Goal: Task Accomplishment & Management: Manage account settings

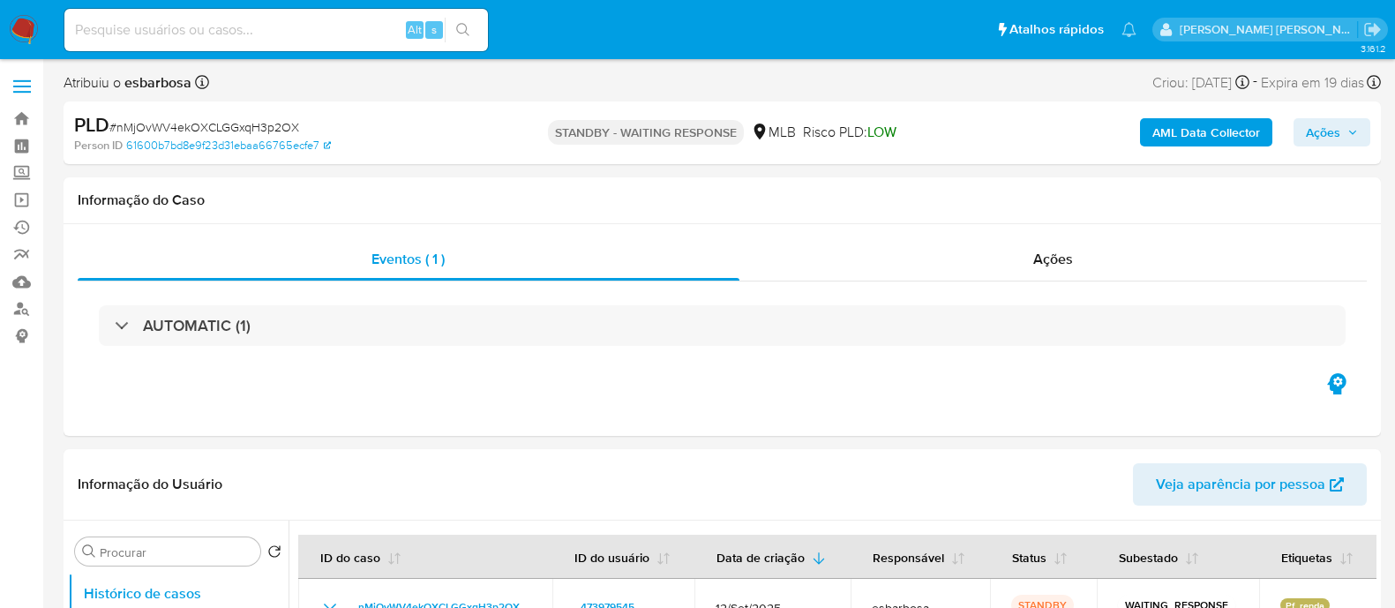
select select "10"
drag, startPoint x: 301, startPoint y: 131, endPoint x: 118, endPoint y: 124, distance: 182.8
click at [118, 124] on div "PLD # nMjOvWV4ekOXCLGGxqH3p2OX" at bounding box center [286, 125] width 425 height 26
copy span "nMjOvWV4ekOXCLGGxqH3p2OX"
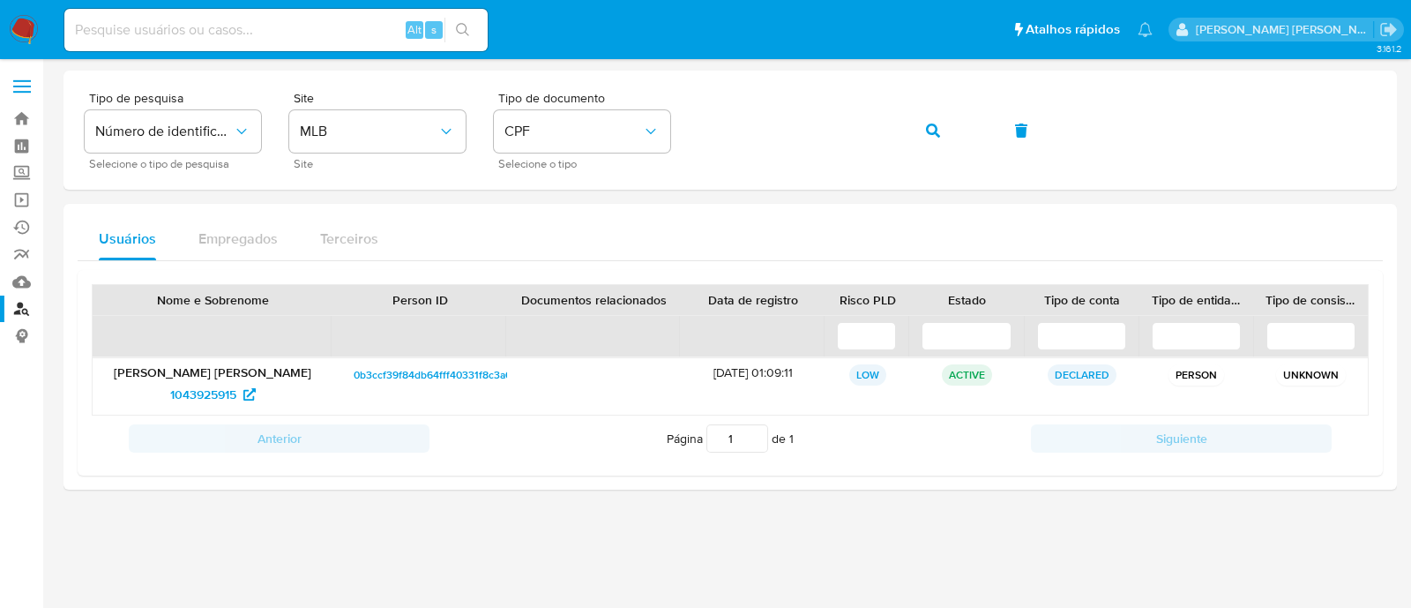
click at [291, 40] on input at bounding box center [275, 30] width 423 height 23
paste input "g4U6uV8g5tufdHZZGpgFQIeA"
type input "g4U6uV8g5tufdHZZGpgFQIeA"
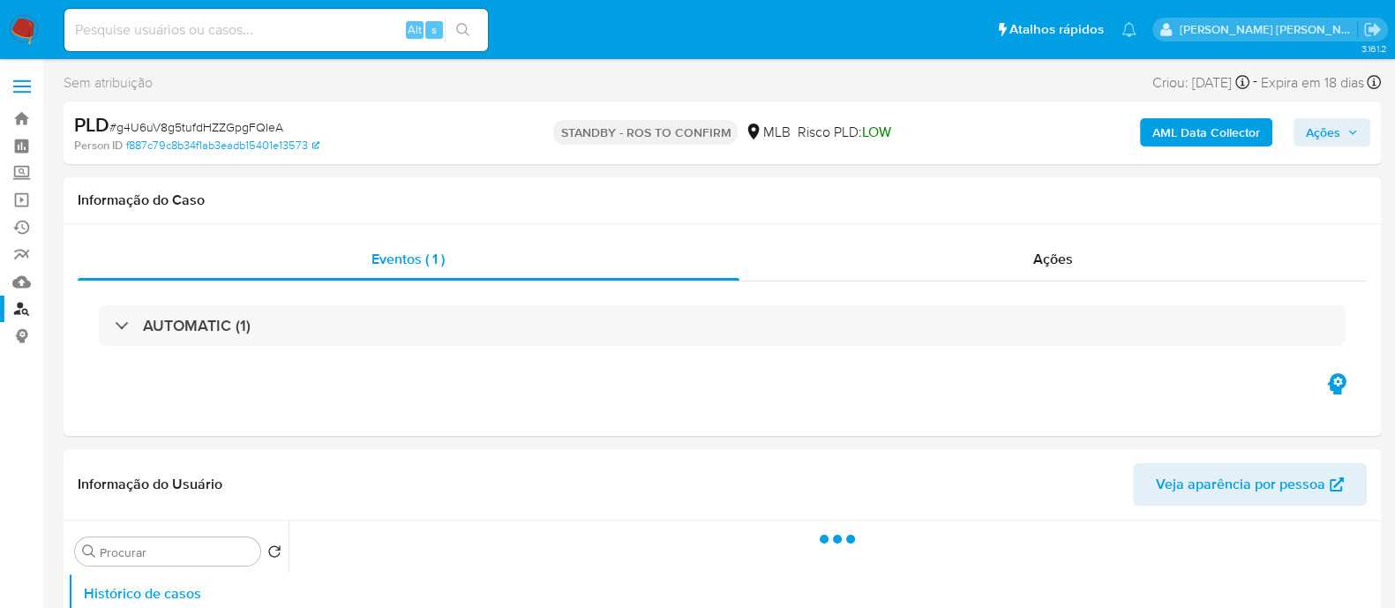
select select "10"
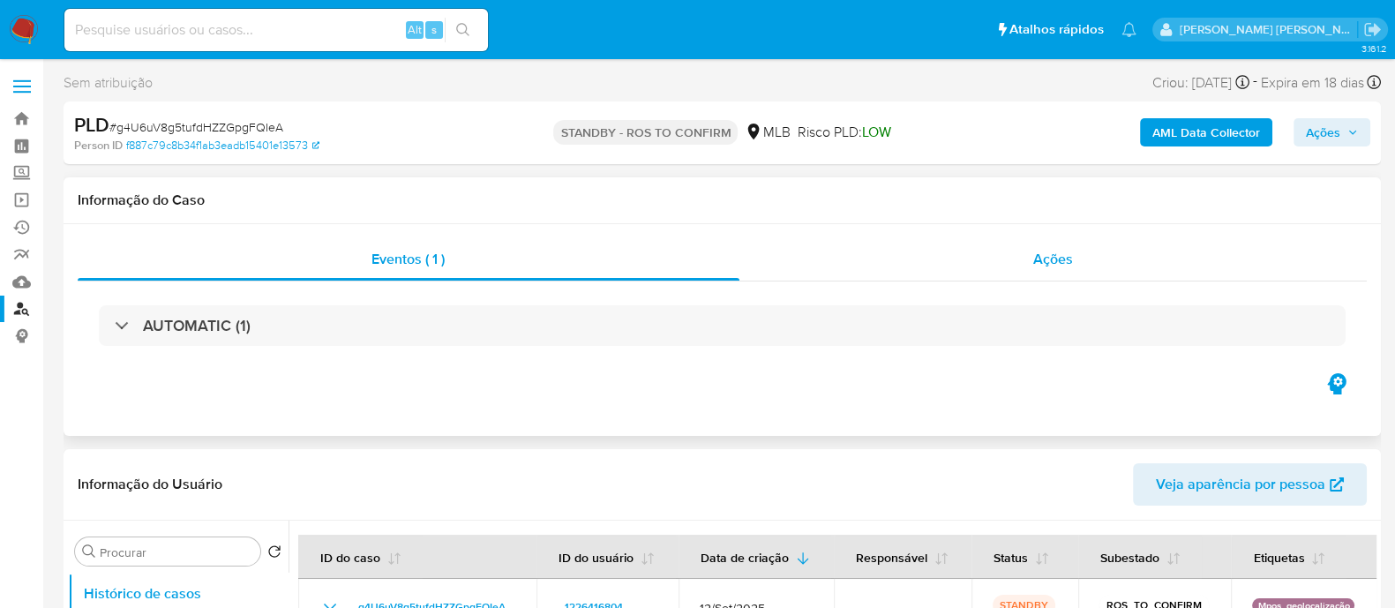
click at [827, 273] on div "Ações" at bounding box center [1053, 259] width 628 height 42
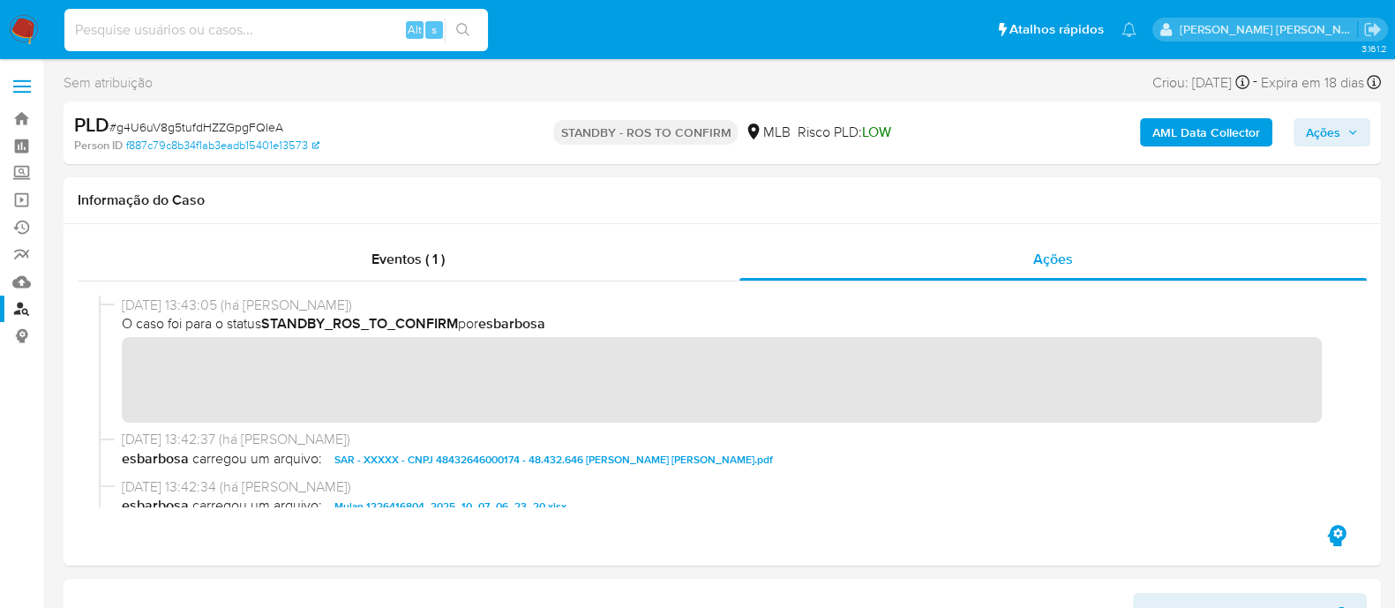
click at [340, 24] on input at bounding box center [275, 30] width 423 height 23
paste input "w9zL1u5UM9pMf2U3LvW8zMjS"
type input "w9zL1u5UM9pMf2U3LvW8zMjS"
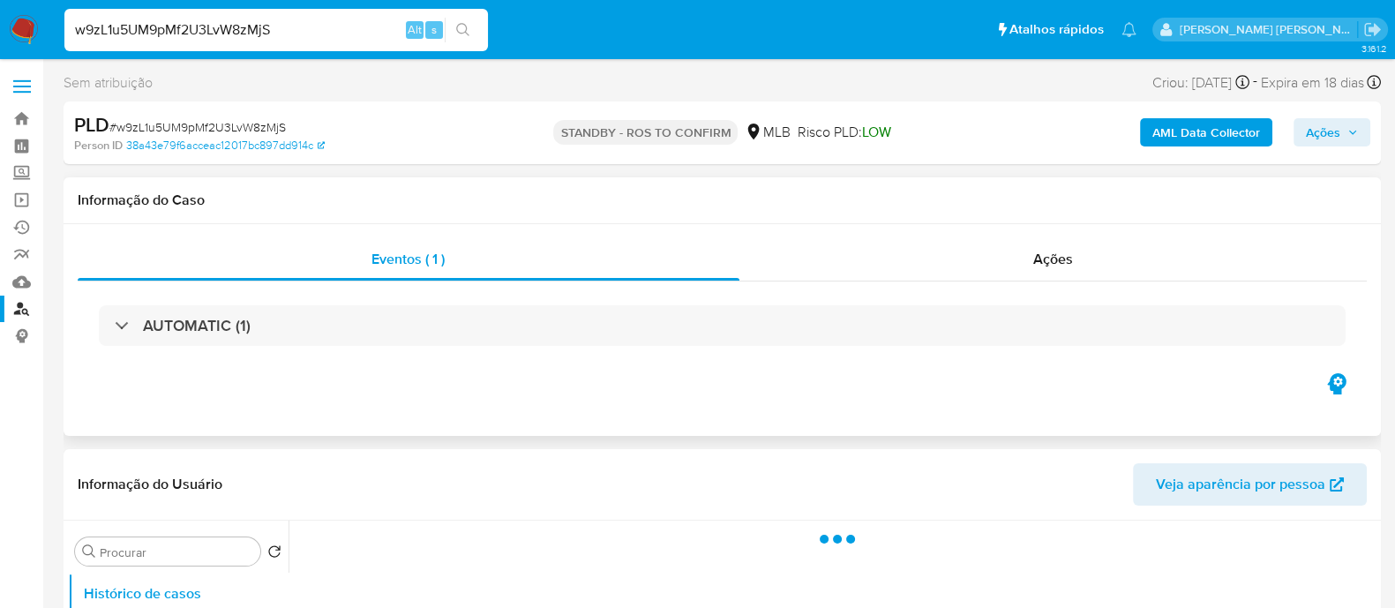
select select "10"
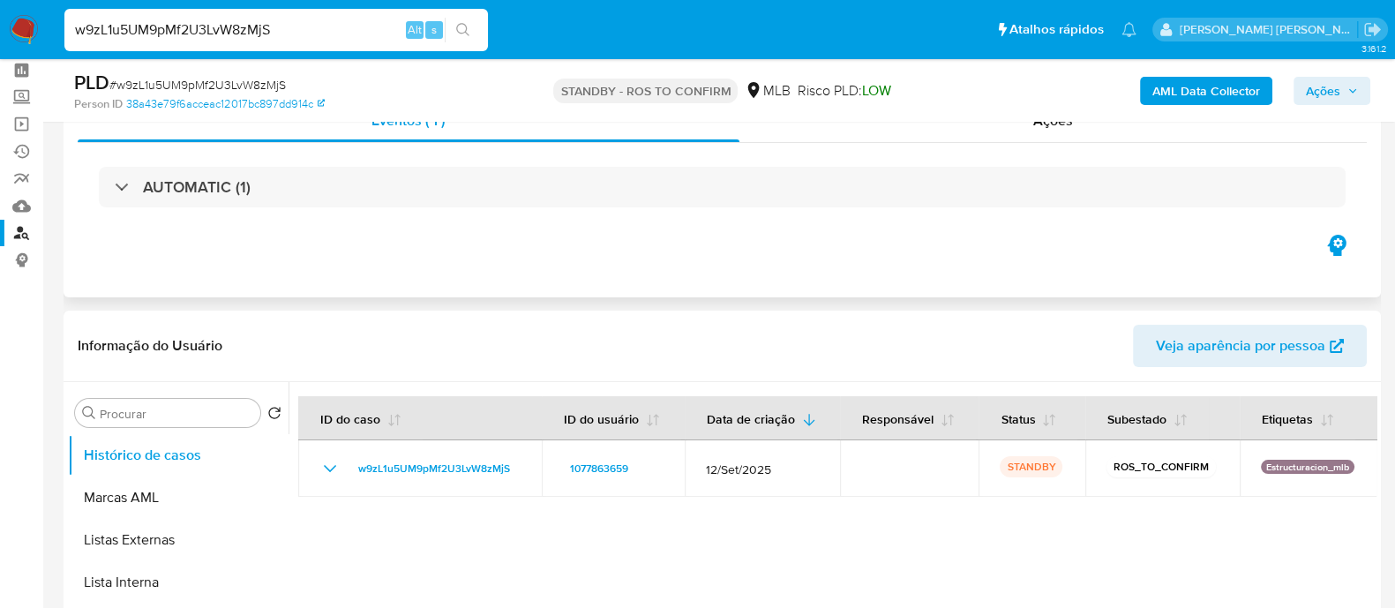
scroll to position [109, 0]
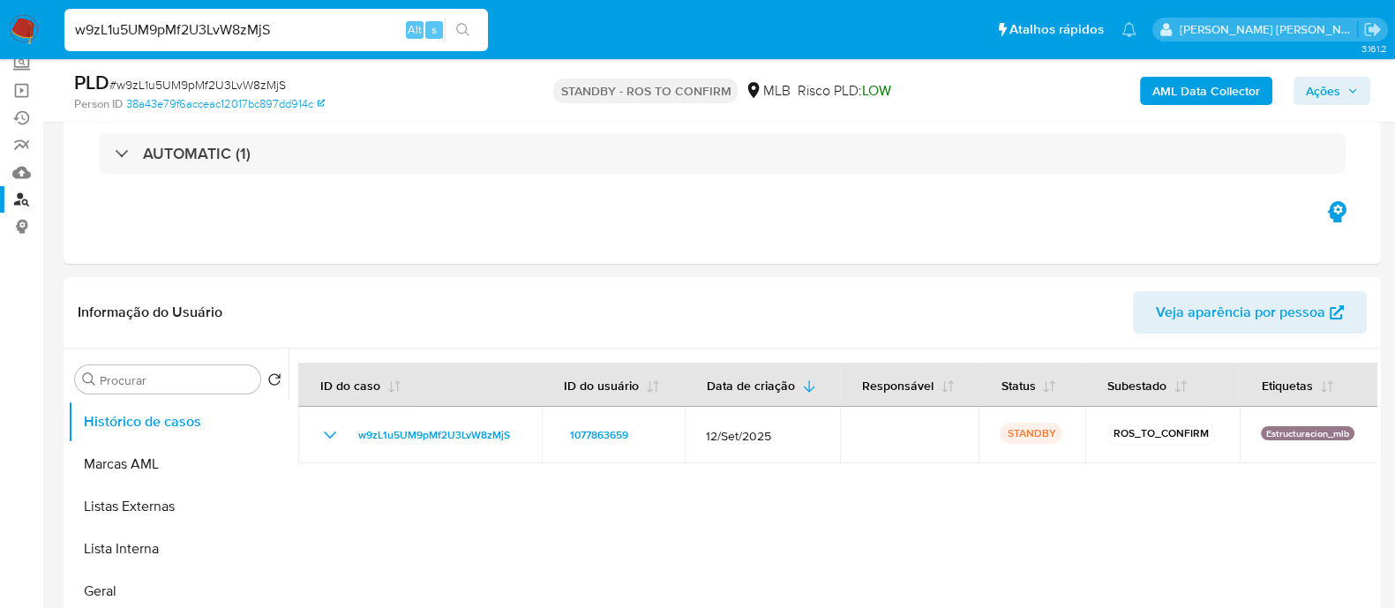
click at [314, 41] on input "w9zL1u5UM9pMf2U3LvW8zMjS" at bounding box center [275, 30] width 423 height 23
paste input "0MfwtdQO1nv74jCOe2aSGqB8"
type input "0MfwtdQO1nv74jCOe2aSGqB8"
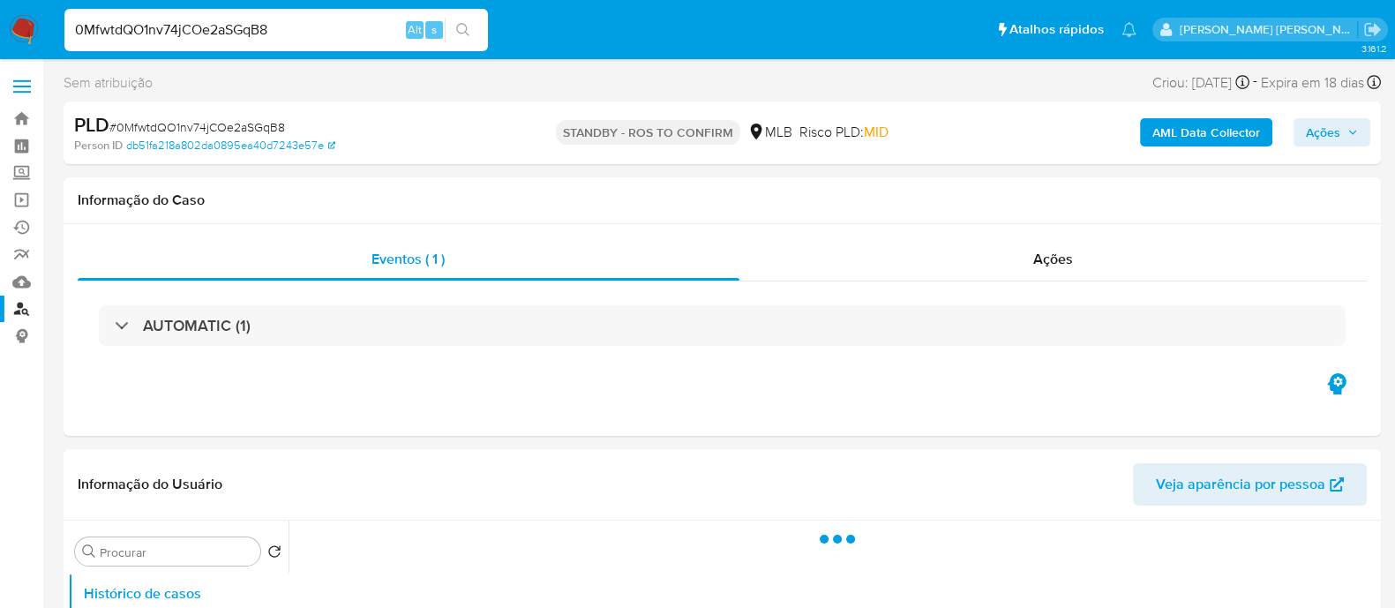
select select "10"
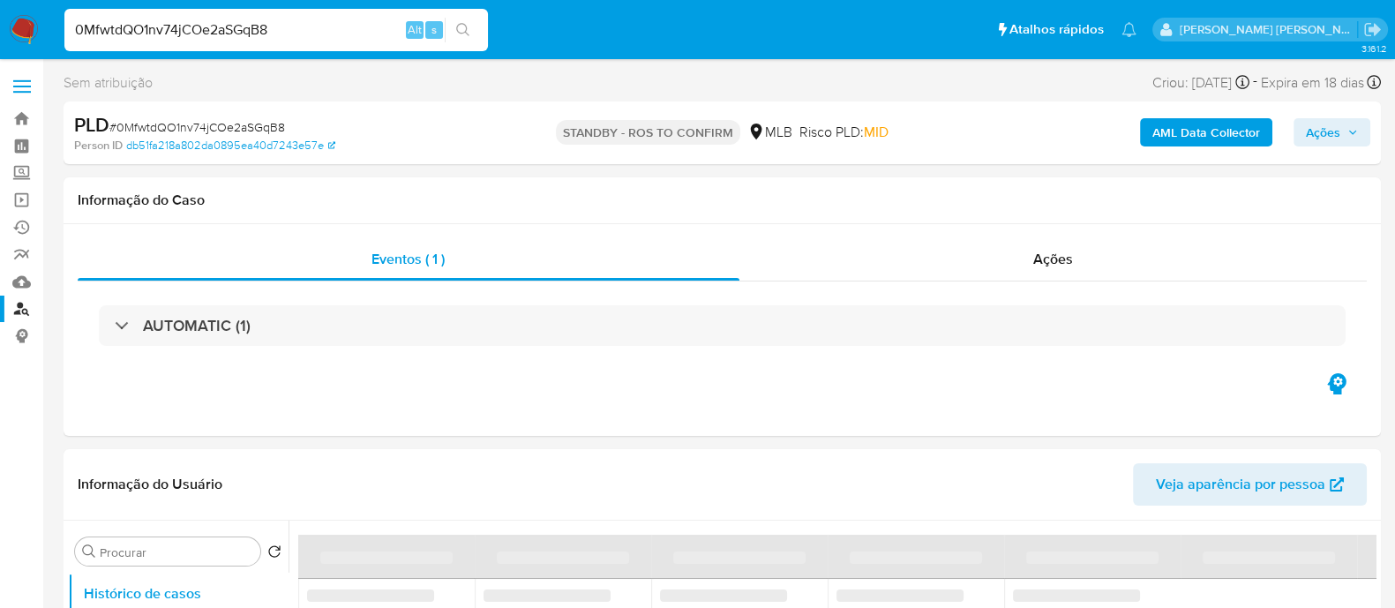
scroll to position [109, 0]
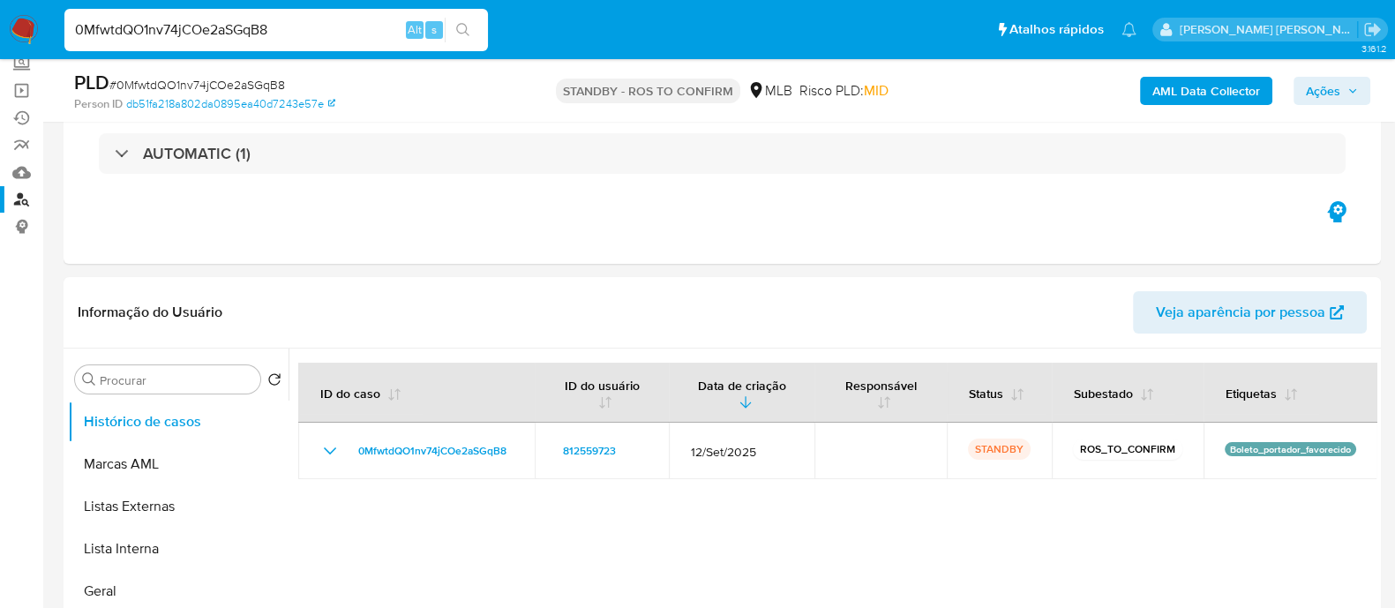
click at [221, 89] on span "# 0MfwtdQO1nv74jCOe2aSGqB8" at bounding box center [197, 85] width 176 height 18
copy span "0MfwtdQO1nv74jCOe2aSGqB8"
click at [324, 34] on input "0MfwtdQO1nv74jCOe2aSGqB8" at bounding box center [275, 30] width 423 height 23
click at [322, 34] on input "0MfwtdQO1nv74jCOe2aSGqB8" at bounding box center [275, 30] width 423 height 23
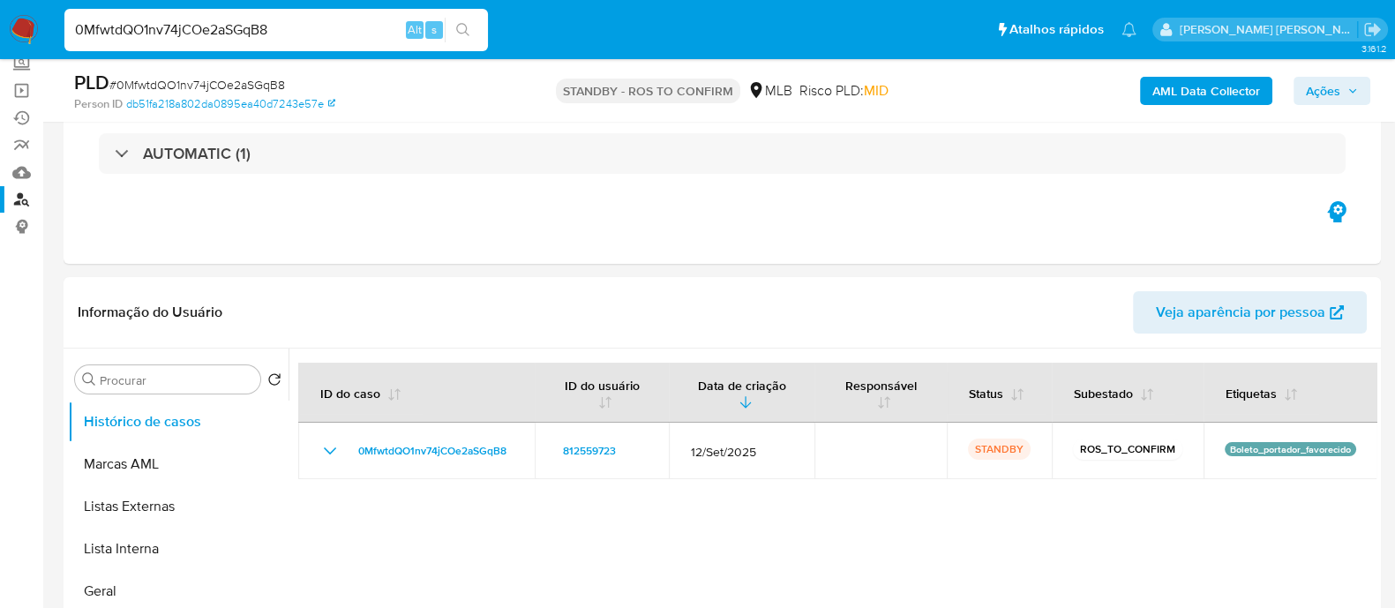
paste input "ppp8gNanaKgW2smzOWFCqEyM"
type input "ppp8gNanaKgW2smzOWFCqEyM"
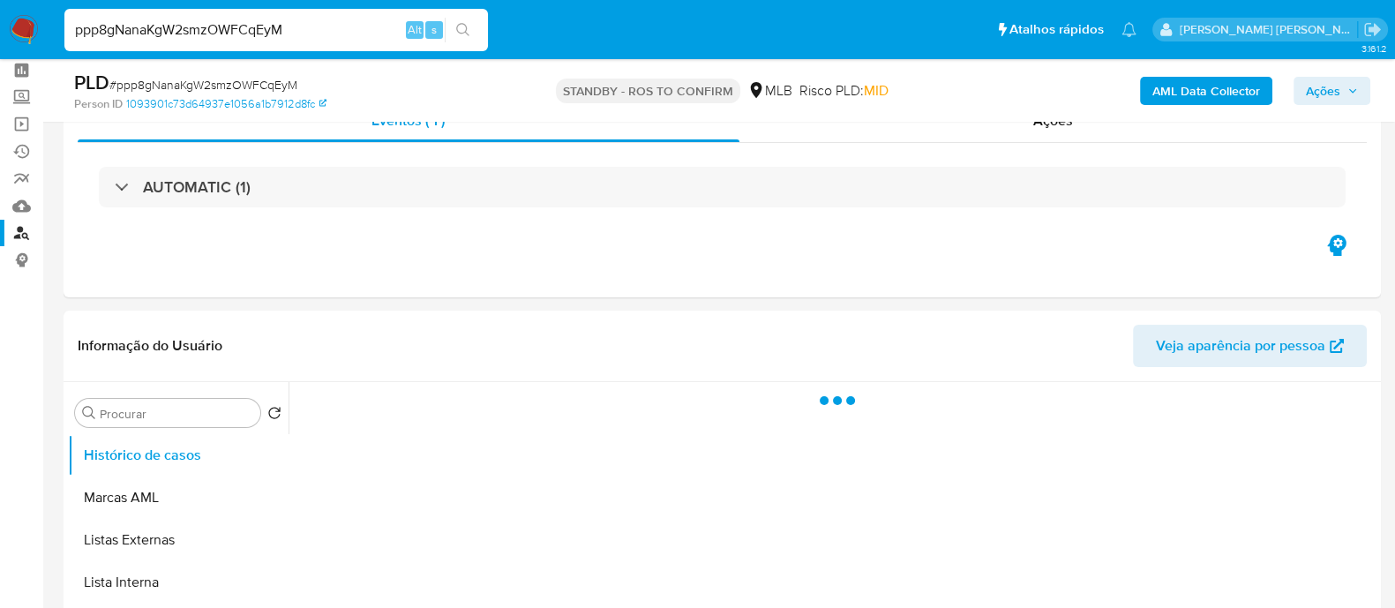
scroll to position [109, 0]
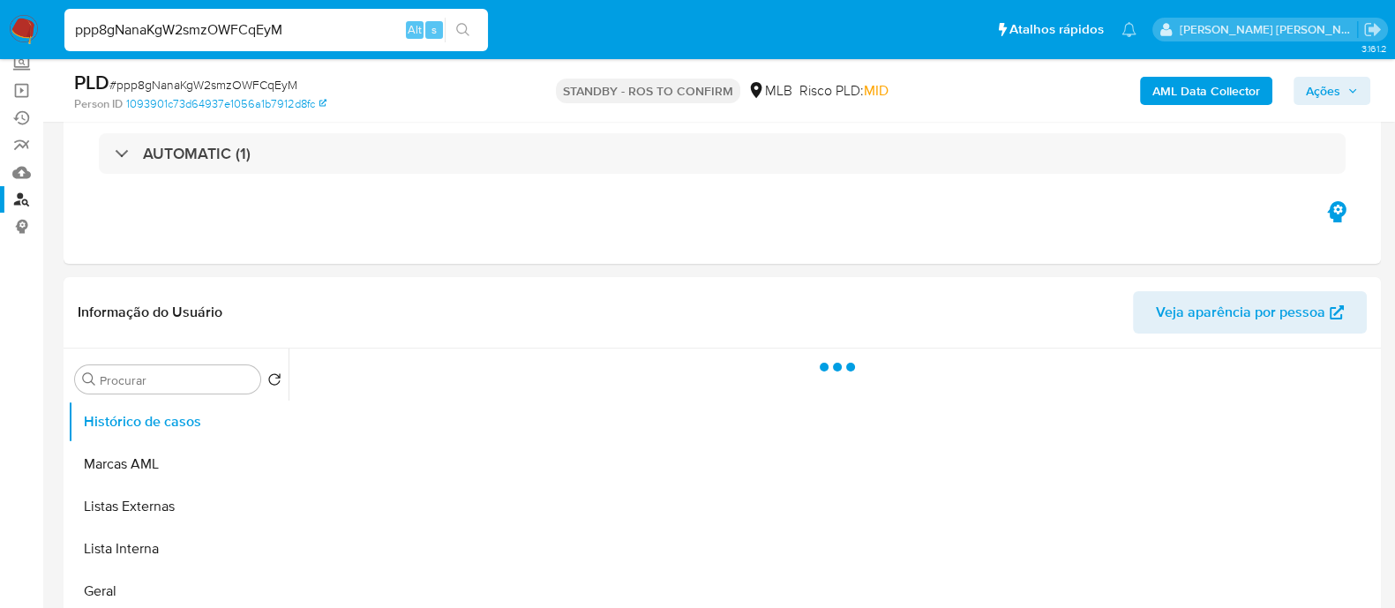
select select "10"
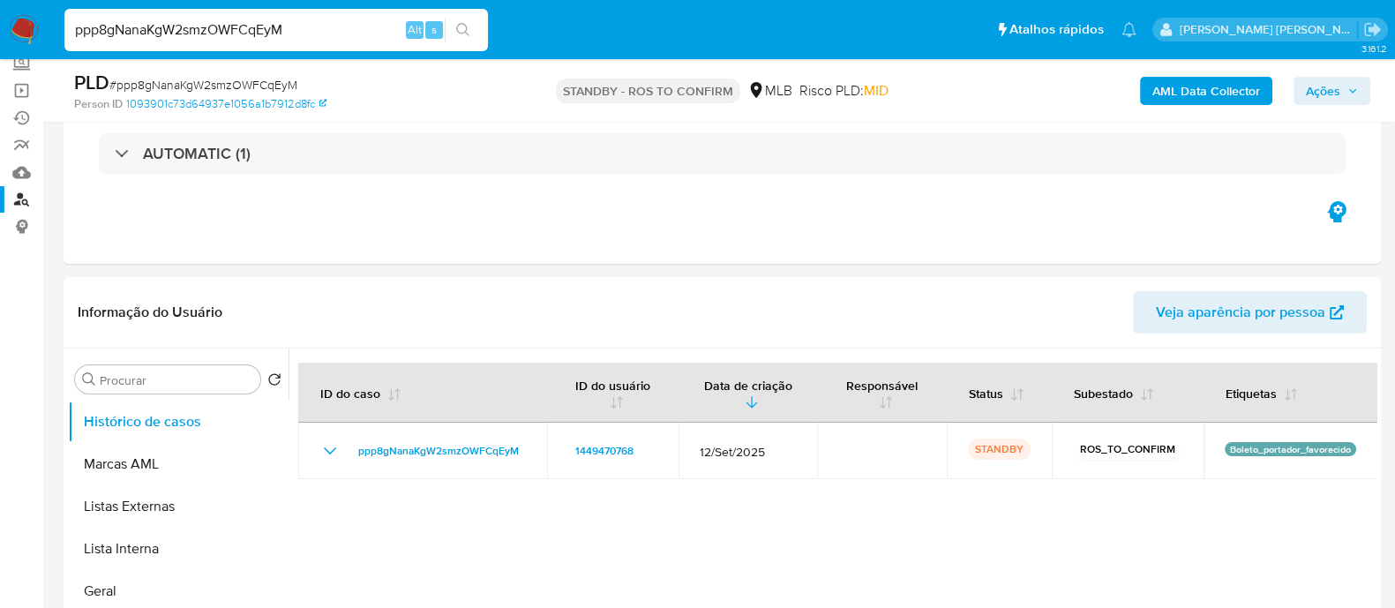
click at [282, 35] on input "ppp8gNanaKgW2smzOWFCqEyM" at bounding box center [275, 30] width 423 height 23
paste input "be8qCBO2MgSSOIf4emK3wBqF"
type input "be8qCBO2MgSSOIf4emK3wBqF"
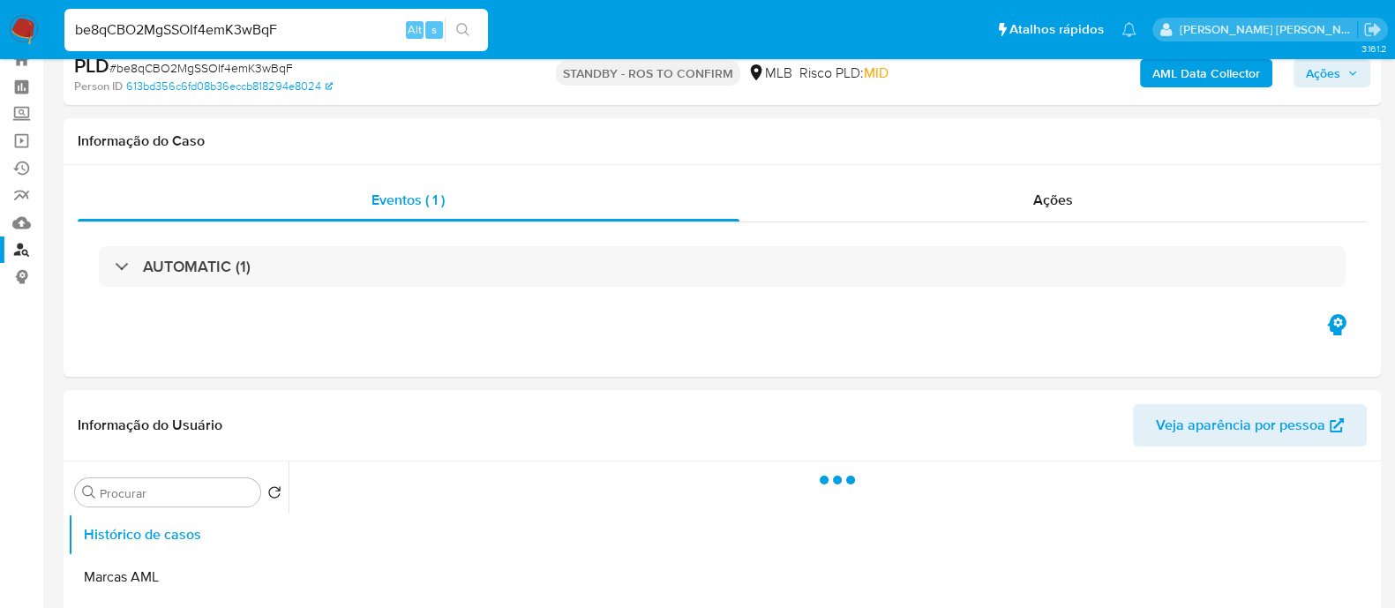
scroll to position [109, 0]
select select "10"
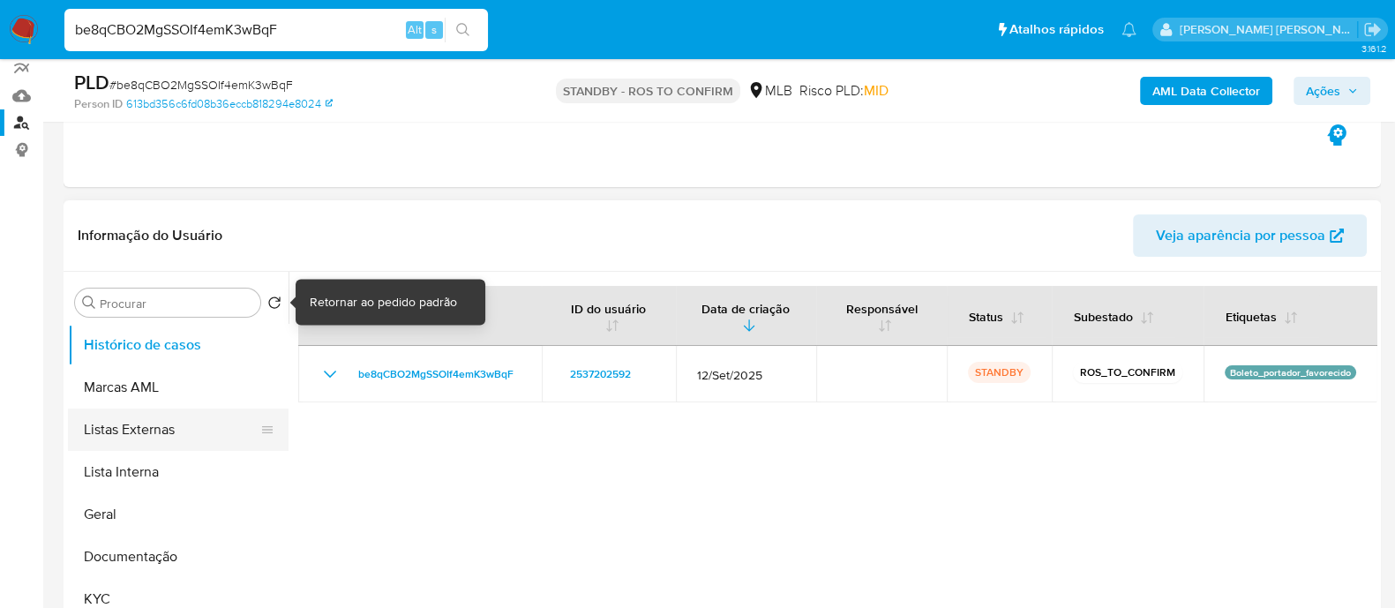
scroll to position [220, 0]
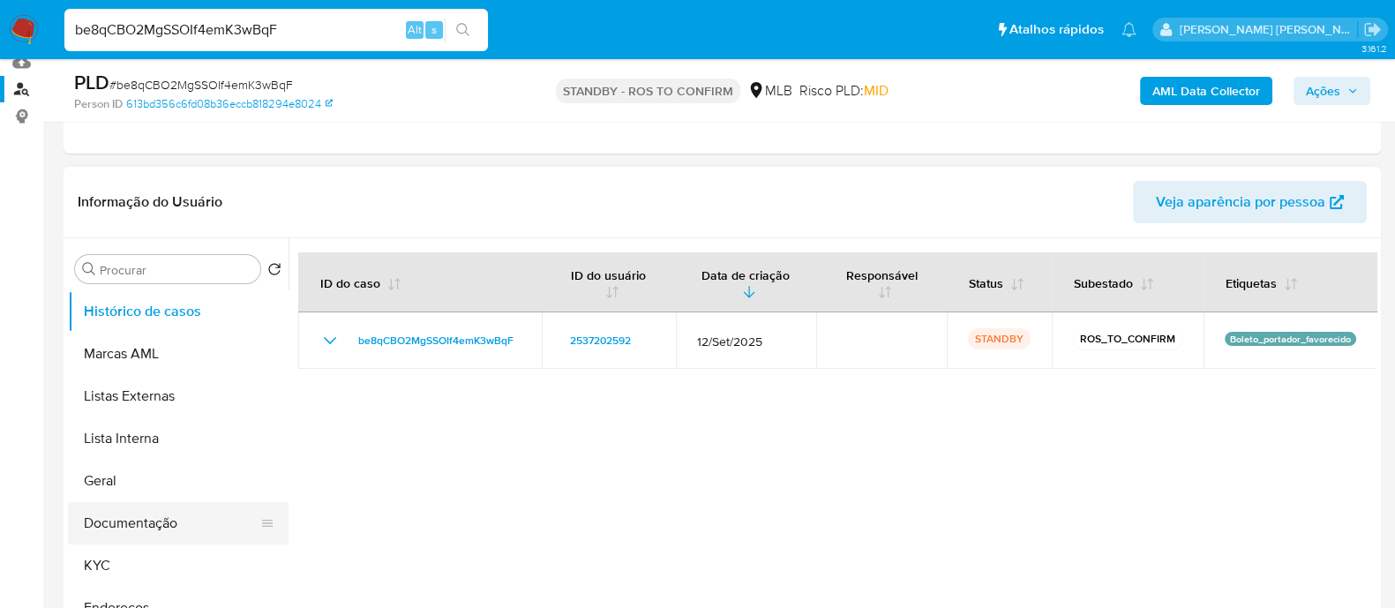
click at [120, 519] on button "Documentação" at bounding box center [171, 523] width 206 height 42
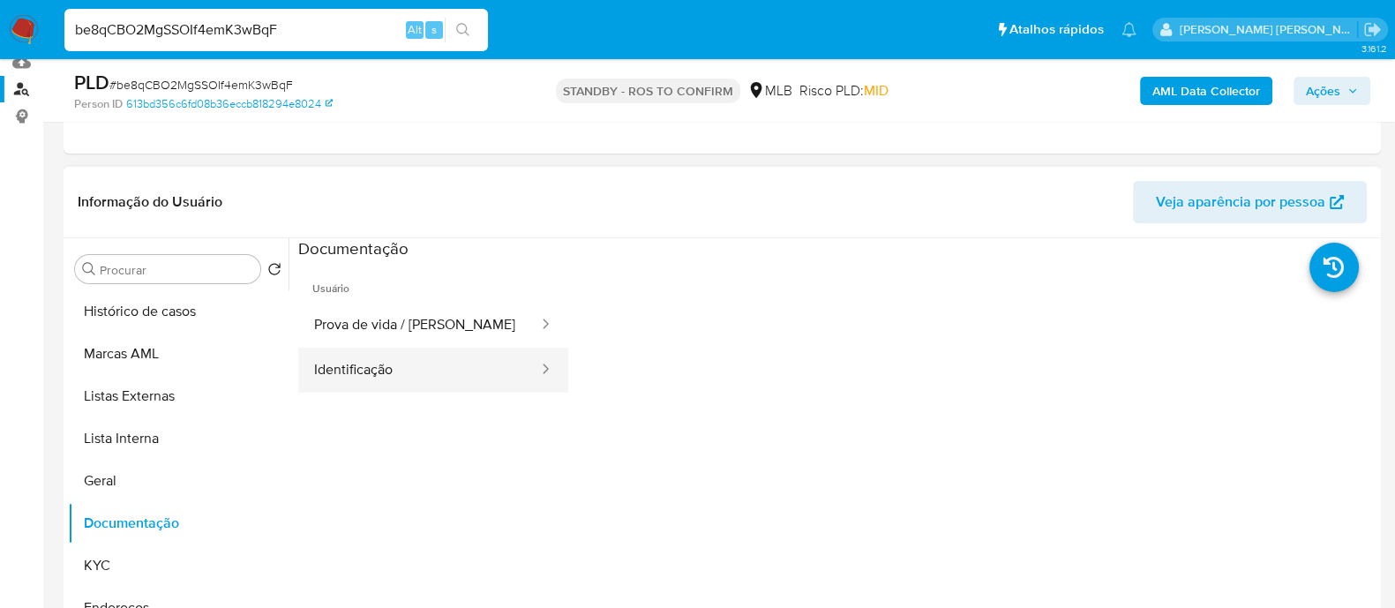
click at [371, 371] on button "Identificação" at bounding box center [419, 370] width 242 height 45
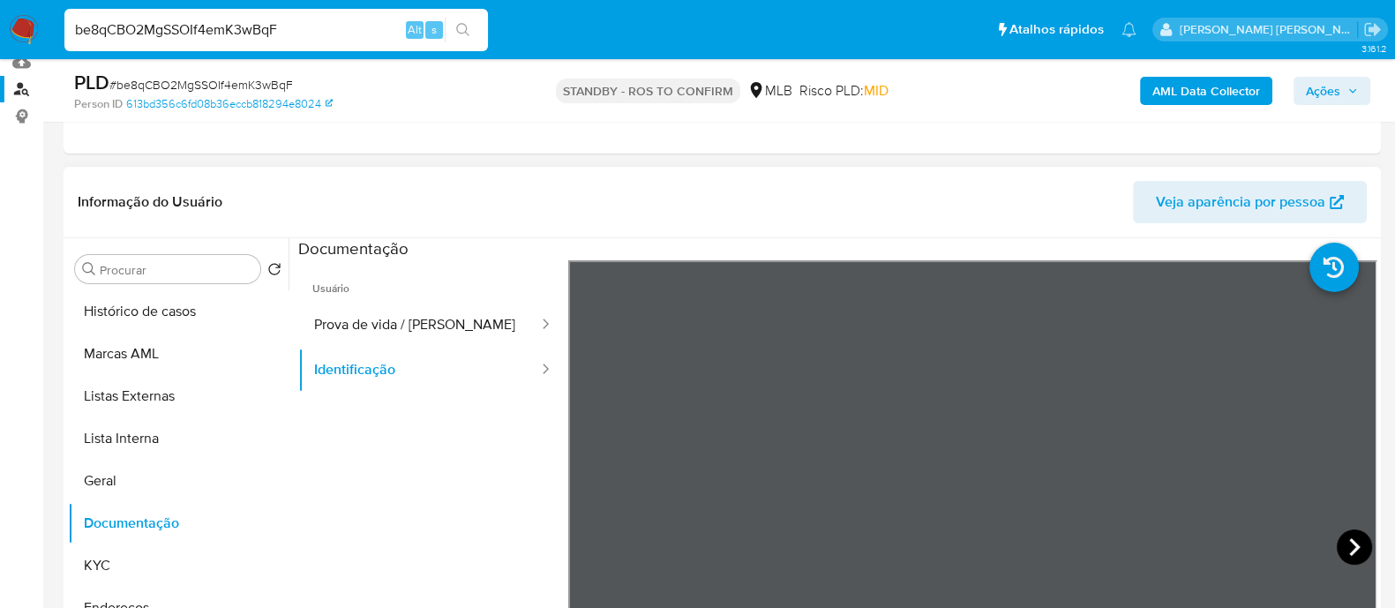
click at [1344, 549] on icon at bounding box center [1353, 546] width 35 height 35
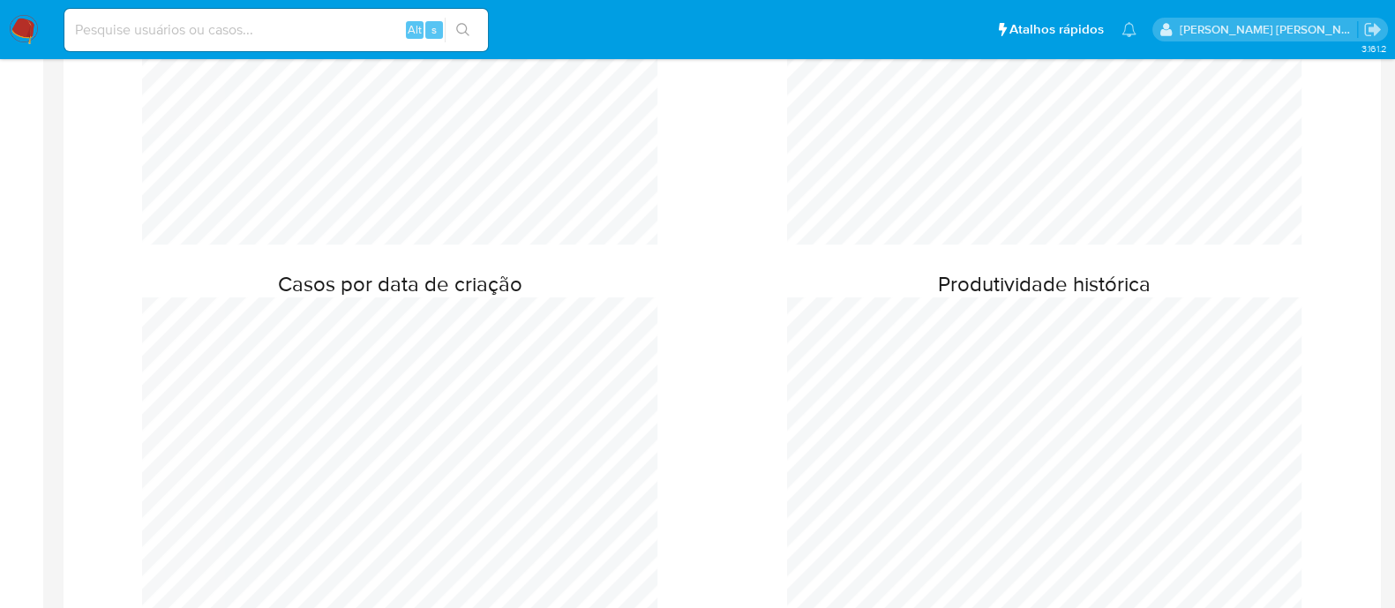
scroll to position [397, 0]
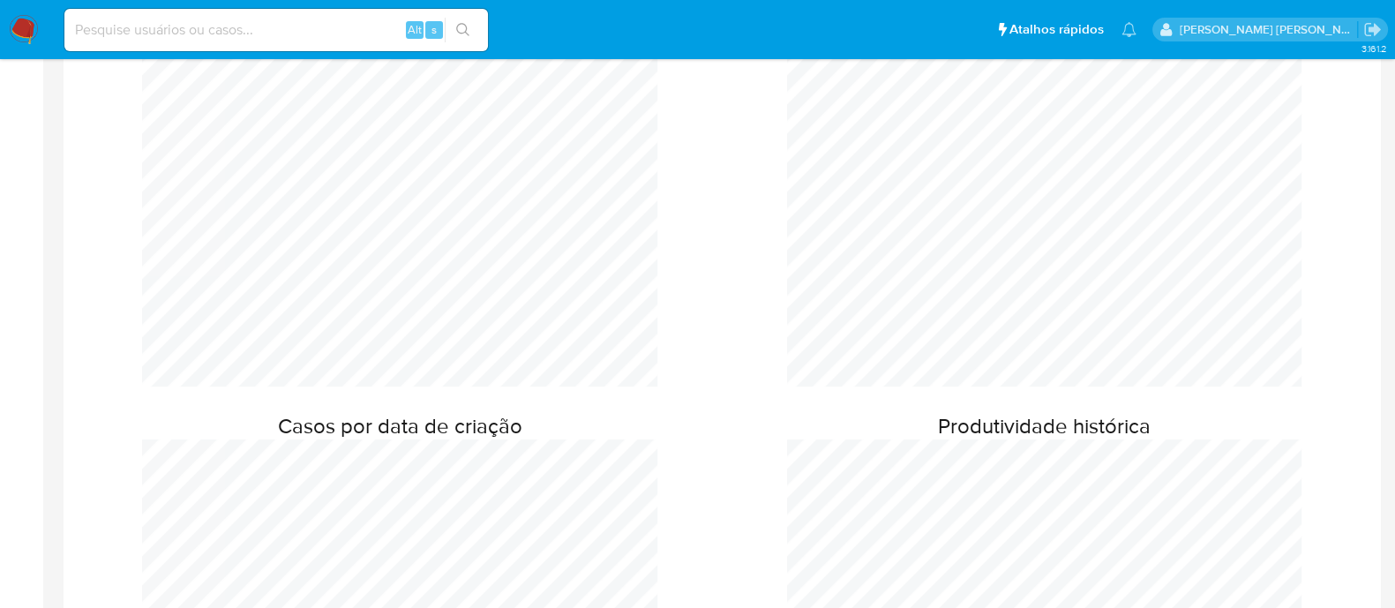
click at [16, 29] on img at bounding box center [24, 30] width 30 height 30
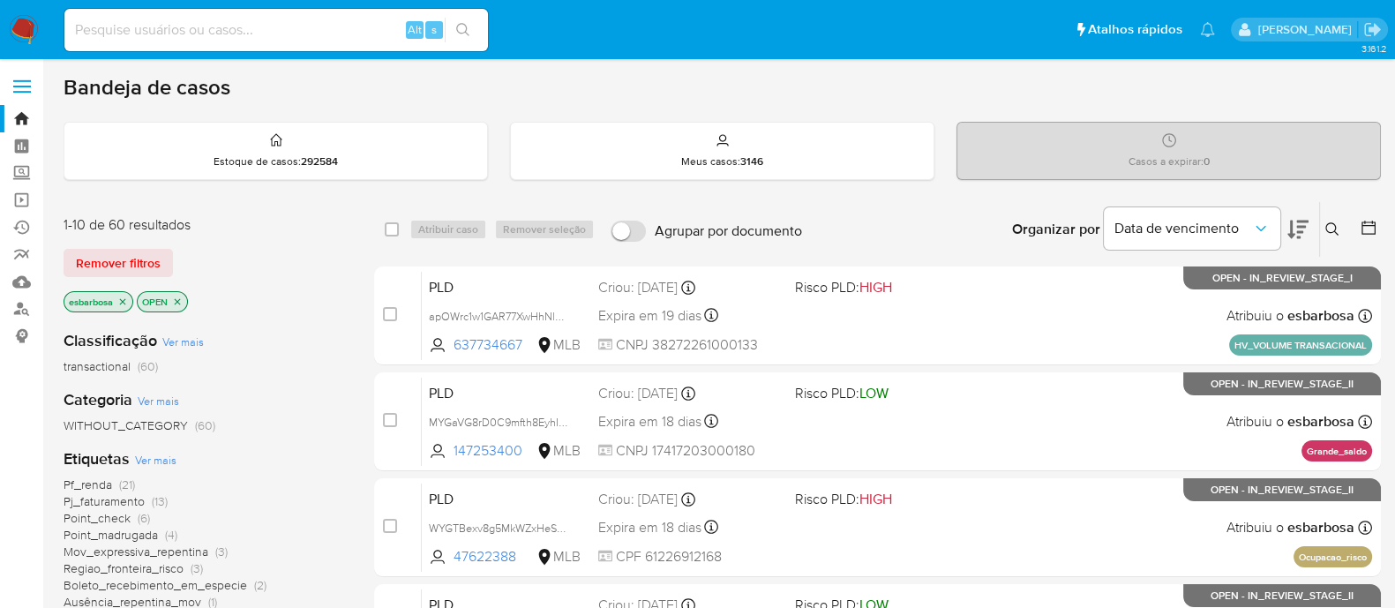
click at [1336, 226] on icon at bounding box center [1332, 229] width 14 height 14
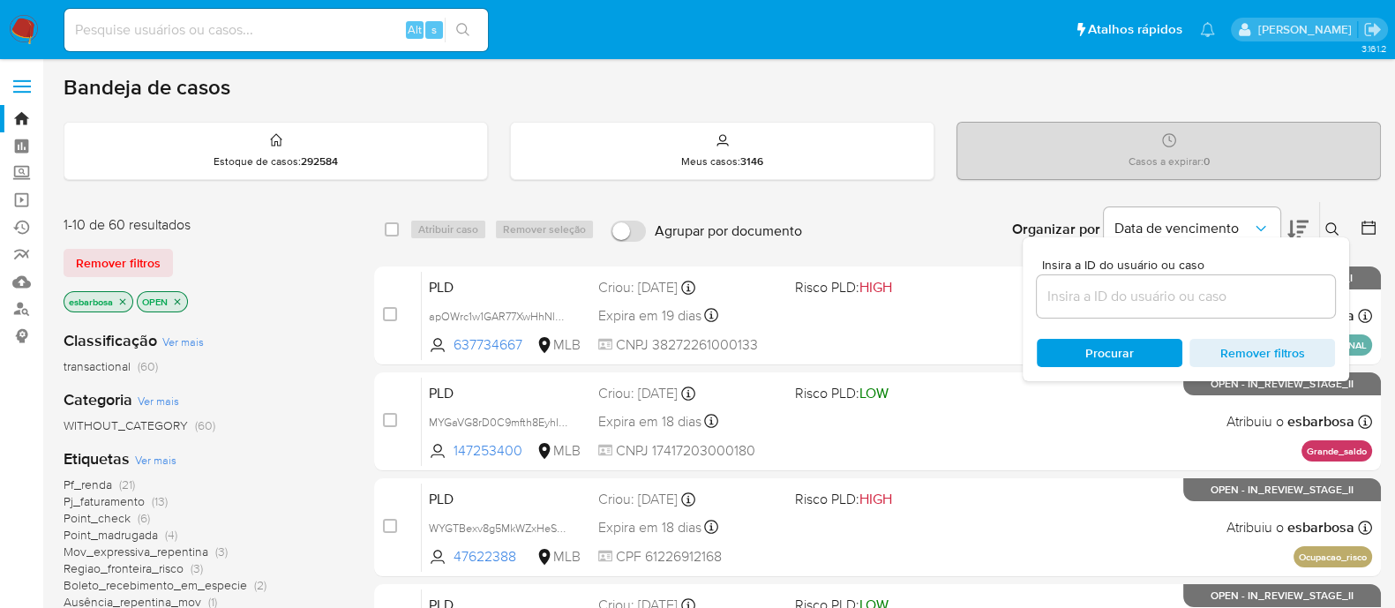
click at [1112, 297] on input at bounding box center [1186, 296] width 298 height 23
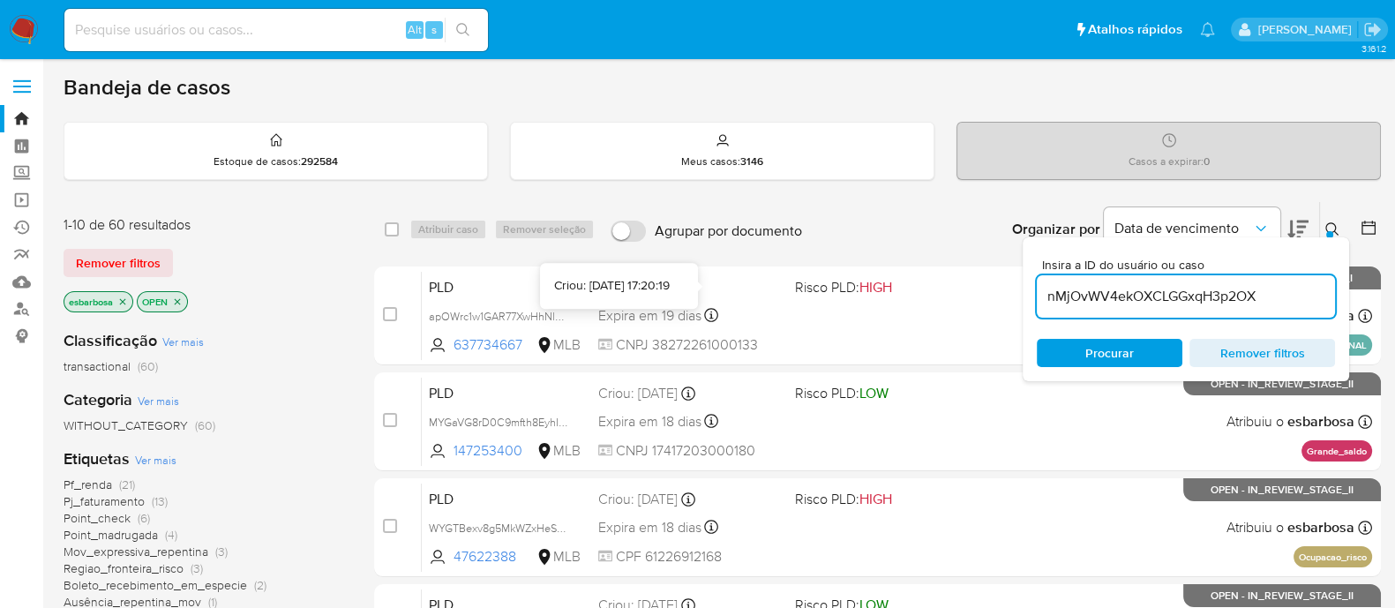
type input "nMjOvWV4ekOXCLGGxqH3p2OX"
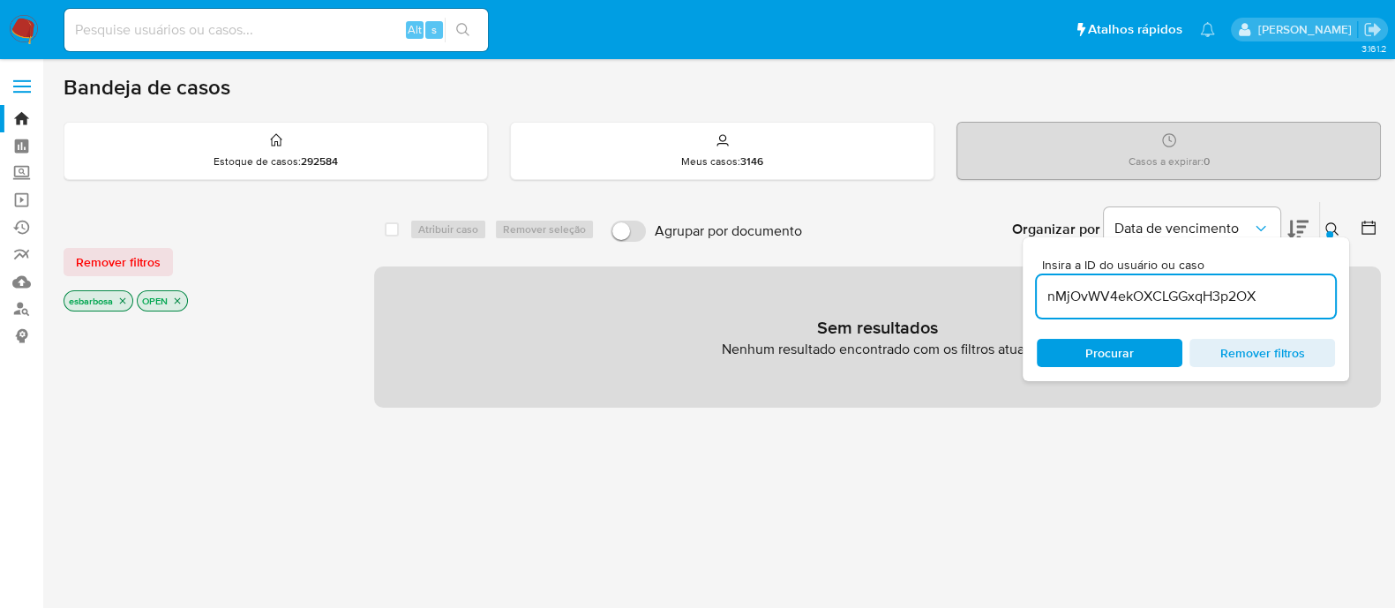
click at [176, 302] on icon "close-filter" at bounding box center [177, 301] width 11 height 11
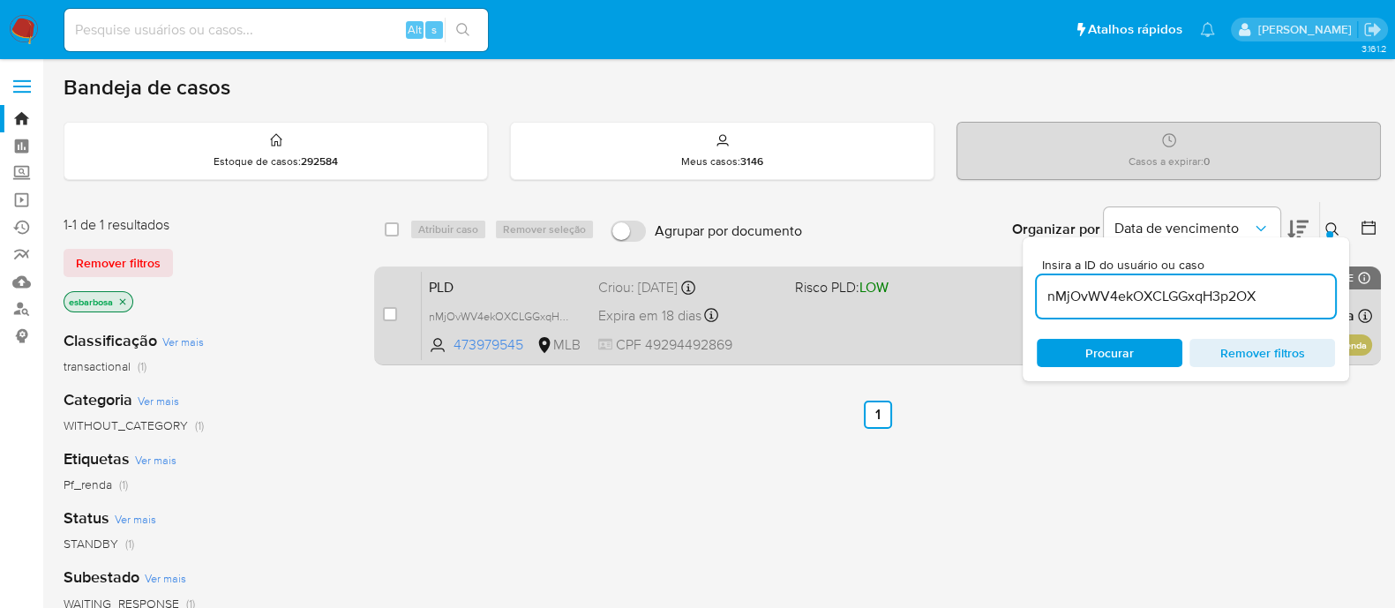
drag, startPoint x: 391, startPoint y: 311, endPoint x: 454, endPoint y: 265, distance: 78.3
click at [390, 311] on input "checkbox" at bounding box center [390, 314] width 14 height 14
checkbox input "true"
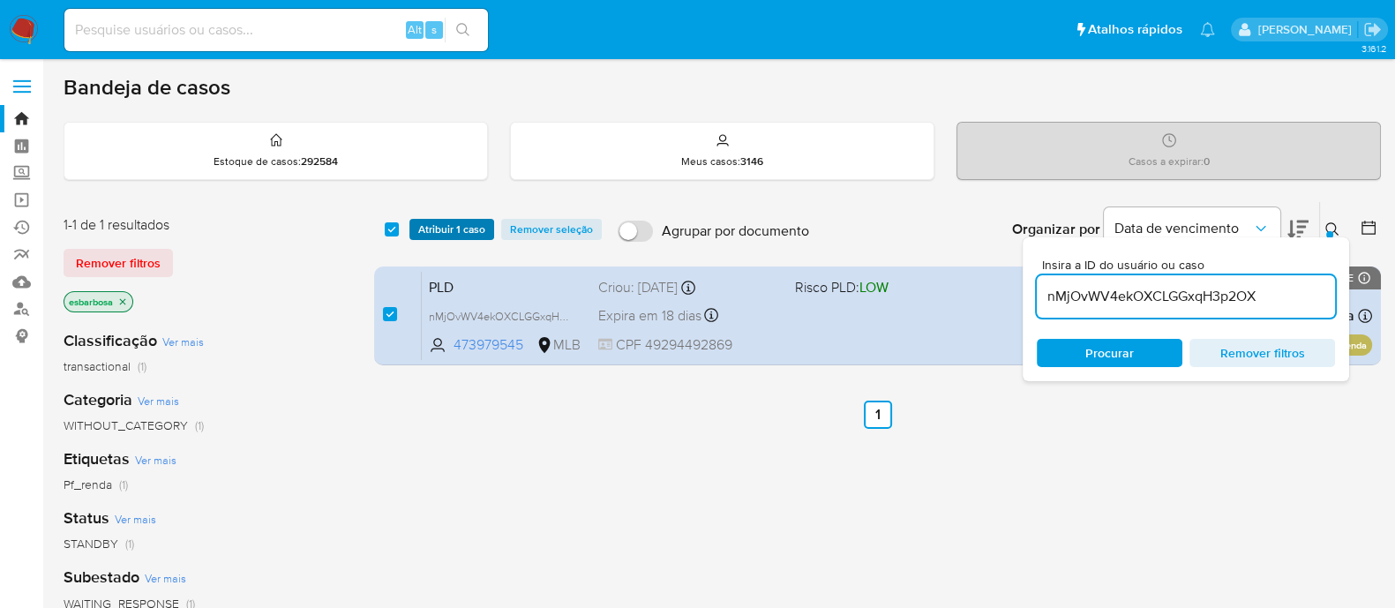
click at [468, 227] on span "Atribuir 1 caso" at bounding box center [451, 230] width 67 height 18
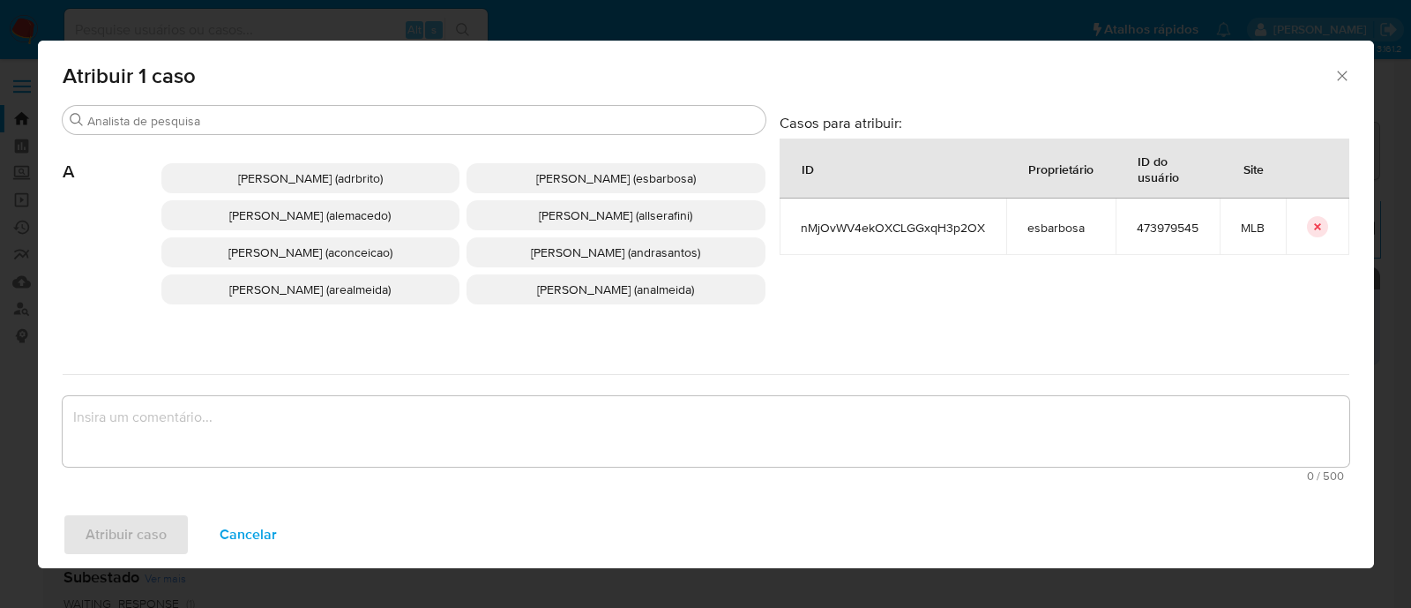
click at [482, 412] on textarea "assign-modal" at bounding box center [706, 431] width 1287 height 71
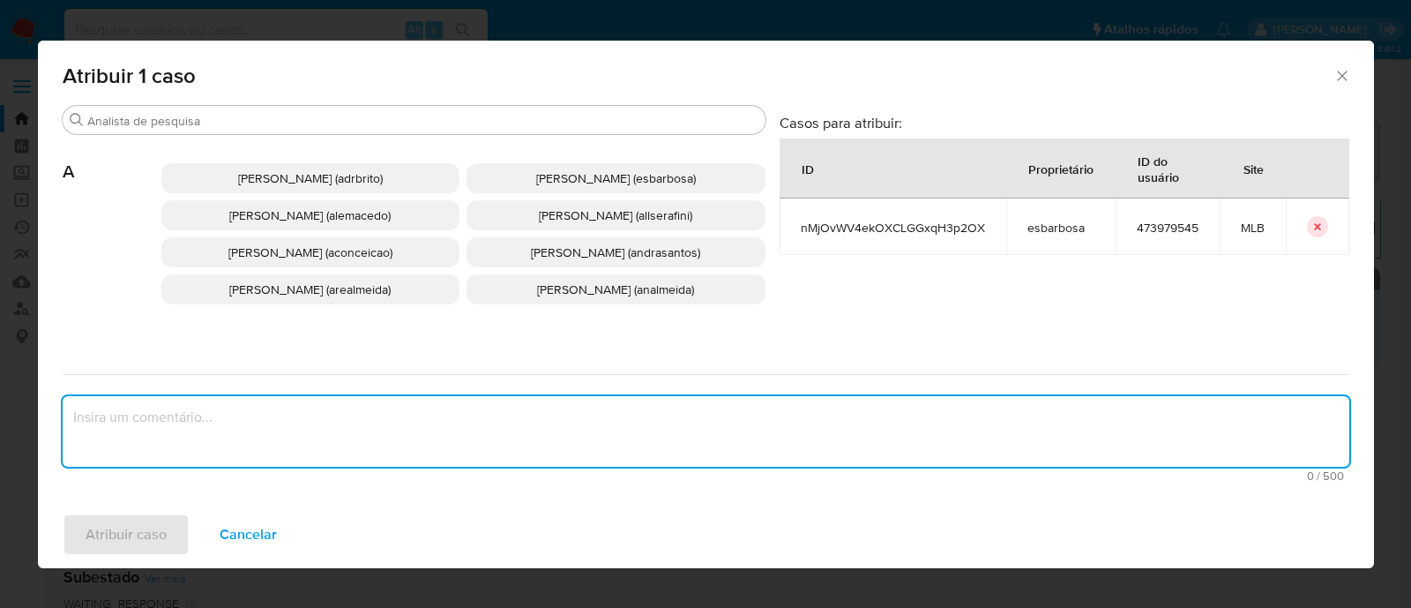
paste textarea "nMjOvWV4ekOXCLGGxqH3p2OX"
type textarea "nMjOvWV4ekOXCLGGxqH3p2OX"
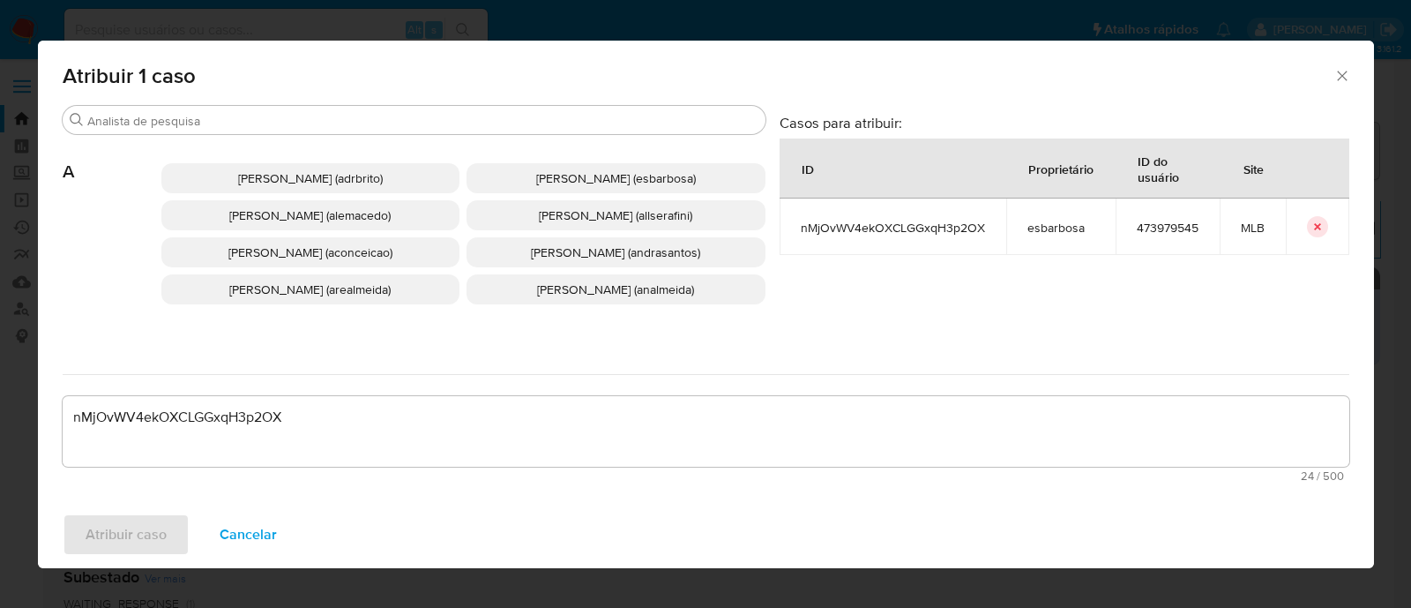
click at [600, 172] on span "Alessandra Da Silva Barbosa (esbarbosa)" at bounding box center [616, 178] width 160 height 18
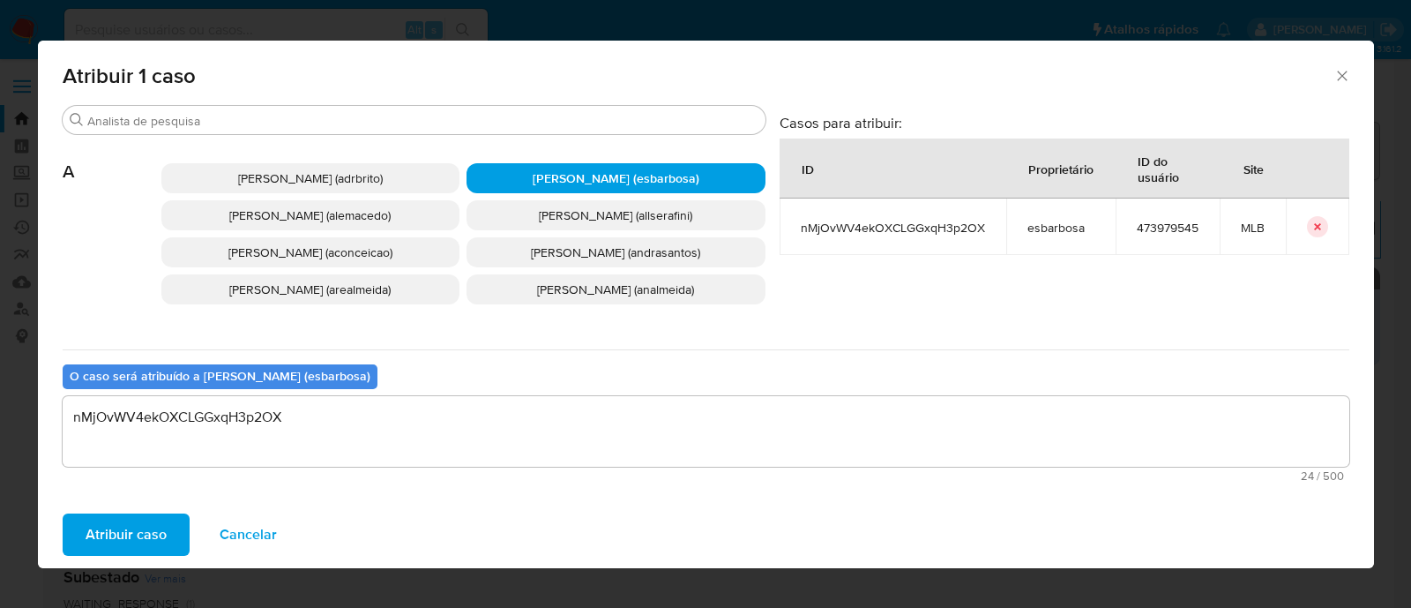
click at [112, 531] on span "Atribuir caso" at bounding box center [126, 534] width 81 height 39
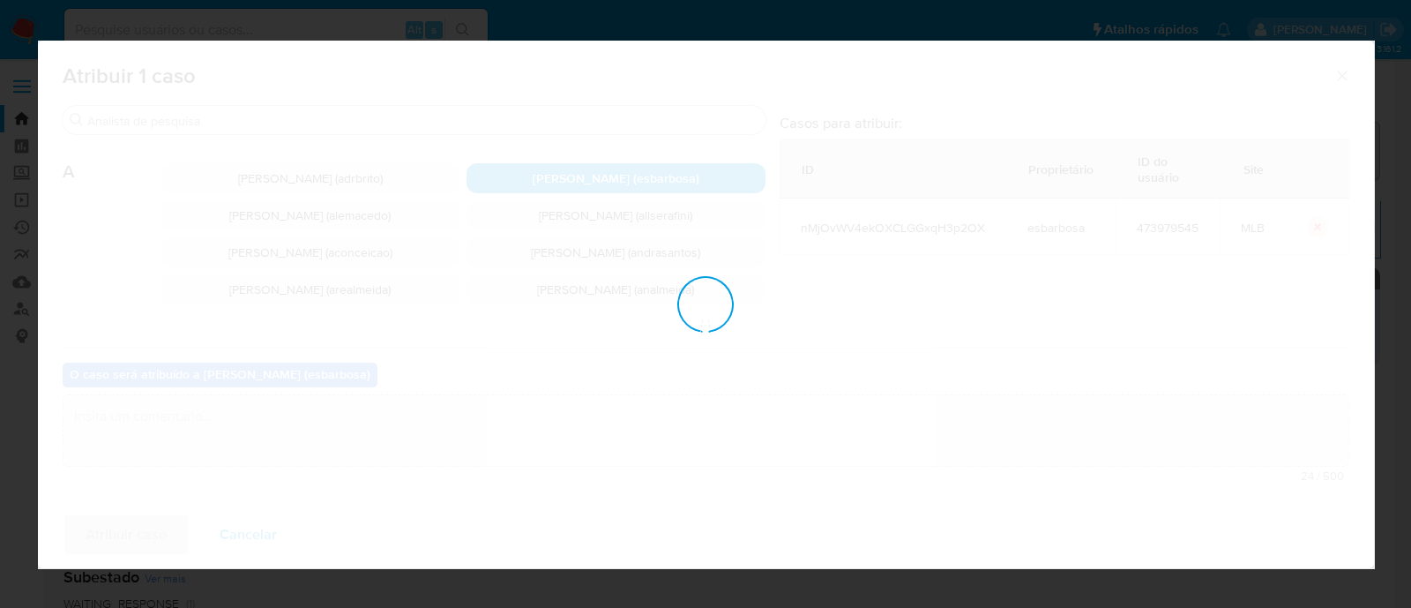
checkbox input "false"
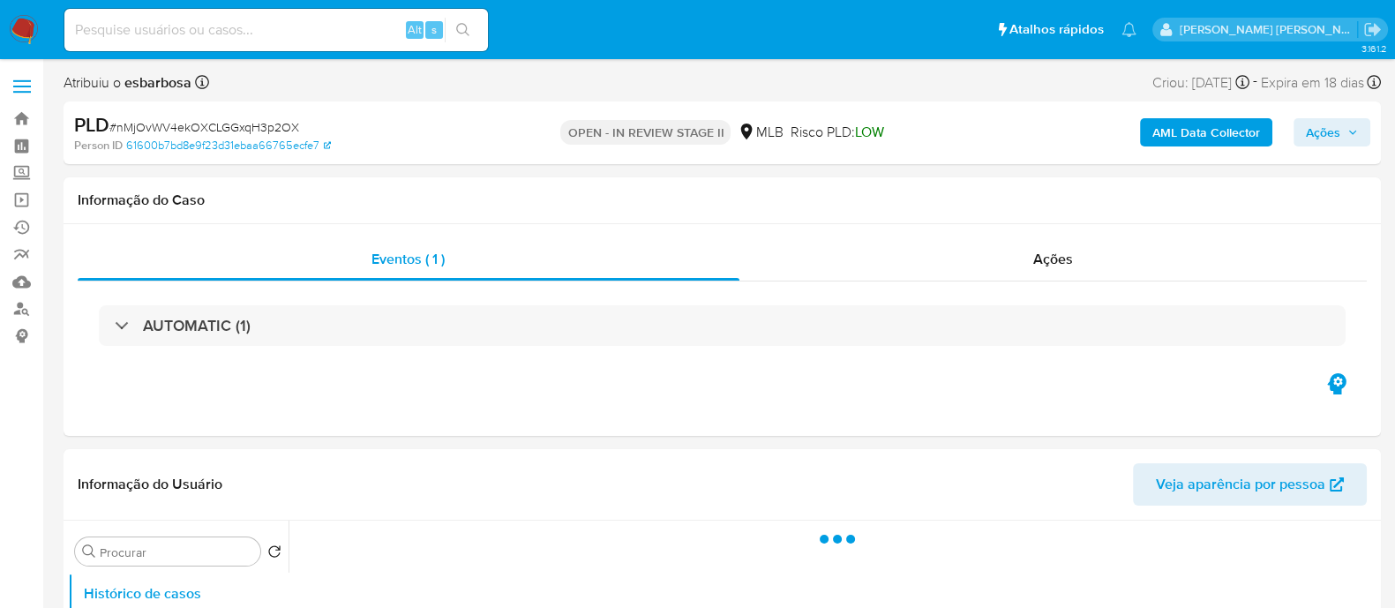
select select "10"
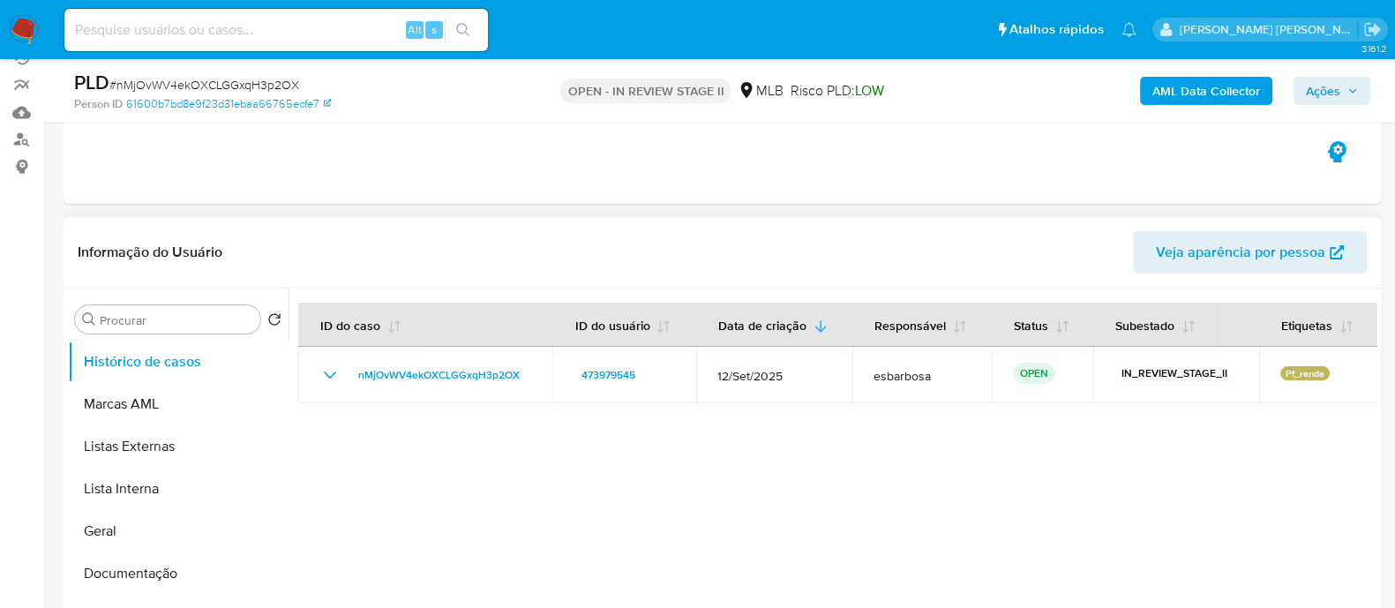
scroll to position [220, 0]
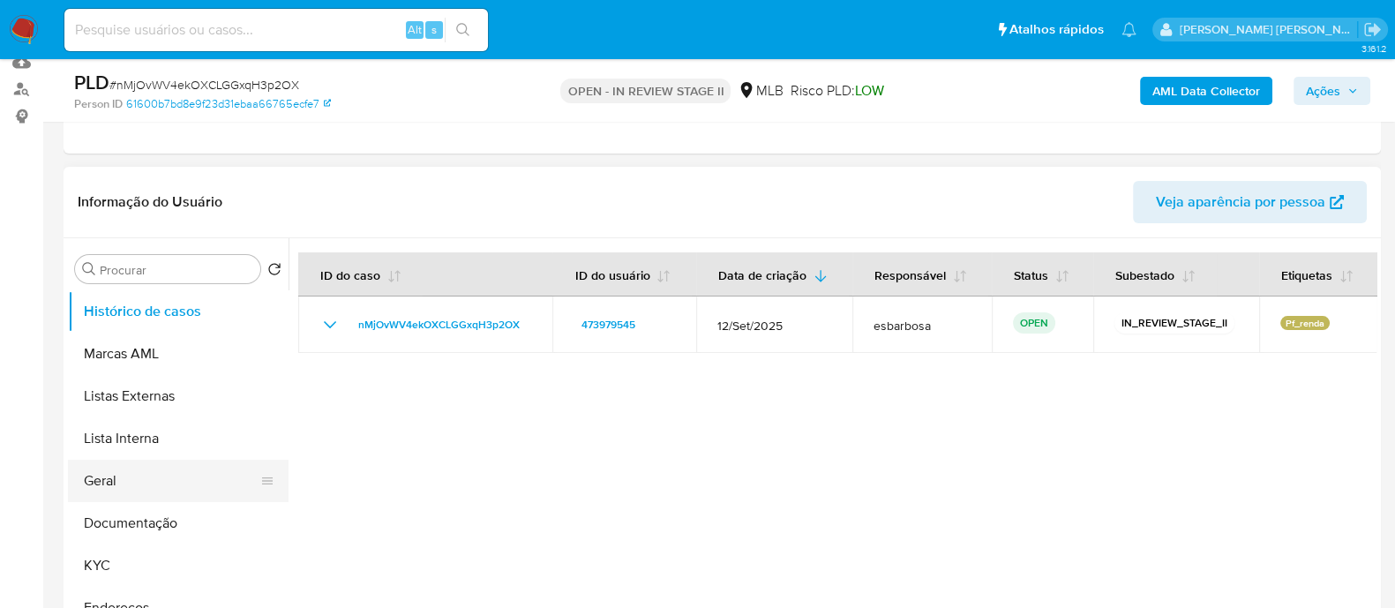
click at [132, 472] on button "Geral" at bounding box center [171, 481] width 206 height 42
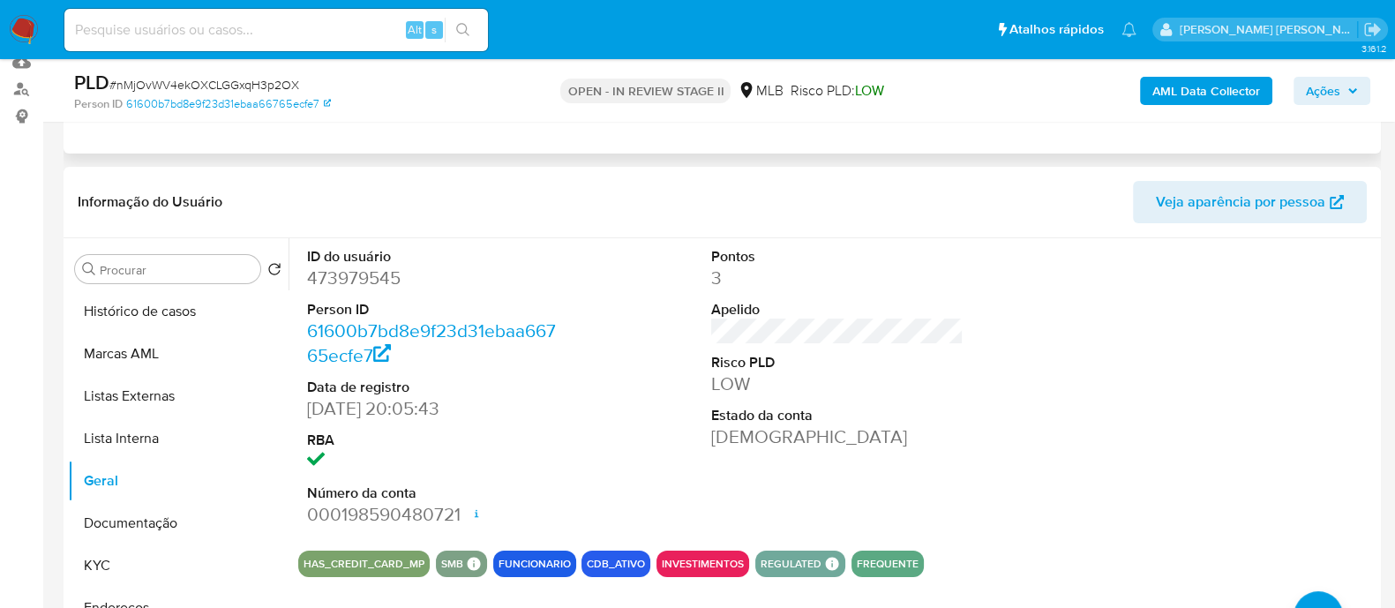
scroll to position [0, 0]
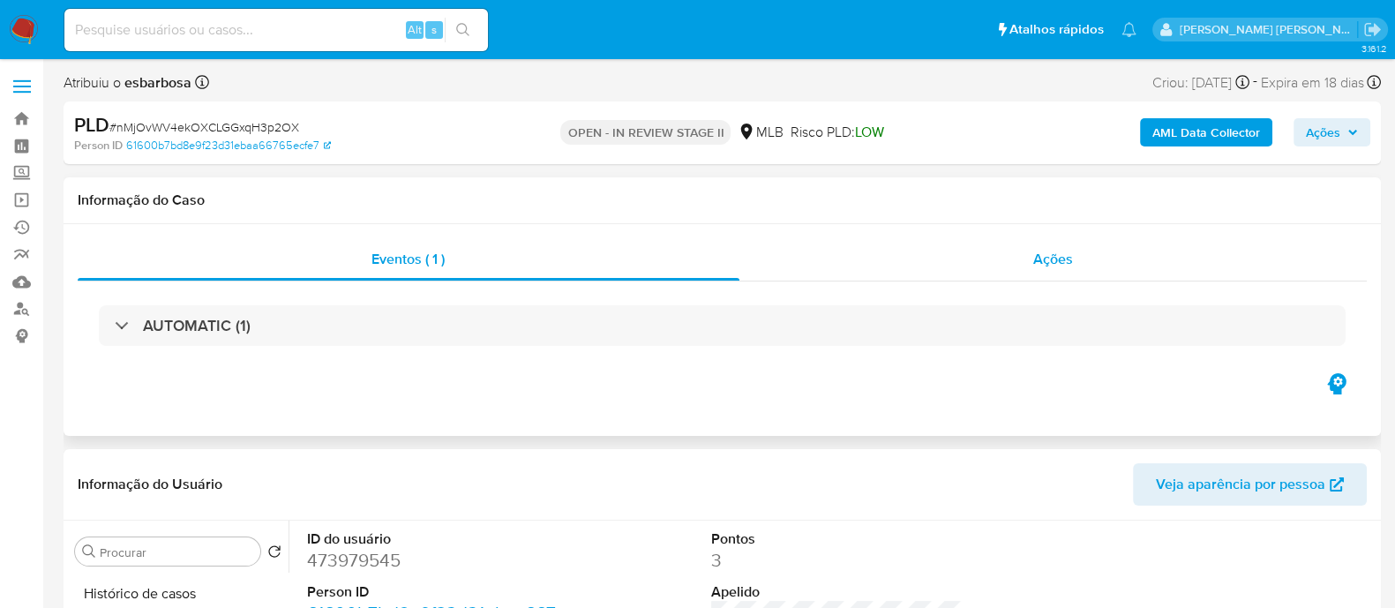
click at [877, 267] on div "Ações" at bounding box center [1053, 259] width 628 height 42
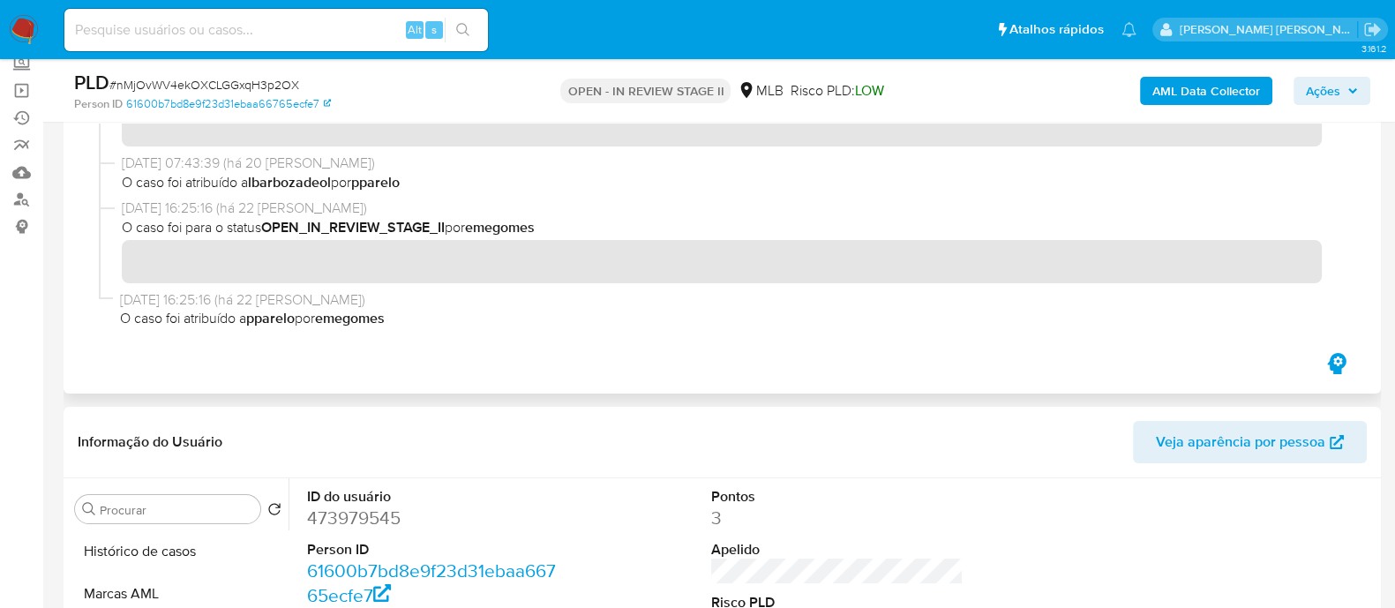
scroll to position [331, 0]
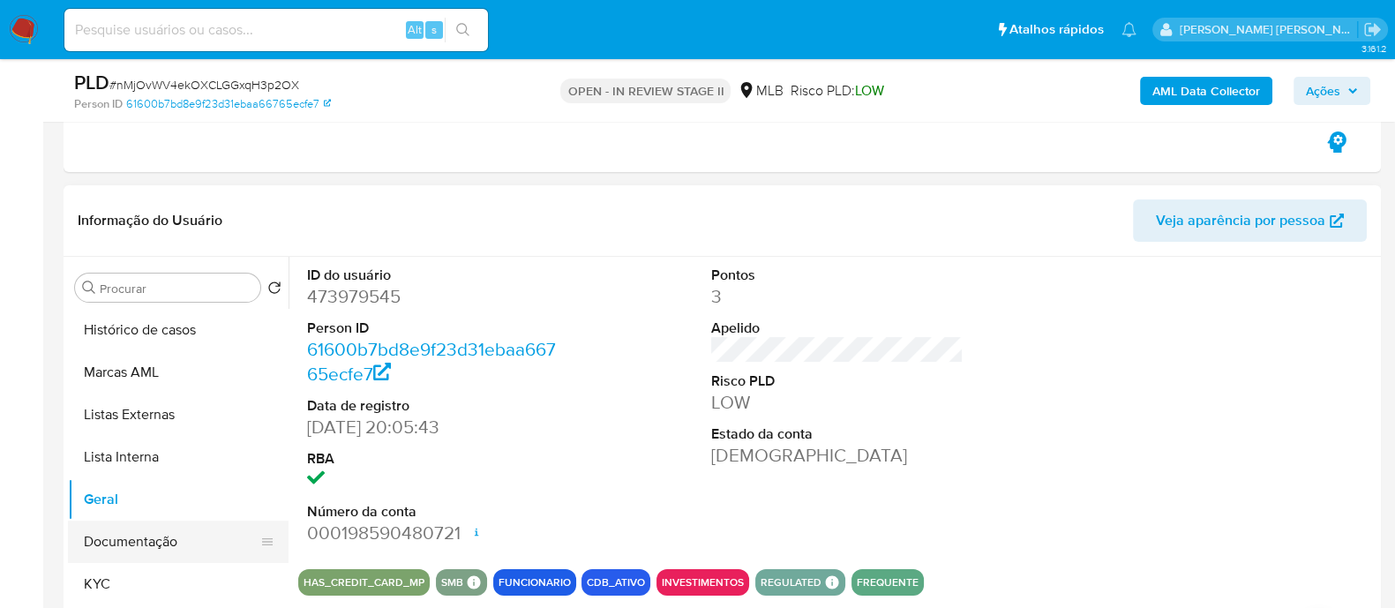
click at [159, 539] on button "Documentação" at bounding box center [171, 541] width 206 height 42
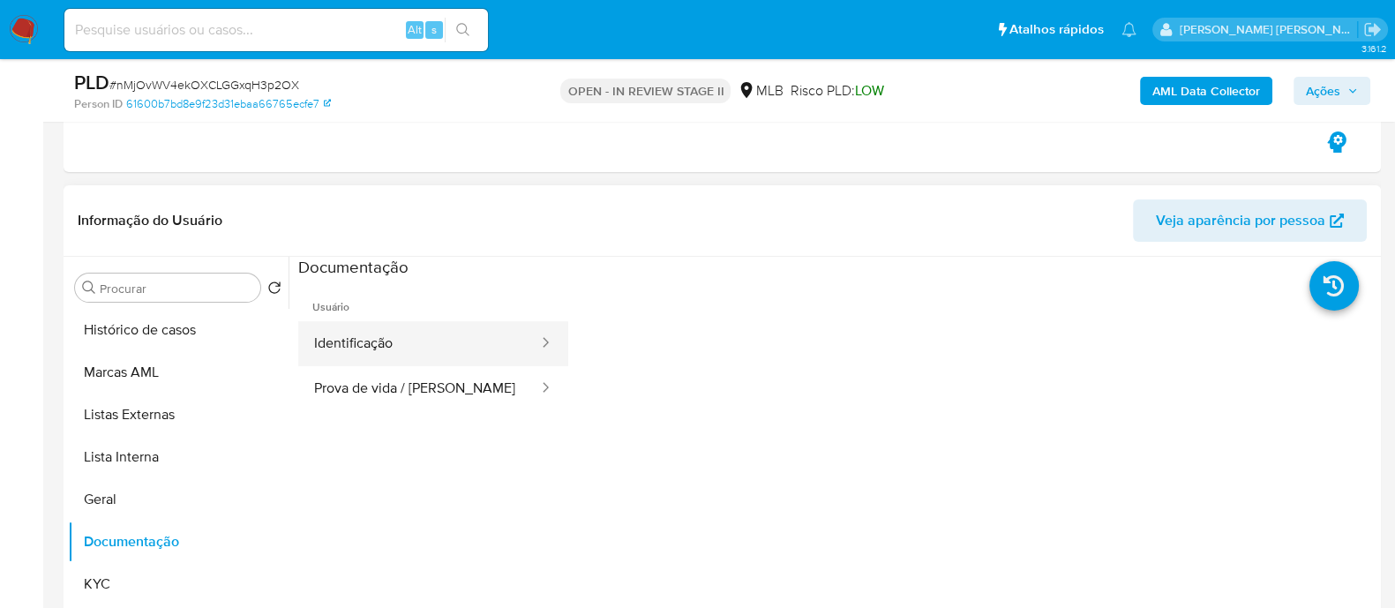
click at [470, 337] on button "Identificação" at bounding box center [419, 343] width 242 height 45
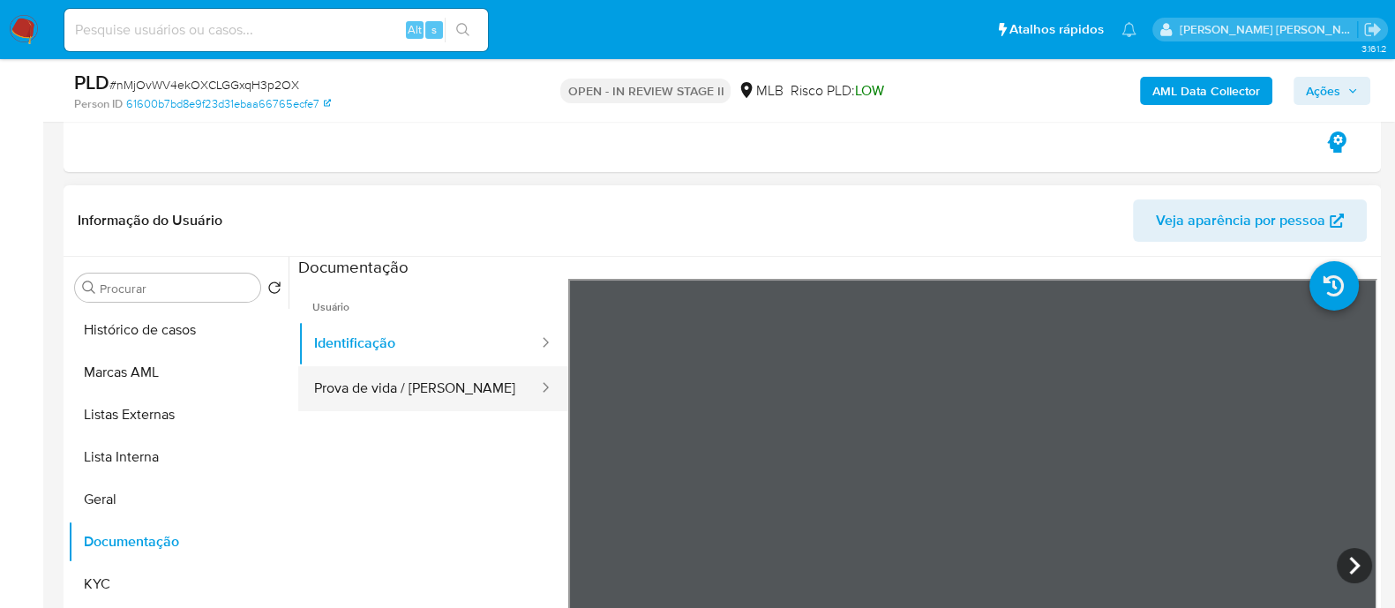
click at [424, 393] on button "Prova de vida / Selfie" at bounding box center [419, 388] width 242 height 45
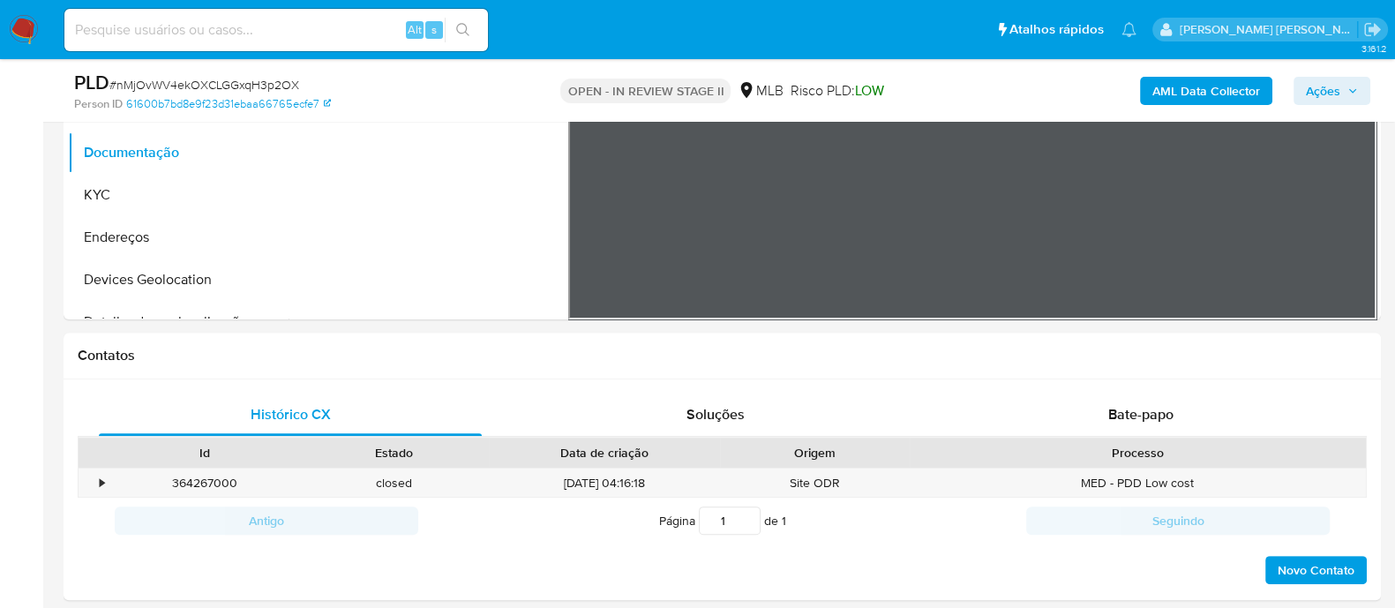
scroll to position [881, 0]
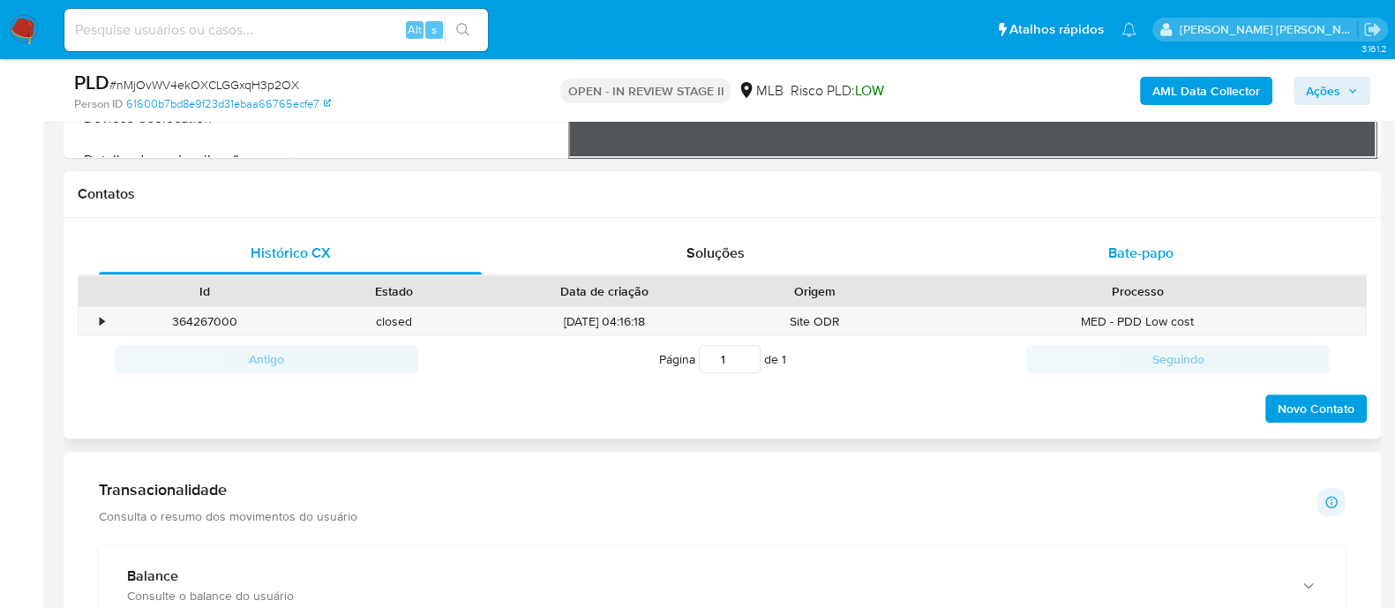
click at [1106, 250] on div "Bate-papo" at bounding box center [1140, 253] width 383 height 42
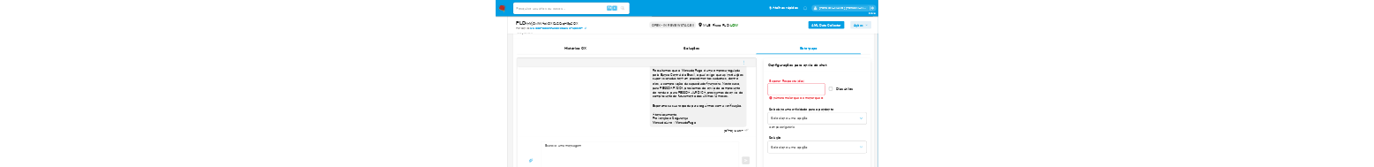
scroll to position [992, 0]
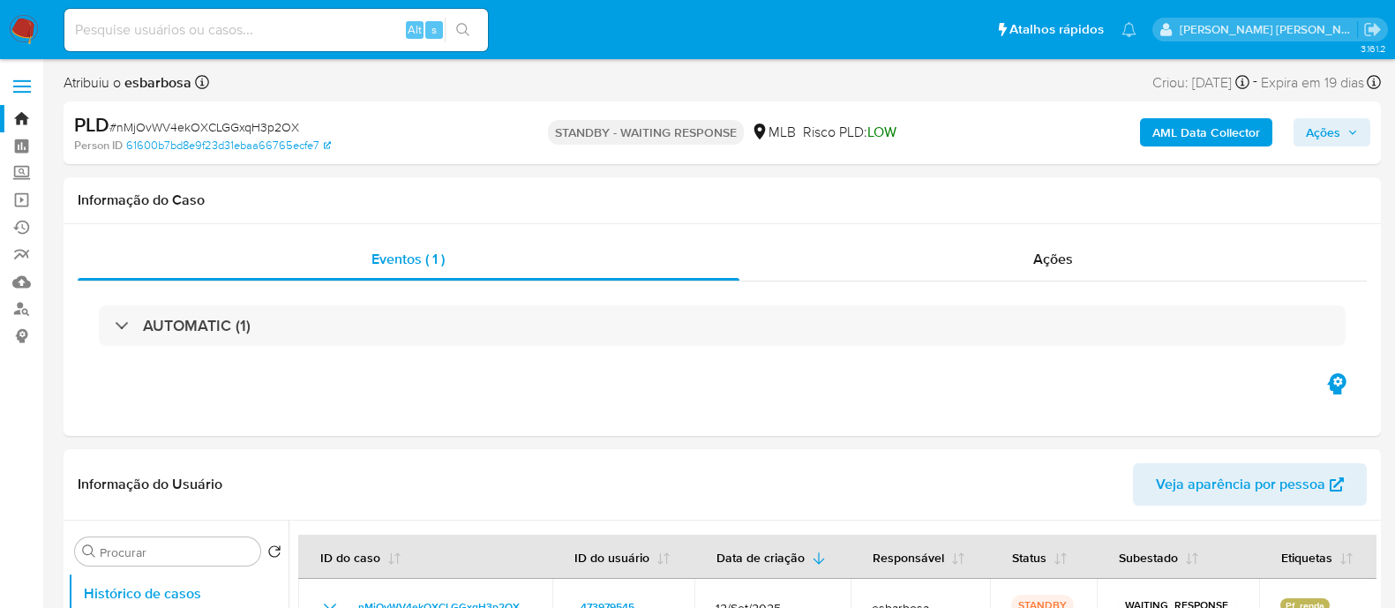
select select "10"
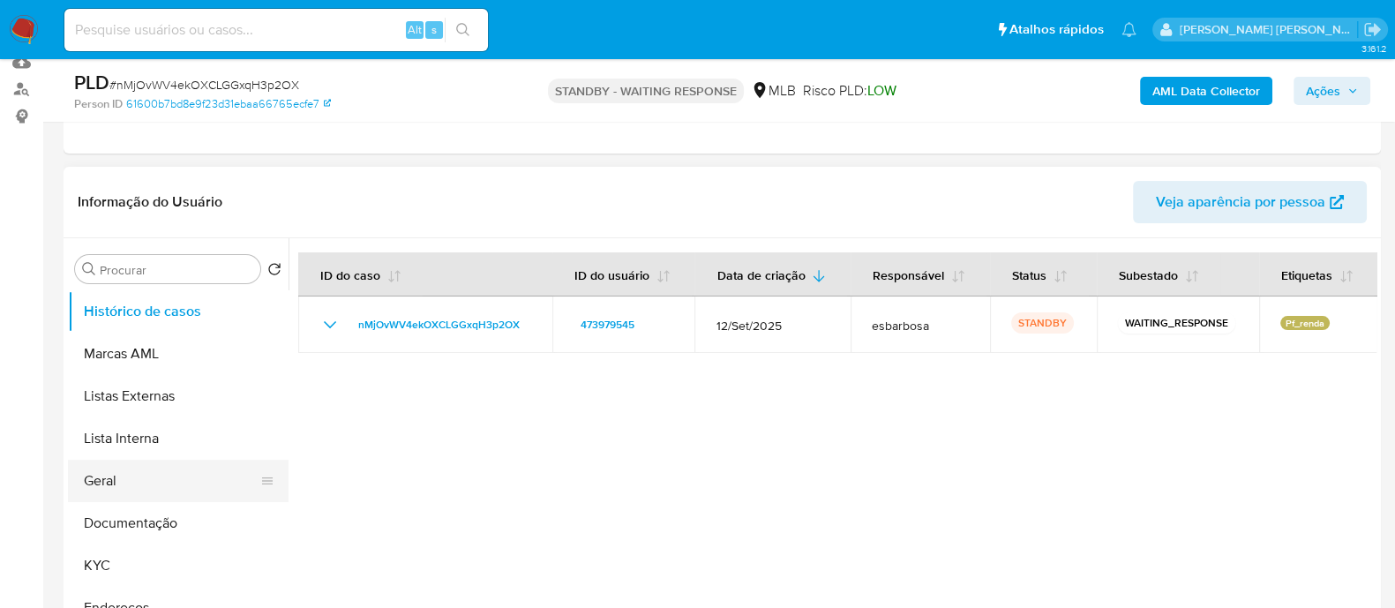
scroll to position [220, 0]
click at [151, 489] on button "Geral" at bounding box center [171, 481] width 206 height 42
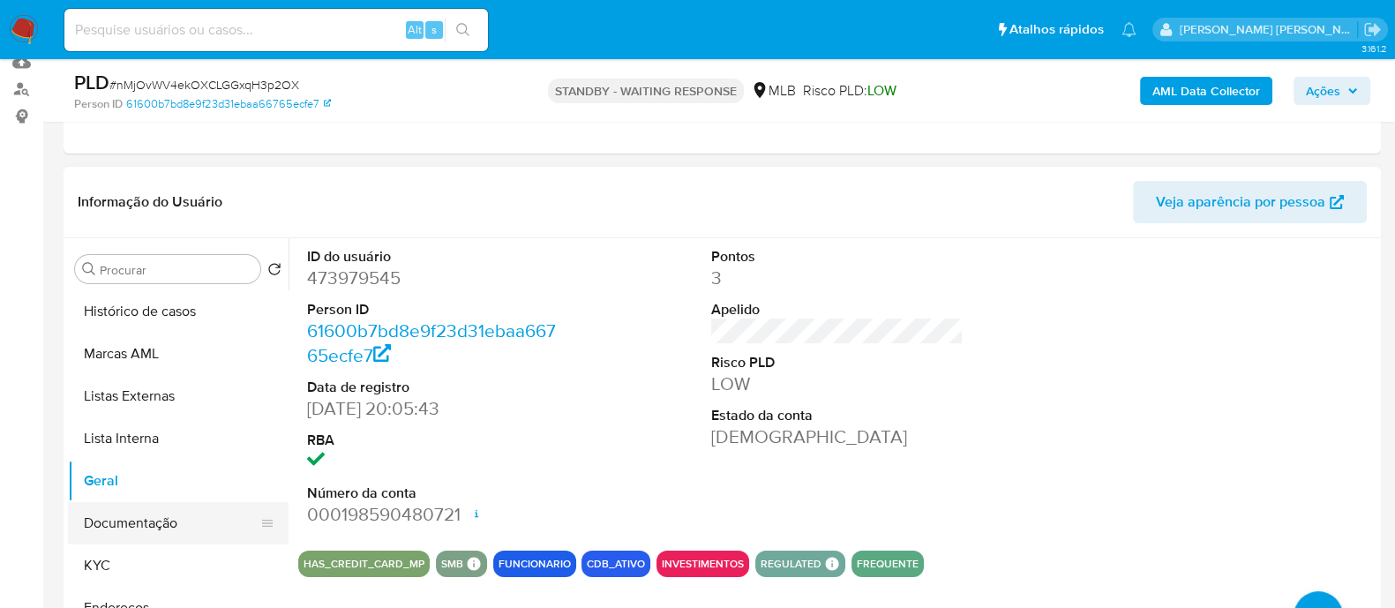
click at [124, 511] on button "Documentação" at bounding box center [171, 523] width 206 height 42
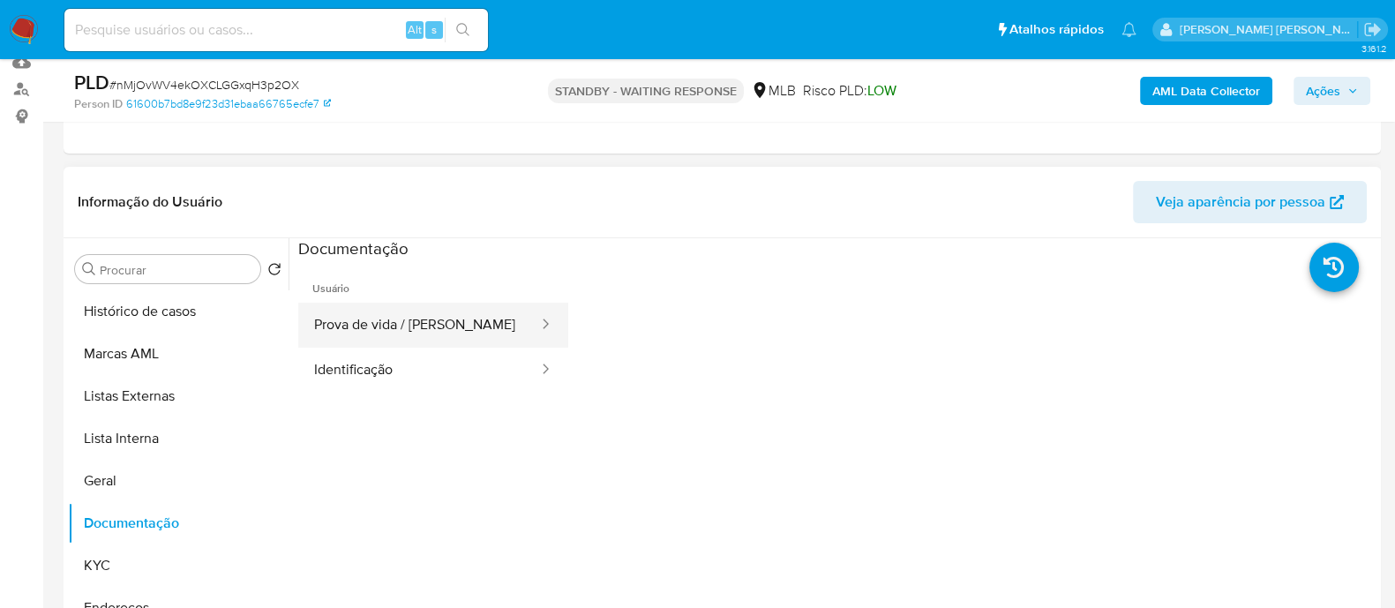
click at [371, 312] on button "Prova de vida / [PERSON_NAME]" at bounding box center [419, 325] width 242 height 45
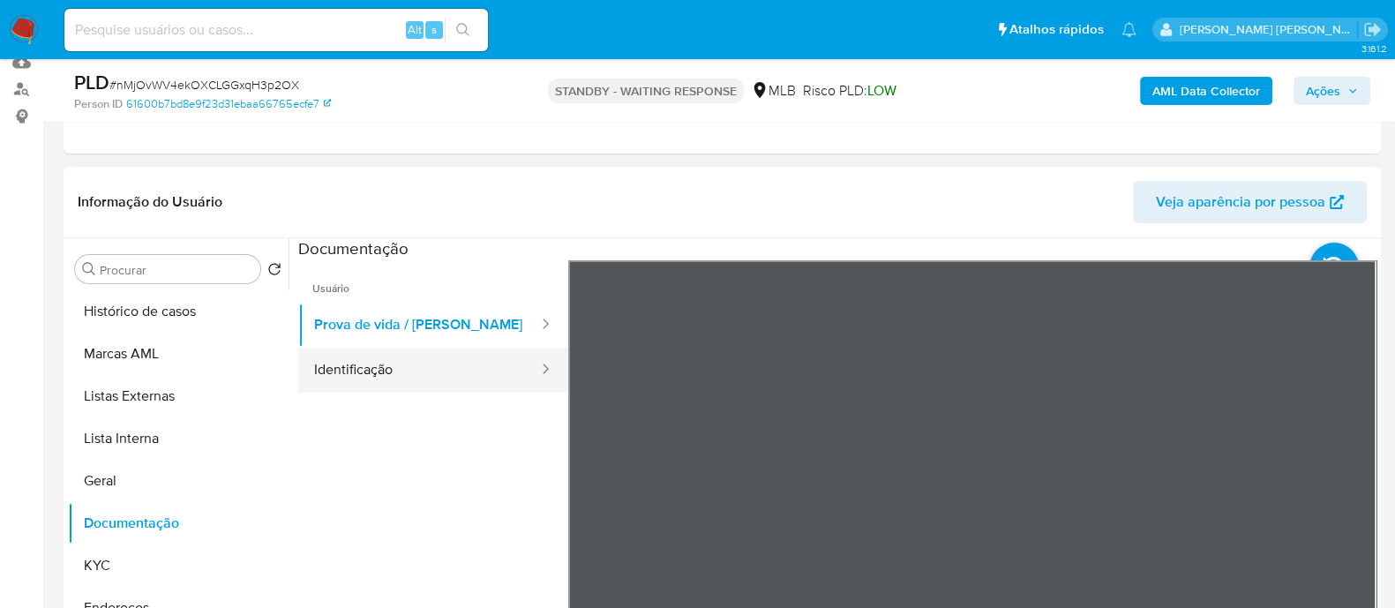
click at [402, 372] on button "Identificação" at bounding box center [419, 370] width 242 height 45
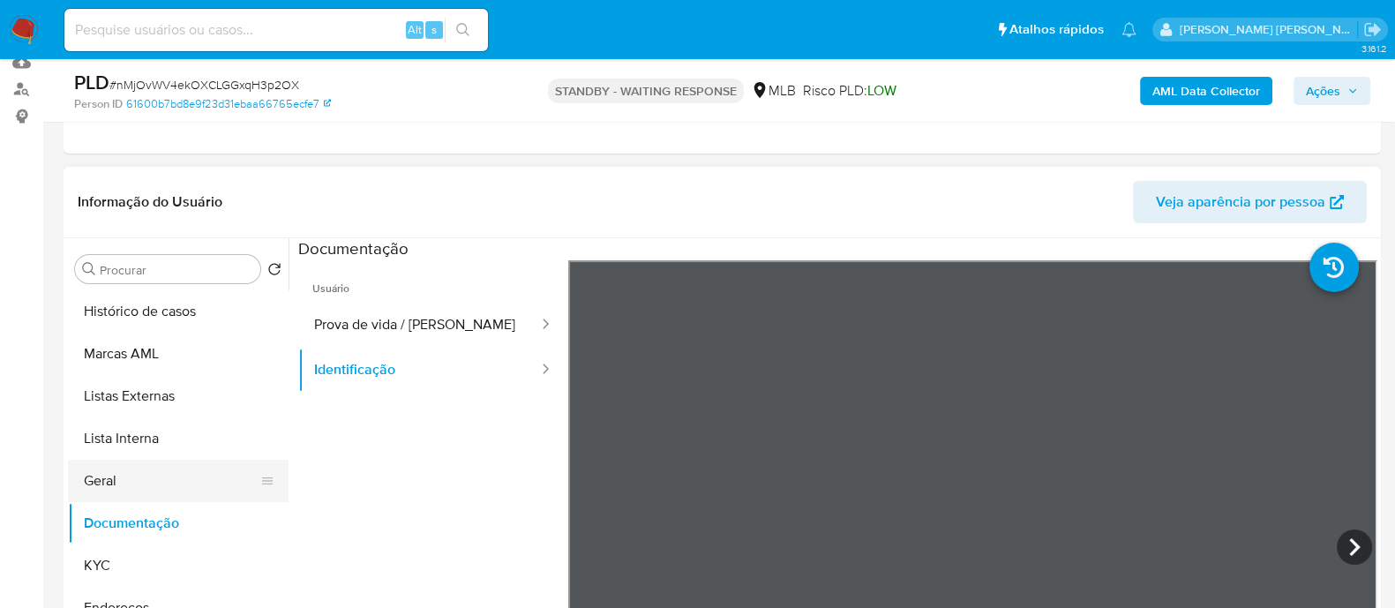
click at [128, 480] on button "Geral" at bounding box center [171, 481] width 206 height 42
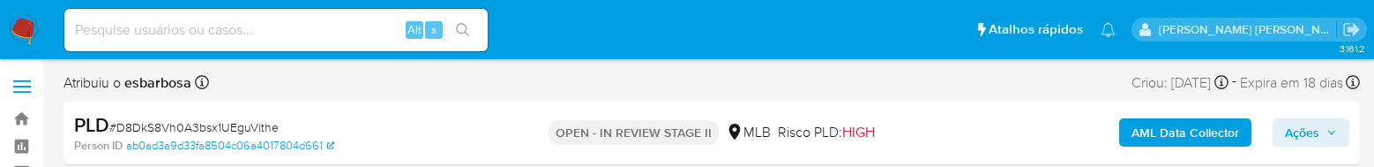
select select "10"
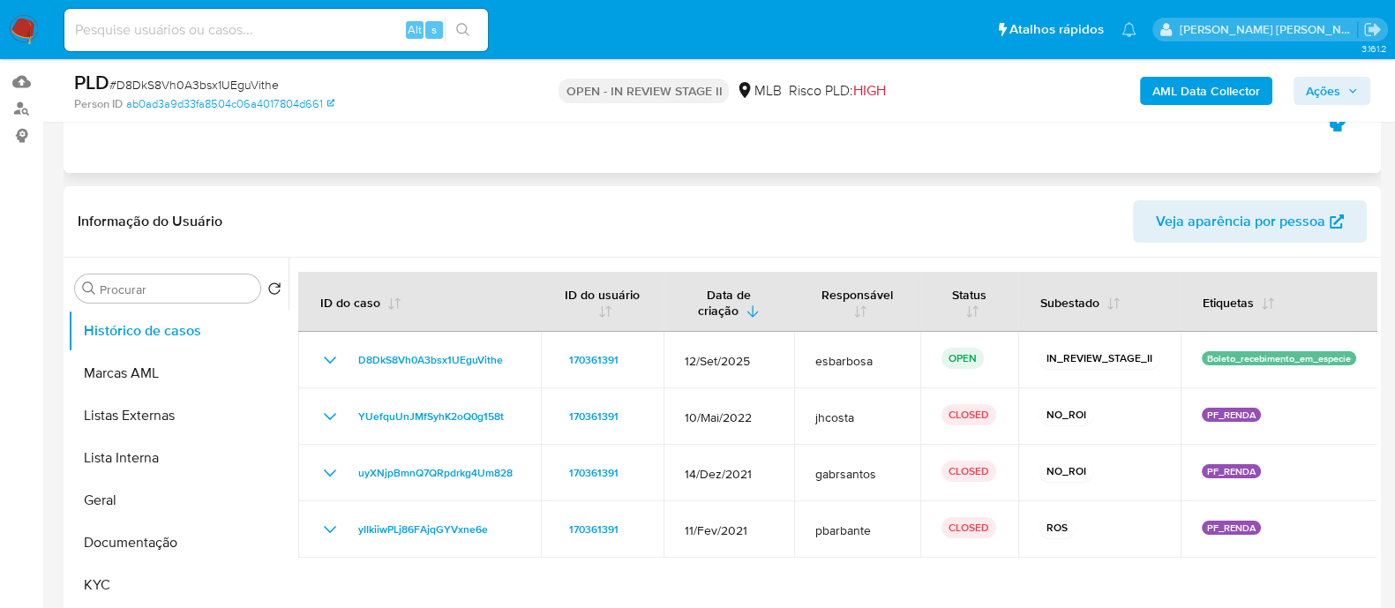
scroll to position [220, 0]
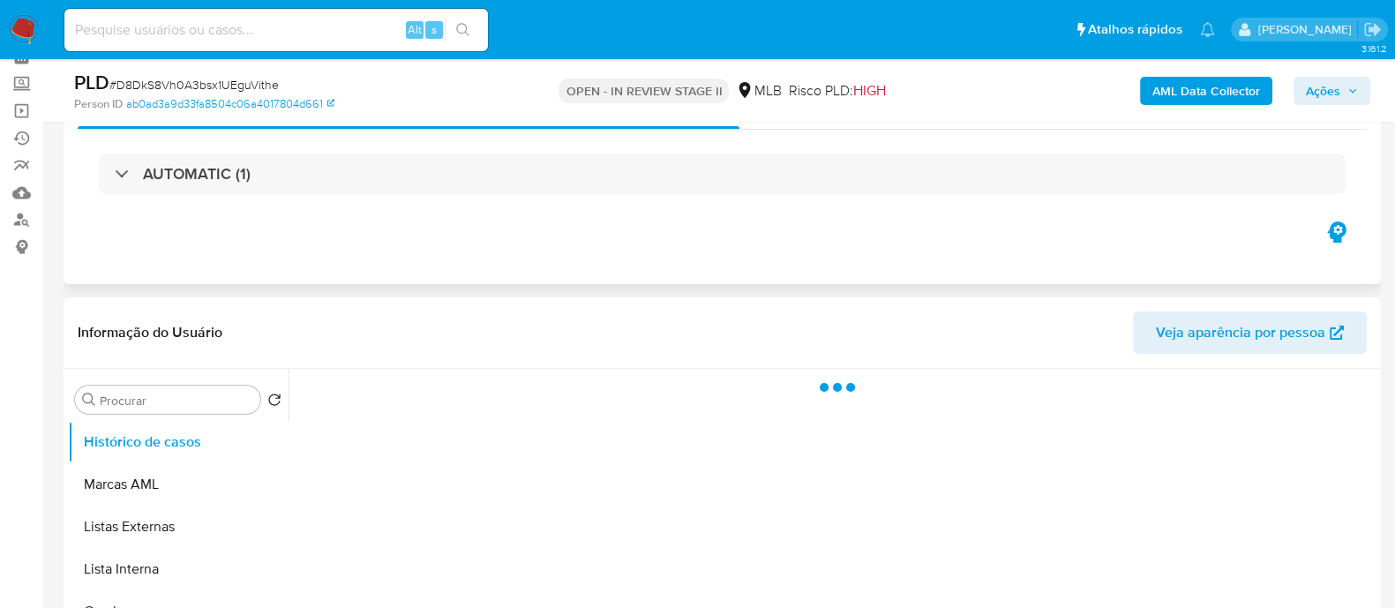
scroll to position [109, 0]
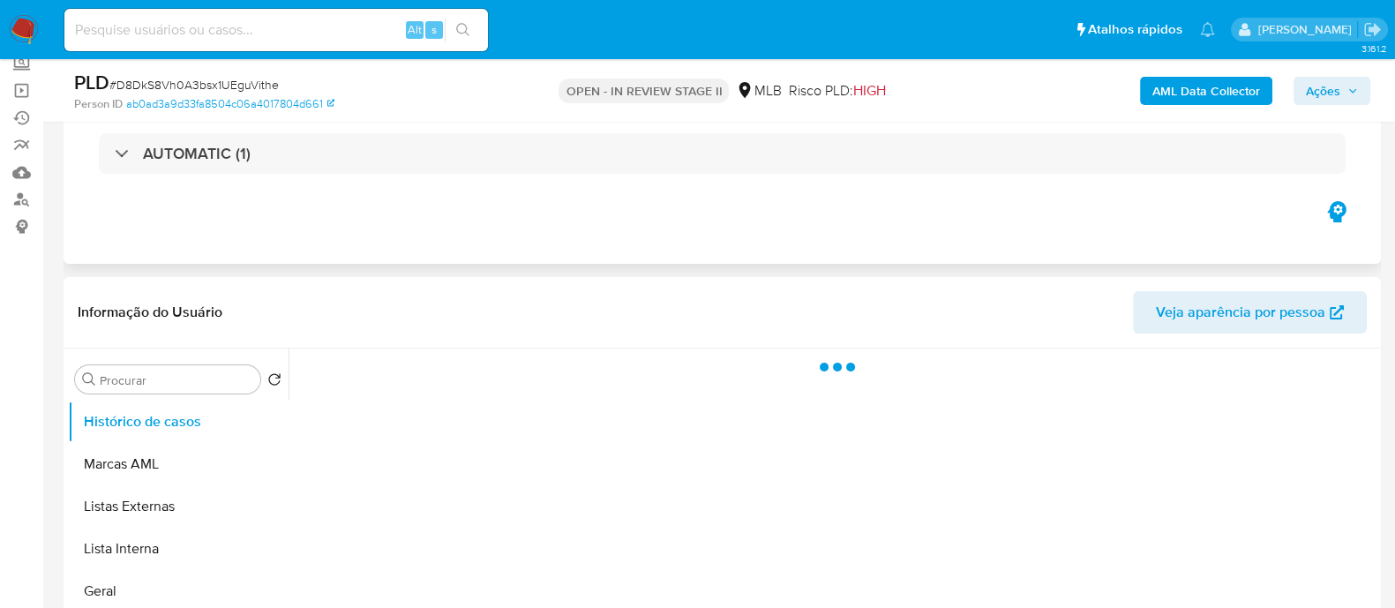
select select "10"
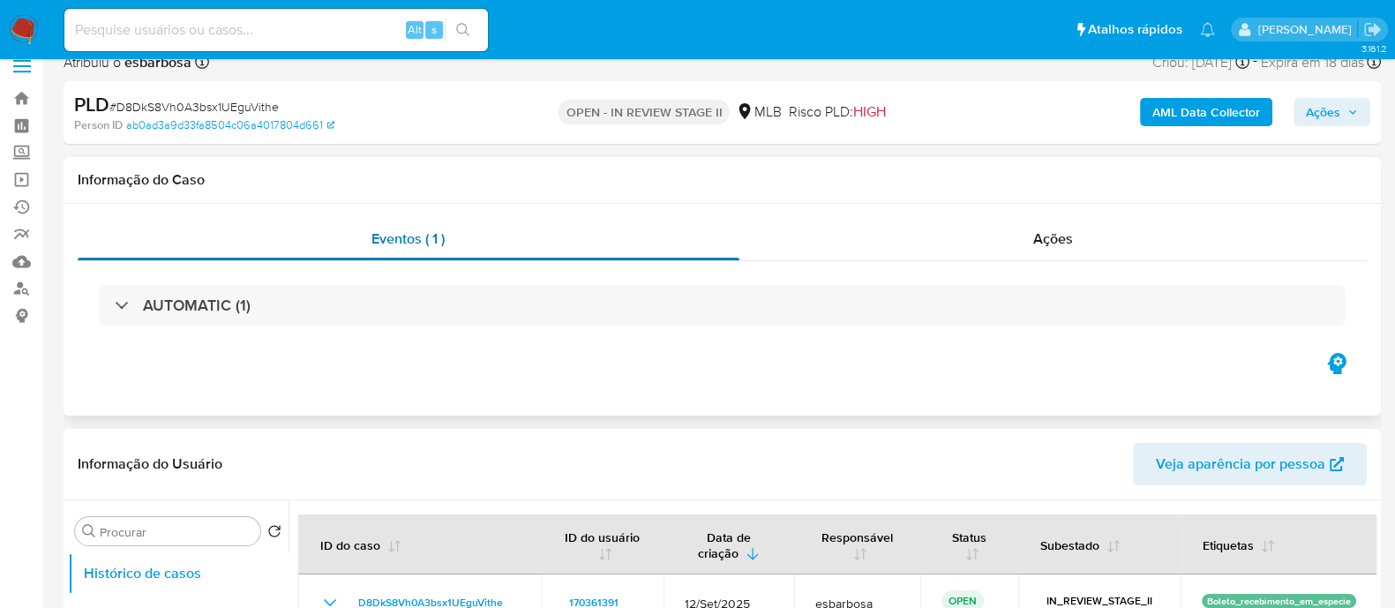
scroll to position [0, 0]
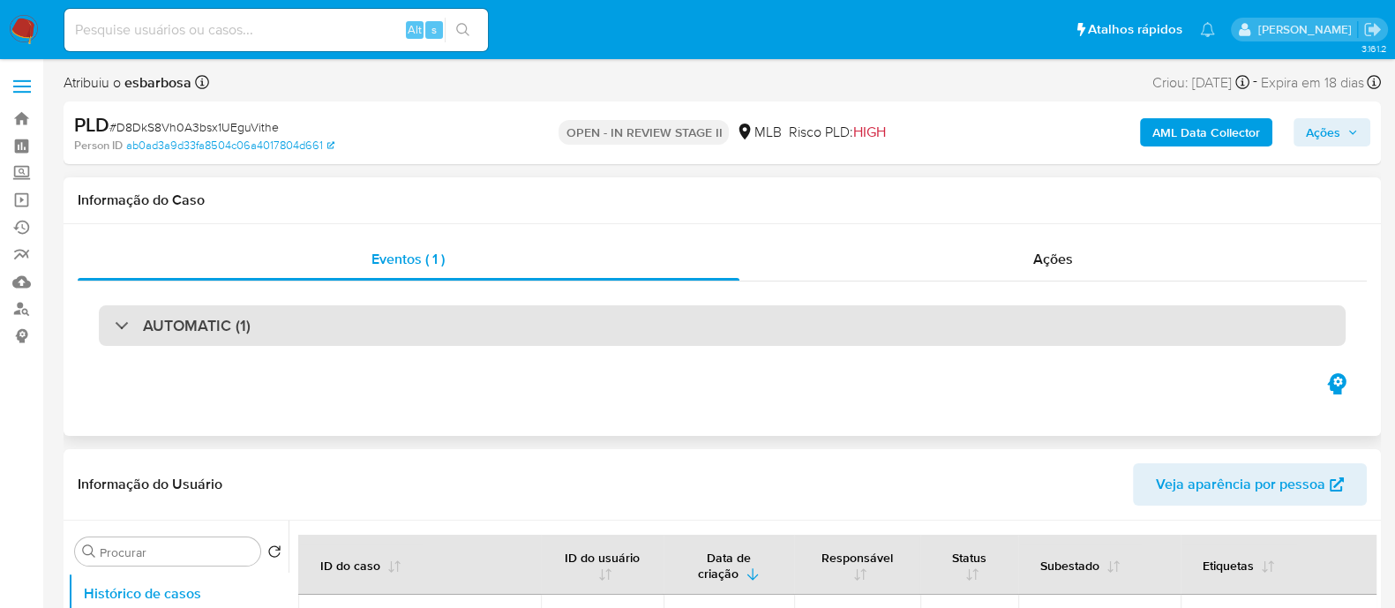
click at [287, 324] on div "AUTOMATIC (1)" at bounding box center [722, 325] width 1246 height 41
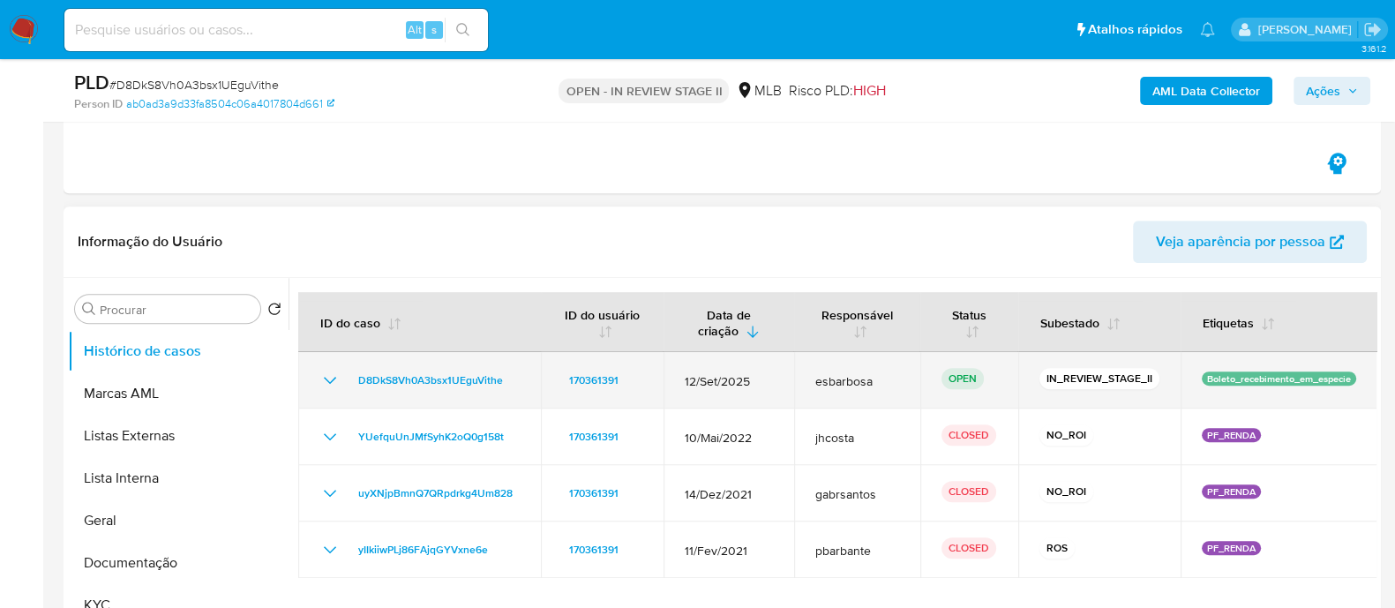
scroll to position [1323, 0]
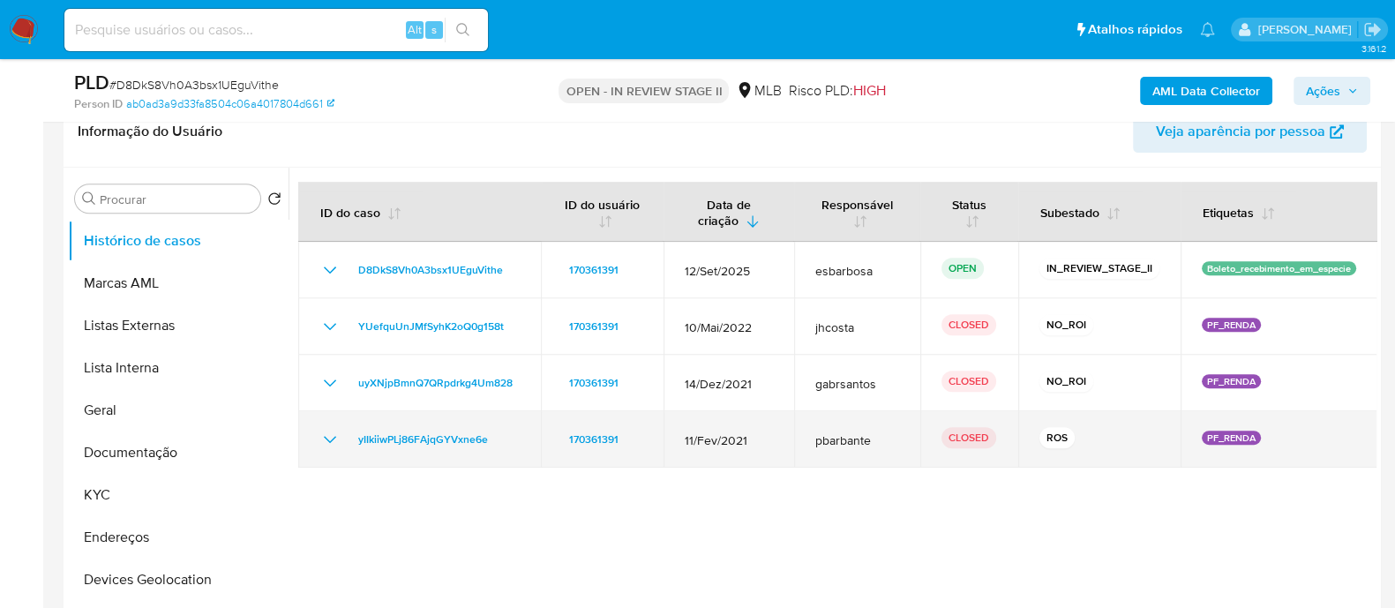
click at [332, 437] on icon "Mostrar/Ocultar" at bounding box center [329, 439] width 21 height 21
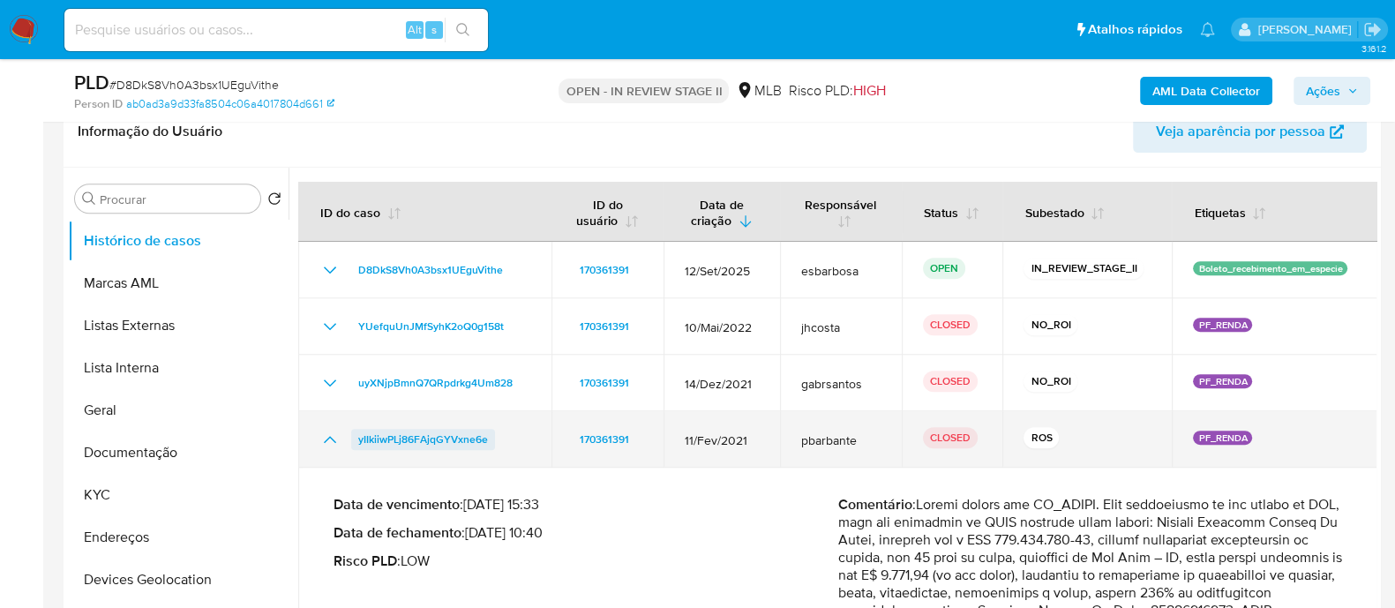
scroll to position [109, 0]
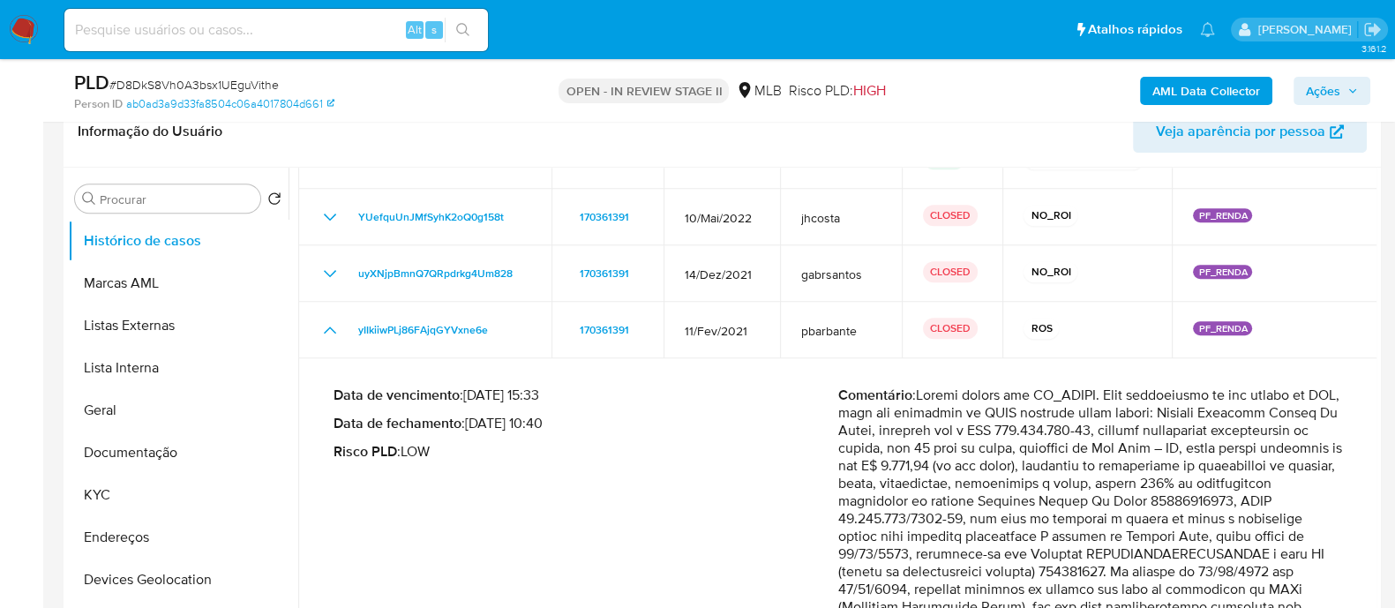
drag, startPoint x: 546, startPoint y: 422, endPoint x: 475, endPoint y: 416, distance: 70.8
click at [475, 416] on p "Data de fechamento : [DATE] 10:40" at bounding box center [585, 424] width 505 height 18
click at [149, 395] on button "Geral" at bounding box center [171, 410] width 206 height 42
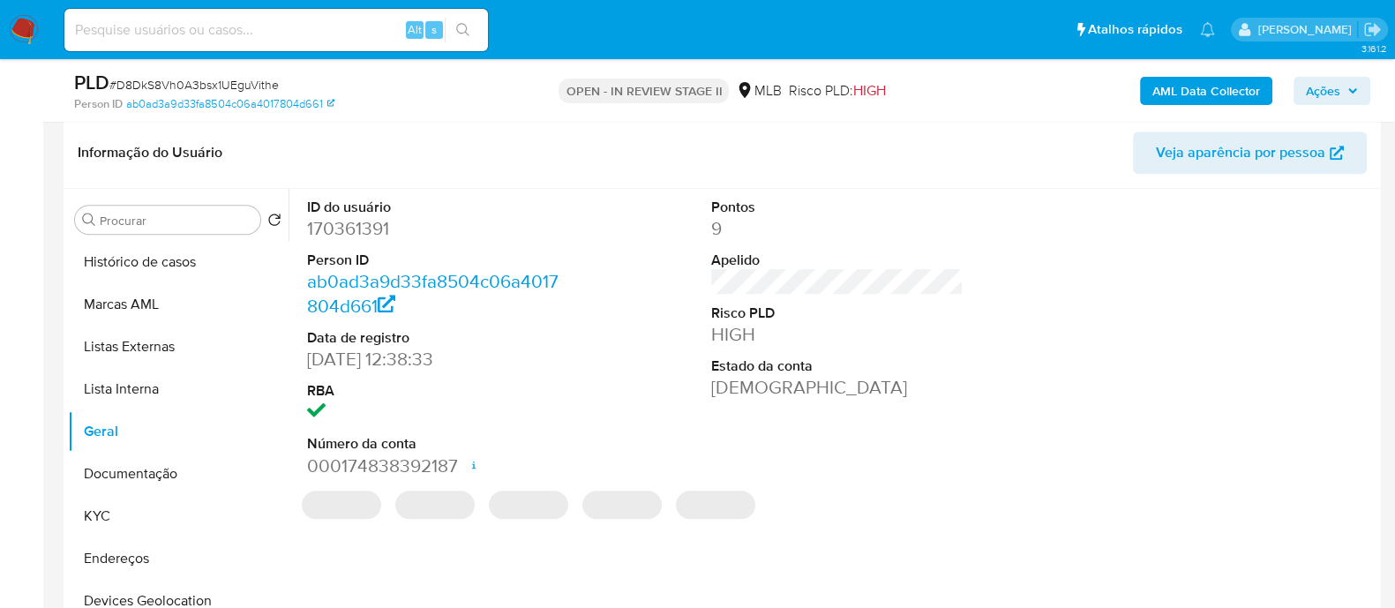
click at [347, 236] on dd "170361391" at bounding box center [433, 228] width 252 height 25
copy dd "170361391"
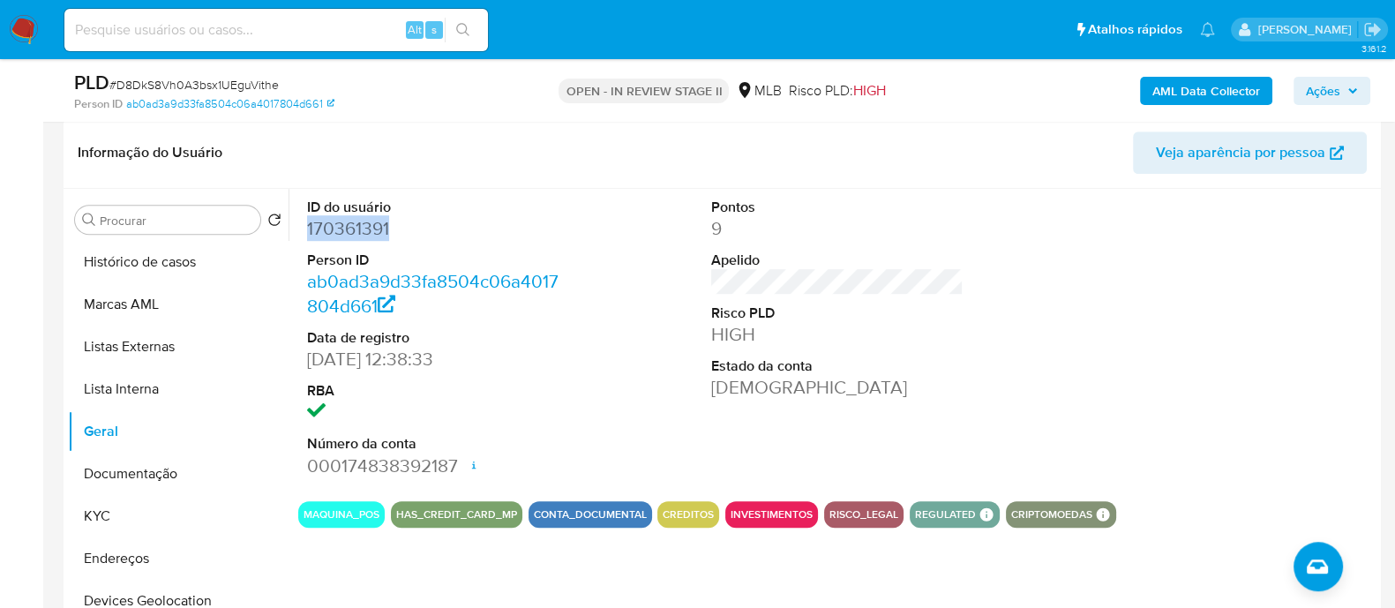
copy dd "170361391"
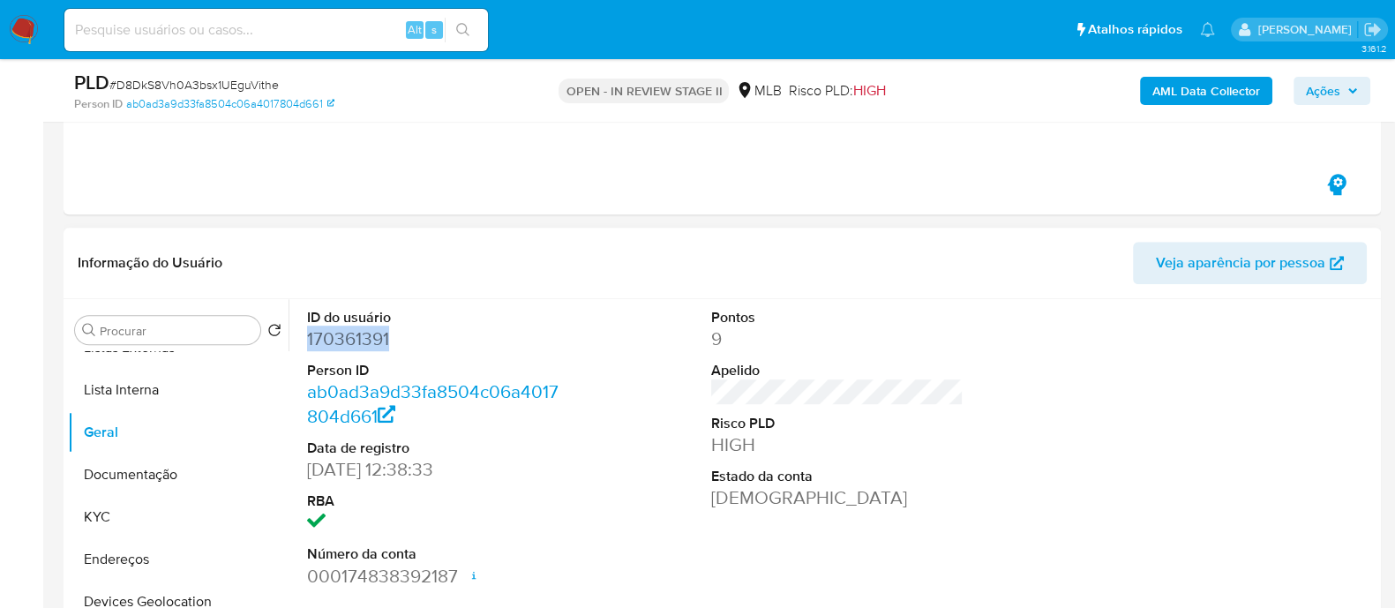
scroll to position [1323, 0]
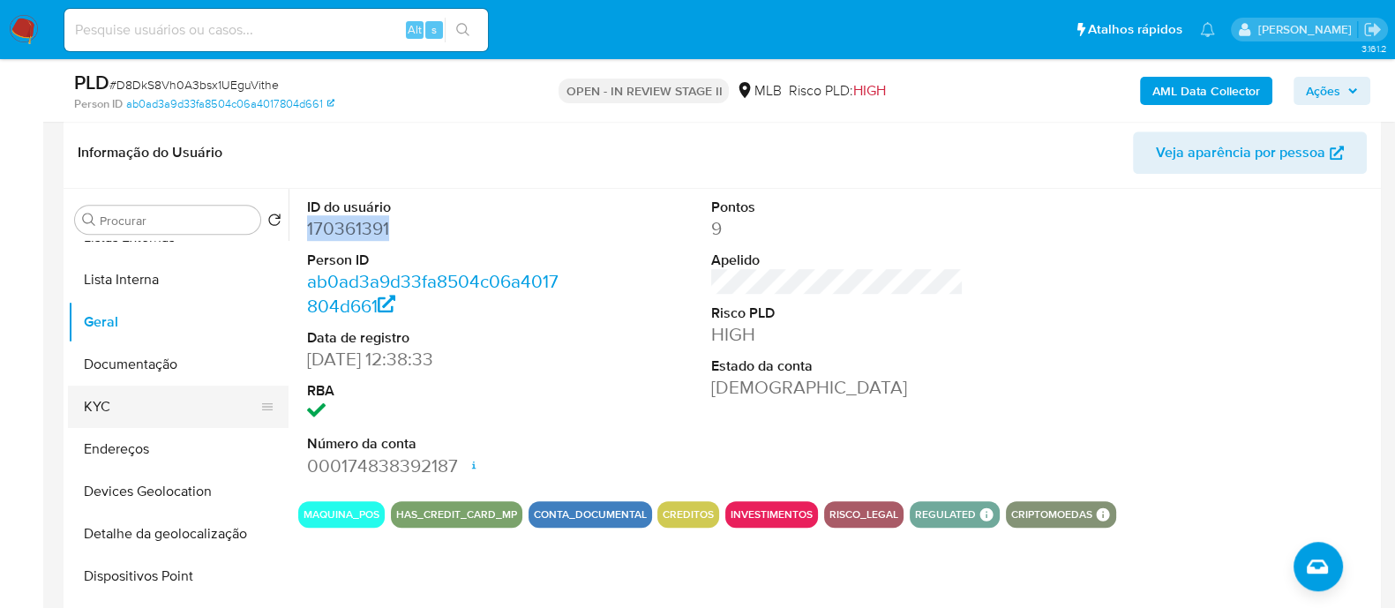
click at [128, 414] on button "KYC" at bounding box center [171, 407] width 206 height 42
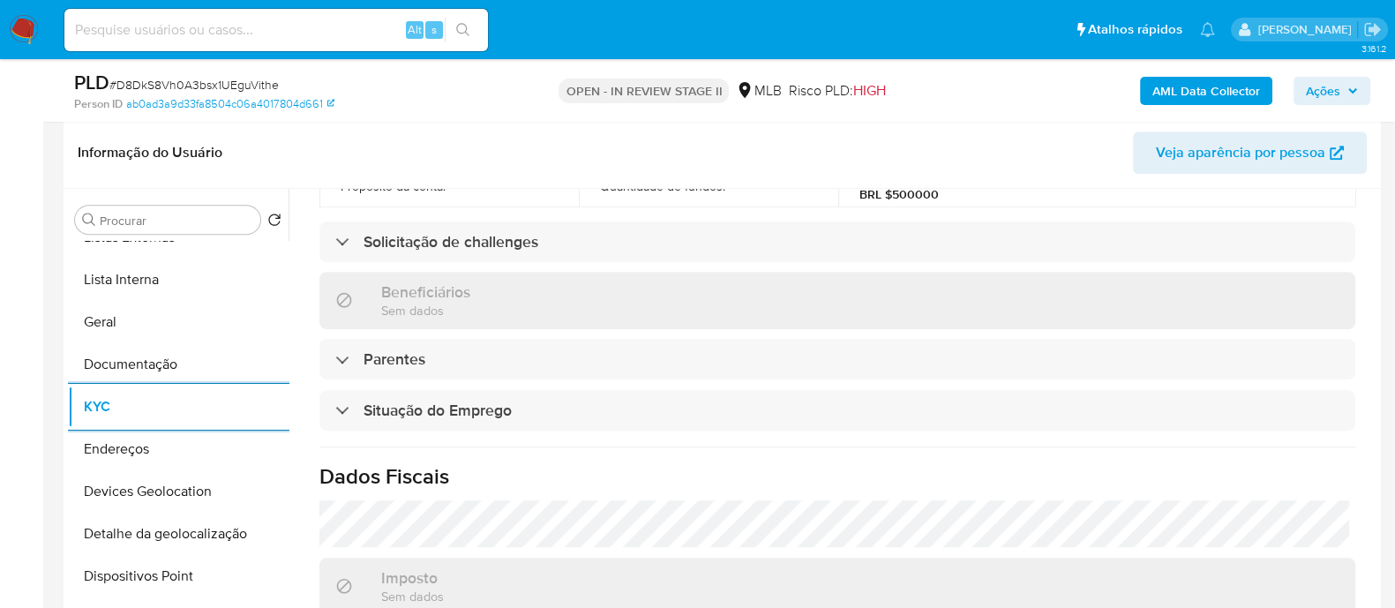
scroll to position [767, 0]
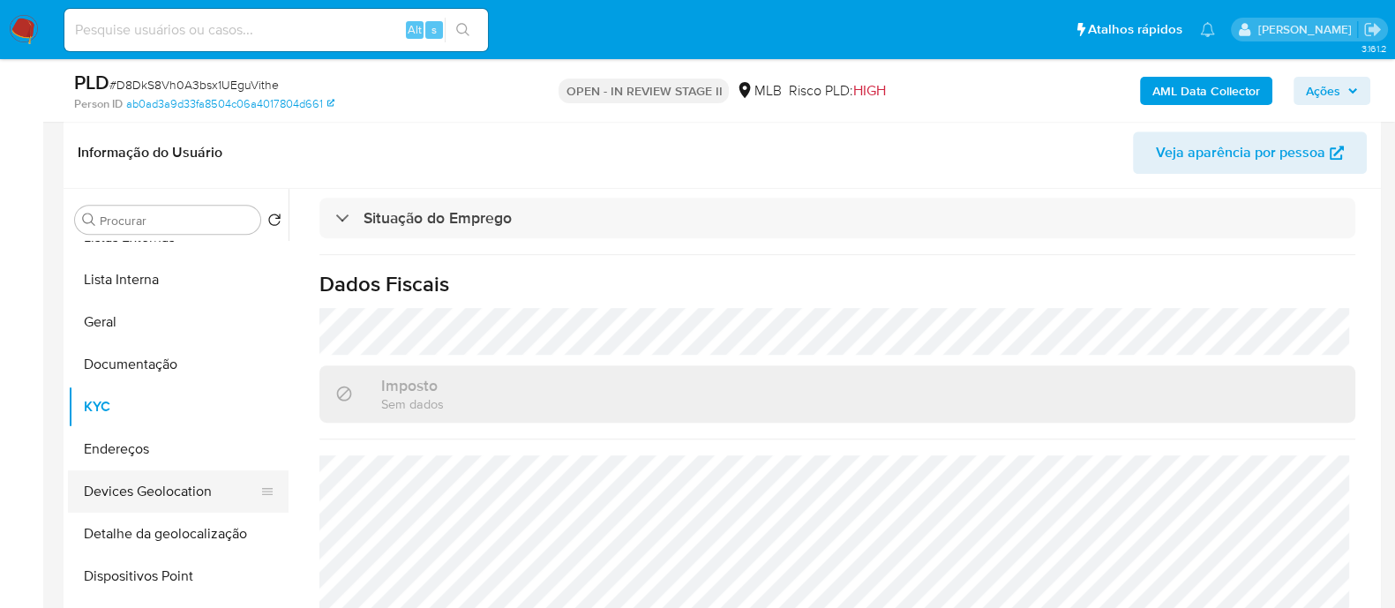
click at [165, 492] on button "Devices Geolocation" at bounding box center [171, 491] width 206 height 42
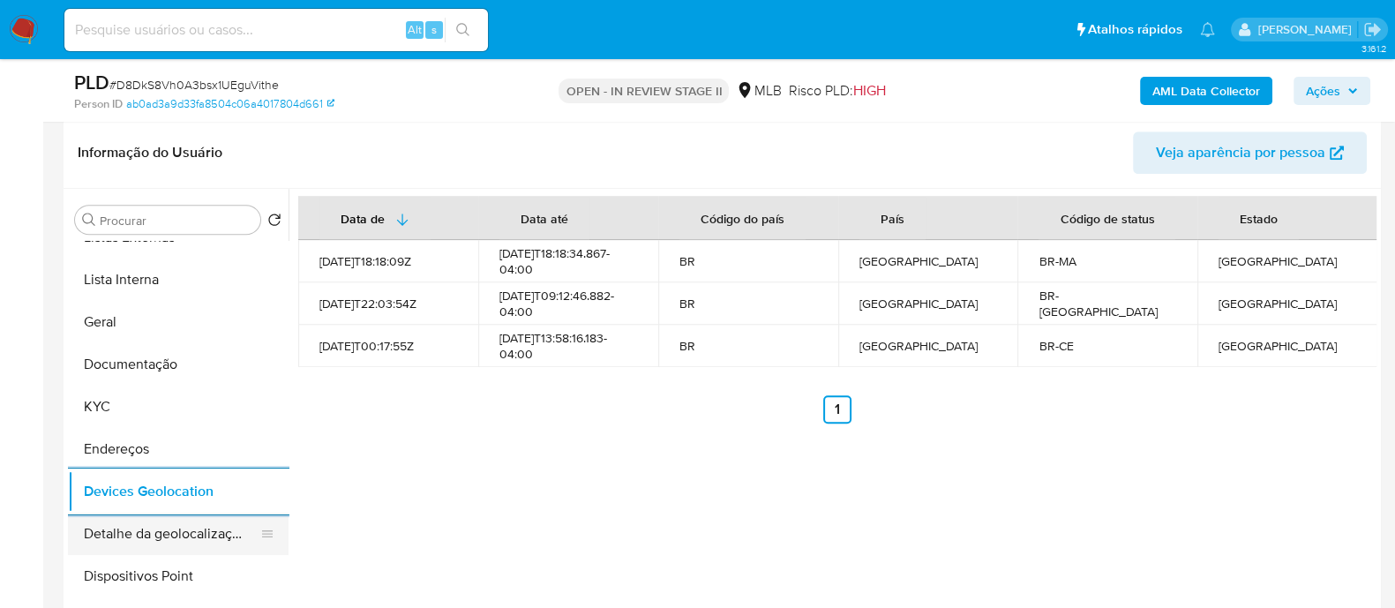
scroll to position [220, 0]
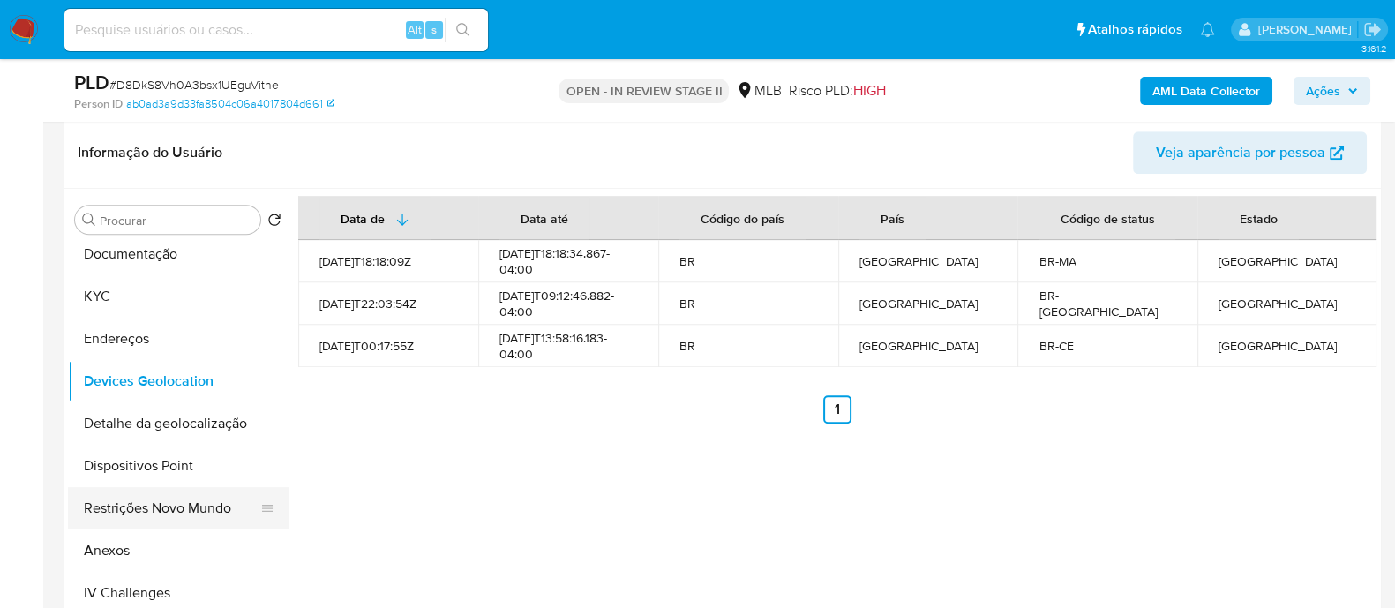
click at [156, 505] on button "Restrições Novo Mundo" at bounding box center [171, 508] width 206 height 42
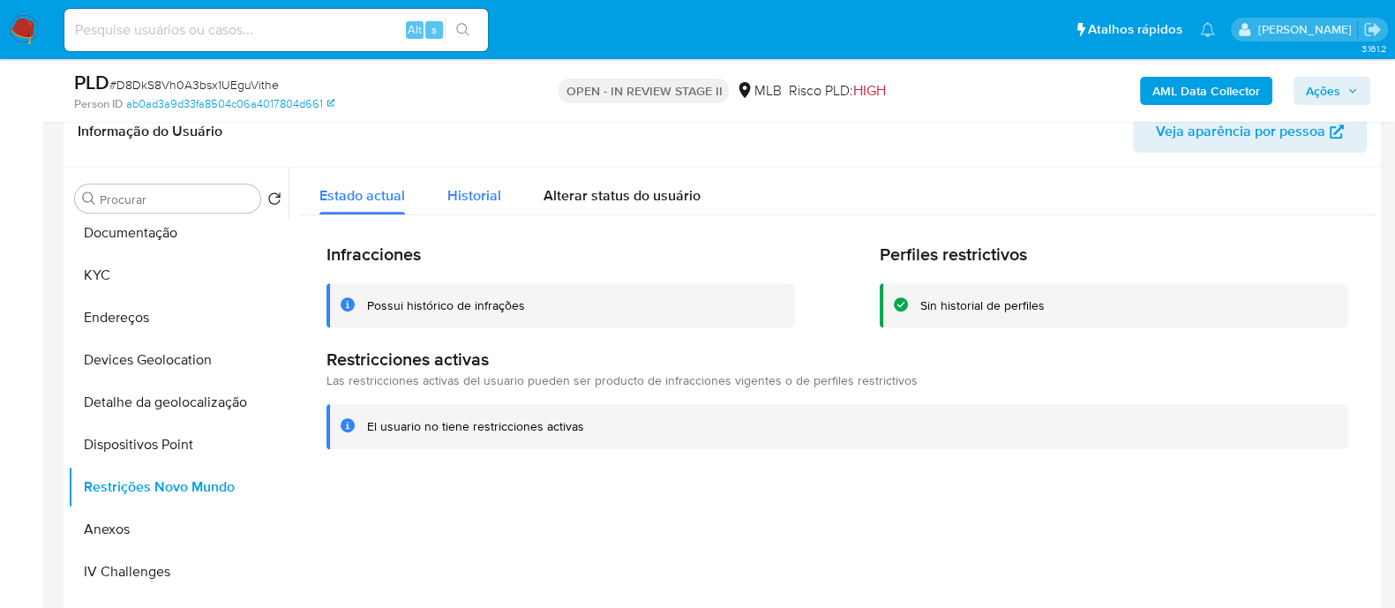
click at [479, 190] on span "Historial" at bounding box center [474, 195] width 54 height 20
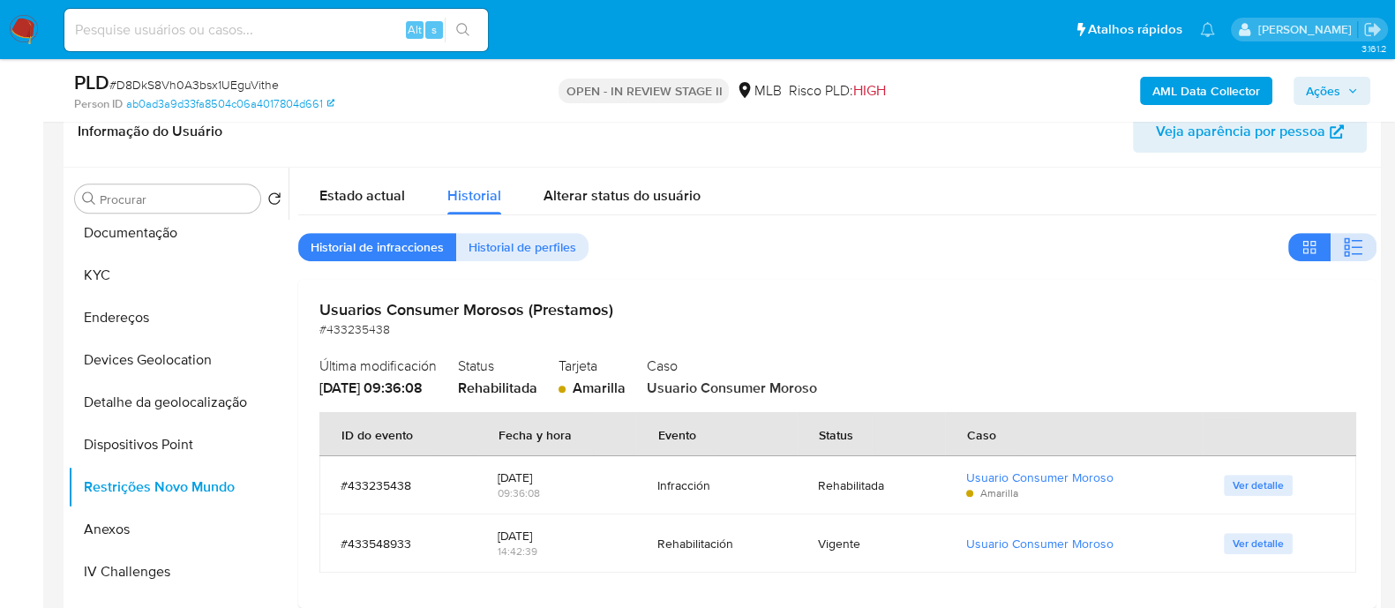
click at [1365, 247] on button "button" at bounding box center [1353, 247] width 46 height 28
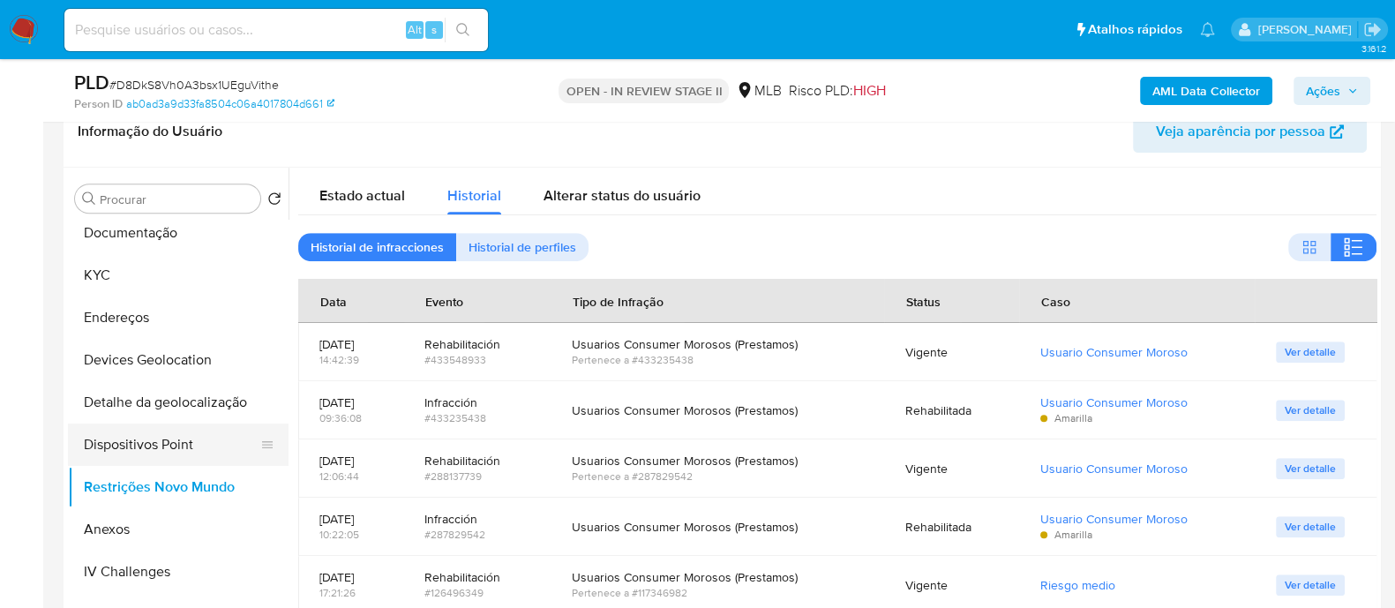
click at [140, 443] on button "Dispositivos Point" at bounding box center [171, 444] width 206 height 42
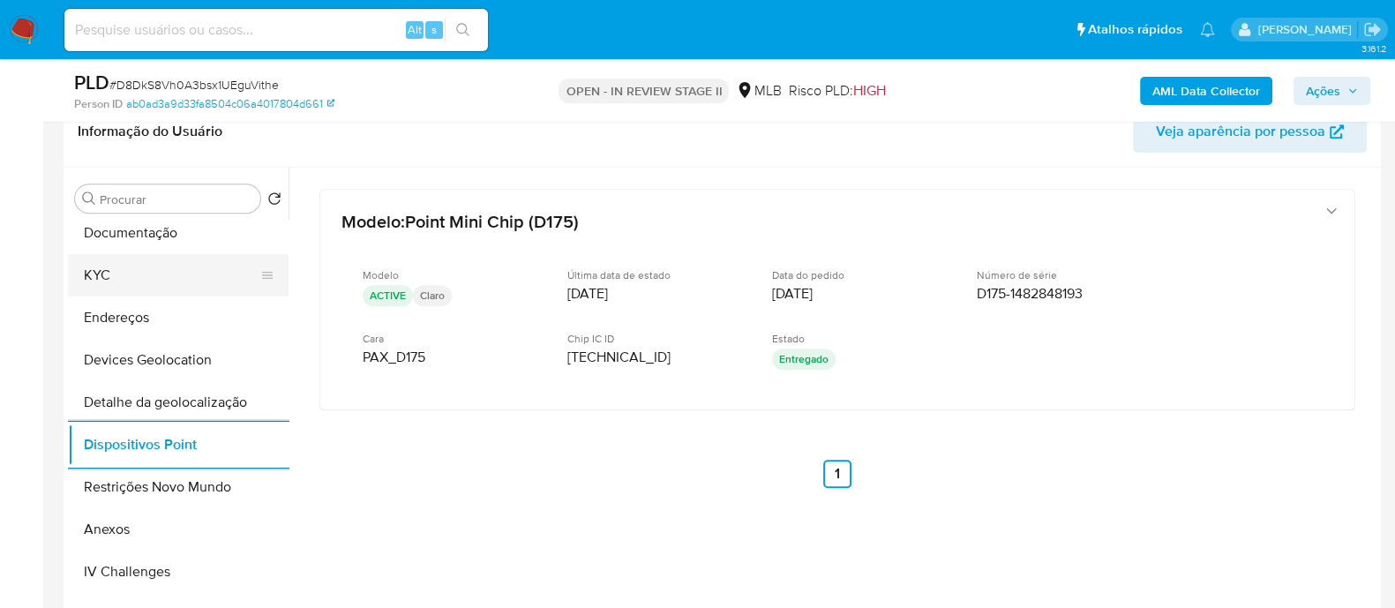
click at [181, 262] on button "KYC" at bounding box center [171, 275] width 206 height 42
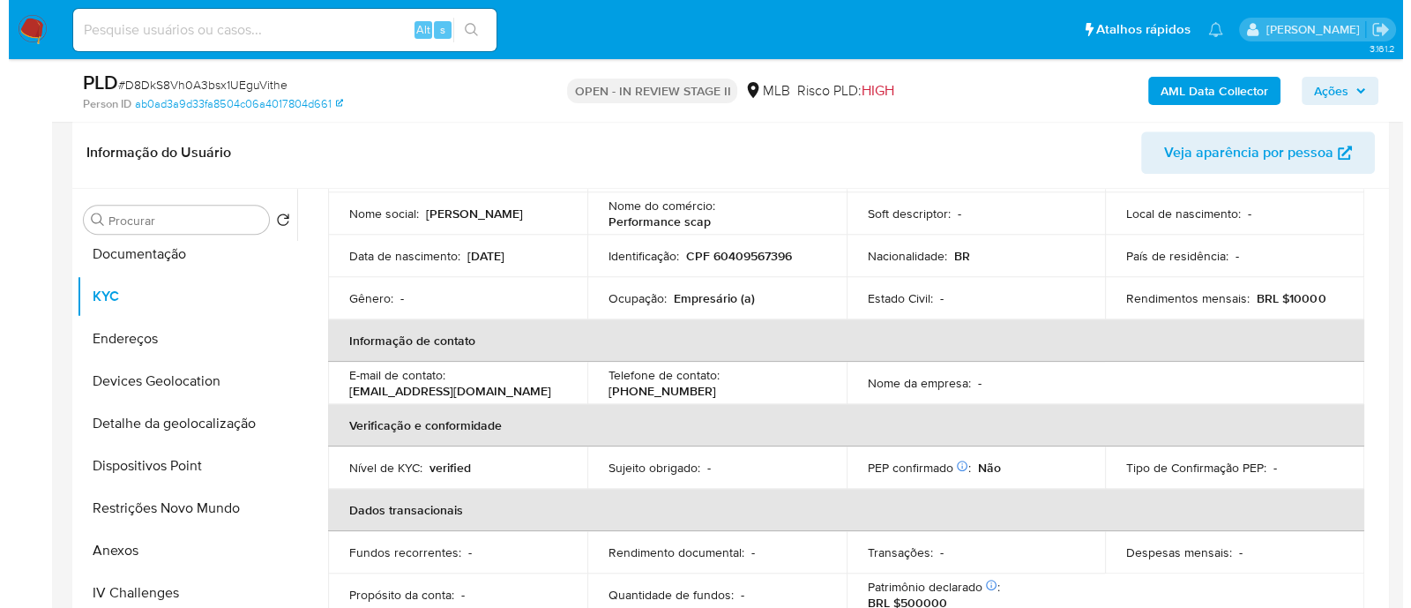
scroll to position [105, 0]
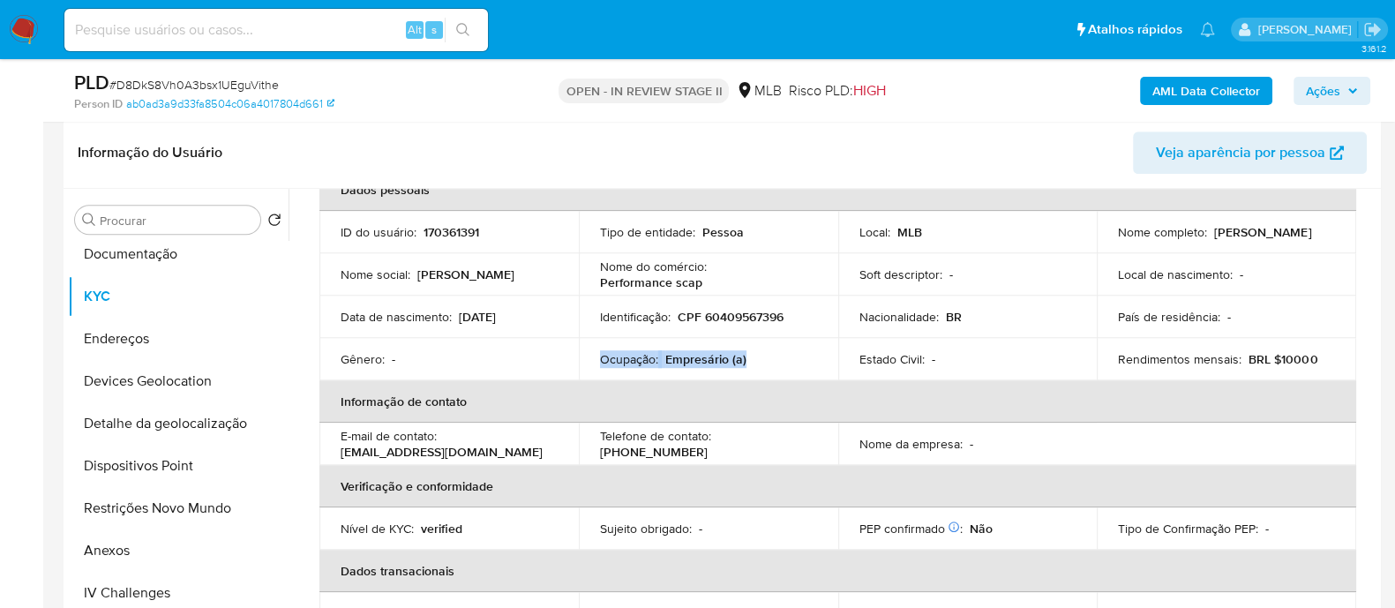
drag, startPoint x: 782, startPoint y: 355, endPoint x: 588, endPoint y: 360, distance: 195.0
click at [588, 360] on td "Ocupação : Empresário (a)" at bounding box center [708, 359] width 259 height 42
copy div "Ocupação : Empresário (a)"
click at [1191, 94] on b "AML Data Collector" at bounding box center [1206, 91] width 108 height 28
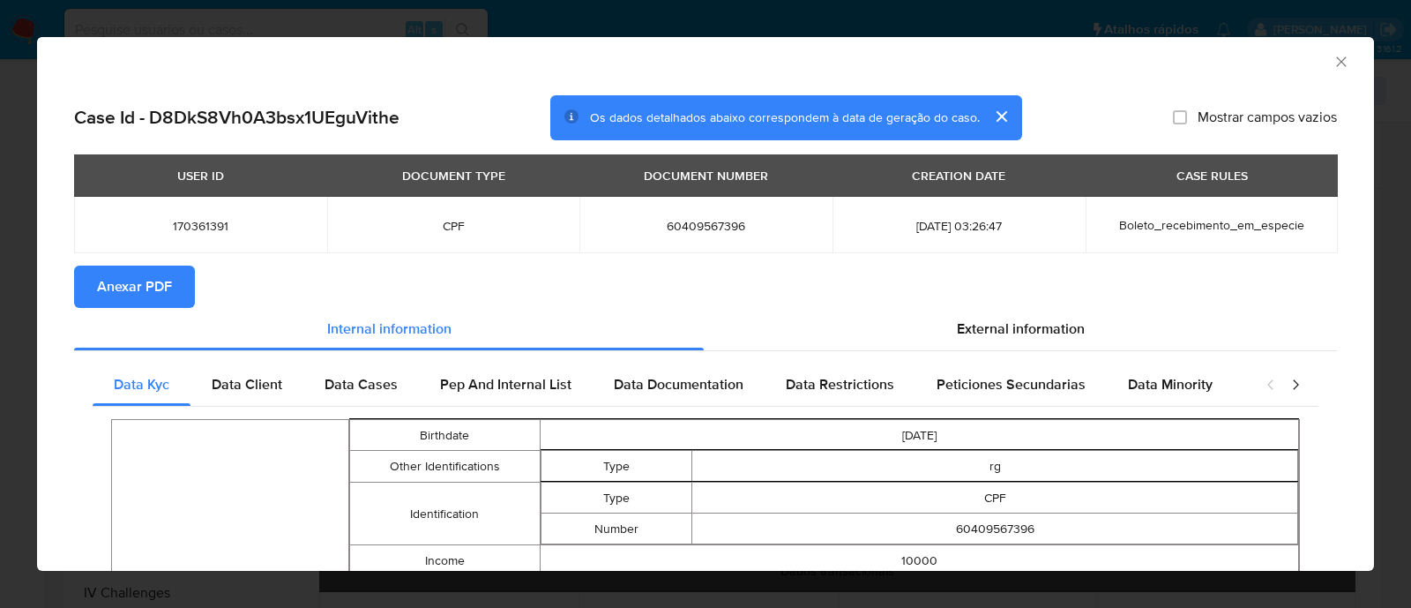
click at [132, 284] on span "Anexar PDF" at bounding box center [134, 286] width 75 height 39
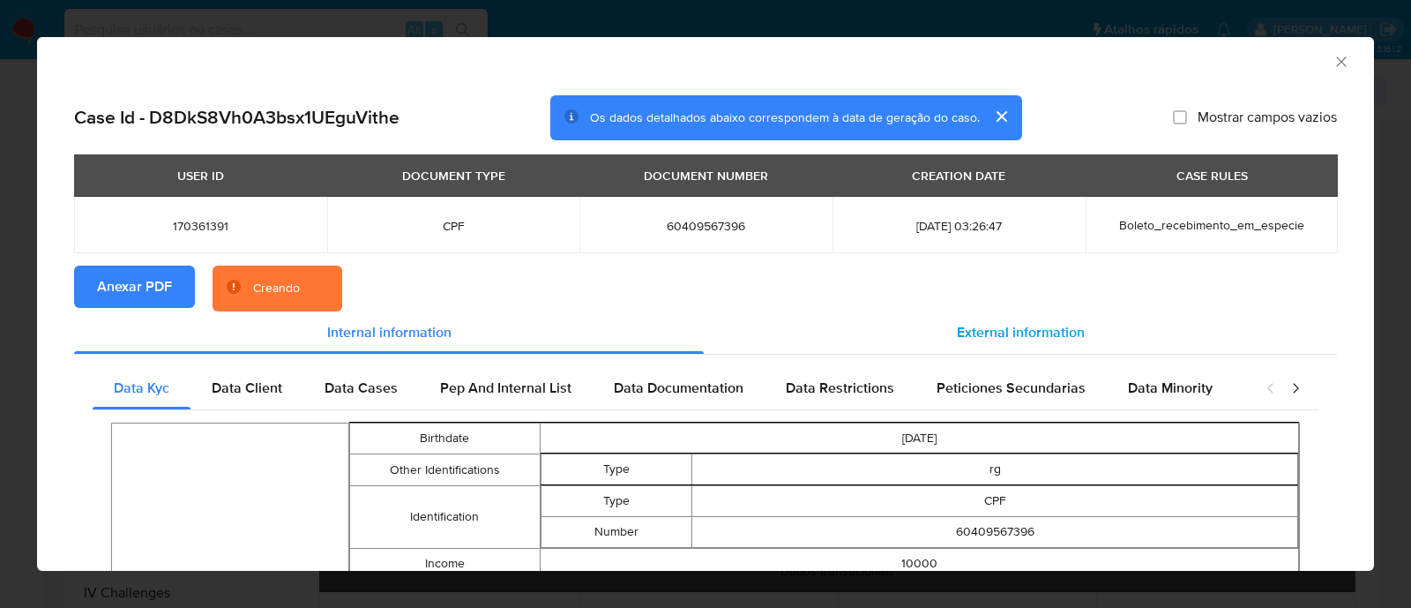
click at [1001, 336] on span "External information" at bounding box center [1021, 332] width 128 height 20
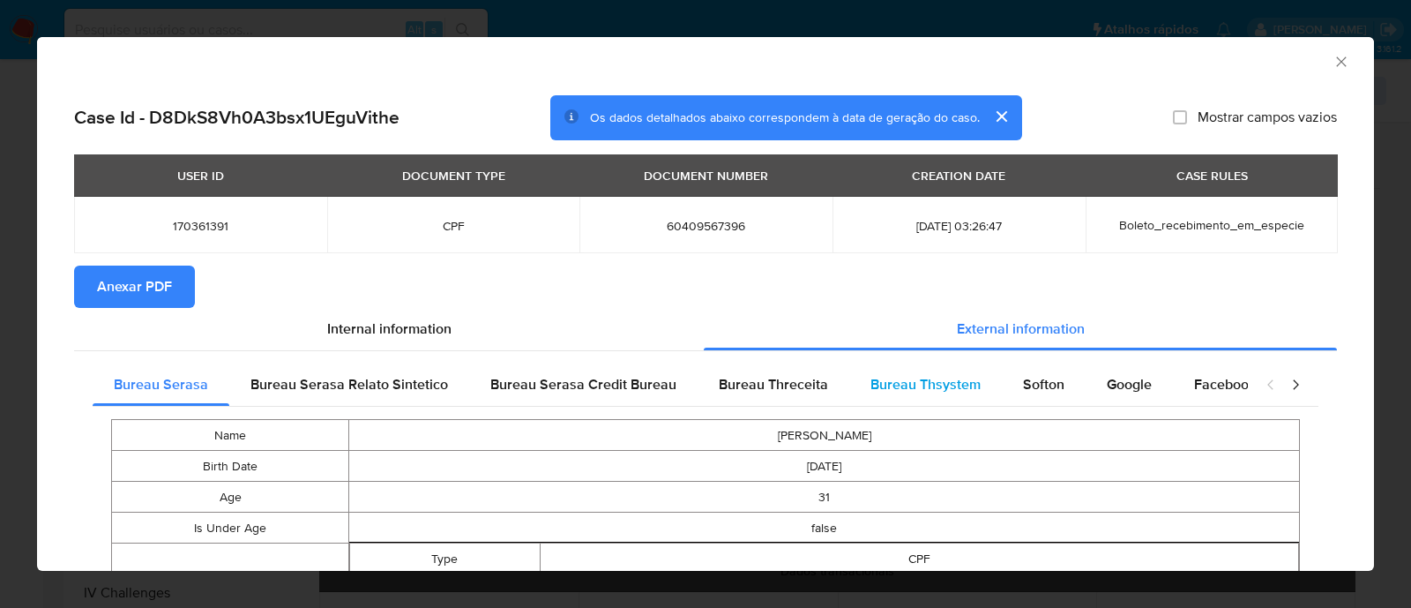
click at [926, 393] on span "Bureau Thsystem" at bounding box center [926, 384] width 110 height 20
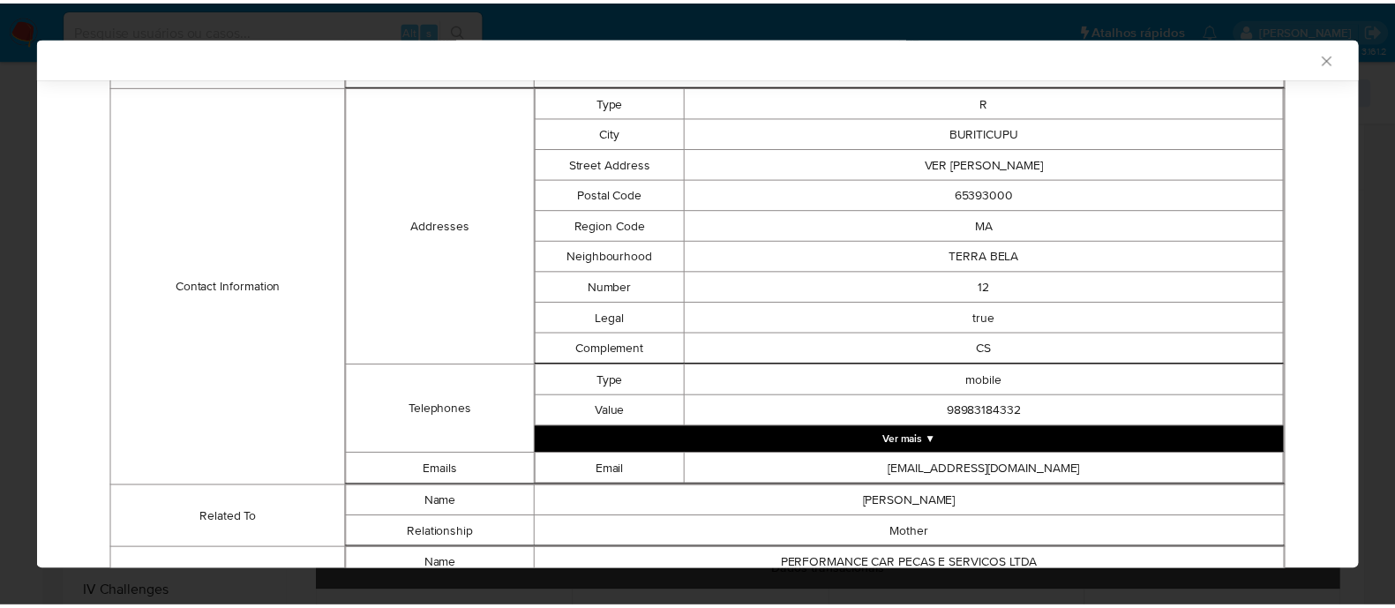
scroll to position [752, 0]
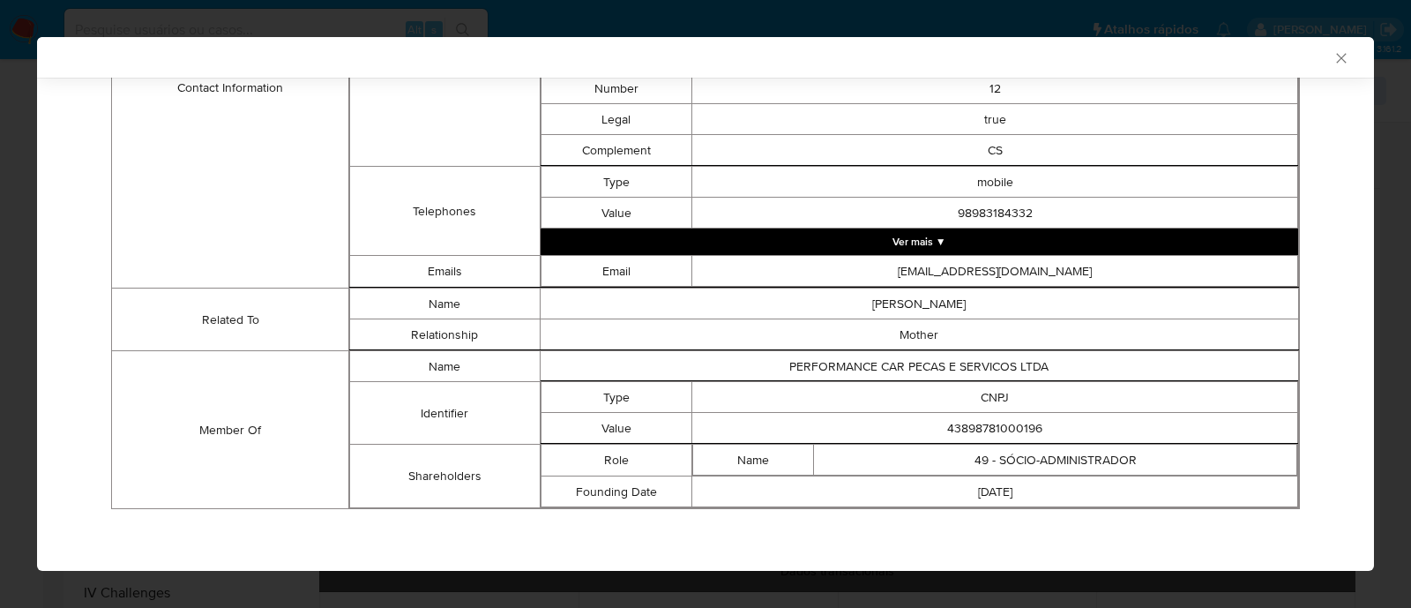
click at [977, 430] on td "43898781000196" at bounding box center [995, 428] width 606 height 31
copy td "43898781000196"
click at [1333, 58] on icon "Fechar a janela" at bounding box center [1342, 58] width 18 height 18
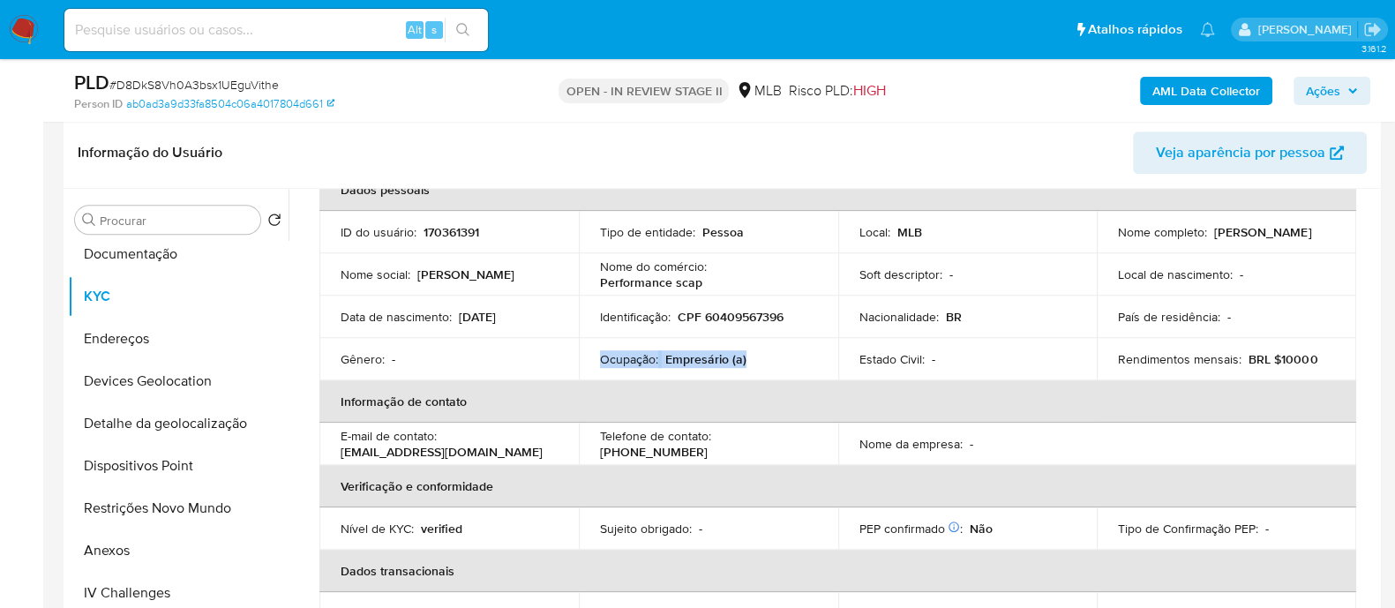
drag, startPoint x: 759, startPoint y: 350, endPoint x: 592, endPoint y: 359, distance: 167.0
click at [592, 359] on td "Ocupação : Empresário (a)" at bounding box center [708, 359] width 259 height 42
copy div "Ocupação : Empresário (a)"
click at [1313, 88] on span "Ações" at bounding box center [1323, 91] width 34 height 28
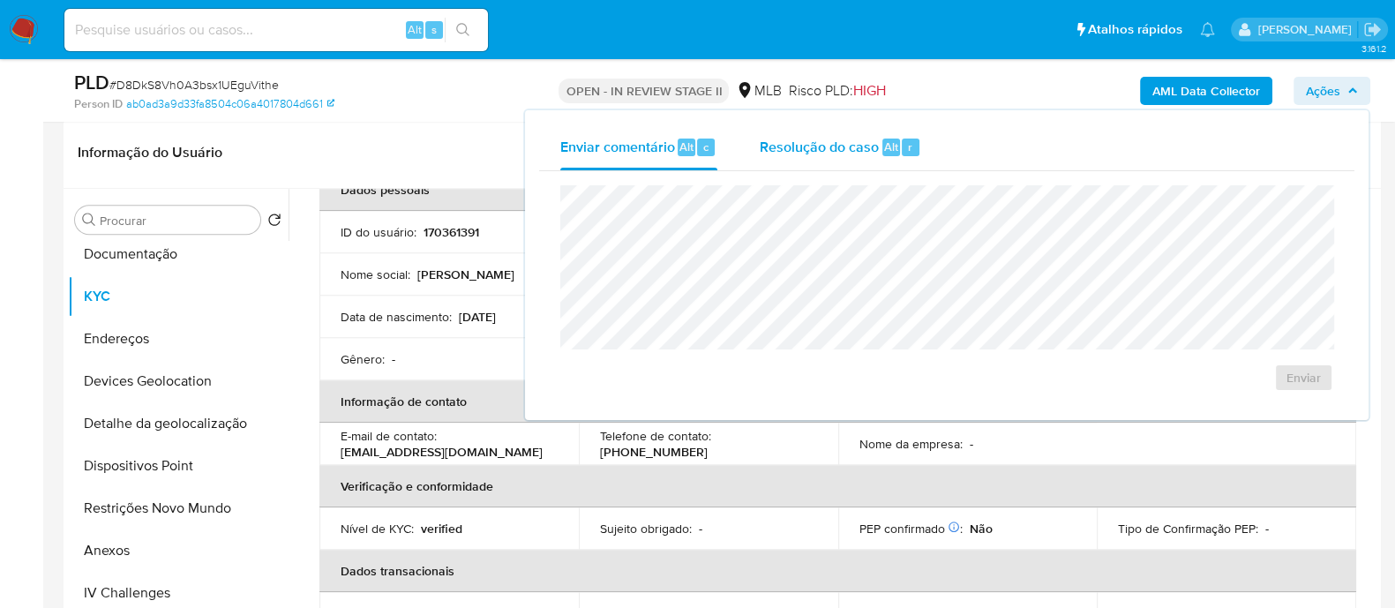
click at [835, 161] on div "Resolução do caso Alt r" at bounding box center [840, 147] width 161 height 46
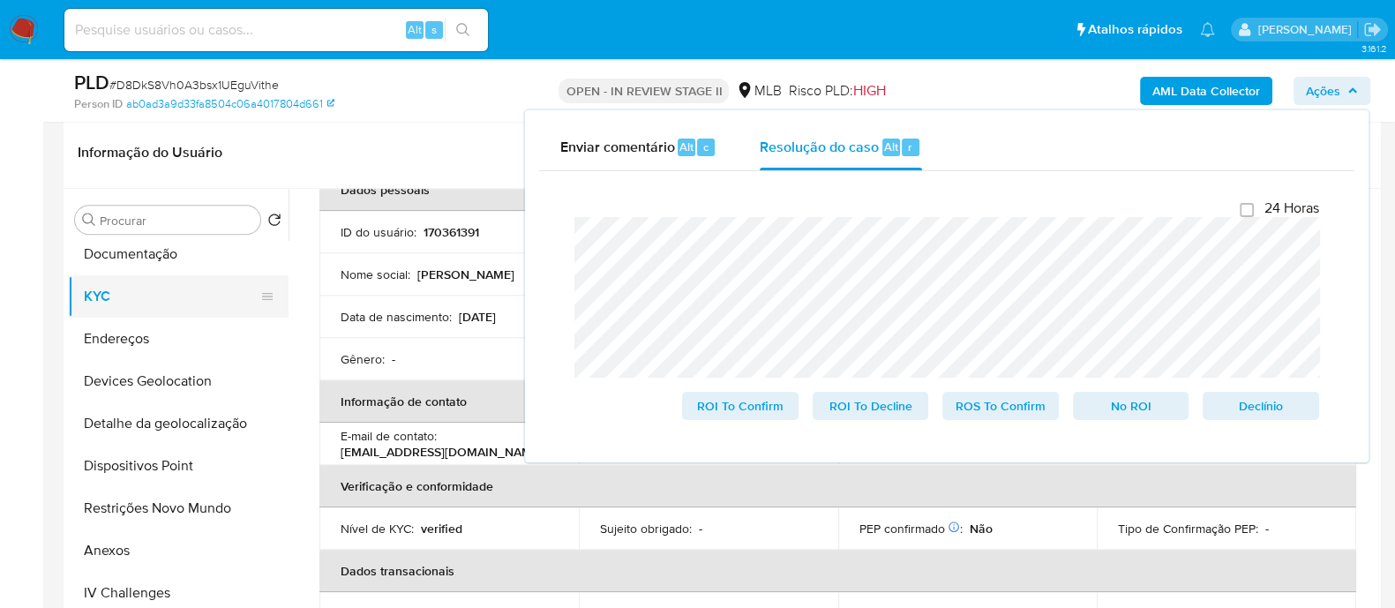
scroll to position [0, 0]
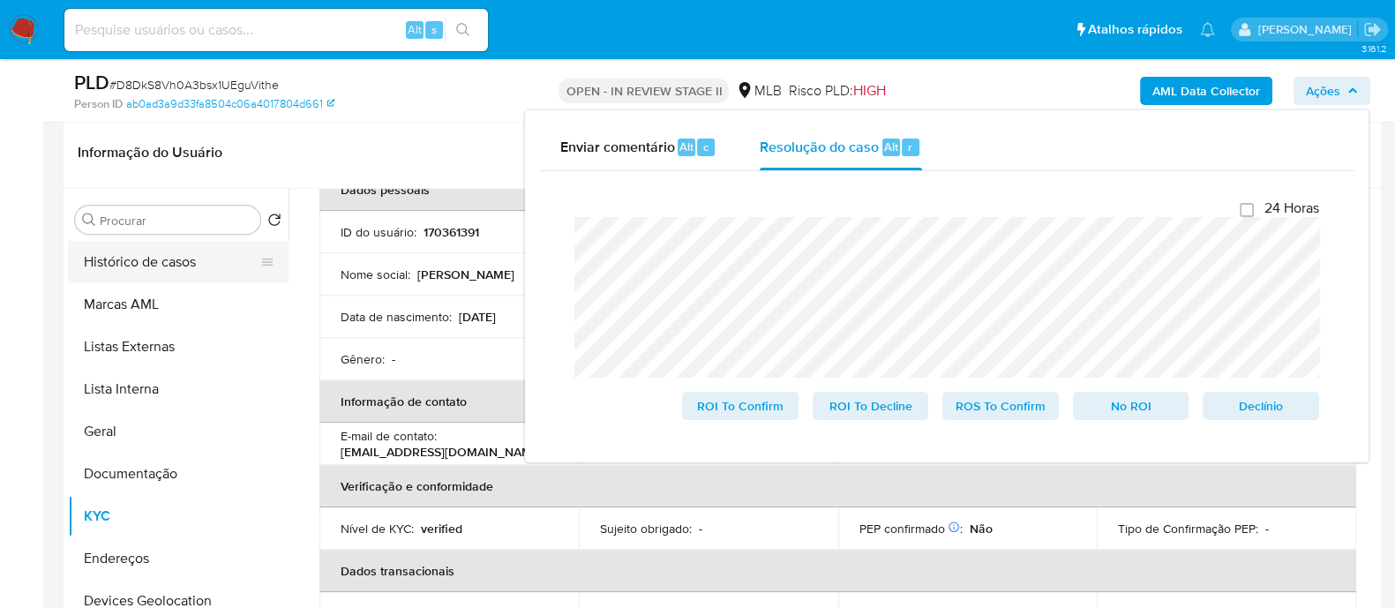
click at [169, 266] on button "Histórico de casos" at bounding box center [171, 262] width 206 height 42
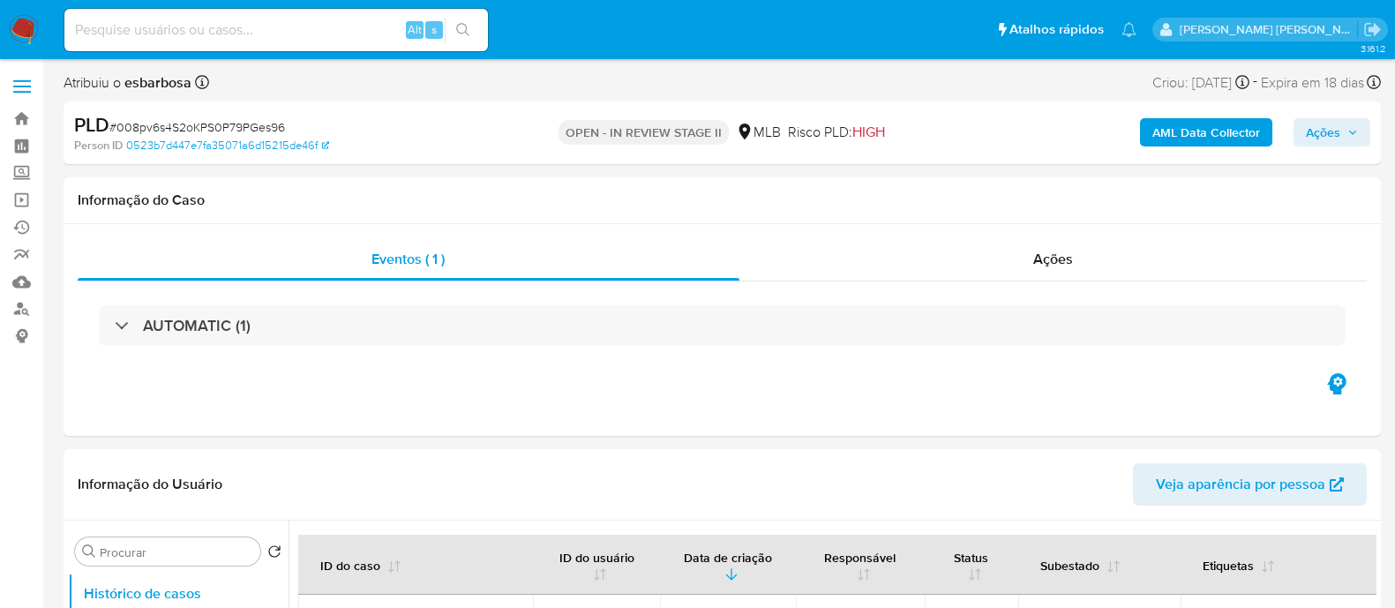
select select "10"
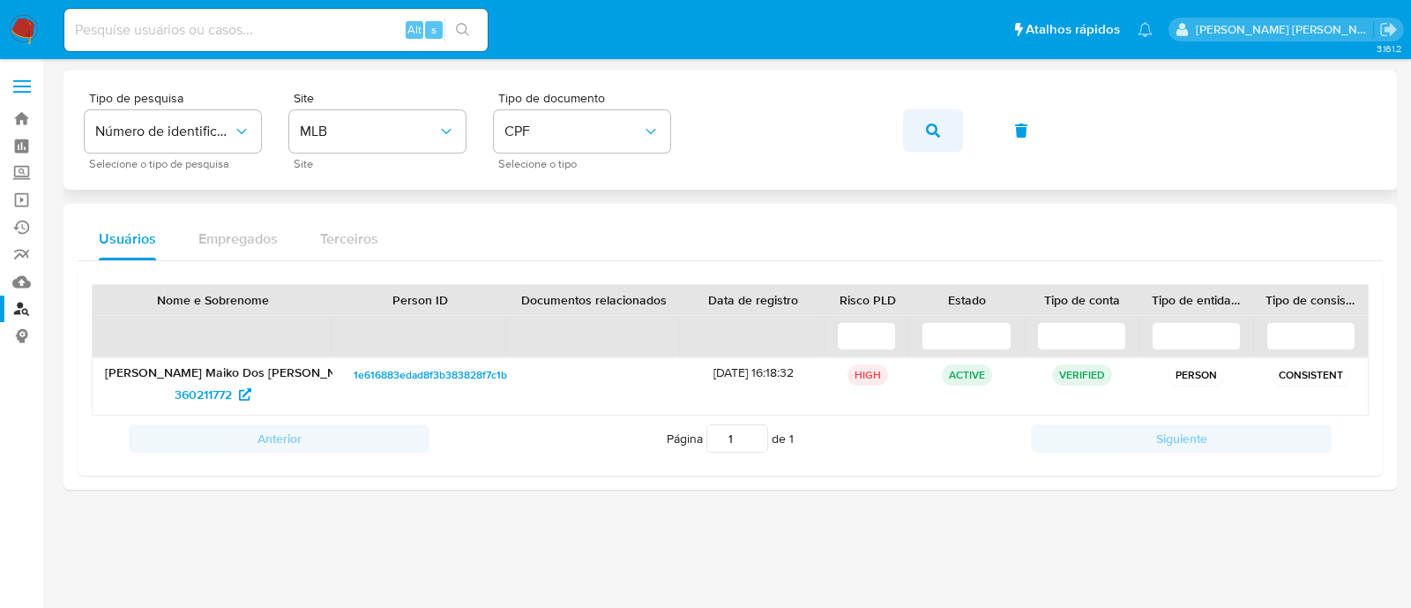
click at [939, 138] on span "button" at bounding box center [933, 130] width 14 height 39
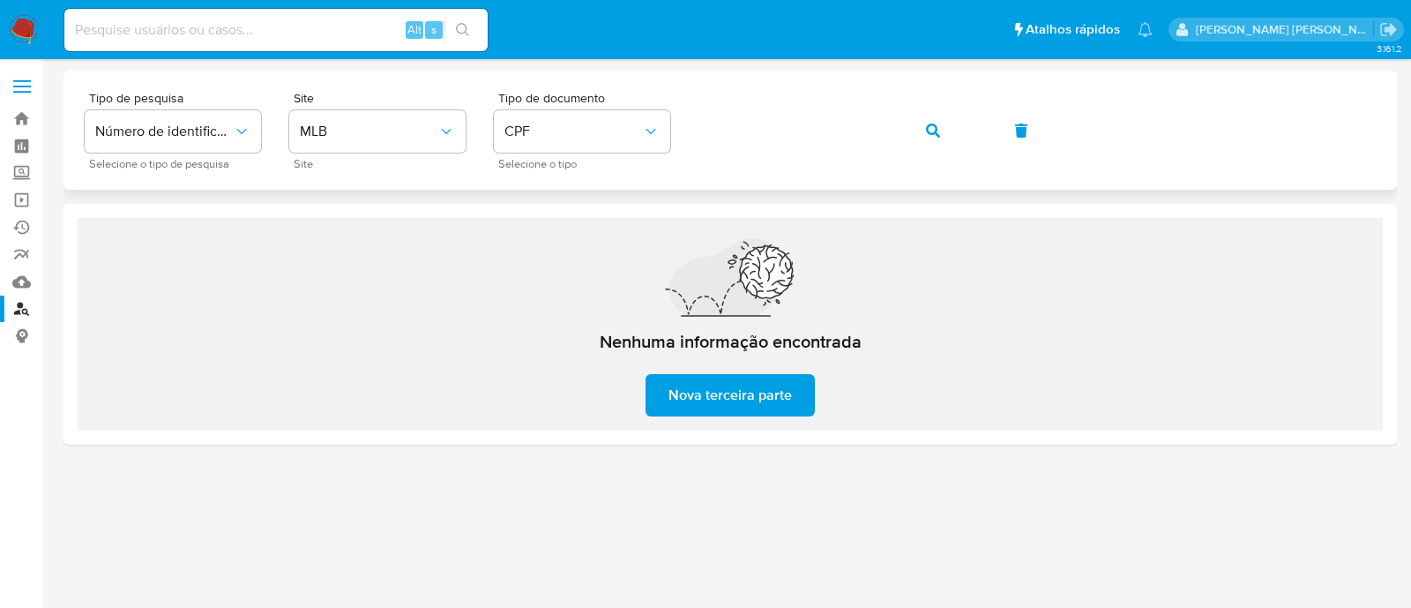
click at [940, 126] on icon "button" at bounding box center [933, 131] width 14 height 14
click at [931, 134] on icon "button" at bounding box center [933, 131] width 14 height 14
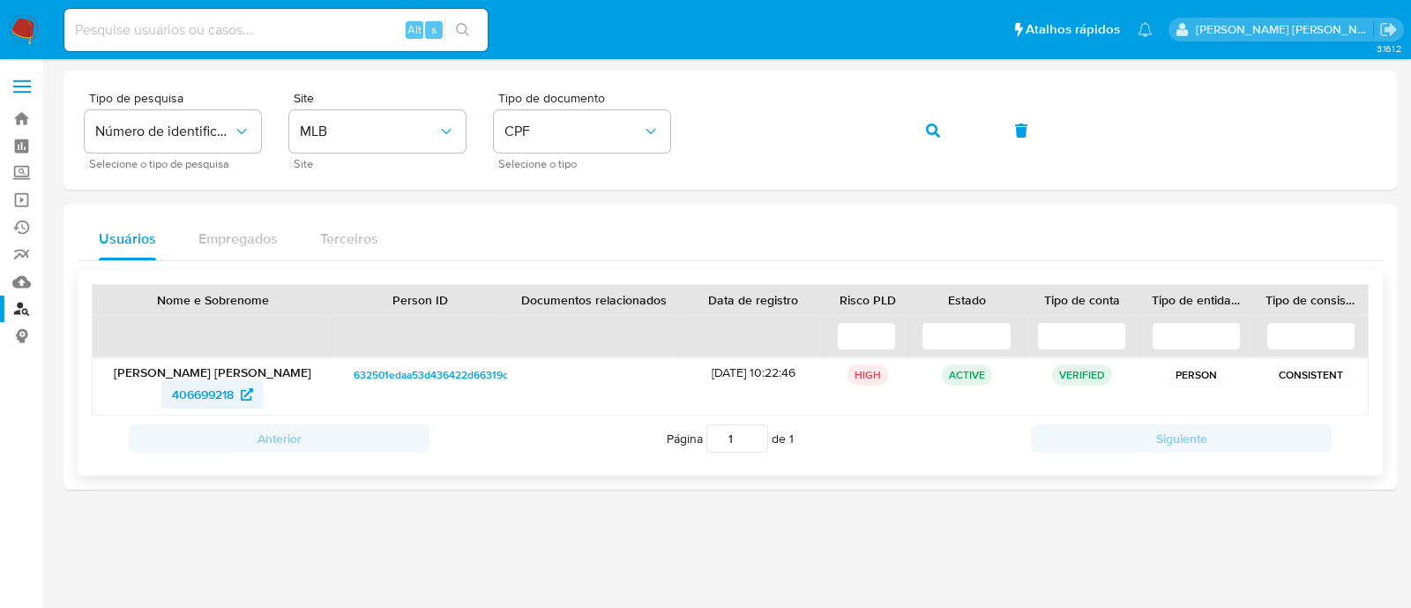
click at [212, 391] on span "406699218" at bounding box center [203, 394] width 62 height 28
click at [932, 125] on icon "button" at bounding box center [933, 131] width 14 height 14
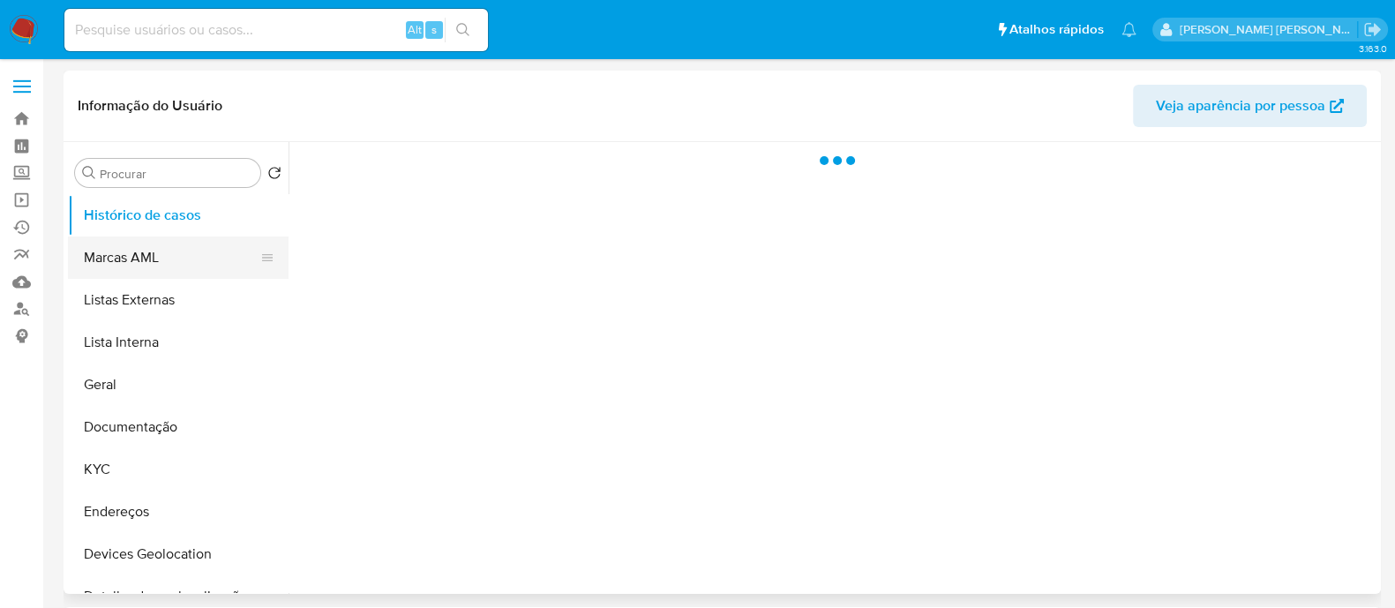
select select "10"
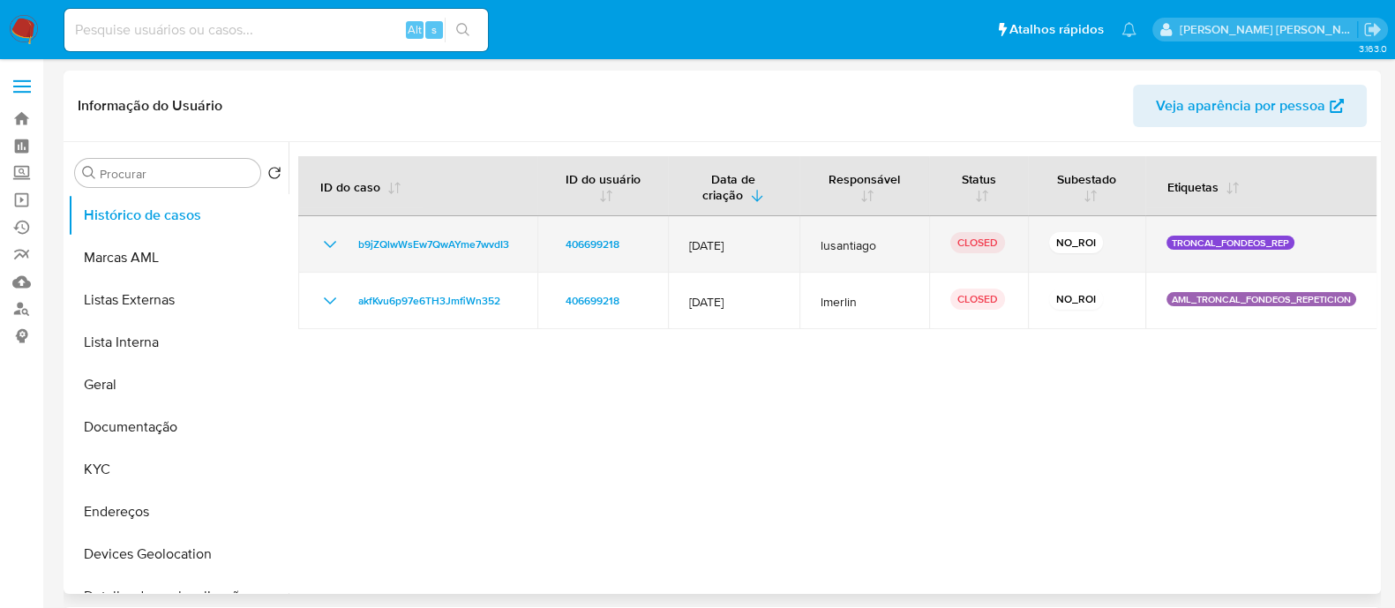
click at [325, 243] on icon "Mostrar/Ocultar" at bounding box center [329, 244] width 21 height 21
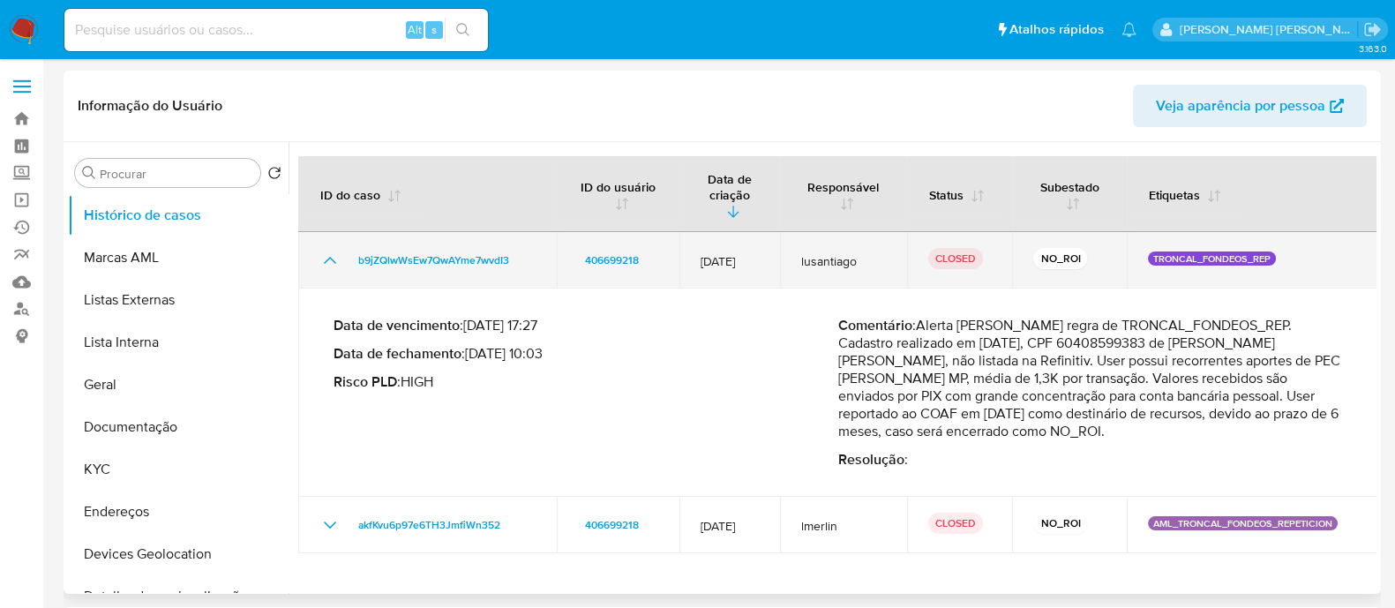
click at [326, 250] on icon "Mostrar/Ocultar" at bounding box center [329, 260] width 21 height 21
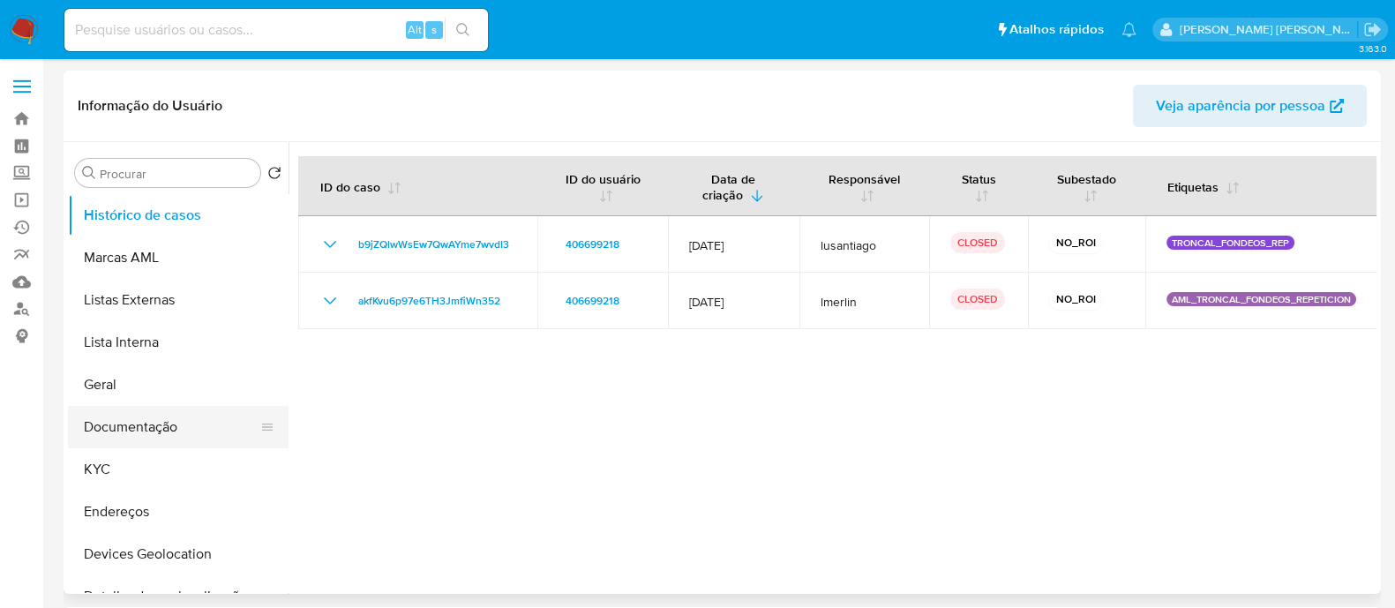
click at [142, 431] on button "Documentação" at bounding box center [171, 427] width 206 height 42
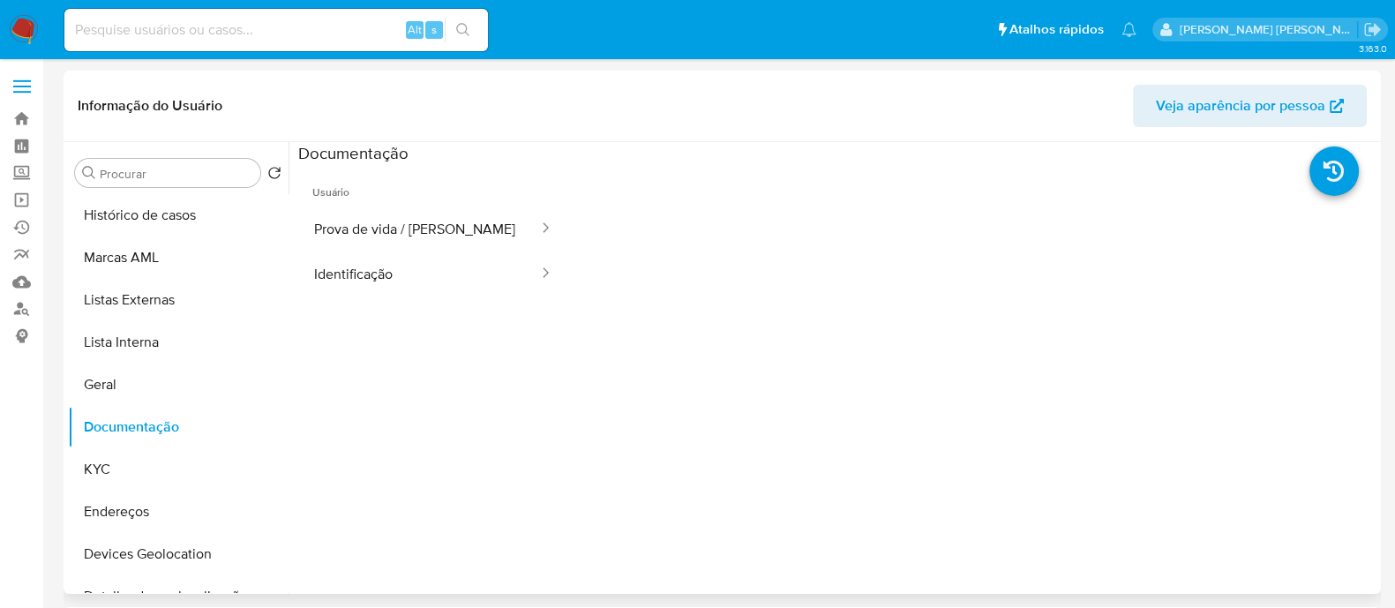
click at [393, 228] on button "Prova de vida / Selfie" at bounding box center [419, 228] width 242 height 45
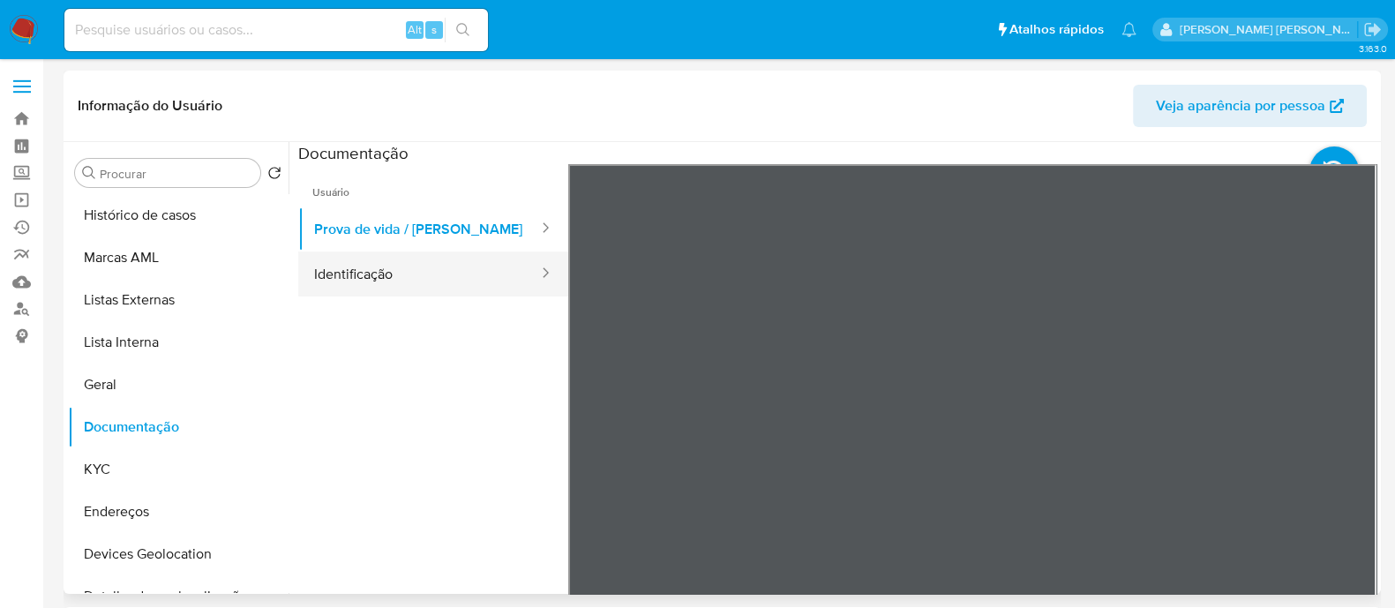
click at [384, 280] on button "Identificação" at bounding box center [419, 273] width 242 height 45
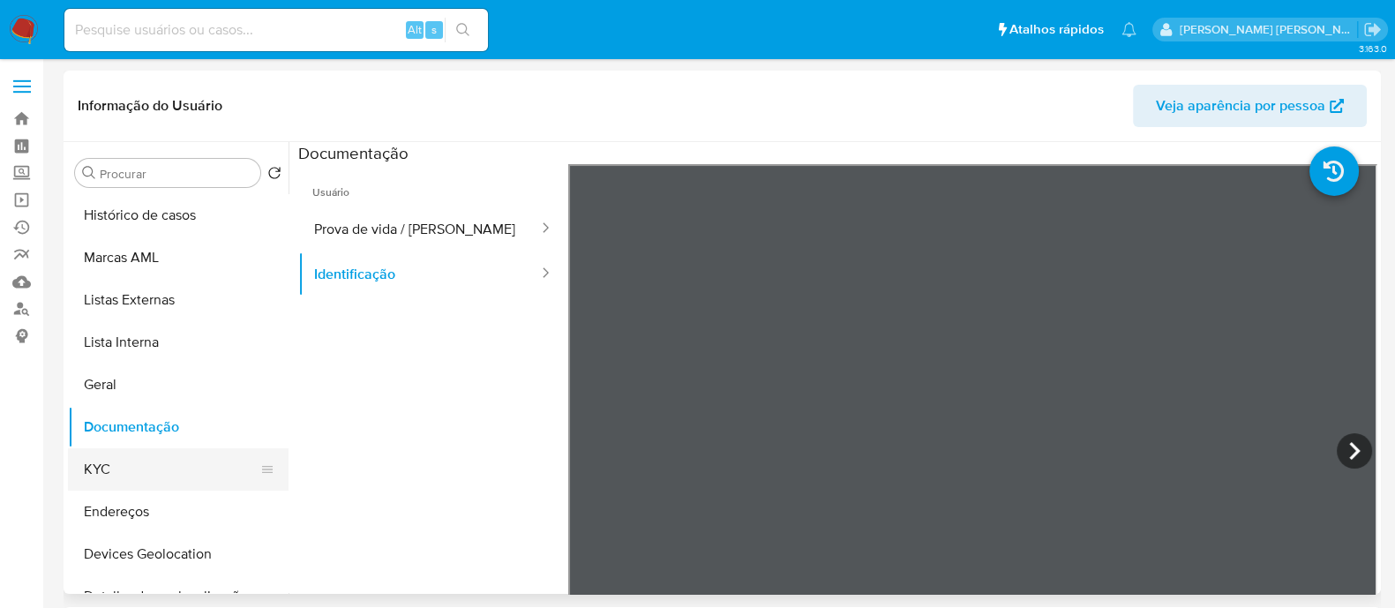
click at [123, 479] on button "KYC" at bounding box center [171, 469] width 206 height 42
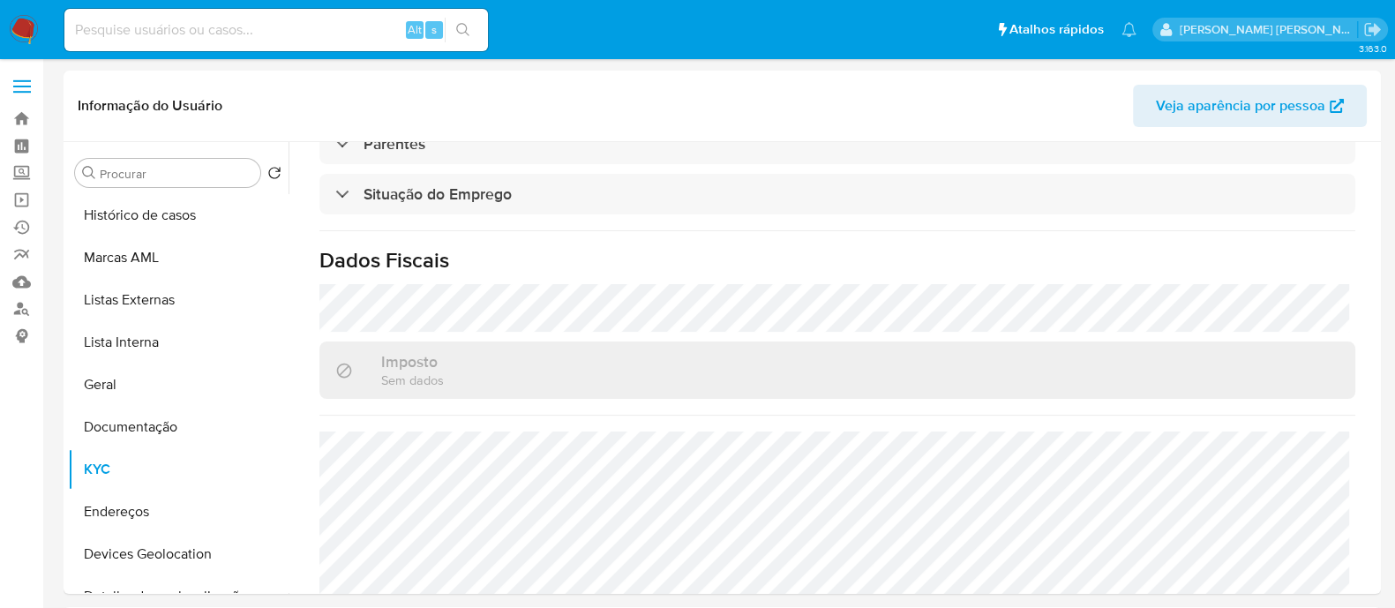
scroll to position [771, 0]
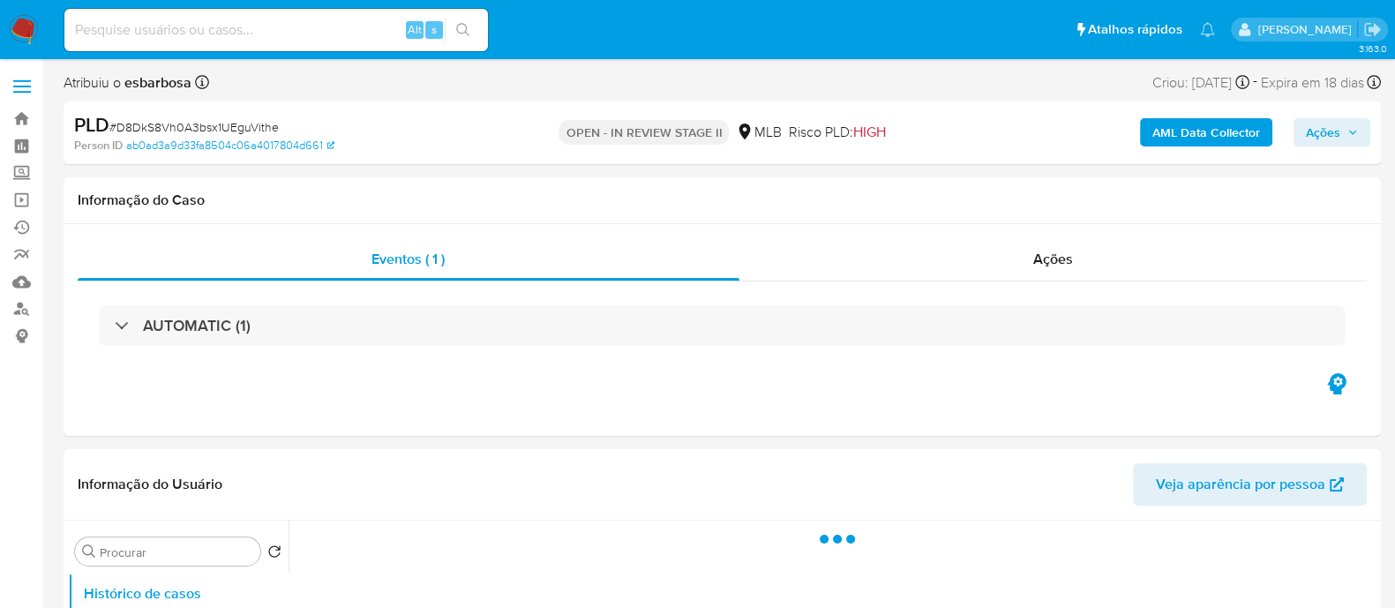
select select "10"
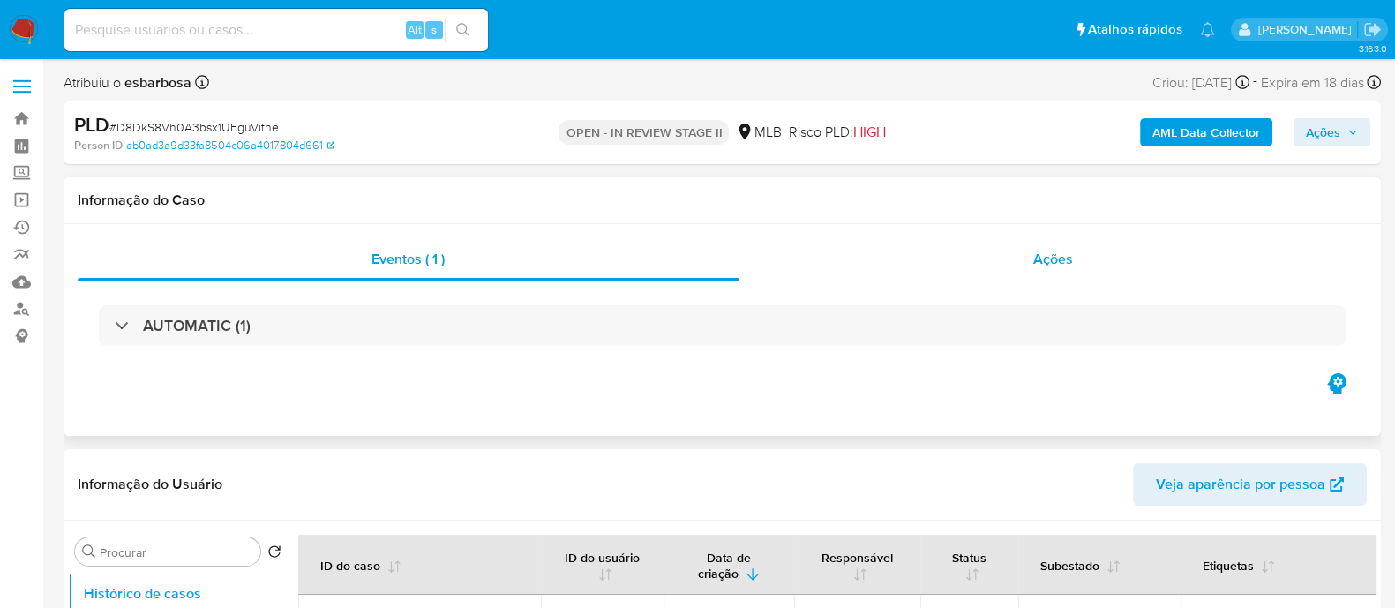
click at [931, 262] on div "Ações" at bounding box center [1053, 259] width 628 height 42
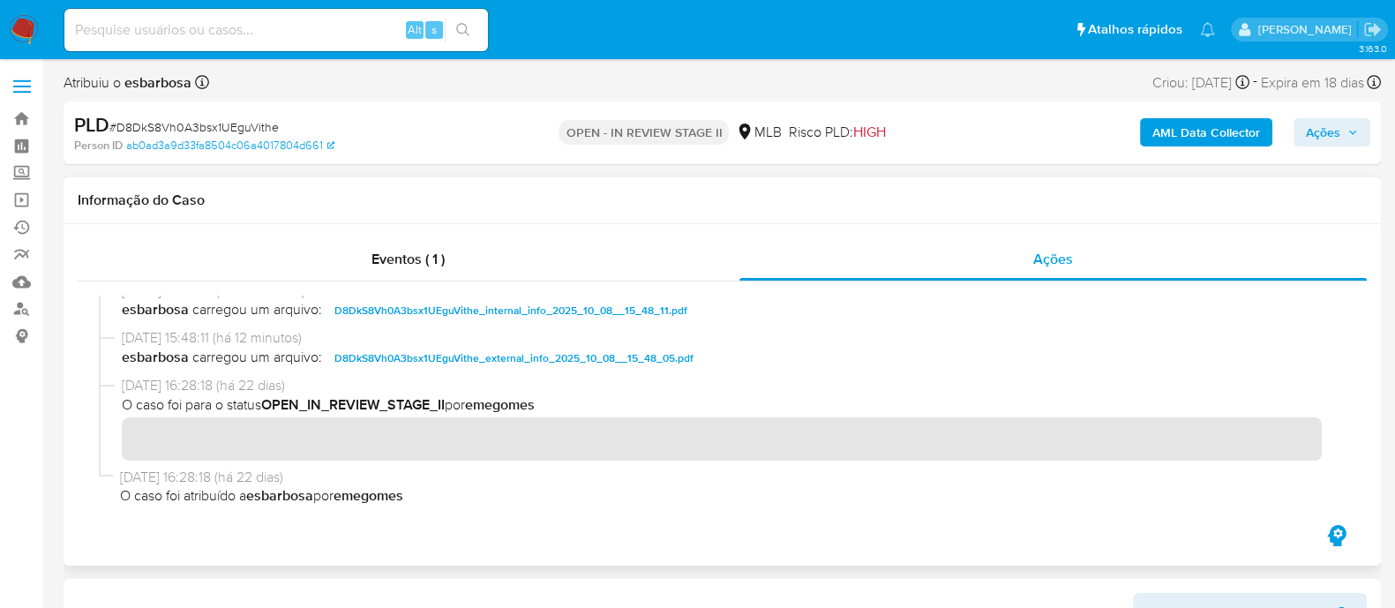
scroll to position [19, 0]
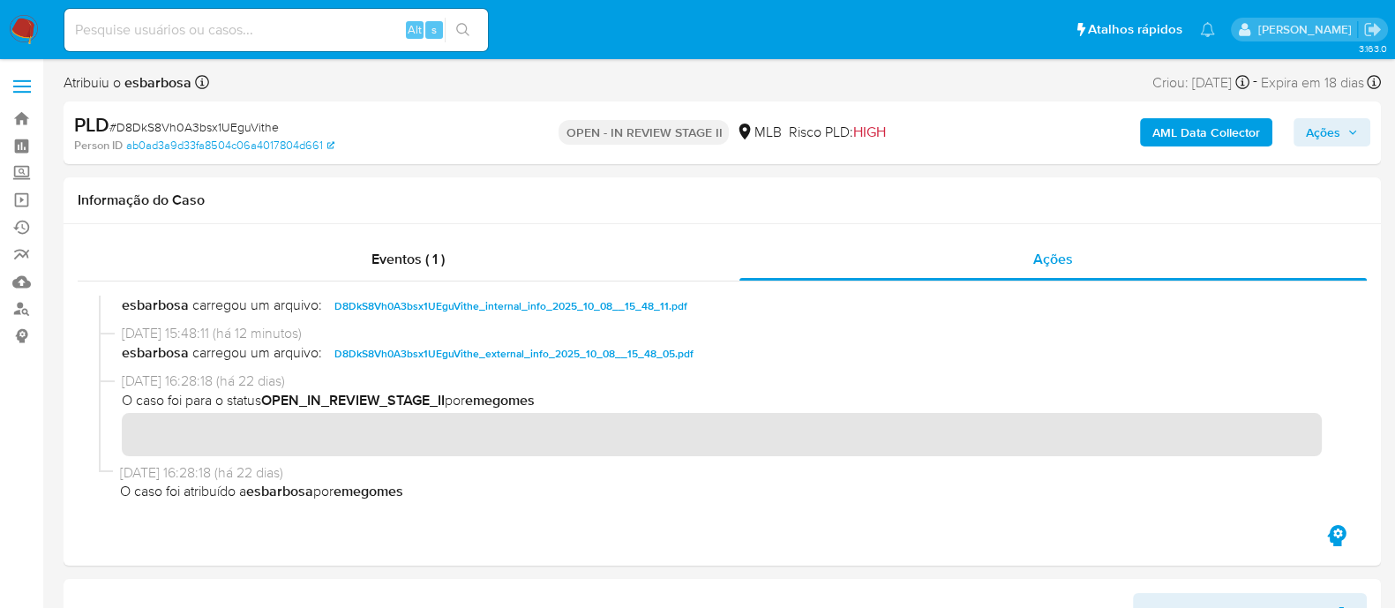
click at [1320, 134] on span "Ações" at bounding box center [1323, 132] width 34 height 28
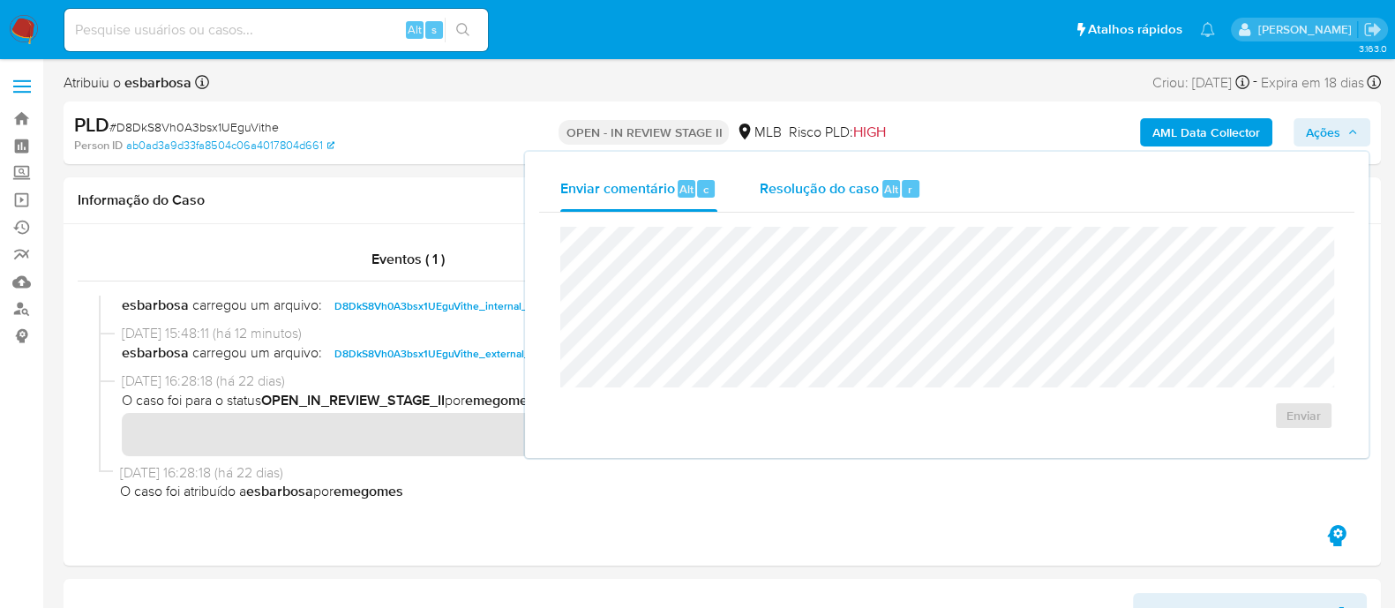
click at [793, 195] on span "Resolução do caso" at bounding box center [819, 188] width 119 height 20
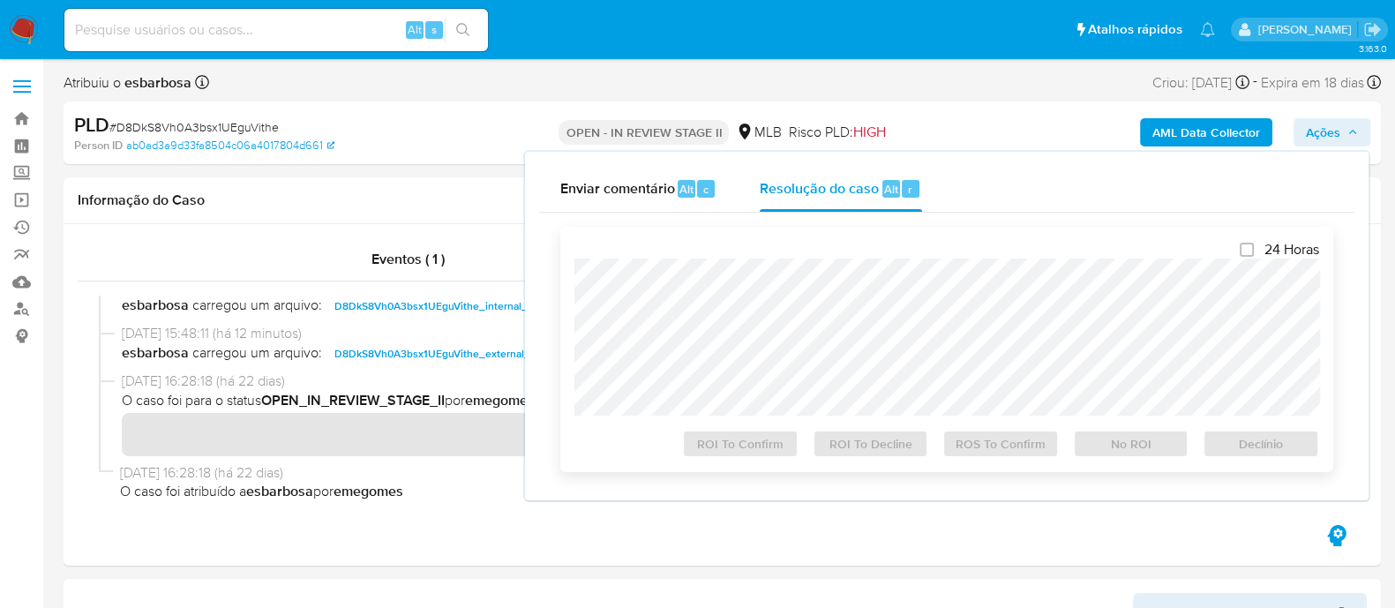
click at [793, 260] on div at bounding box center [946, 336] width 745 height 157
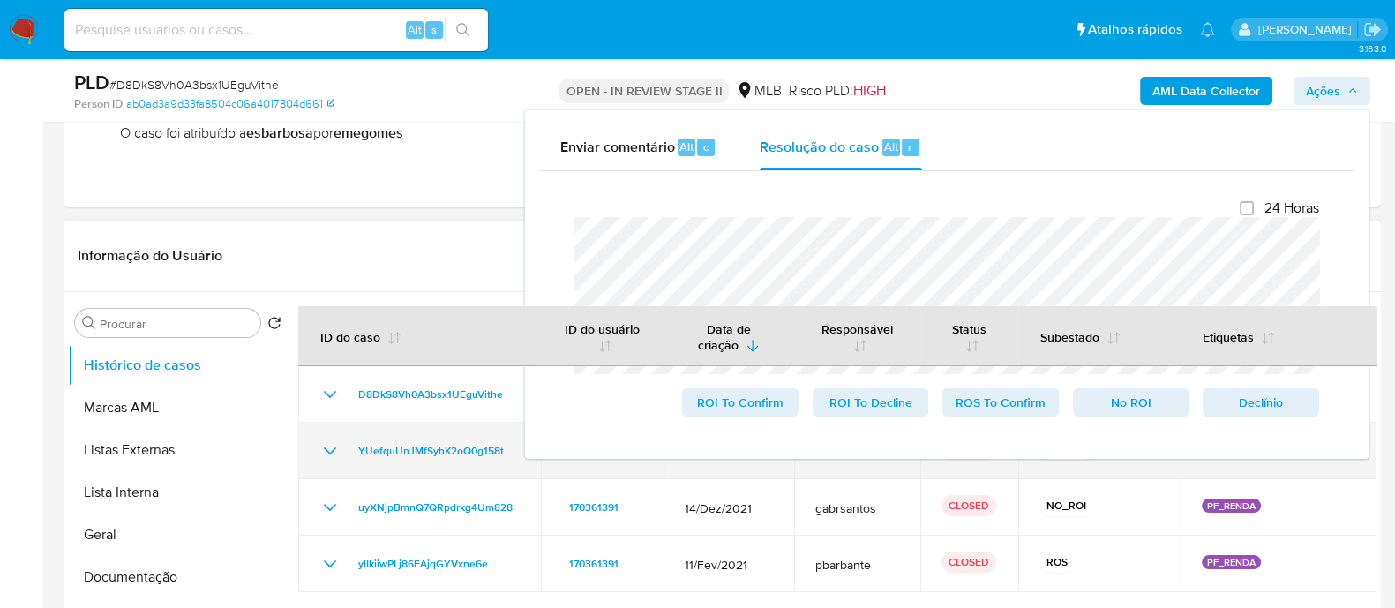
scroll to position [331, 0]
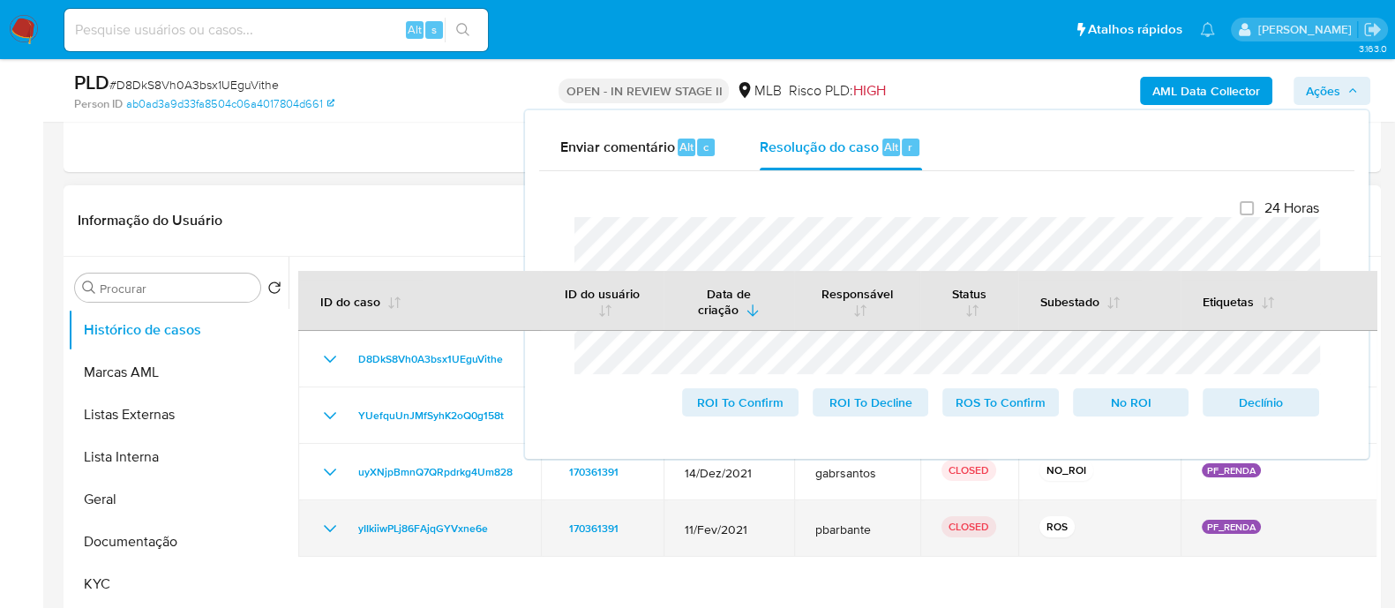
click at [329, 525] on icon "Mostrar/Ocultar" at bounding box center [329, 528] width 21 height 21
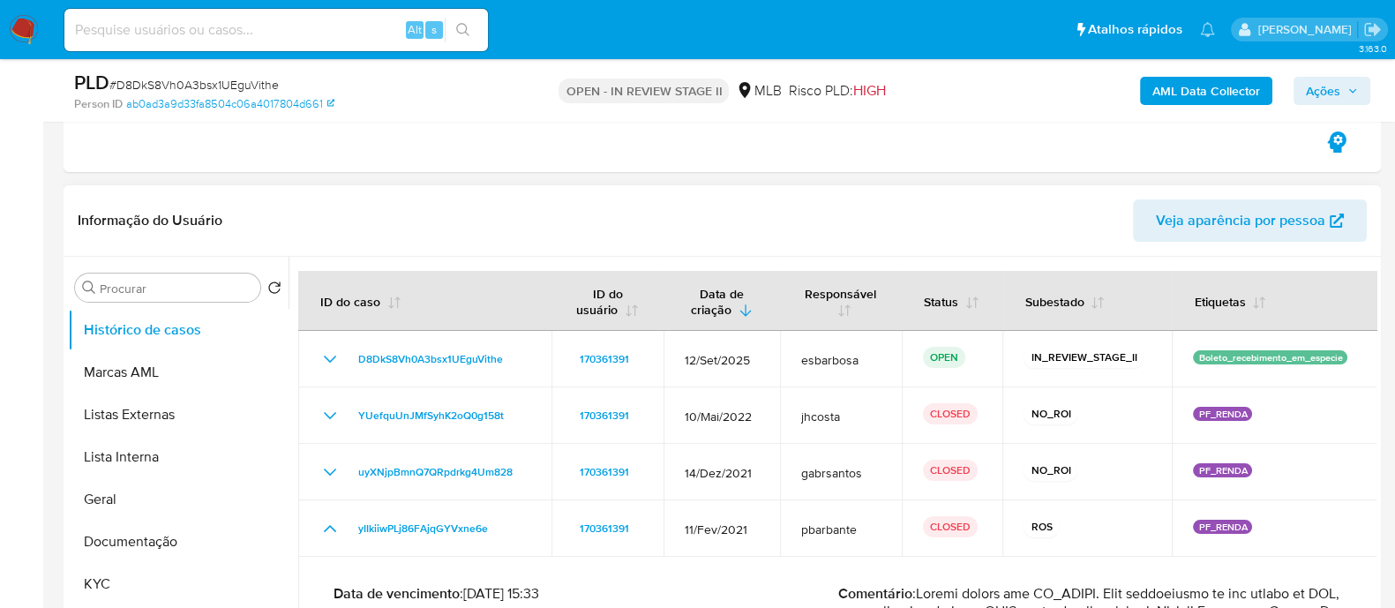
scroll to position [109, 0]
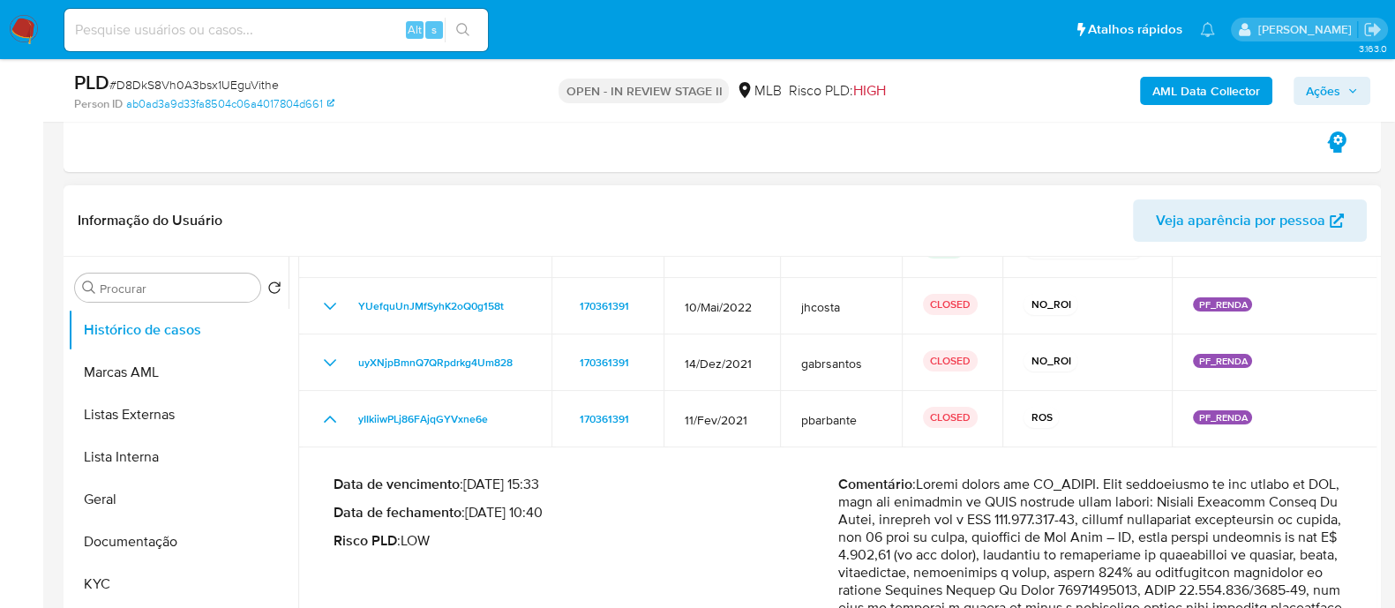
drag, startPoint x: 547, startPoint y: 513, endPoint x: 473, endPoint y: 513, distance: 74.1
click at [473, 513] on p "Data de fechamento : 30/08/2021 10:40" at bounding box center [585, 513] width 505 height 18
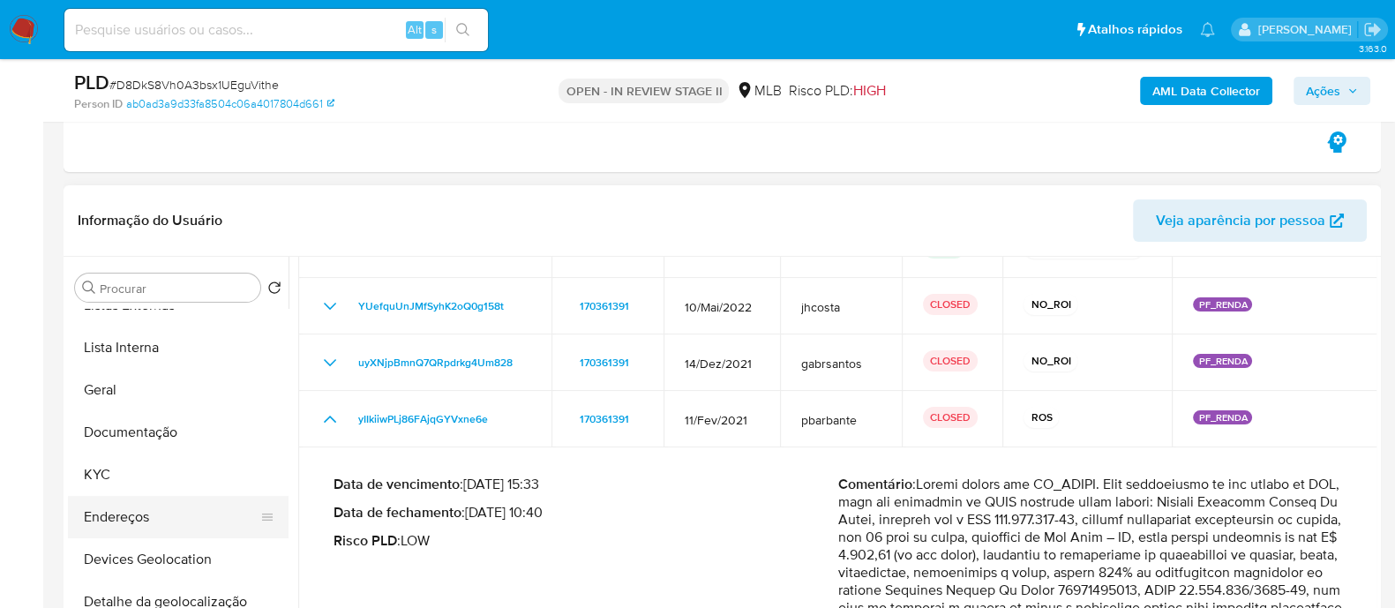
scroll to position [220, 0]
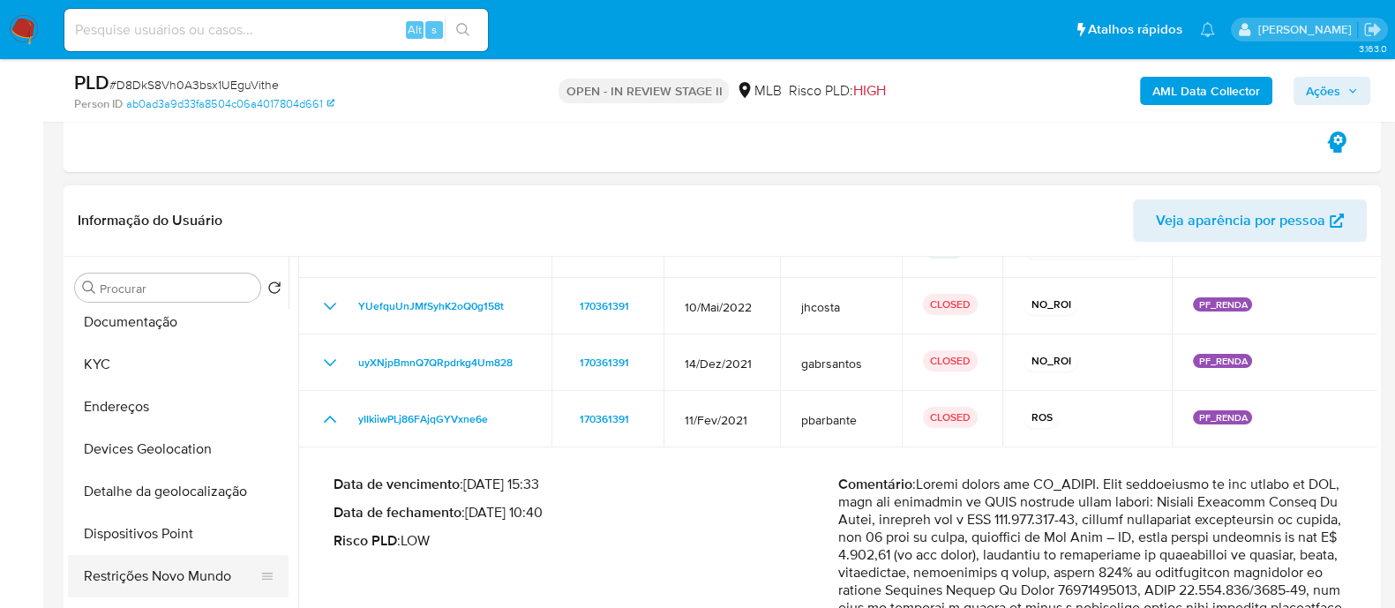
click at [145, 558] on button "Restrições Novo Mundo" at bounding box center [171, 576] width 206 height 42
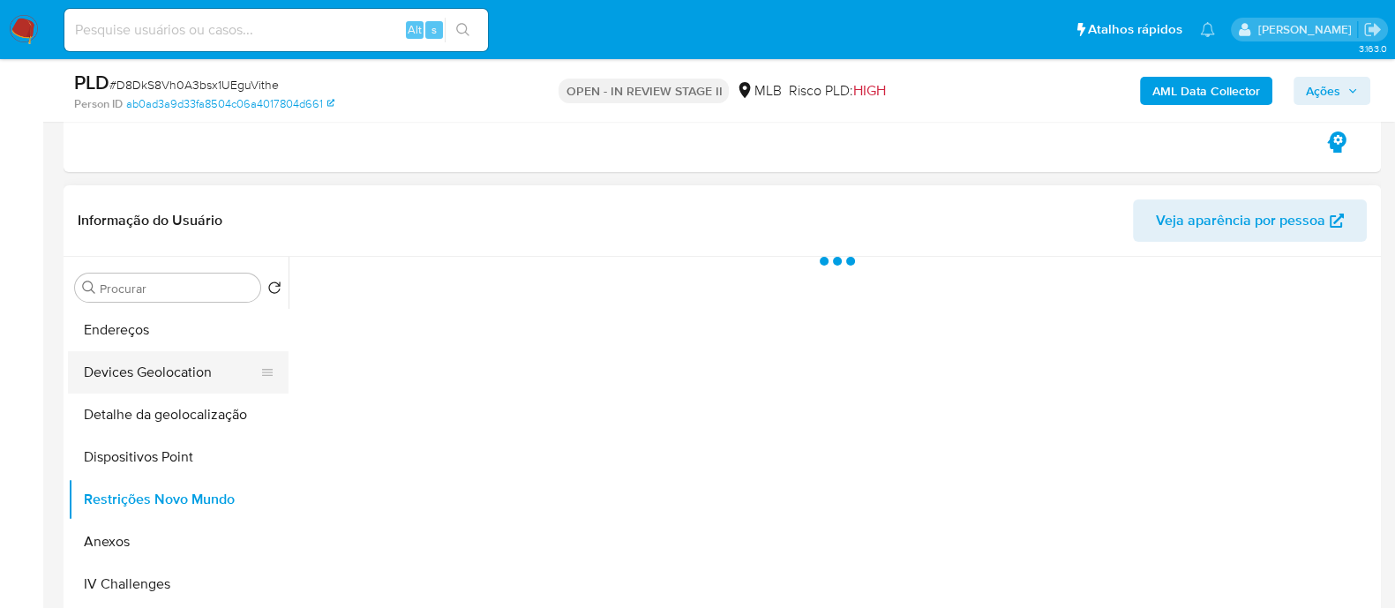
scroll to position [331, 0]
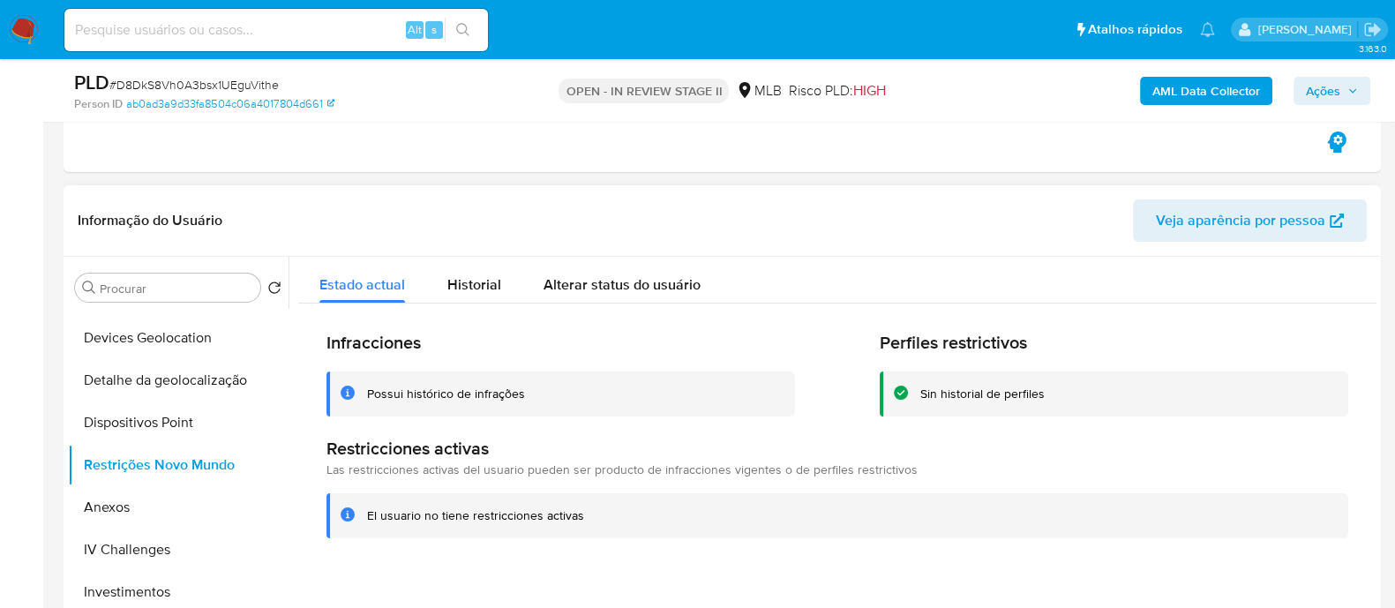
click at [443, 390] on div "Possui histórico de infrações" at bounding box center [446, 394] width 158 height 17
click at [459, 284] on span "Historial" at bounding box center [474, 284] width 54 height 20
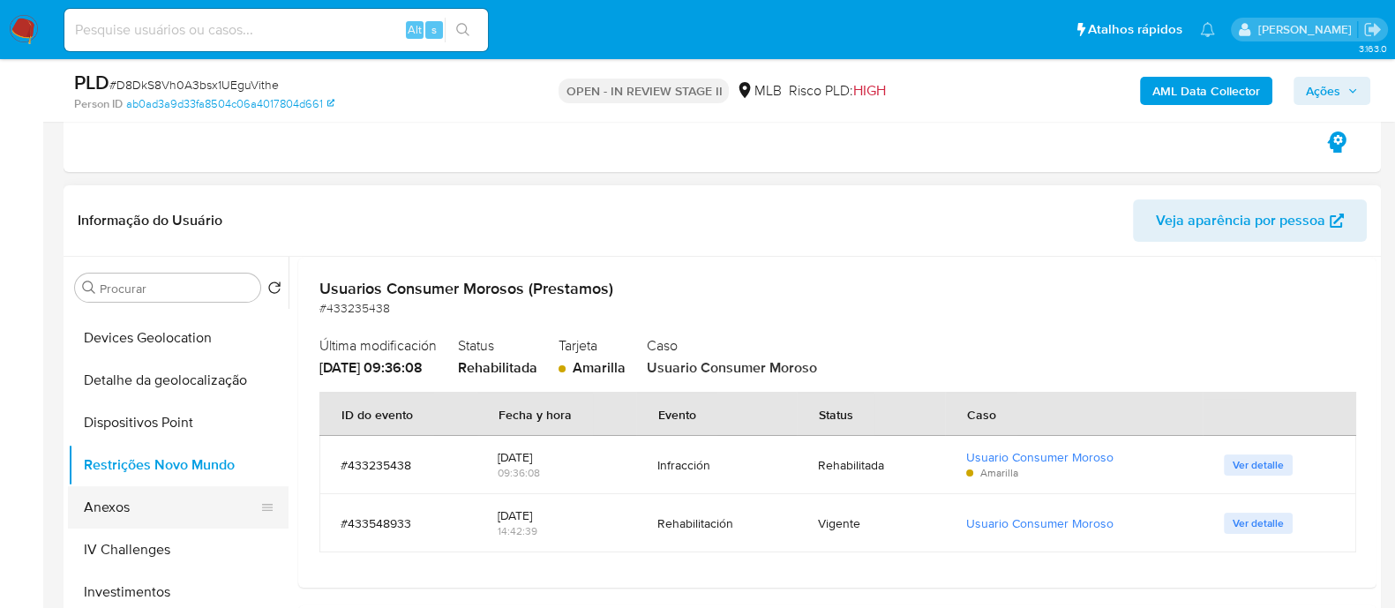
scroll to position [440, 0]
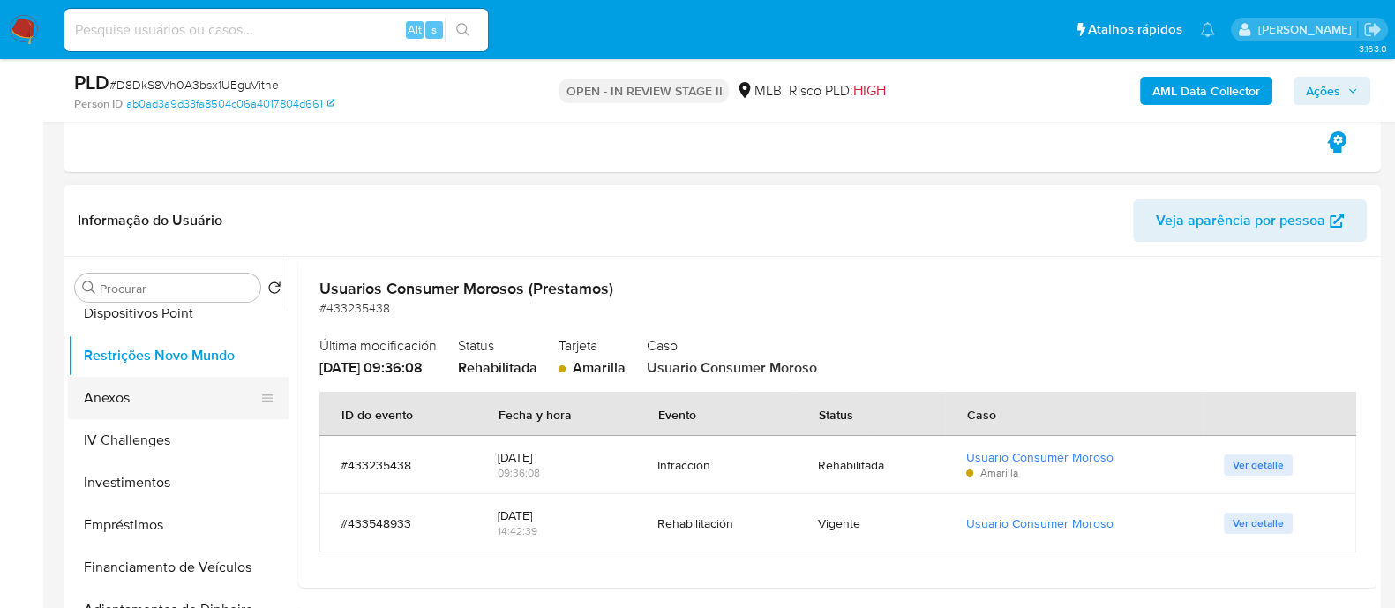
click at [131, 394] on button "Anexos" at bounding box center [171, 398] width 206 height 42
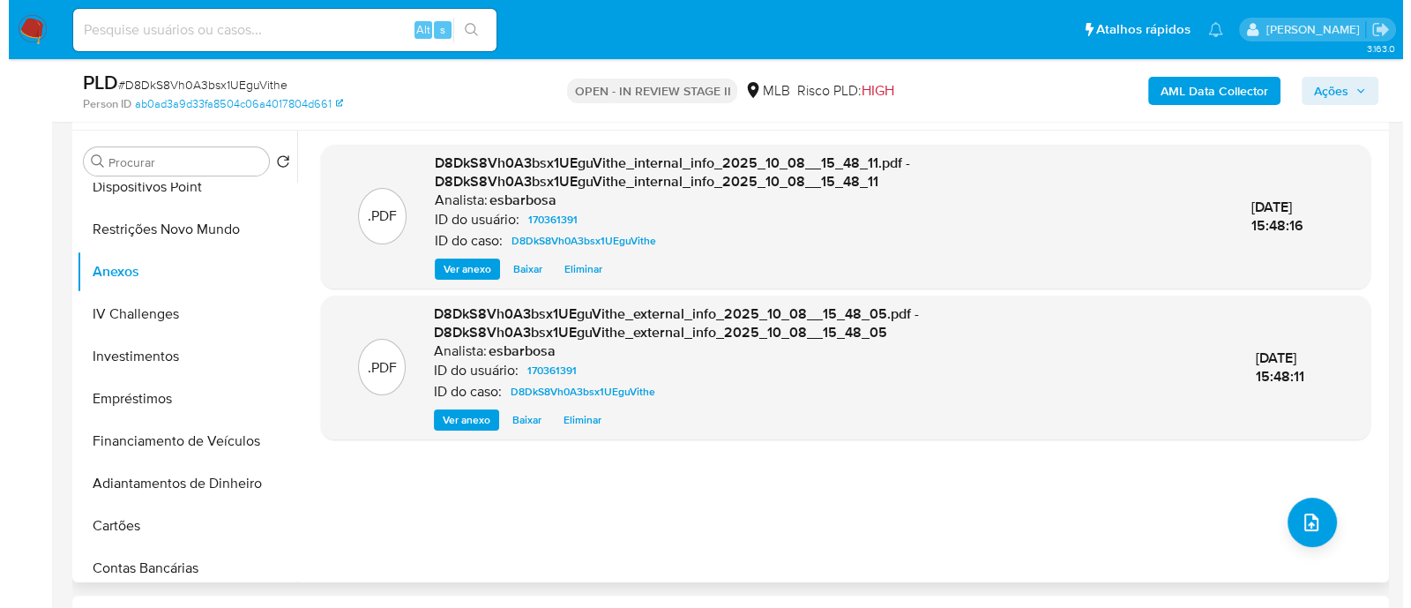
scroll to position [551, 0]
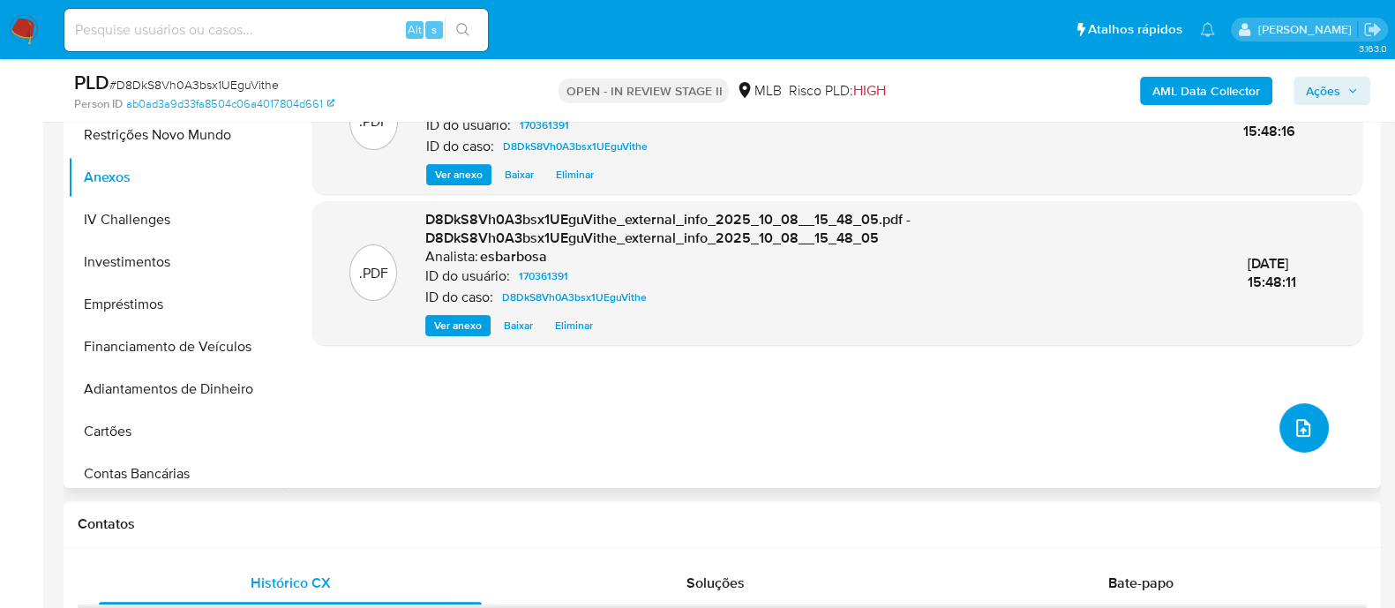
click at [1292, 423] on icon "upload-file" at bounding box center [1302, 427] width 21 height 21
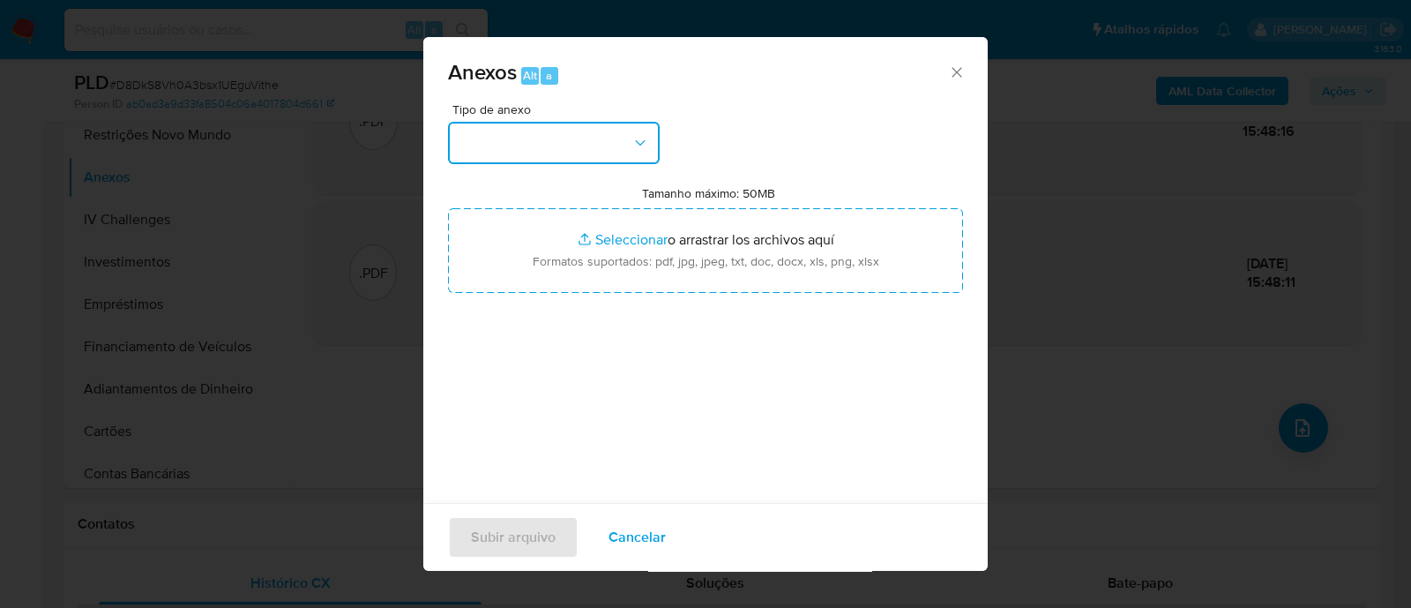
click at [575, 153] on button "button" at bounding box center [554, 143] width 212 height 42
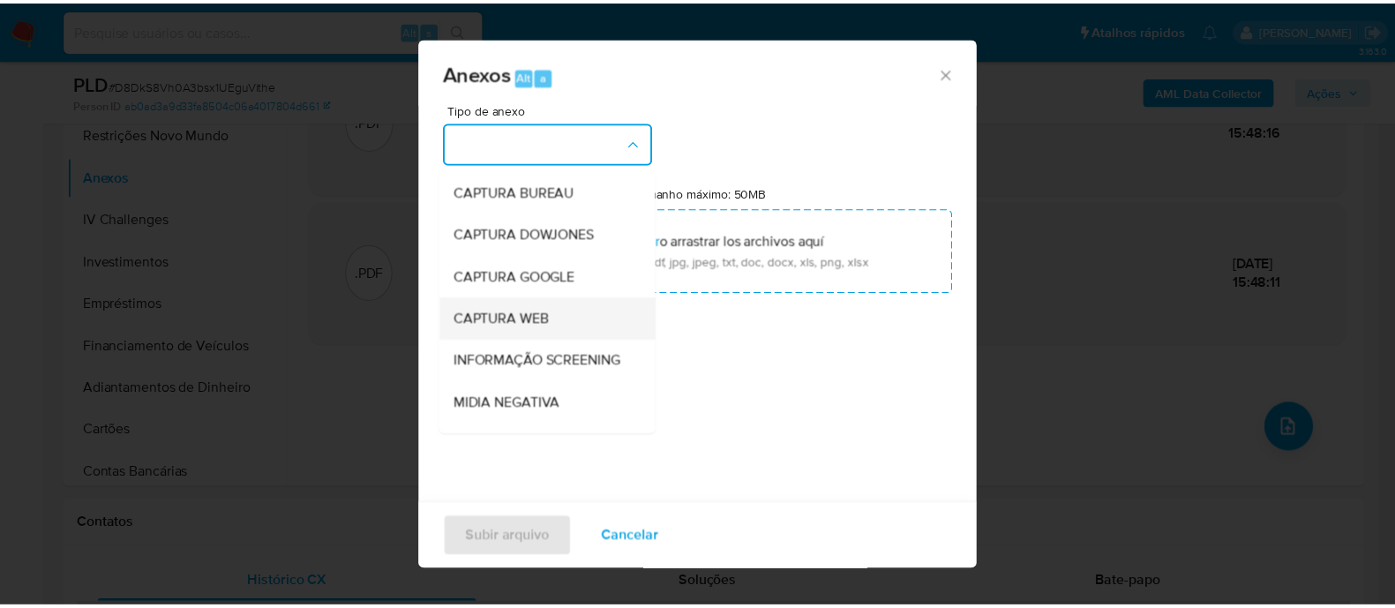
scroll to position [272, 0]
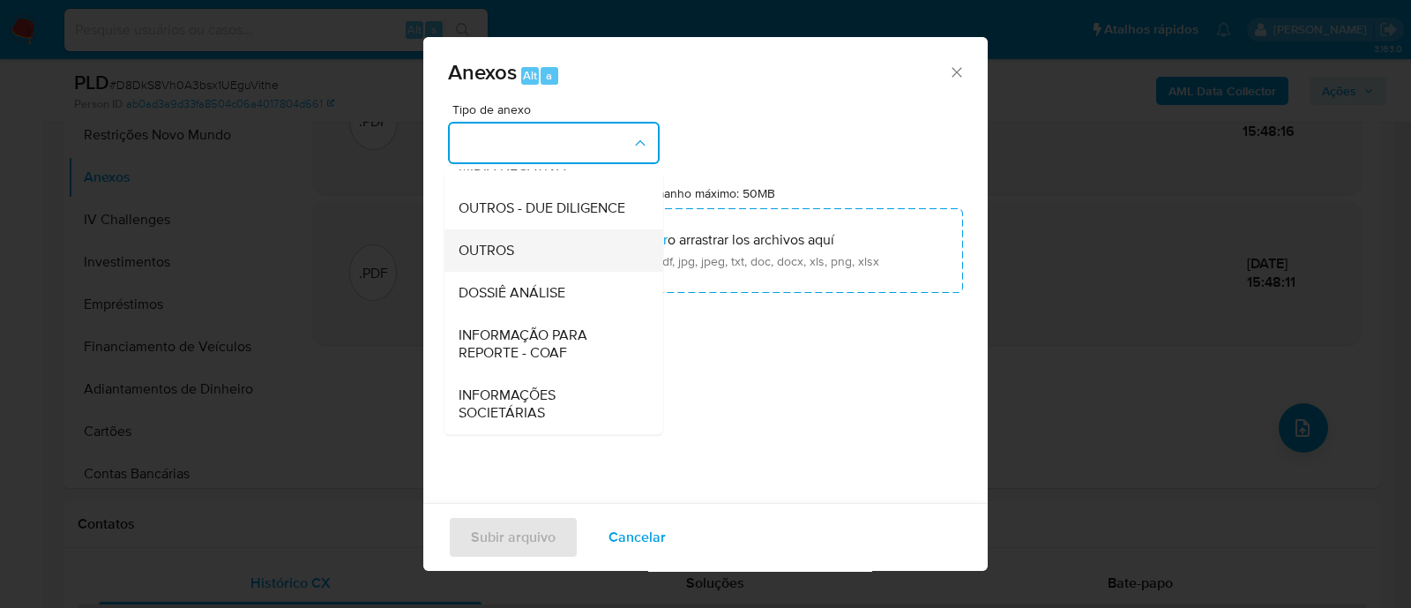
click at [505, 252] on span "OUTROS" at bounding box center [487, 251] width 56 height 18
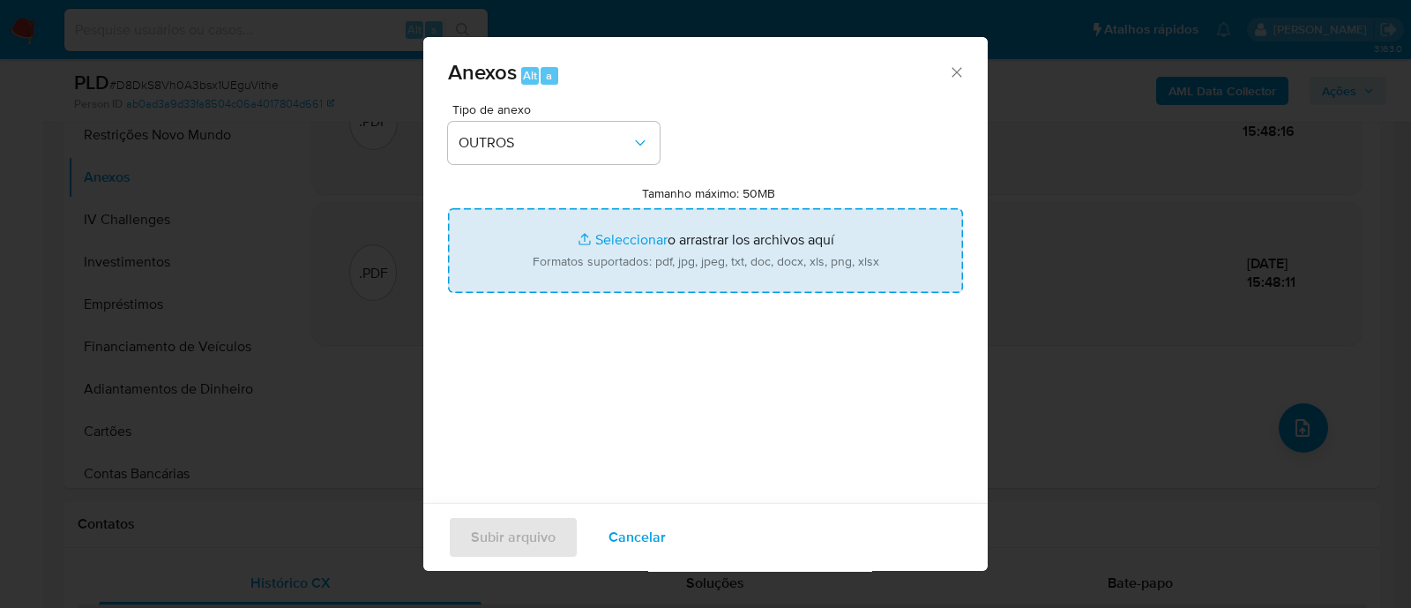
click at [626, 244] on input "Tamanho máximo: 50MB Seleccionar archivos" at bounding box center [705, 250] width 515 height 85
type input "C:\fakepath\2° SAR - XXXXX - CPF 60409567396 - DANIELLE SANTOS DE SOUZA.pdf"
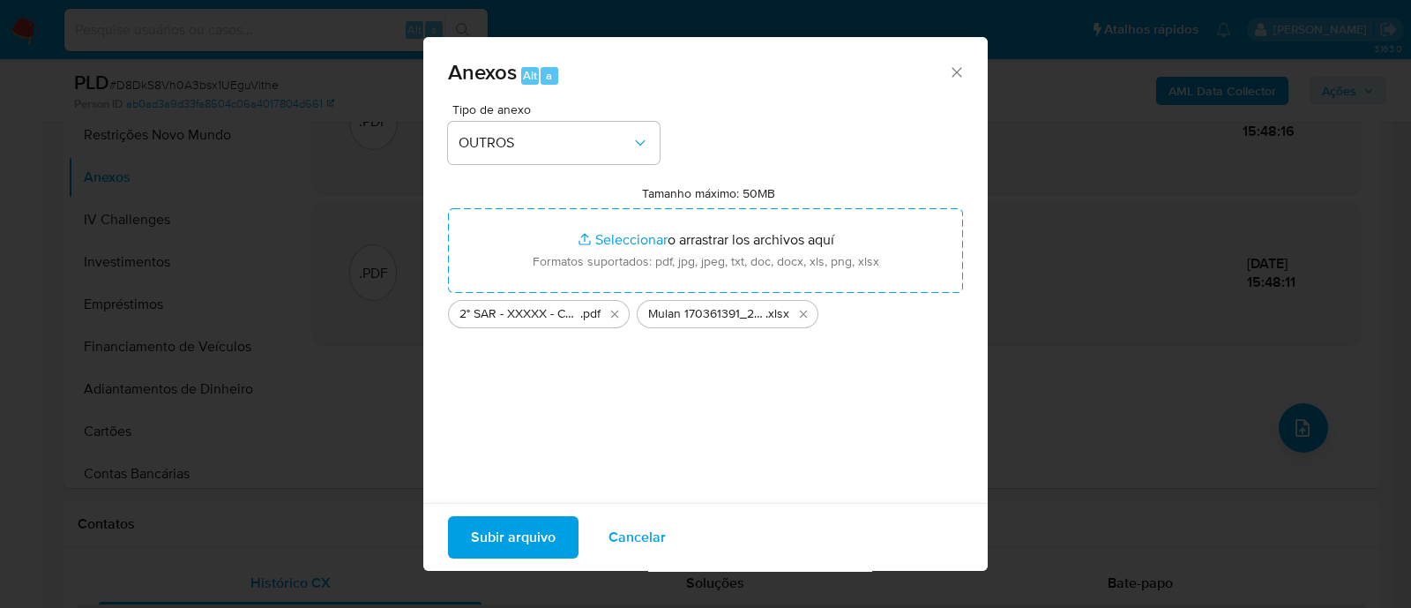
click at [514, 520] on span "Subir arquivo" at bounding box center [513, 537] width 85 height 39
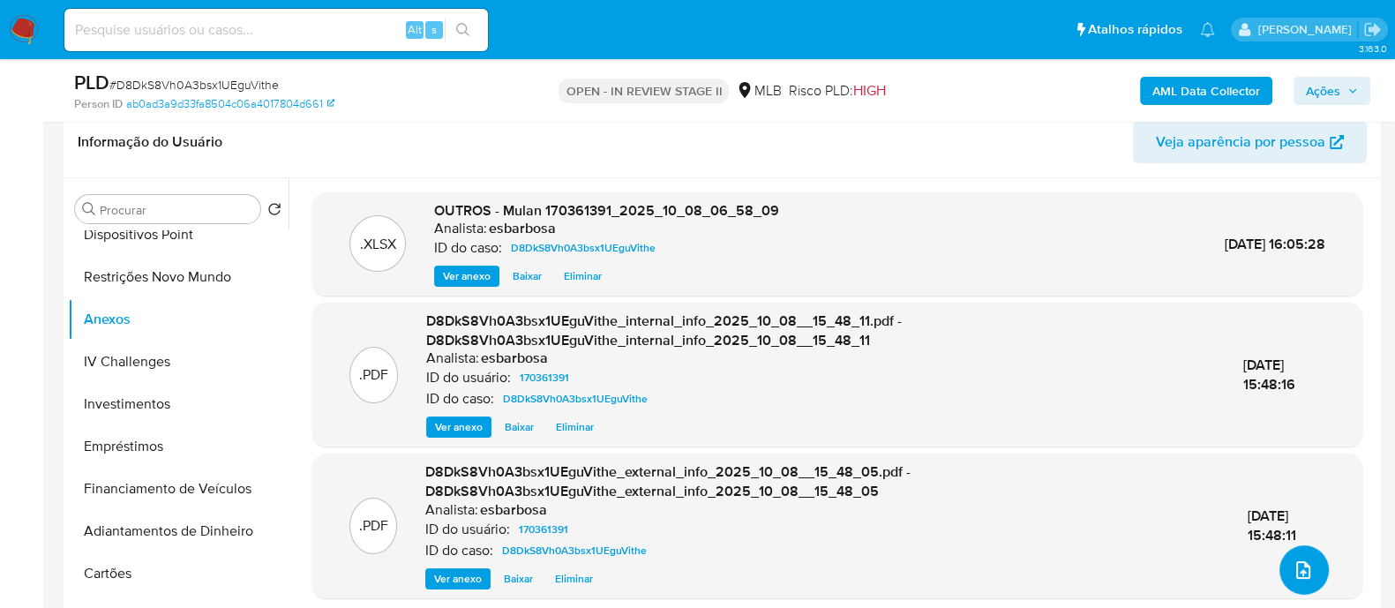
scroll to position [440, 0]
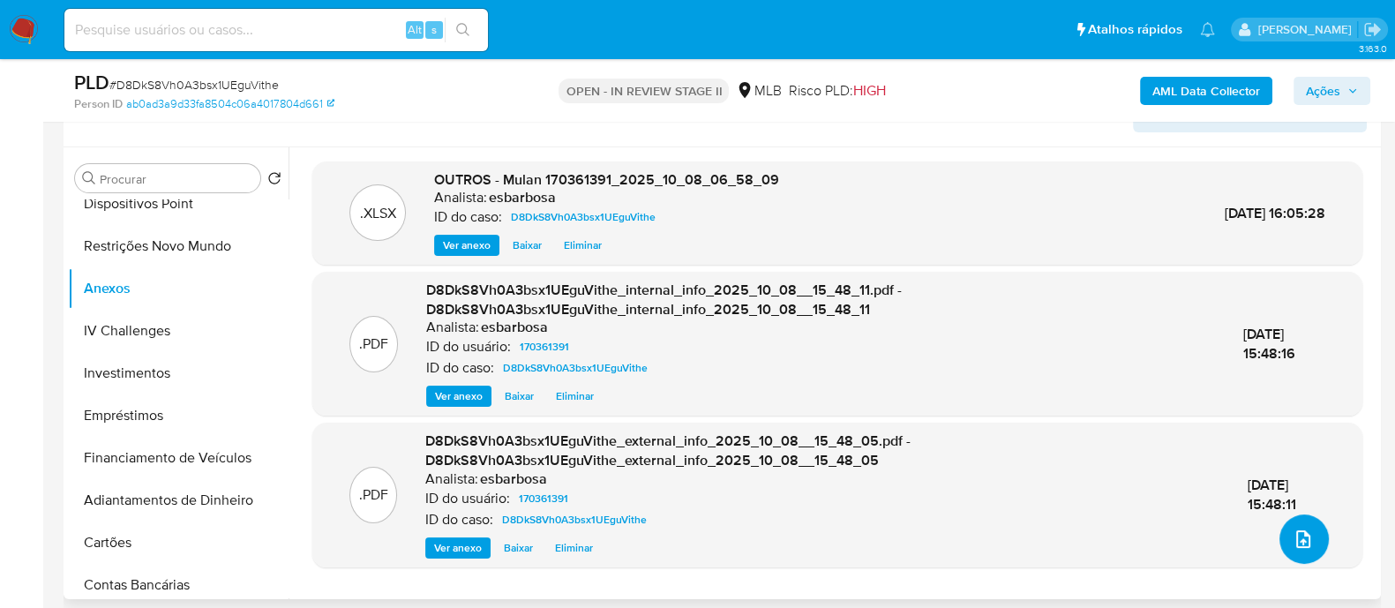
click at [1301, 547] on button "upload-file" at bounding box center [1303, 538] width 49 height 49
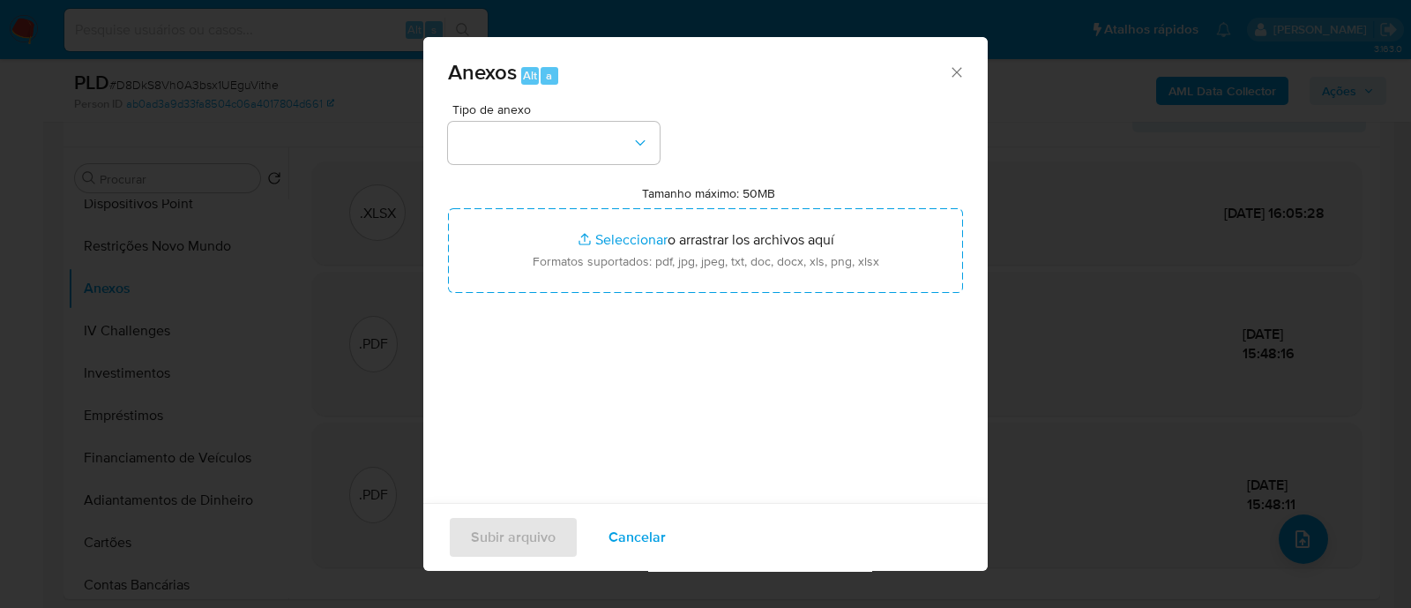
click at [1066, 72] on div "Anexos Alt a Tipo de anexo Tamanho máximo: 50MB Seleccionar archivos Selecciona…" at bounding box center [705, 304] width 1411 height 608
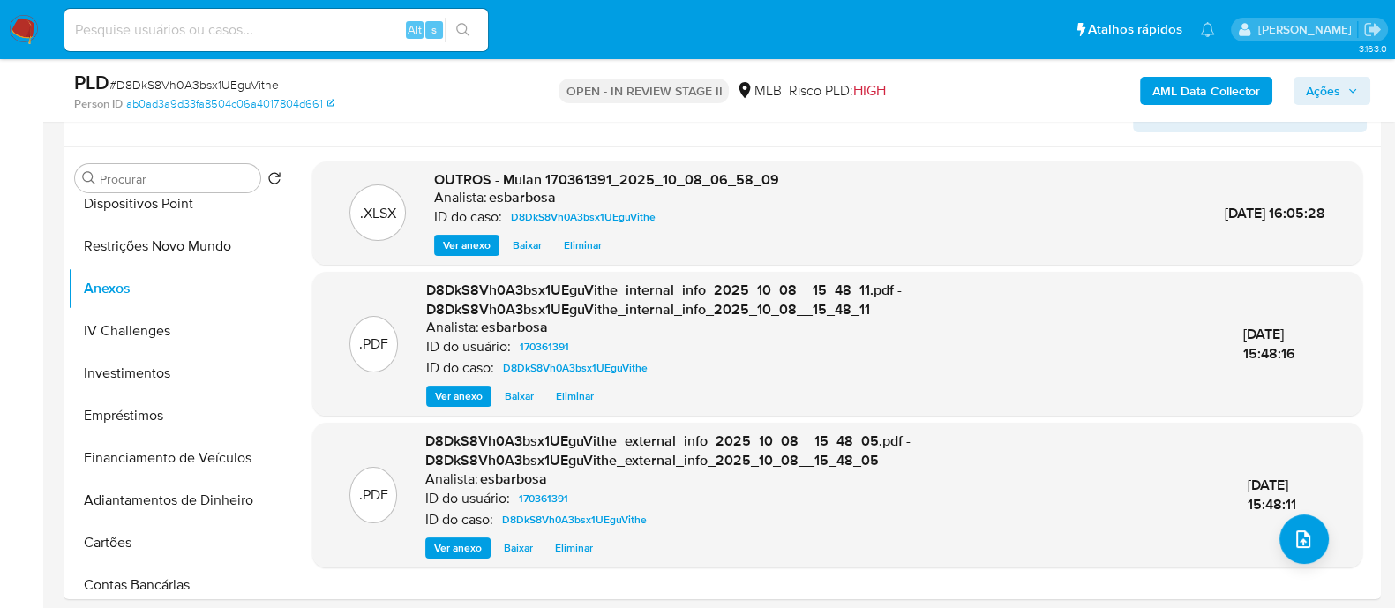
click at [1333, 87] on span "Ações" at bounding box center [1323, 91] width 34 height 28
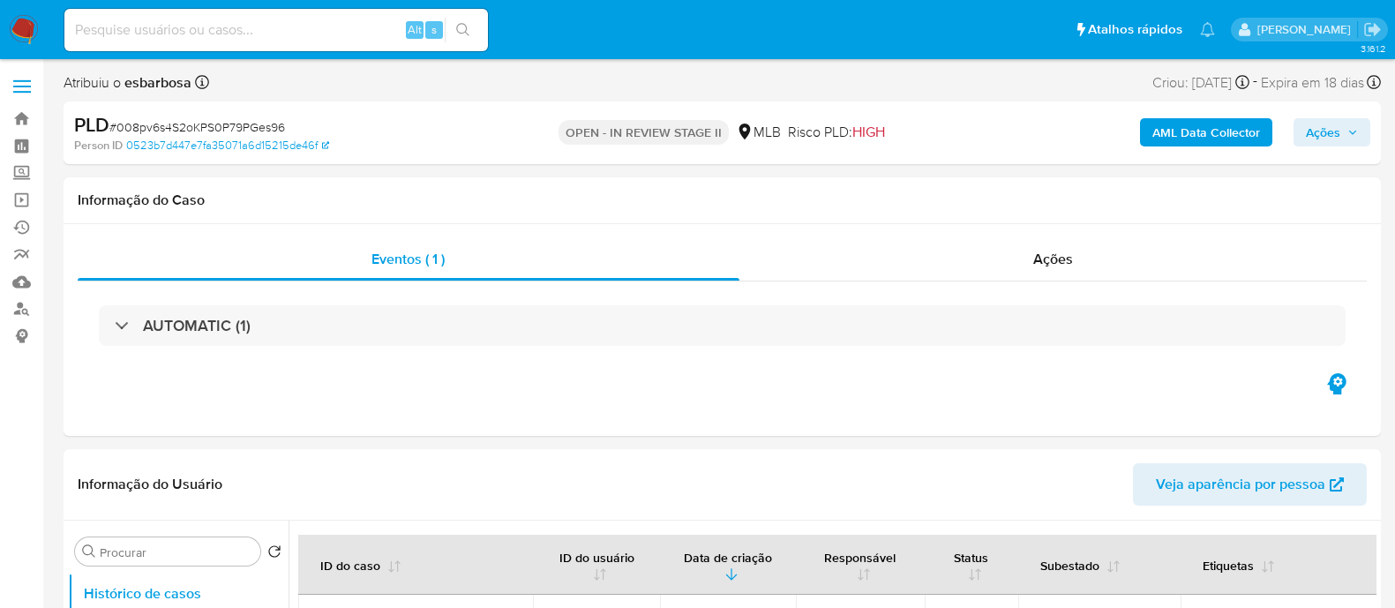
select select "10"
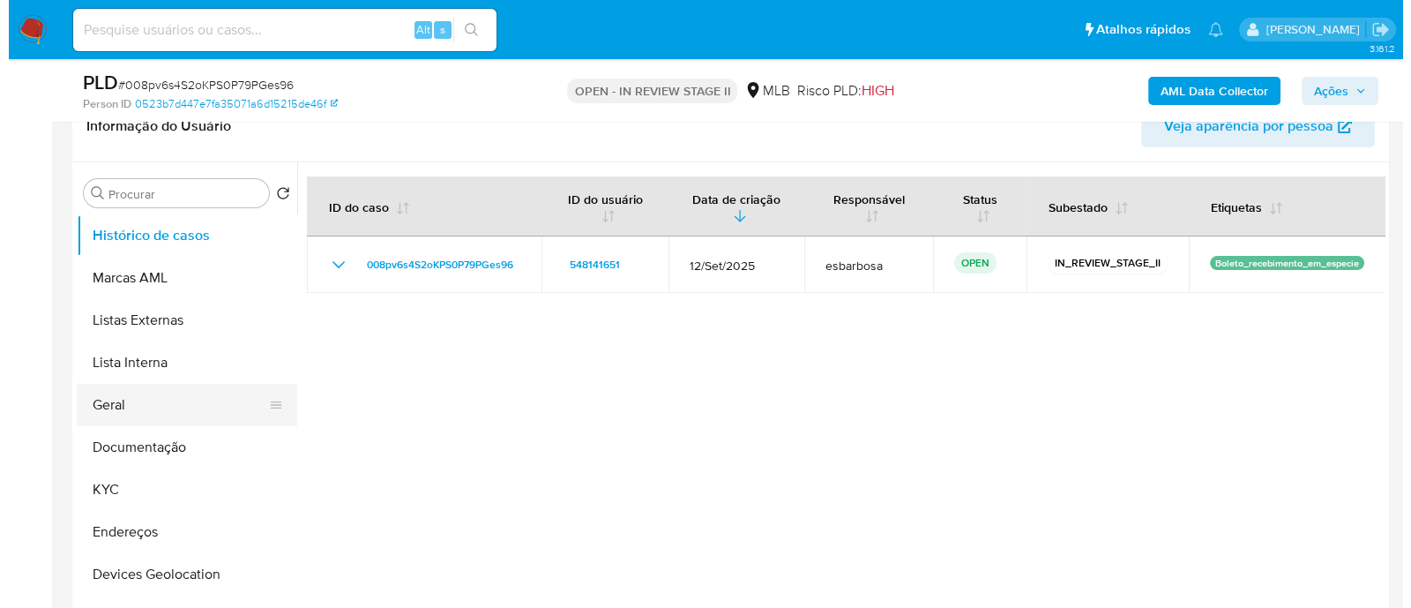
scroll to position [331, 0]
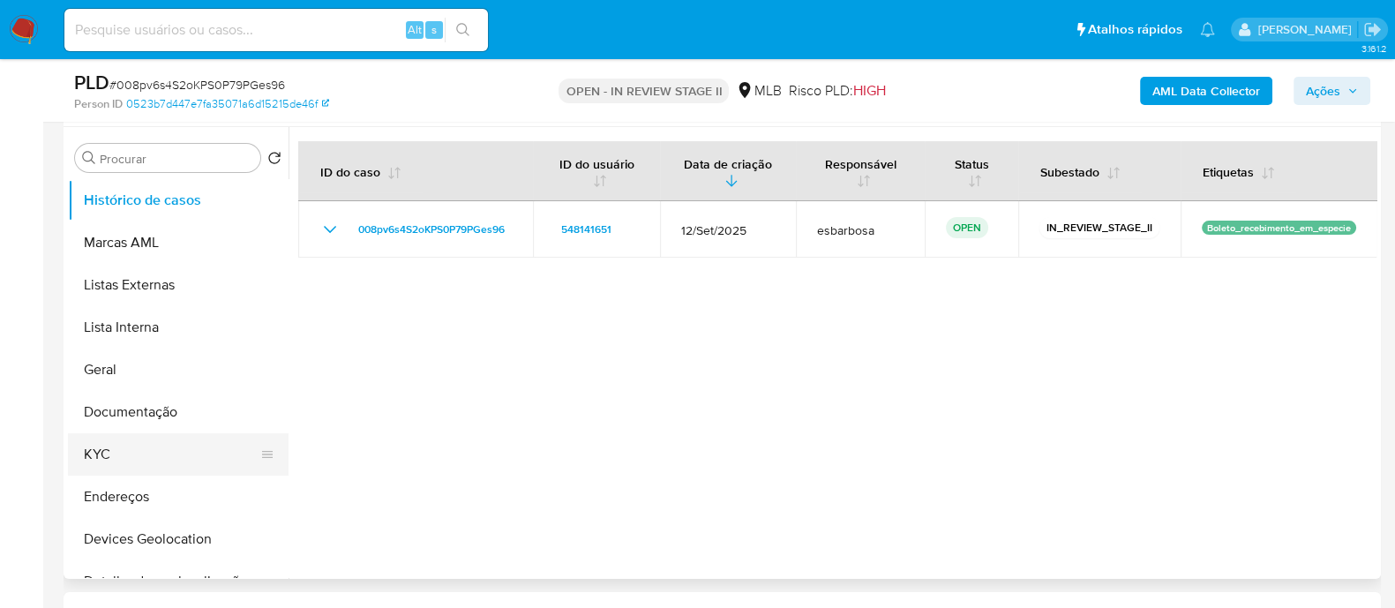
click at [124, 453] on button "KYC" at bounding box center [171, 454] width 206 height 42
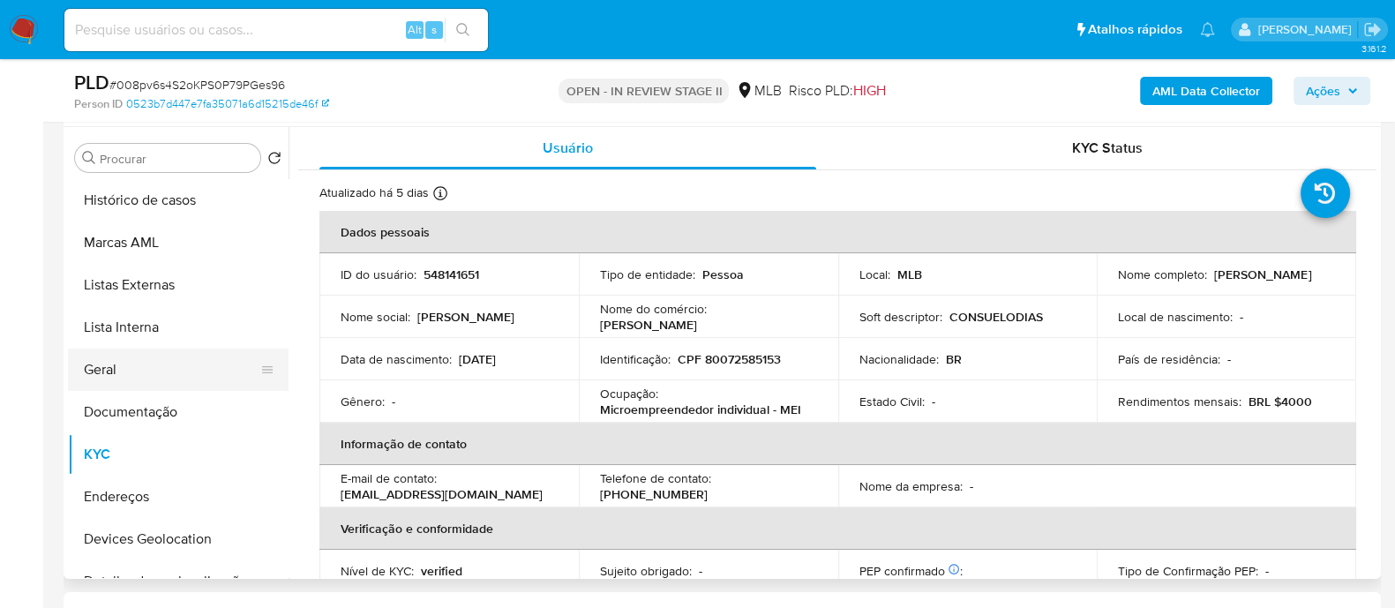
click at [131, 375] on button "Geral" at bounding box center [171, 369] width 206 height 42
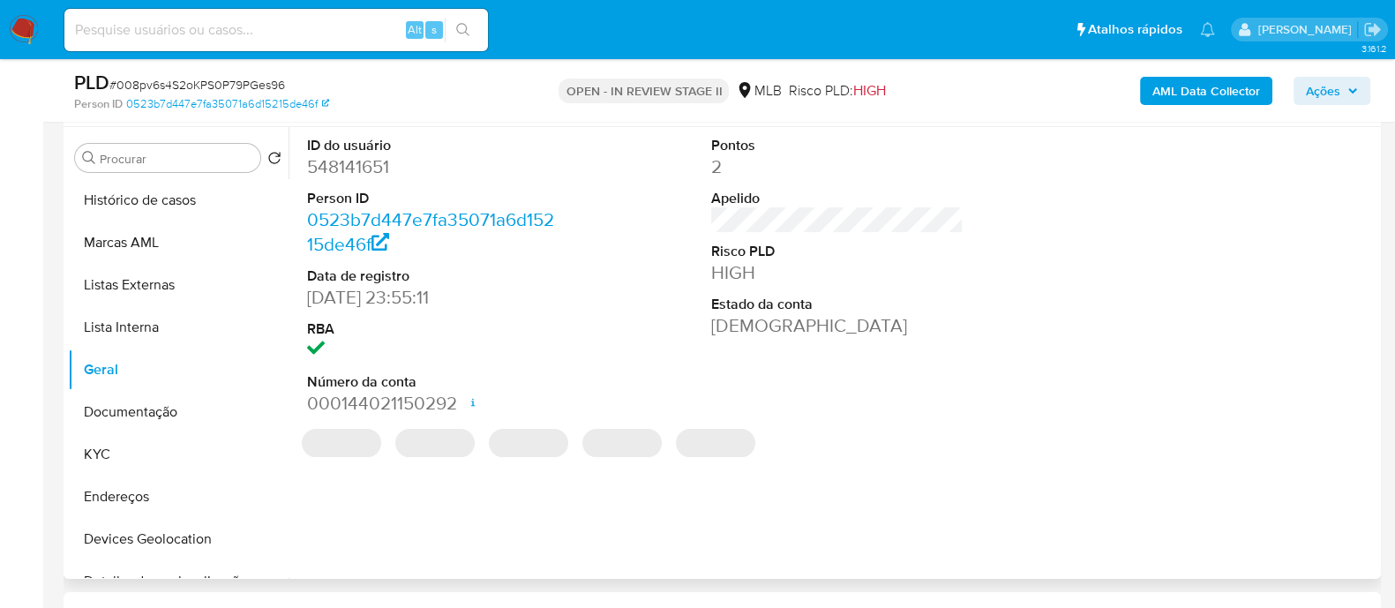
click at [377, 173] on dd "548141651" at bounding box center [433, 166] width 252 height 25
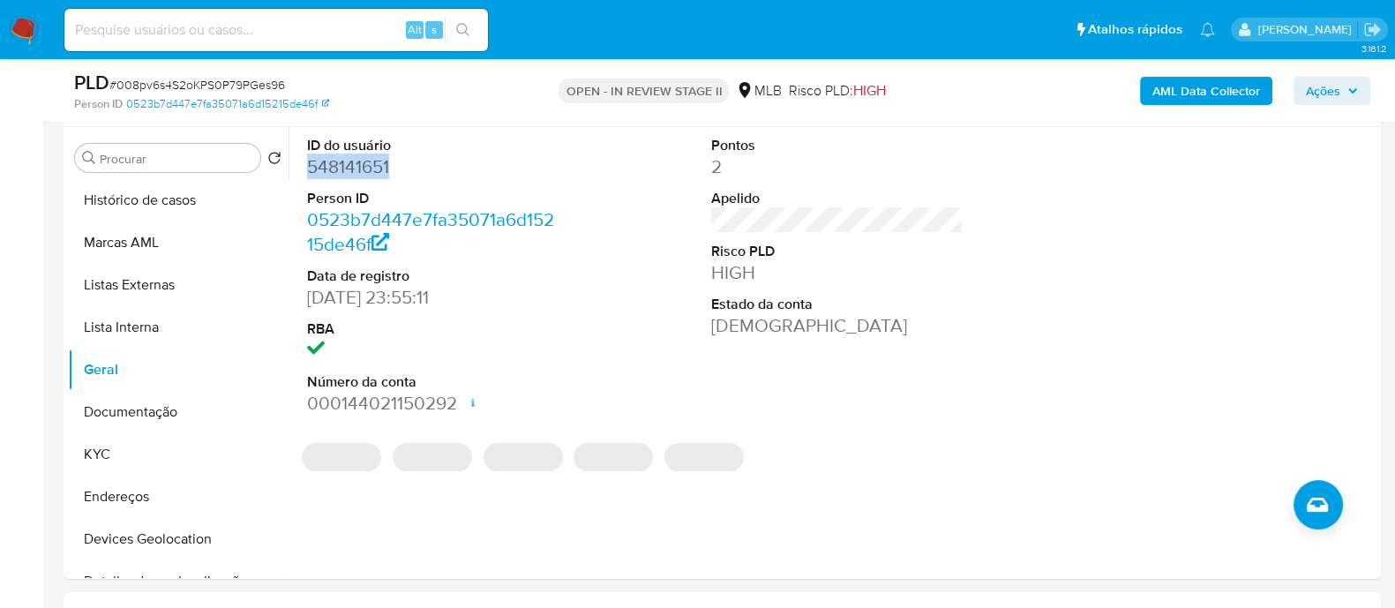
copy dd "548141651"
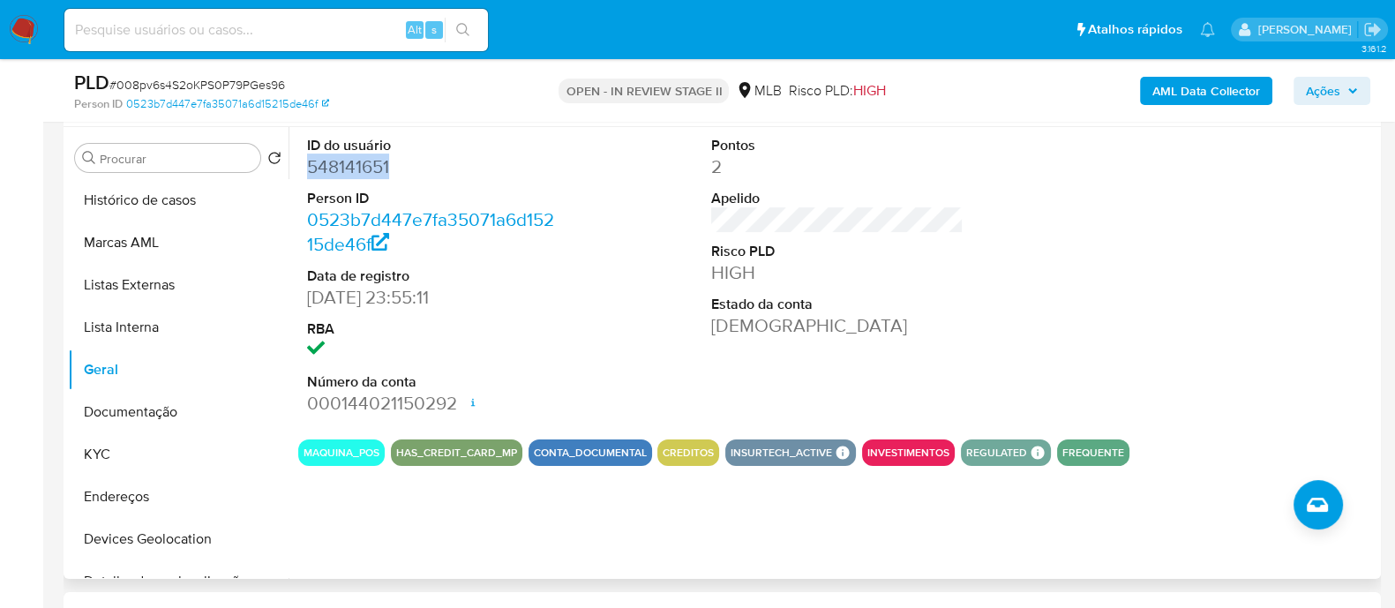
click at [365, 167] on dd "548141651" at bounding box center [433, 166] width 252 height 25
click at [132, 416] on button "Documentação" at bounding box center [171, 412] width 206 height 42
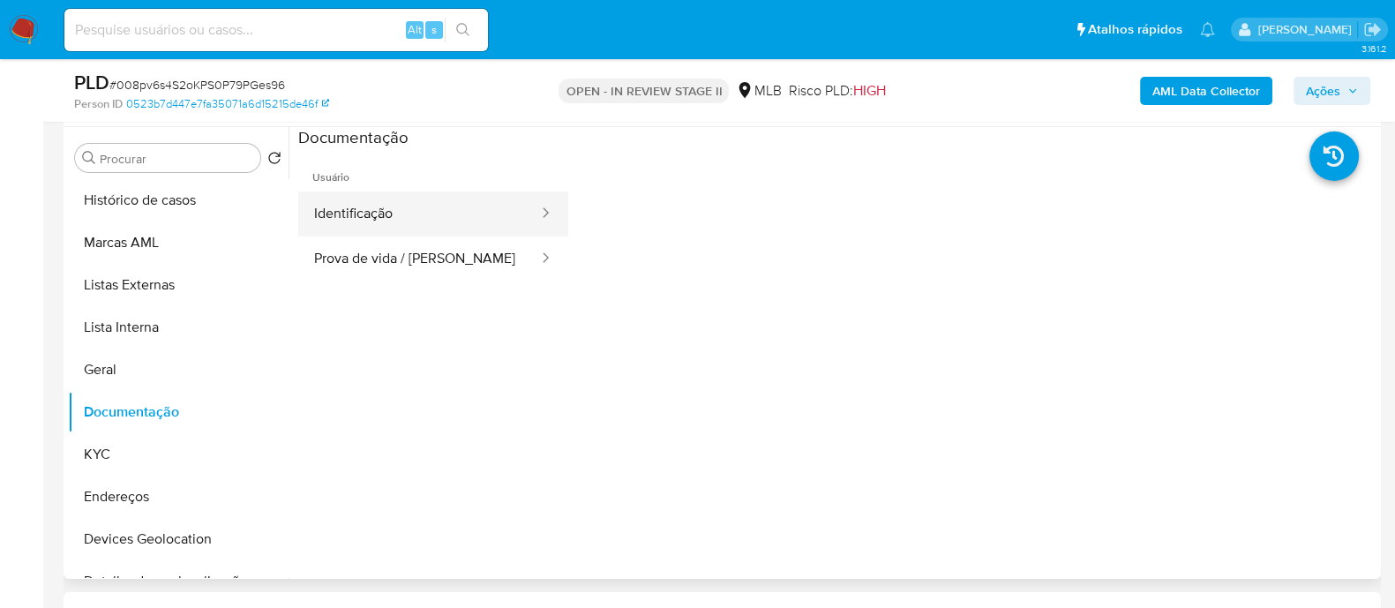
click at [415, 218] on button "Identificação" at bounding box center [419, 213] width 242 height 45
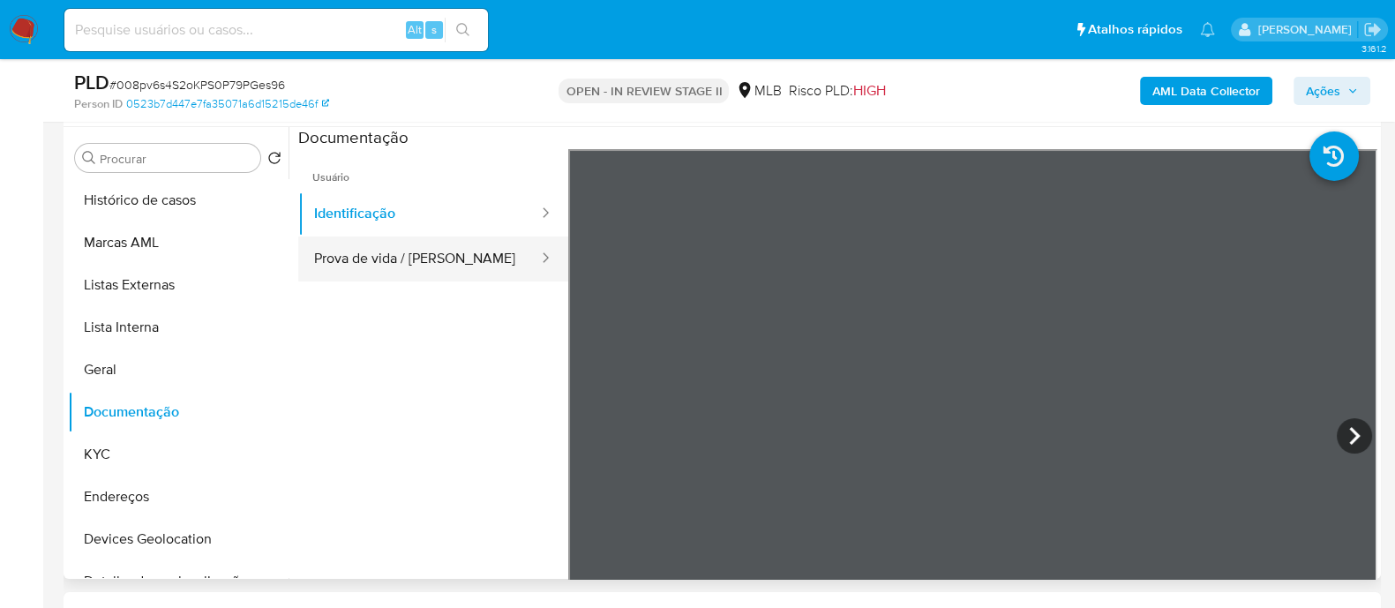
click at [409, 263] on button "Prova de vida / [PERSON_NAME]" at bounding box center [419, 258] width 242 height 45
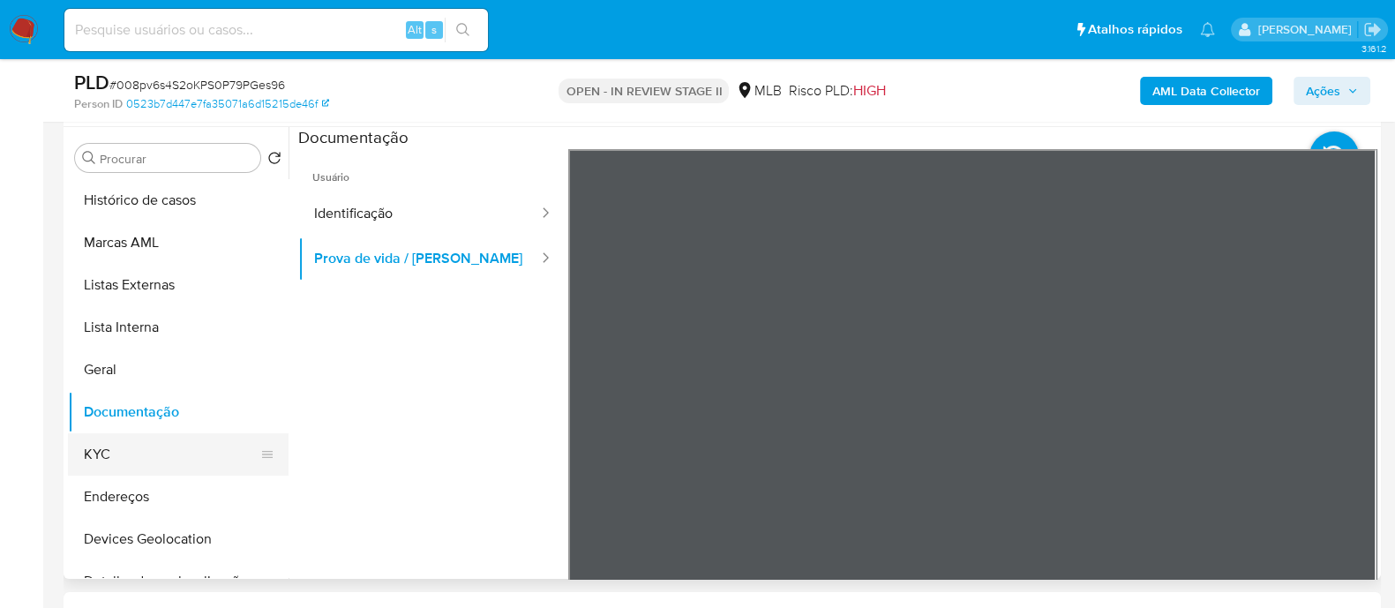
click at [107, 459] on button "KYC" at bounding box center [171, 454] width 206 height 42
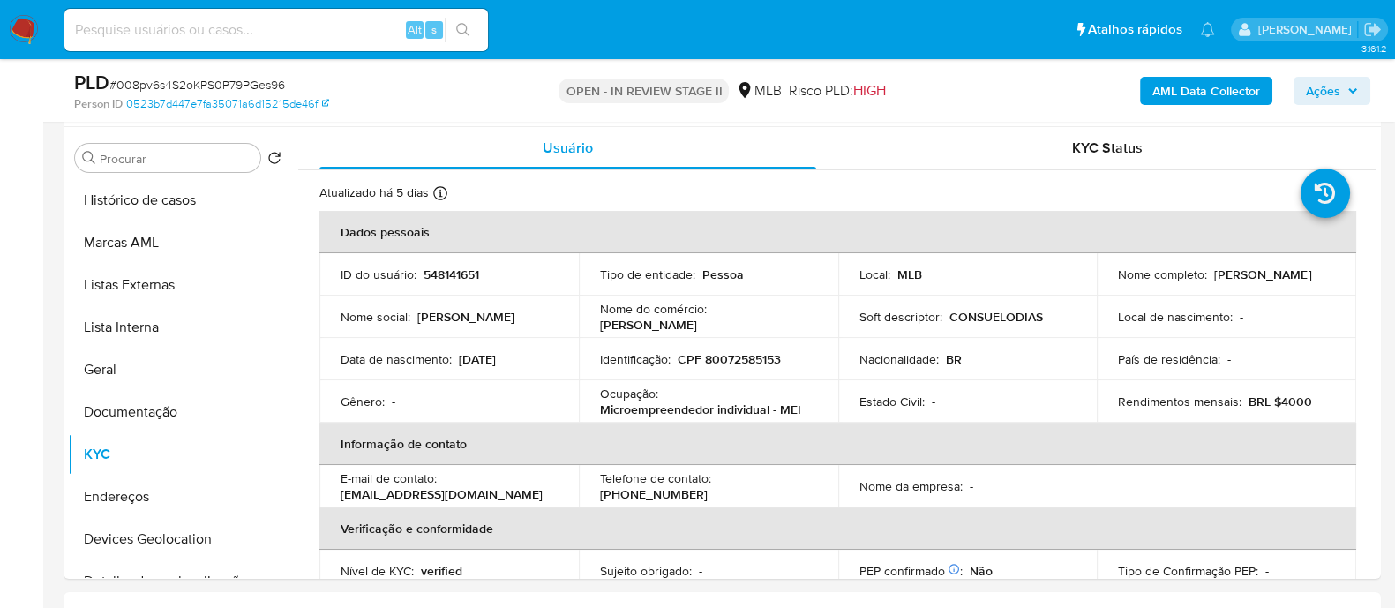
click at [1173, 102] on b "AML Data Collector" at bounding box center [1206, 91] width 108 height 28
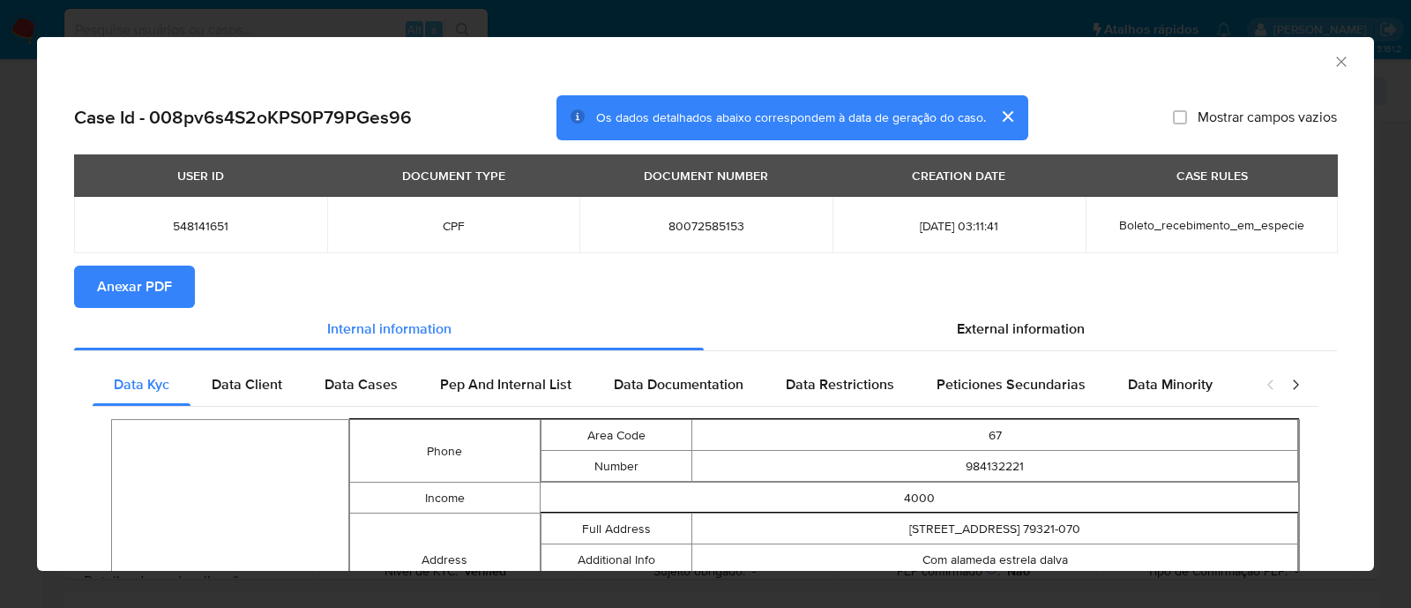
click at [140, 288] on span "Anexar PDF" at bounding box center [134, 286] width 75 height 39
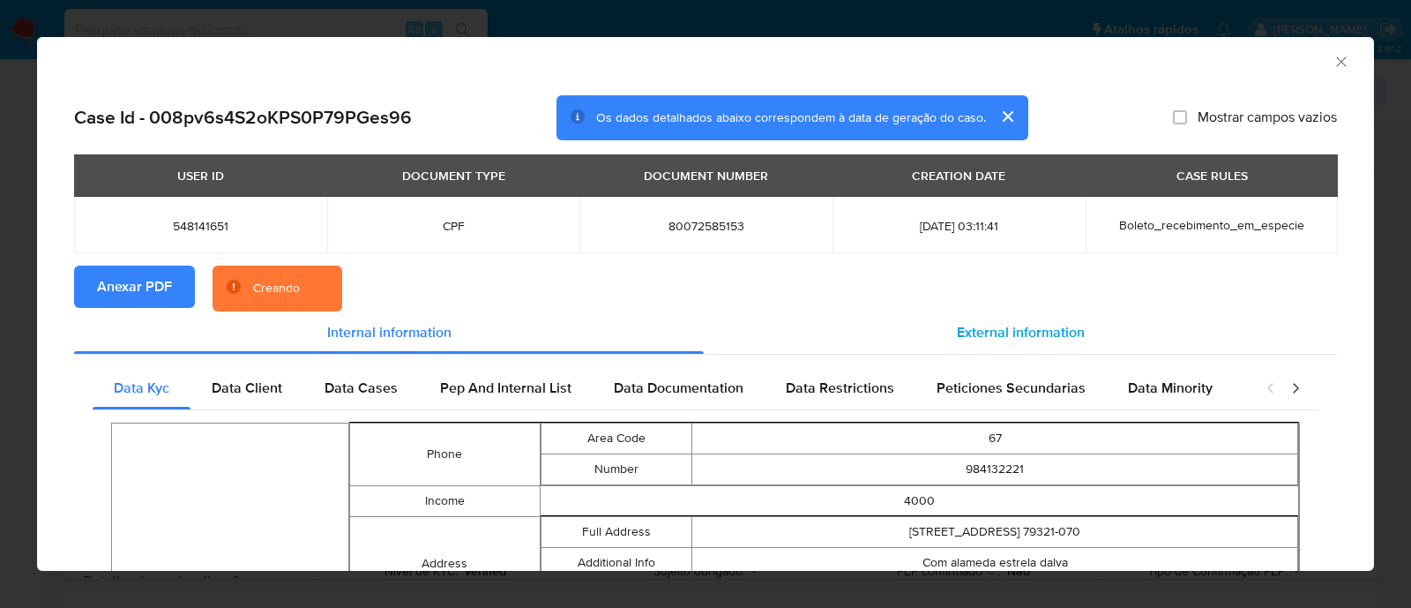
drag, startPoint x: 966, startPoint y: 320, endPoint x: 955, endPoint y: 327, distance: 12.7
click at [966, 322] on span "External information" at bounding box center [1021, 332] width 128 height 20
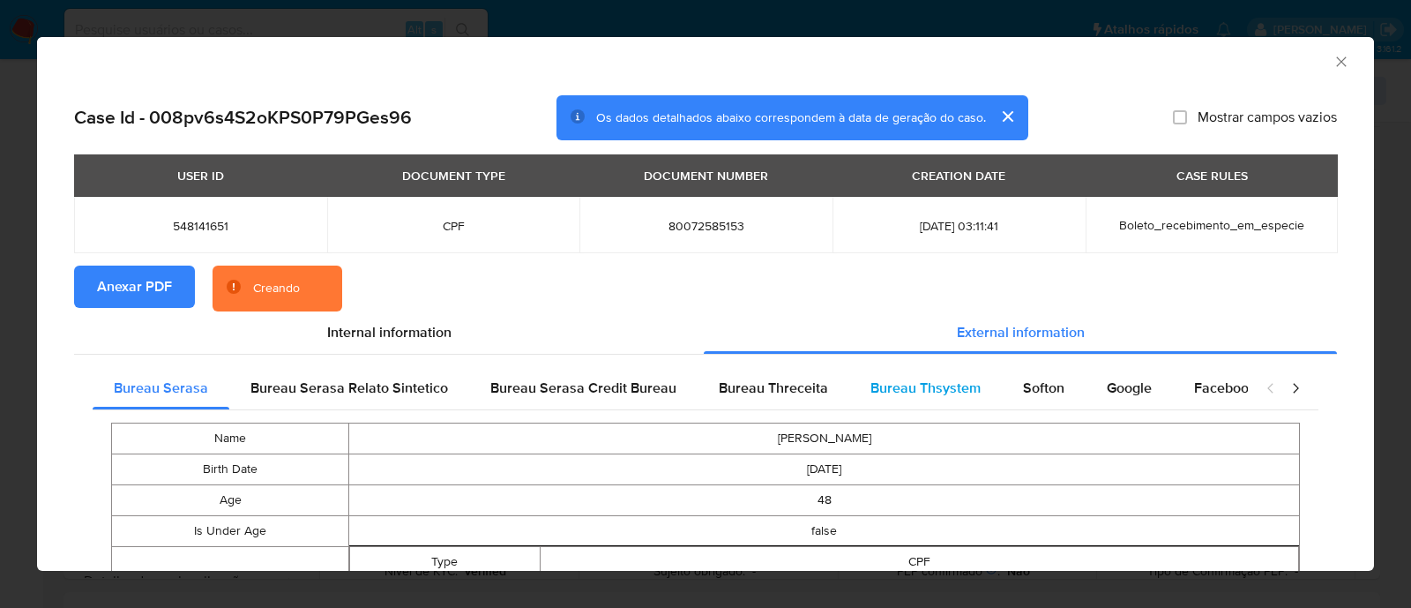
click at [921, 381] on span "Bureau Thsystem" at bounding box center [926, 388] width 110 height 20
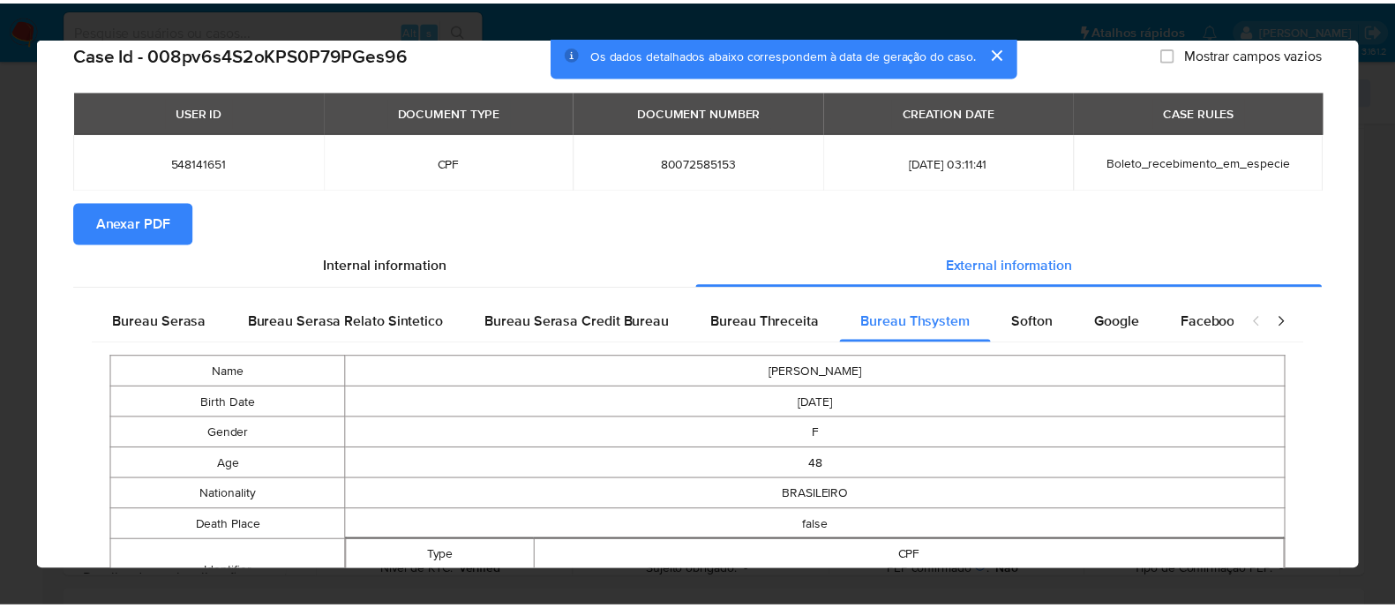
scroll to position [0, 0]
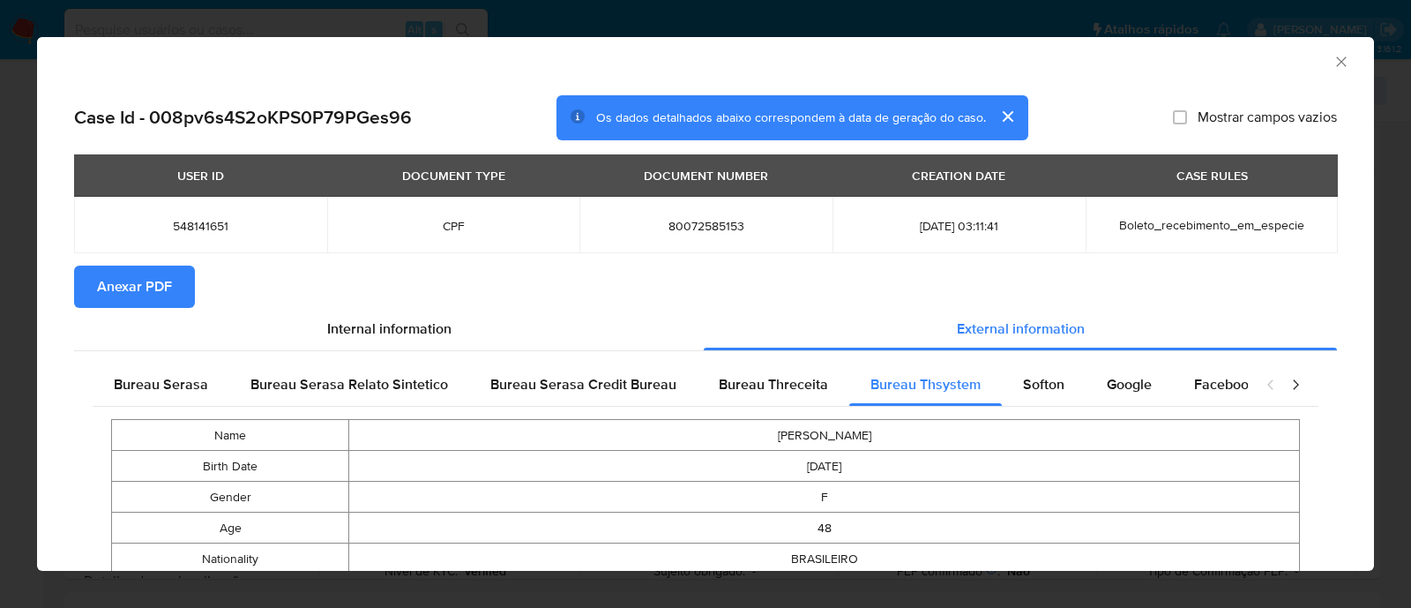
click at [1333, 57] on icon "Fechar a janela" at bounding box center [1342, 62] width 18 height 18
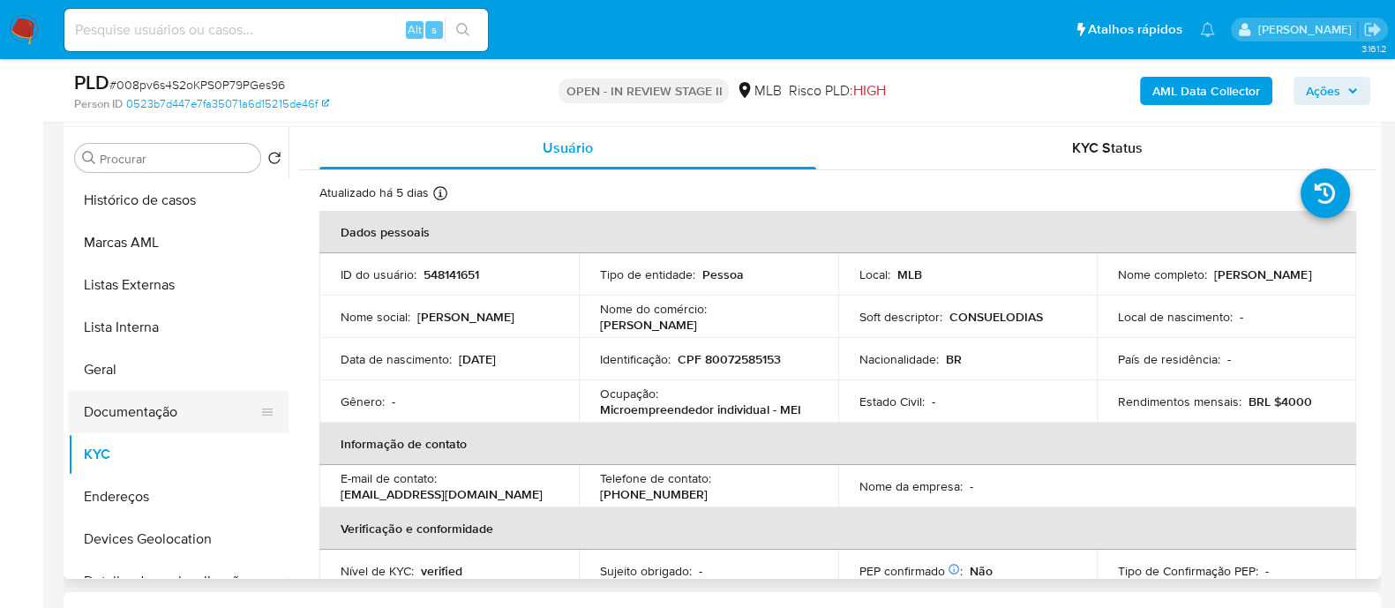
click at [128, 410] on button "Documentação" at bounding box center [171, 412] width 206 height 42
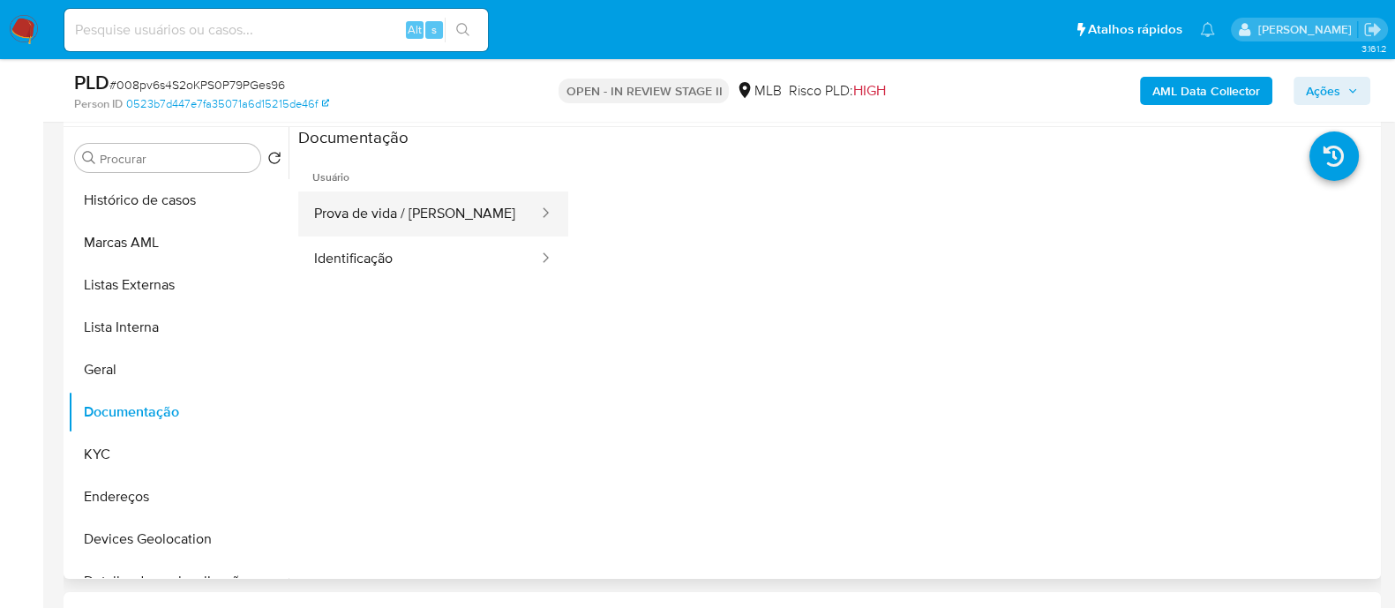
click at [376, 209] on button "Prova de vida / [PERSON_NAME]" at bounding box center [419, 213] width 242 height 45
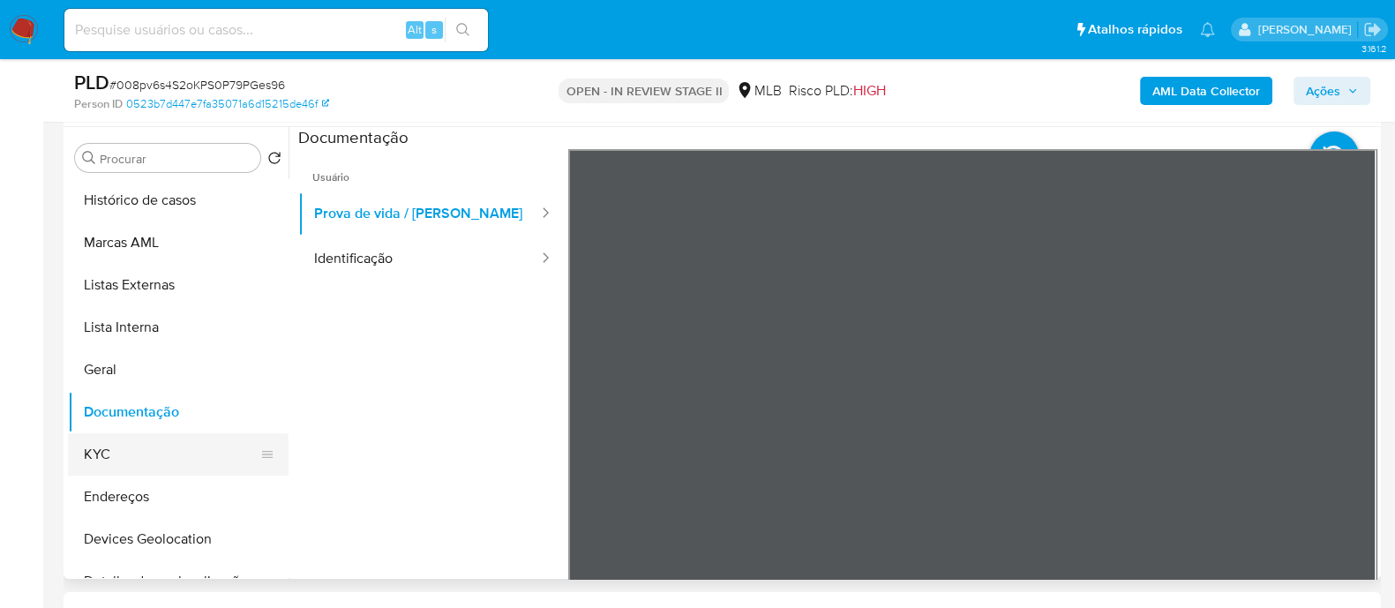
click at [146, 456] on button "KYC" at bounding box center [171, 454] width 206 height 42
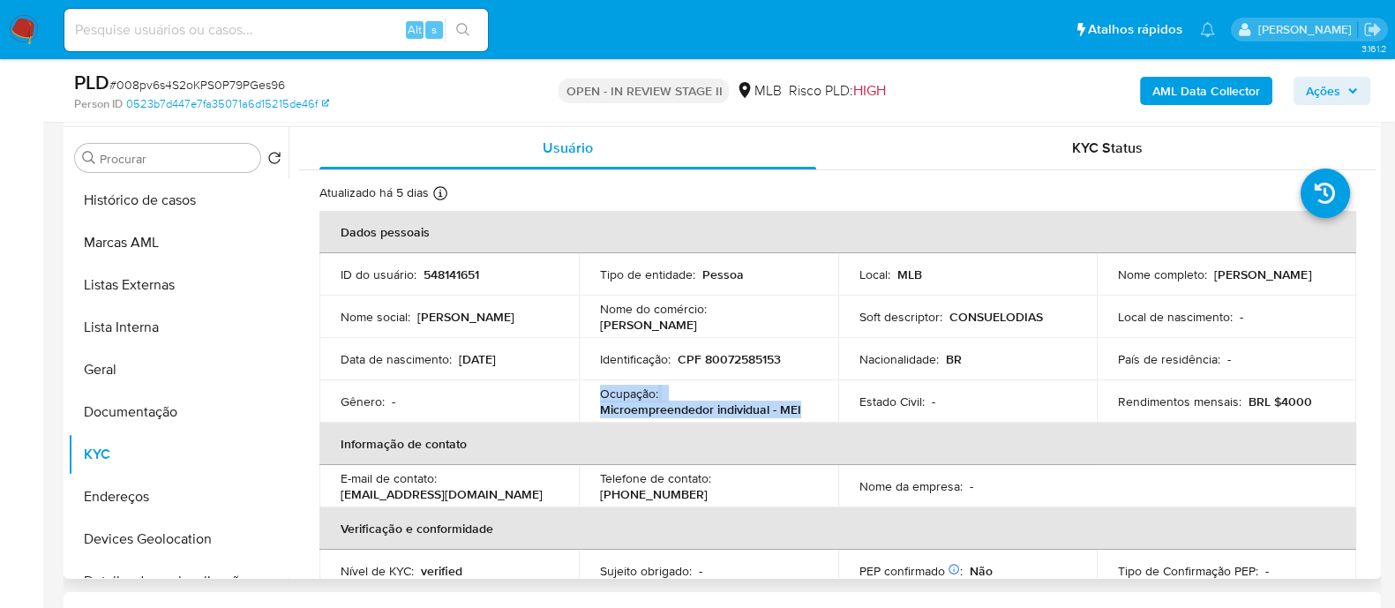
drag, startPoint x: 808, startPoint y: 412, endPoint x: 600, endPoint y: 397, distance: 208.7
click at [600, 397] on div "Ocupação : Microempreendedor individual - MEI" at bounding box center [708, 402] width 217 height 32
copy div "Ocupação : Microempreendedor individual - MEI"
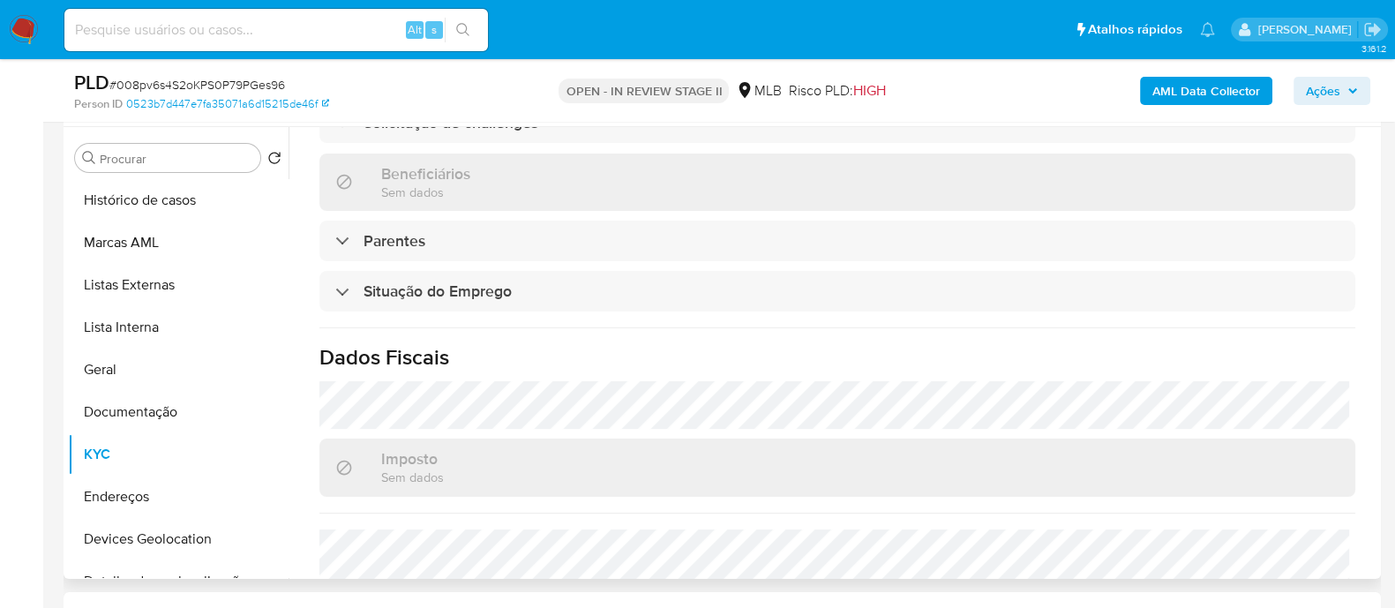
scroll to position [767, 0]
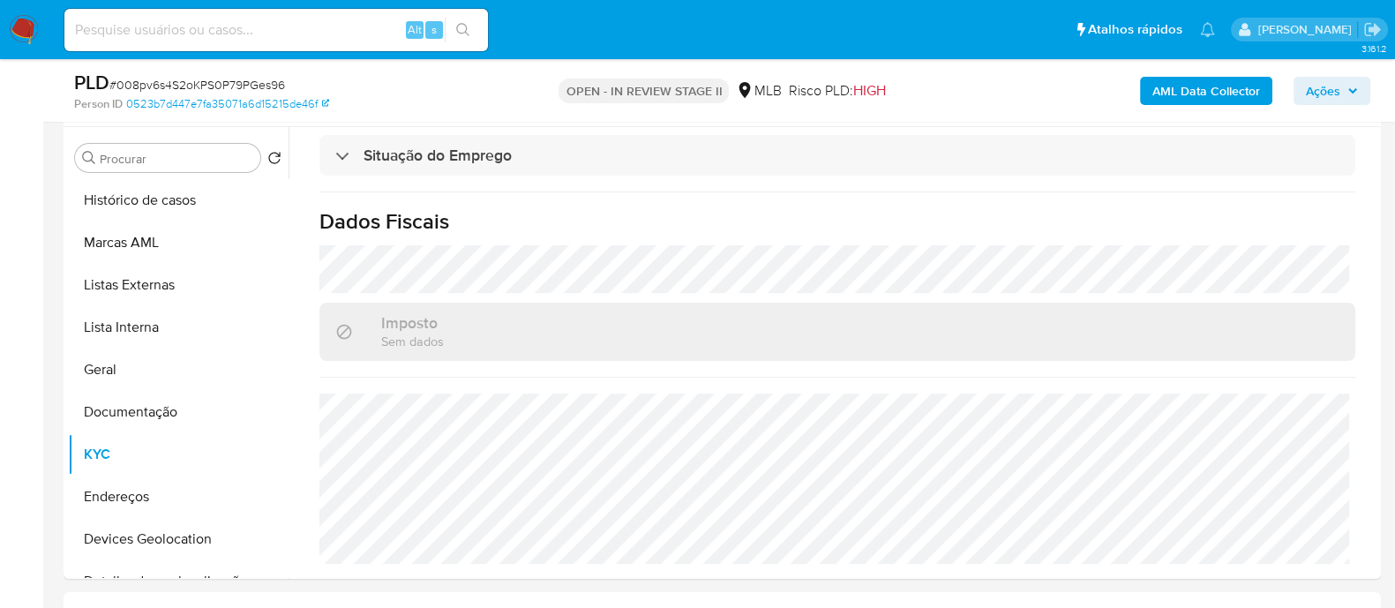
click at [1321, 90] on span "Ações" at bounding box center [1323, 91] width 34 height 28
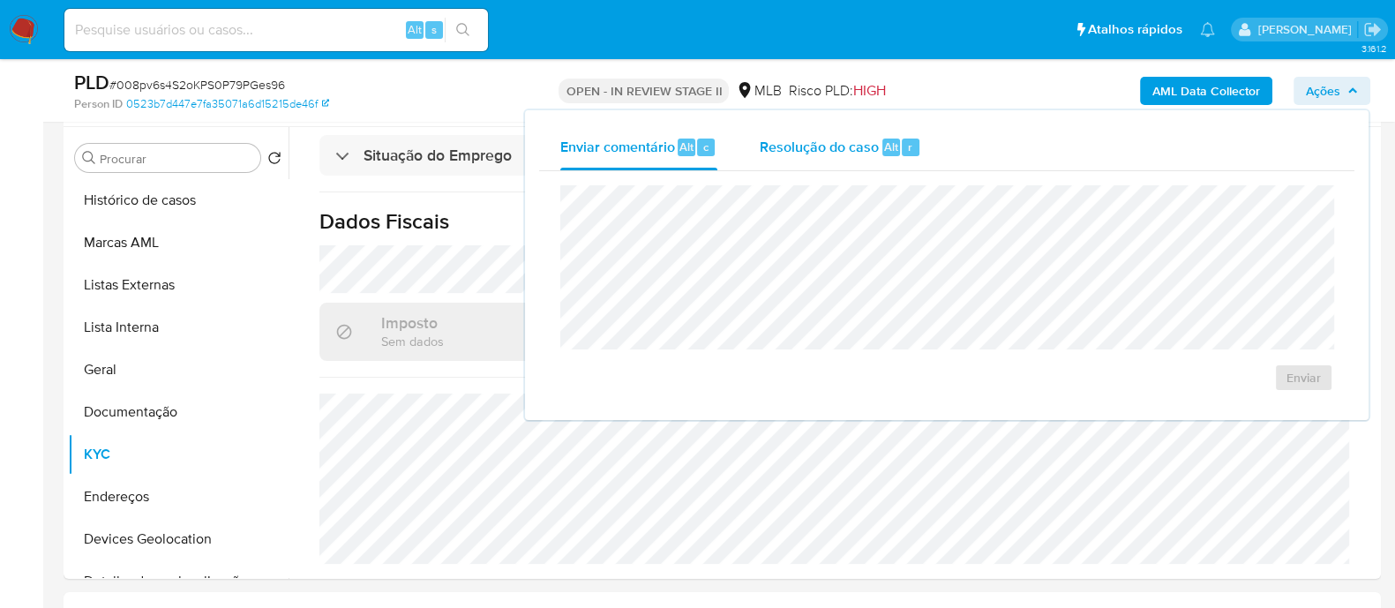
click at [845, 154] on span "Resolução do caso" at bounding box center [819, 146] width 119 height 20
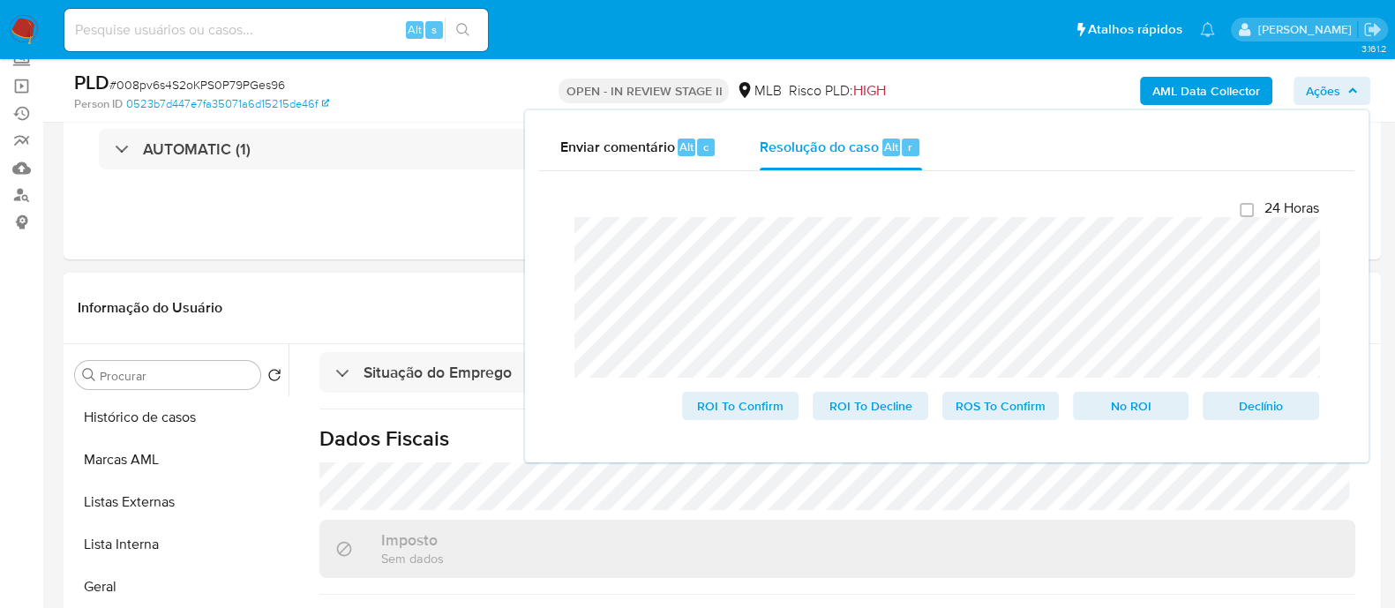
scroll to position [109, 0]
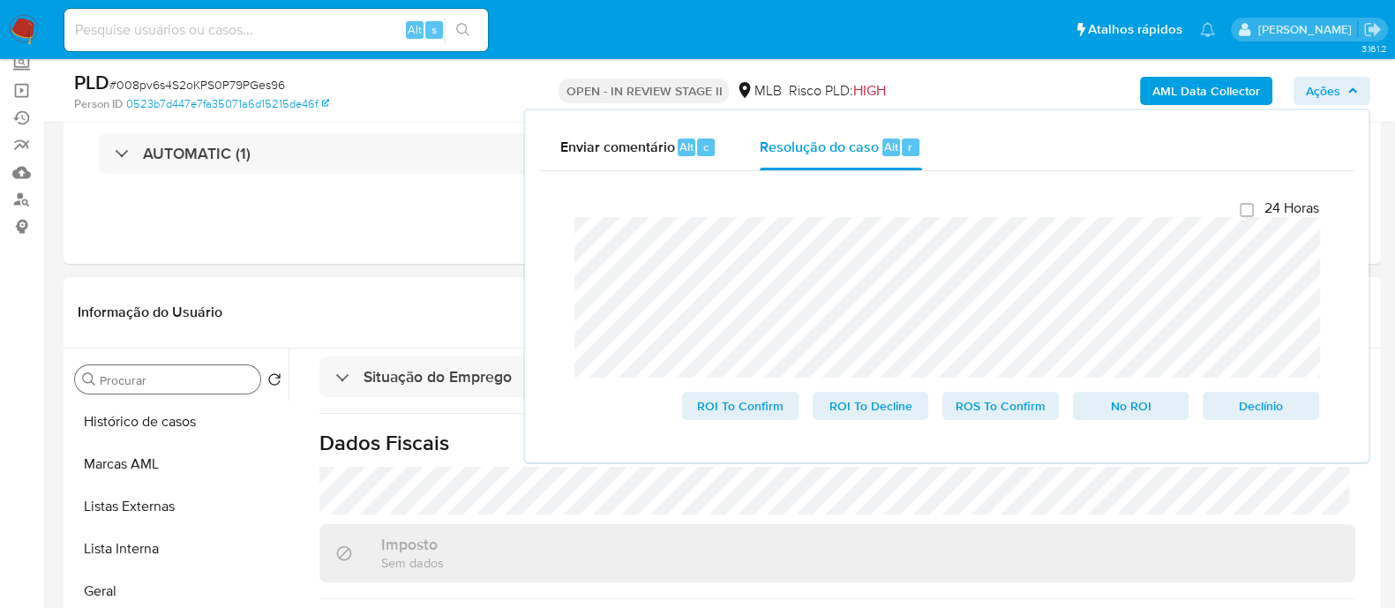
click at [173, 432] on button "Histórico de casos" at bounding box center [178, 422] width 221 height 42
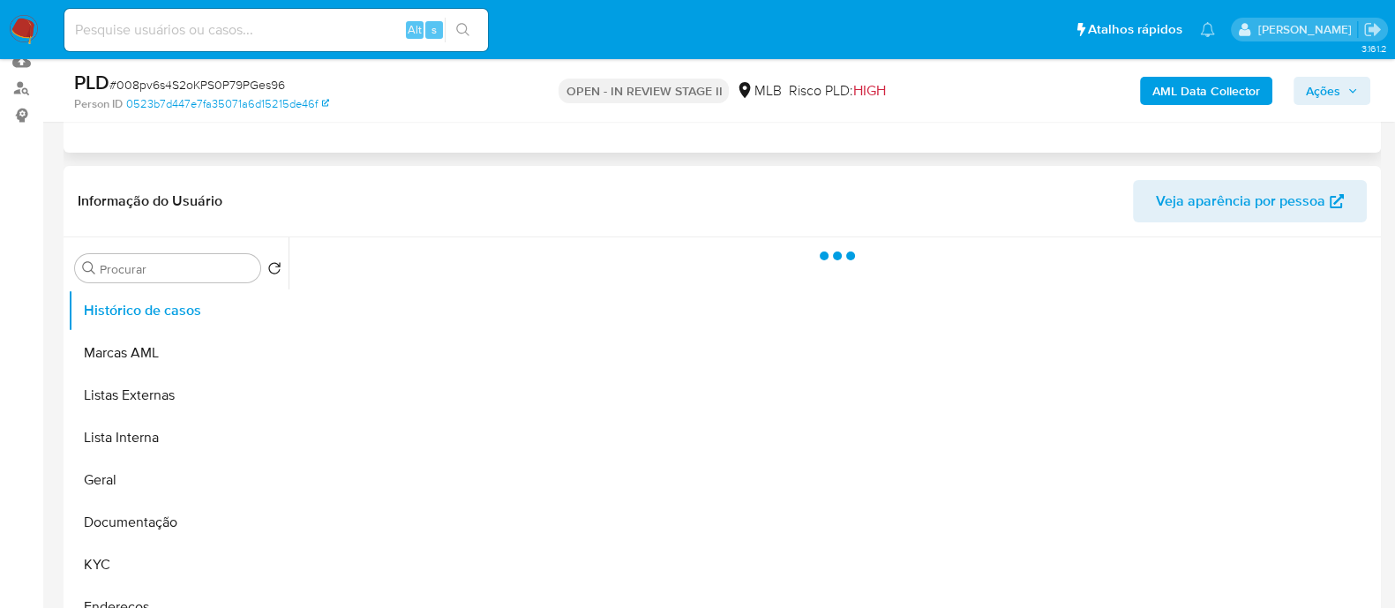
scroll to position [331, 0]
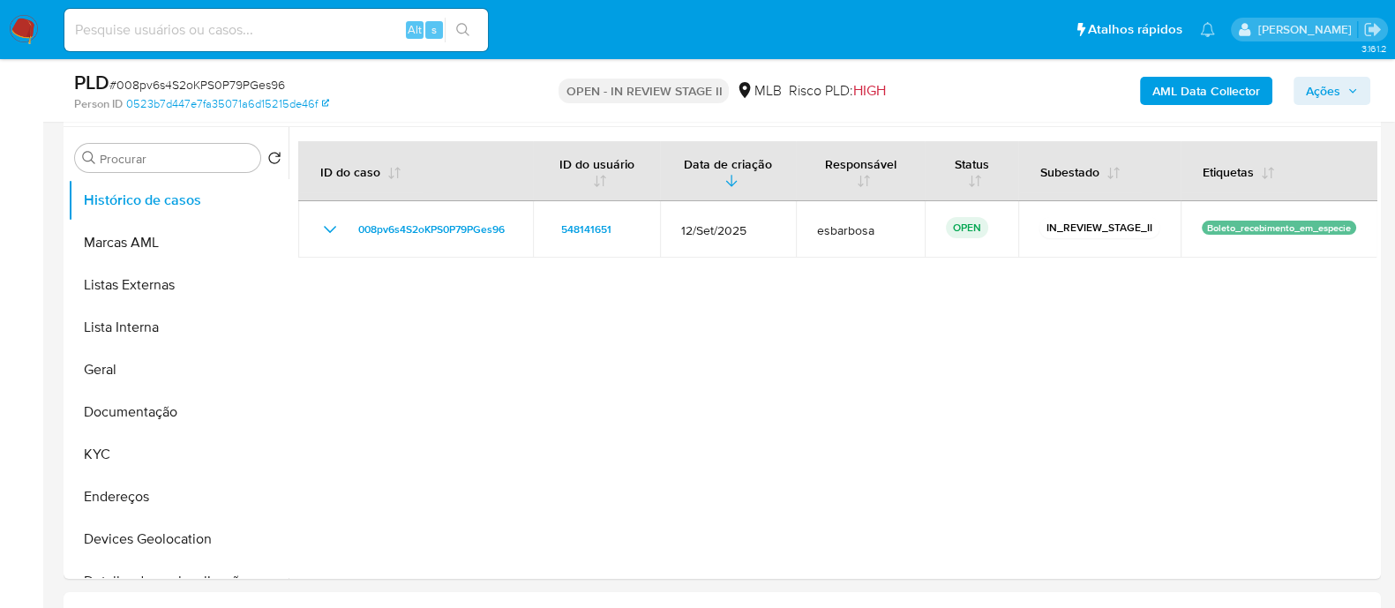
click at [1319, 95] on span "Ações" at bounding box center [1323, 91] width 34 height 28
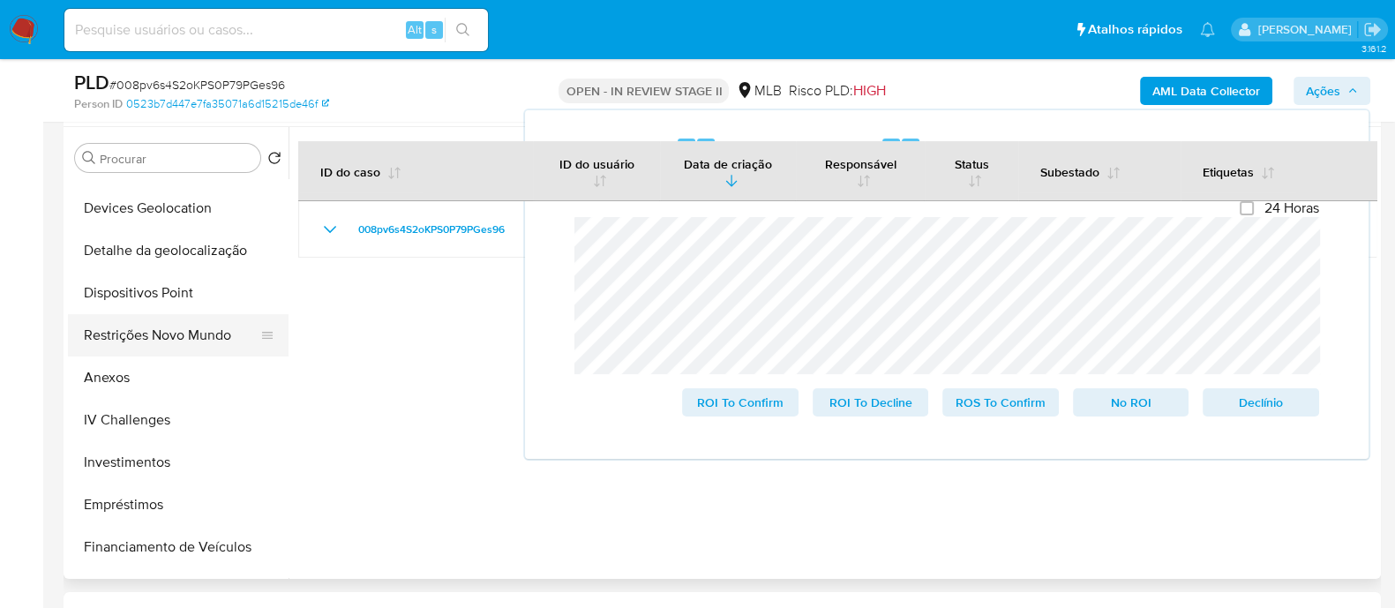
scroll to position [330, 0]
click at [163, 324] on button "Restrições Novo Mundo" at bounding box center [171, 336] width 206 height 42
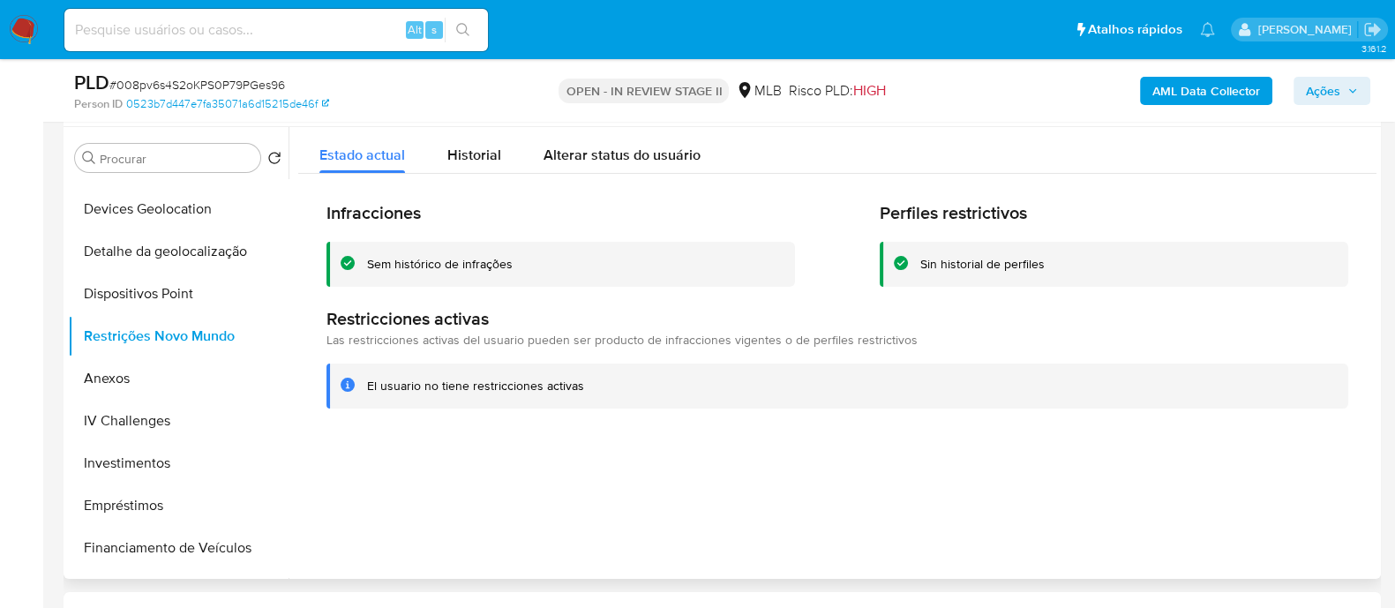
click at [415, 266] on div "Sem histórico de infrações" at bounding box center [440, 264] width 146 height 17
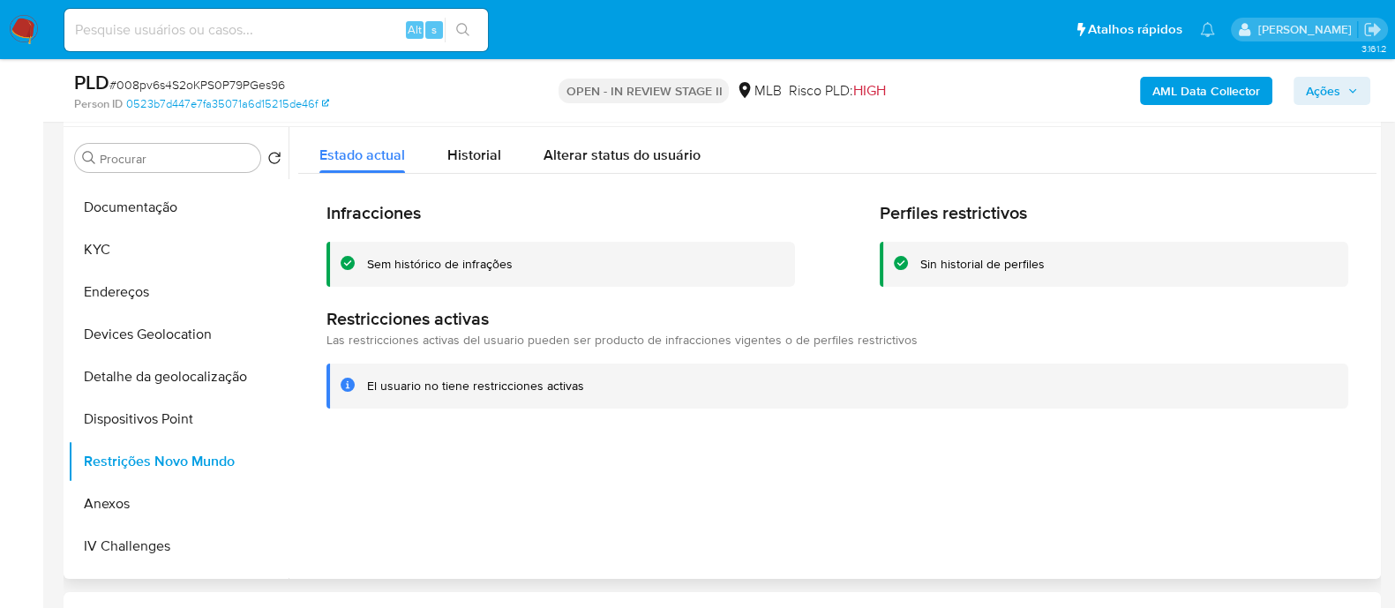
scroll to position [109, 0]
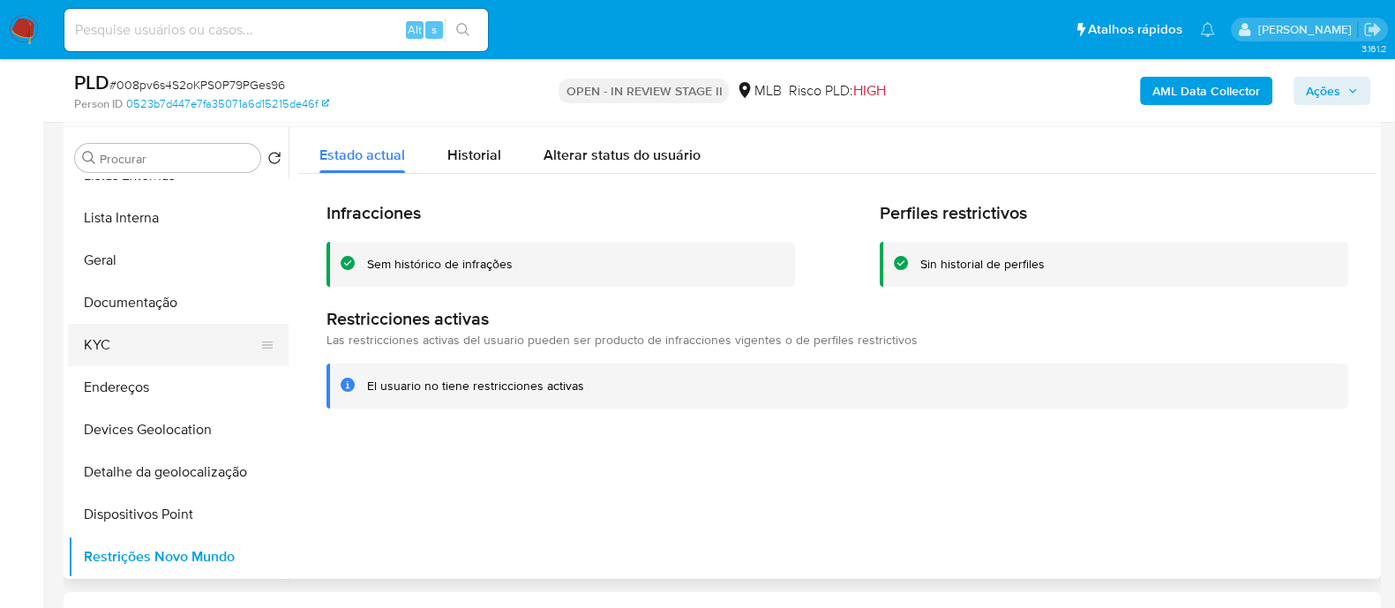
click at [139, 335] on button "KYC" at bounding box center [171, 345] width 206 height 42
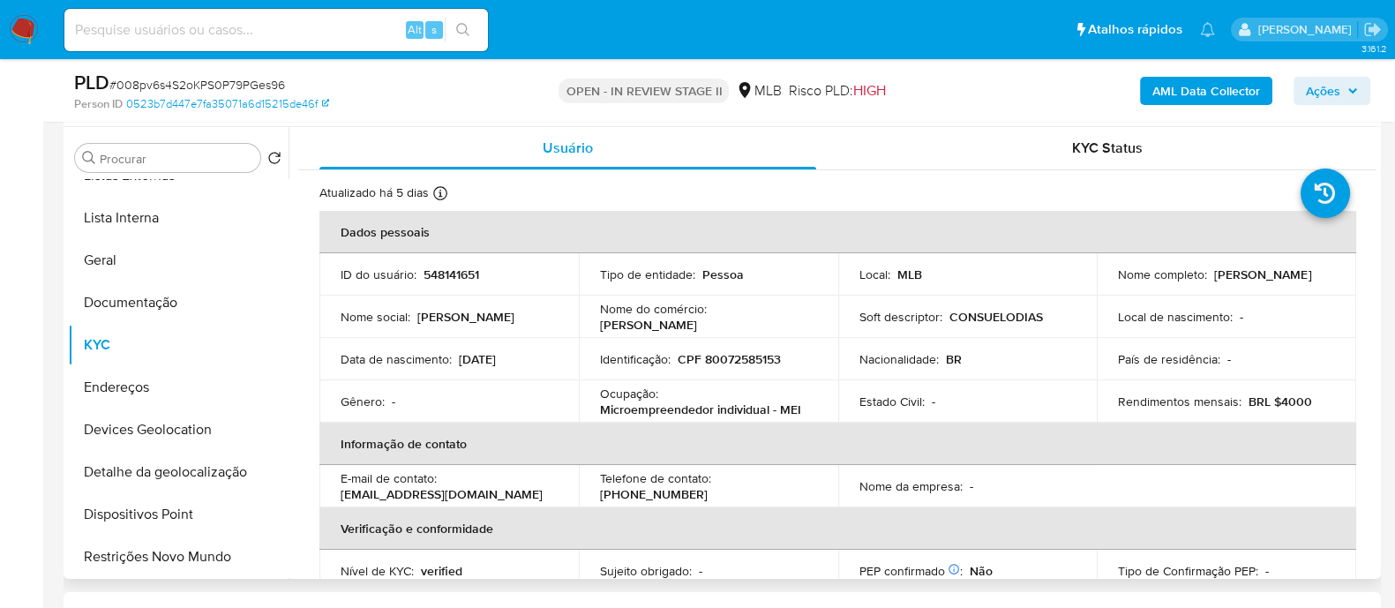
drag, startPoint x: 1293, startPoint y: 280, endPoint x: 1116, endPoint y: 280, distance: 177.3
click at [1118, 280] on div "Nome completo : Consuelo Dias Arguello Castedo" at bounding box center [1226, 274] width 217 height 16
copy p "Consuelo Dias Arguello Castedo"
click at [777, 356] on p "CPF 80072585153" at bounding box center [729, 359] width 103 height 16
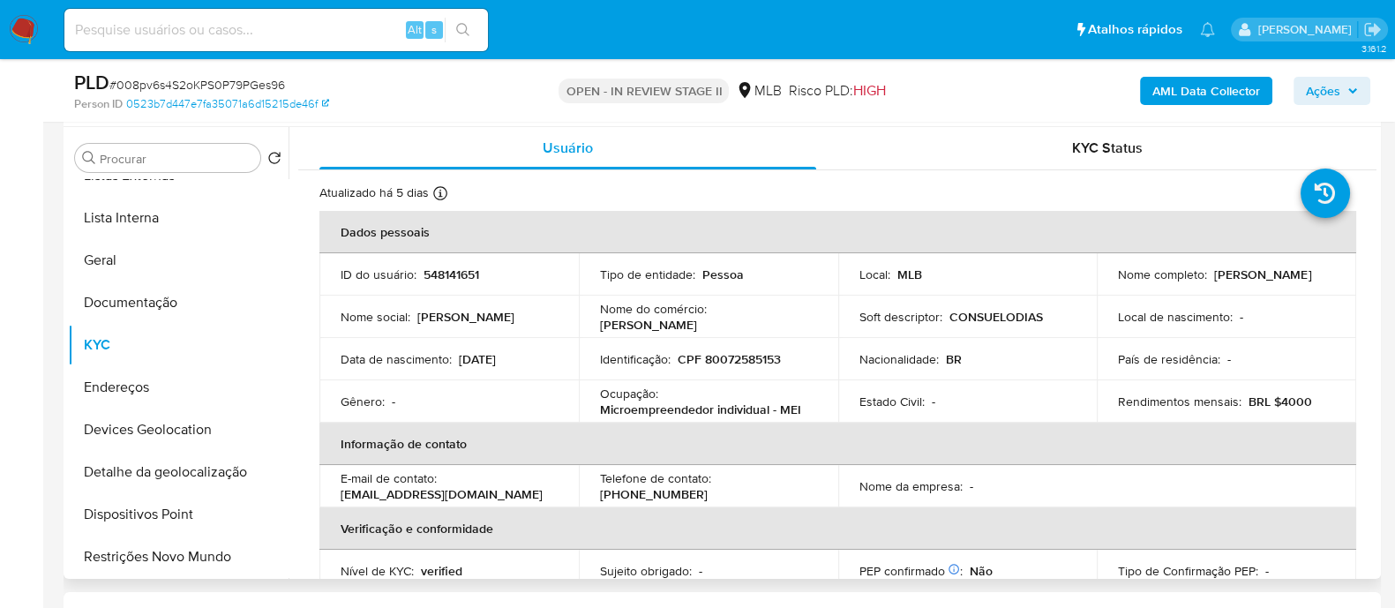
click at [764, 356] on p "CPF 80072585153" at bounding box center [729, 359] width 103 height 16
copy p "80072585153"
drag, startPoint x: 155, startPoint y: 308, endPoint x: 176, endPoint y: 300, distance: 21.8
click at [155, 306] on button "Documentação" at bounding box center [171, 302] width 206 height 42
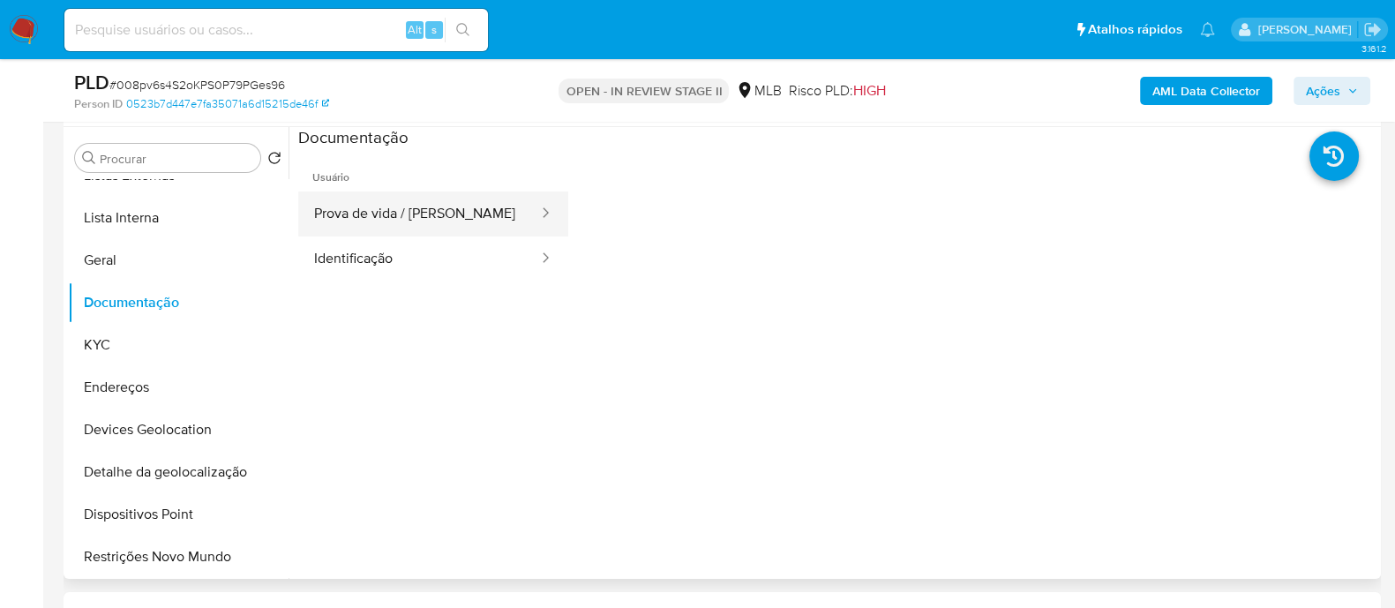
click at [415, 210] on button "Prova de vida / Selfie" at bounding box center [419, 213] width 242 height 45
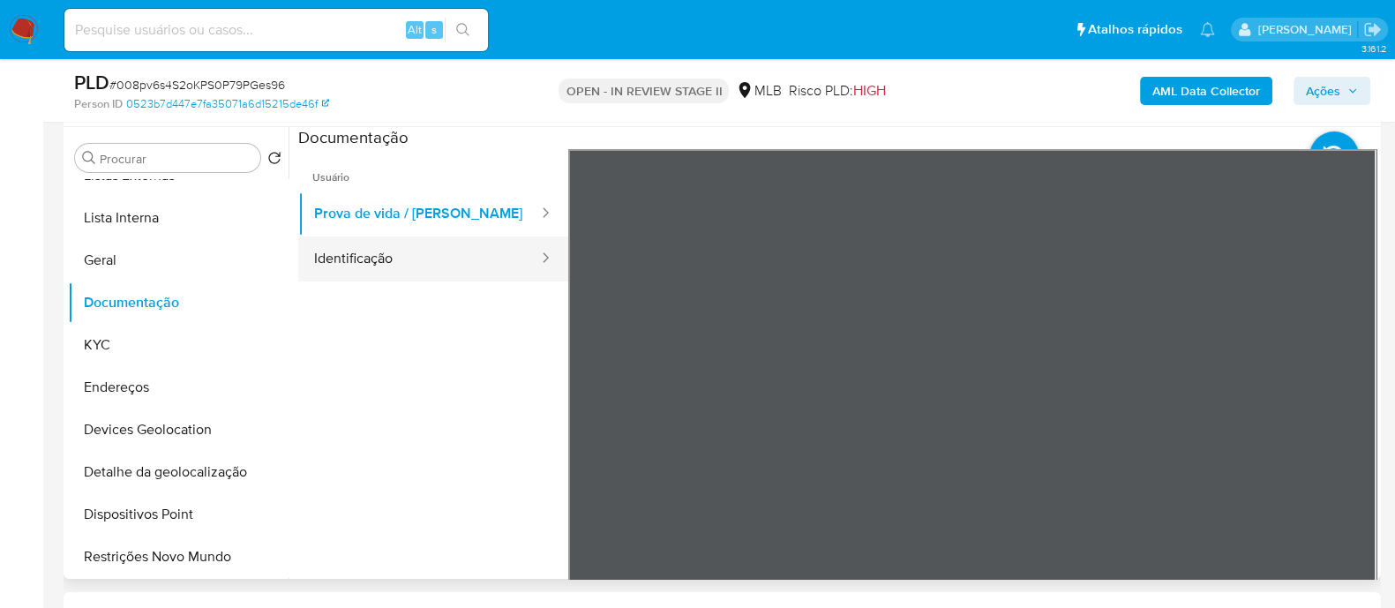
click at [407, 266] on button "Identificação" at bounding box center [419, 258] width 242 height 45
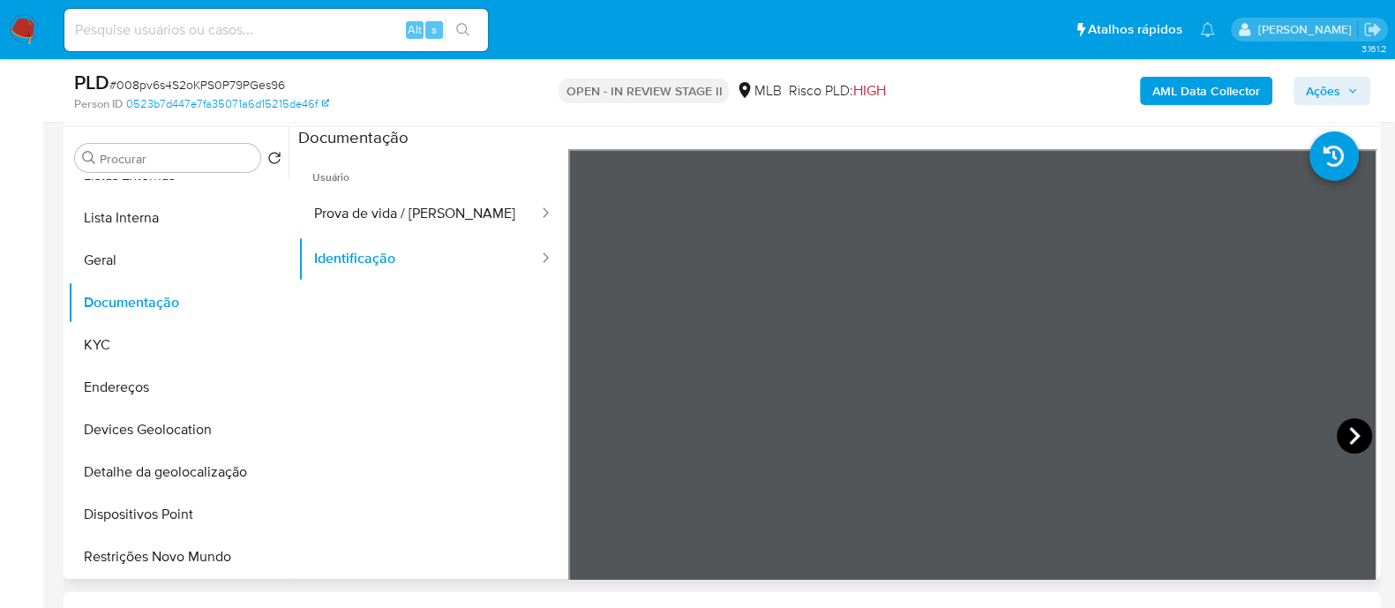
click at [1336, 432] on icon at bounding box center [1353, 435] width 35 height 35
click at [147, 346] on button "KYC" at bounding box center [171, 345] width 206 height 42
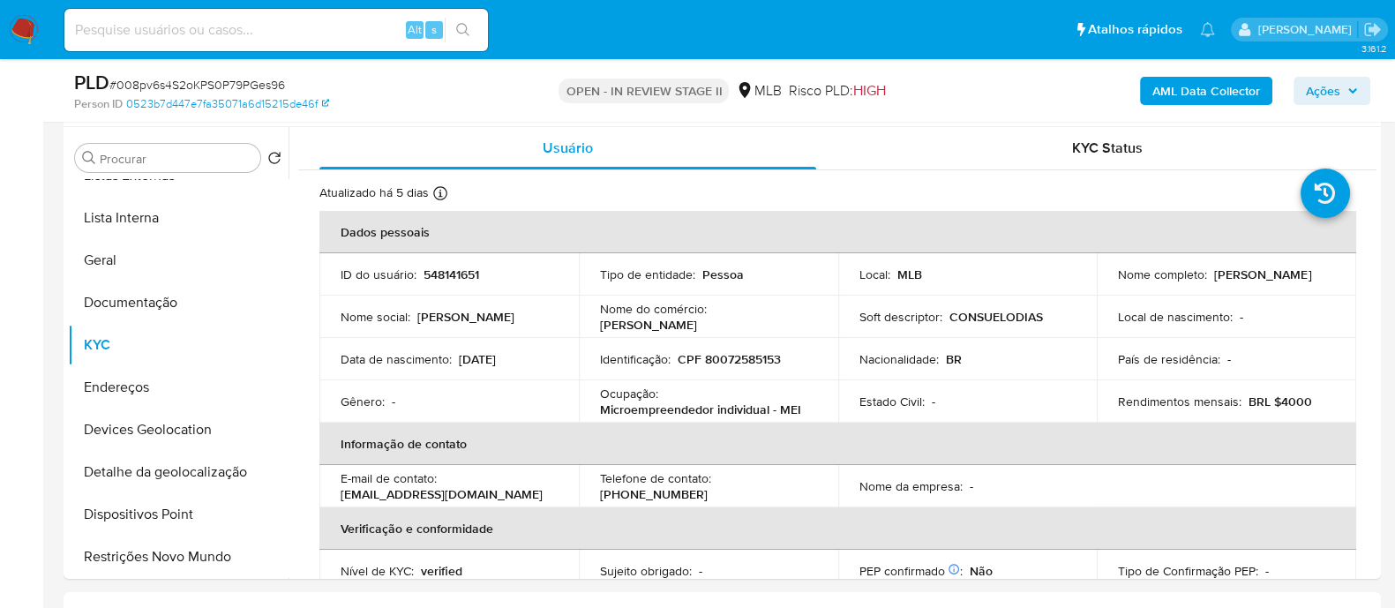
click at [762, 361] on p "CPF 80072585153" at bounding box center [729, 359] width 103 height 16
copy p "80072585153"
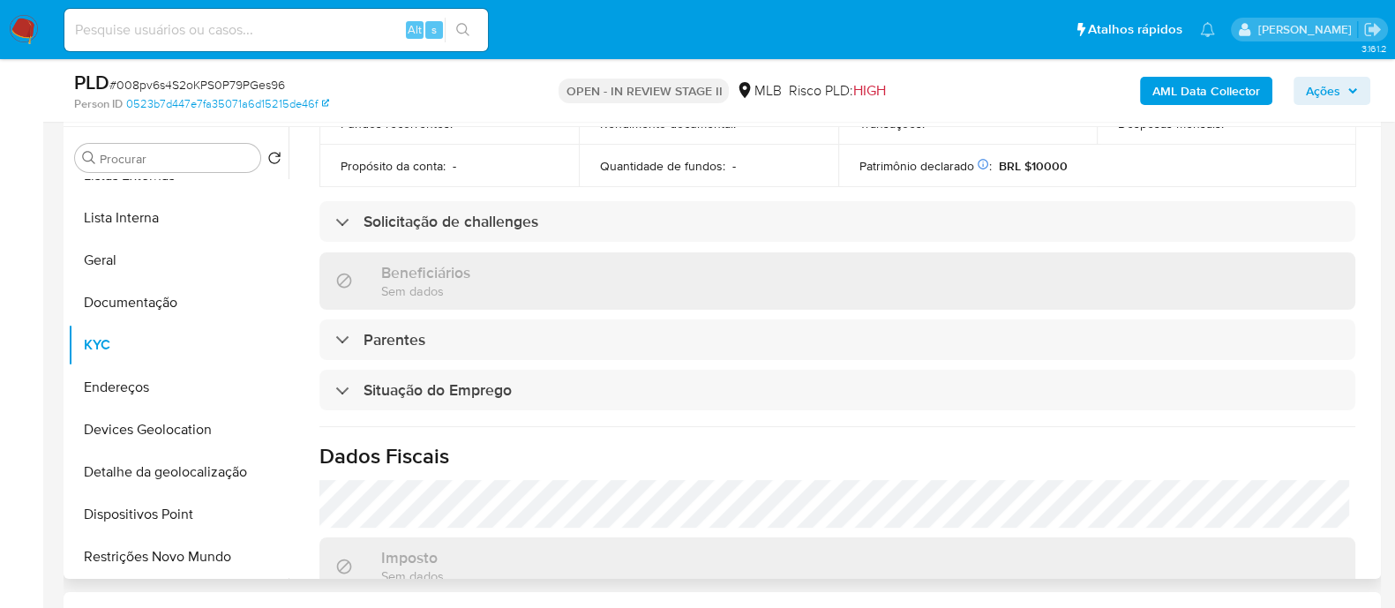
scroll to position [767, 0]
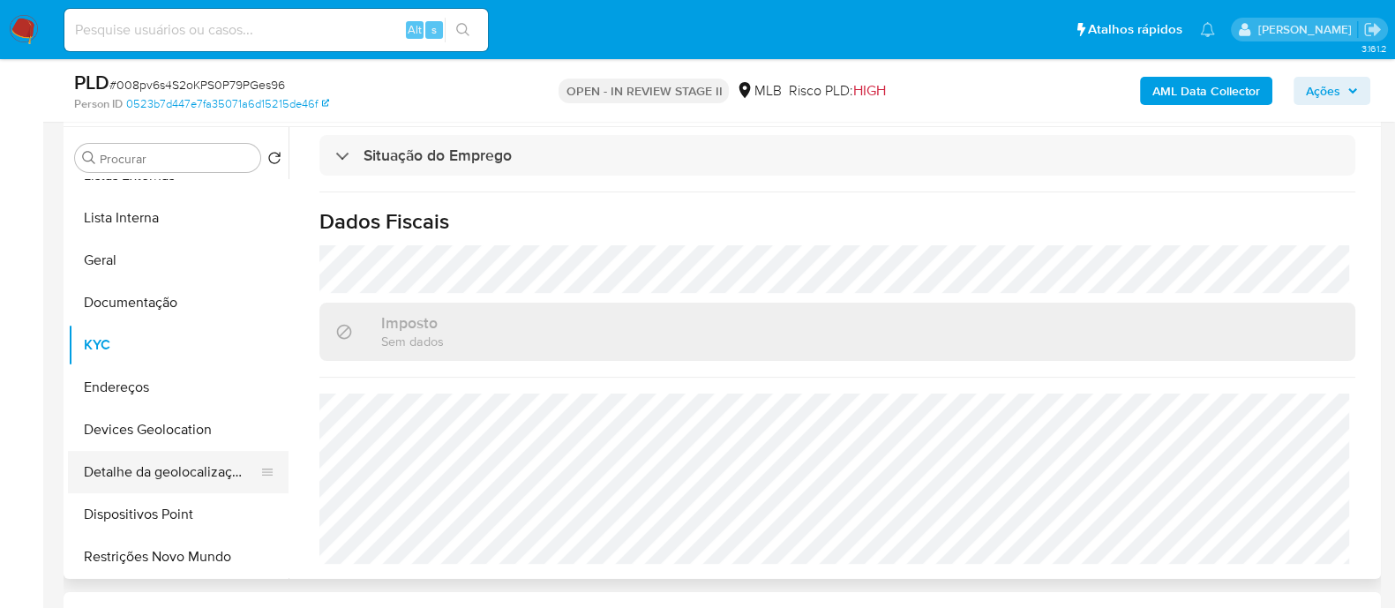
click at [199, 483] on button "Detalhe da geolocalização" at bounding box center [171, 472] width 206 height 42
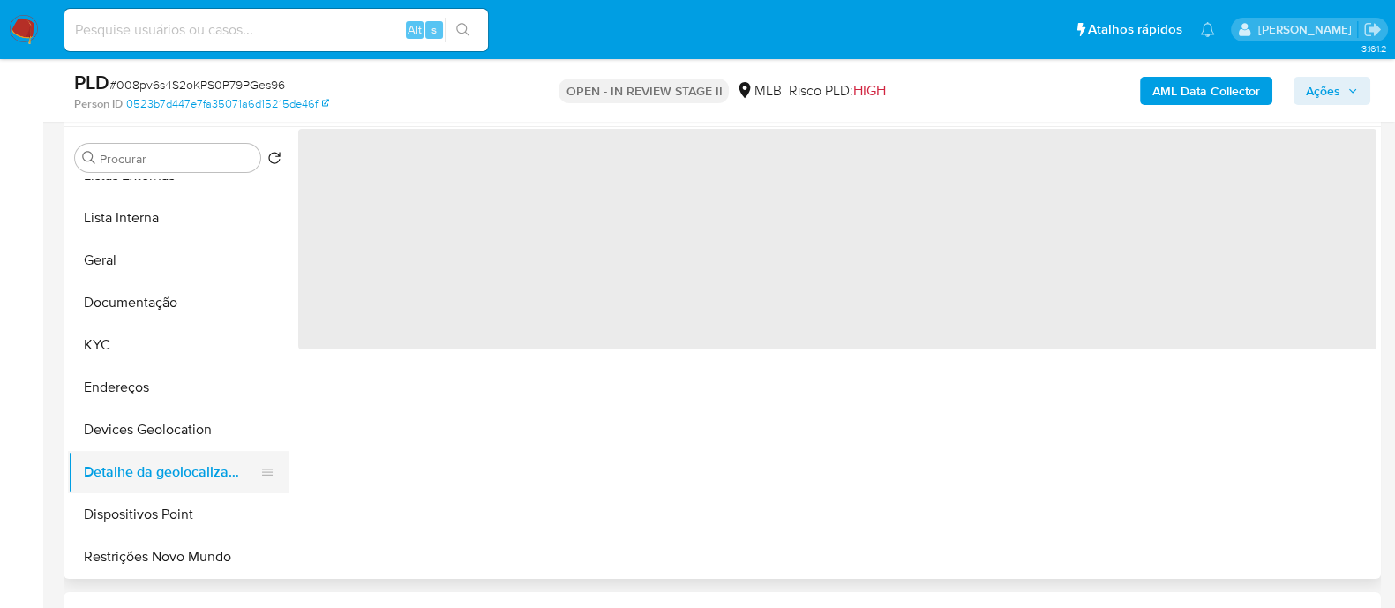
scroll to position [0, 0]
click at [199, 422] on button "Devices Geolocation" at bounding box center [171, 429] width 206 height 42
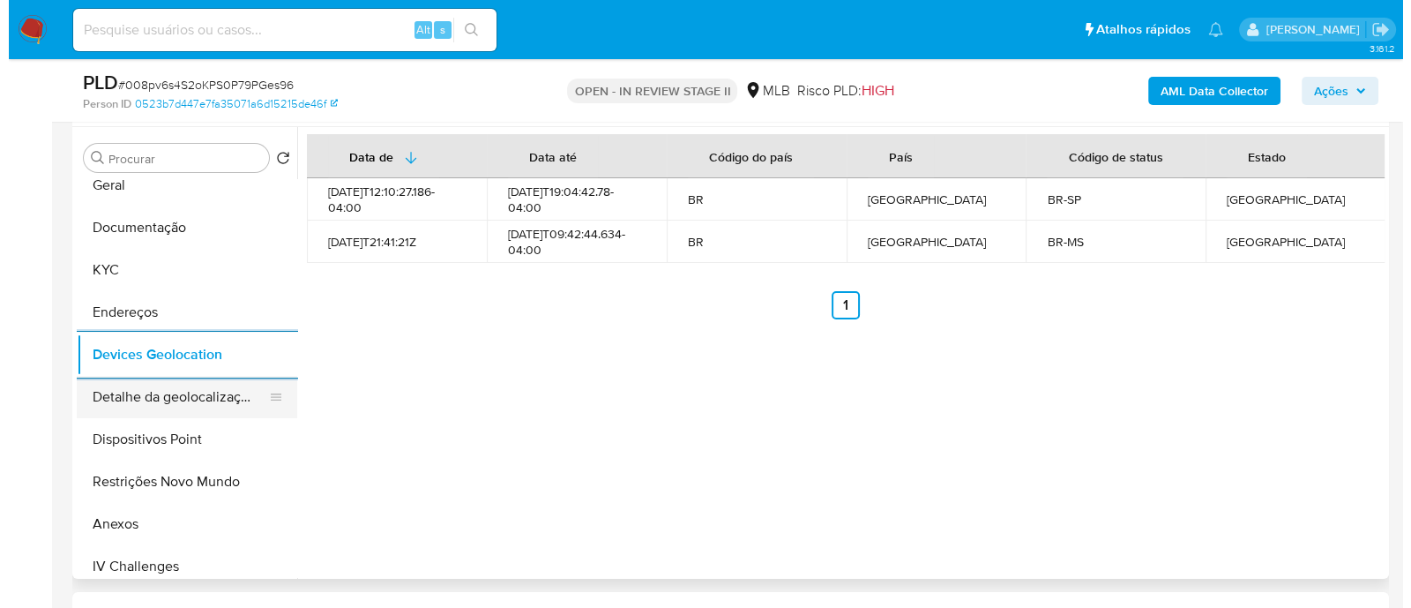
scroll to position [220, 0]
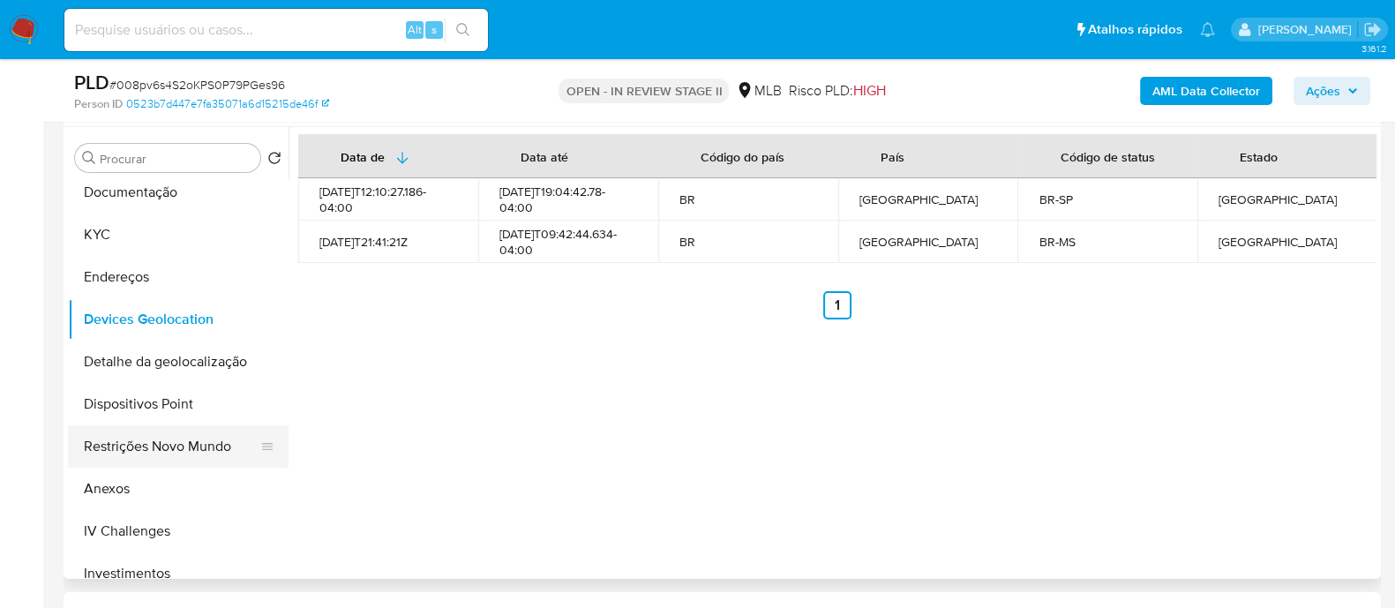
click at [202, 440] on button "Restrições Novo Mundo" at bounding box center [171, 446] width 206 height 42
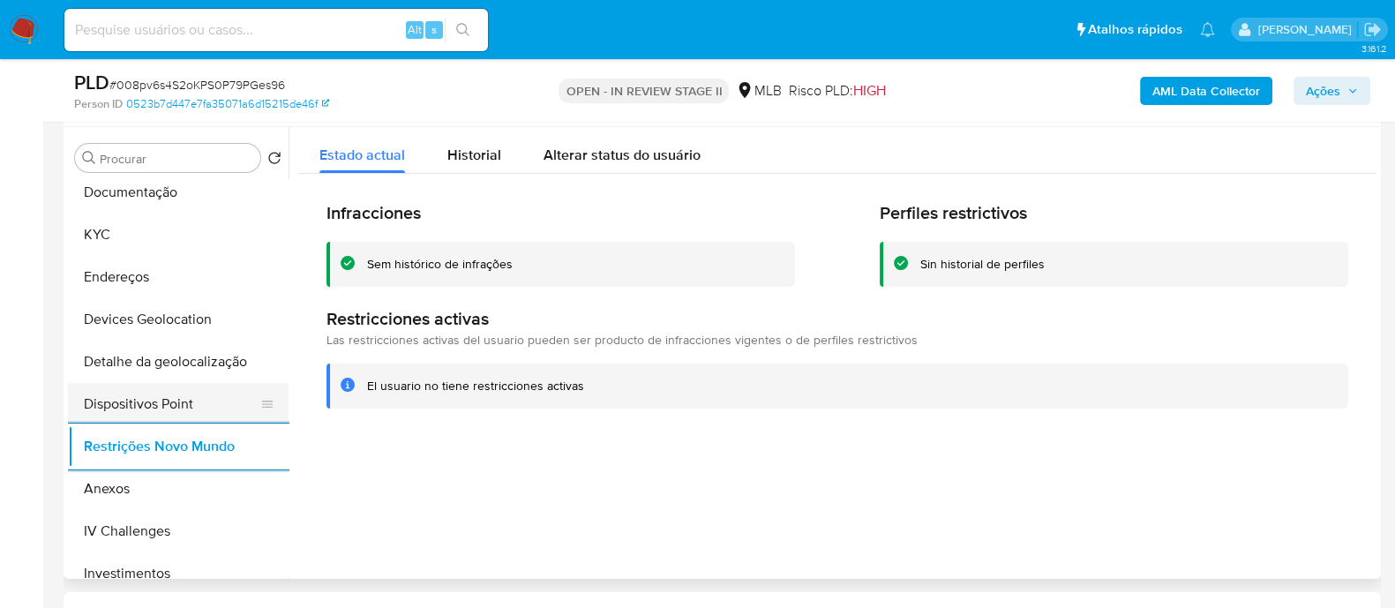
click at [212, 401] on button "Dispositivos Point" at bounding box center [171, 404] width 206 height 42
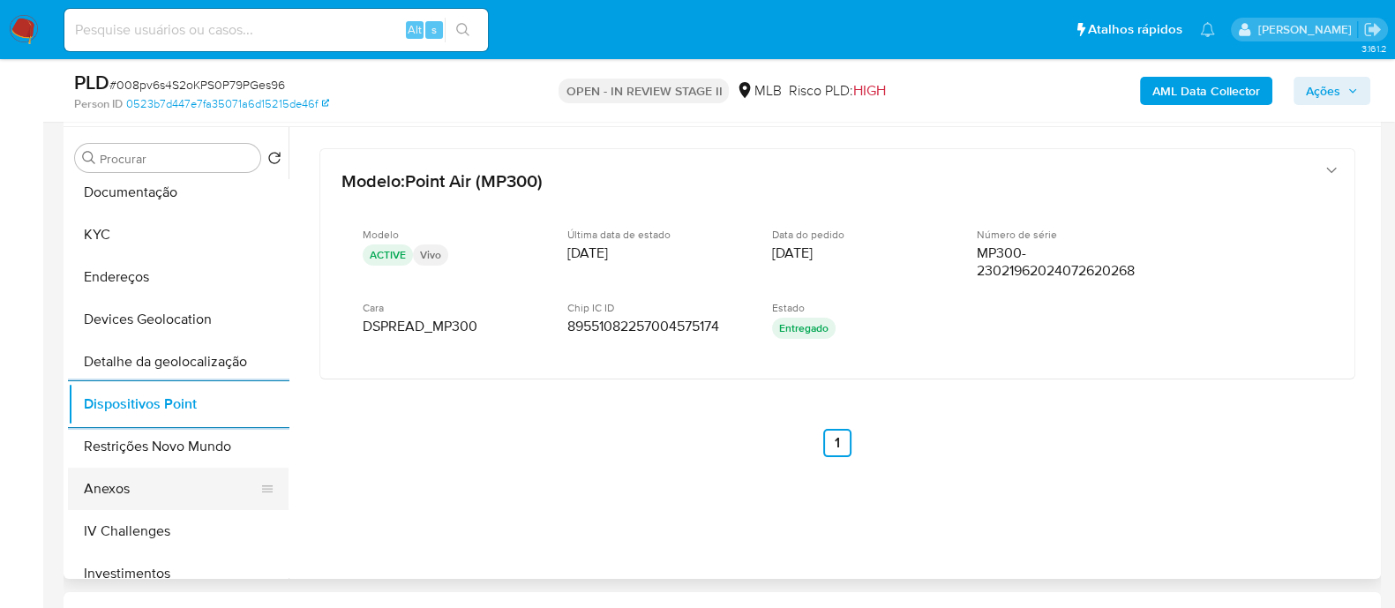
click at [144, 491] on button "Anexos" at bounding box center [171, 489] width 206 height 42
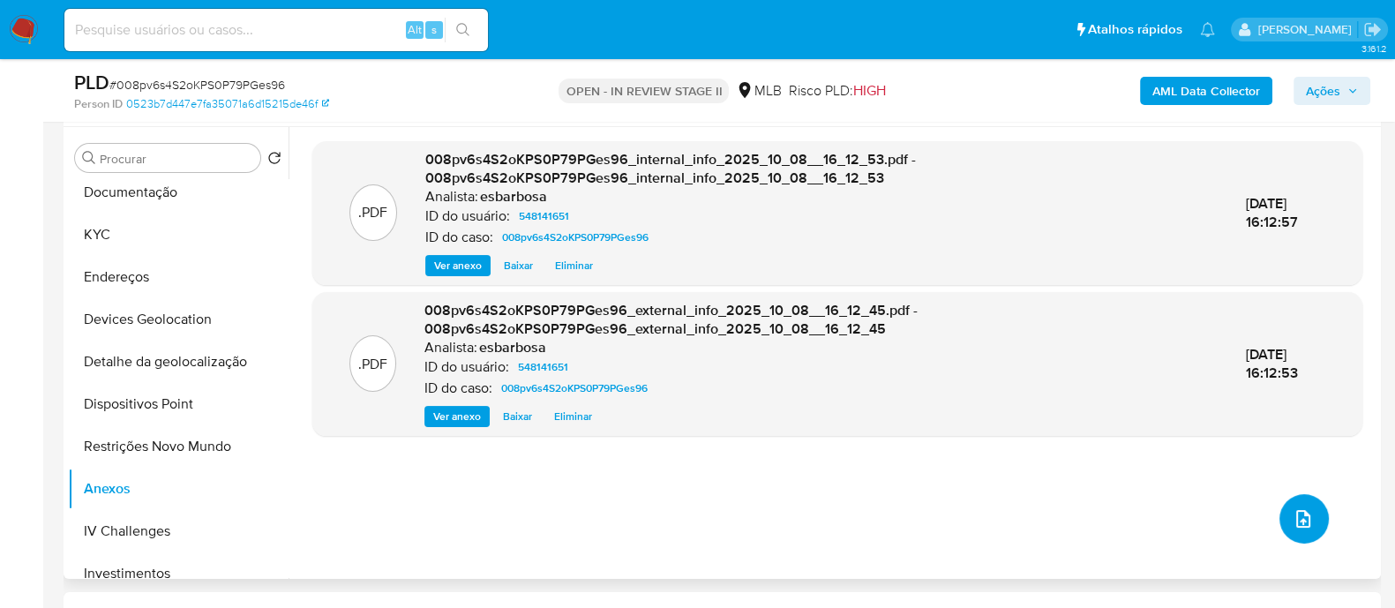
click at [1296, 524] on icon "upload-file" at bounding box center [1302, 518] width 21 height 21
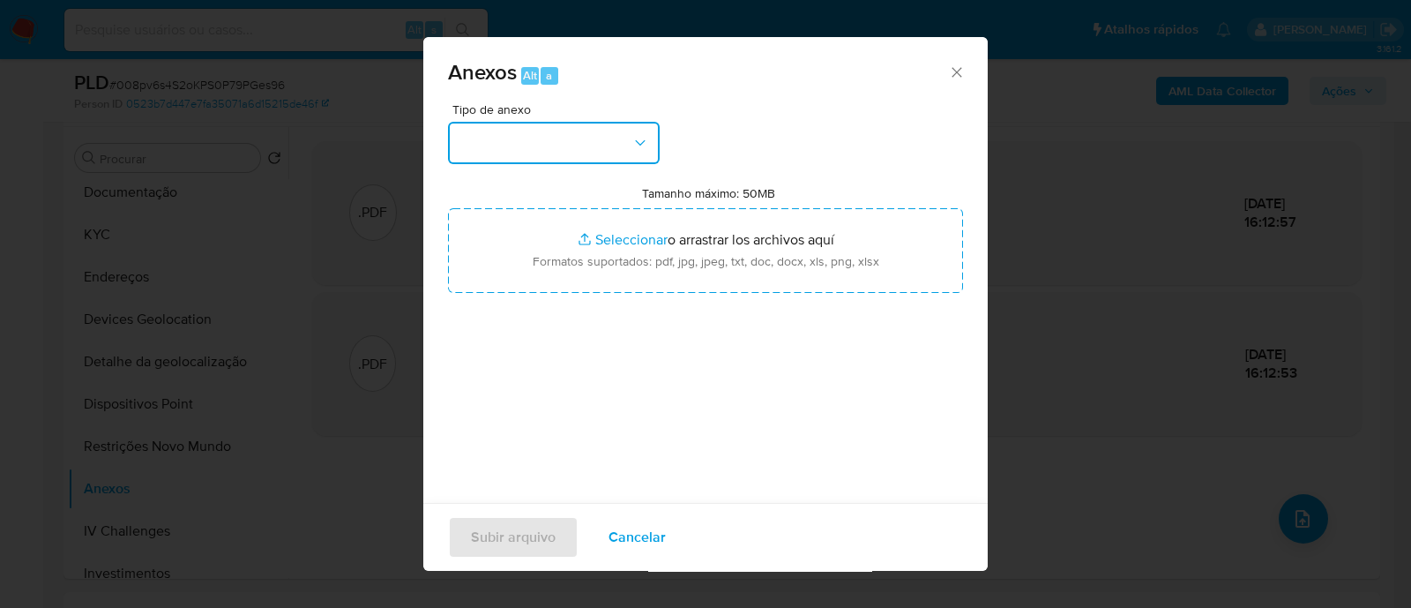
click at [578, 148] on button "button" at bounding box center [554, 143] width 212 height 42
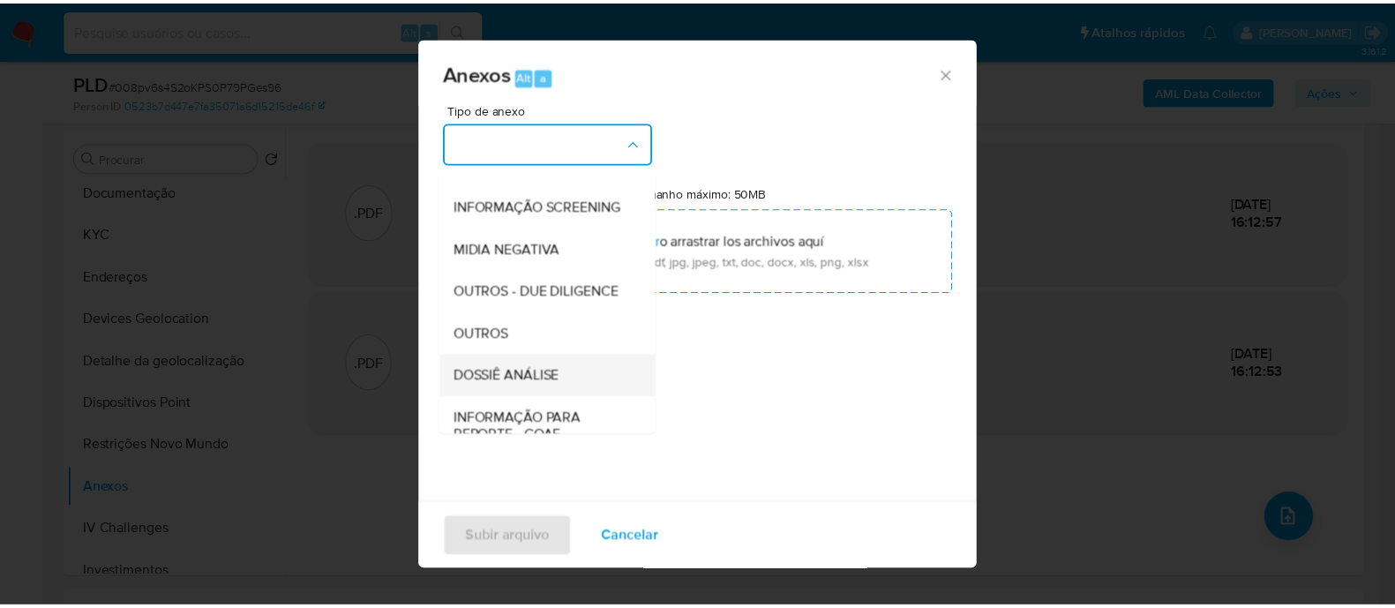
scroll to position [272, 0]
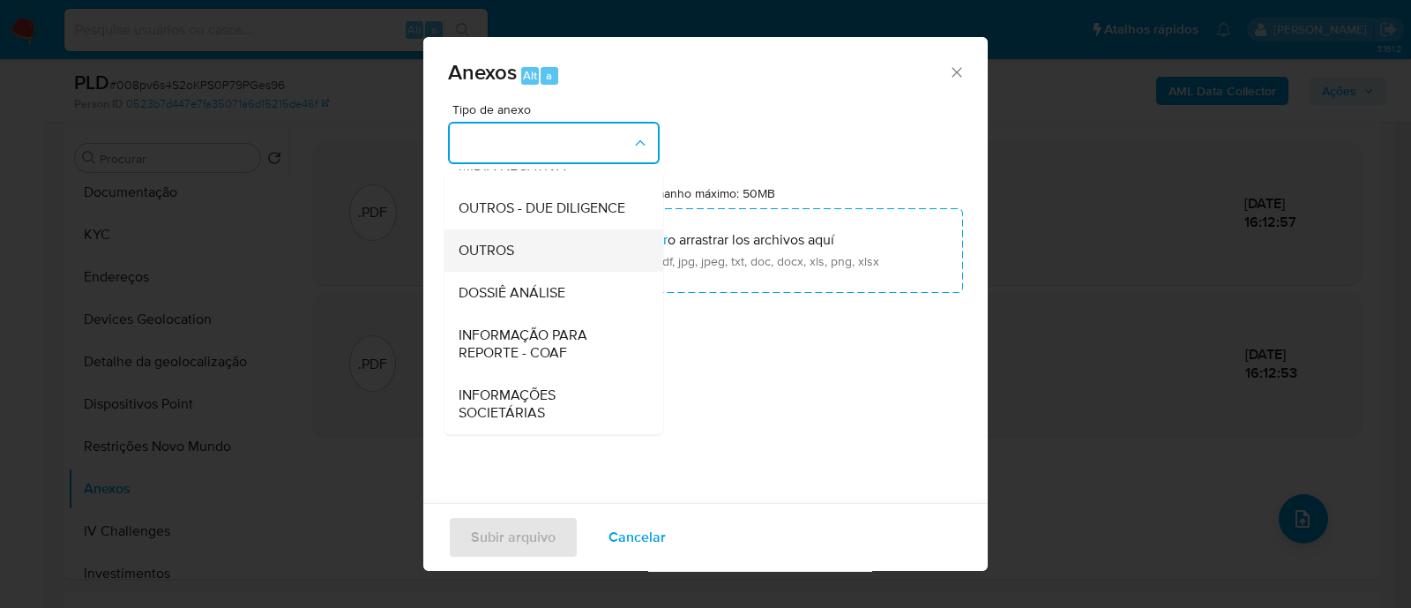
click at [481, 253] on span "OUTROS" at bounding box center [487, 251] width 56 height 18
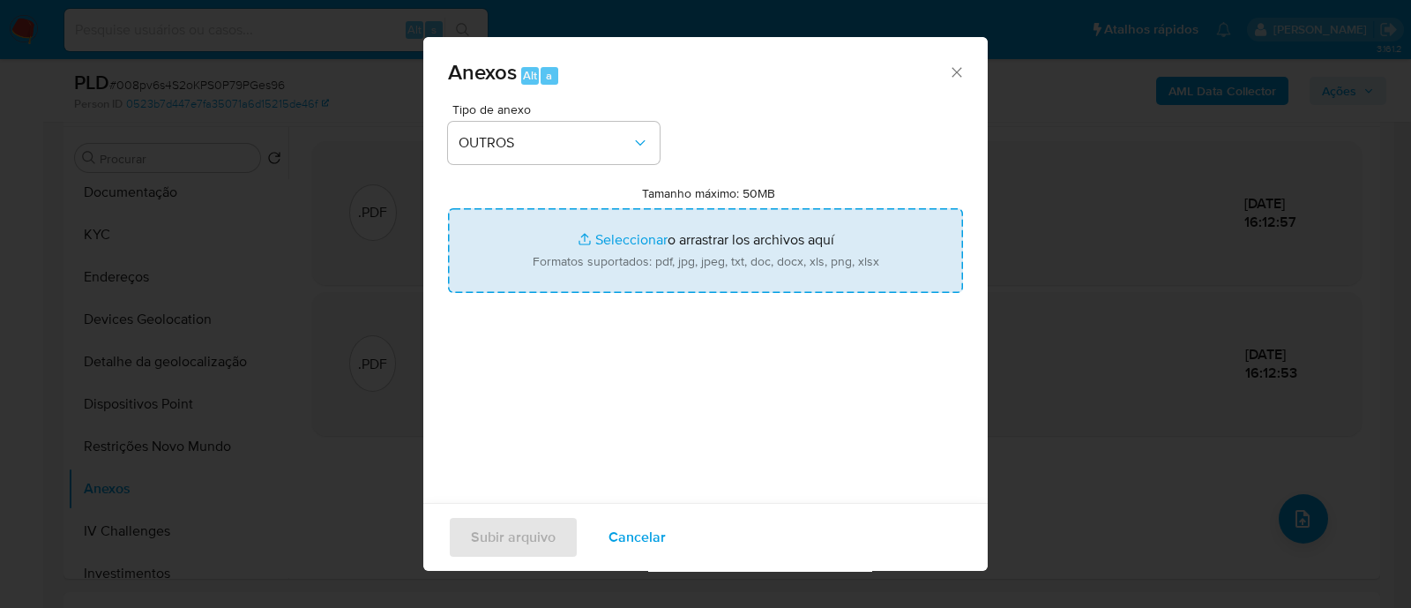
click at [607, 237] on input "Tamanho máximo: 50MB Seleccionar archivos" at bounding box center [705, 250] width 515 height 85
type input "C:\fakepath\Mulan 548141651_2025_10_08_06_56_49.xlsx"
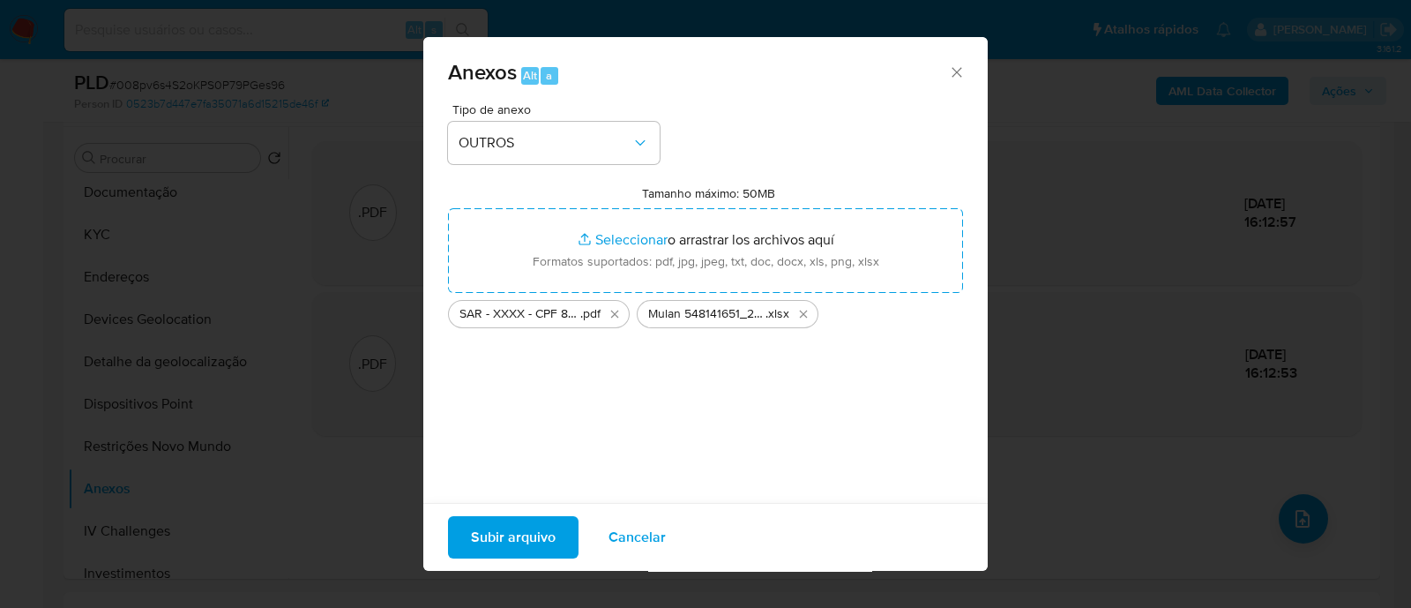
click at [505, 545] on span "Subir arquivo" at bounding box center [513, 537] width 85 height 39
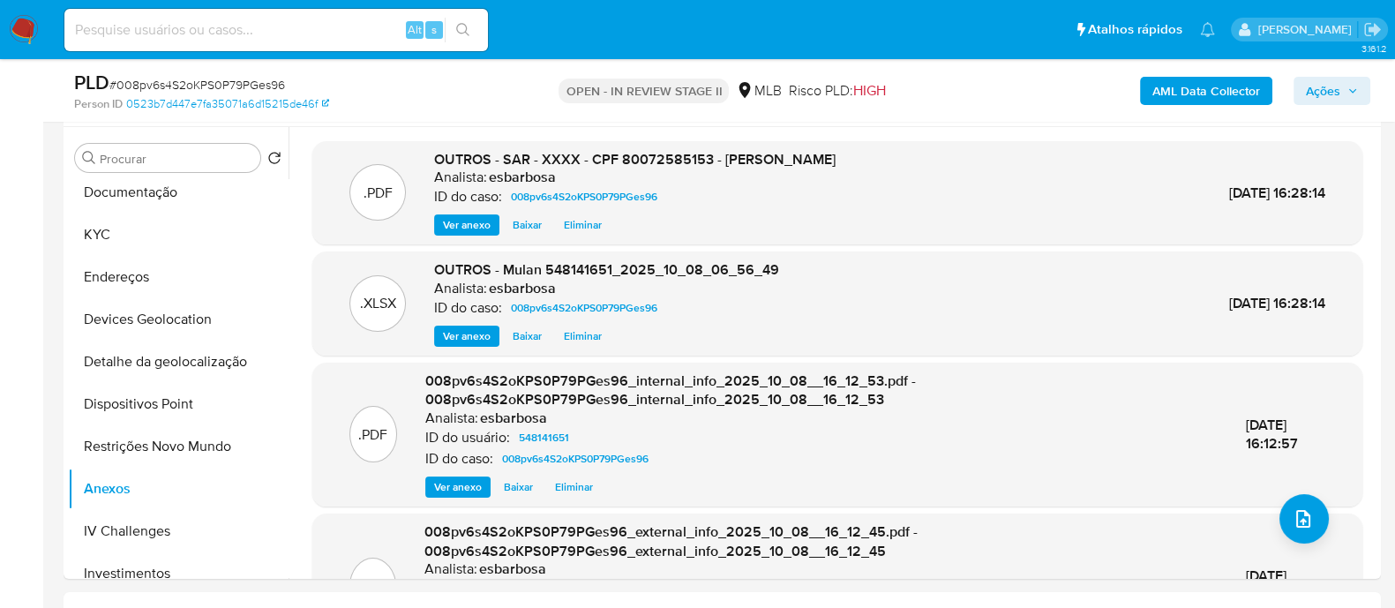
click at [1326, 96] on span "Ações" at bounding box center [1323, 91] width 34 height 28
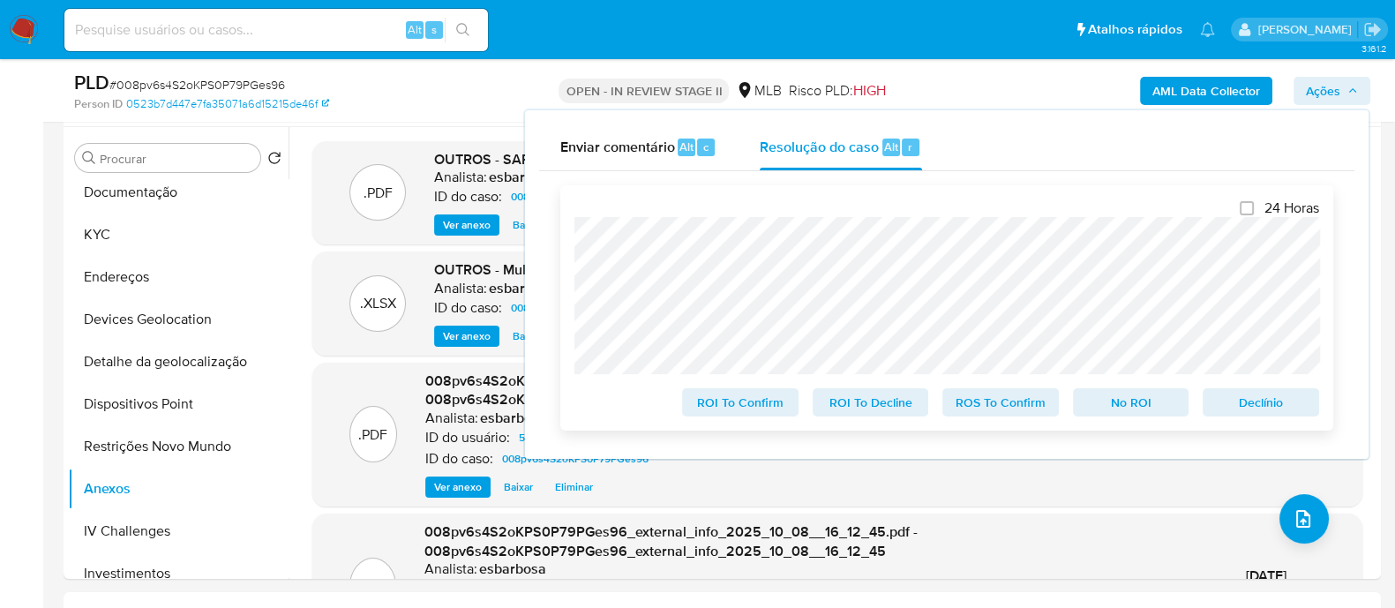
click at [1014, 398] on span "ROS To Confirm" at bounding box center [1001, 402] width 92 height 25
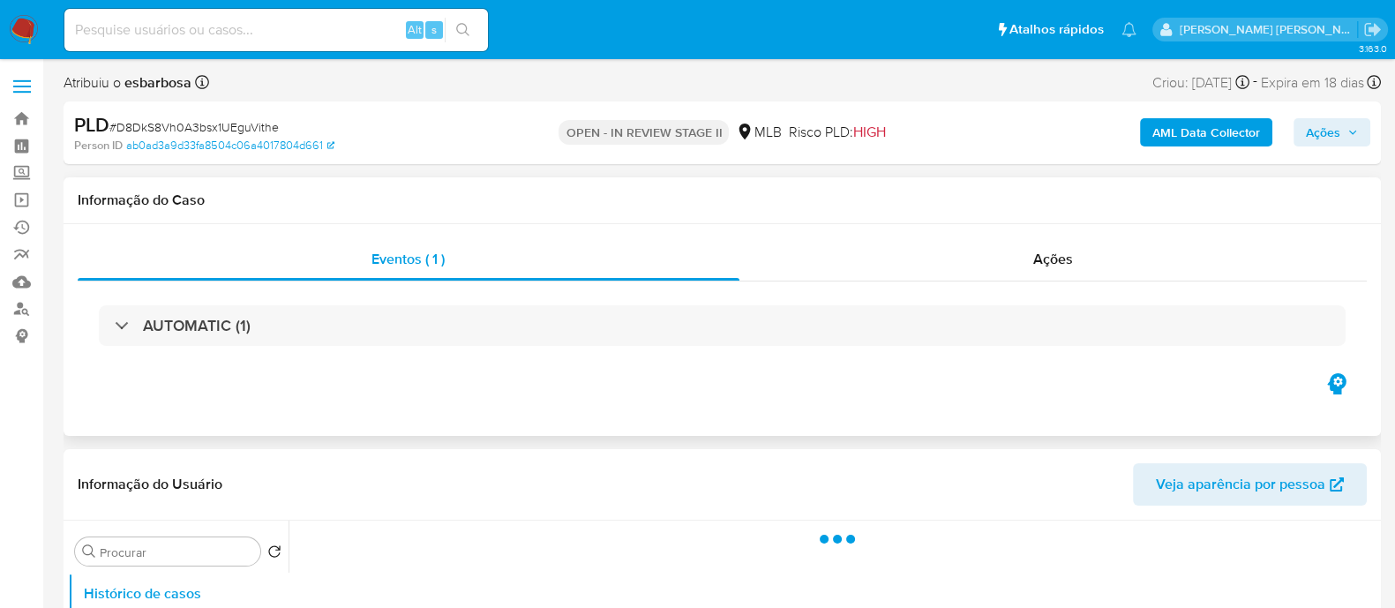
select select "10"
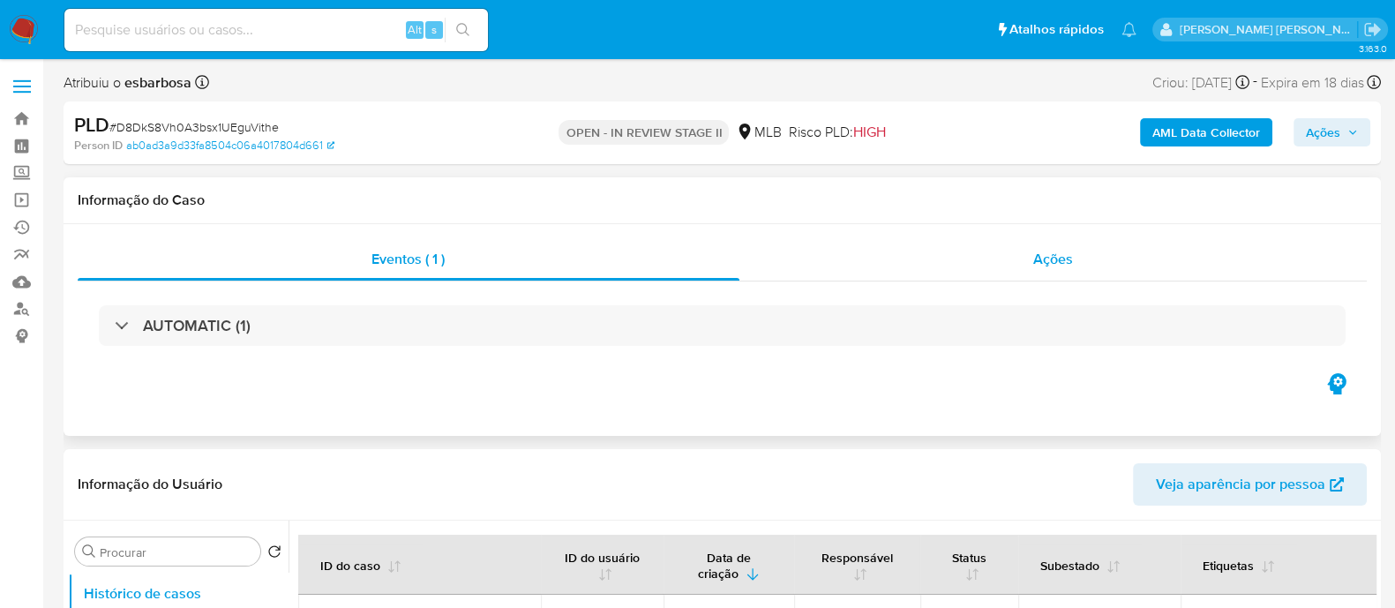
click at [1064, 270] on div "Ações" at bounding box center [1053, 259] width 628 height 42
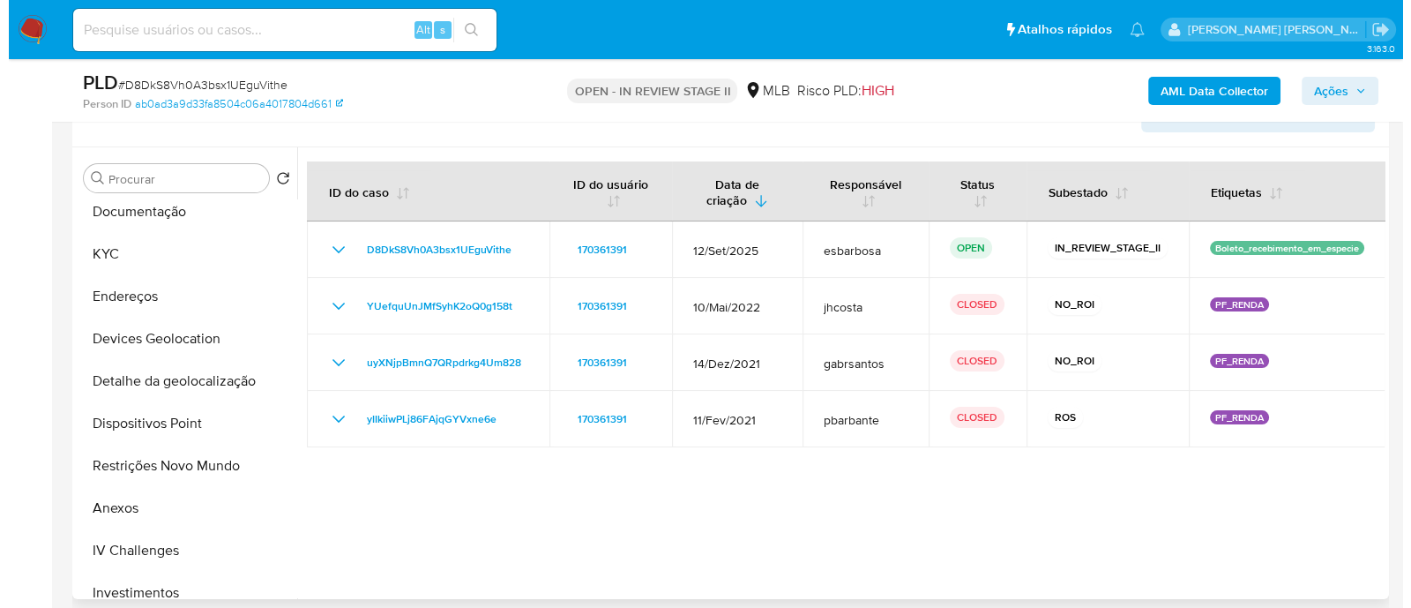
scroll to position [331, 0]
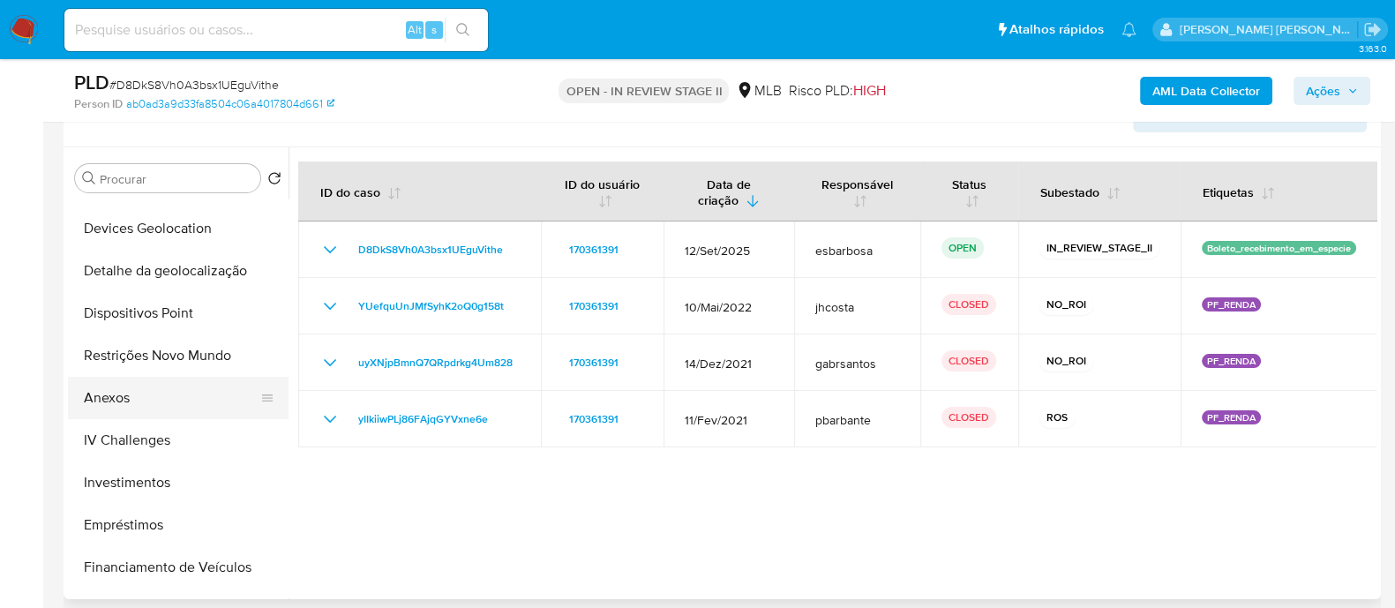
click at [131, 399] on button "Anexos" at bounding box center [171, 398] width 206 height 42
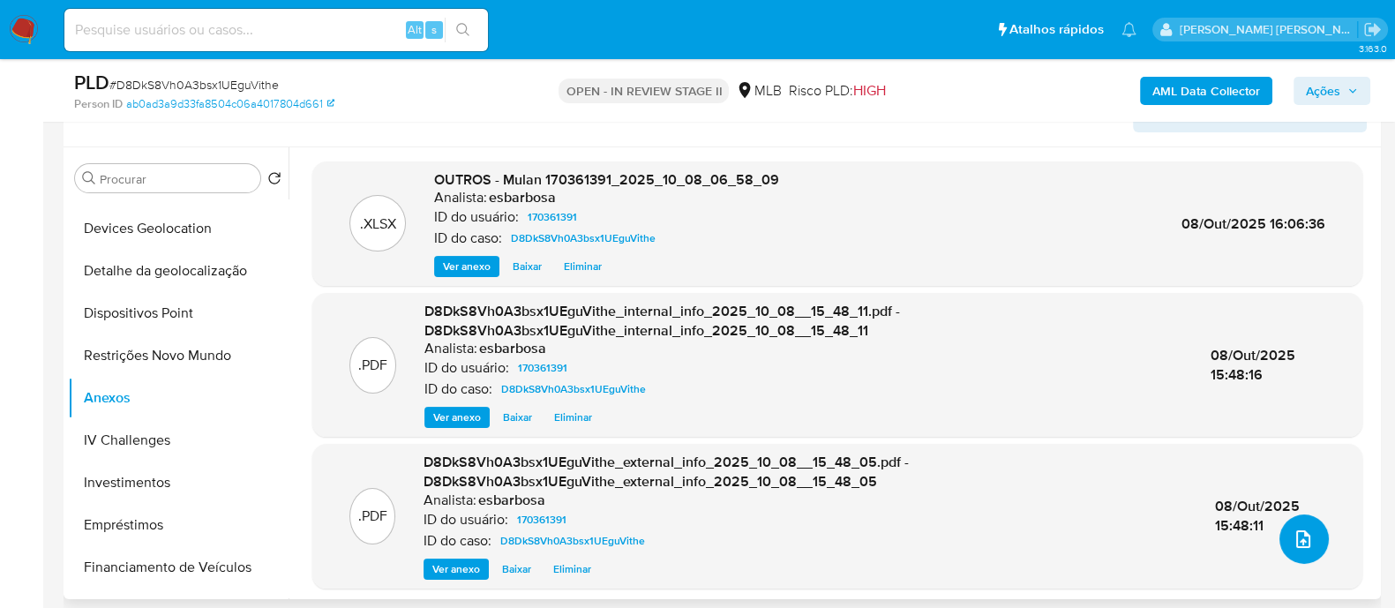
click at [1296, 544] on icon "upload-file" at bounding box center [1302, 538] width 21 height 21
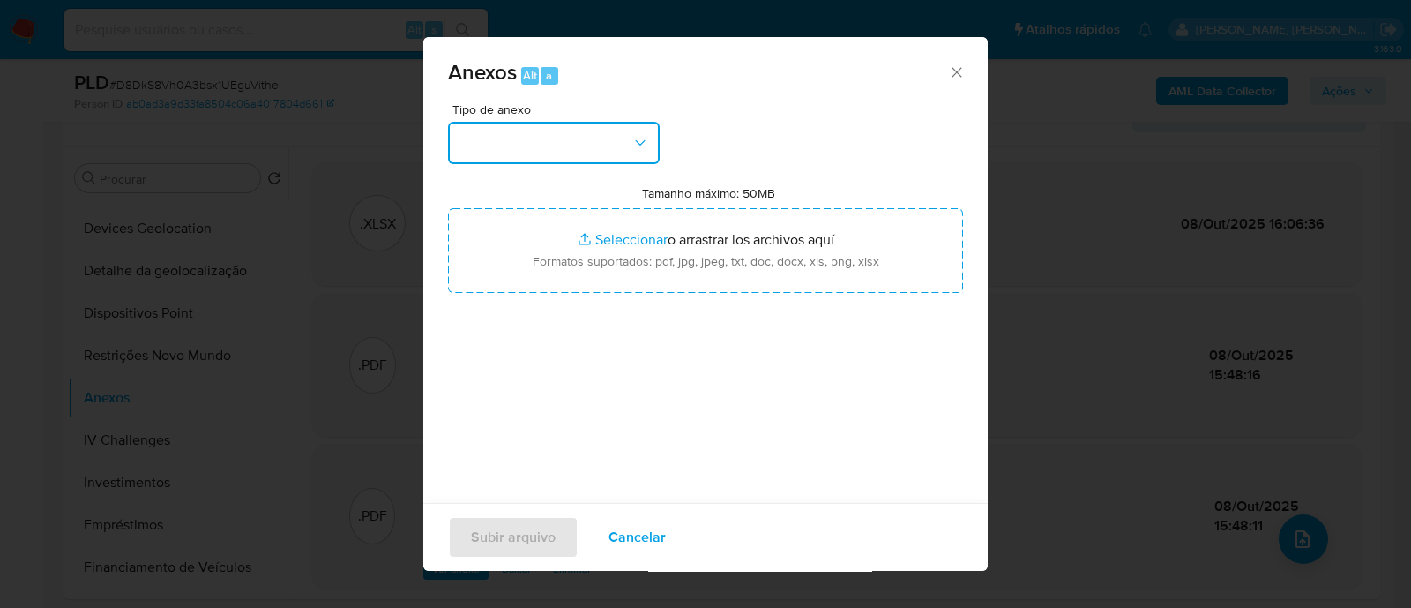
click at [613, 146] on button "button" at bounding box center [554, 143] width 212 height 42
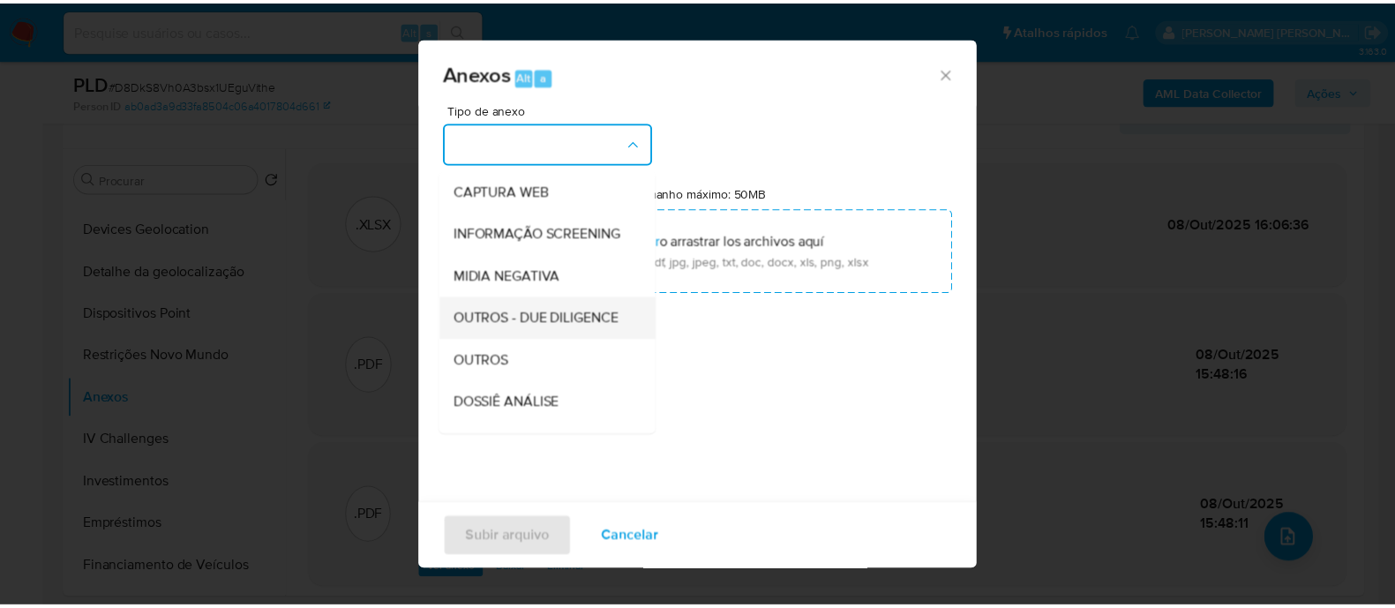
scroll to position [220, 0]
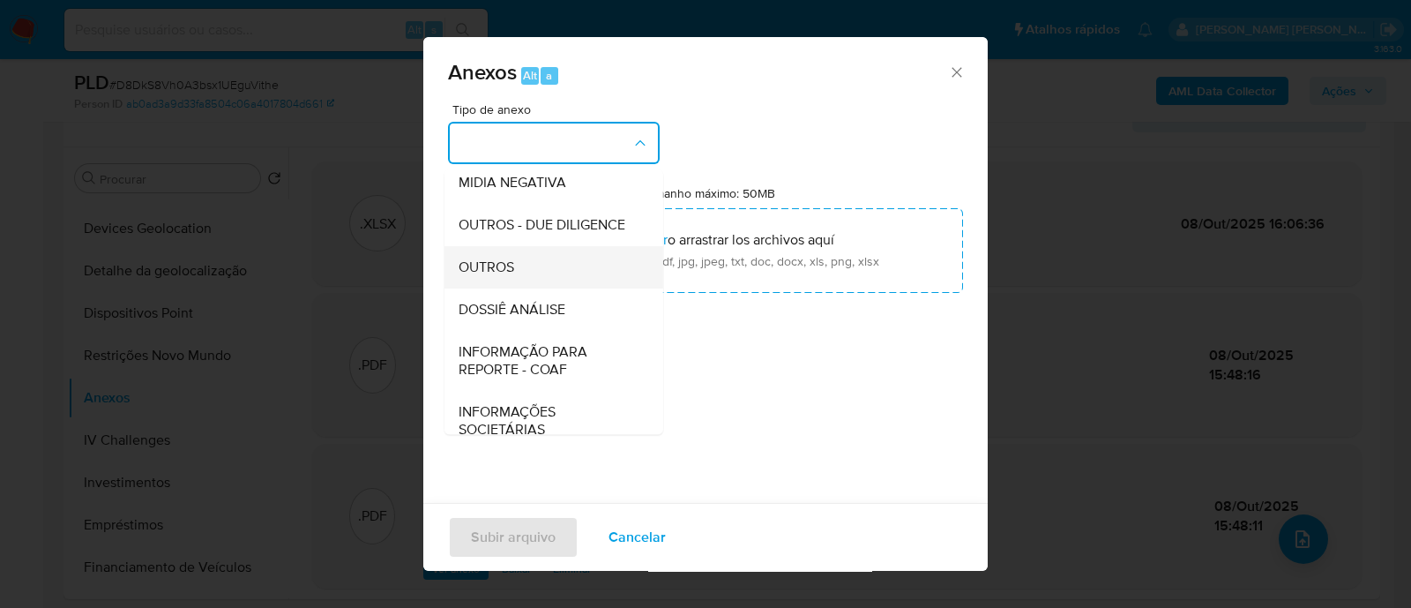
click at [491, 276] on span "OUTROS" at bounding box center [487, 267] width 56 height 18
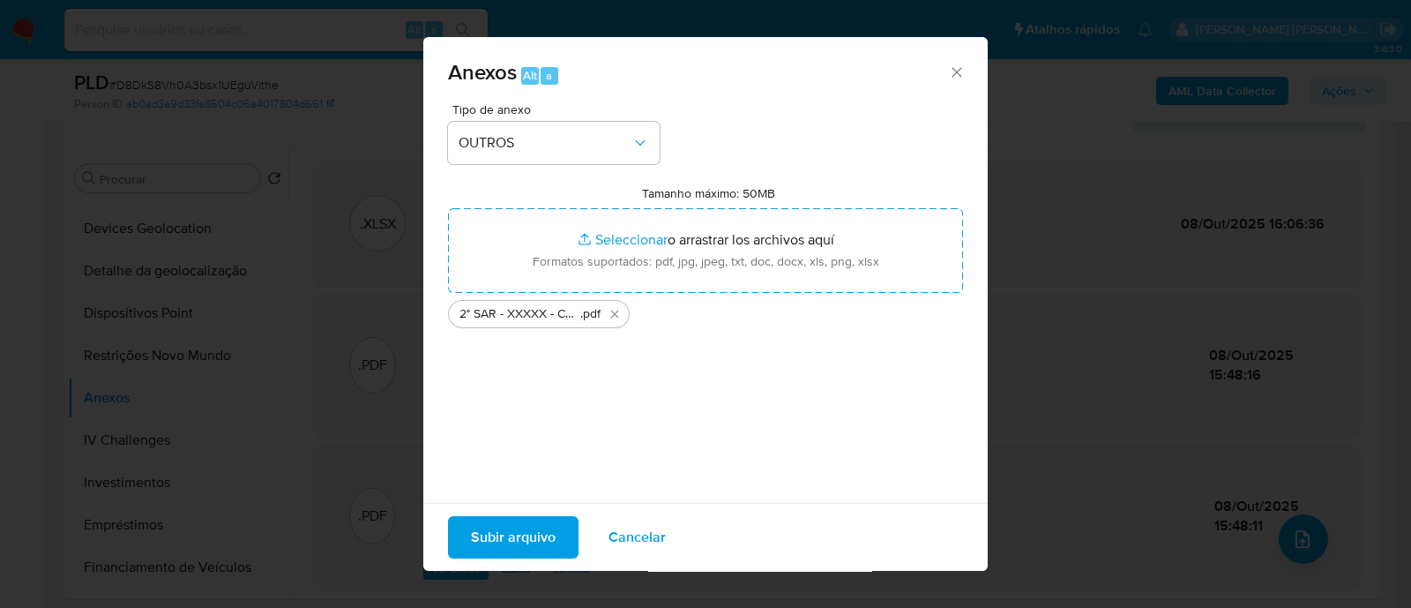
click at [539, 540] on span "Subir arquivo" at bounding box center [513, 537] width 85 height 39
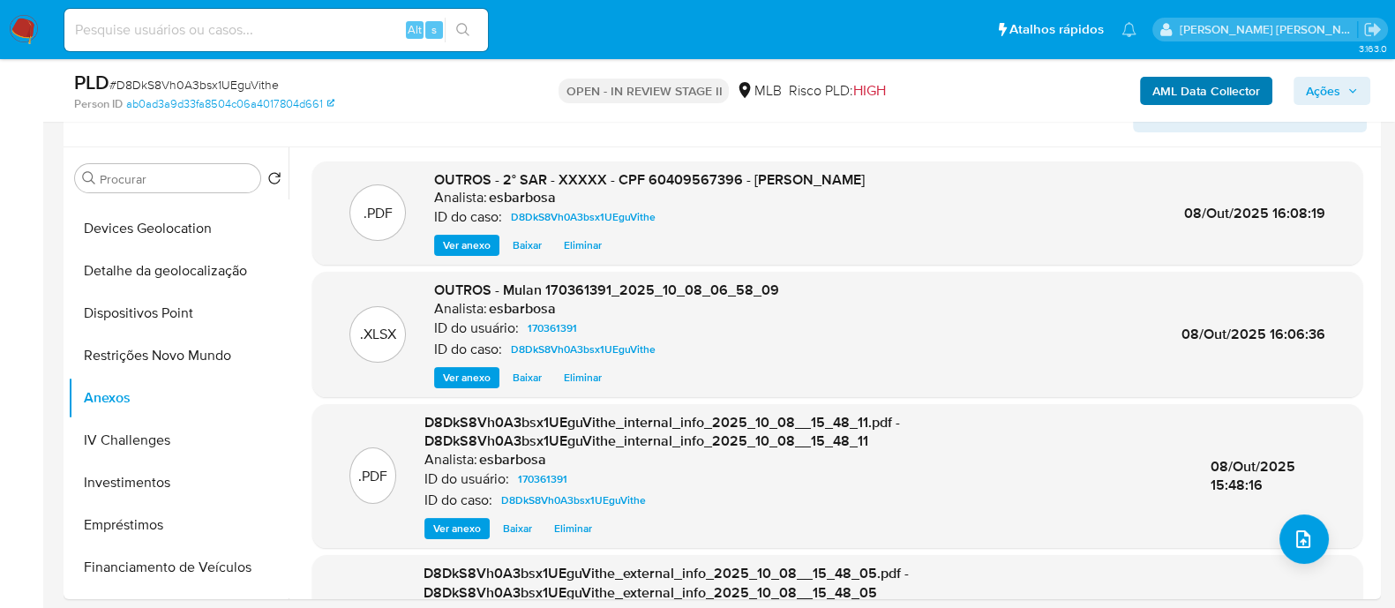
drag, startPoint x: 1323, startPoint y: 92, endPoint x: 1246, endPoint y: 99, distance: 78.0
click at [1322, 91] on span "Ações" at bounding box center [1323, 91] width 34 height 28
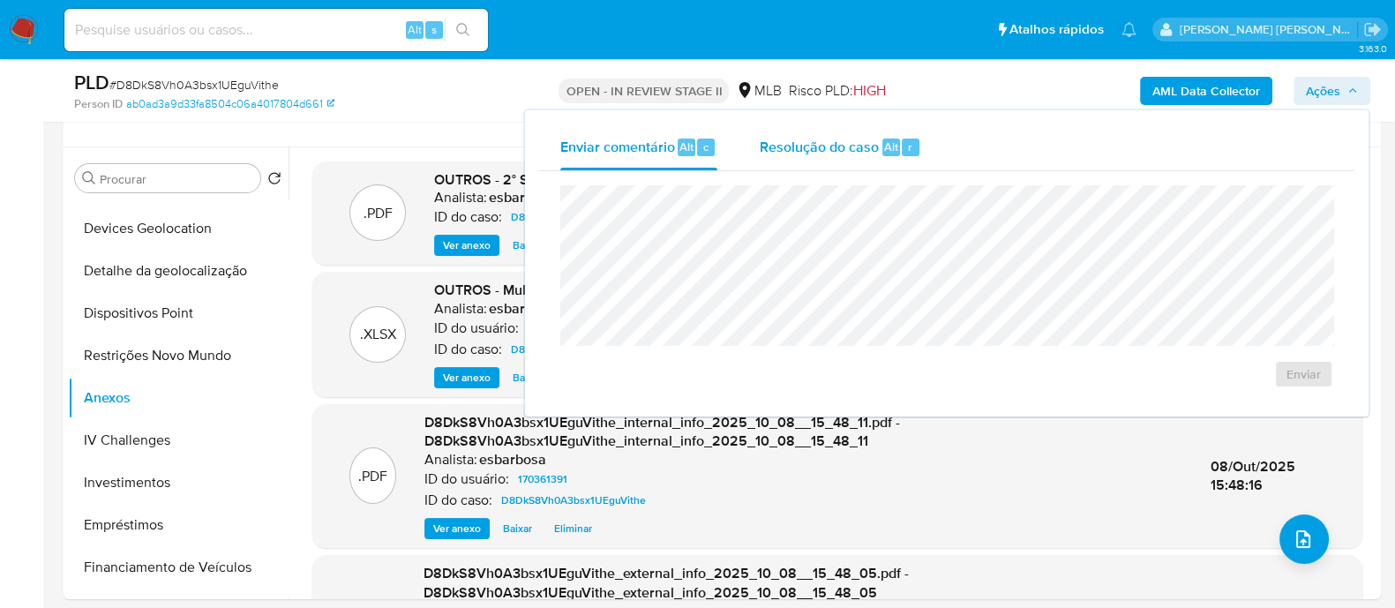
click at [829, 146] on span "Resolução do caso" at bounding box center [819, 146] width 119 height 20
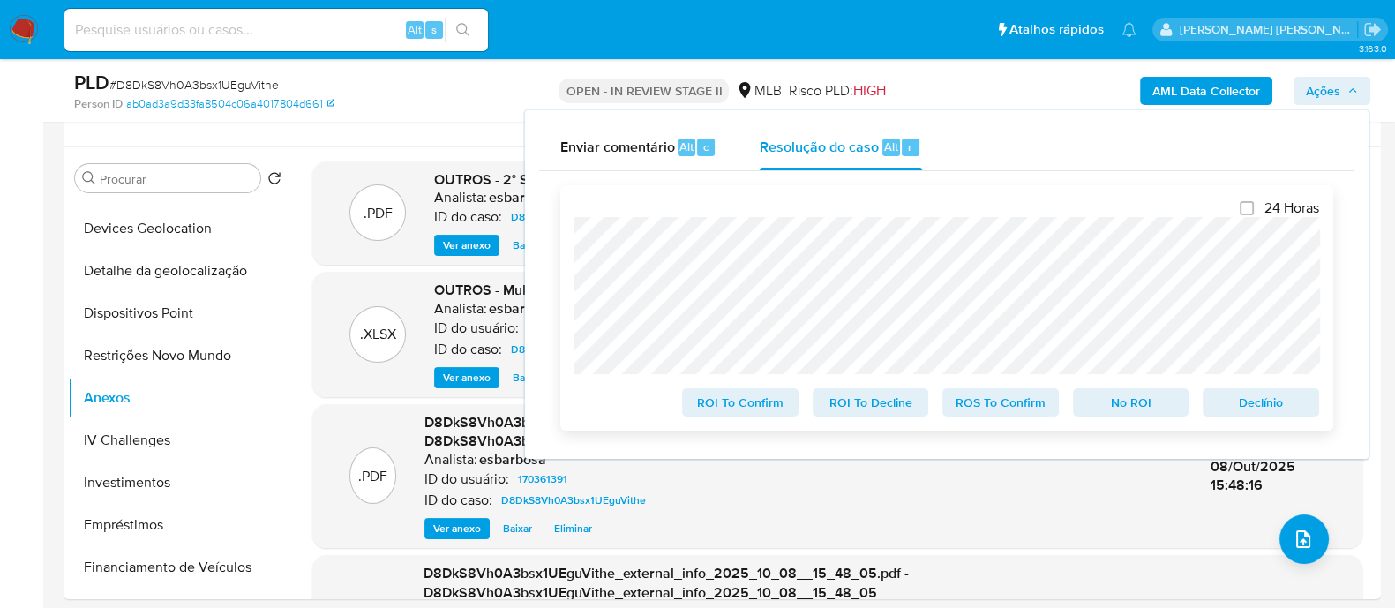
click at [1017, 408] on span "ROS To Confirm" at bounding box center [1001, 402] width 92 height 25
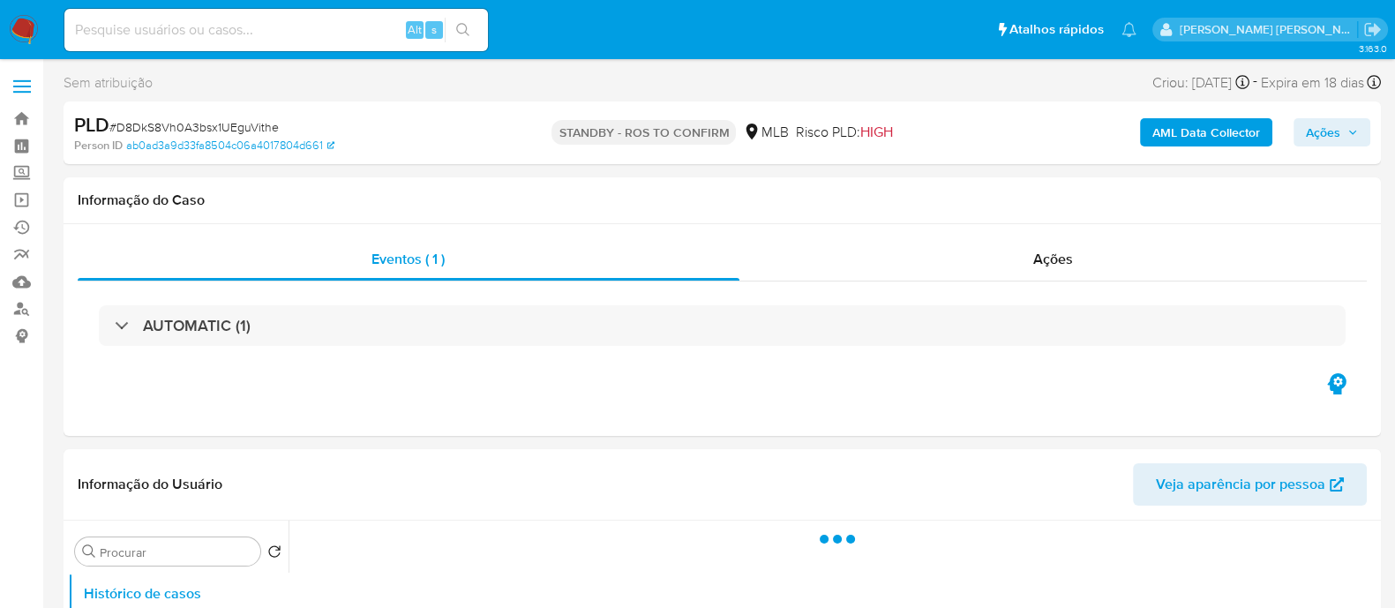
select select "10"
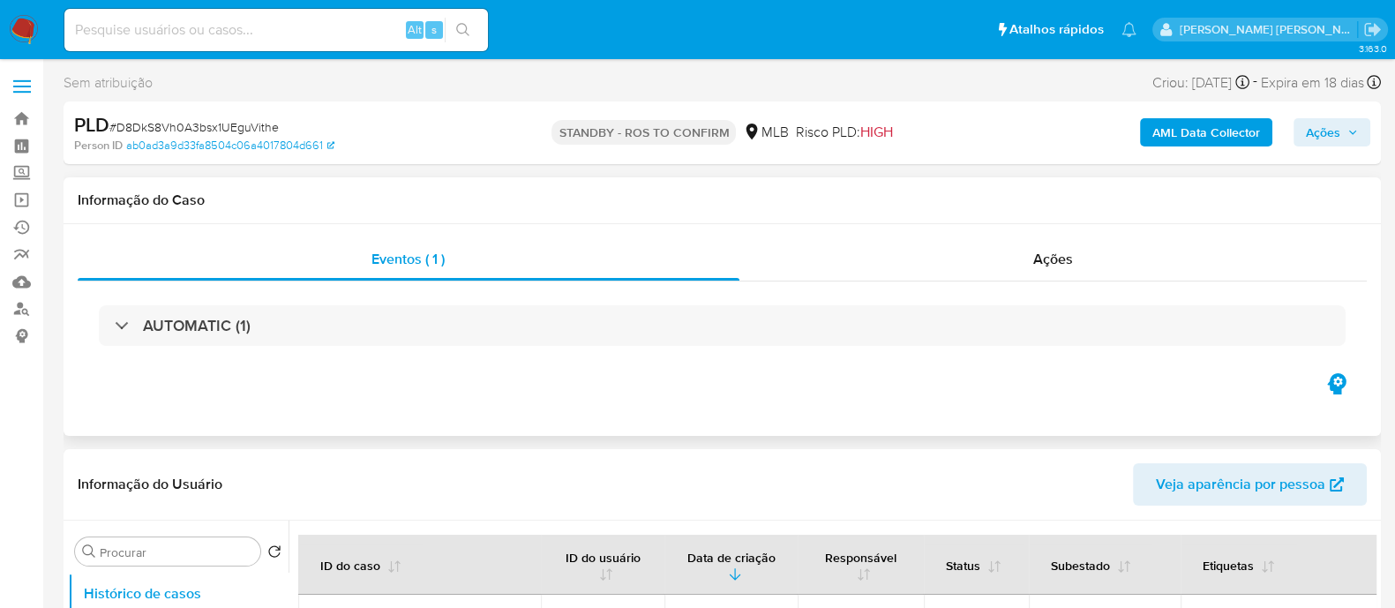
click at [934, 281] on div "Eventos ( 1 ) Ações AUTOMATIC (1)" at bounding box center [722, 303] width 1289 height 131
click at [924, 266] on div "Ações" at bounding box center [1053, 259] width 628 height 42
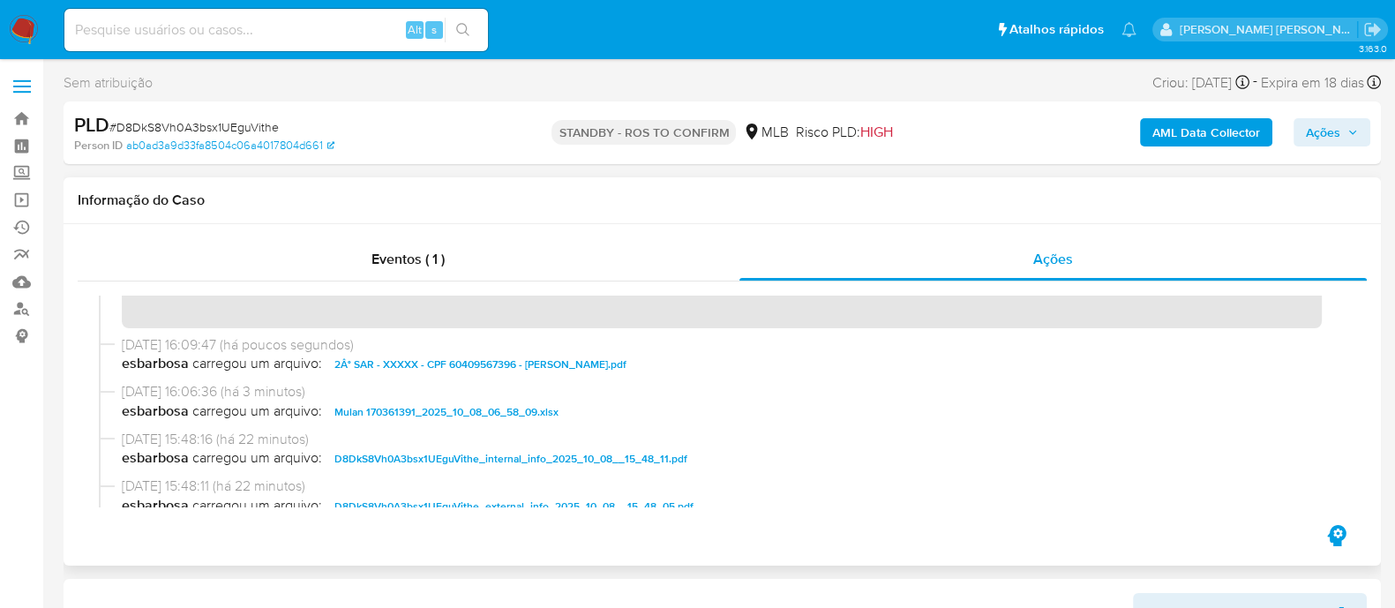
scroll to position [109, 0]
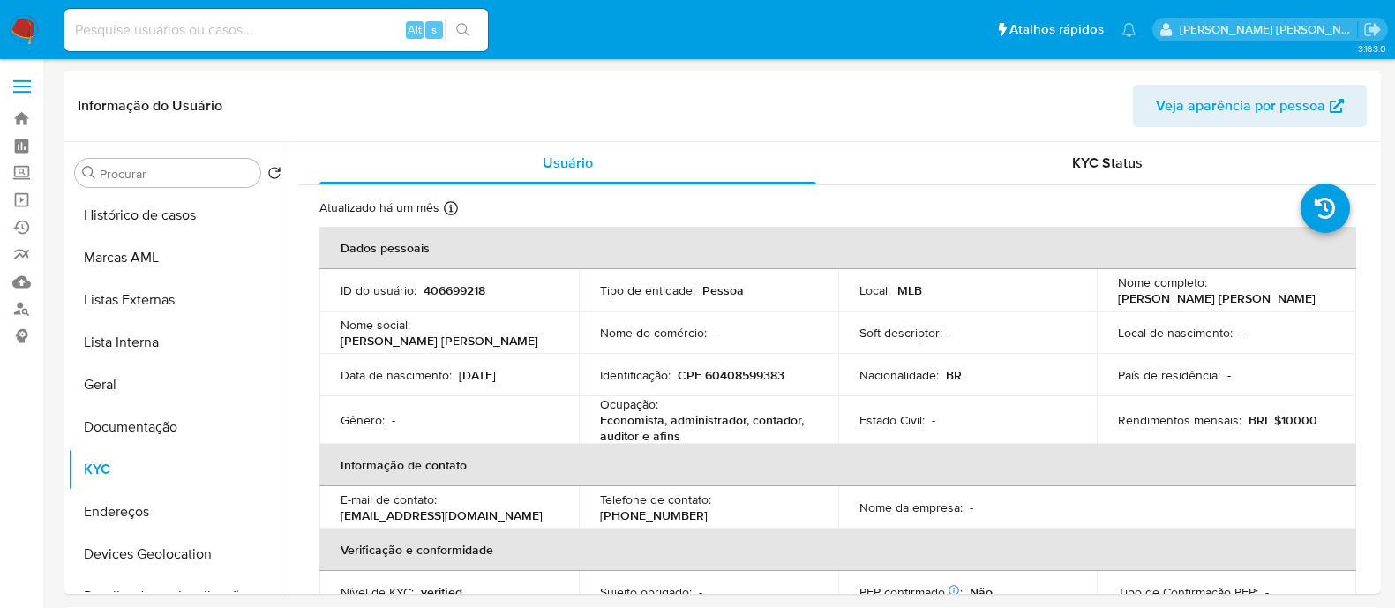
select select "10"
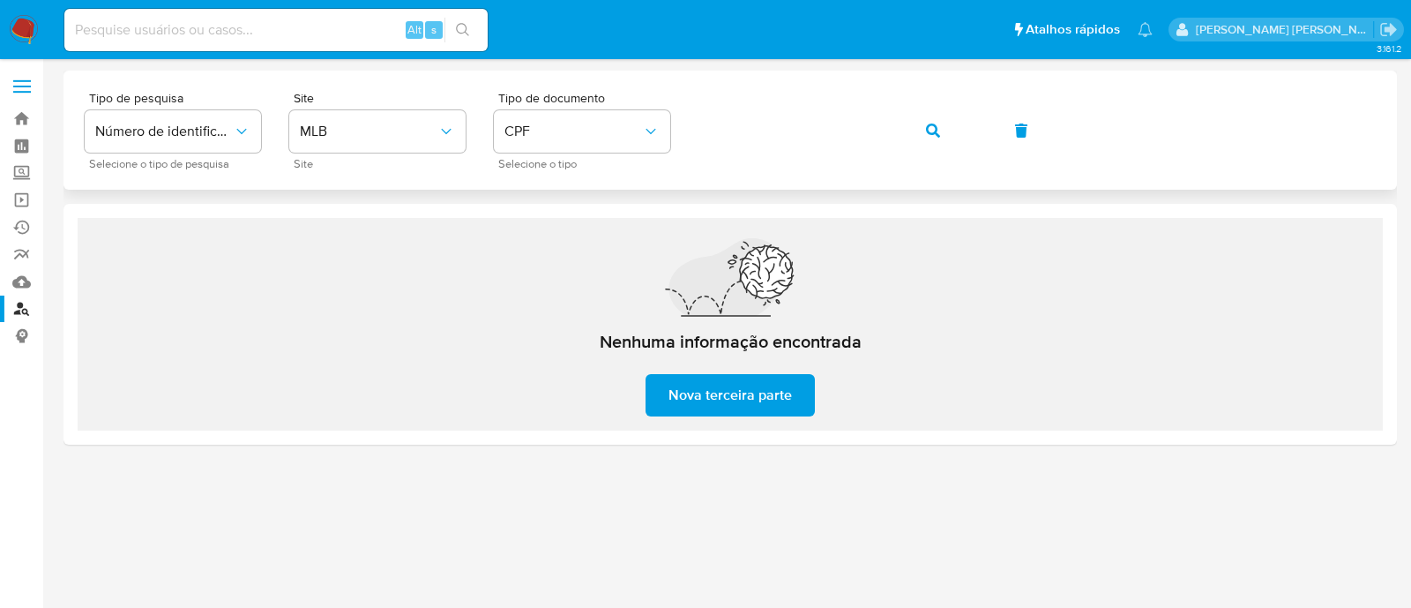
click at [680, 130] on div "Tipo de pesquisa Número de identificação Selecione o tipo de pesquisa Site MLB …" at bounding box center [730, 130] width 1291 height 77
click at [941, 122] on button "button" at bounding box center [933, 130] width 60 height 42
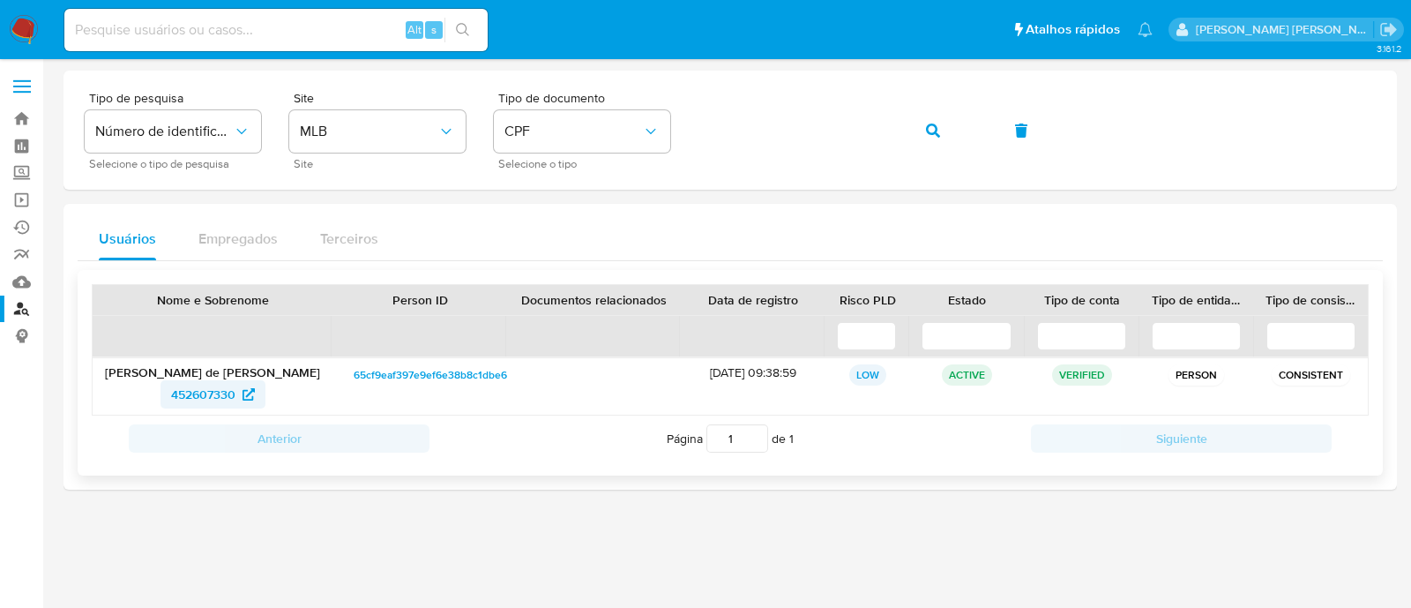
click at [212, 391] on span "452607330" at bounding box center [203, 394] width 64 height 28
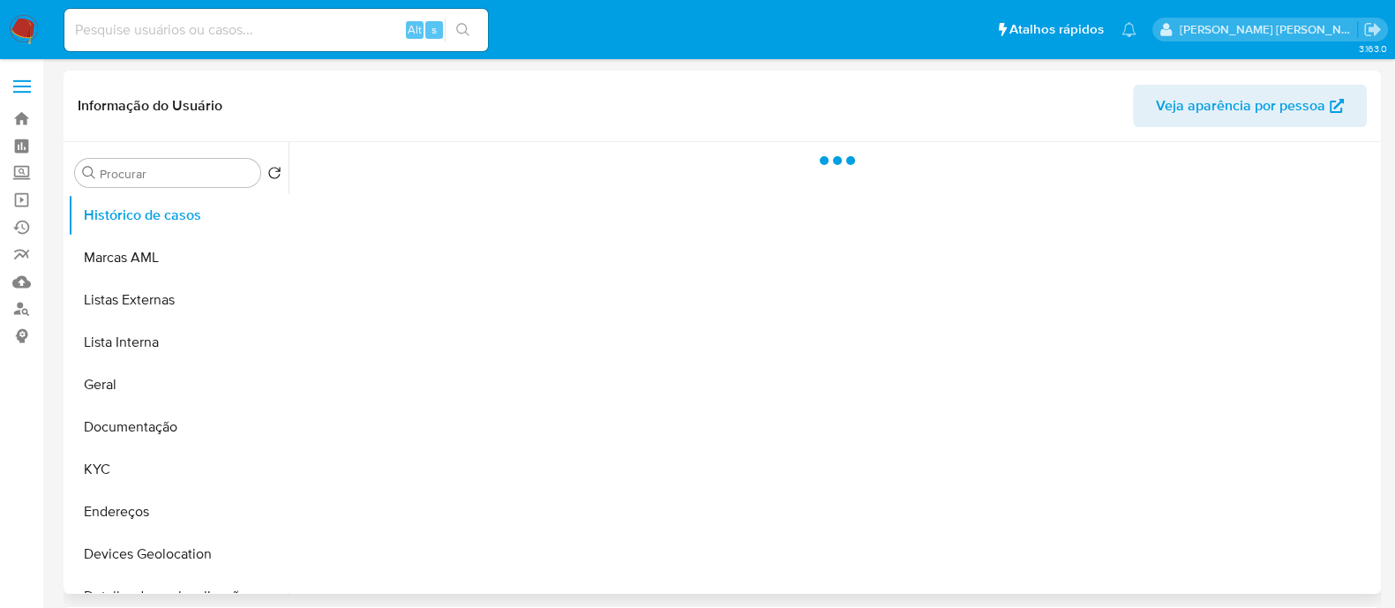
select select "10"
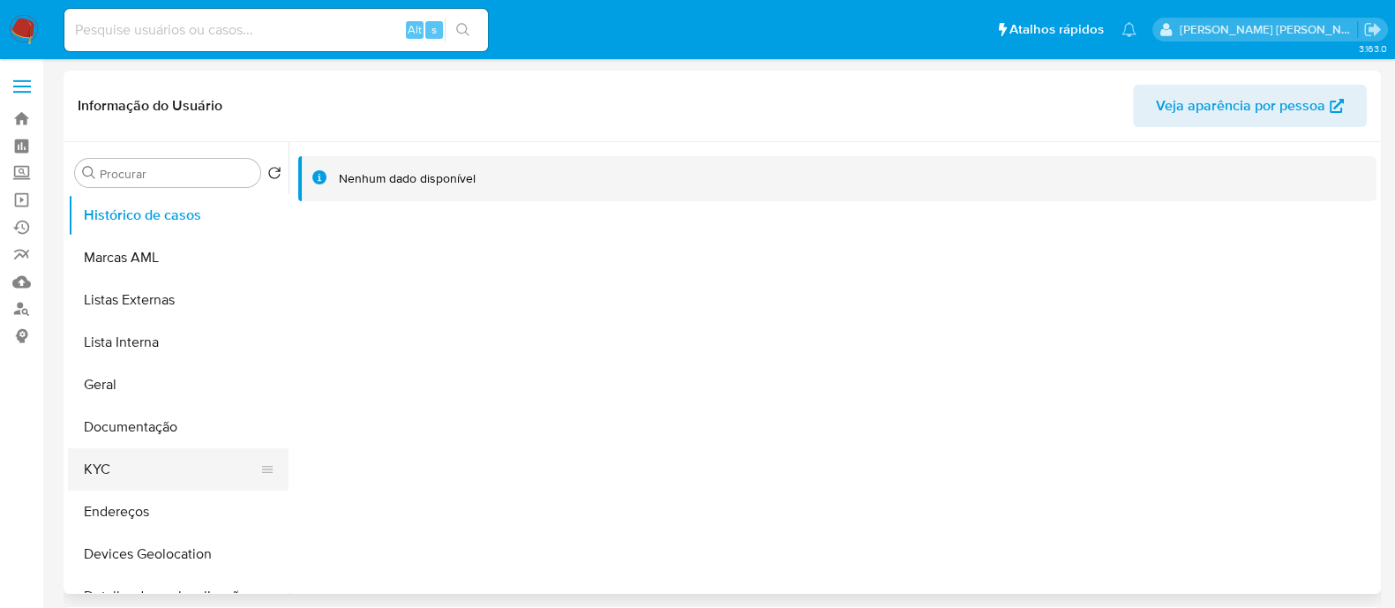
click at [109, 469] on button "KYC" at bounding box center [171, 469] width 206 height 42
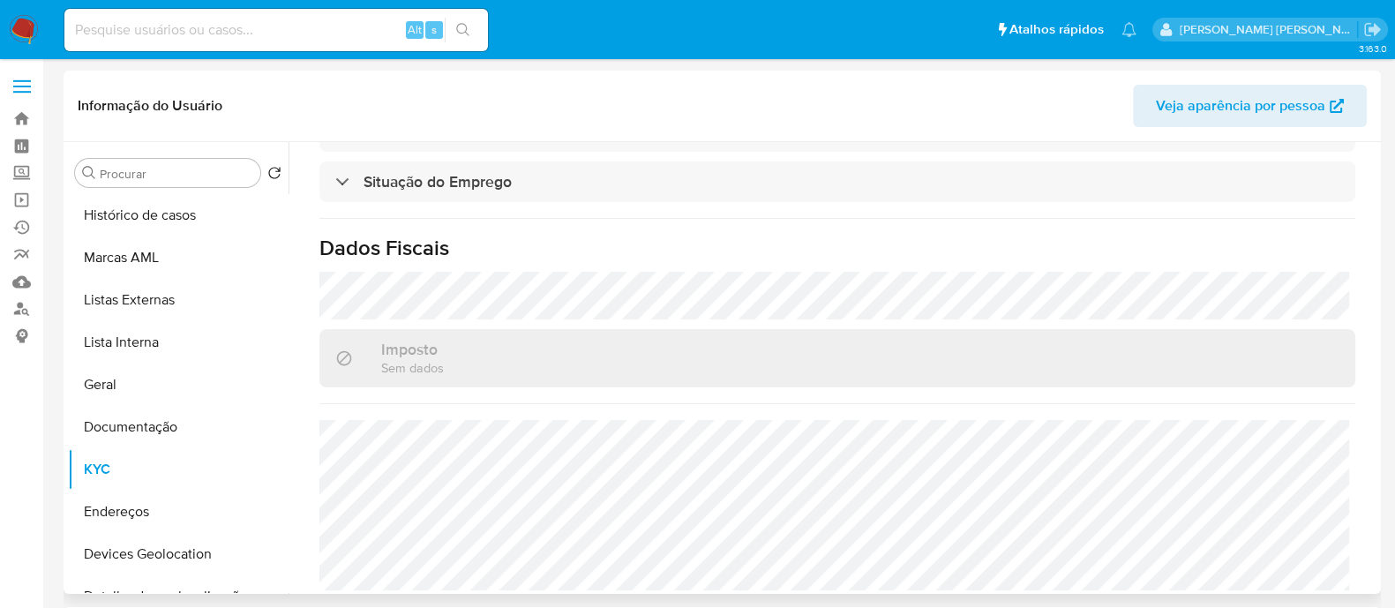
scroll to position [797, 0]
click at [151, 425] on button "Documentação" at bounding box center [171, 427] width 206 height 42
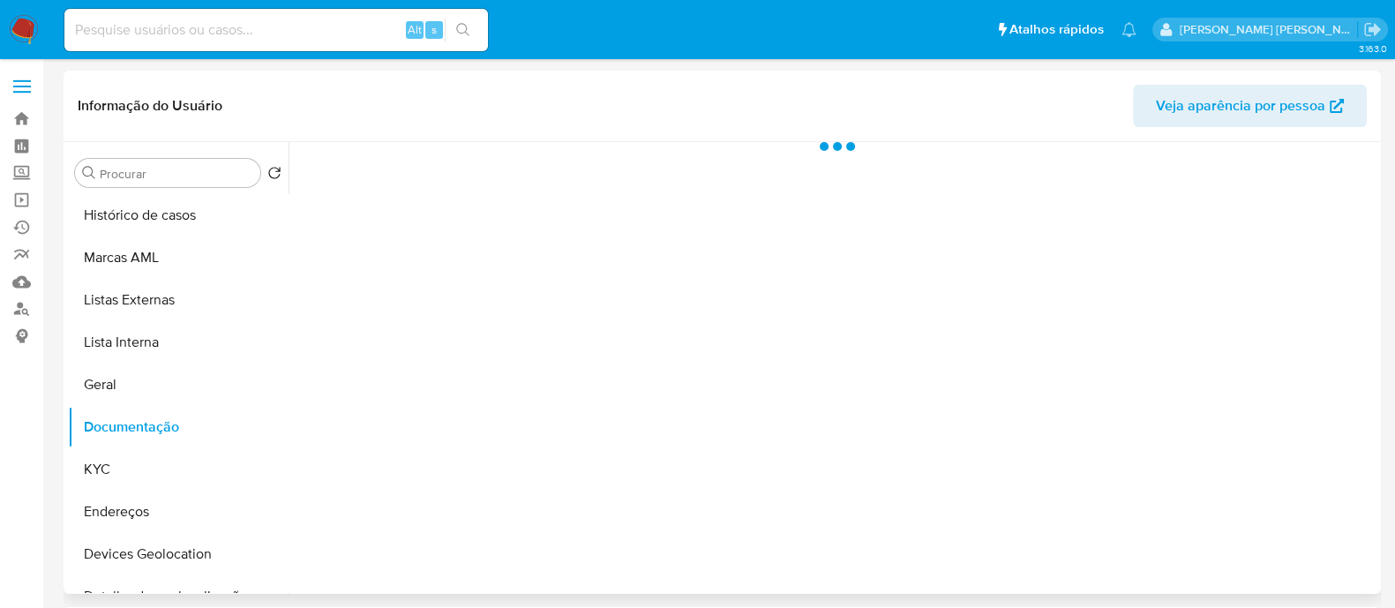
scroll to position [0, 0]
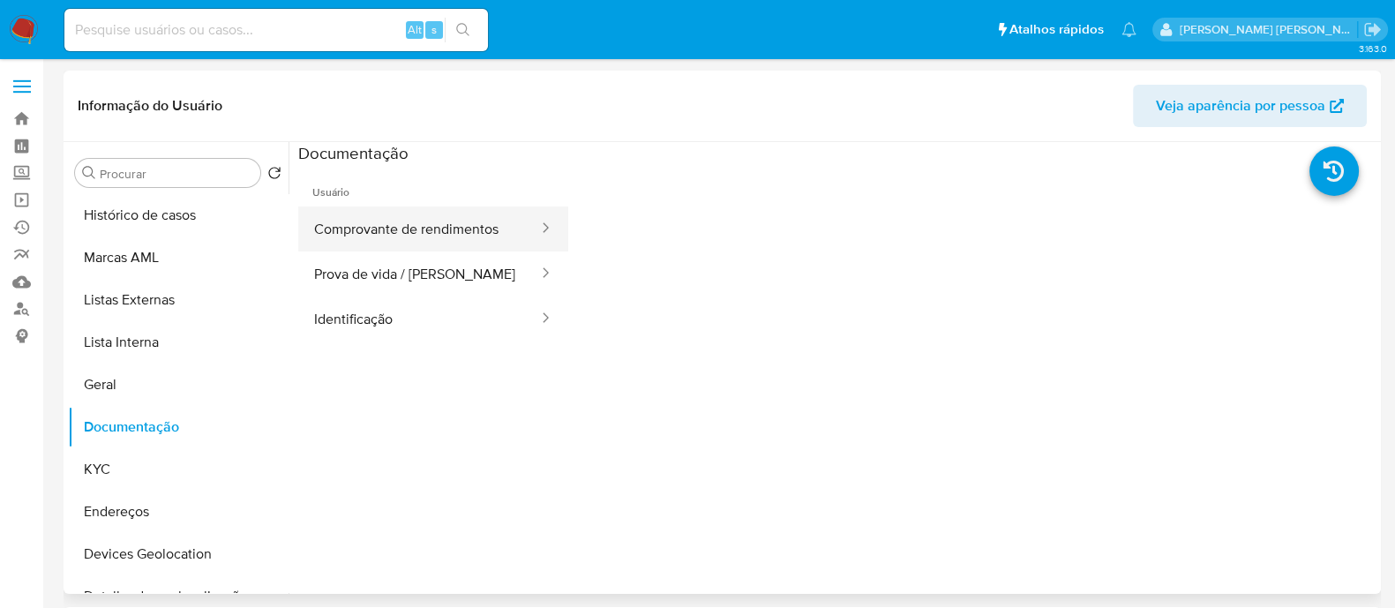
click at [401, 237] on button "Comprovante de rendimentos" at bounding box center [419, 228] width 242 height 45
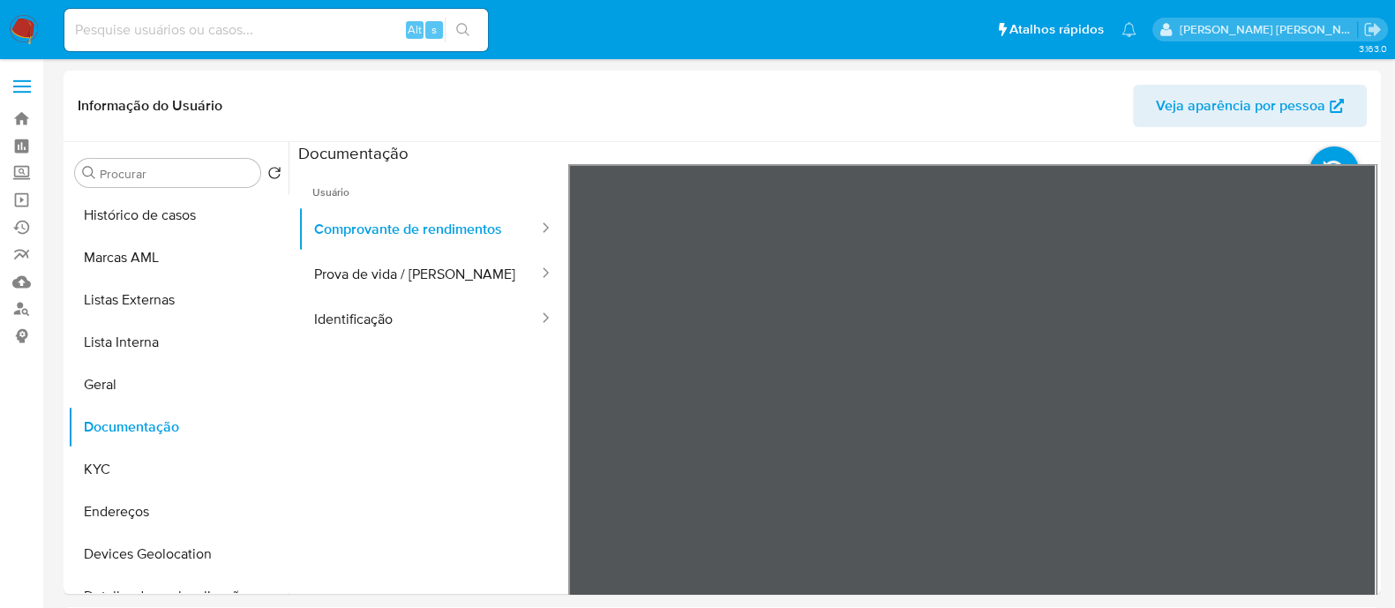
click at [401, 320] on button "Identificação" at bounding box center [419, 318] width 242 height 45
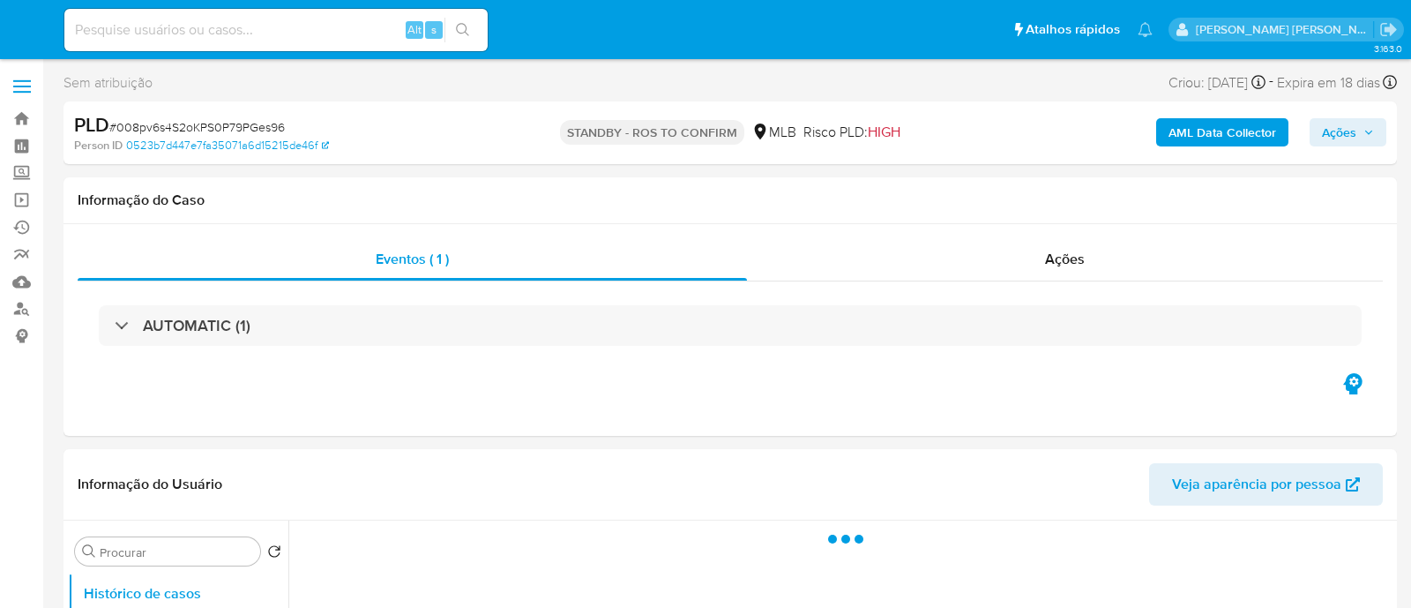
select select "10"
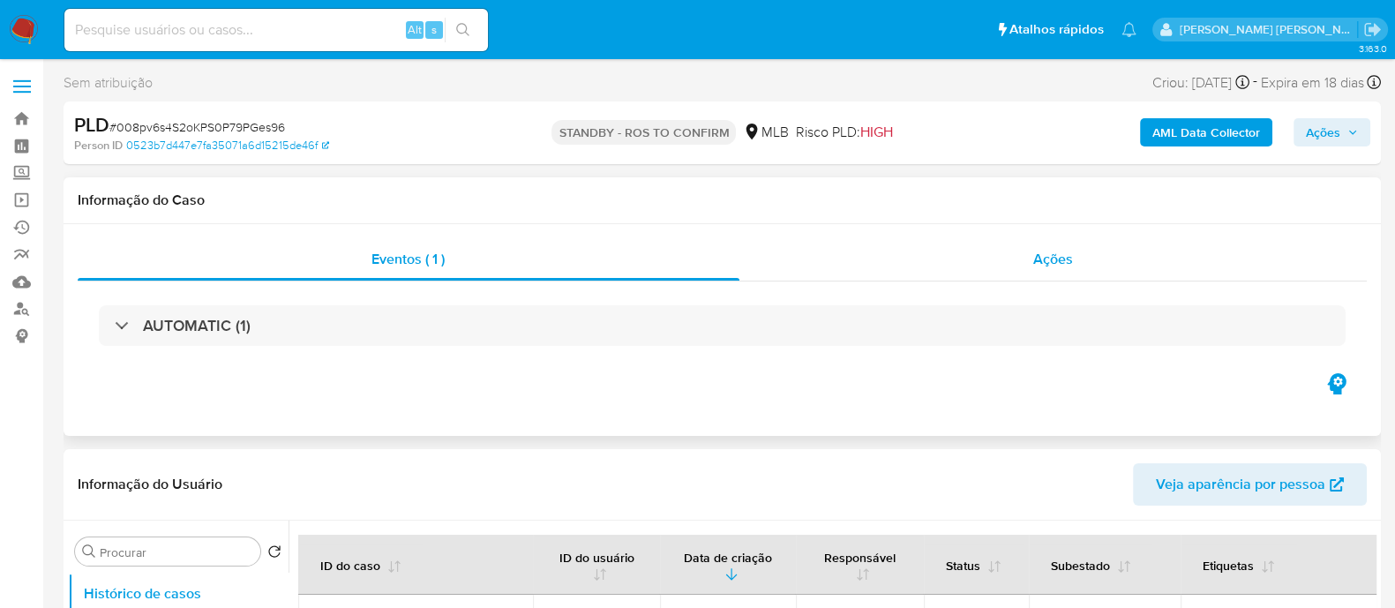
click at [976, 262] on div "Ações" at bounding box center [1053, 259] width 628 height 42
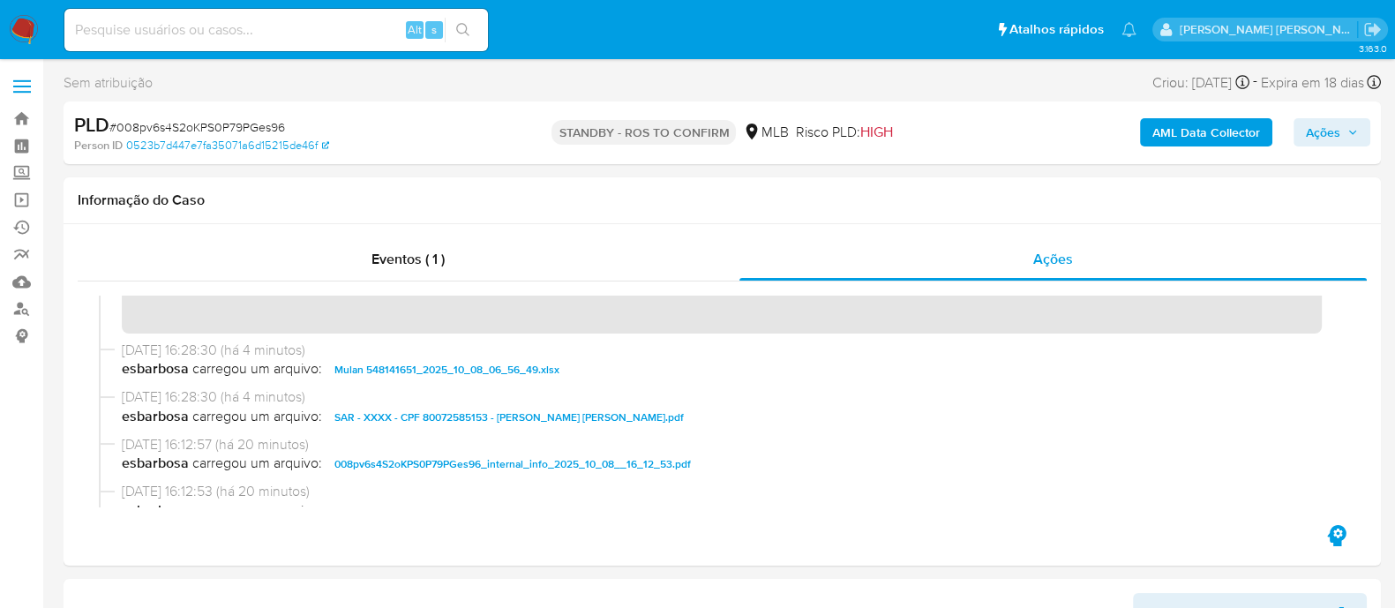
scroll to position [109, 0]
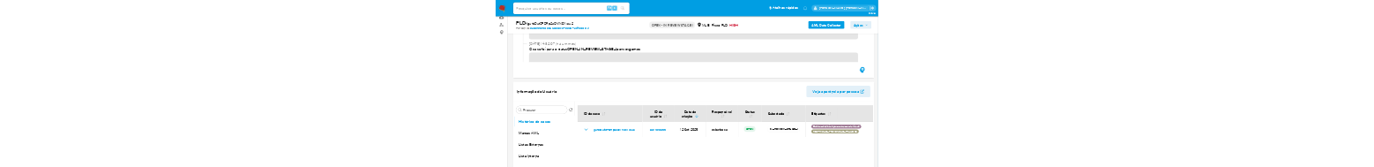
scroll to position [338, 0]
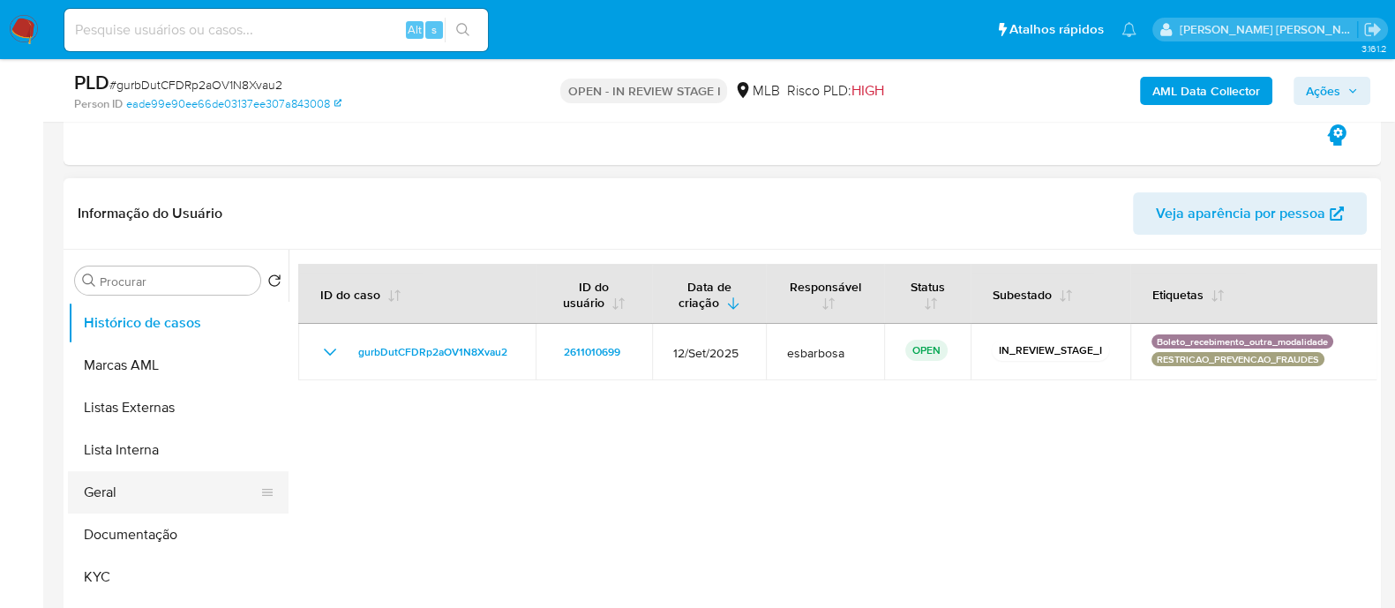
click at [100, 499] on button "Geral" at bounding box center [171, 492] width 206 height 42
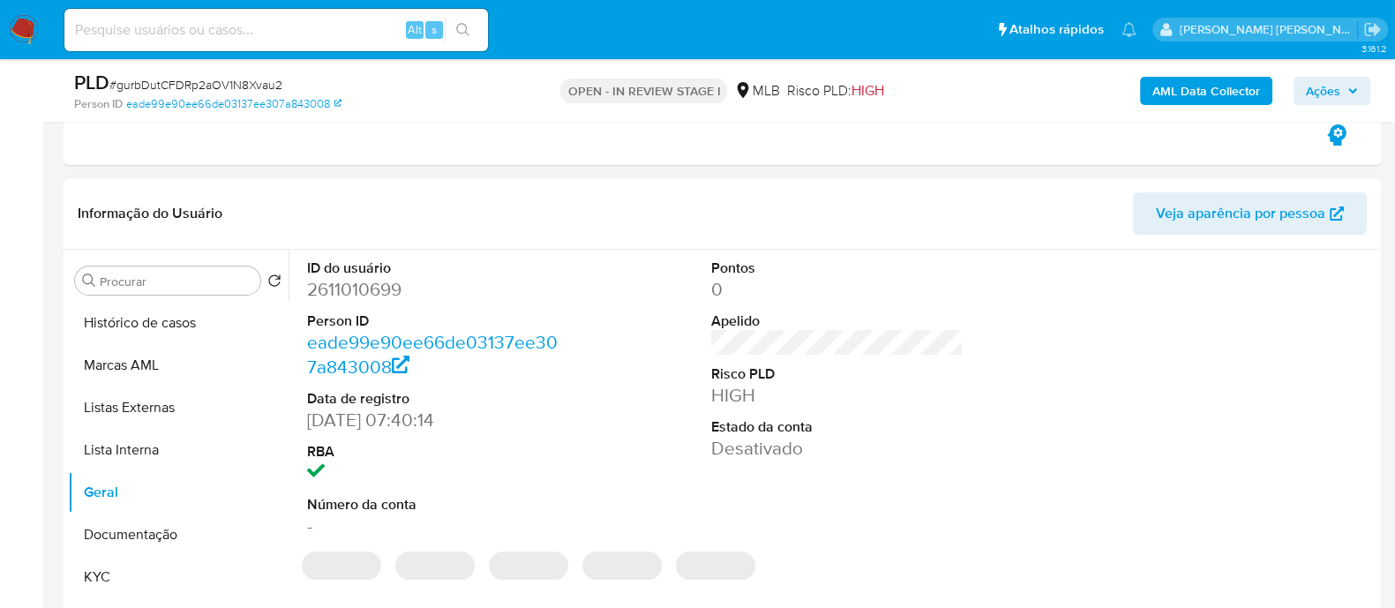
click at [399, 295] on dd "2611010699" at bounding box center [433, 289] width 252 height 25
click at [388, 288] on dd "2611010699" at bounding box center [433, 289] width 252 height 25
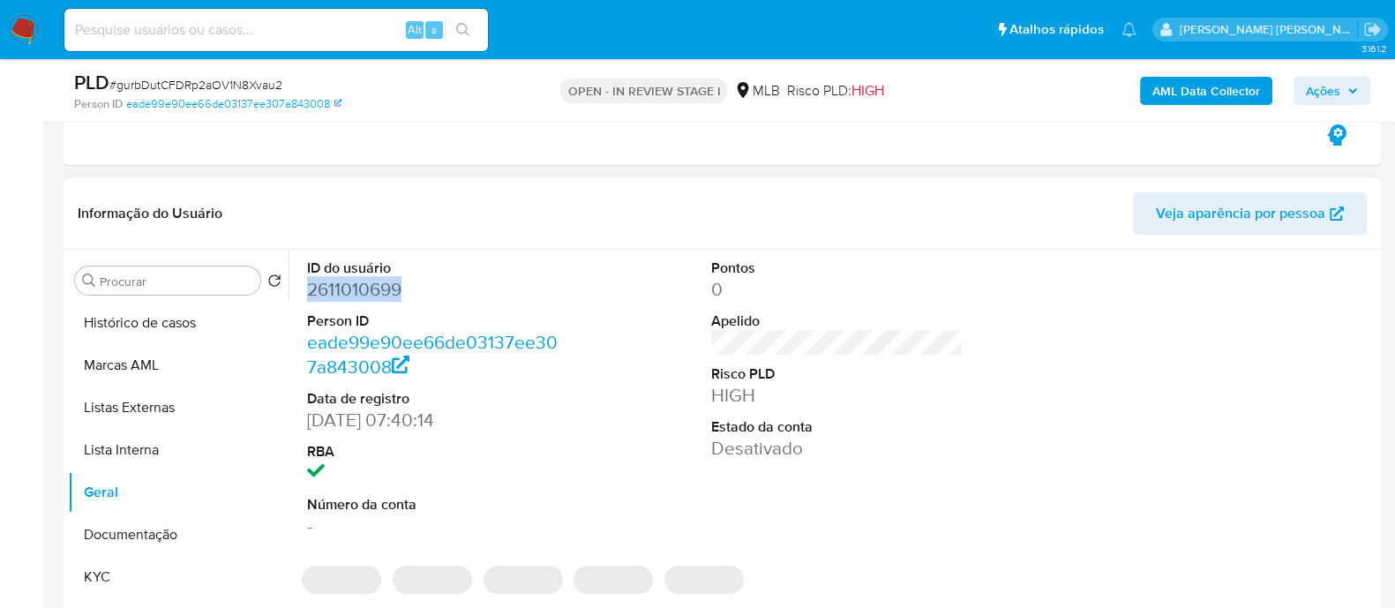
click at [388, 288] on dd "2611010699" at bounding box center [433, 289] width 252 height 25
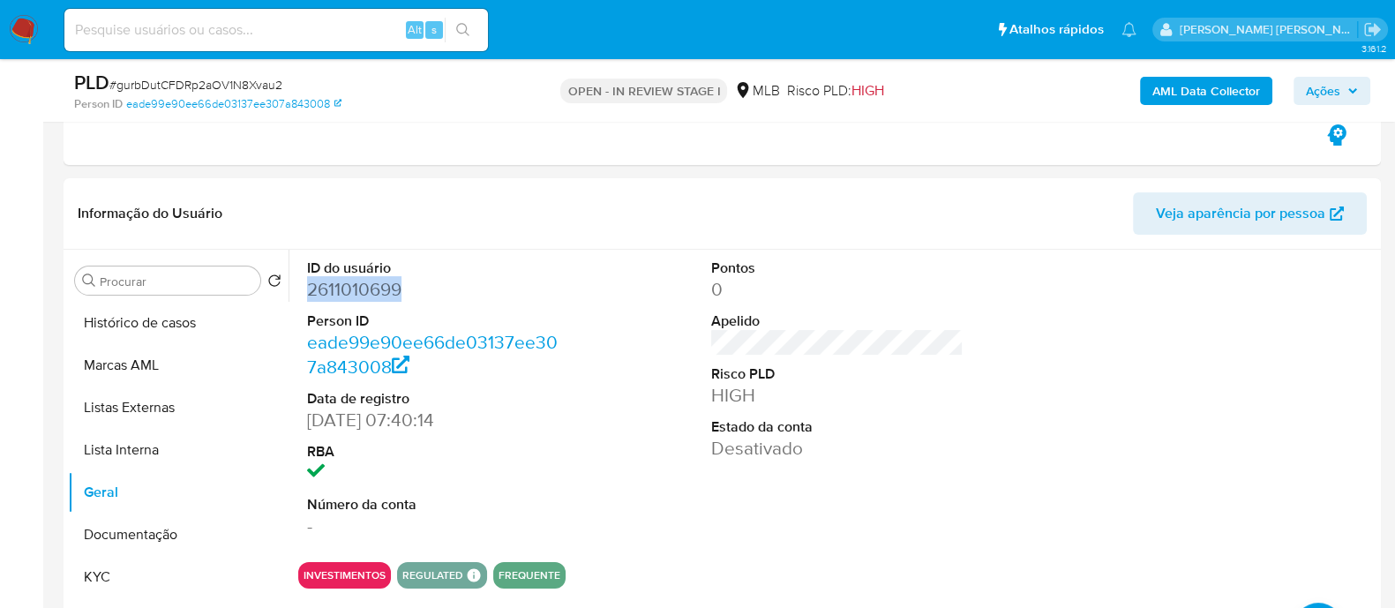
copy dd "2611010699"
click at [170, 327] on button "Histórico de casos" at bounding box center [171, 323] width 206 height 42
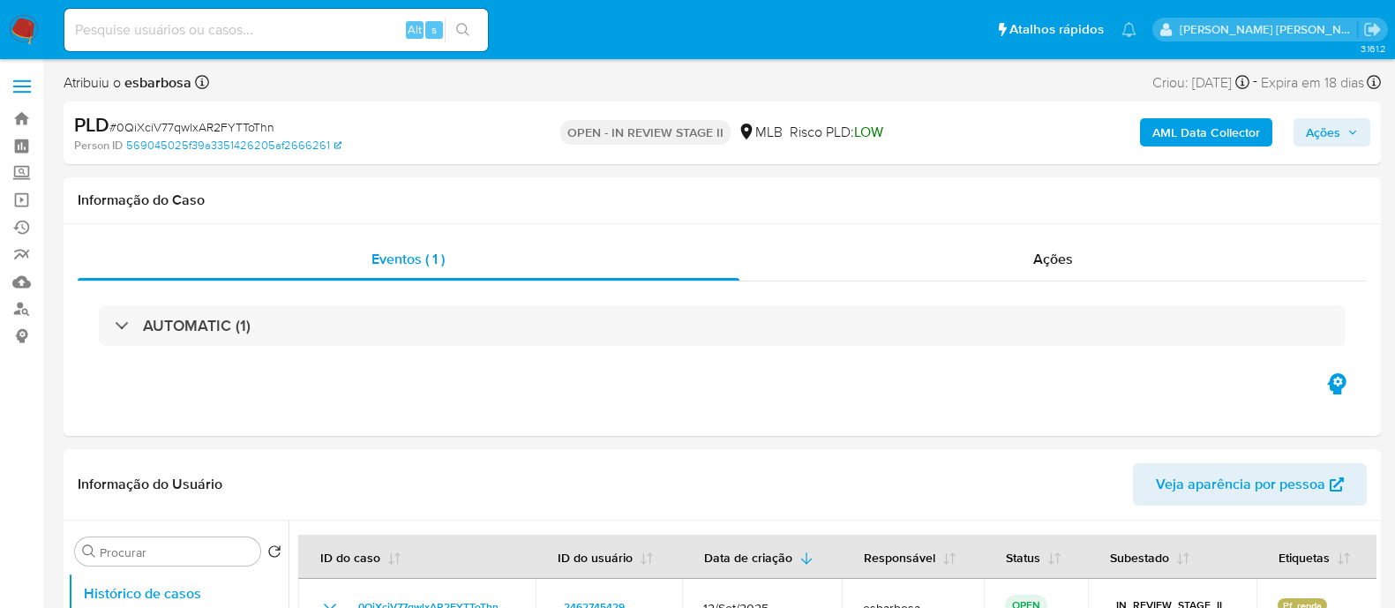
select select "10"
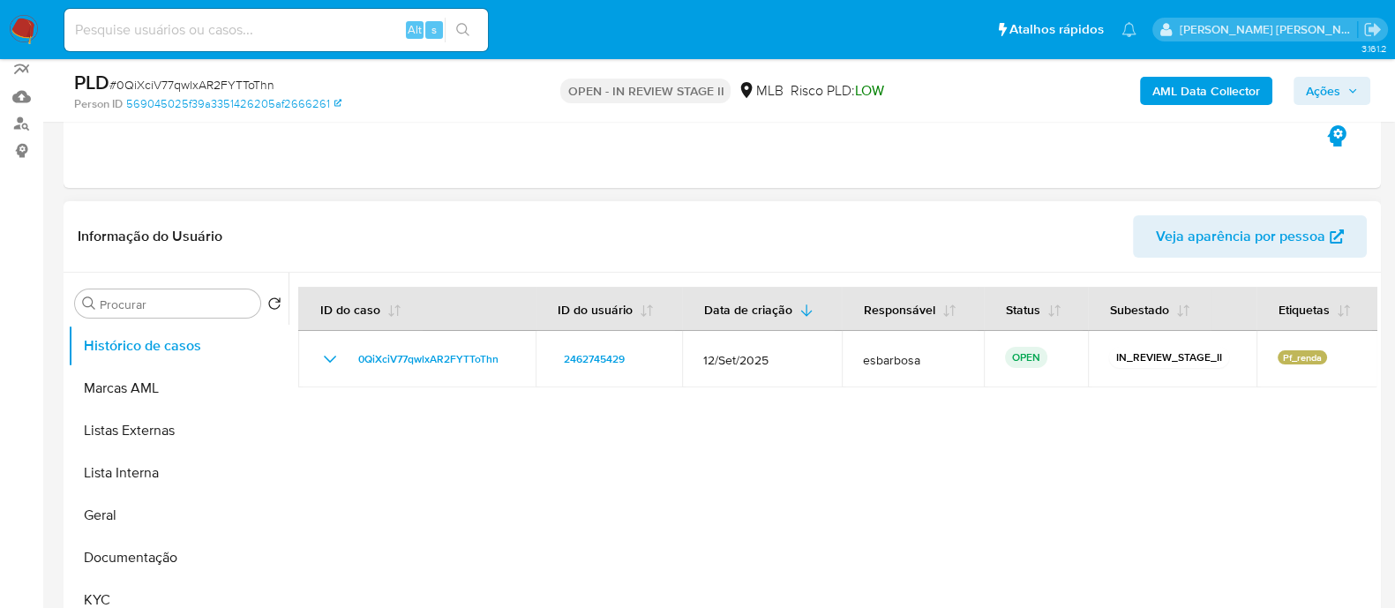
scroll to position [220, 0]
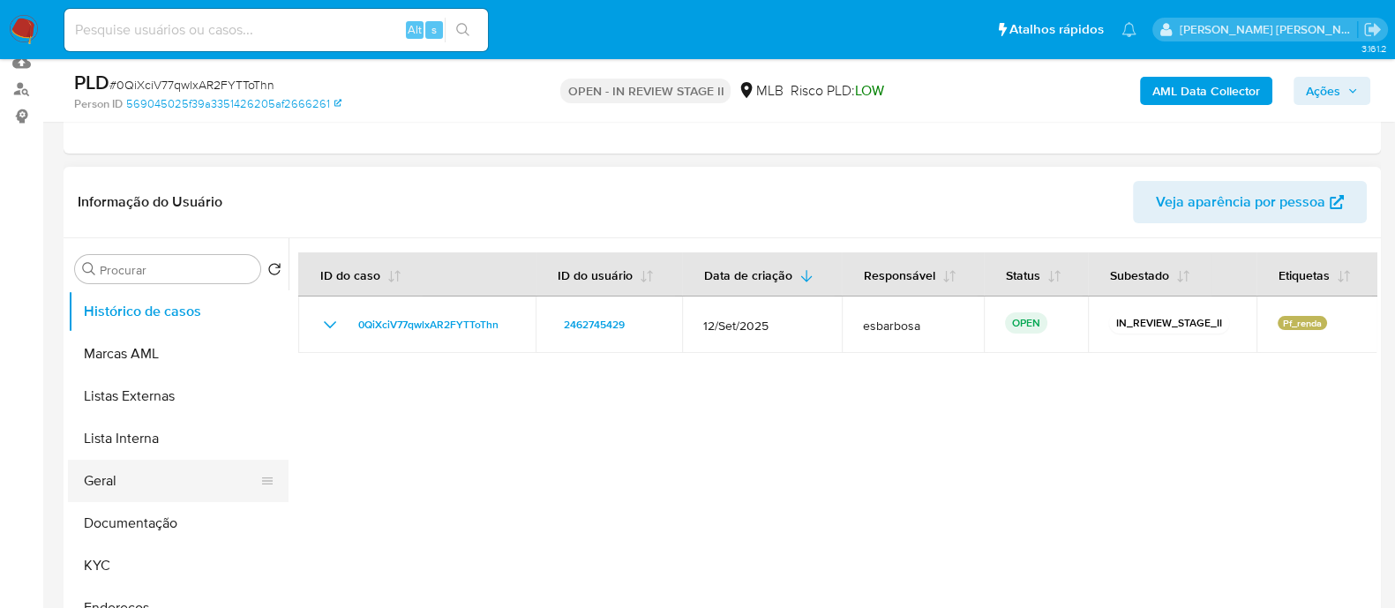
click at [146, 472] on button "Geral" at bounding box center [171, 481] width 206 height 42
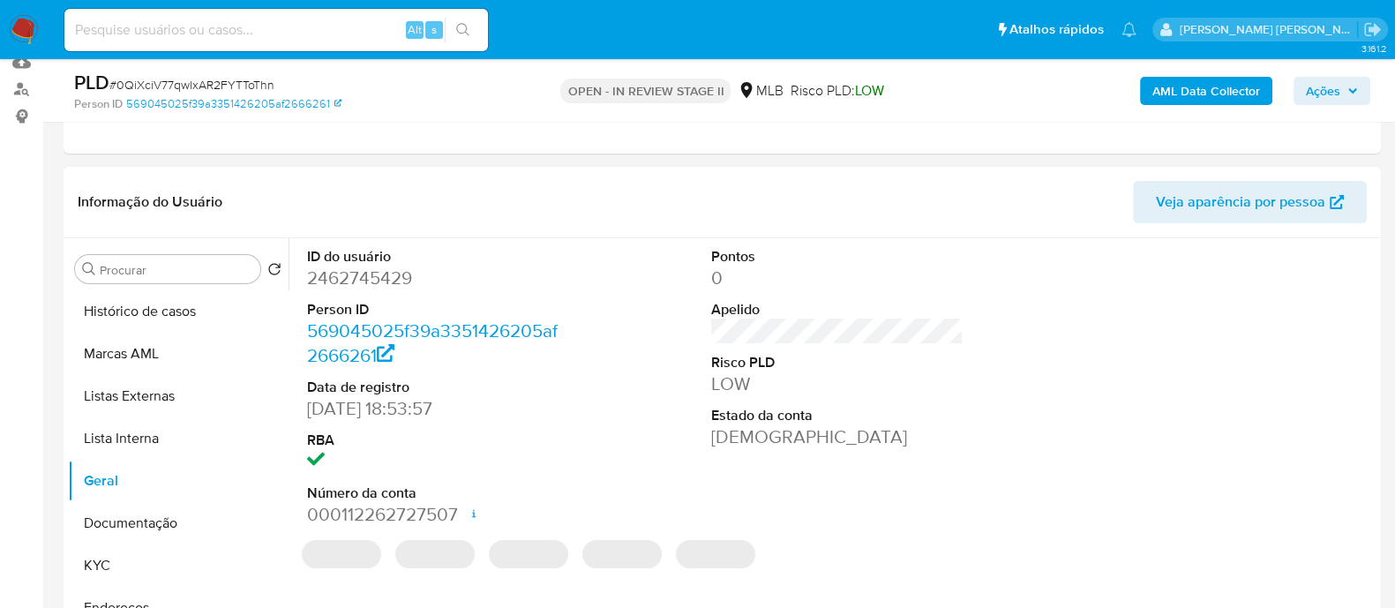
click at [389, 278] on dd "2462745429" at bounding box center [433, 278] width 252 height 25
copy dd "2462745429"
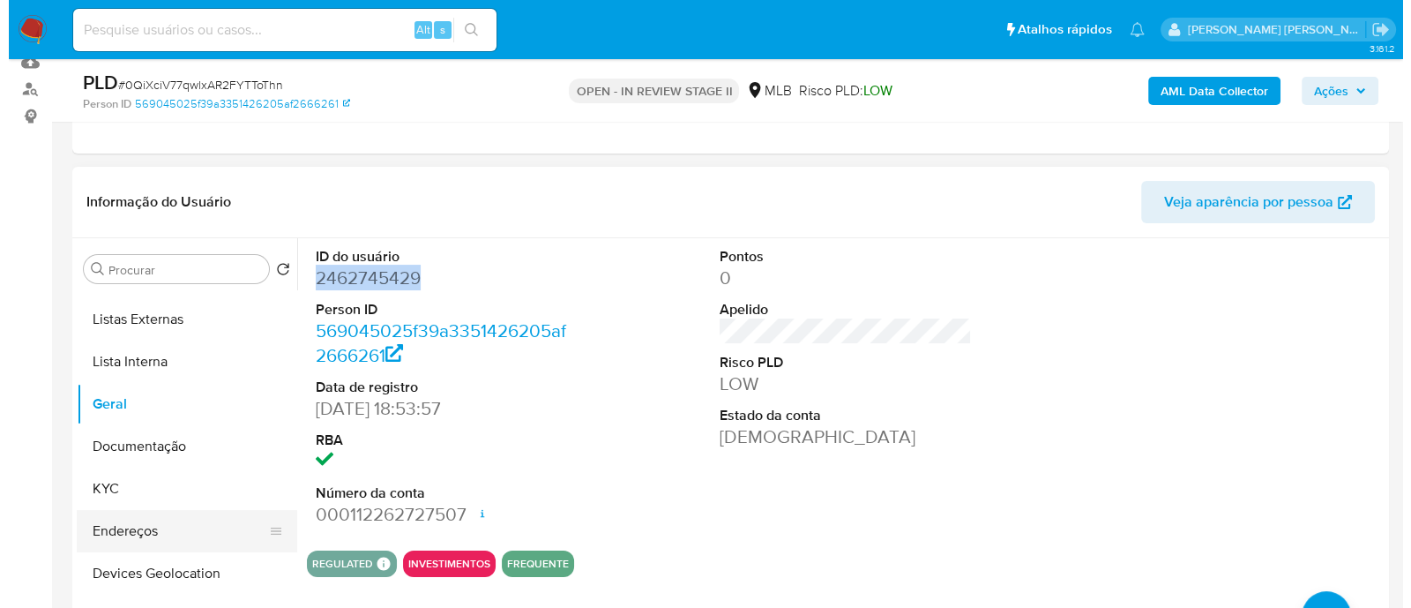
scroll to position [109, 0]
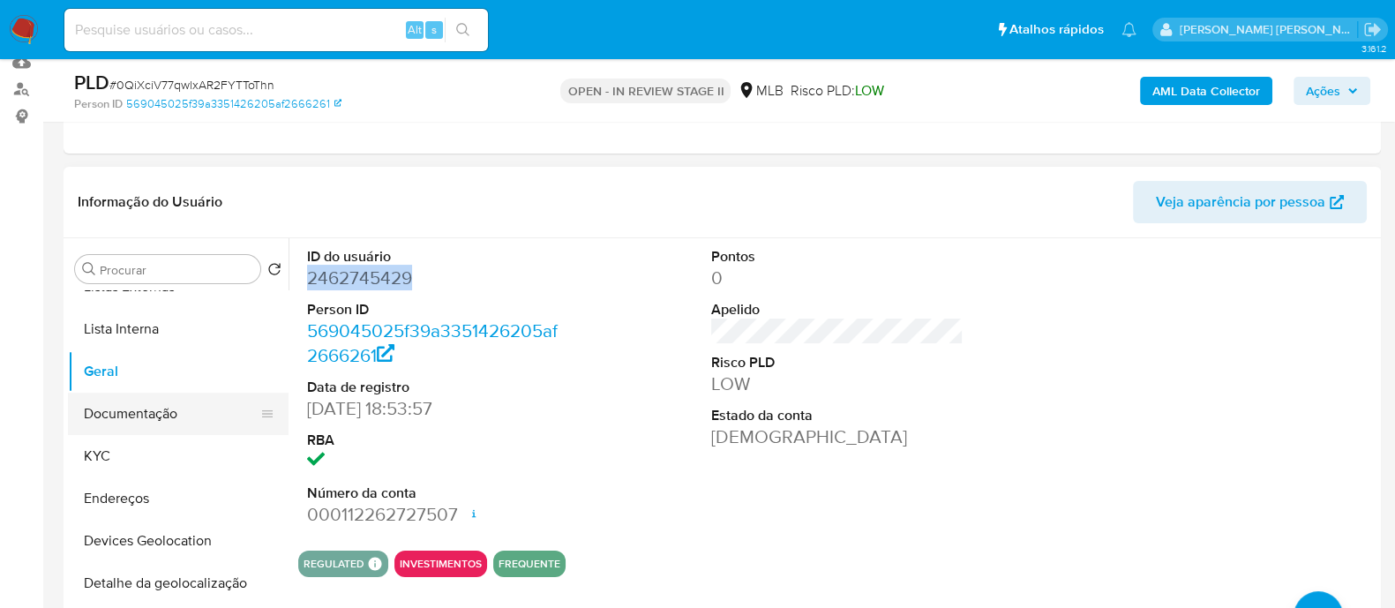
click at [170, 416] on button "Documentação" at bounding box center [171, 414] width 206 height 42
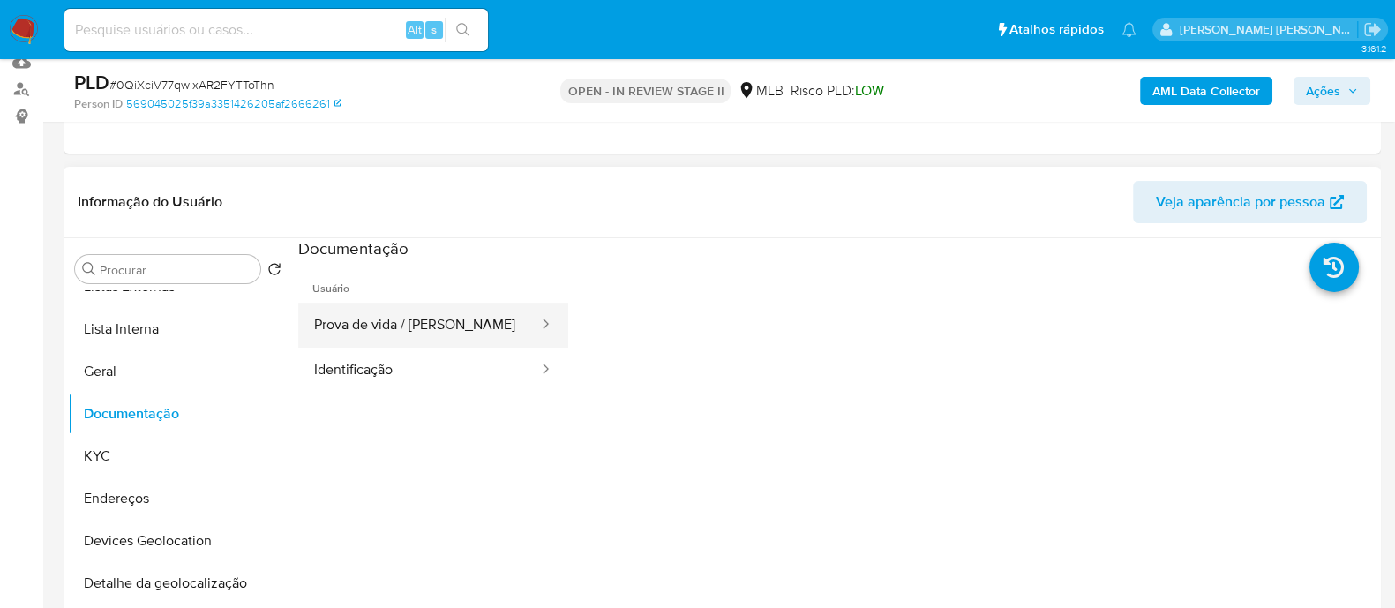
click at [388, 326] on button "Prova de vida / Selfie" at bounding box center [419, 325] width 242 height 45
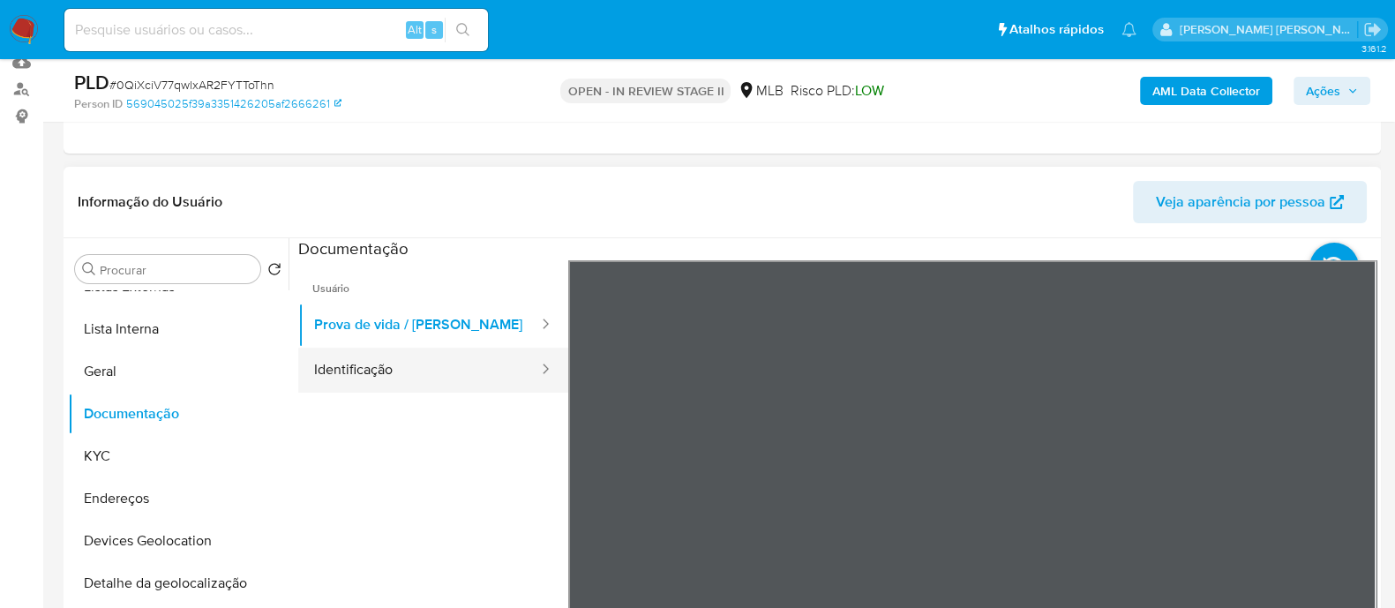
click at [386, 382] on button "Identificação" at bounding box center [419, 370] width 242 height 45
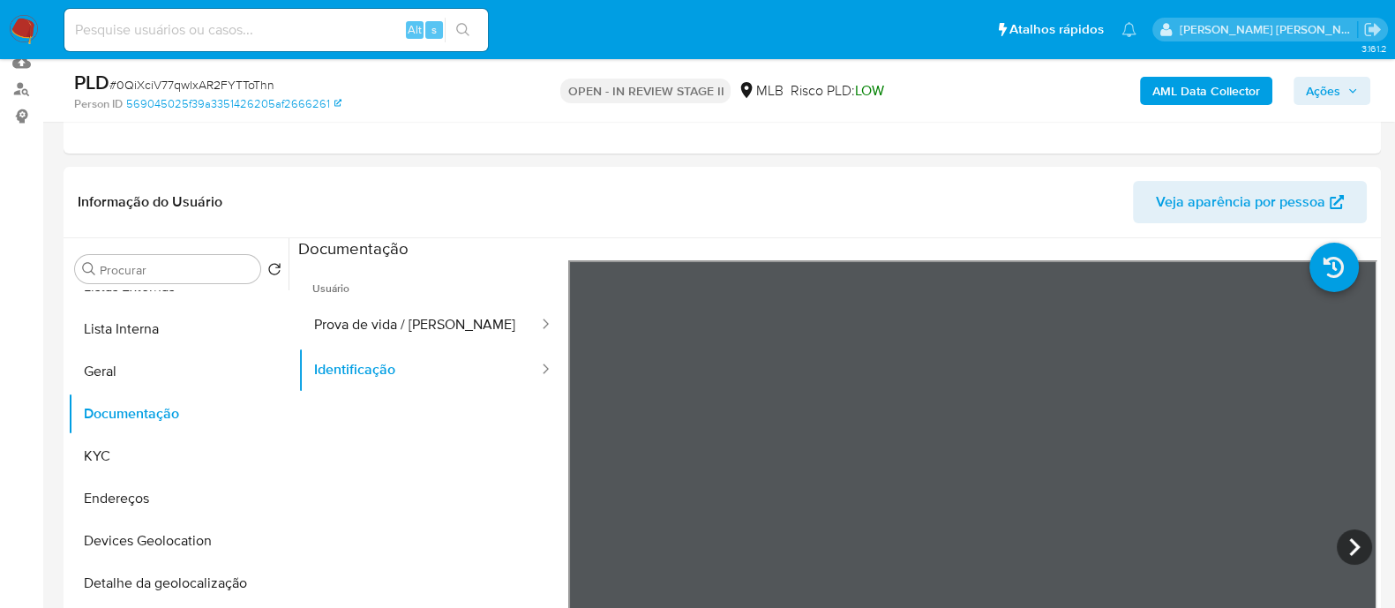
click at [1191, 100] on b "AML Data Collector" at bounding box center [1206, 91] width 108 height 28
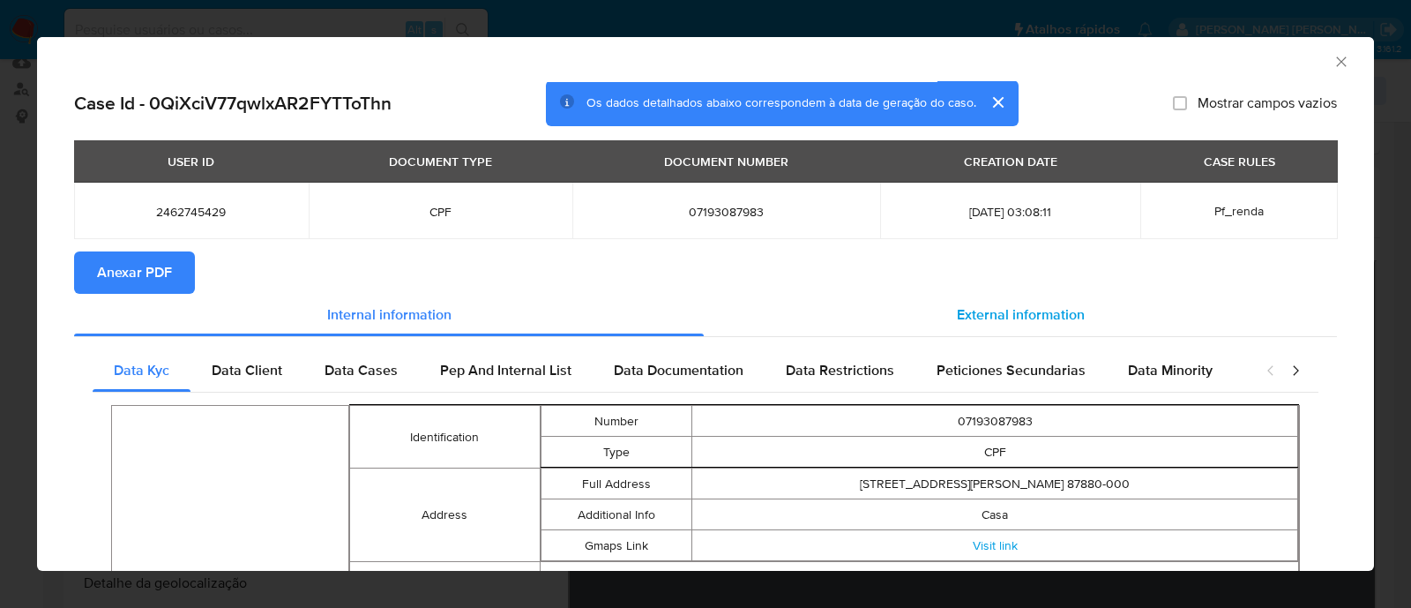
drag, startPoint x: 154, startPoint y: 267, endPoint x: 794, endPoint y: 324, distance: 642.1
click at [157, 268] on span "Anexar PDF" at bounding box center [134, 272] width 75 height 39
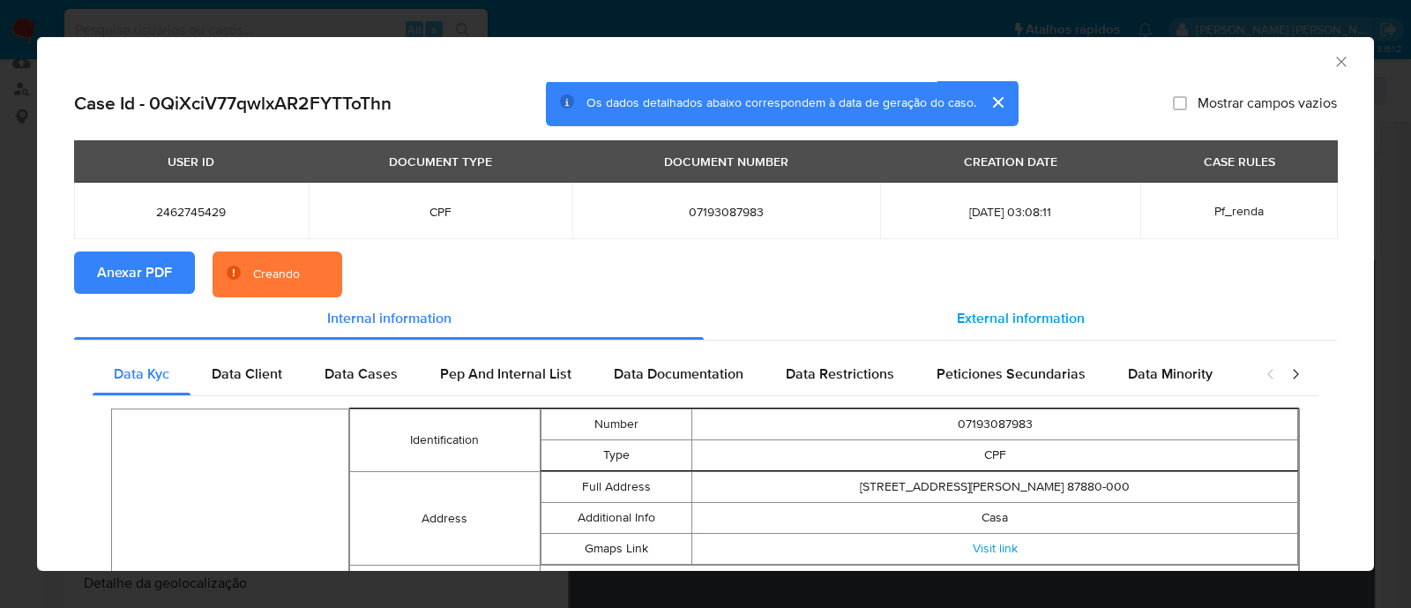
click at [1025, 320] on span "External information" at bounding box center [1021, 318] width 128 height 20
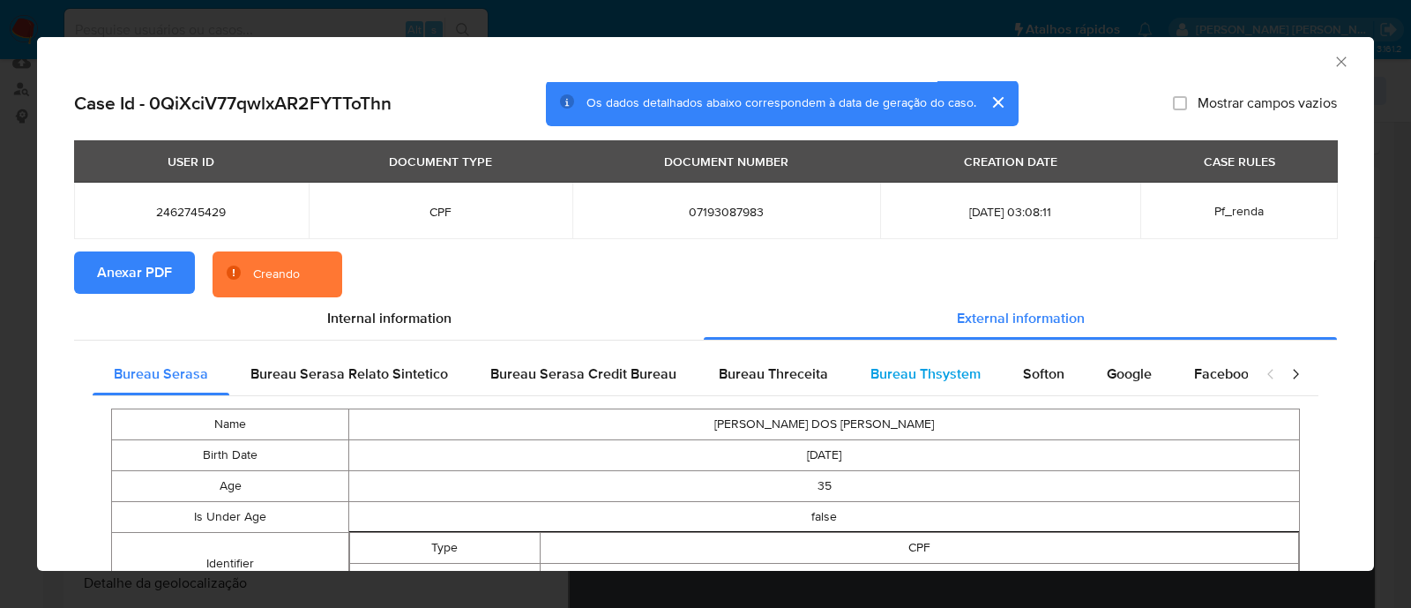
click at [884, 383] on span "Bureau Thsystem" at bounding box center [926, 373] width 110 height 20
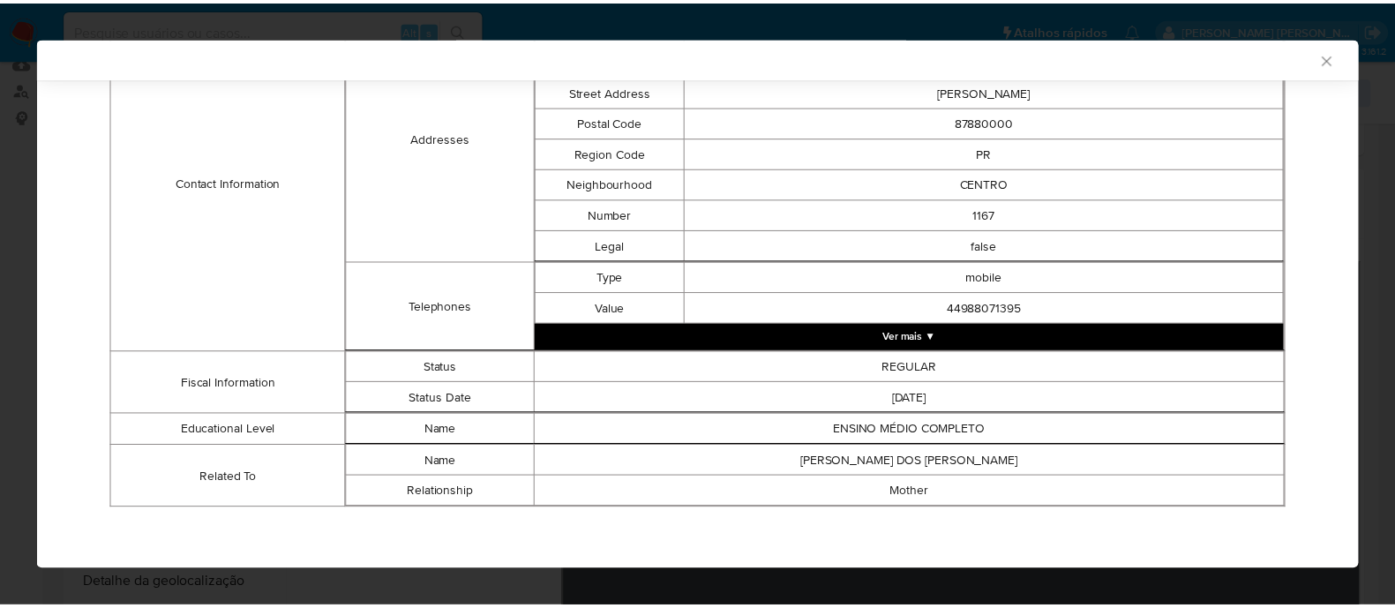
scroll to position [762, 0]
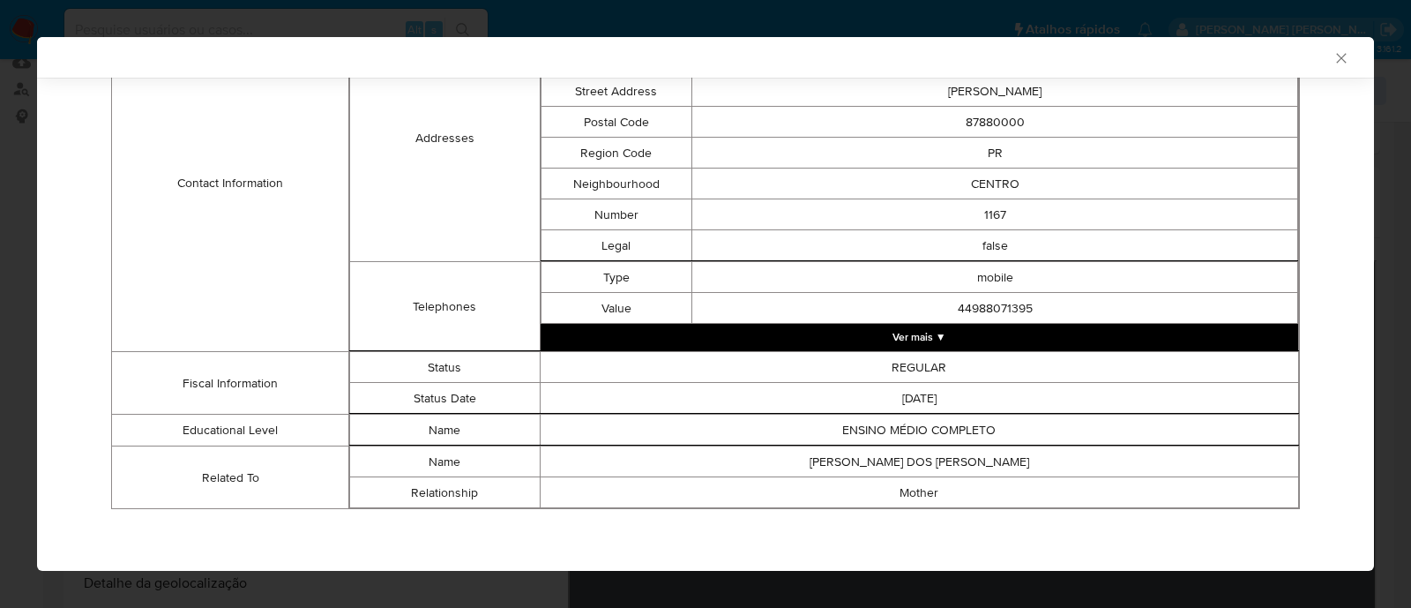
click at [1333, 52] on icon "Fechar a janela" at bounding box center [1342, 58] width 18 height 18
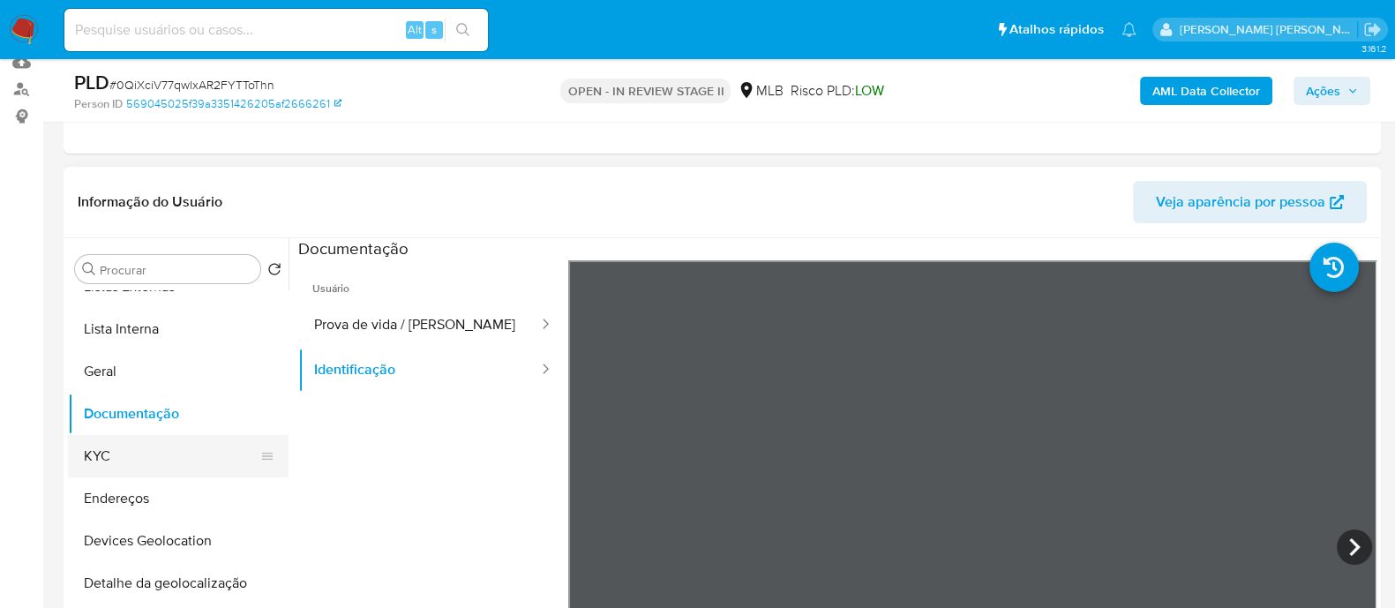
click at [134, 454] on button "KYC" at bounding box center [171, 456] width 206 height 42
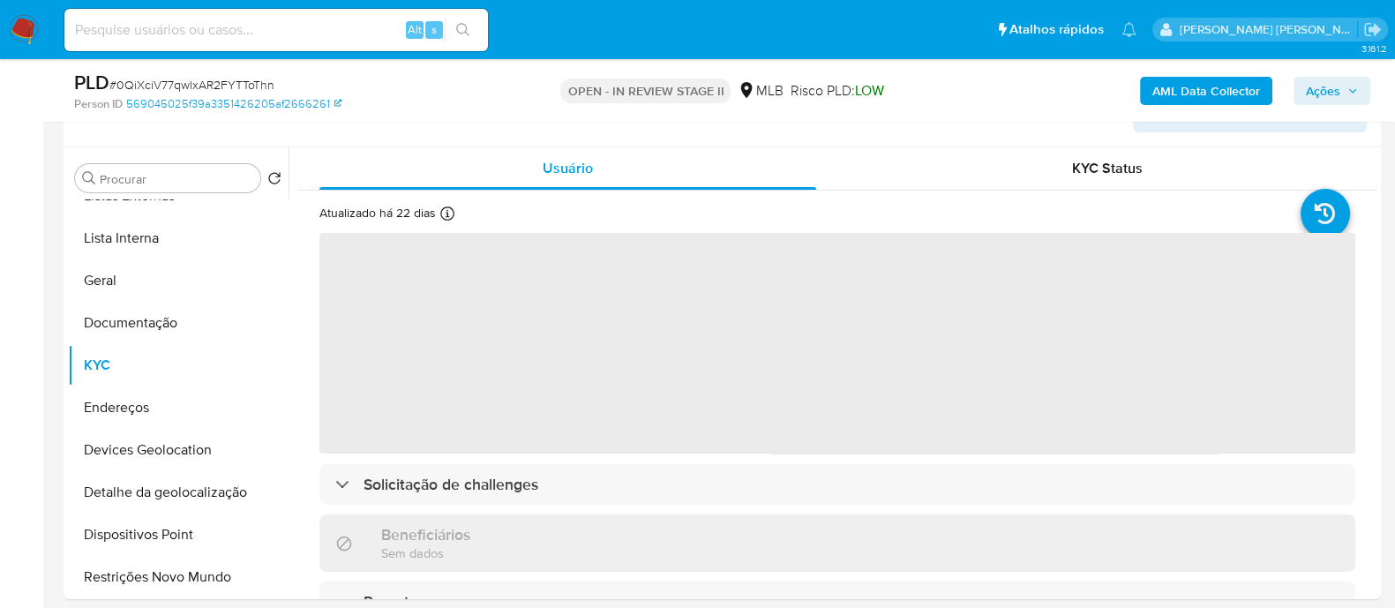
scroll to position [331, 0]
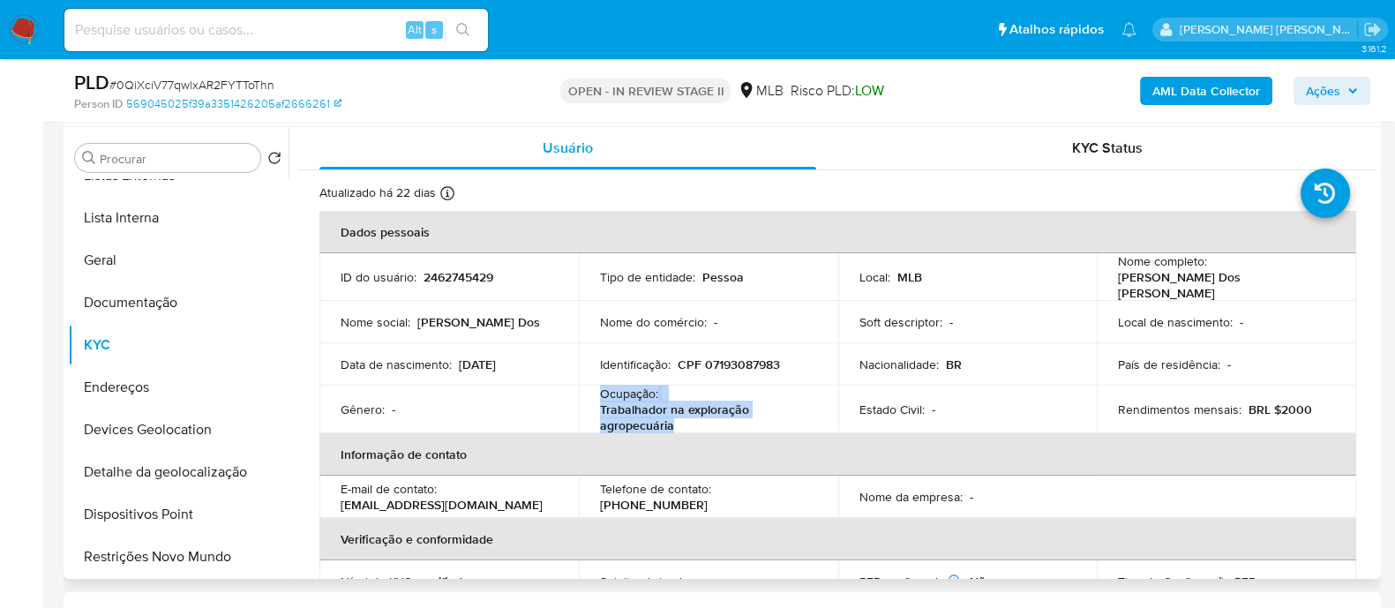
drag, startPoint x: 690, startPoint y: 419, endPoint x: 598, endPoint y: 390, distance: 96.3
click at [600, 390] on div "Ocupação : Trabalhador na exploração agropecuária" at bounding box center [708, 410] width 217 height 48
copy div "Ocupação : Trabalhador na exploração agropecuária"
click at [737, 359] on p "CPF 07193087983" at bounding box center [729, 364] width 102 height 16
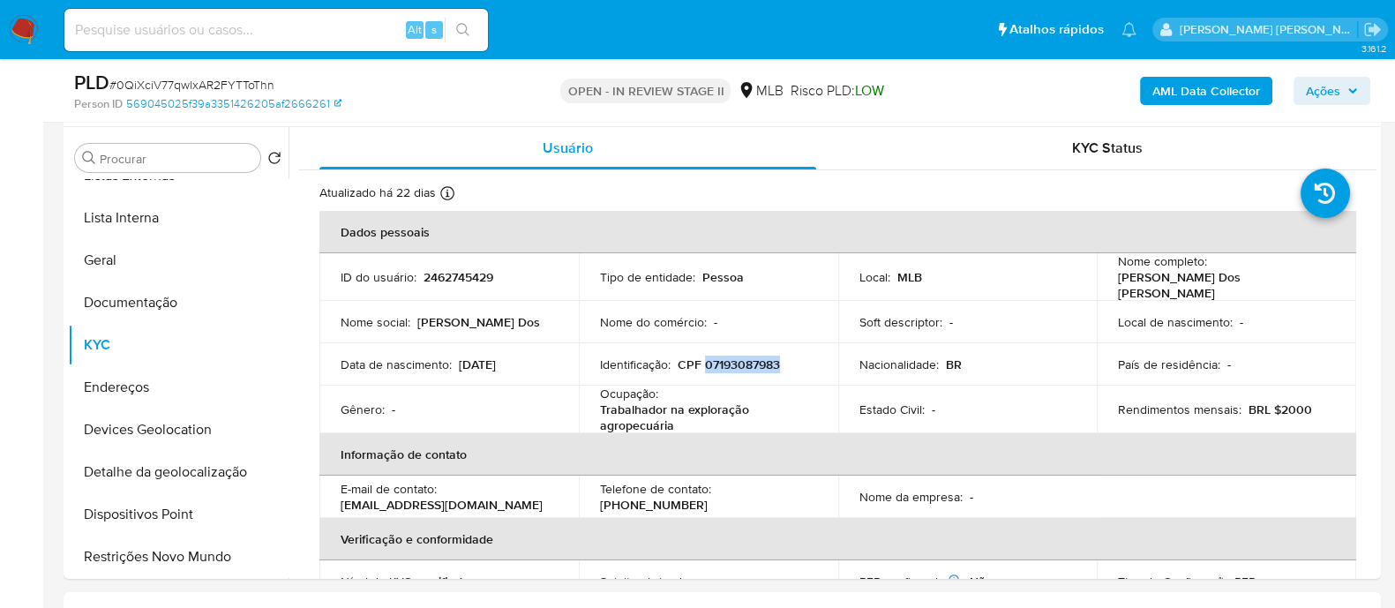
copy p "07193087983"
click at [1312, 88] on span "Ações" at bounding box center [1323, 91] width 34 height 28
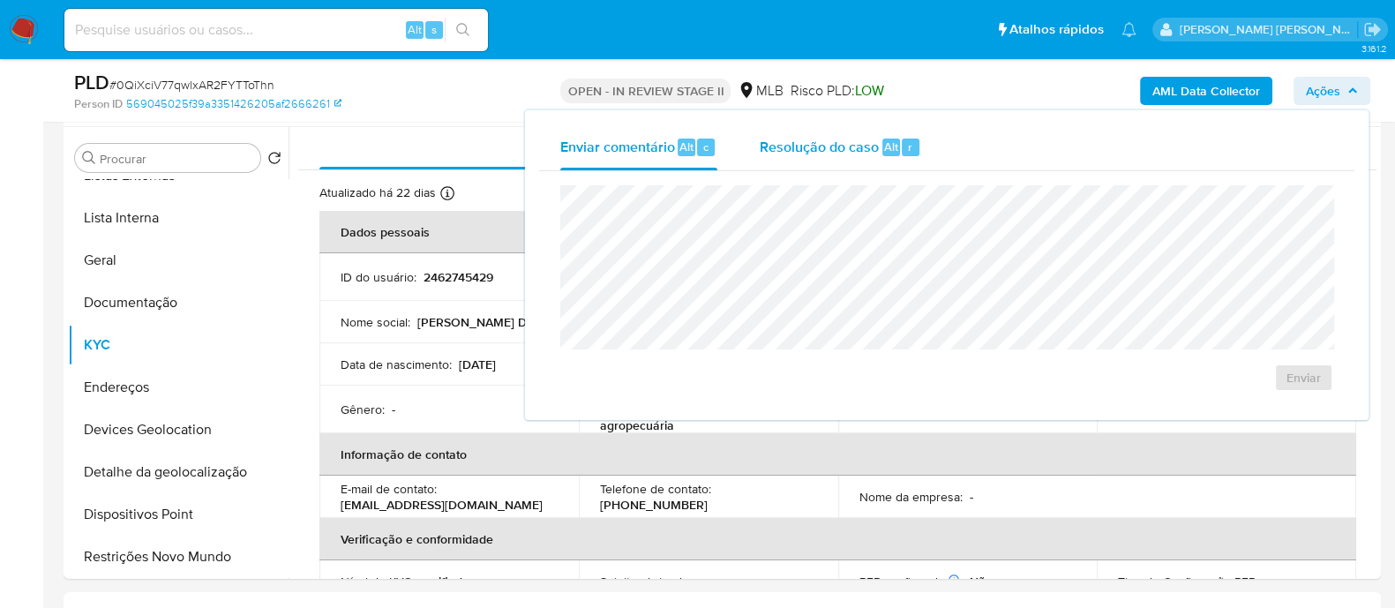
click at [832, 147] on span "Resolução do caso" at bounding box center [819, 146] width 119 height 20
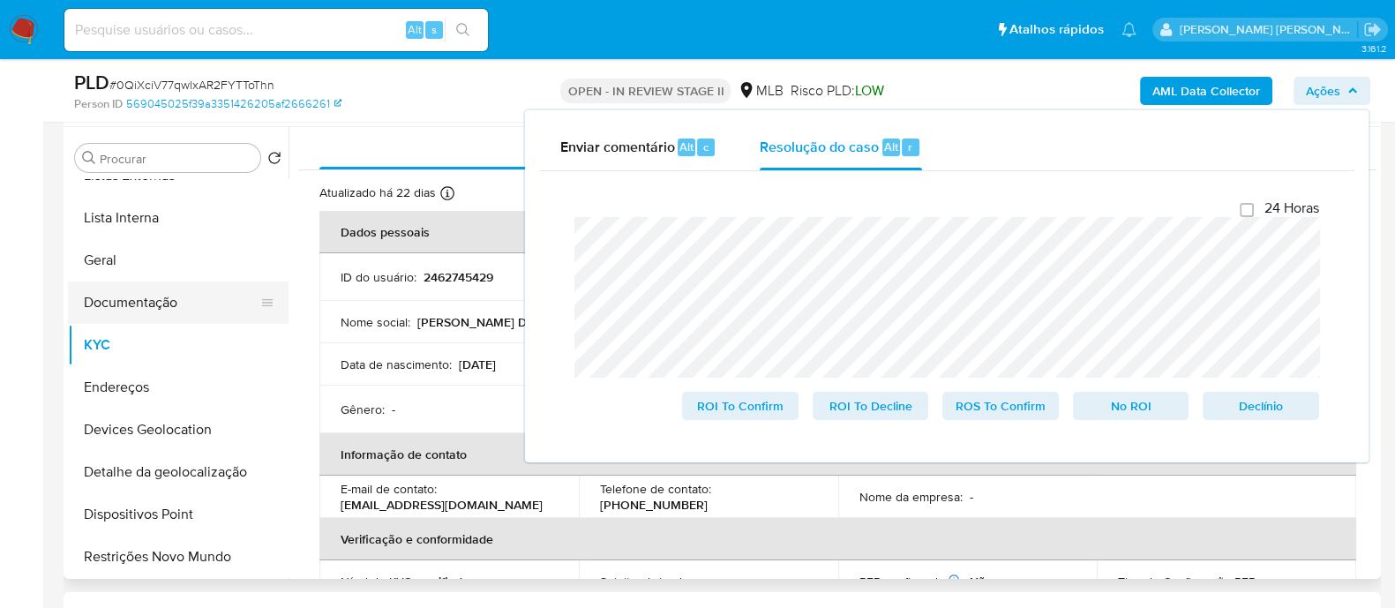
click at [159, 321] on button "Documentação" at bounding box center [171, 302] width 206 height 42
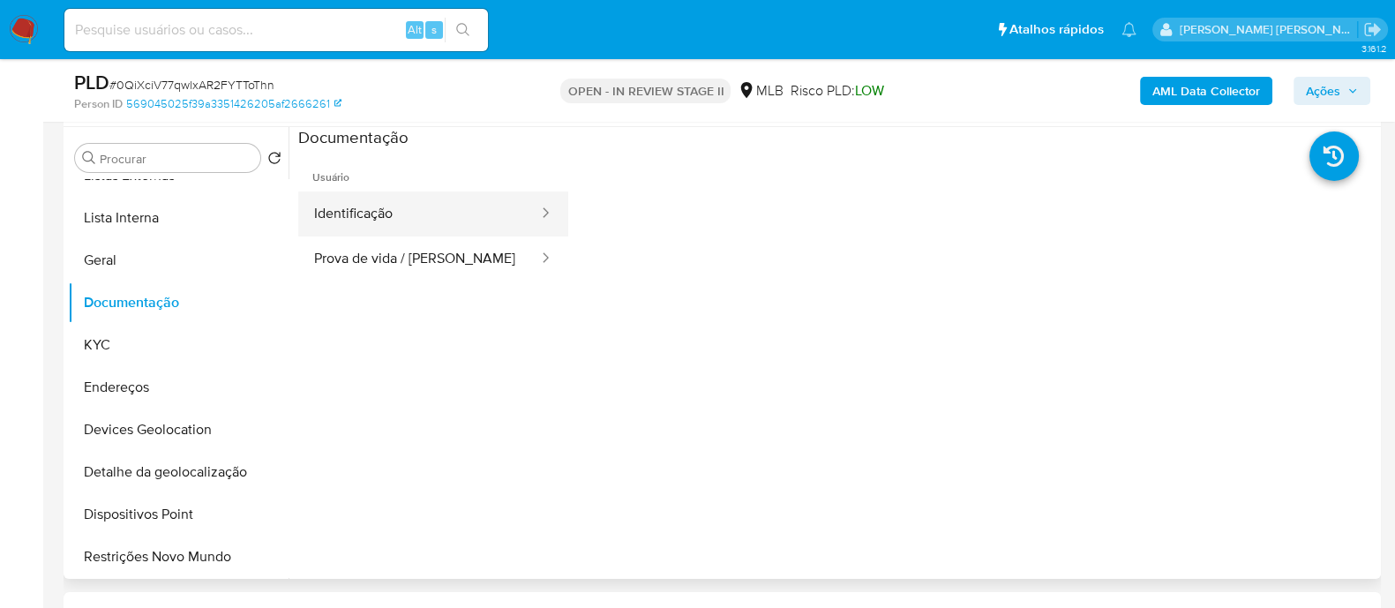
click at [385, 223] on button "Identificação" at bounding box center [419, 213] width 242 height 45
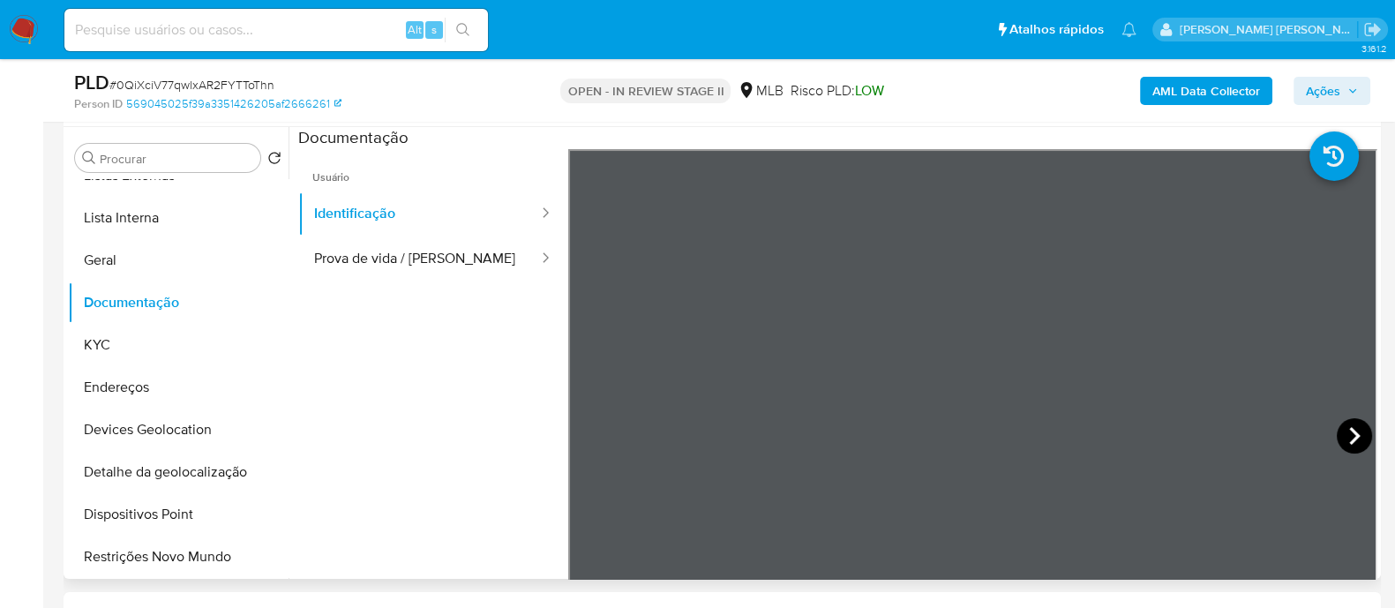
click at [1337, 430] on icon at bounding box center [1353, 435] width 35 height 35
drag, startPoint x: 1308, startPoint y: 84, endPoint x: 1272, endPoint y: 96, distance: 38.2
click at [1310, 86] on span "Ações" at bounding box center [1323, 91] width 34 height 28
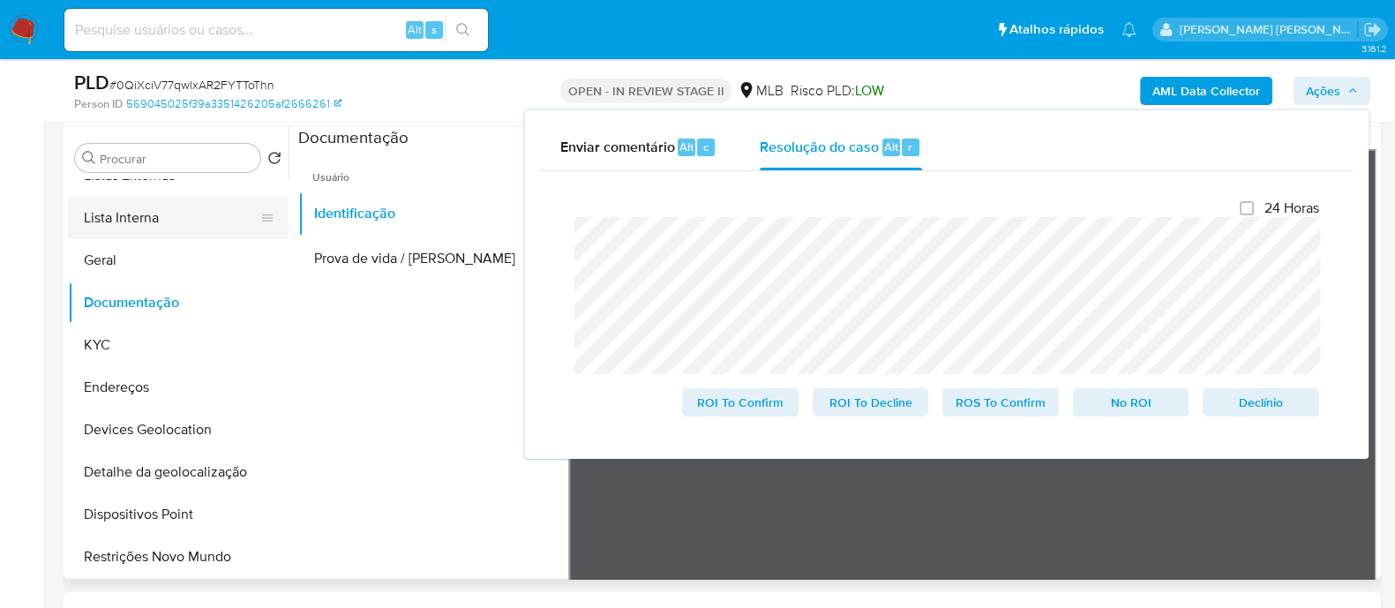
scroll to position [0, 0]
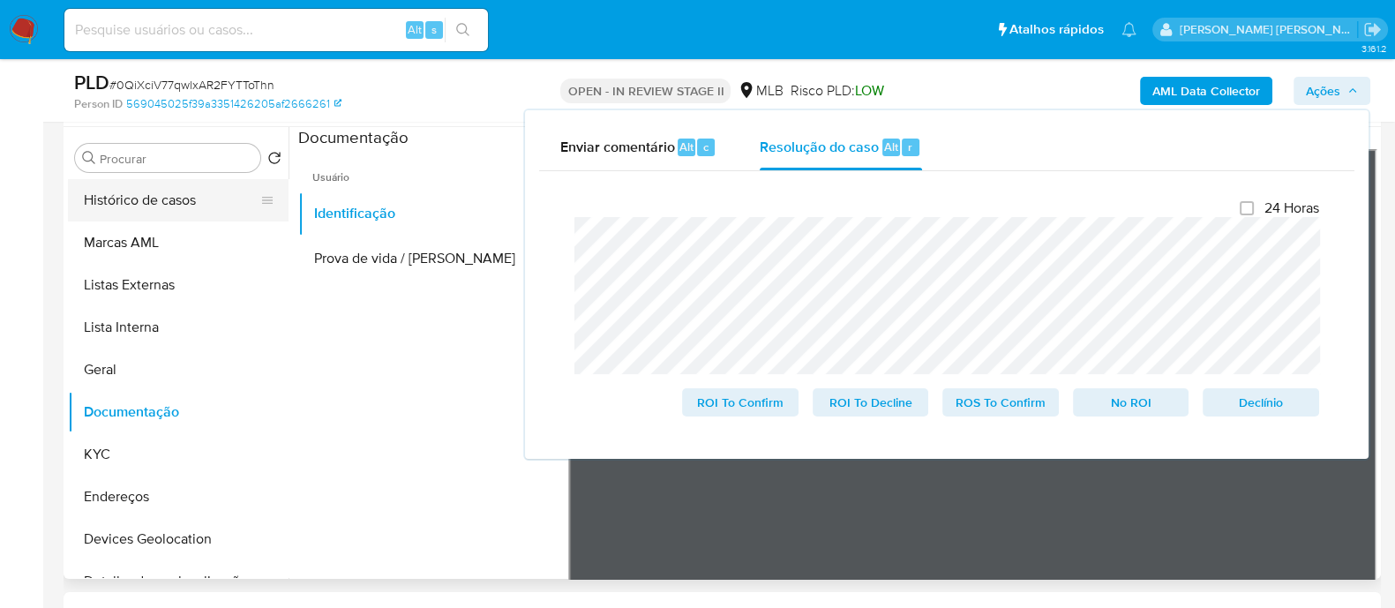
click at [152, 201] on button "Histórico de casos" at bounding box center [171, 200] width 206 height 42
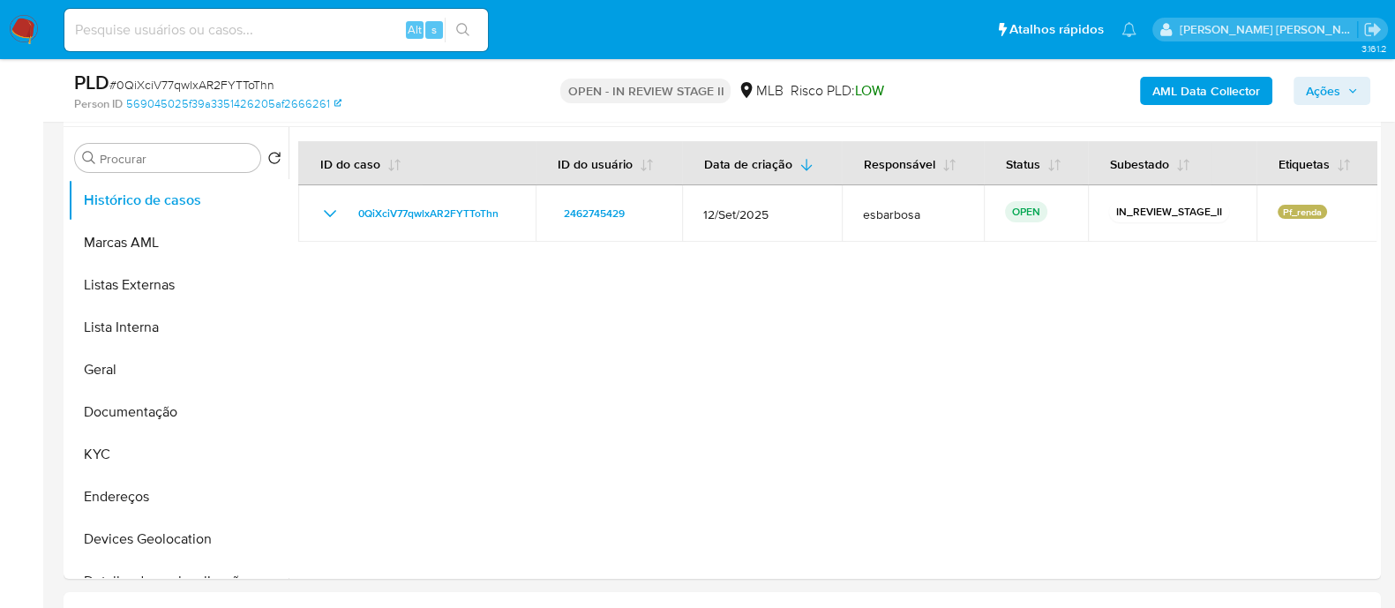
click at [1331, 90] on span "Ações" at bounding box center [1323, 91] width 34 height 28
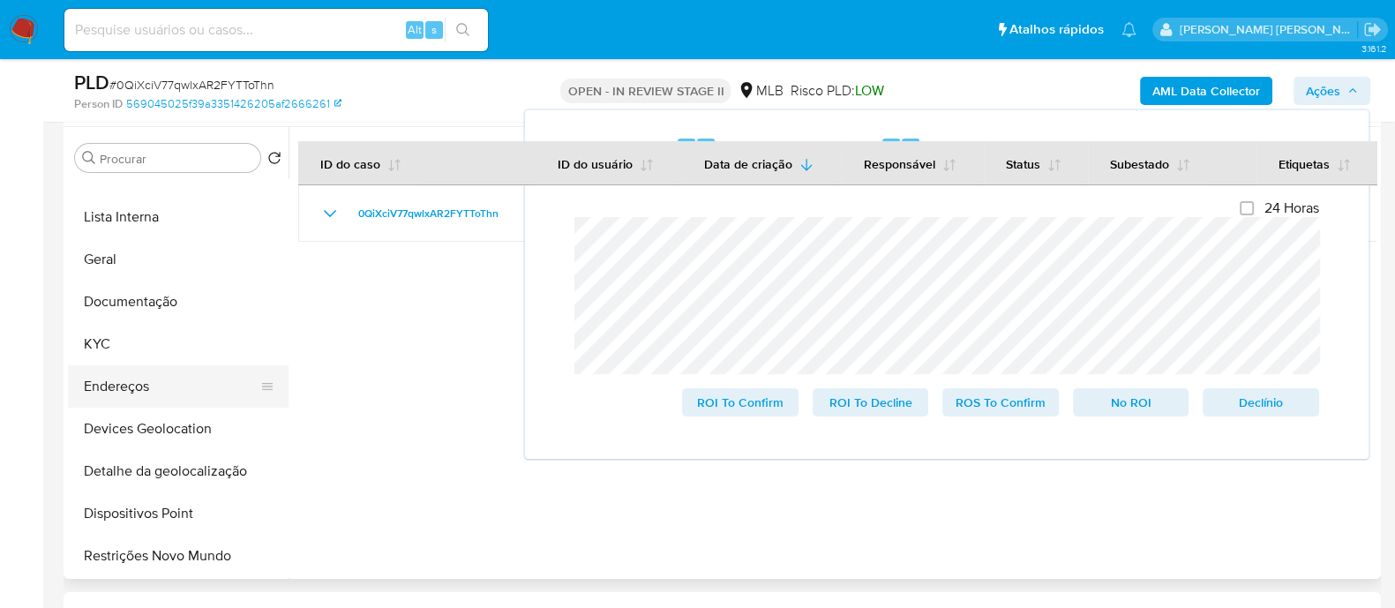
scroll to position [220, 0]
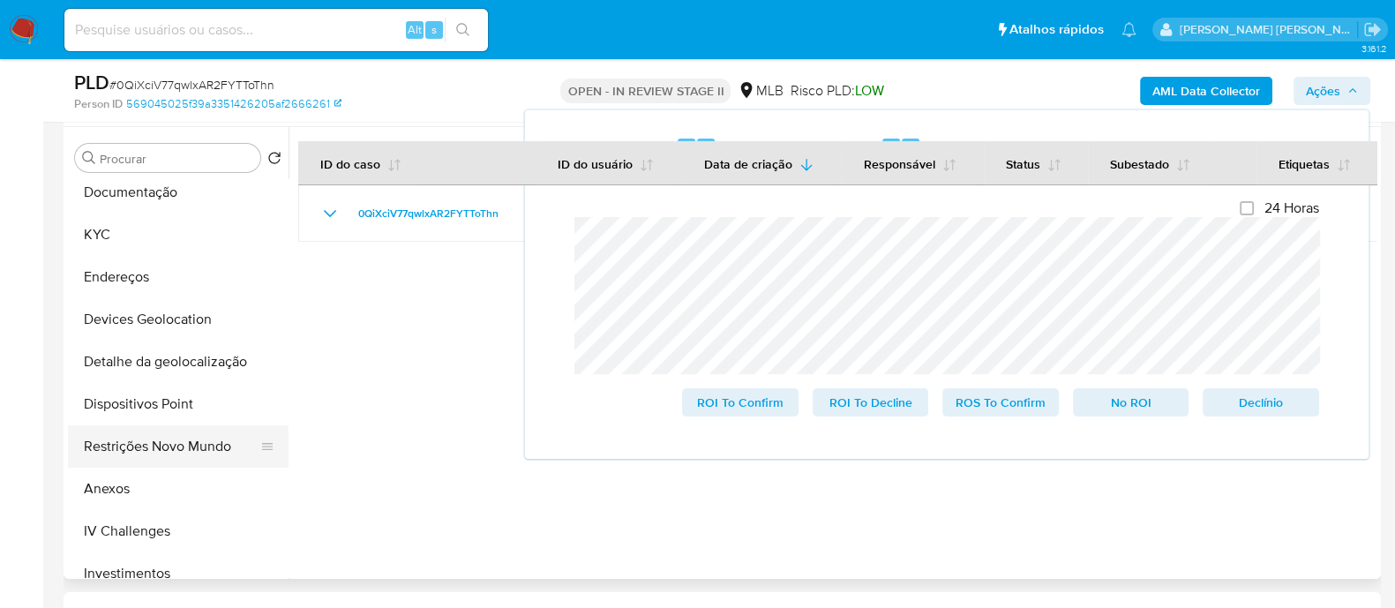
click at [175, 435] on button "Restrições Novo Mundo" at bounding box center [171, 446] width 206 height 42
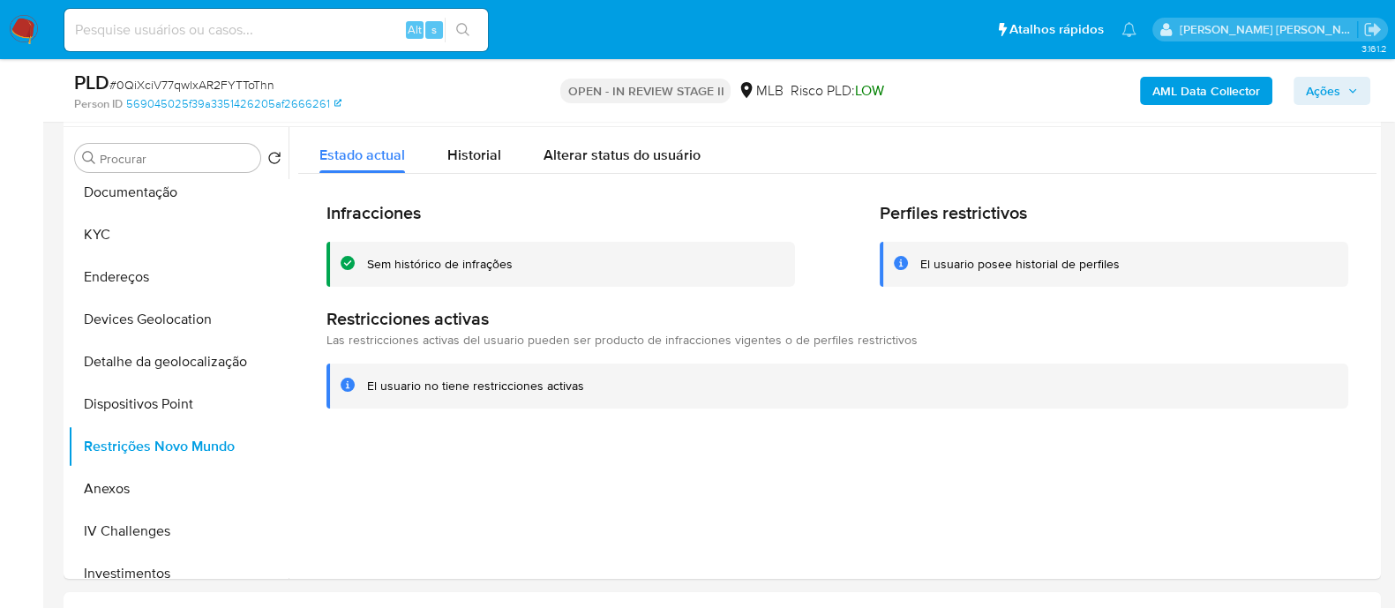
click at [459, 265] on div "Sem histórico de infrações" at bounding box center [440, 264] width 146 height 17
click at [110, 230] on button "KYC" at bounding box center [171, 234] width 206 height 42
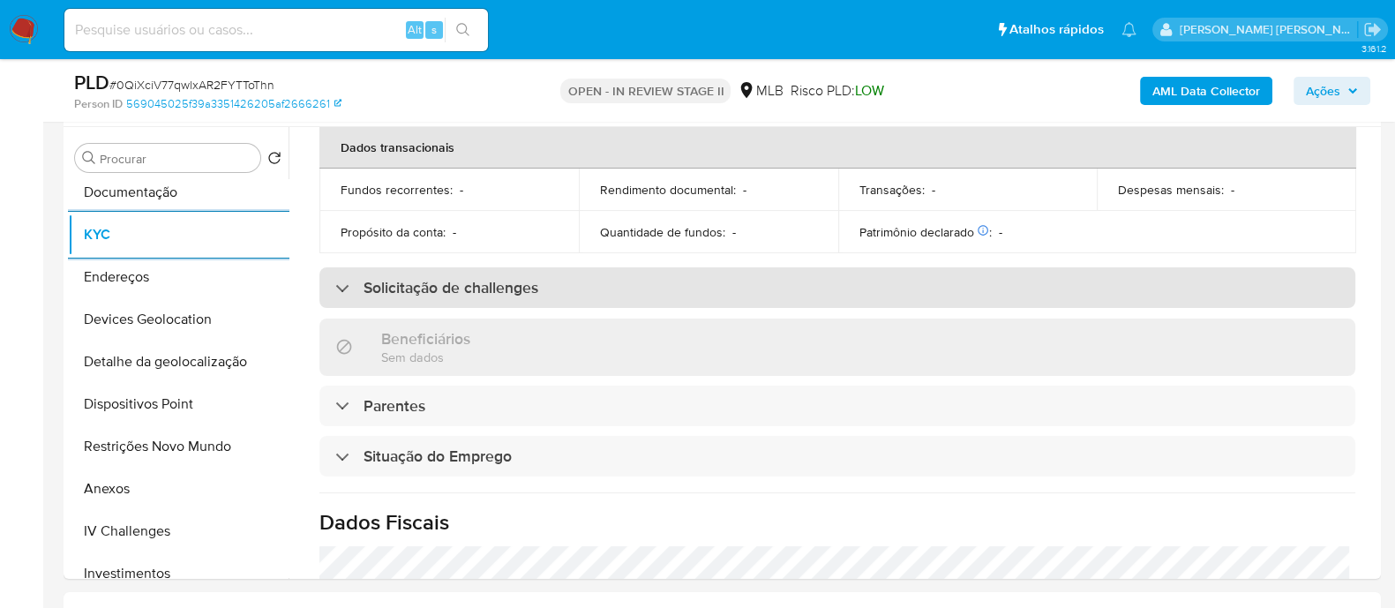
scroll to position [771, 0]
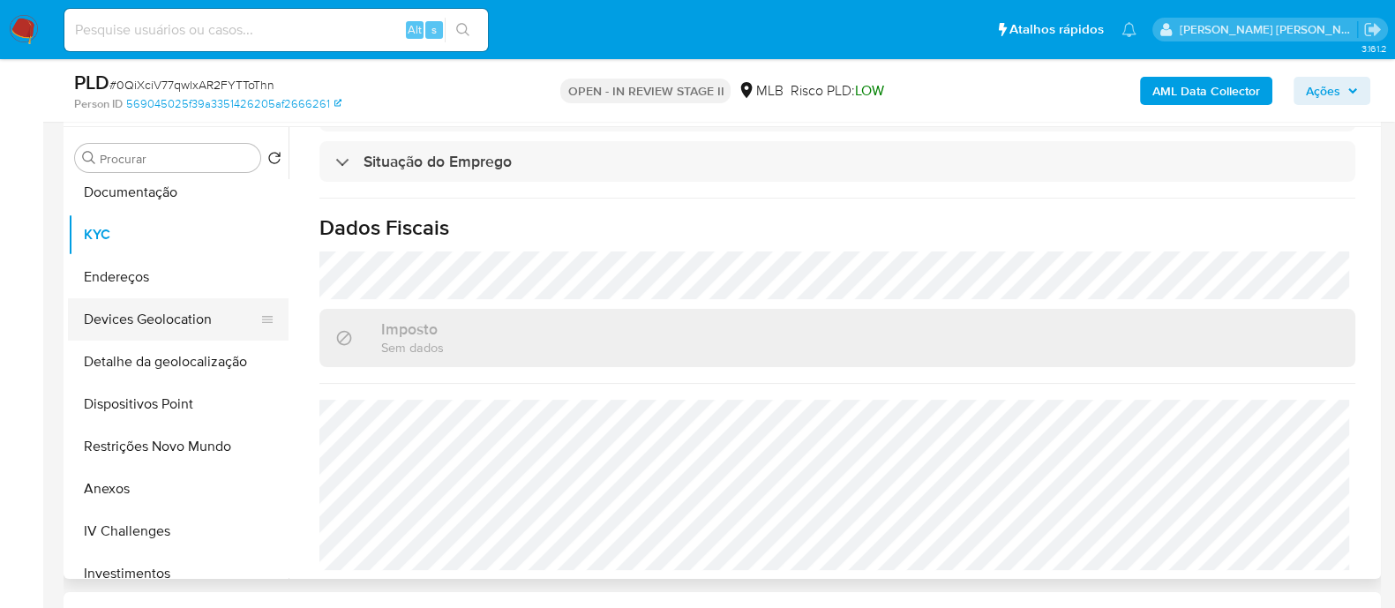
click at [185, 319] on button "Devices Geolocation" at bounding box center [171, 319] width 206 height 42
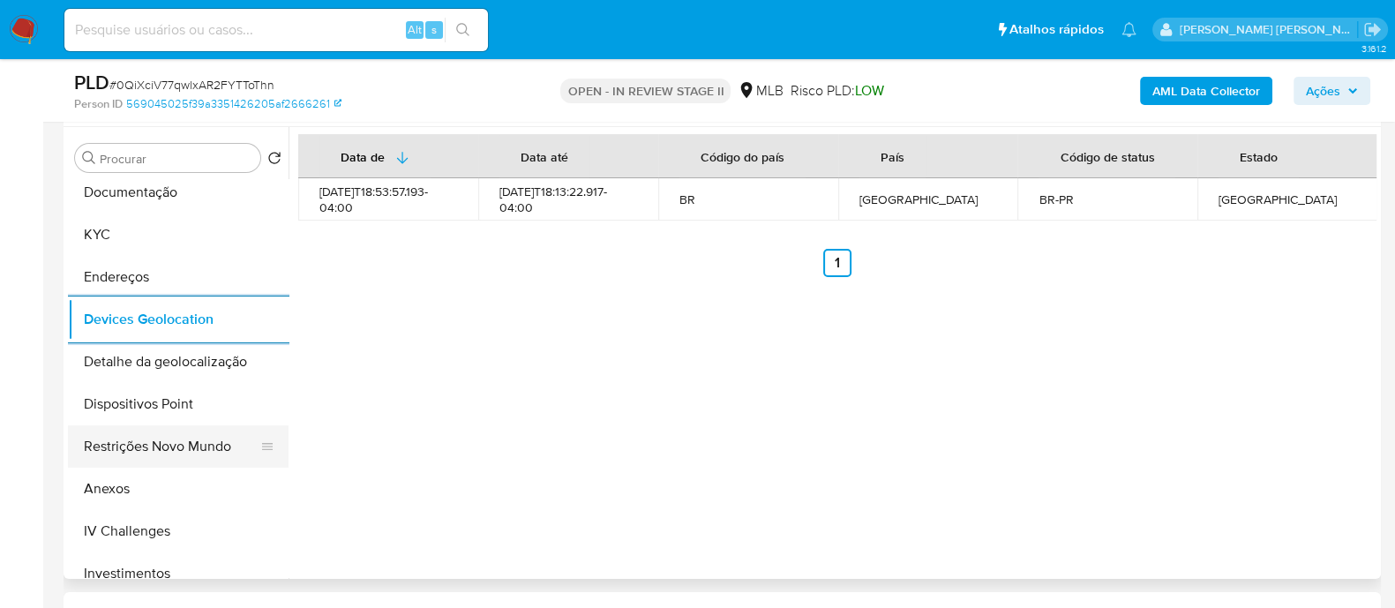
click at [181, 444] on button "Restrições Novo Mundo" at bounding box center [171, 446] width 206 height 42
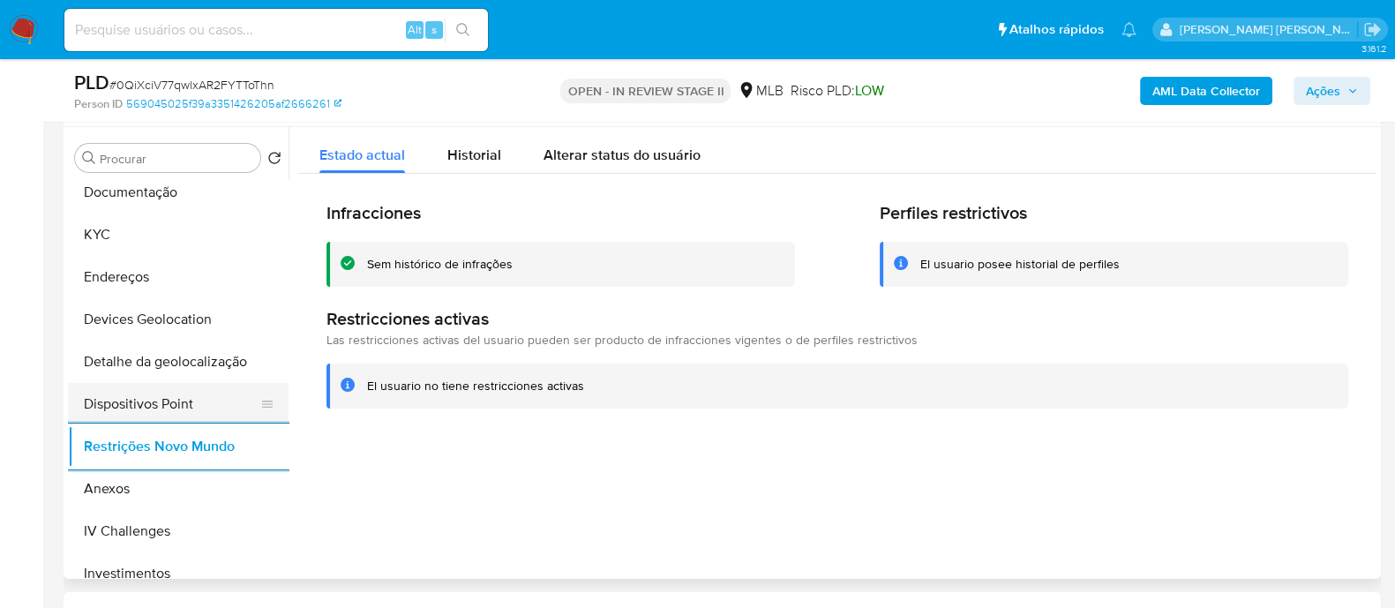
click at [193, 386] on button "Dispositivos Point" at bounding box center [171, 404] width 206 height 42
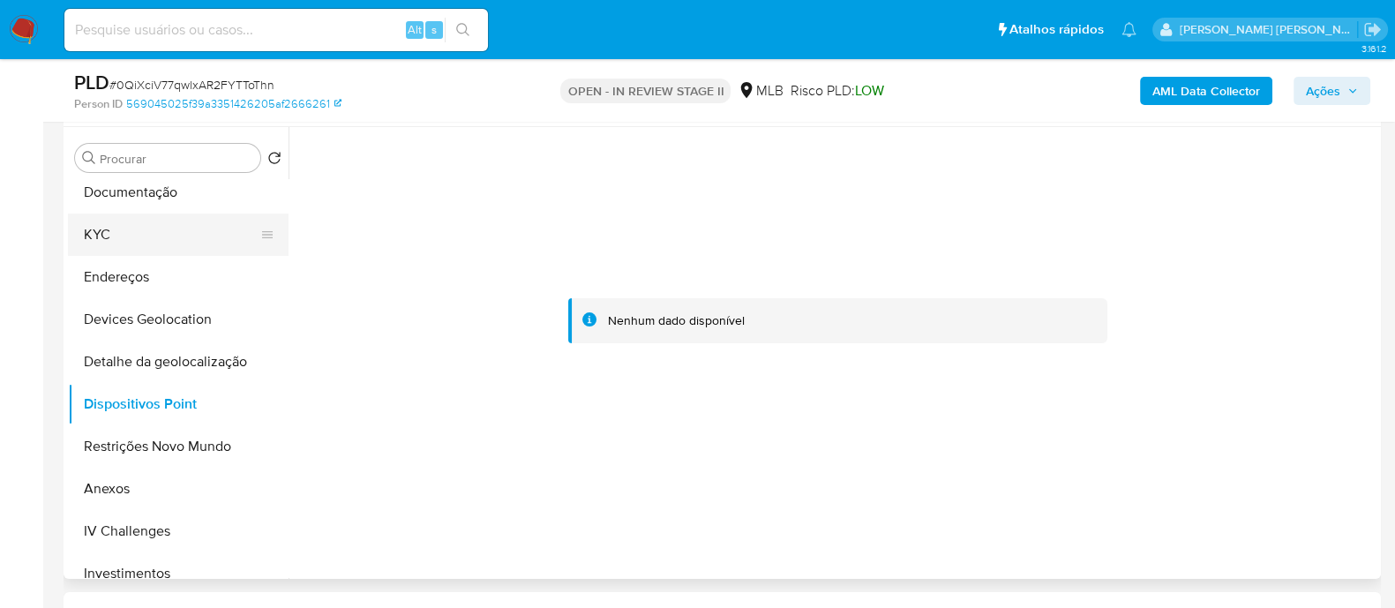
click at [179, 244] on button "KYC" at bounding box center [171, 234] width 206 height 42
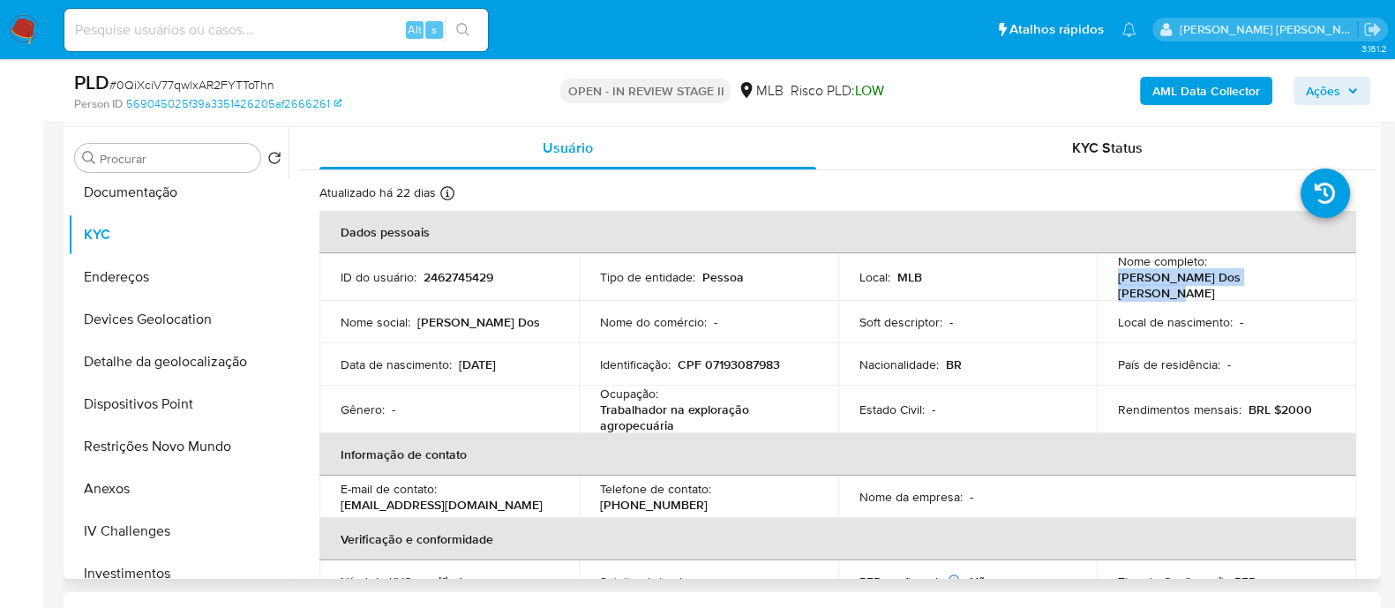
drag, startPoint x: 1287, startPoint y: 281, endPoint x: 1111, endPoint y: 289, distance: 176.7
click at [1111, 289] on td "Nome completo : Jaqueline Dos Santos Amorim" at bounding box center [1226, 277] width 259 height 48
drag, startPoint x: 780, startPoint y: 363, endPoint x: 700, endPoint y: 359, distance: 79.5
click at [700, 359] on div "Identificação : CPF 07193087983" at bounding box center [708, 364] width 217 height 16
copy p "07193087983"
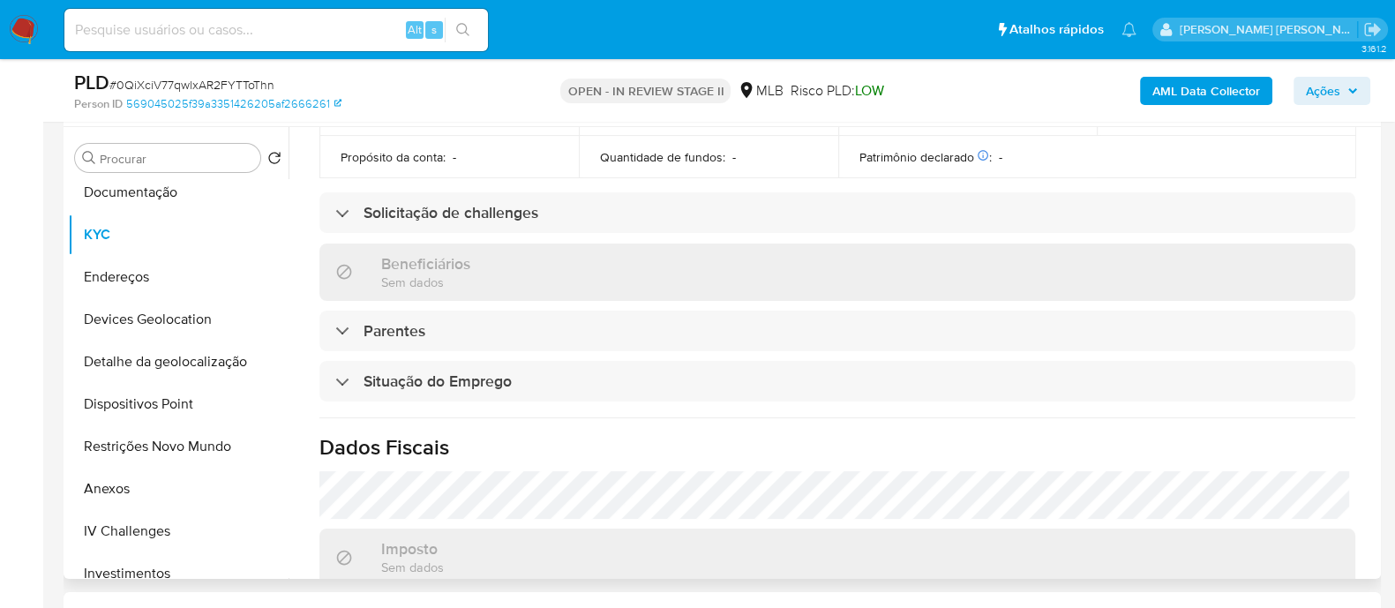
scroll to position [771, 0]
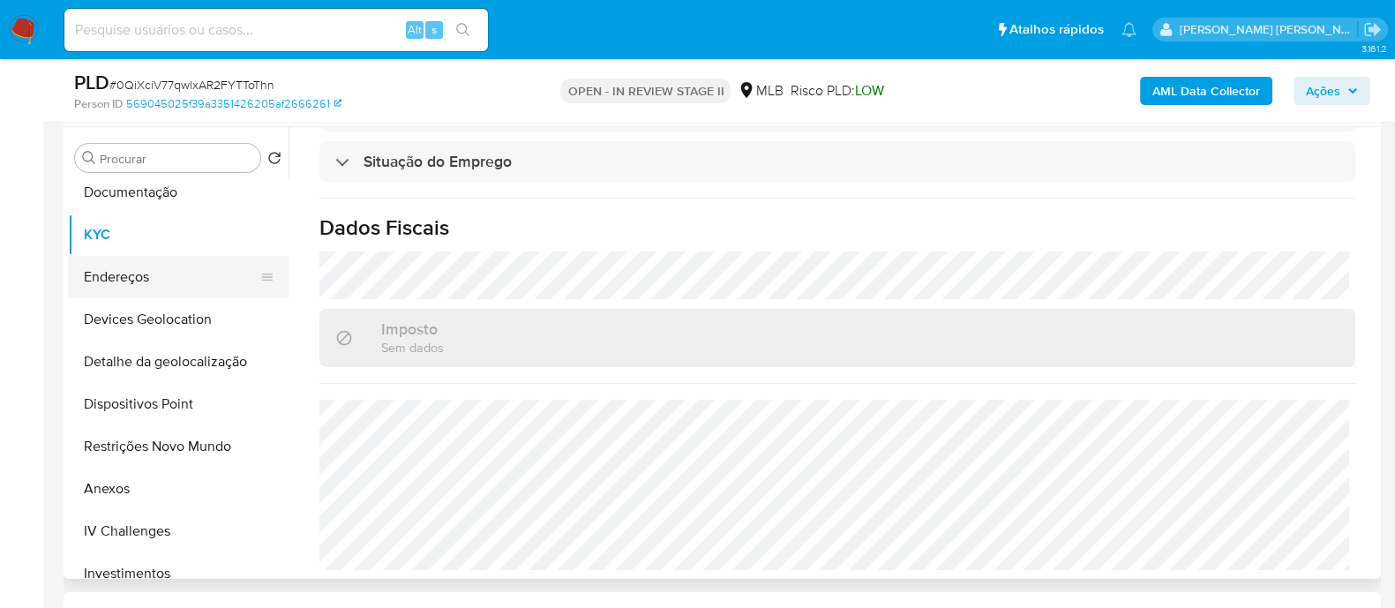
click at [161, 284] on button "Endereços" at bounding box center [171, 277] width 206 height 42
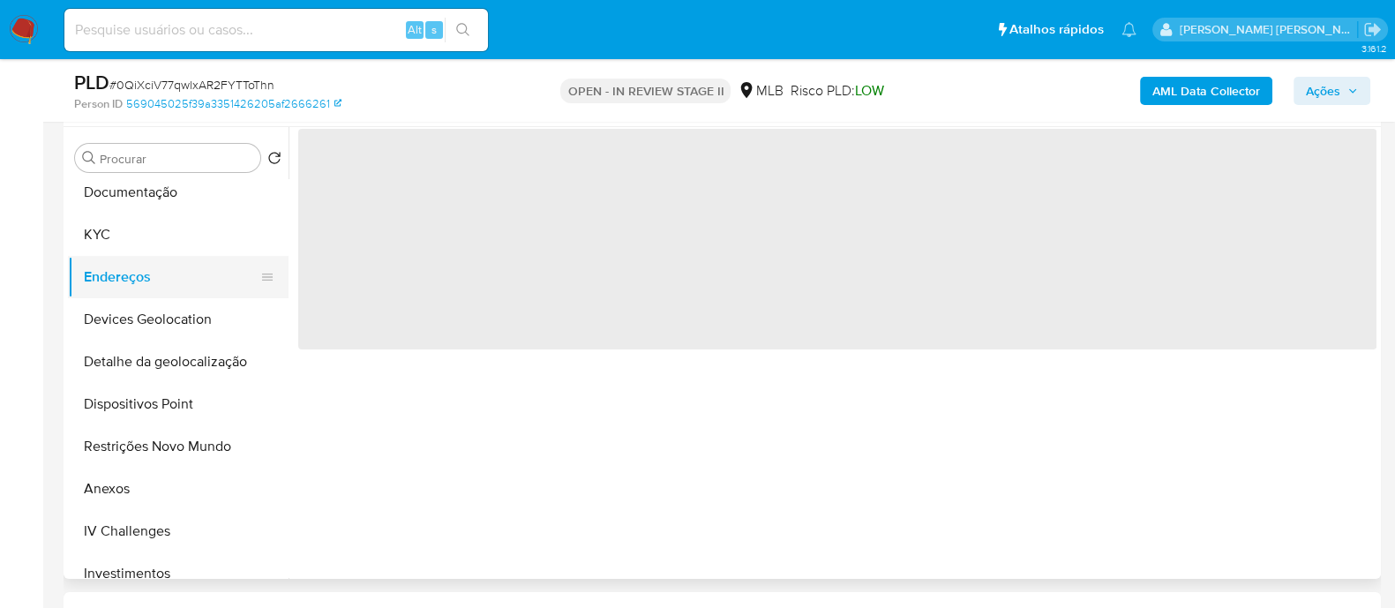
scroll to position [0, 0]
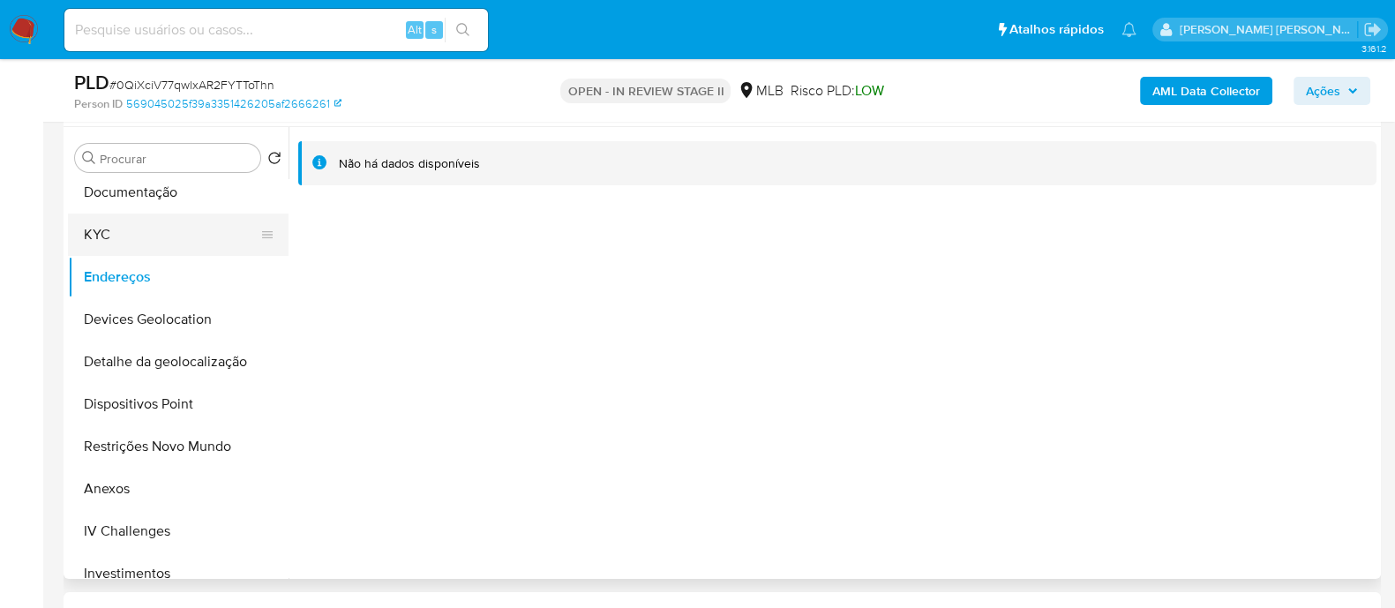
click at [150, 232] on button "KYC" at bounding box center [171, 234] width 206 height 42
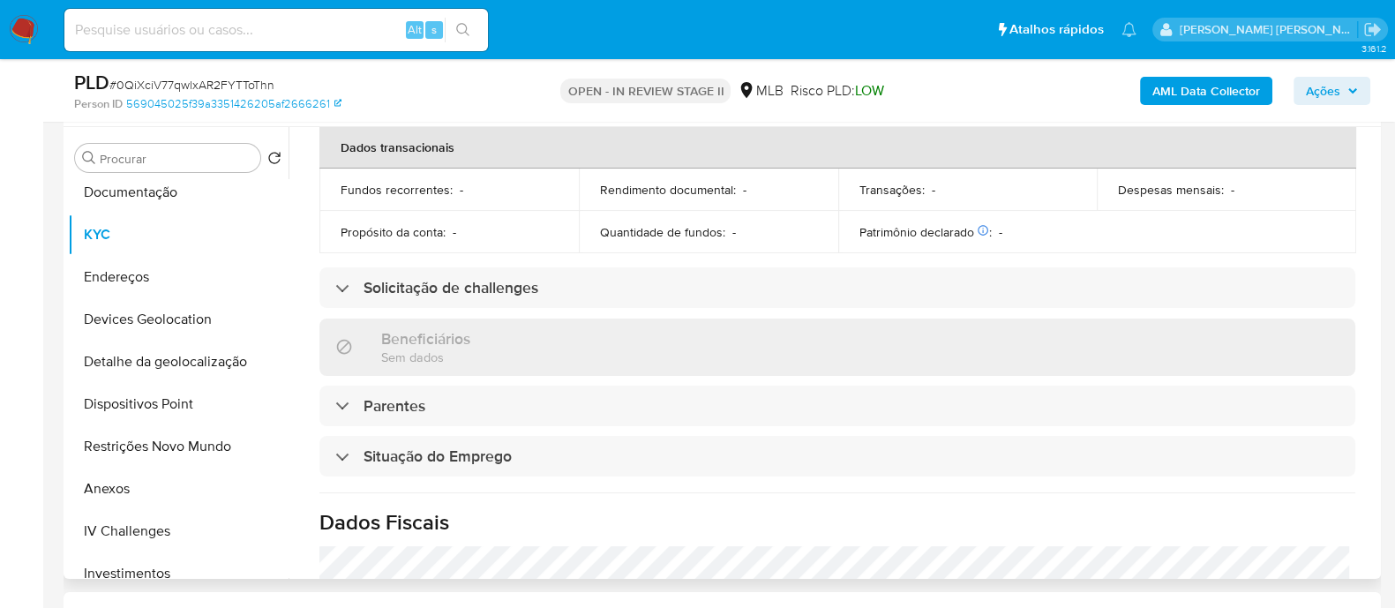
scroll to position [771, 0]
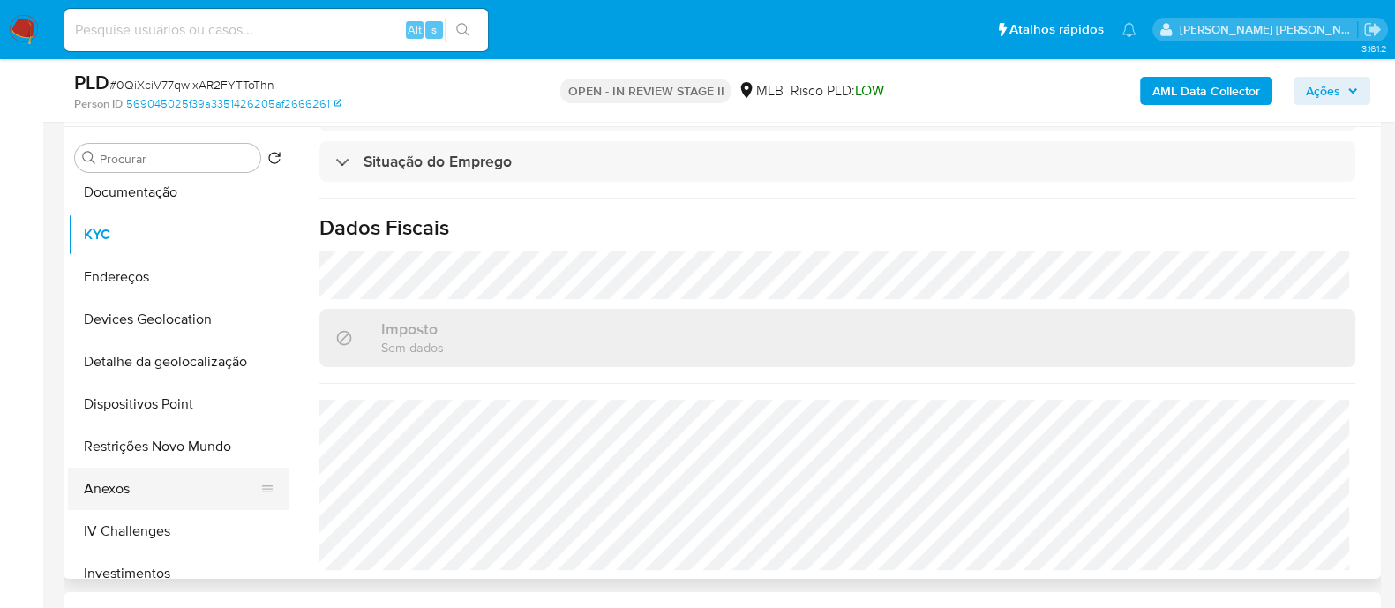
click at [131, 487] on button "Anexos" at bounding box center [171, 489] width 206 height 42
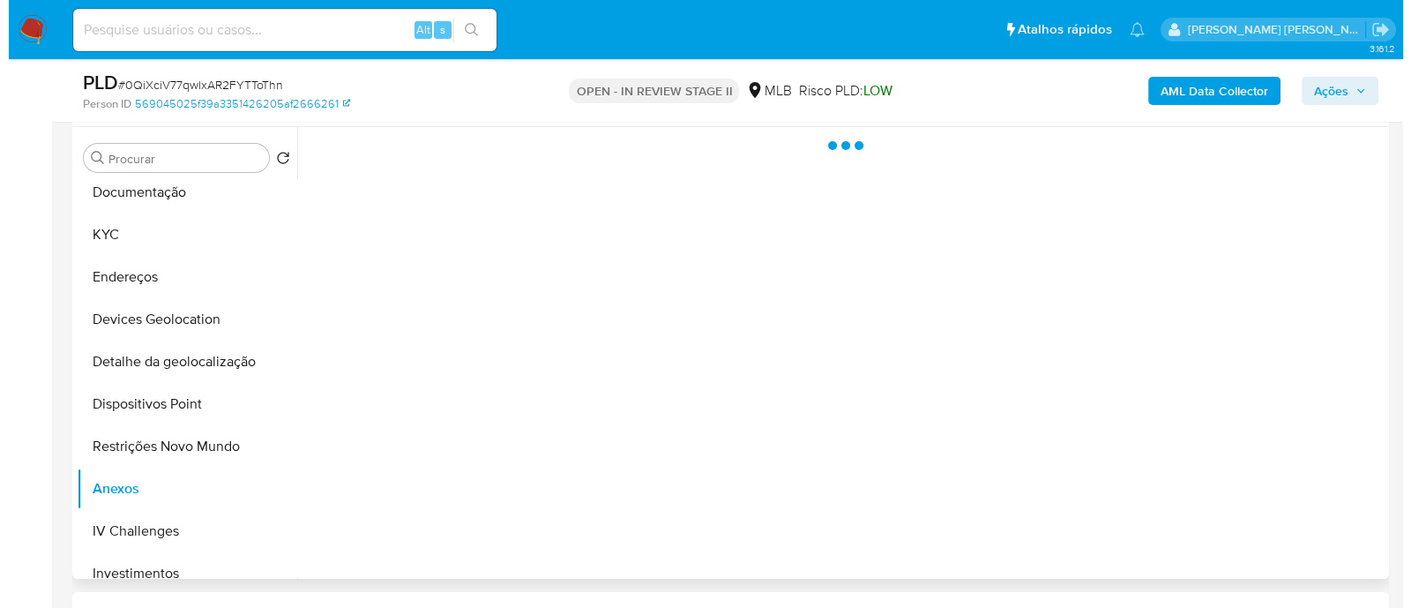
scroll to position [0, 0]
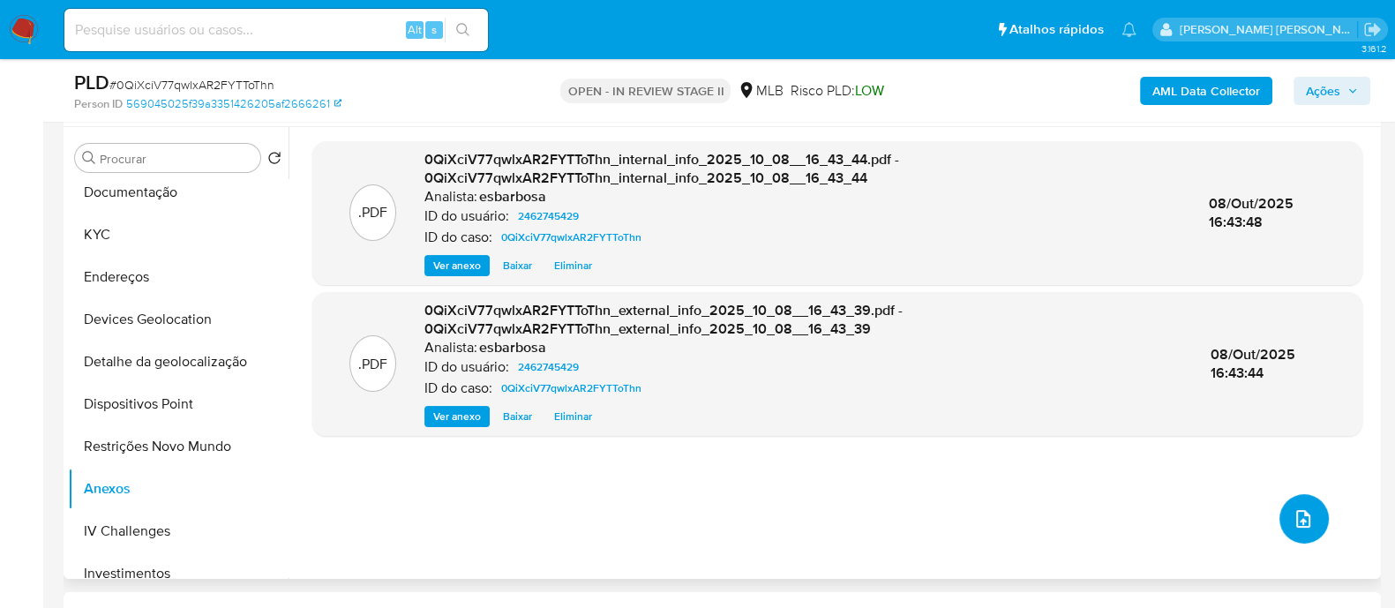
click at [1303, 519] on icon "upload-file" at bounding box center [1302, 518] width 21 height 21
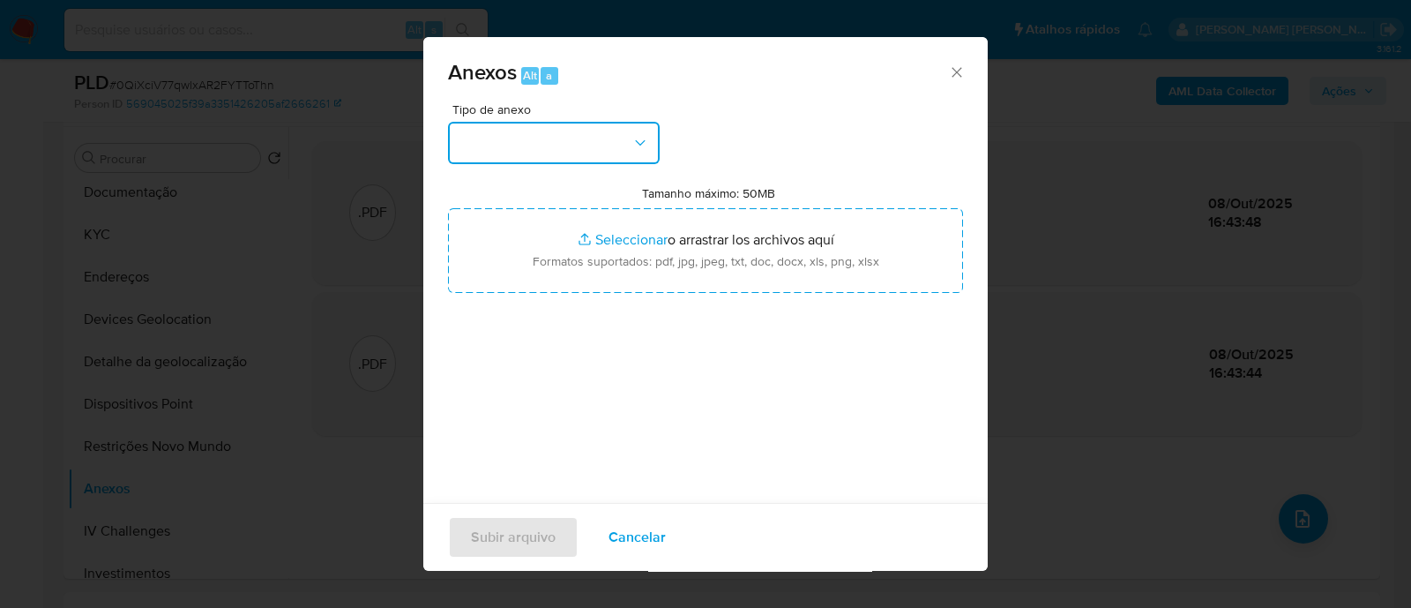
click at [617, 125] on button "button" at bounding box center [554, 143] width 212 height 42
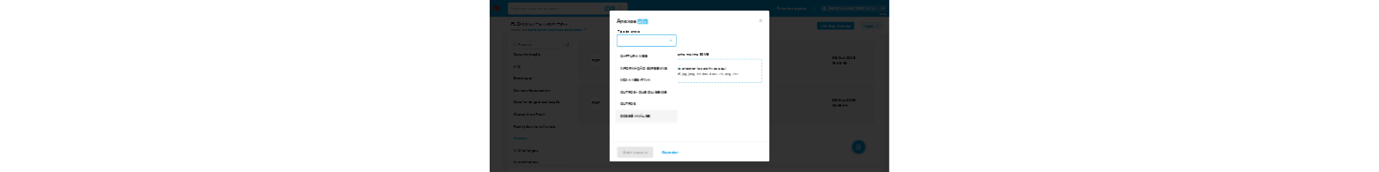
scroll to position [272, 0]
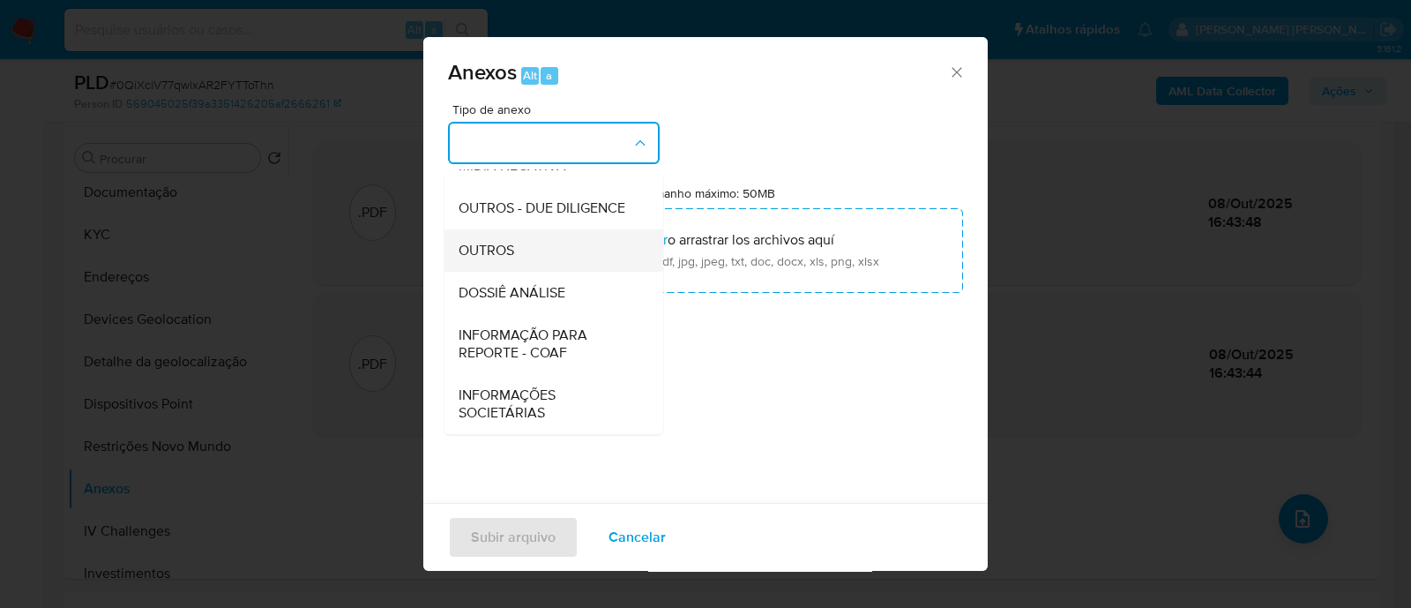
click at [482, 255] on span "OUTROS" at bounding box center [487, 251] width 56 height 18
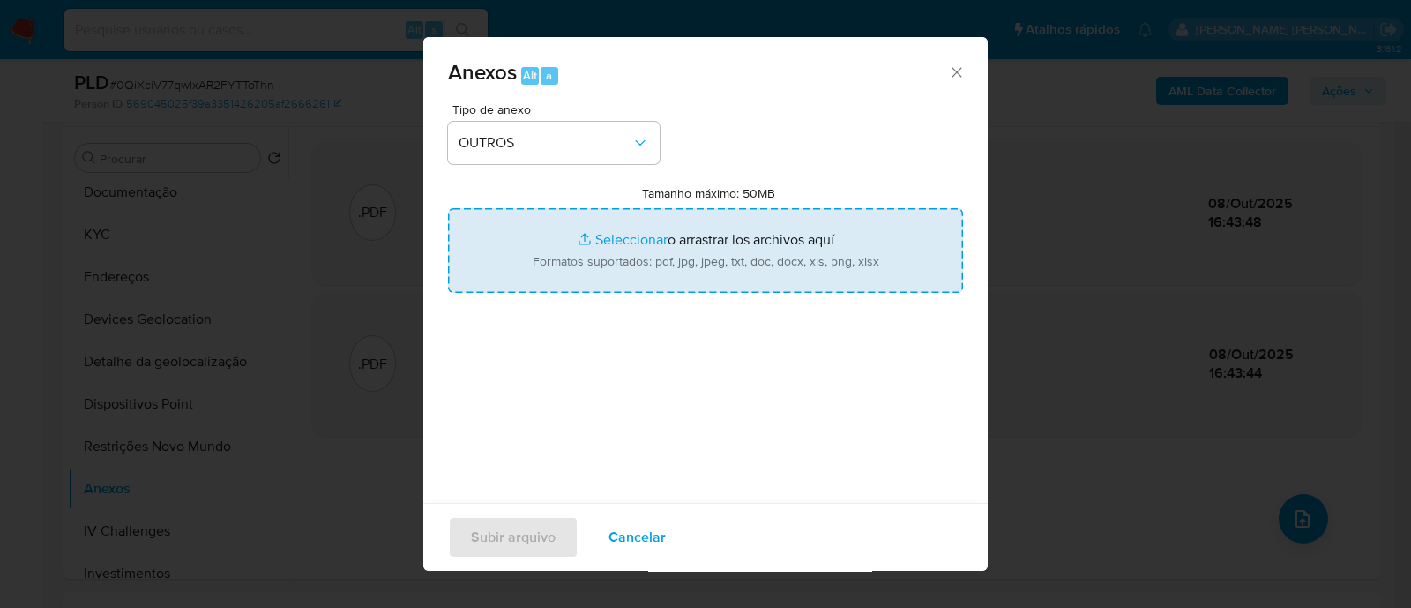
click at [638, 244] on input "Tamanho máximo: 50MB Seleccionar archivos" at bounding box center [705, 250] width 515 height 85
type input "C:\fakepath\Mulan 2462745429_2025_10_08_07_03_48.xlsx"
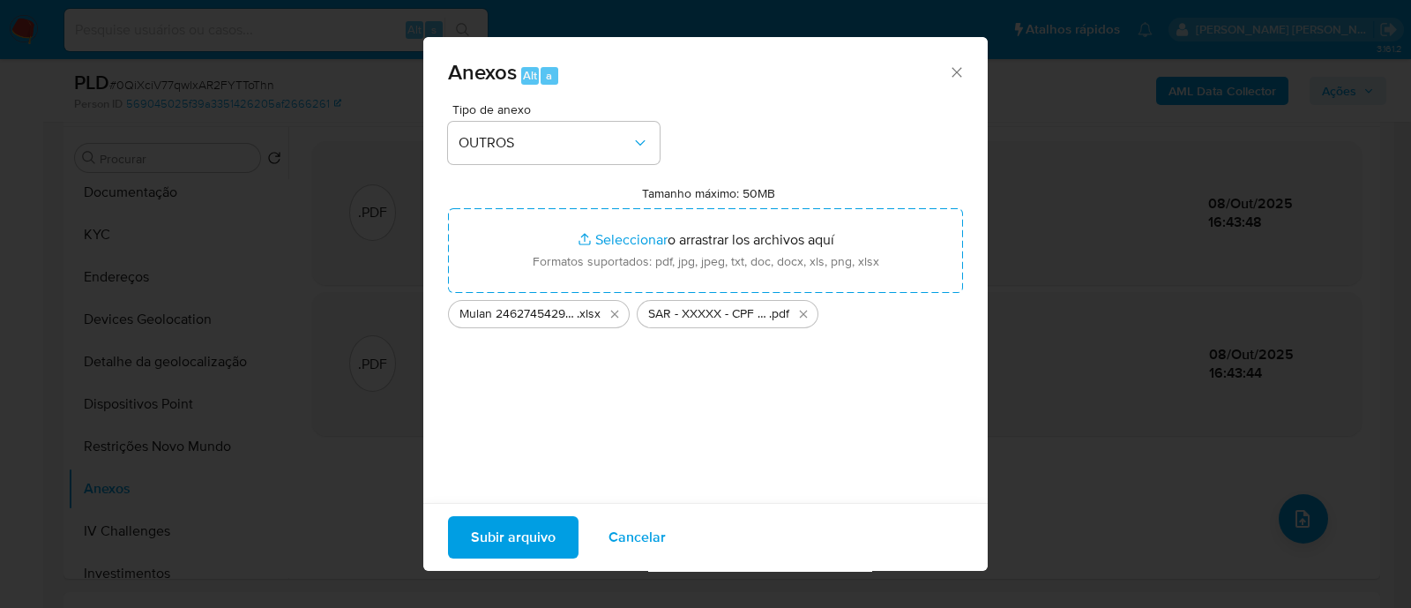
click at [503, 531] on span "Subir arquivo" at bounding box center [513, 537] width 85 height 39
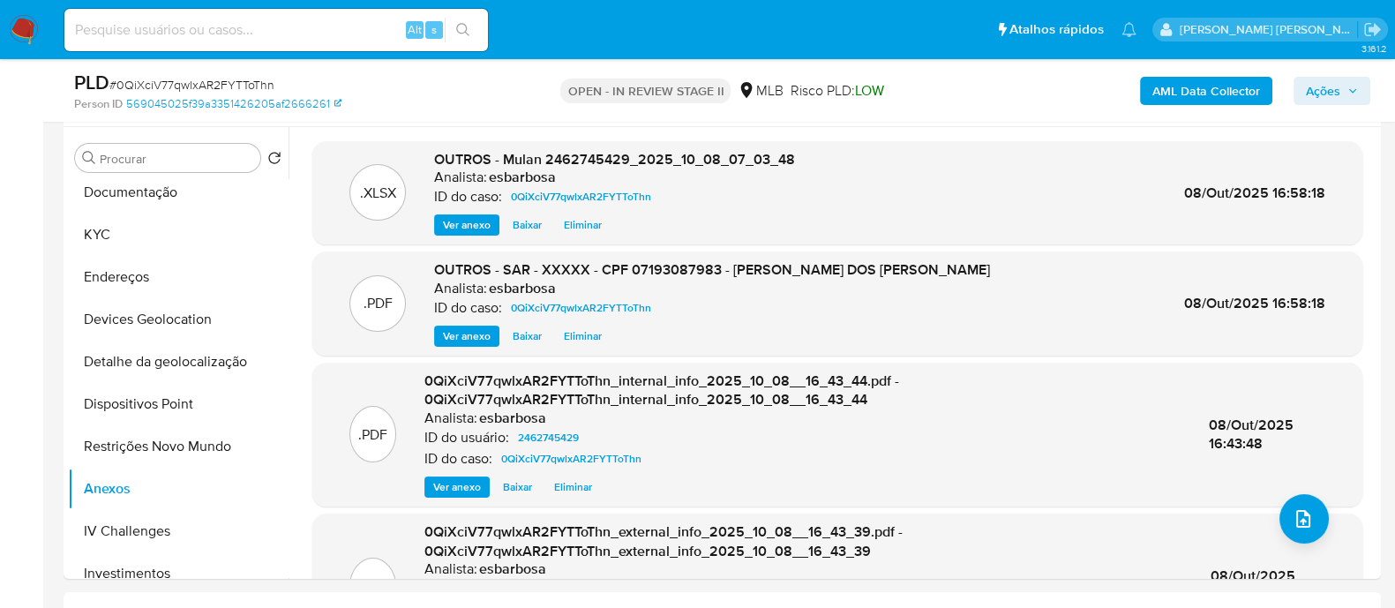
click at [1327, 94] on span "Ações" at bounding box center [1323, 91] width 34 height 28
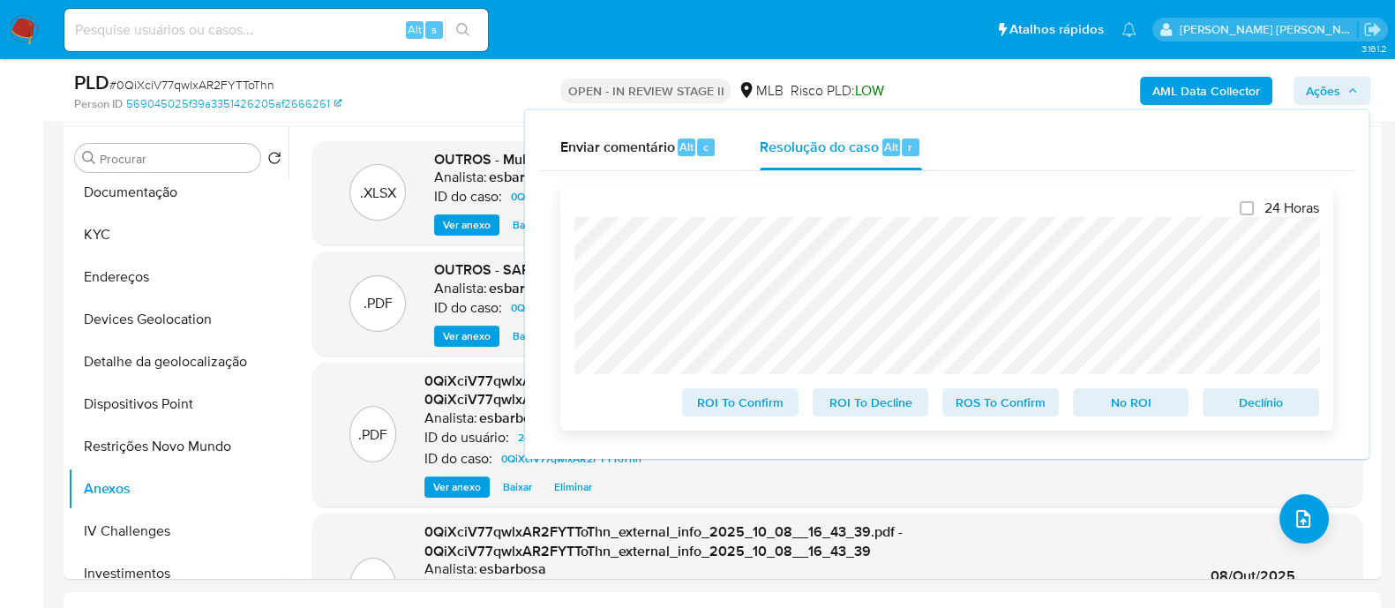
click at [1022, 394] on span "ROS To Confirm" at bounding box center [1001, 402] width 92 height 25
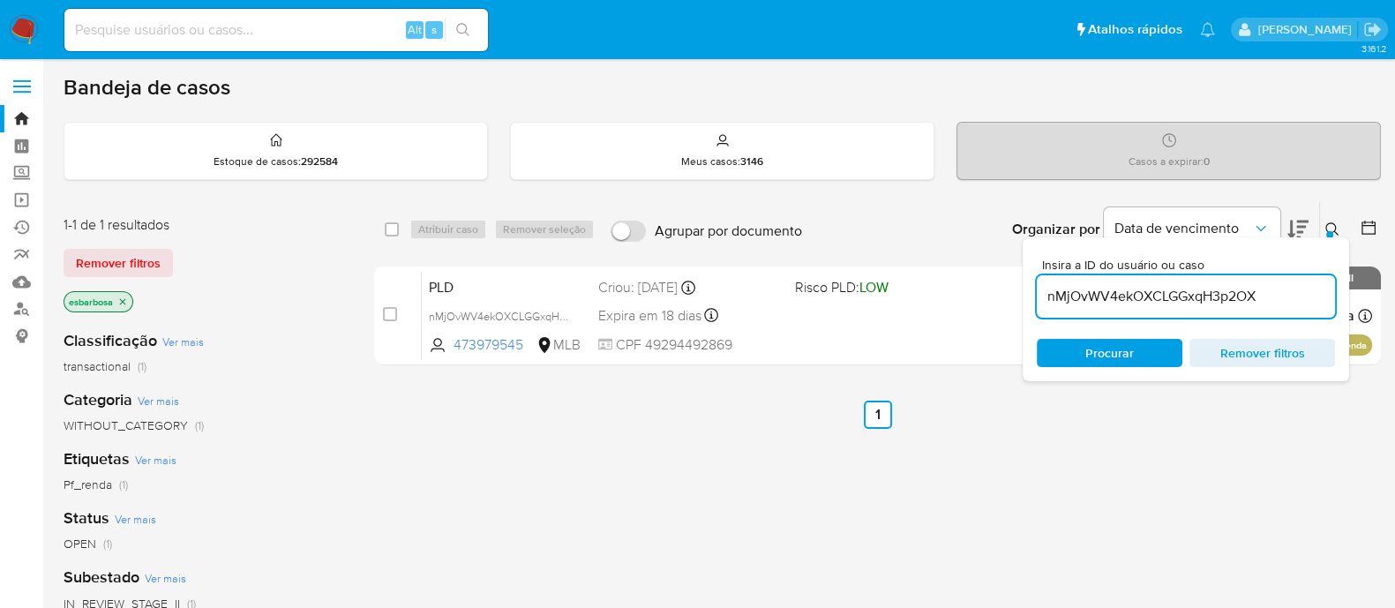
click at [19, 19] on img at bounding box center [24, 30] width 30 height 30
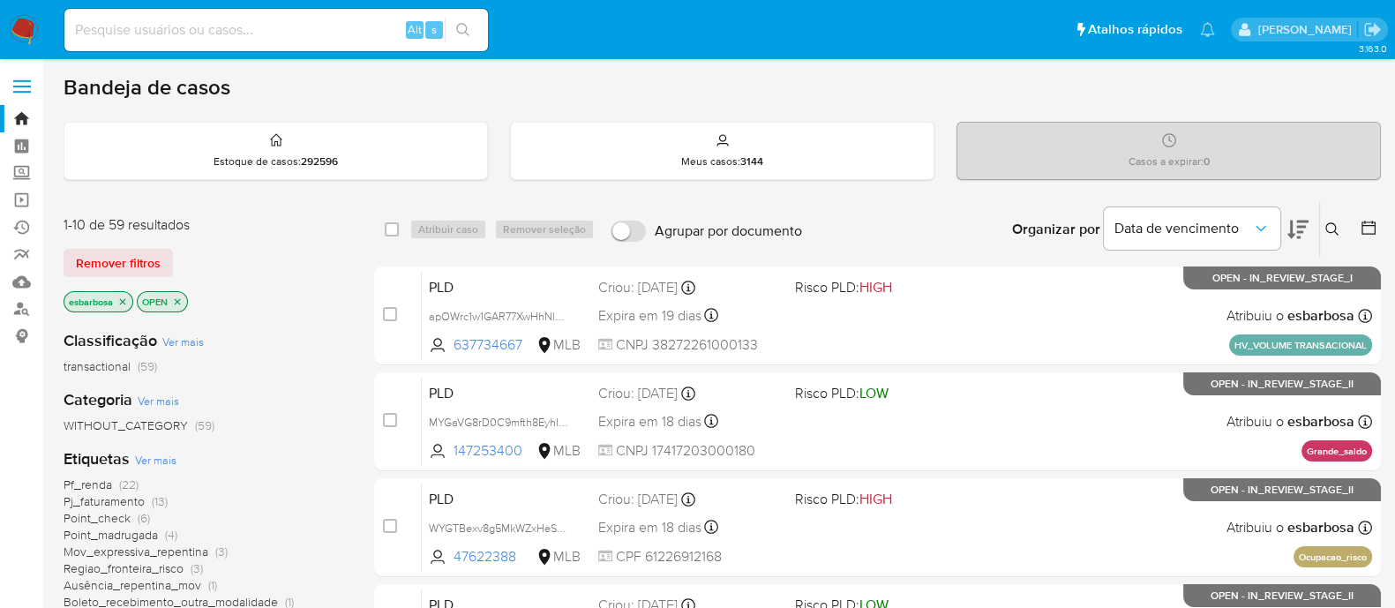
scroll to position [109, 0]
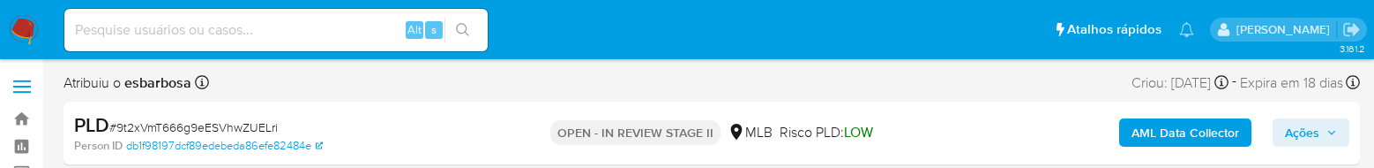
select select "10"
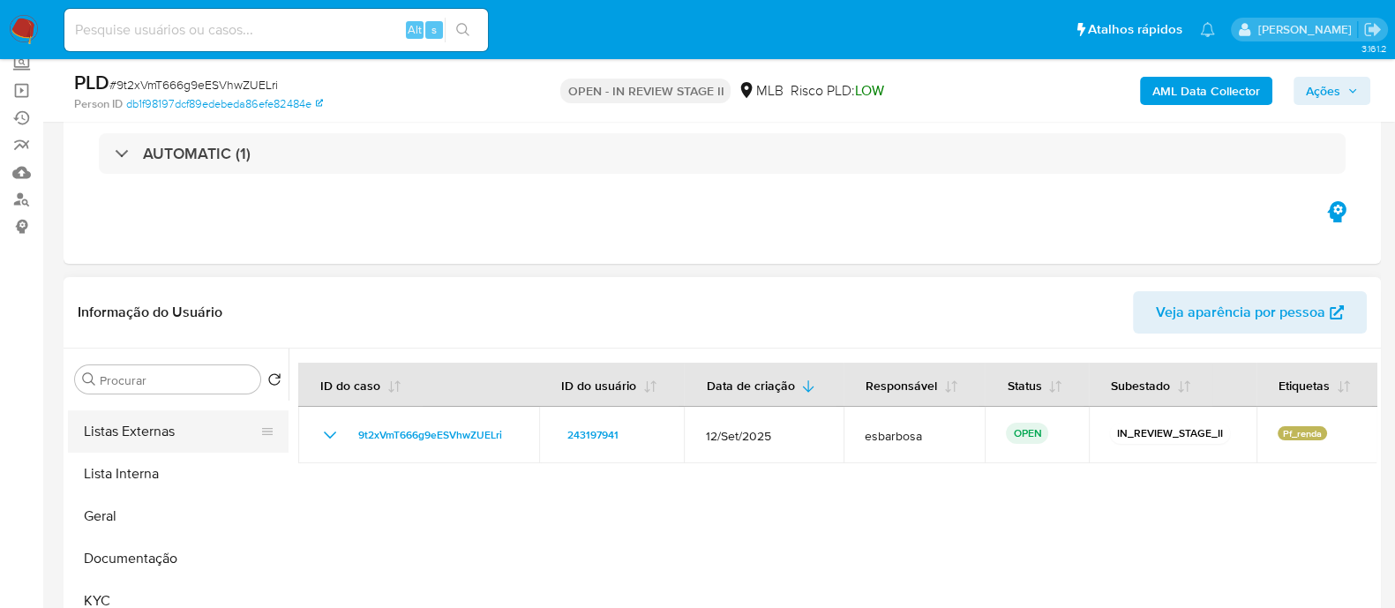
scroll to position [109, 0]
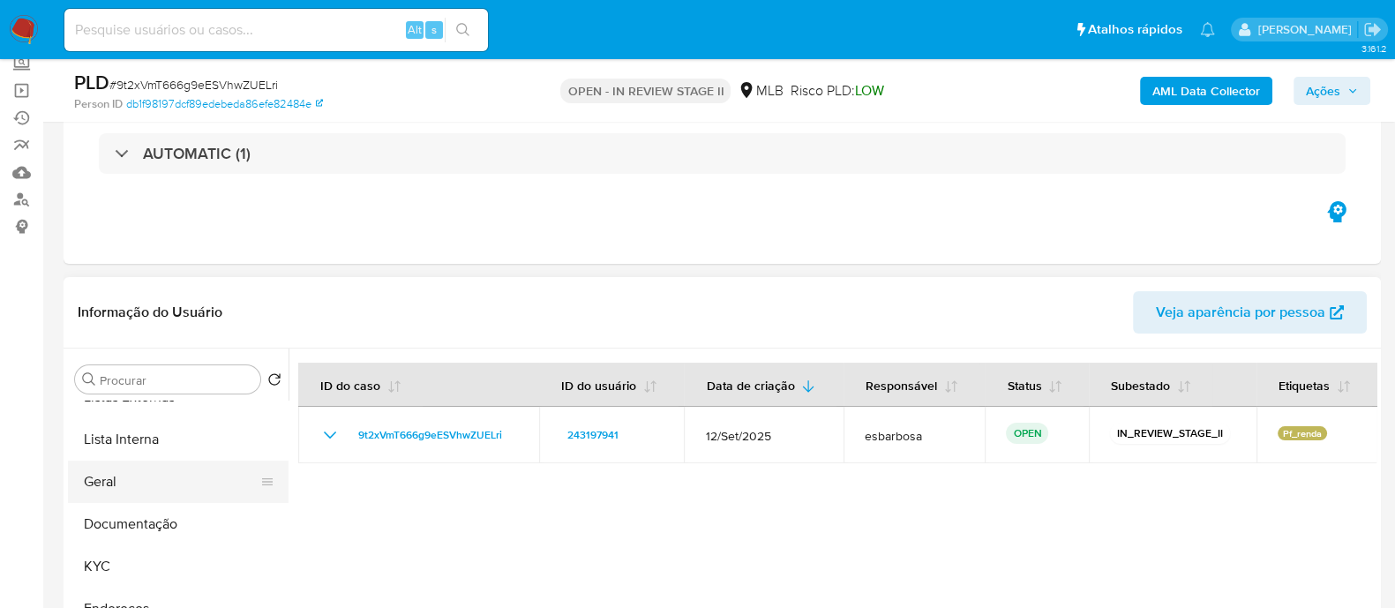
click at [131, 167] on button "Geral" at bounding box center [171, 481] width 206 height 42
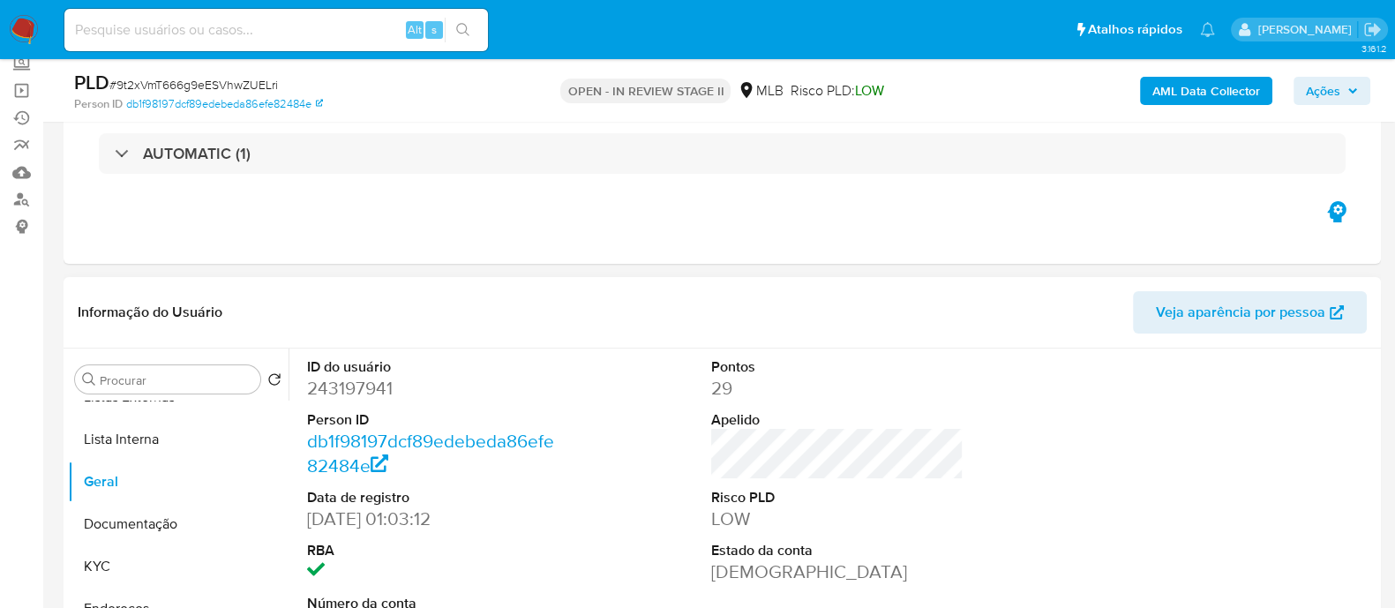
click at [371, 167] on dd "243197941" at bounding box center [433, 388] width 252 height 25
copy dd "243197941"
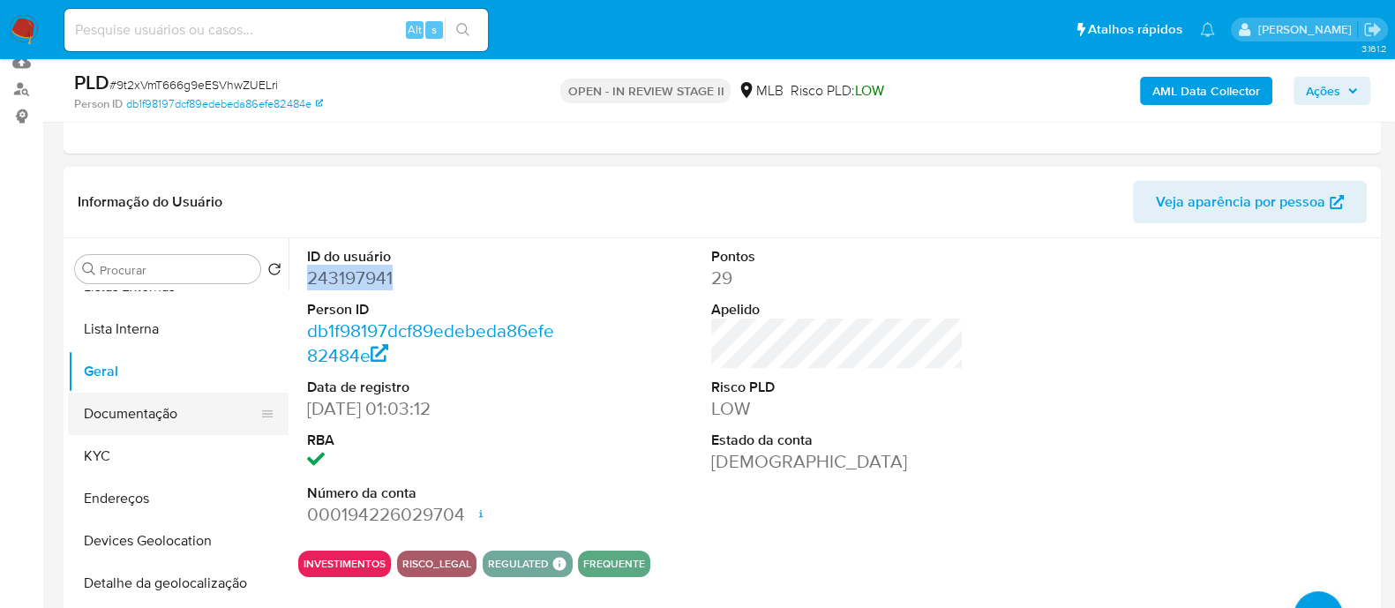
drag, startPoint x: 147, startPoint y: 407, endPoint x: 194, endPoint y: 397, distance: 47.8
click at [147, 167] on button "Documentação" at bounding box center [171, 414] width 206 height 42
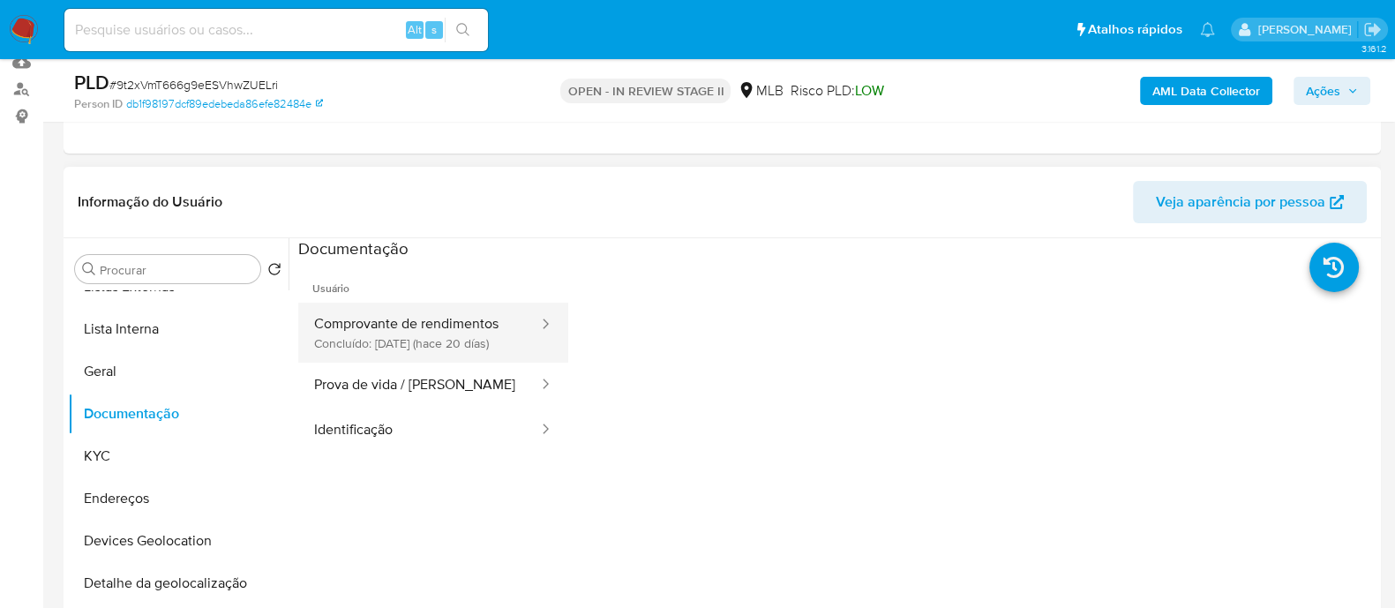
click at [425, 167] on button "Comprovante de rendimentos Concluído: 18/09/2025 (hace 20 días)" at bounding box center [419, 333] width 242 height 60
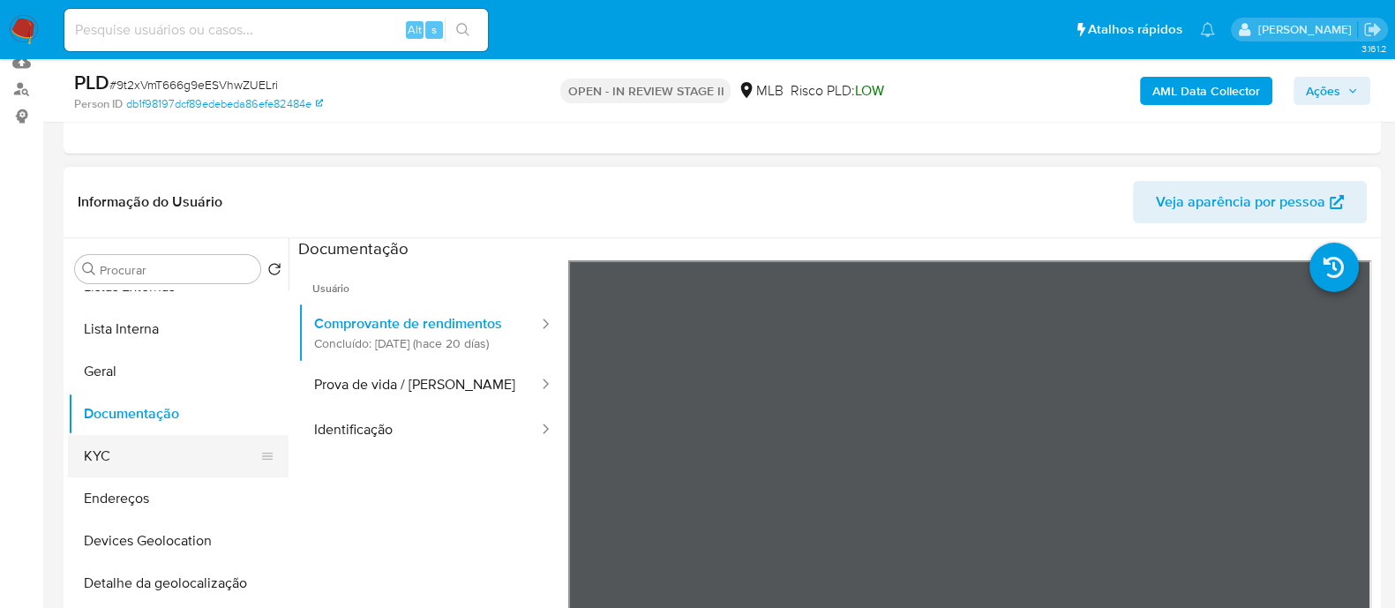
click at [139, 167] on button "KYC" at bounding box center [171, 456] width 206 height 42
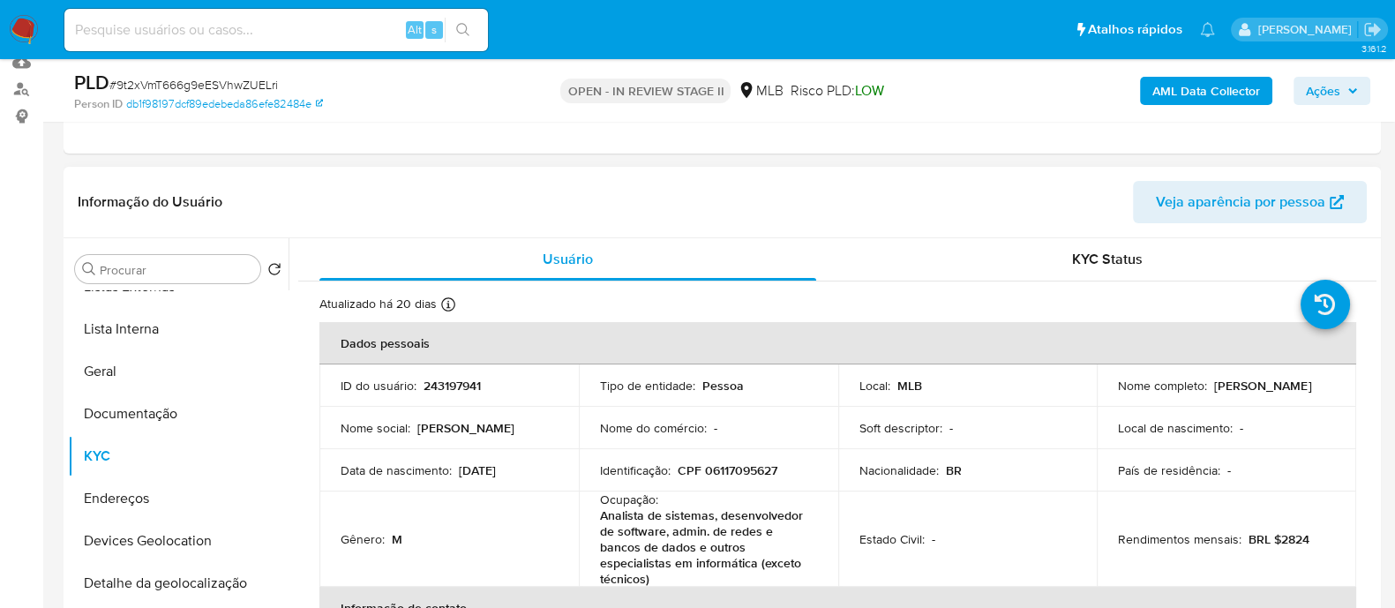
click at [1214, 167] on p "Eduardo Antunes Andrade" at bounding box center [1262, 386] width 97 height 16
click at [1228, 167] on p "Eduardo Antunes Andrade" at bounding box center [1262, 386] width 97 height 16
drag, startPoint x: 1269, startPoint y: 390, endPoint x: 1112, endPoint y: 394, distance: 158.0
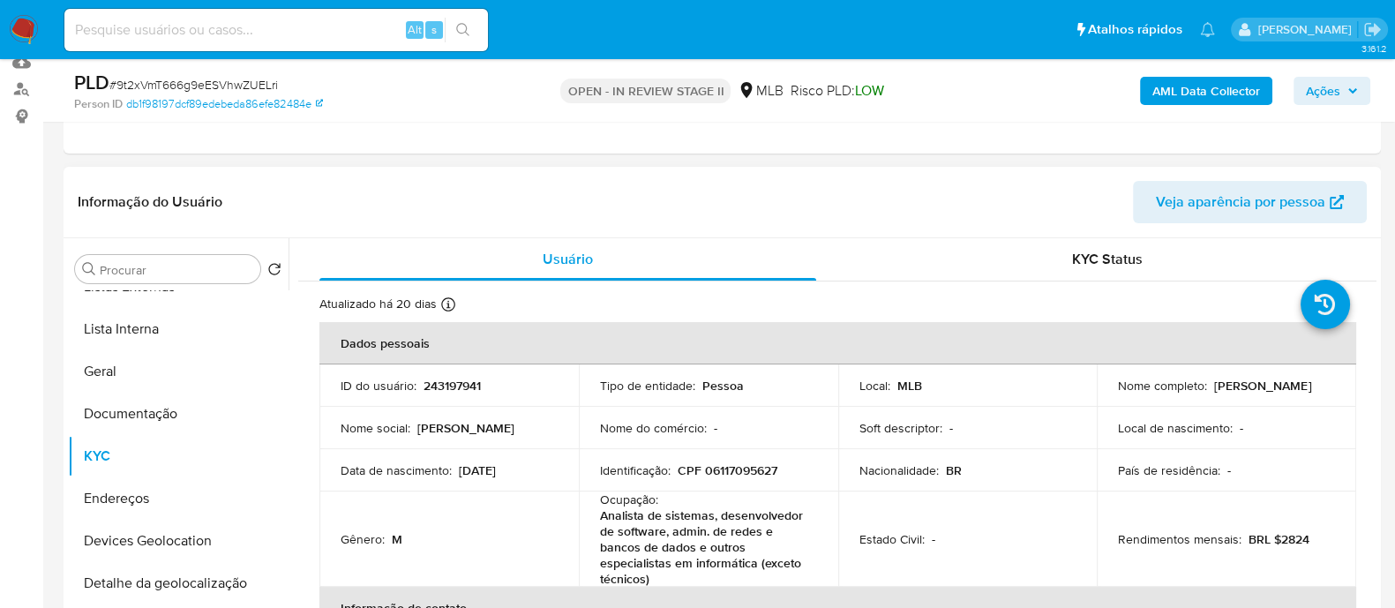
click at [1118, 167] on div "Nome completo : Eduardo Antunes Andrade" at bounding box center [1226, 386] width 217 height 16
copy p "Eduardo Antunes Andrade"
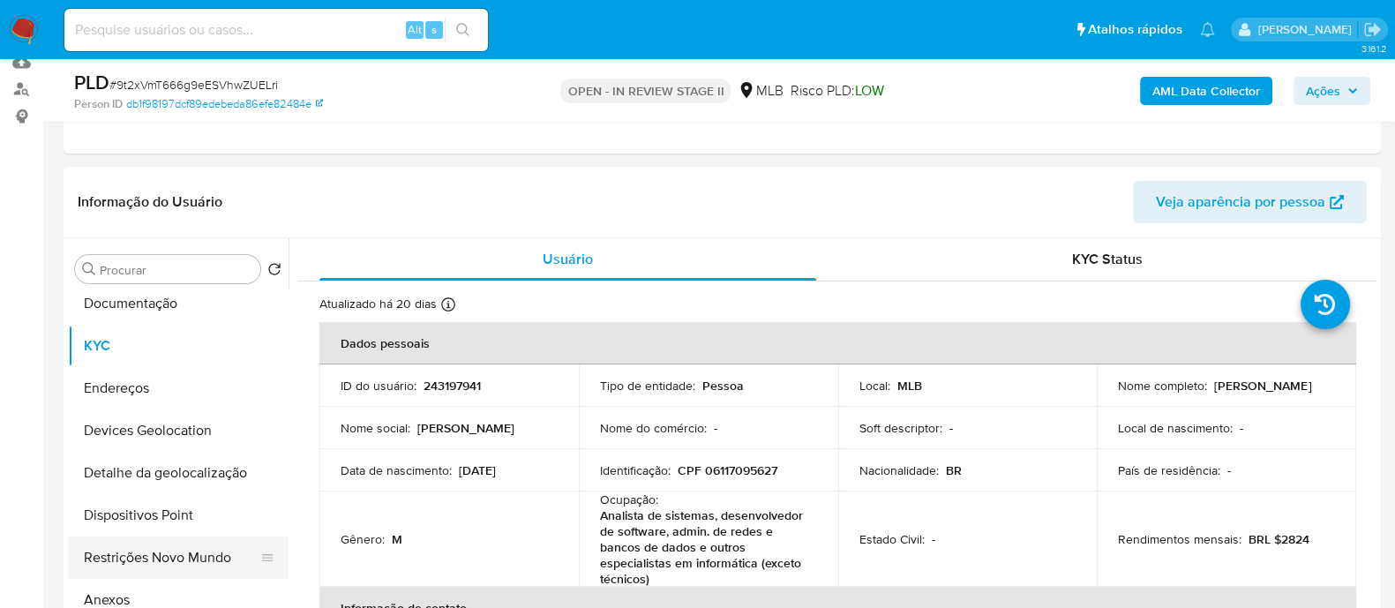
click at [130, 167] on button "Restrições Novo Mundo" at bounding box center [171, 557] width 206 height 42
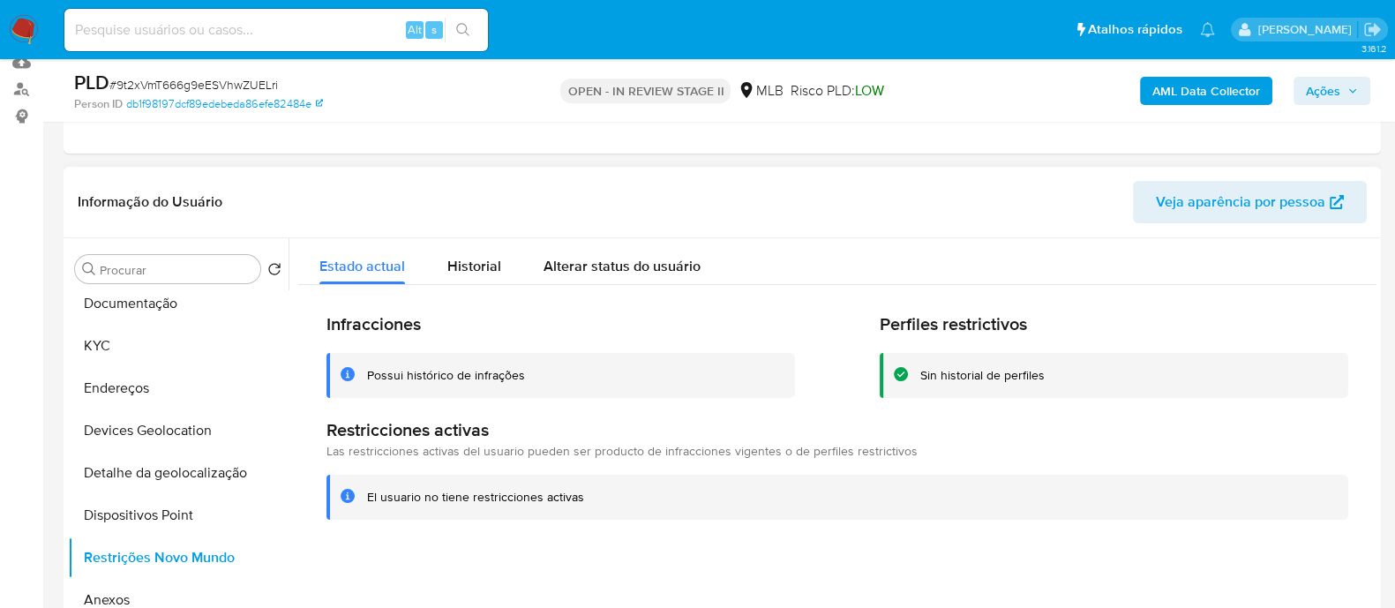
click at [396, 167] on div "Possui histórico de infrações" at bounding box center [446, 375] width 158 height 17
click at [490, 167] on span "Historial" at bounding box center [474, 266] width 54 height 20
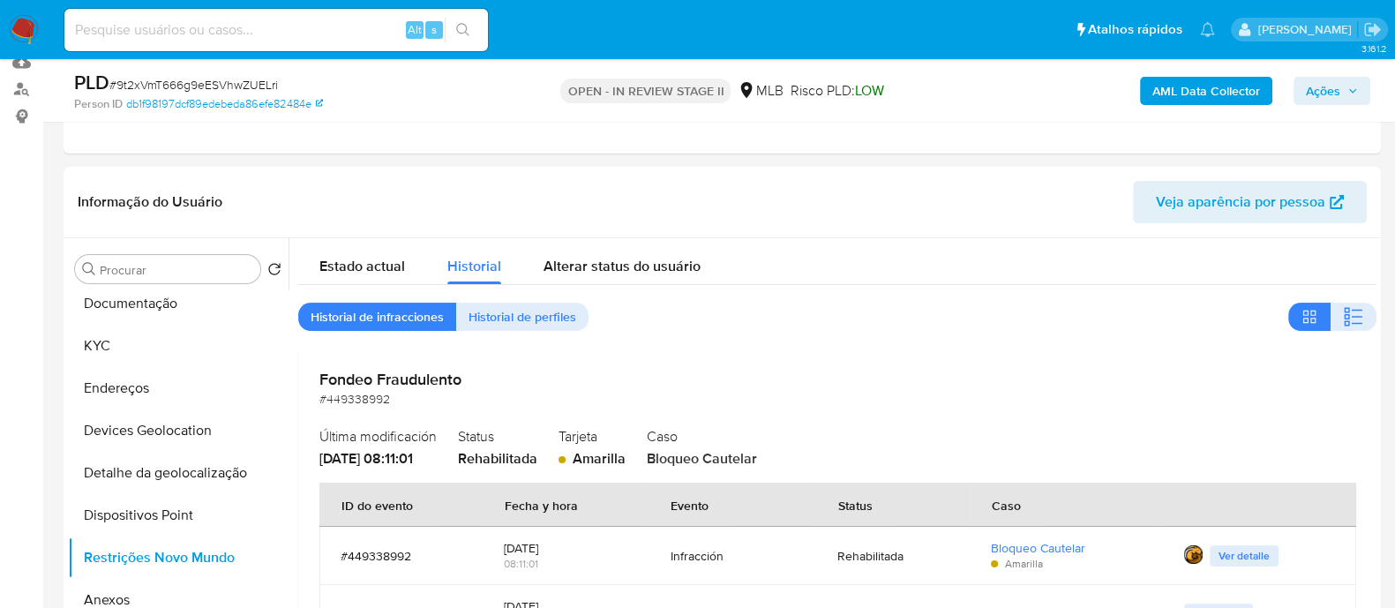
drag, startPoint x: 1354, startPoint y: 321, endPoint x: 1160, endPoint y: 33, distance: 347.7
click at [1351, 167] on icon "button" at bounding box center [1353, 316] width 21 height 21
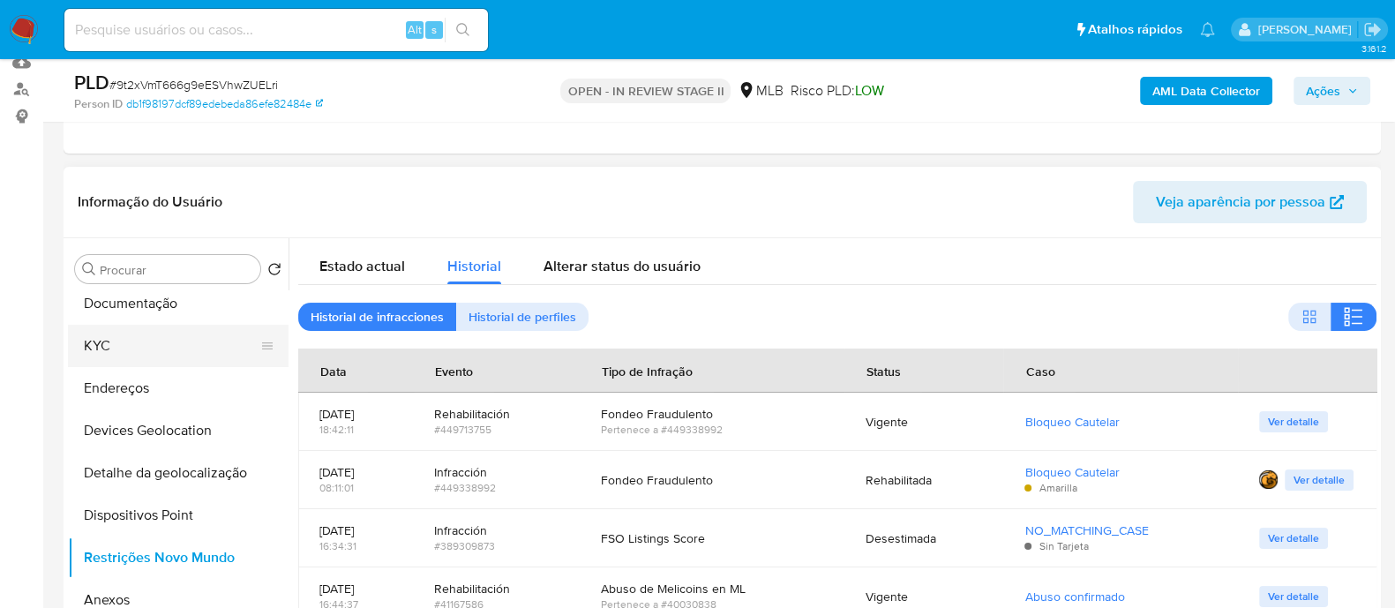
click at [153, 167] on button "KYC" at bounding box center [171, 346] width 206 height 42
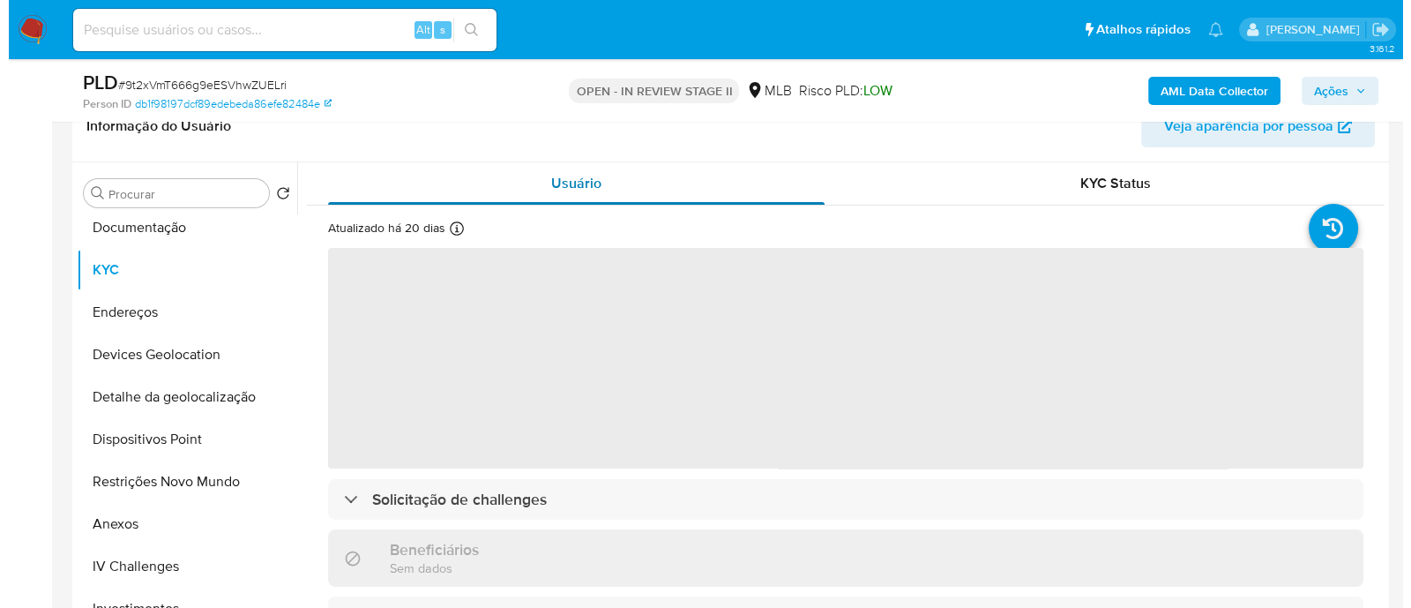
scroll to position [331, 0]
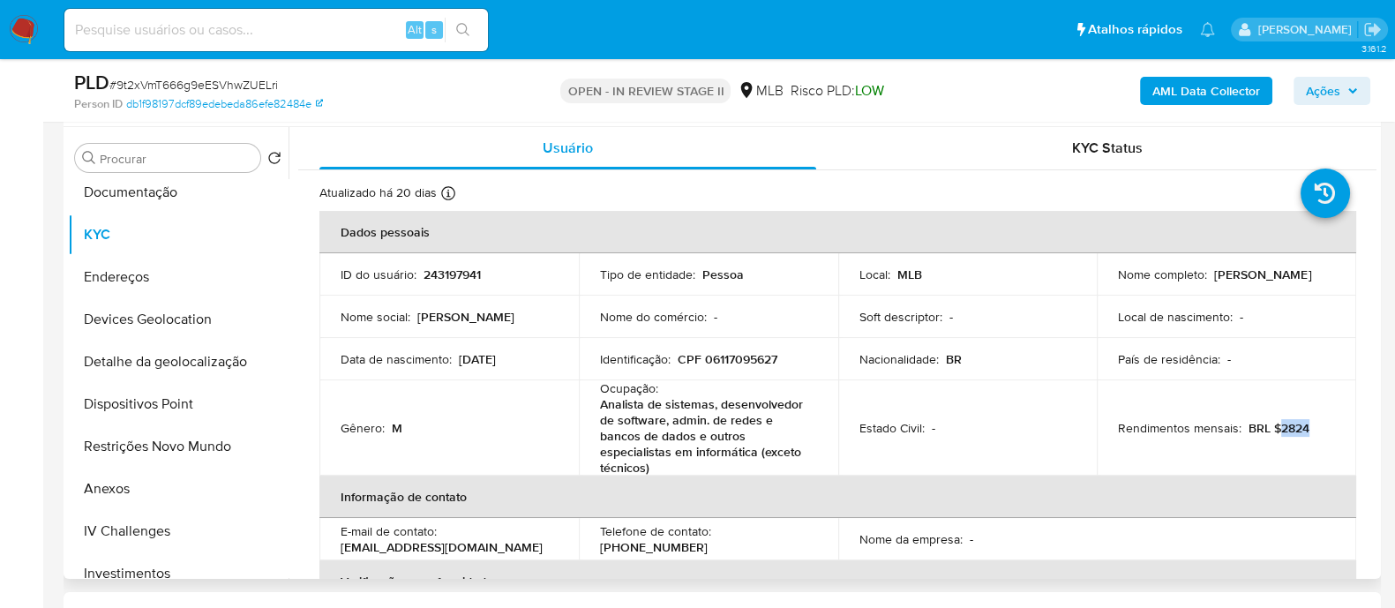
drag, startPoint x: 1309, startPoint y: 427, endPoint x: 1275, endPoint y: 430, distance: 34.6
click at [1275, 167] on div "Rendimentos mensais : BRL $2824" at bounding box center [1226, 428] width 217 height 16
copy p "2824"
click at [661, 167] on p "Analista de sistemas, desenvolvedor de software, admin. de redes e bancos de da…" at bounding box center [705, 435] width 210 height 79
click at [169, 167] on button "Documentação" at bounding box center [171, 192] width 206 height 42
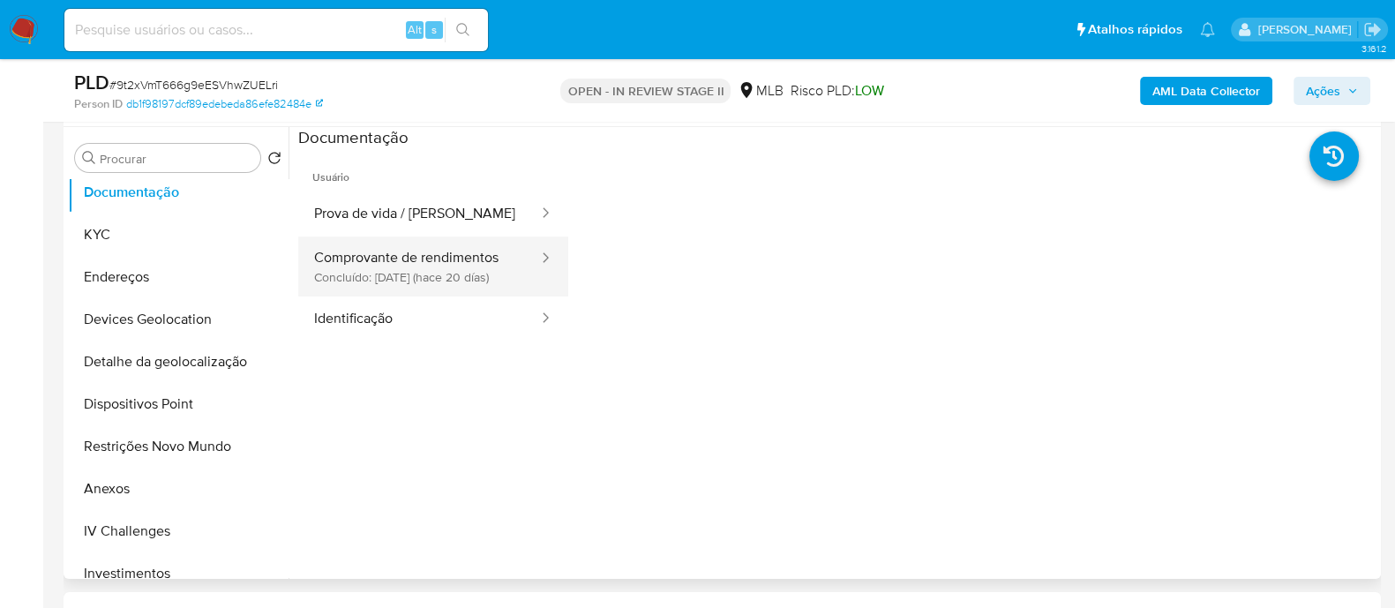
click at [473, 167] on button "Comprovante de rendimentos Concluído: 18/09/2025 (hace 20 días)" at bounding box center [419, 266] width 242 height 60
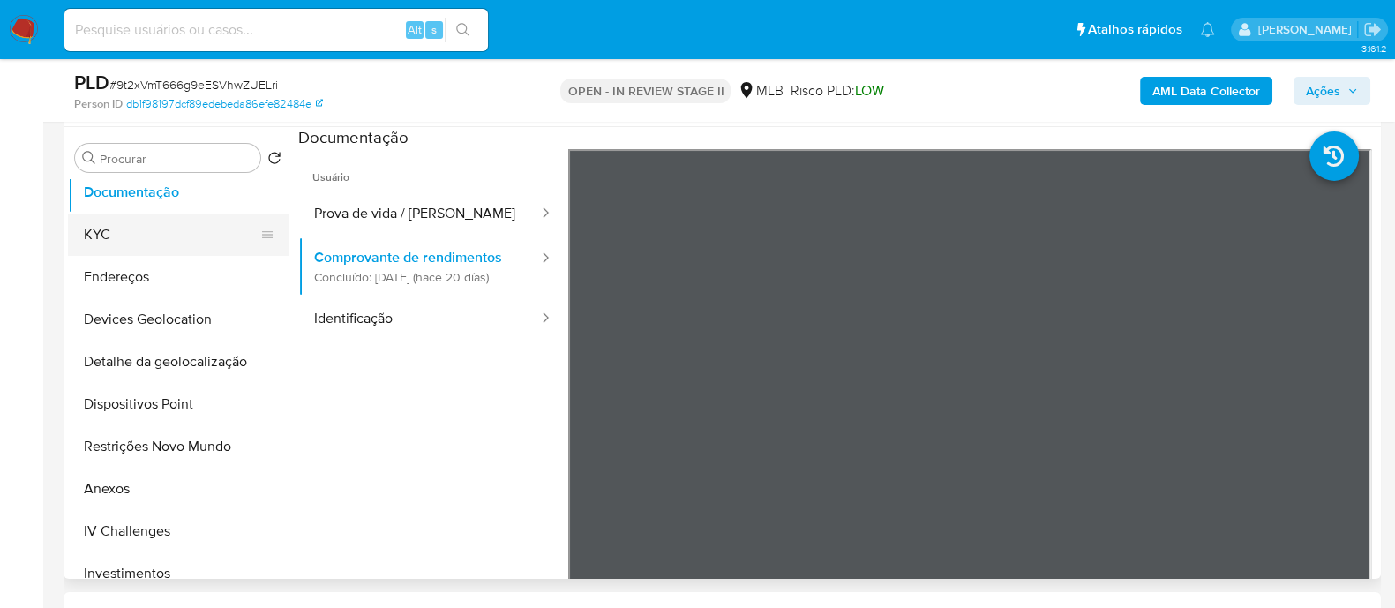
click at [118, 167] on button "KYC" at bounding box center [171, 234] width 206 height 42
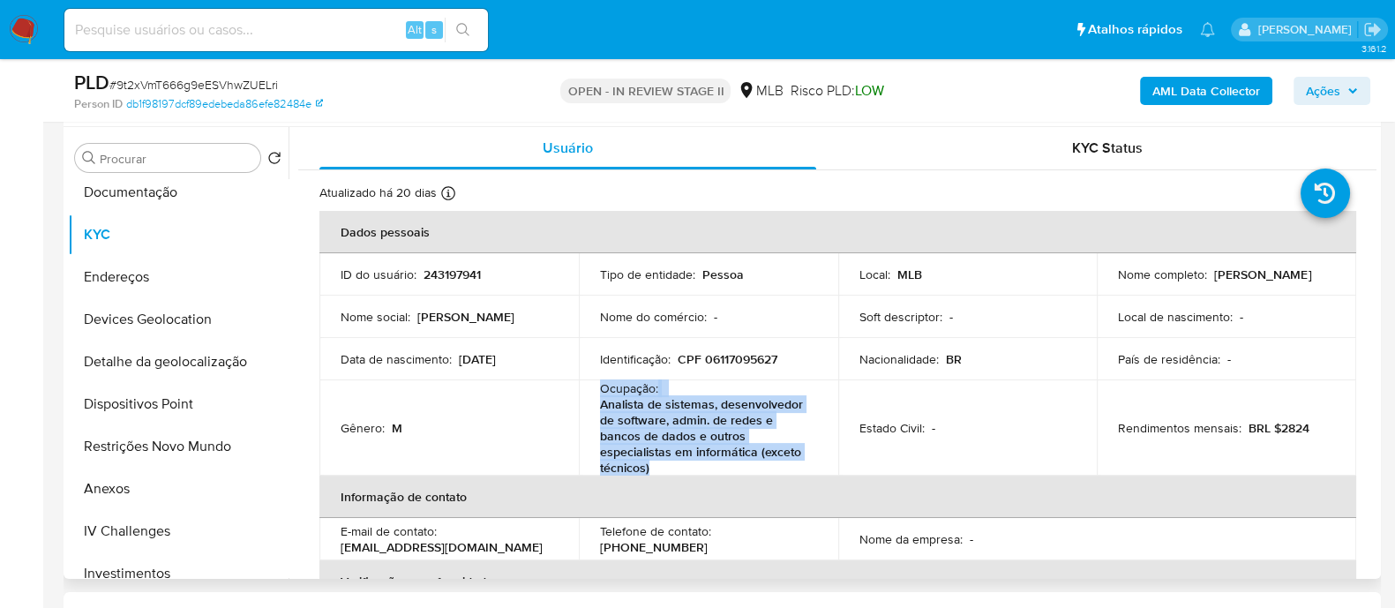
drag, startPoint x: 656, startPoint y: 465, endPoint x: 595, endPoint y: 390, distance: 96.6
click at [595, 167] on td "Ocupação : Analista de sistemas, desenvolvedor de software, admin. de redes e b…" at bounding box center [708, 427] width 259 height 95
copy div "Ocupação : Analista de sistemas, desenvolvedor de software, admin. de redes e b…"
click at [1202, 86] on b "AML Data Collector" at bounding box center [1206, 91] width 108 height 28
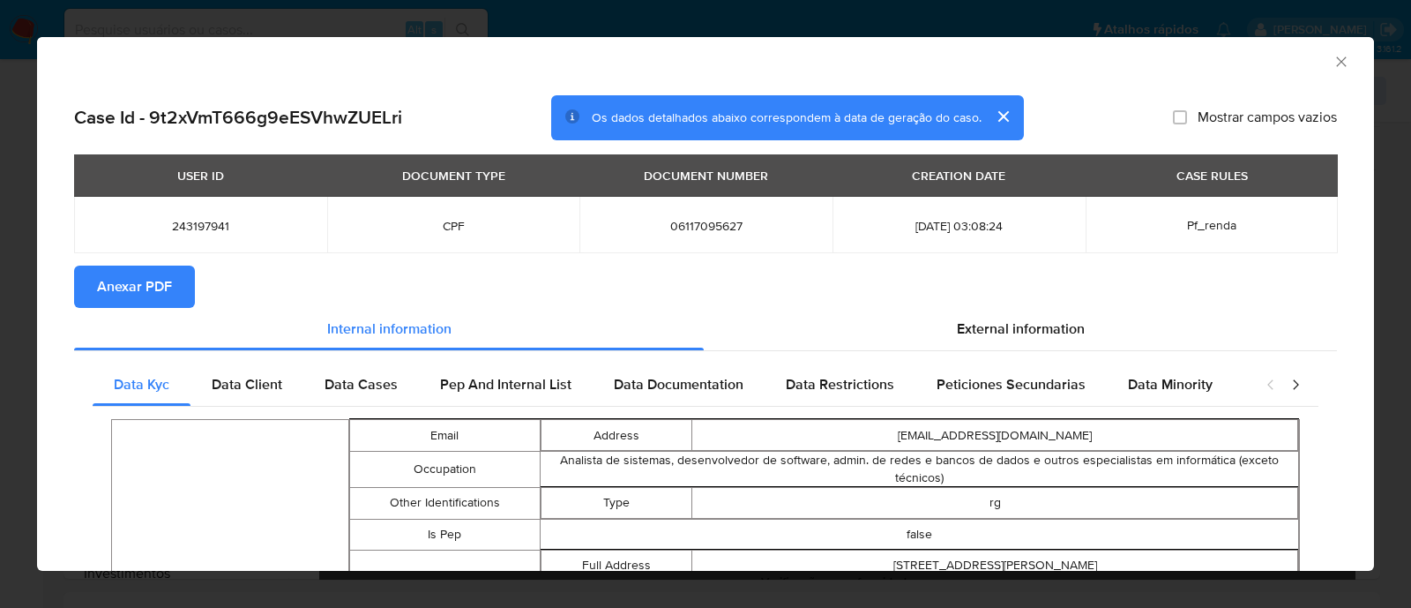
drag, startPoint x: 138, startPoint y: 286, endPoint x: 864, endPoint y: 295, distance: 726.1
click at [145, 167] on span "Anexar PDF" at bounding box center [134, 286] width 75 height 39
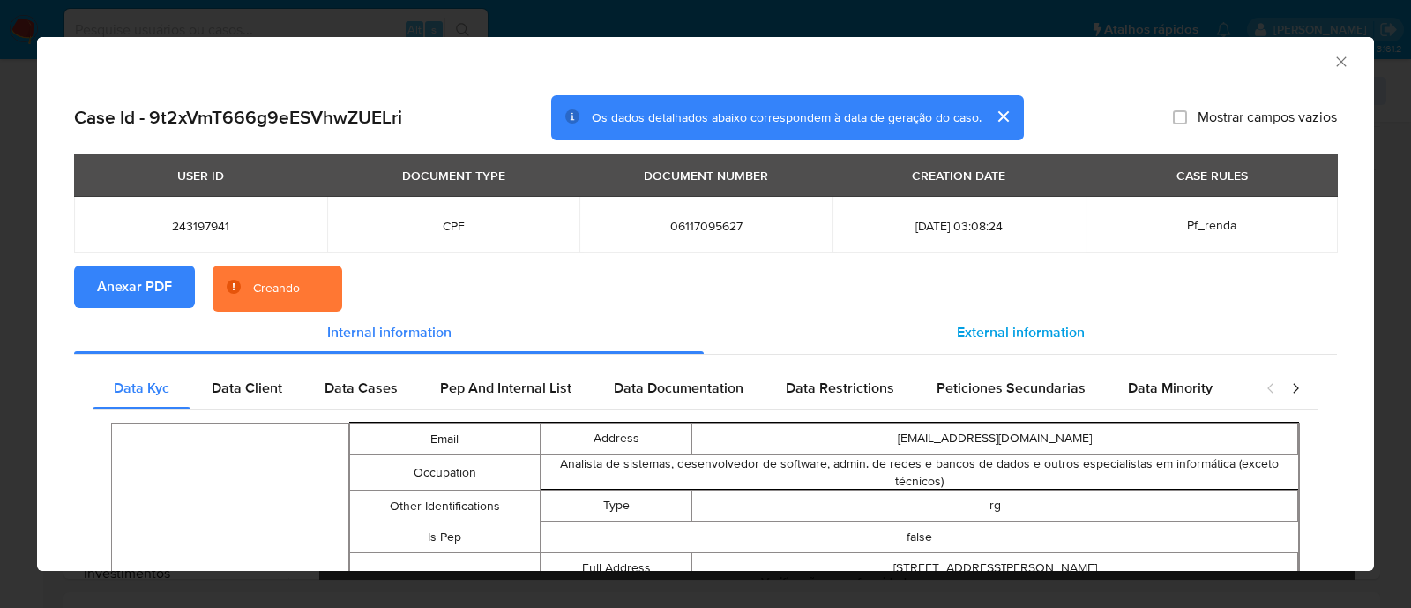
click at [1010, 167] on span "External information" at bounding box center [1021, 332] width 128 height 20
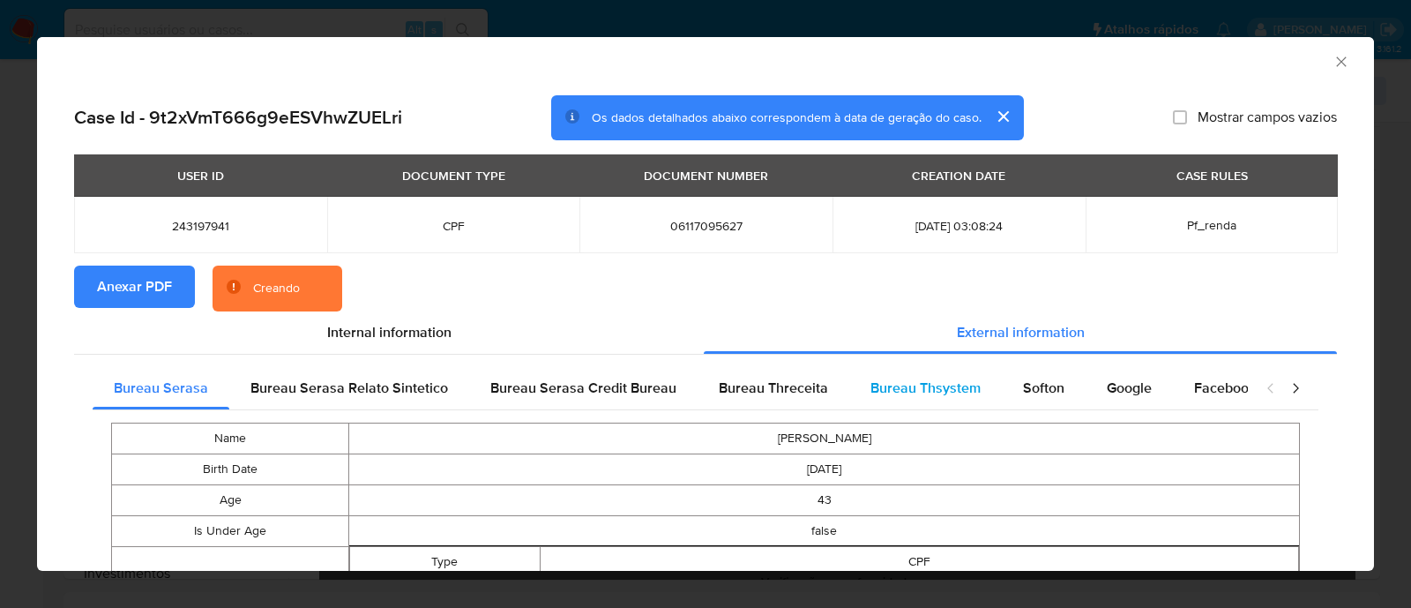
click at [882, 167] on span "Bureau Thsystem" at bounding box center [926, 388] width 110 height 20
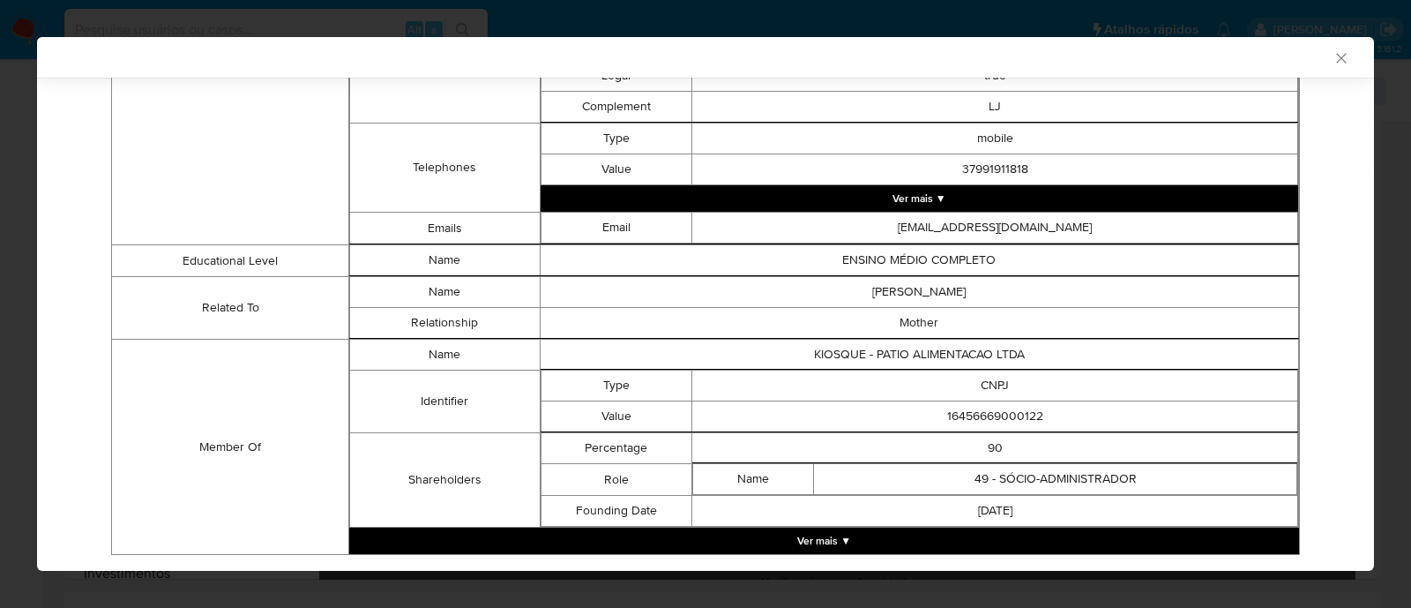
scroll to position [998, 0]
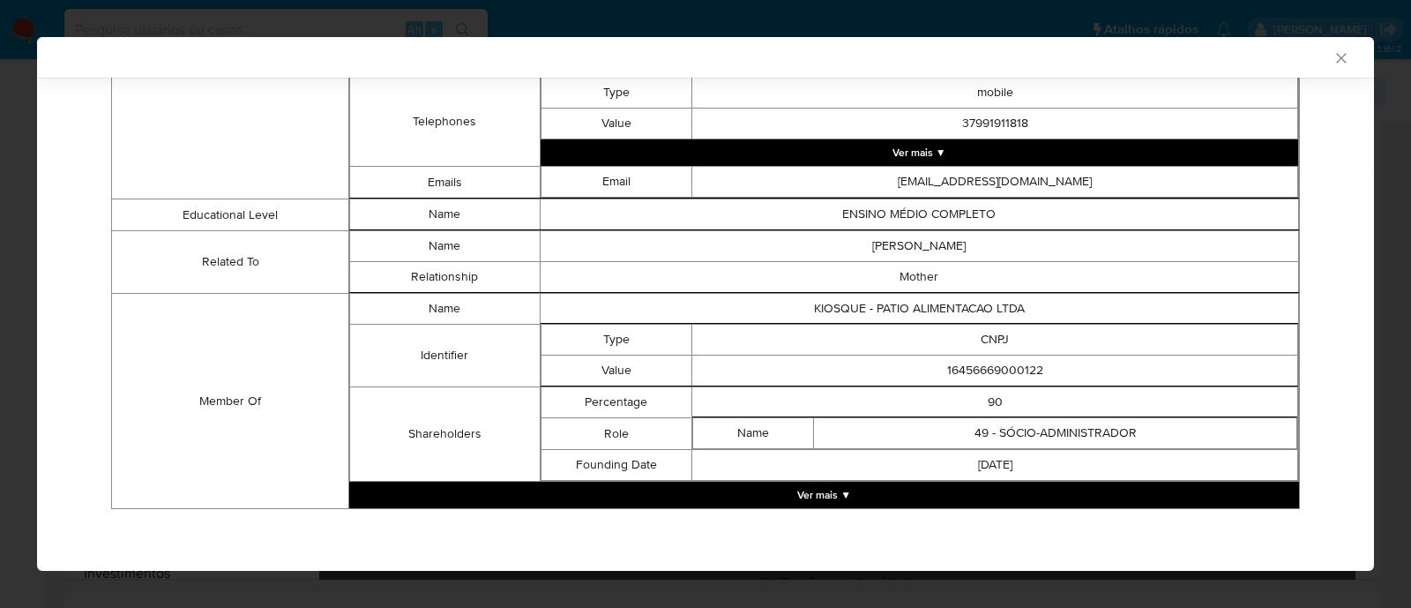
click at [859, 167] on button "Ver mais ▼" at bounding box center [824, 495] width 950 height 26
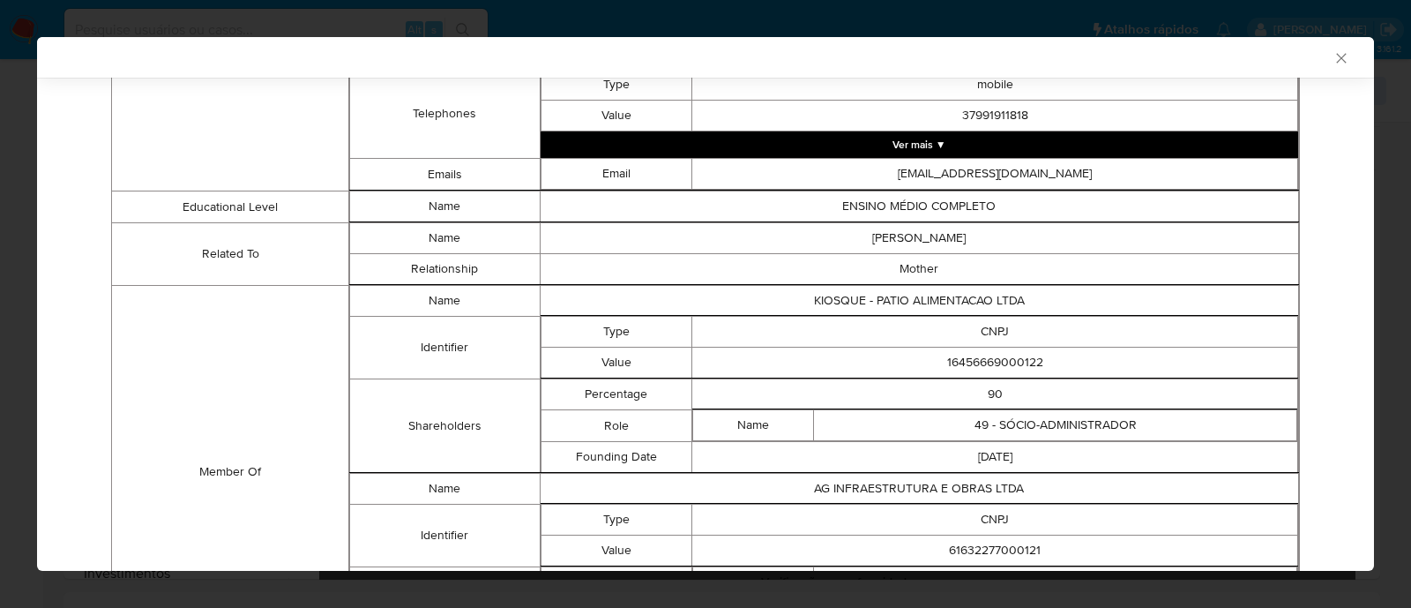
click at [1001, 167] on td "16456669000122" at bounding box center [995, 363] width 606 height 31
click at [997, 167] on td "16456669000122" at bounding box center [995, 363] width 606 height 31
copy td "16456669000122"
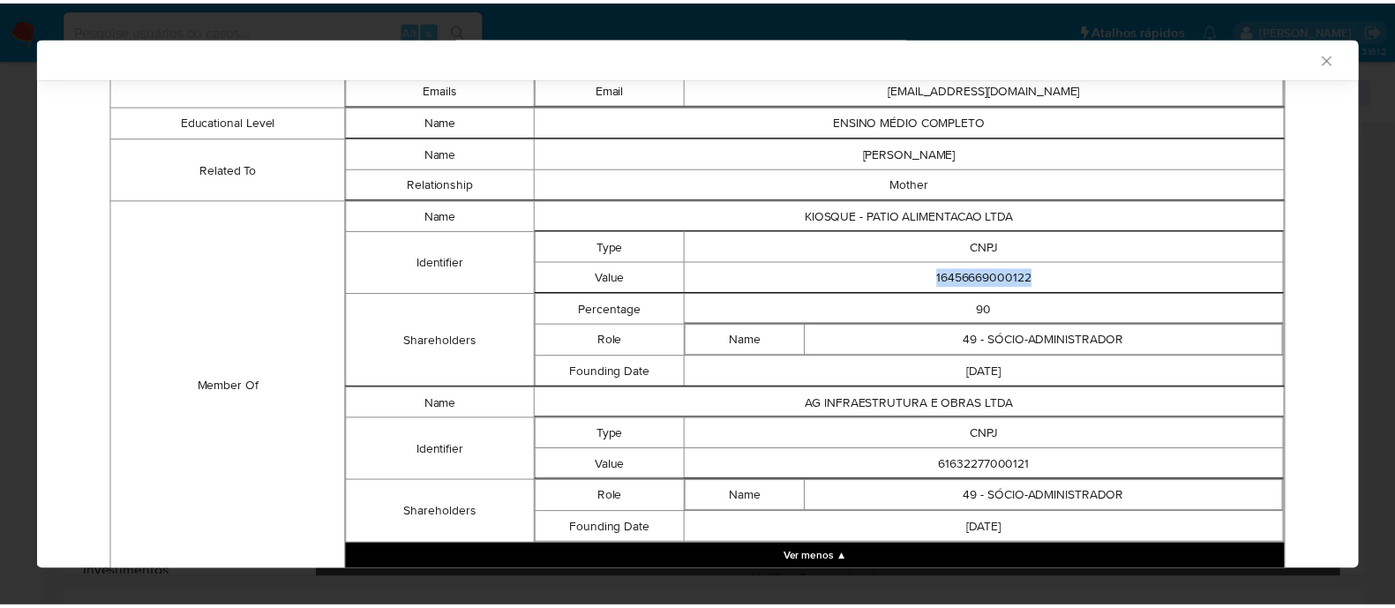
scroll to position [1156, 0]
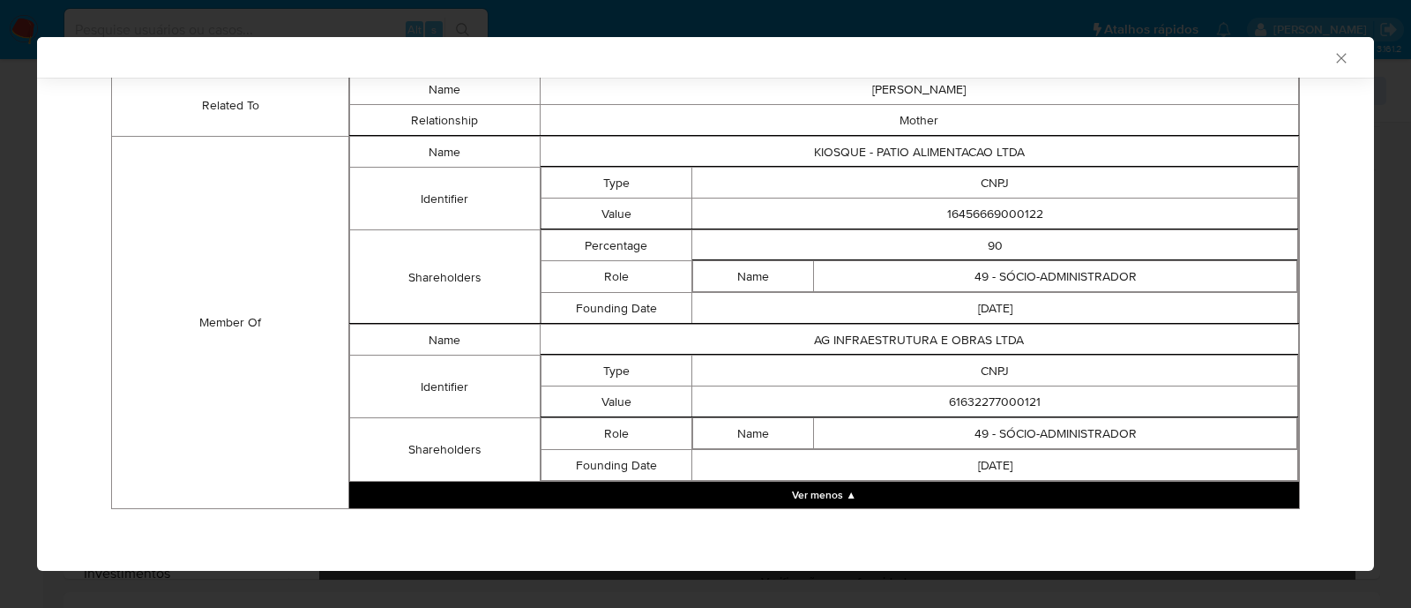
click at [989, 167] on td "61632277000121" at bounding box center [995, 401] width 606 height 31
copy td "61632277000121"
click at [1333, 64] on icon "Fechar a janela" at bounding box center [1342, 58] width 18 height 18
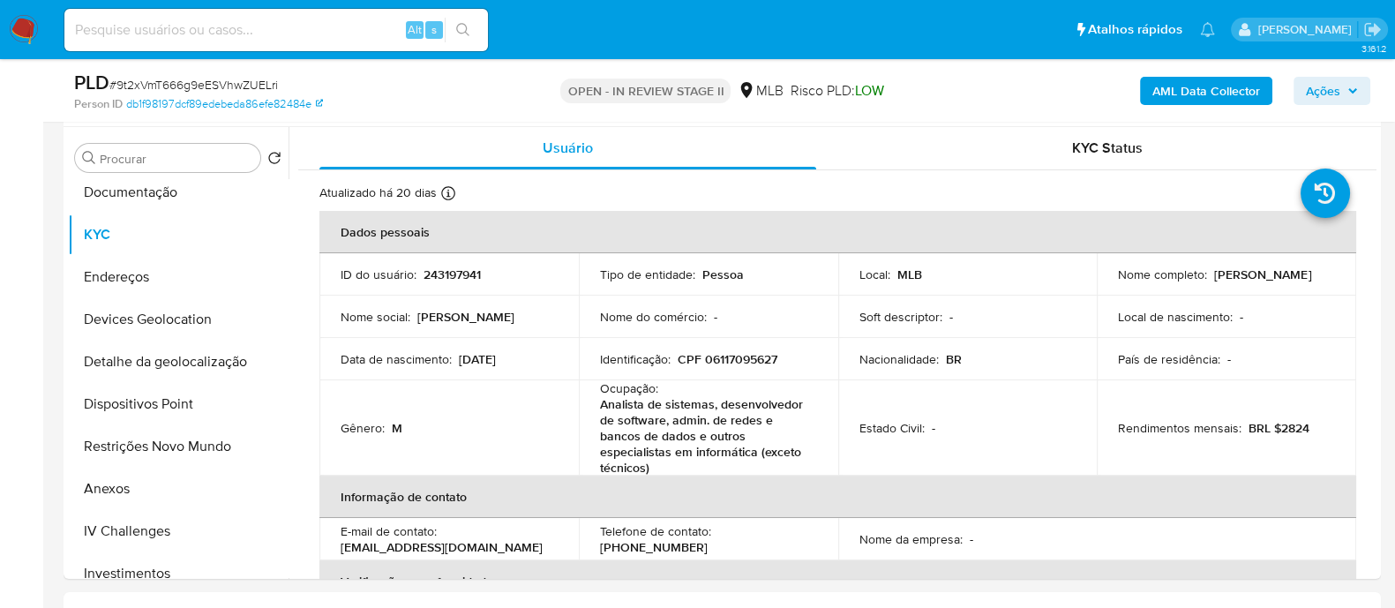
click at [1302, 99] on button "Ações" at bounding box center [1331, 91] width 77 height 28
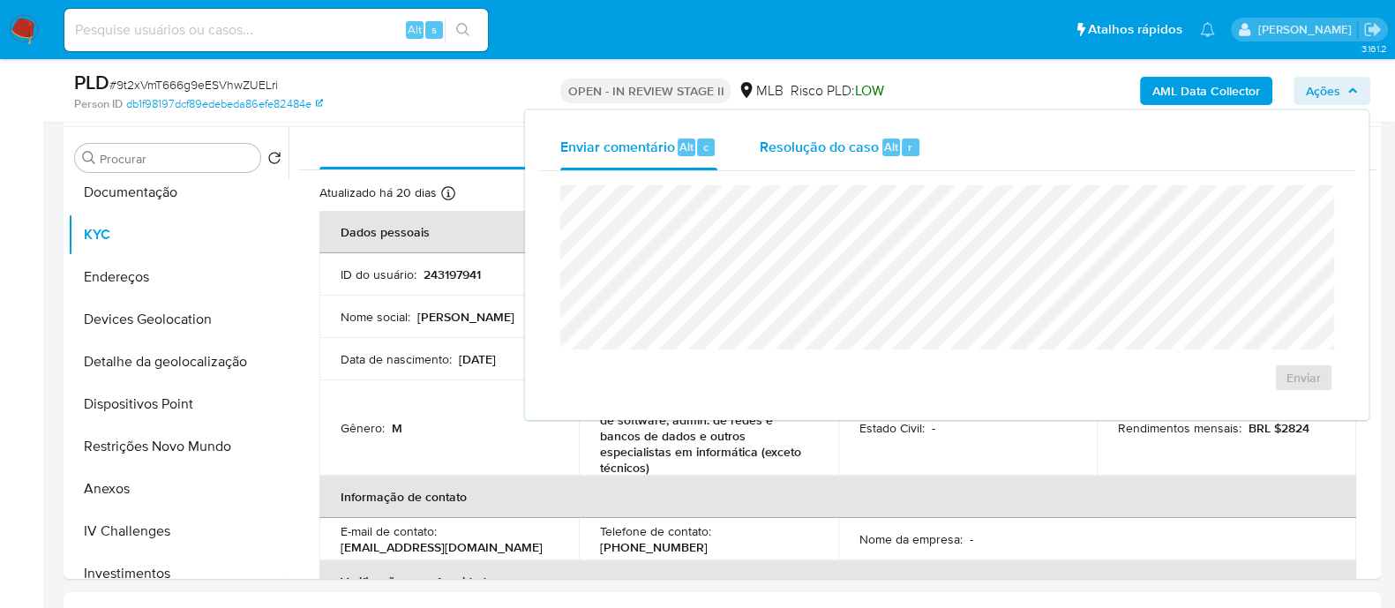
click at [791, 152] on span "Resolução do caso" at bounding box center [819, 146] width 119 height 20
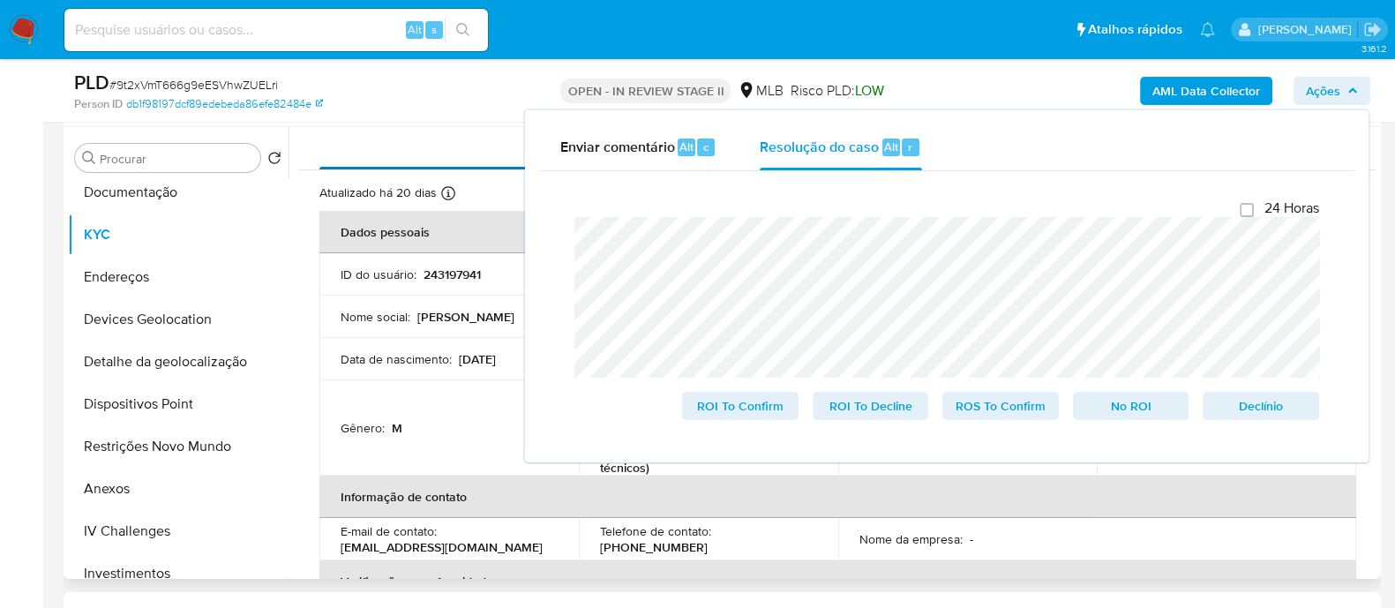
click at [393, 138] on div "Usuário" at bounding box center [567, 148] width 497 height 42
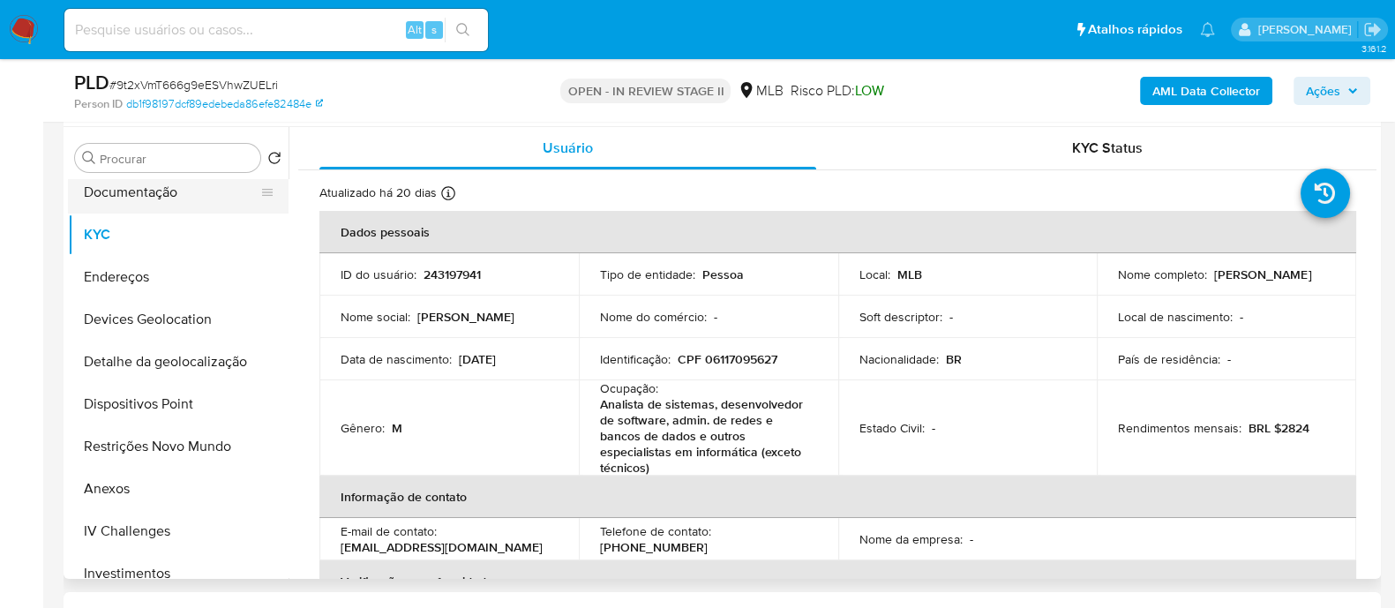
scroll to position [109, 0]
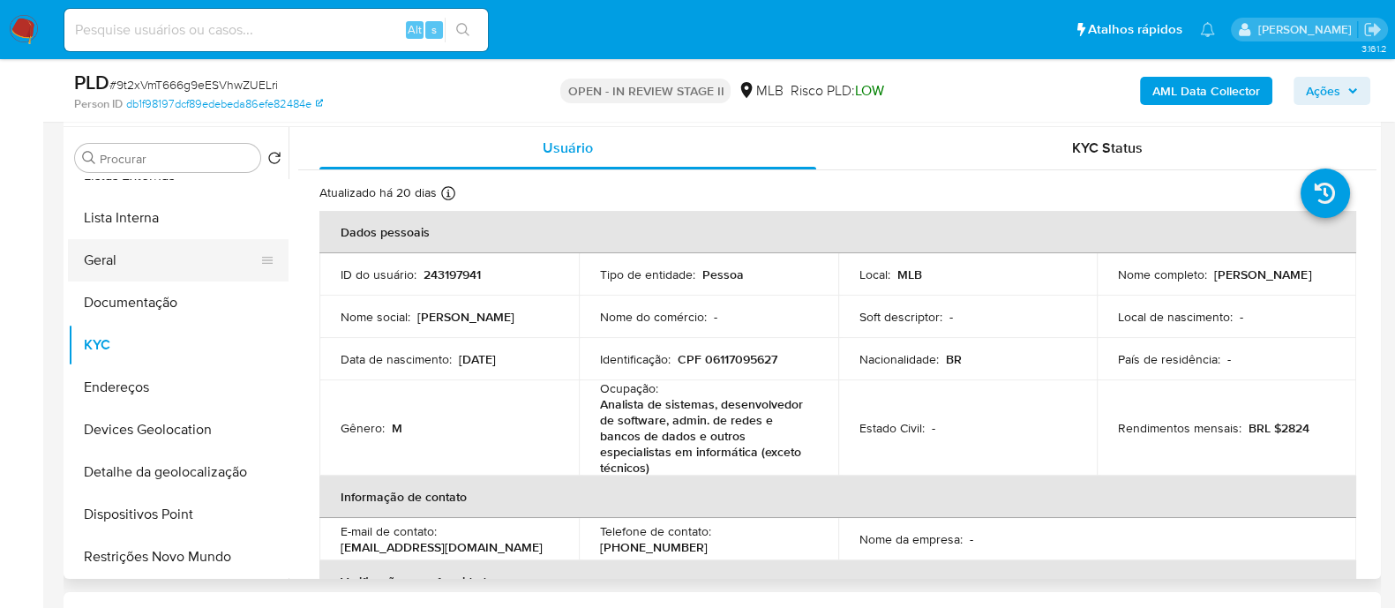
click at [129, 167] on button "Geral" at bounding box center [171, 260] width 206 height 42
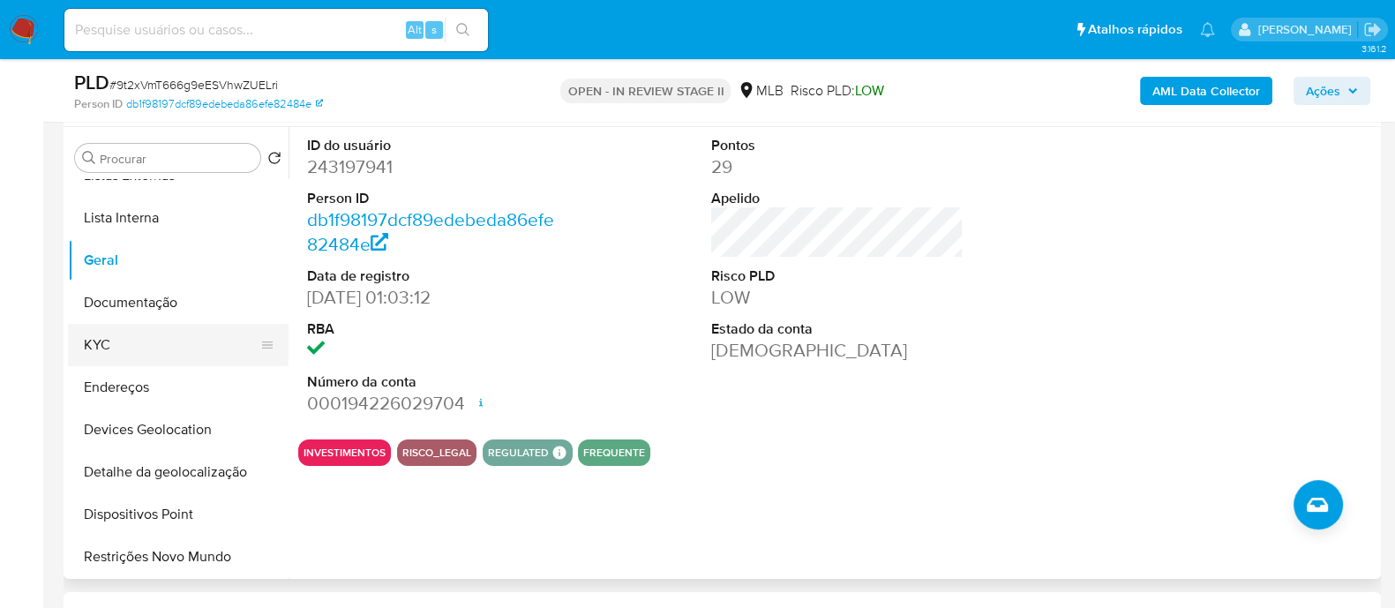
click at [119, 167] on button "KYC" at bounding box center [171, 345] width 206 height 42
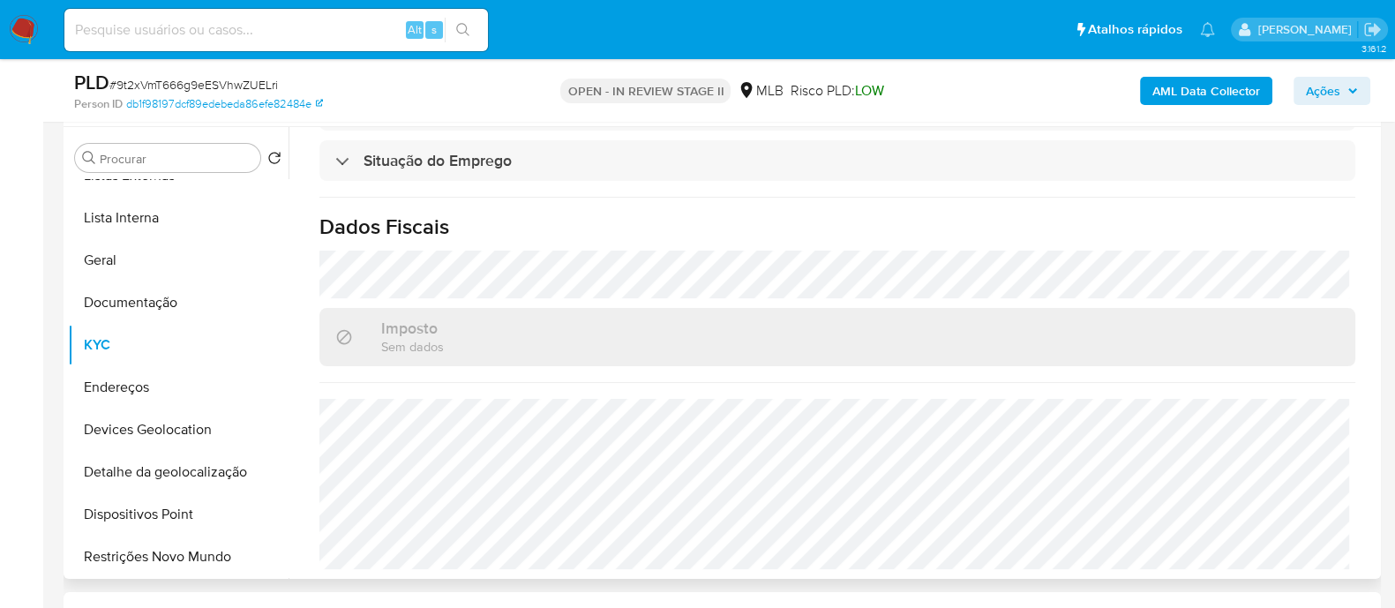
scroll to position [820, 0]
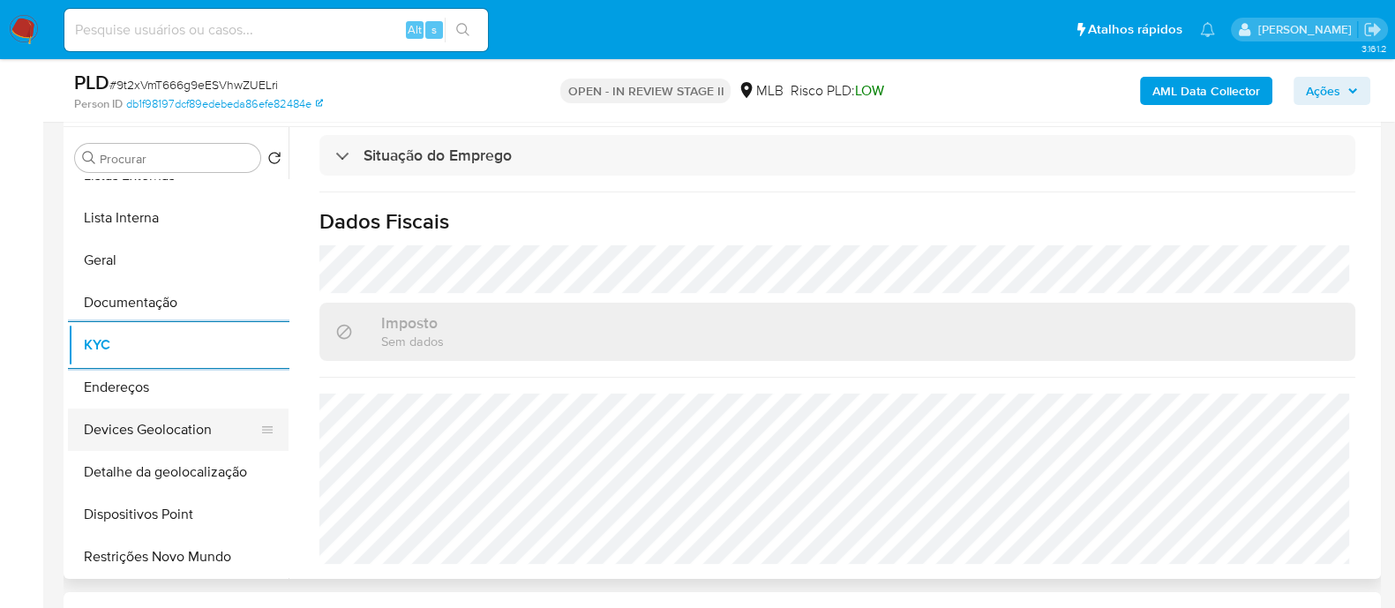
click at [146, 167] on button "Devices Geolocation" at bounding box center [171, 429] width 206 height 42
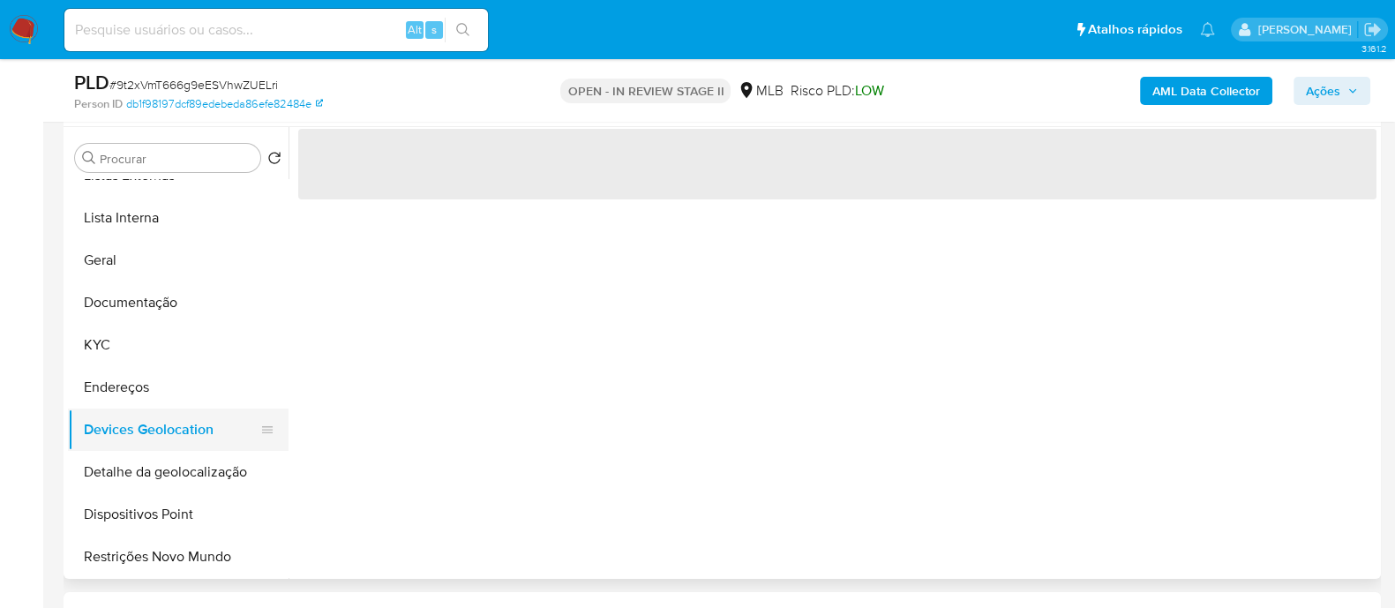
scroll to position [0, 0]
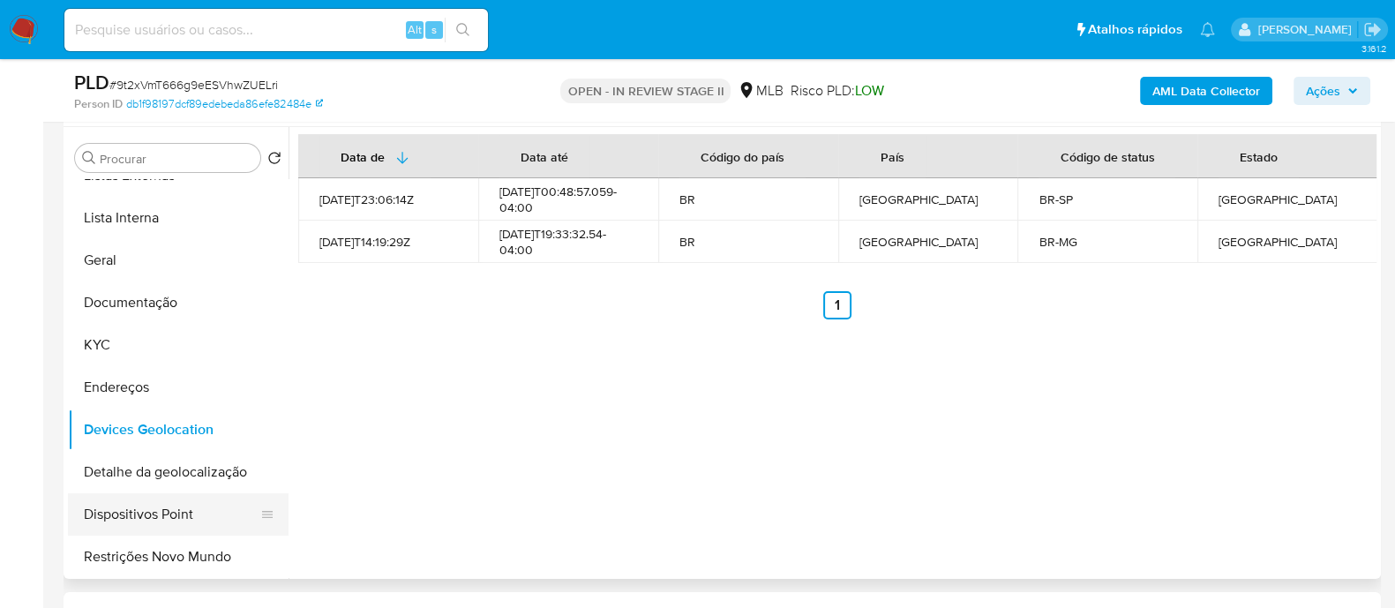
click at [196, 167] on button "Dispositivos Point" at bounding box center [171, 514] width 206 height 42
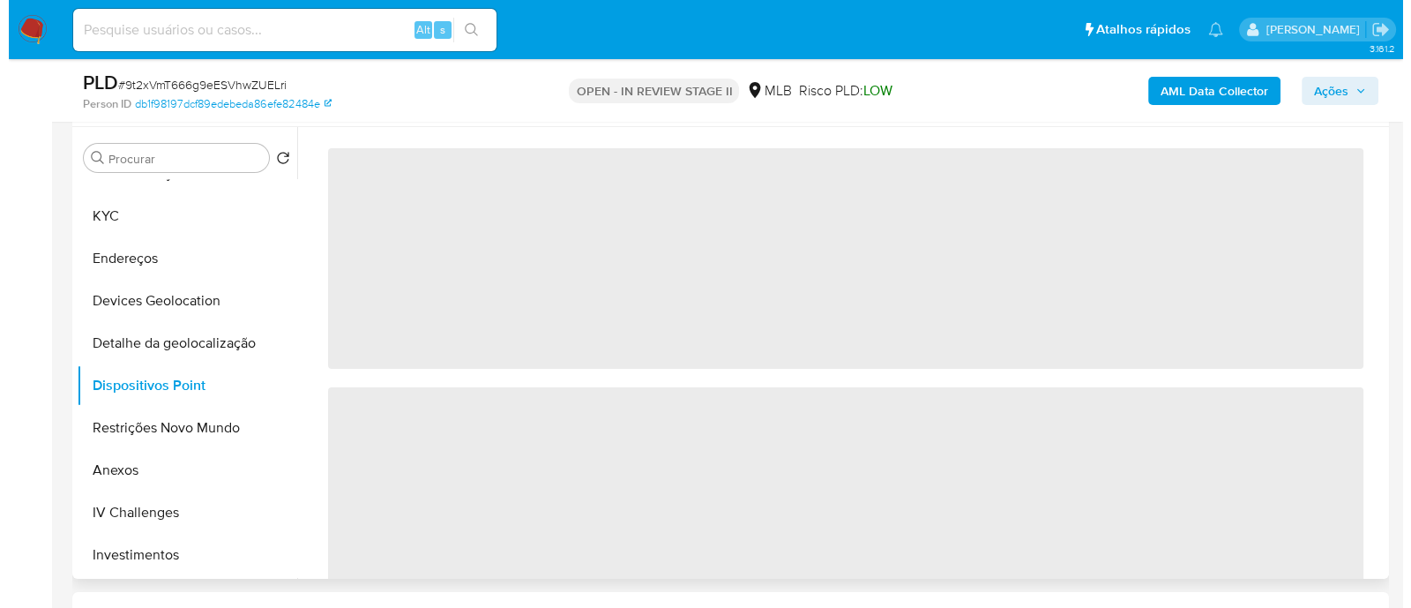
scroll to position [331, 0]
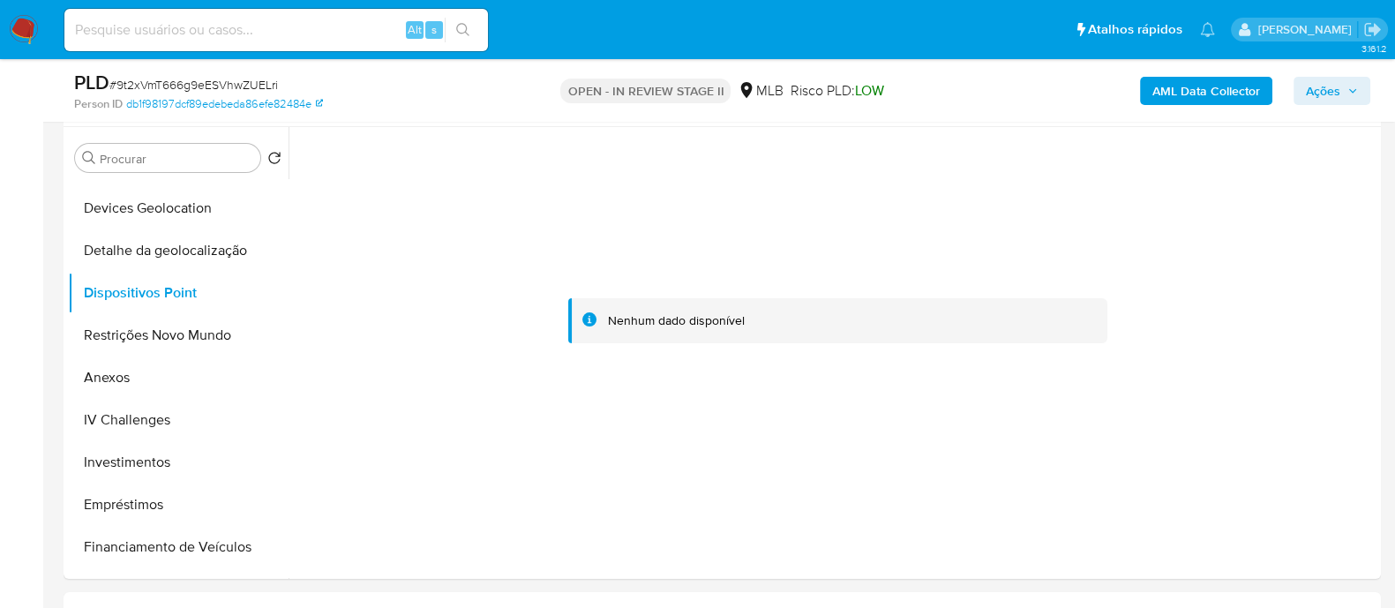
click at [256, 81] on span "# 9t2xVmT666g9eESVhwZUELri" at bounding box center [193, 85] width 168 height 18
copy span "9t2xVmT666g9eESVhwZUELri"
click at [1323, 96] on span "Ações" at bounding box center [1323, 91] width 34 height 28
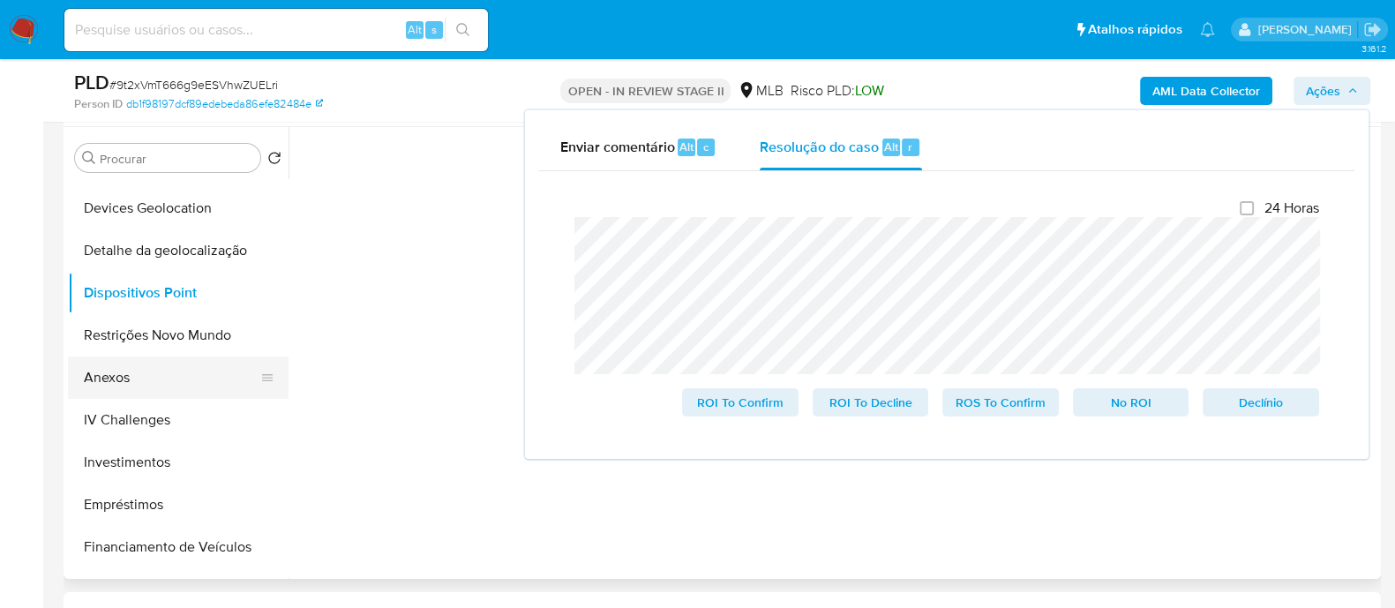
drag, startPoint x: 165, startPoint y: 372, endPoint x: 179, endPoint y: 369, distance: 14.5
click at [165, 167] on button "Anexos" at bounding box center [171, 377] width 206 height 42
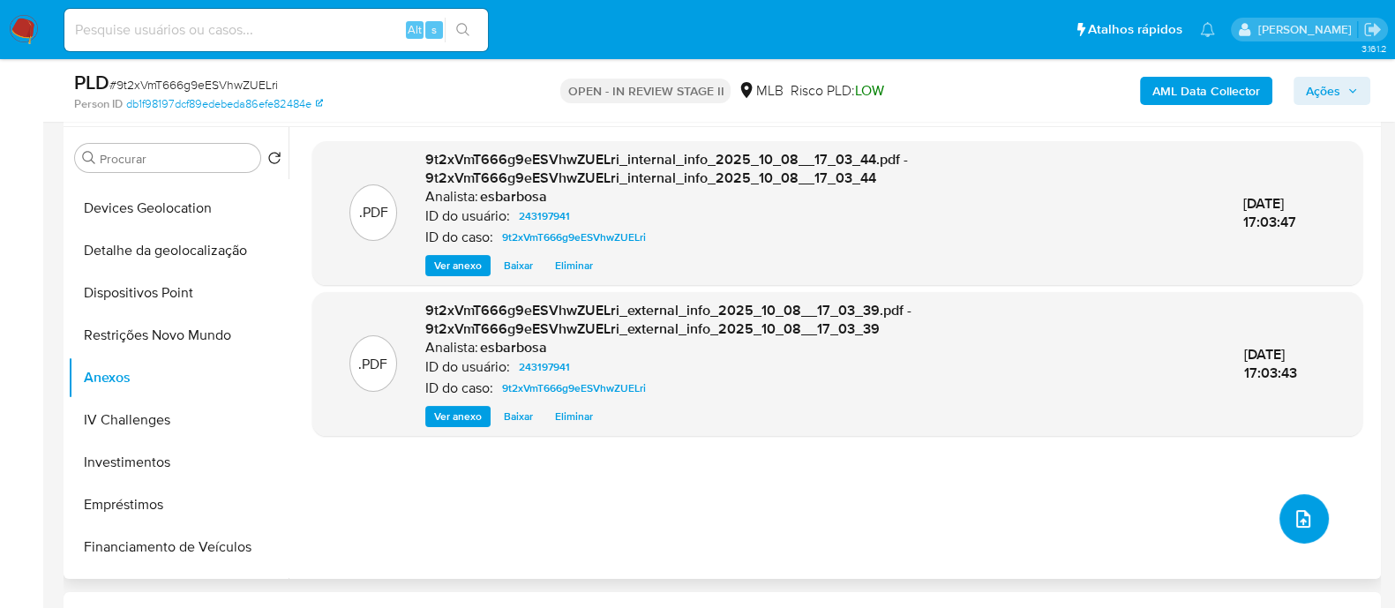
click at [1301, 167] on icon "upload-file" at bounding box center [1302, 518] width 21 height 21
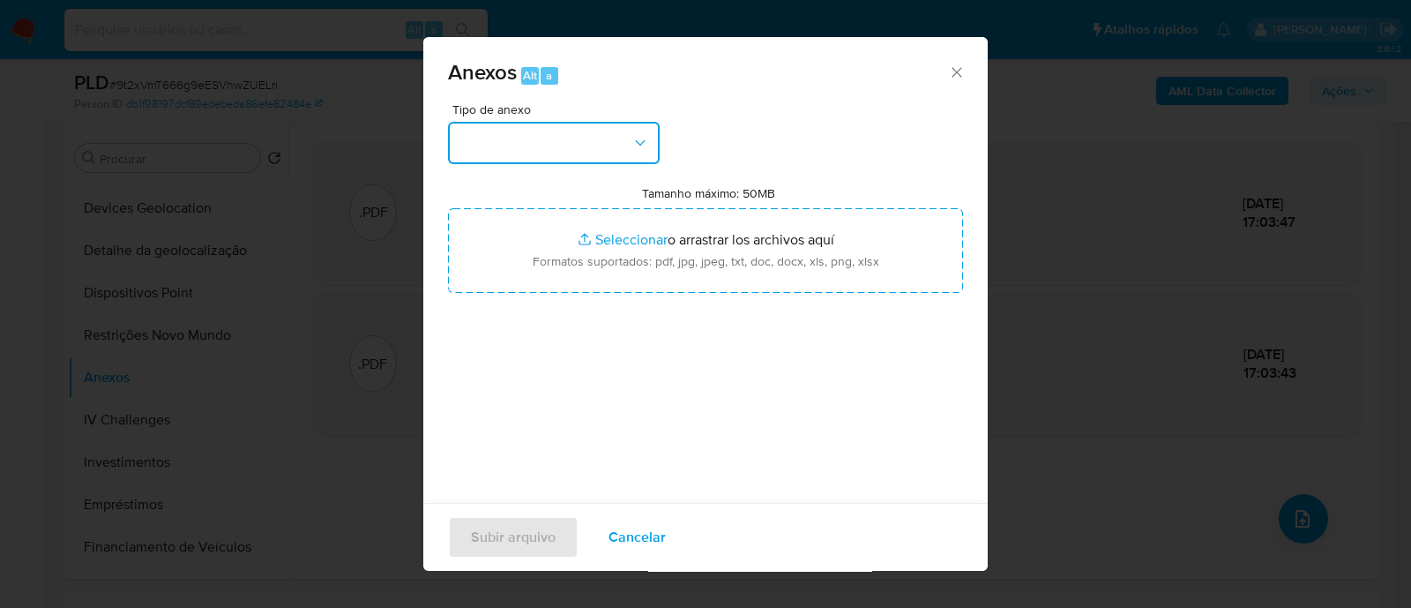
click at [618, 136] on button "button" at bounding box center [554, 143] width 212 height 42
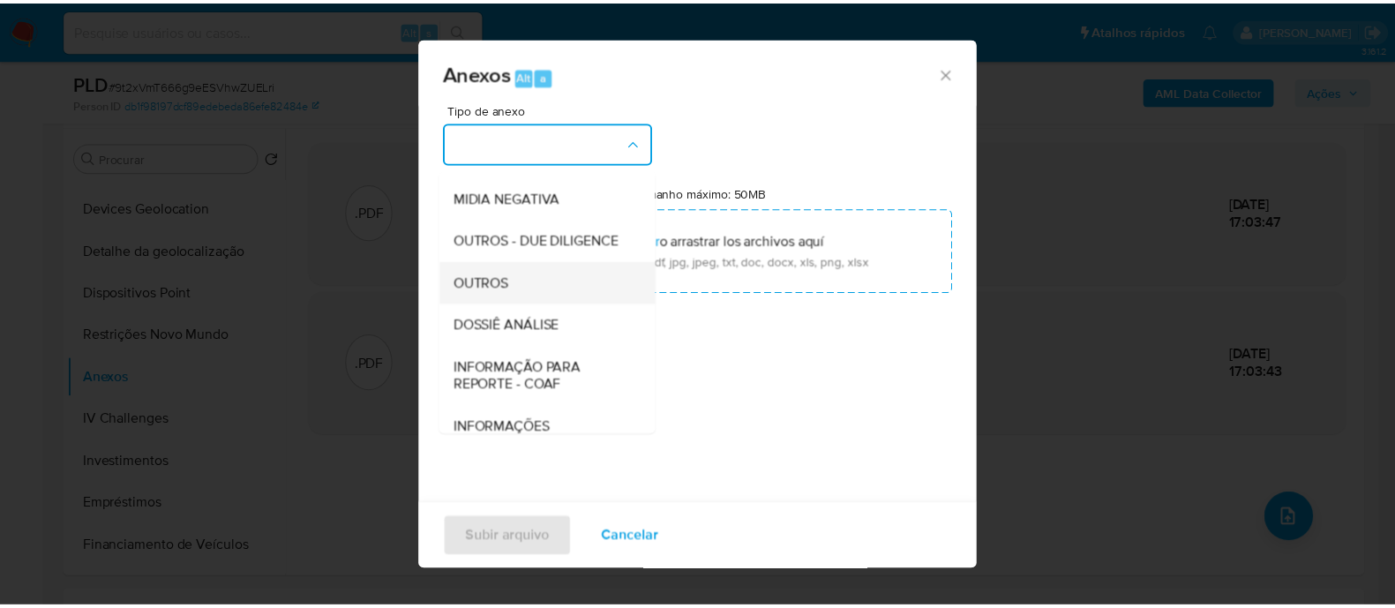
scroll to position [272, 0]
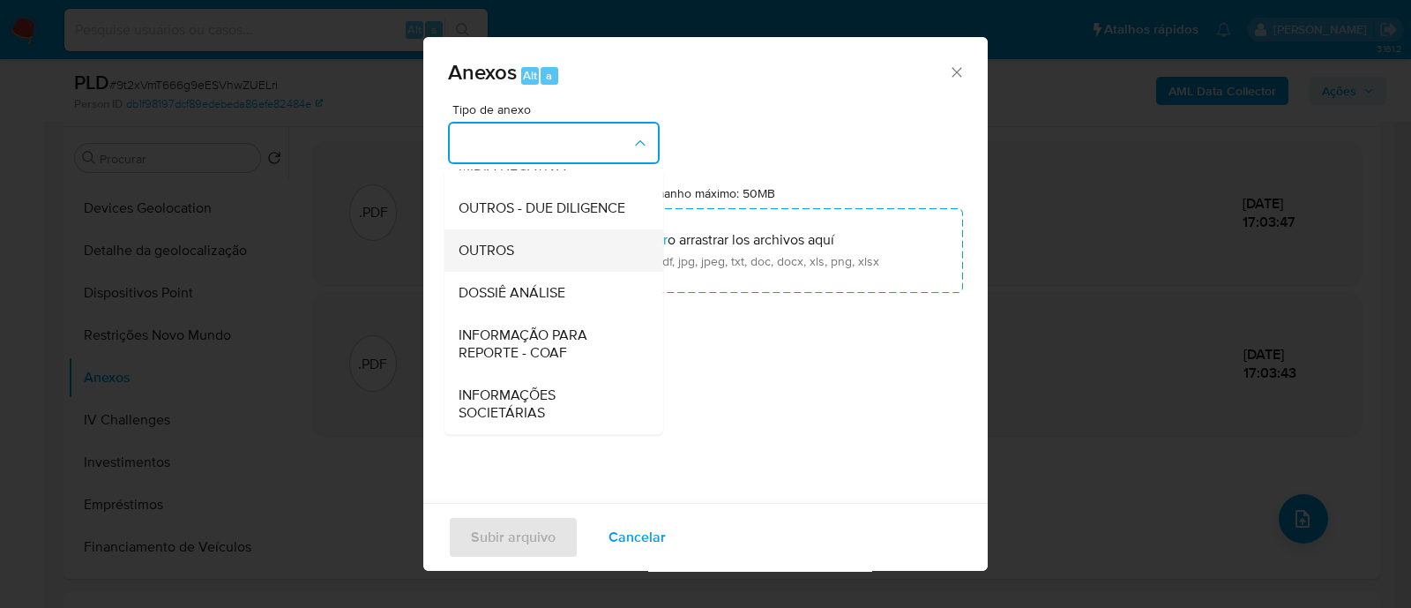
click at [516, 167] on div "OUTROS" at bounding box center [549, 250] width 180 height 42
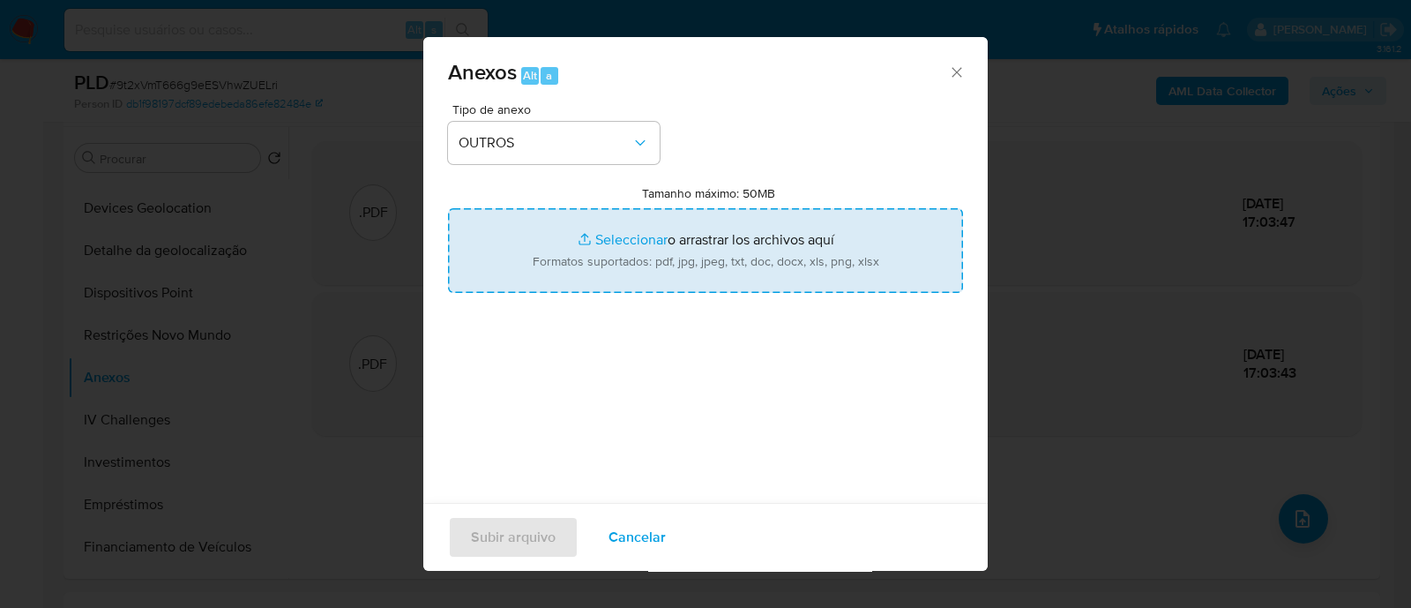
click at [629, 167] on input "Tamanho máximo: 50MB Seleccionar archivos" at bounding box center [705, 250] width 515 height 85
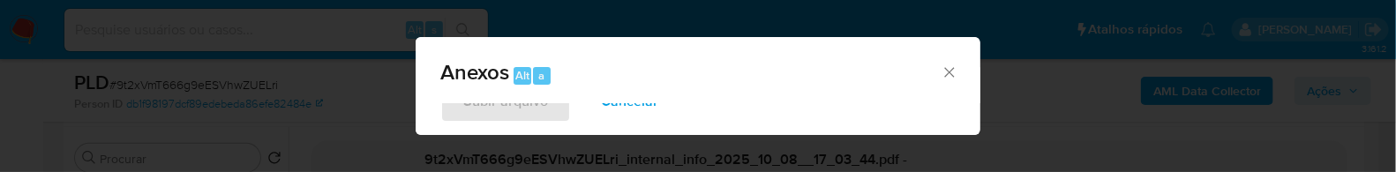
type input "C:\fakepath\SAR - XXXXX - CPF 06117095627 - EDUARDO ANTUNES ANDRADE.pdf"
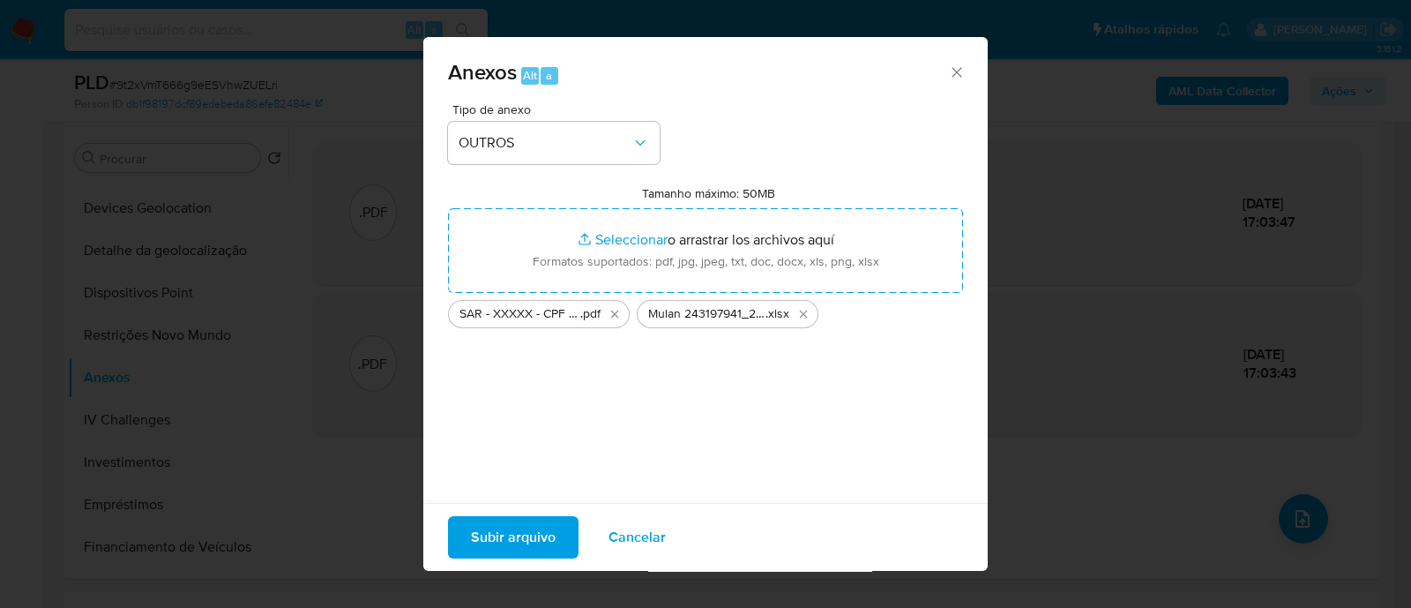
click at [544, 167] on span "Subir arquivo" at bounding box center [513, 537] width 85 height 39
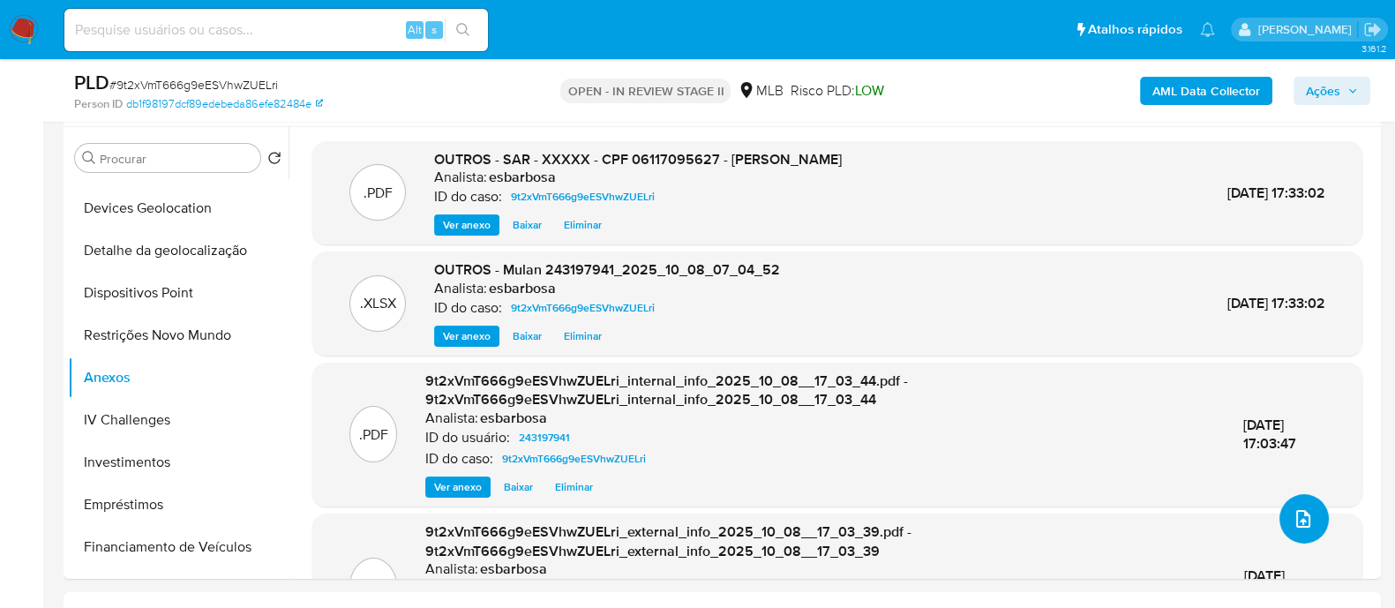
scroll to position [109, 0]
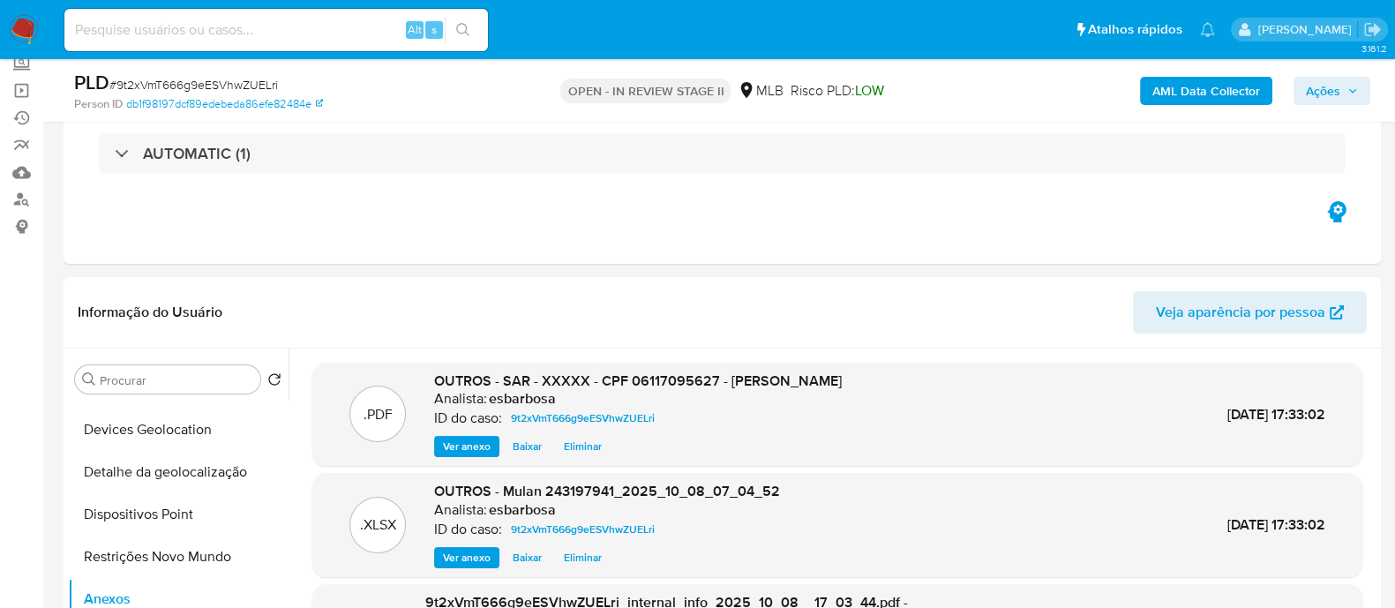
click at [1319, 90] on span "Ações" at bounding box center [1323, 91] width 34 height 28
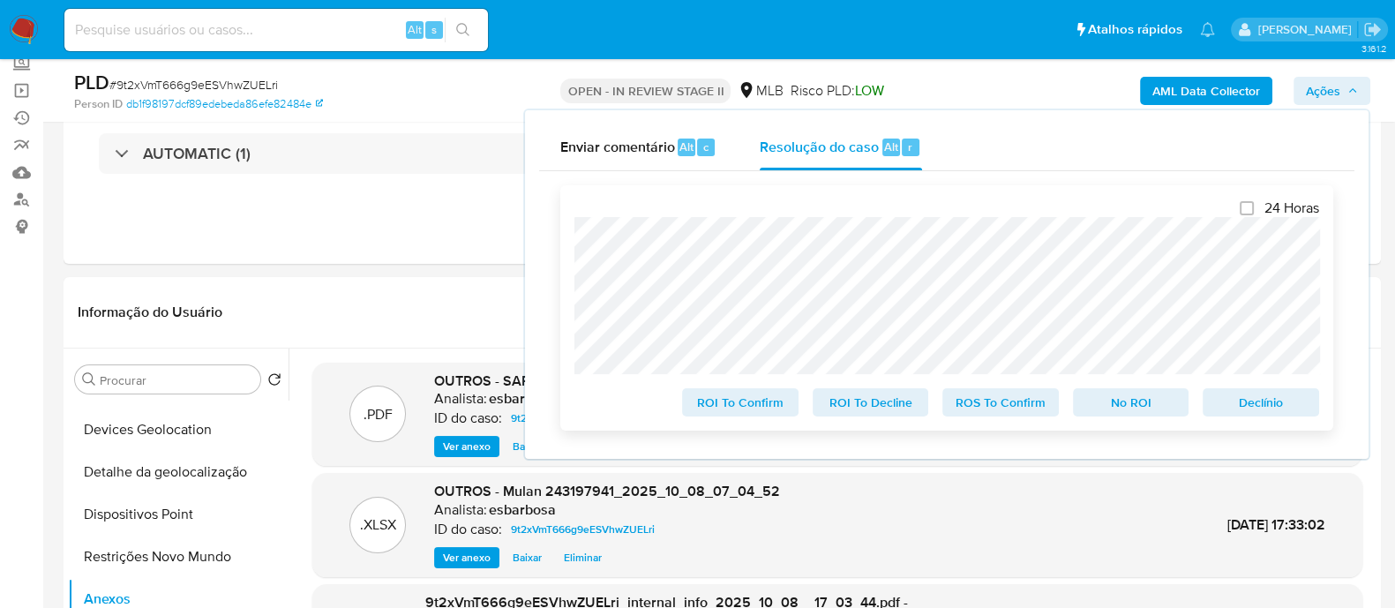
click at [1028, 167] on span "ROS To Confirm" at bounding box center [1001, 402] width 92 height 25
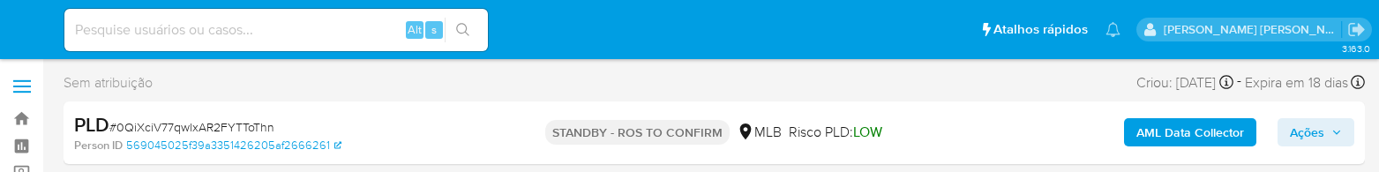
select select "10"
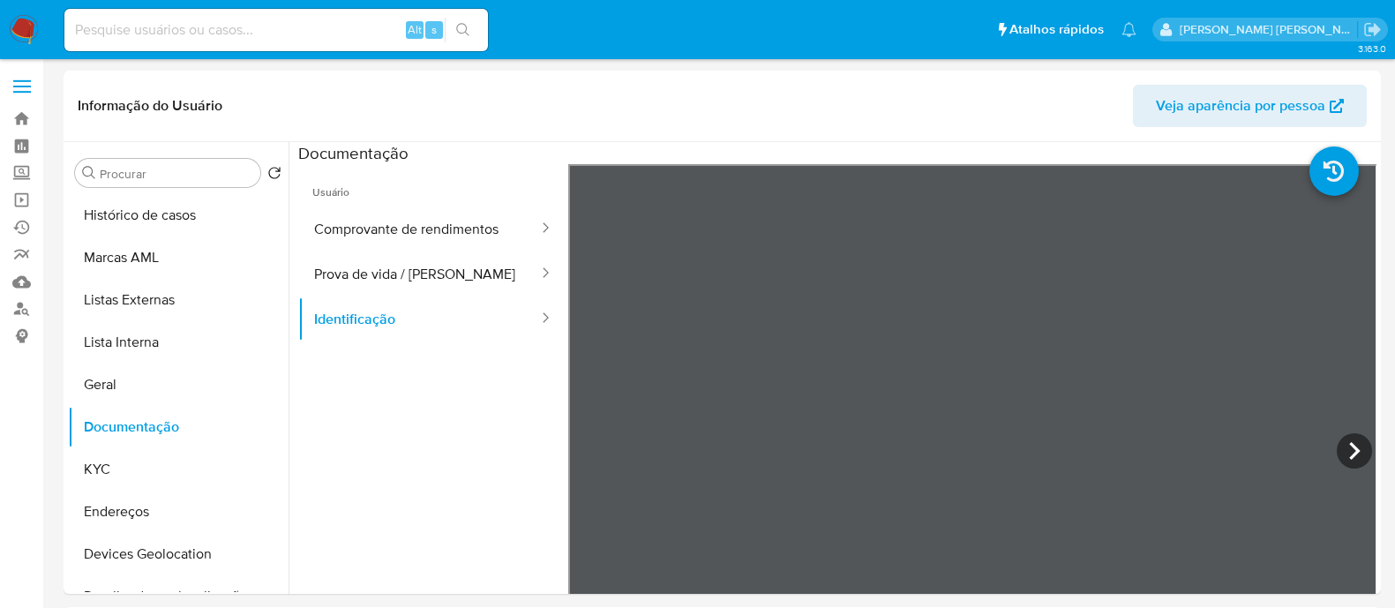
select select "10"
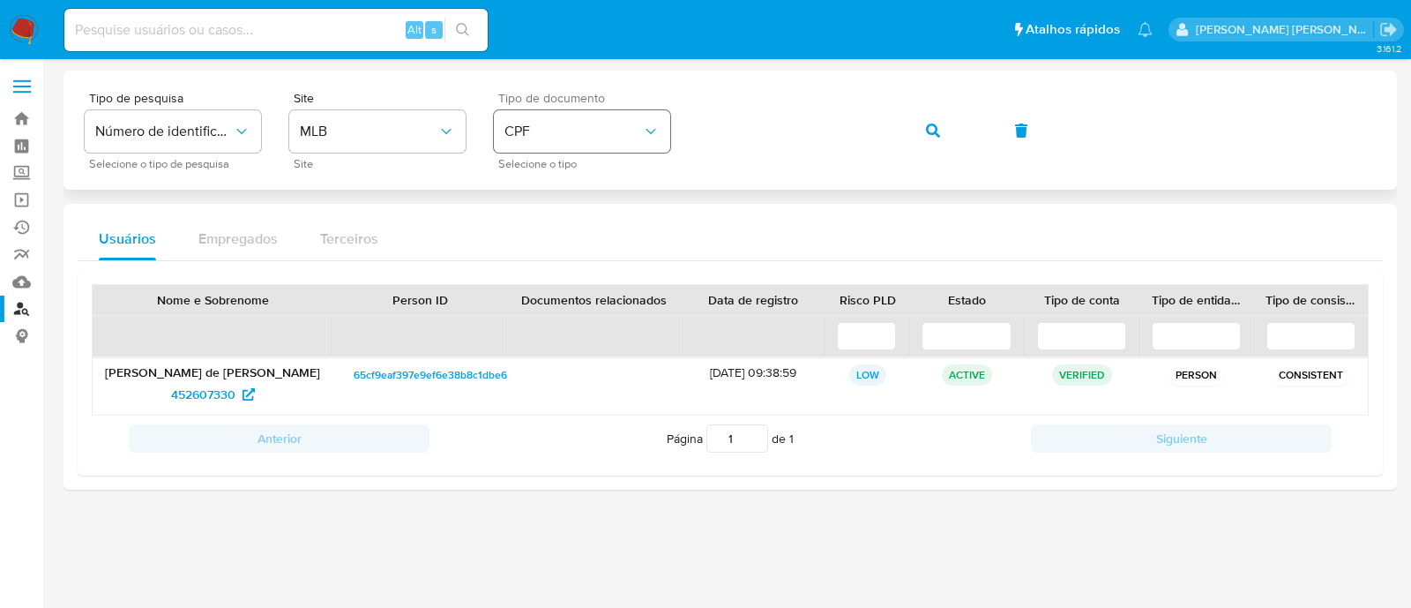
click at [647, 135] on div "Tipo de pesquisa Número de identificação Selecione o tipo de pesquisa Site MLB …" at bounding box center [730, 130] width 1291 height 77
click at [926, 132] on icon "button" at bounding box center [933, 131] width 14 height 14
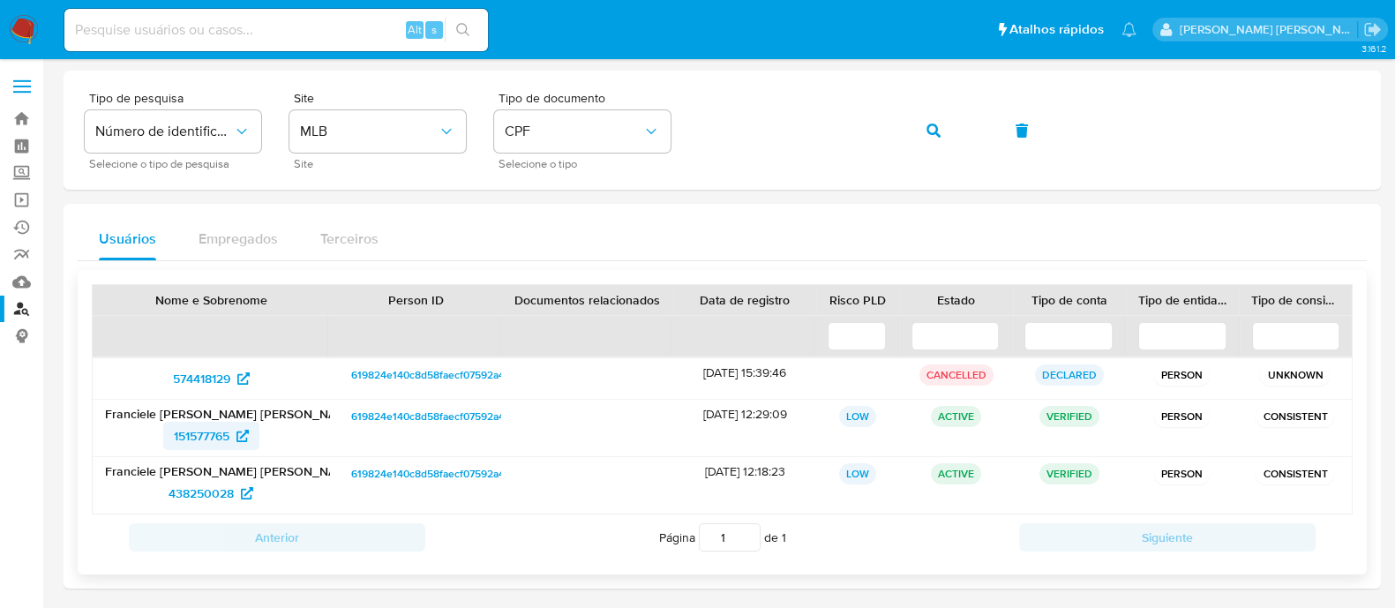
click at [205, 434] on span "151577765" at bounding box center [202, 436] width 56 height 28
click at [218, 491] on span "438250028" at bounding box center [200, 493] width 65 height 28
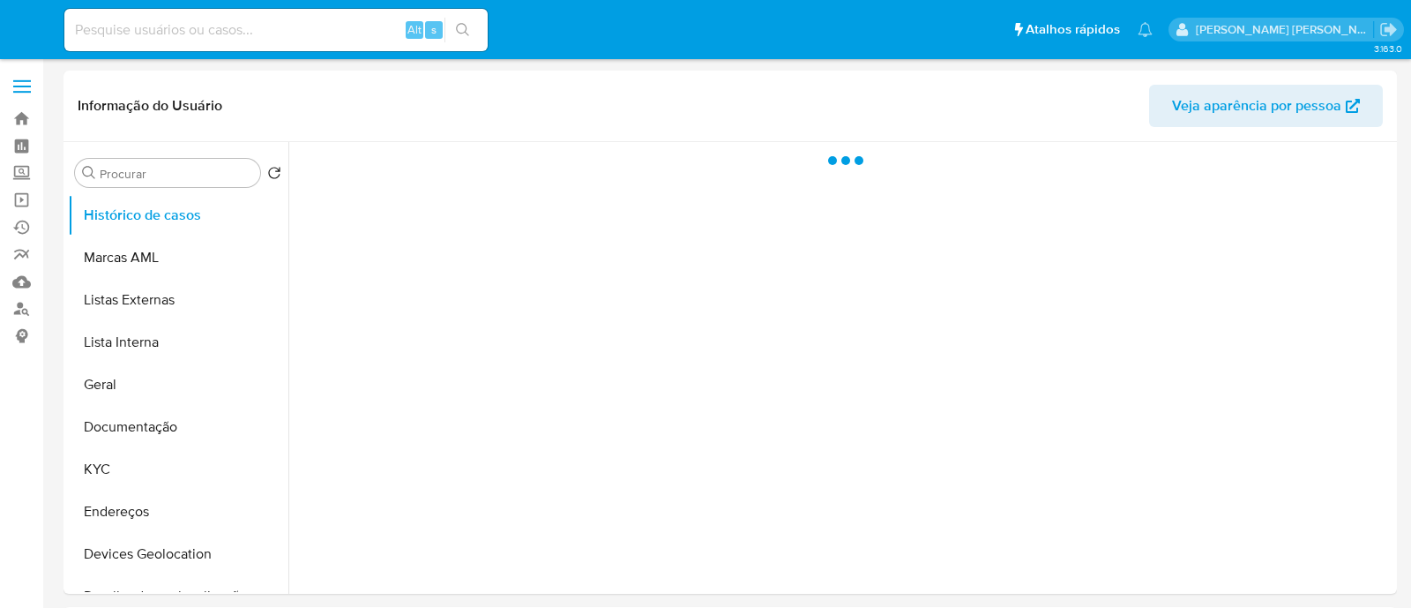
select select "10"
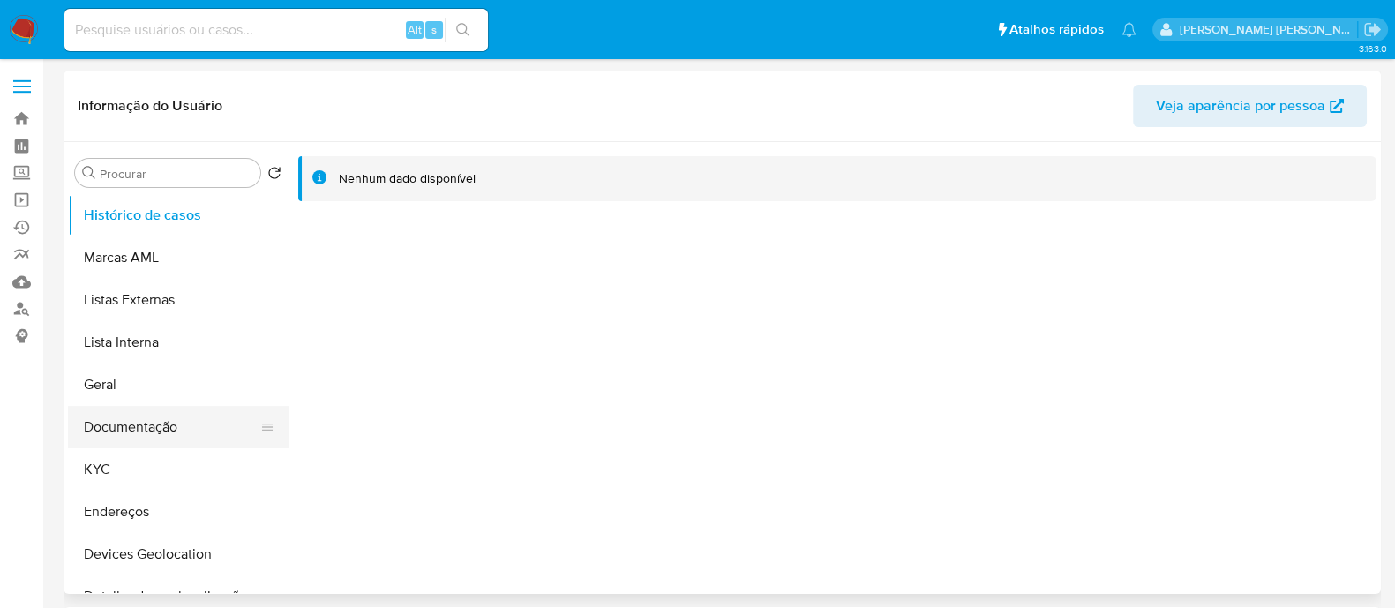
click at [146, 427] on button "Documentação" at bounding box center [171, 427] width 206 height 42
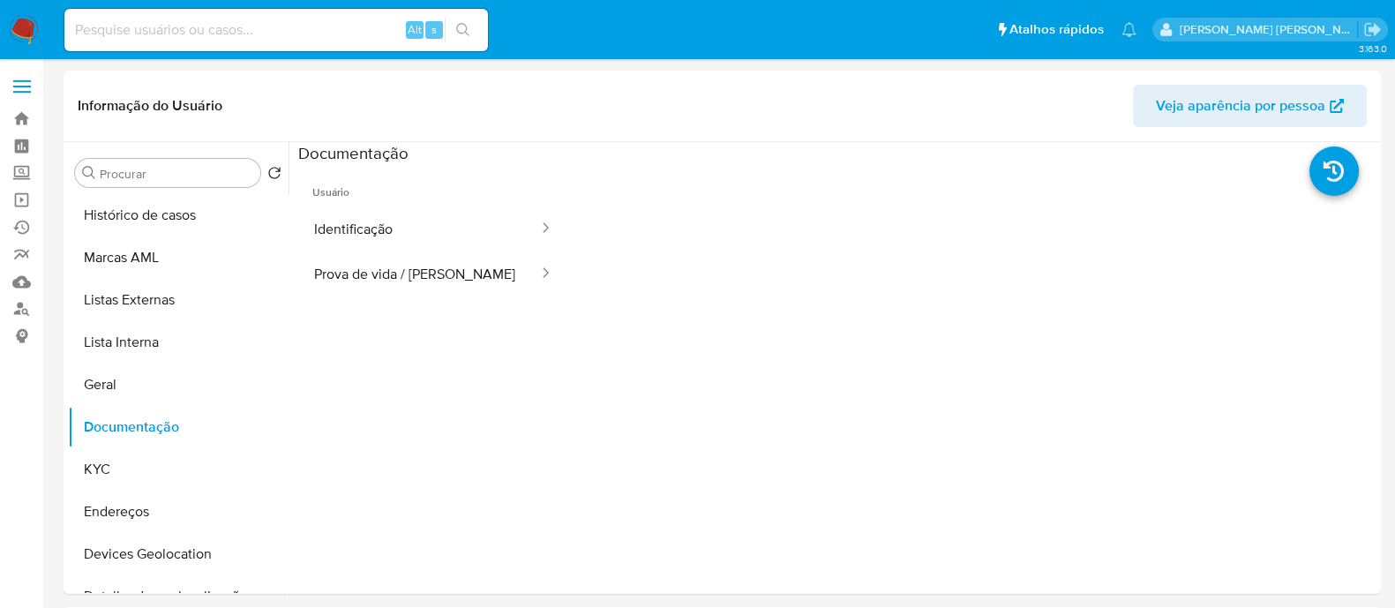
click at [431, 219] on button "Identificação" at bounding box center [419, 228] width 242 height 45
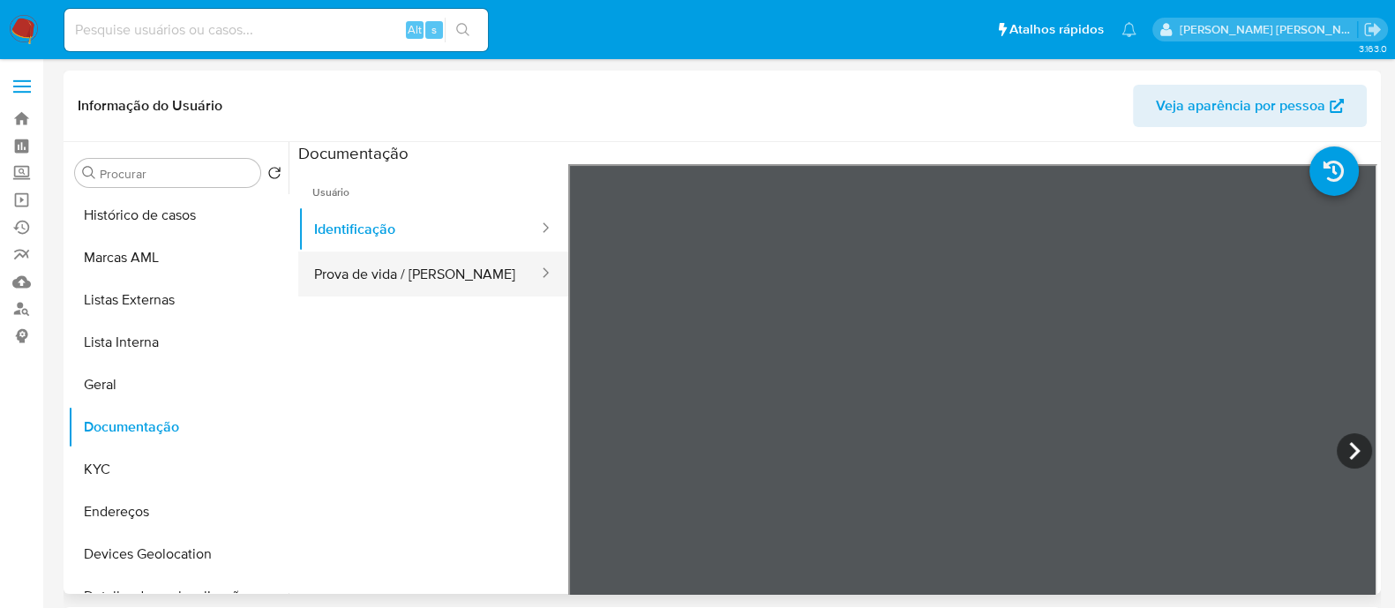
click at [412, 281] on button "Prova de vida / [PERSON_NAME]" at bounding box center [419, 273] width 242 height 45
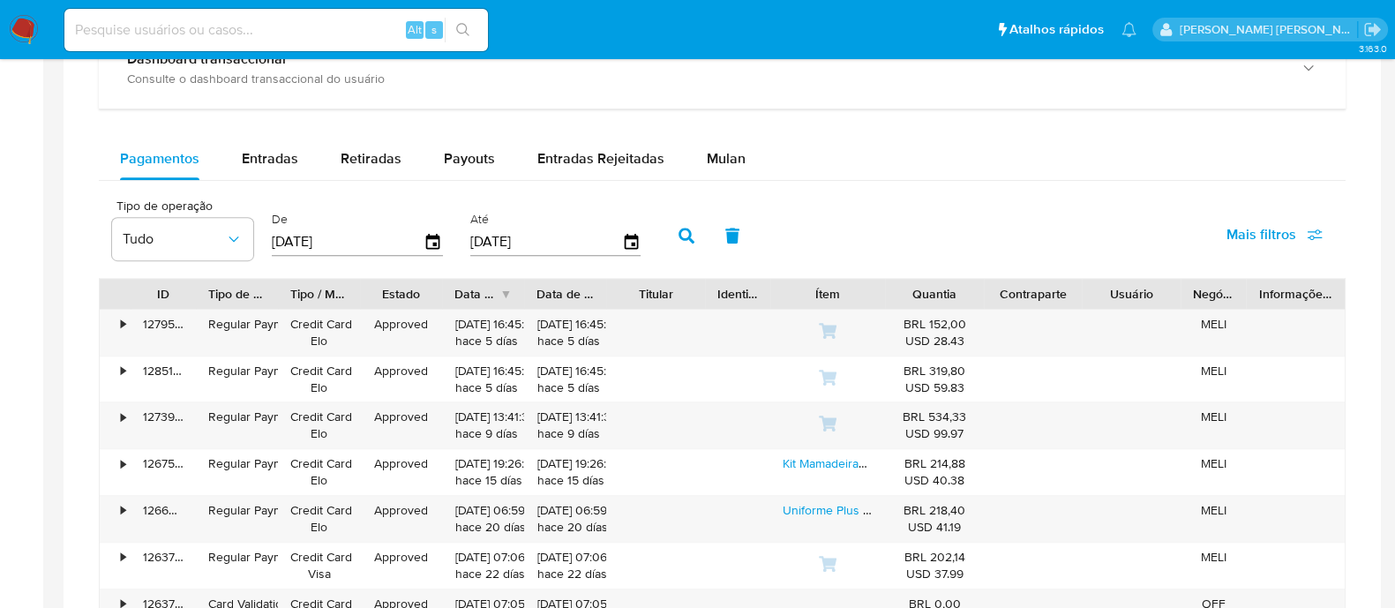
scroll to position [662, 0]
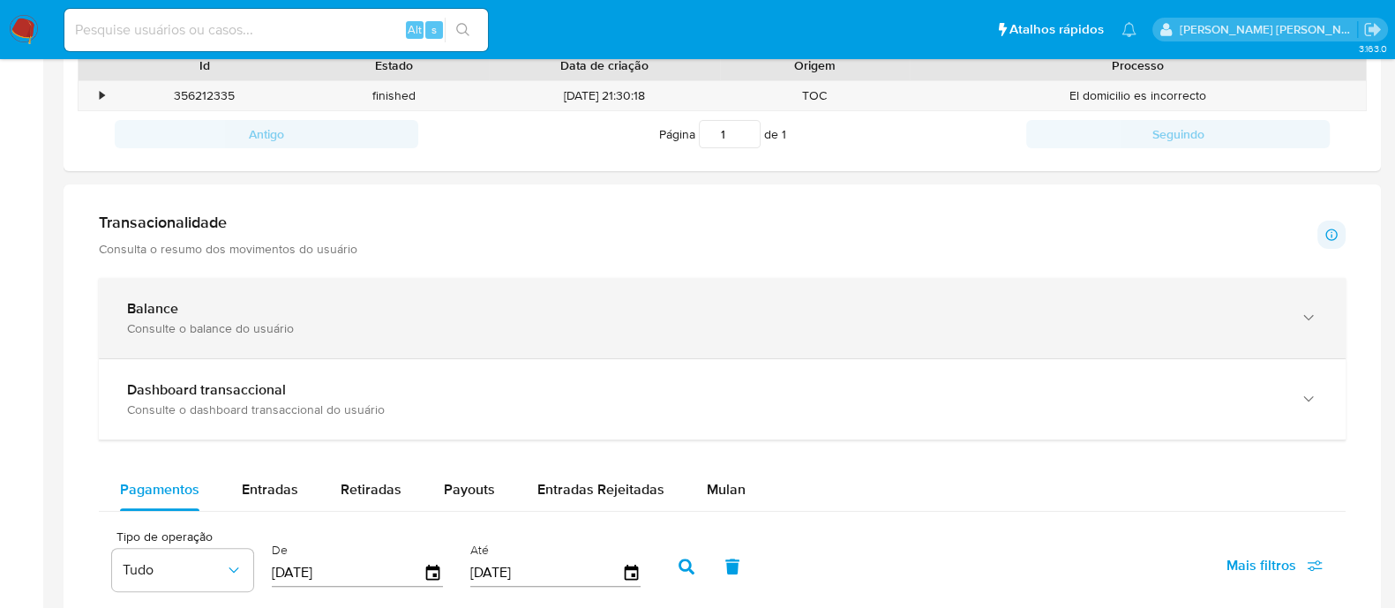
click at [351, 294] on div "Balance Consulte o balance do usuário" at bounding box center [722, 318] width 1246 height 80
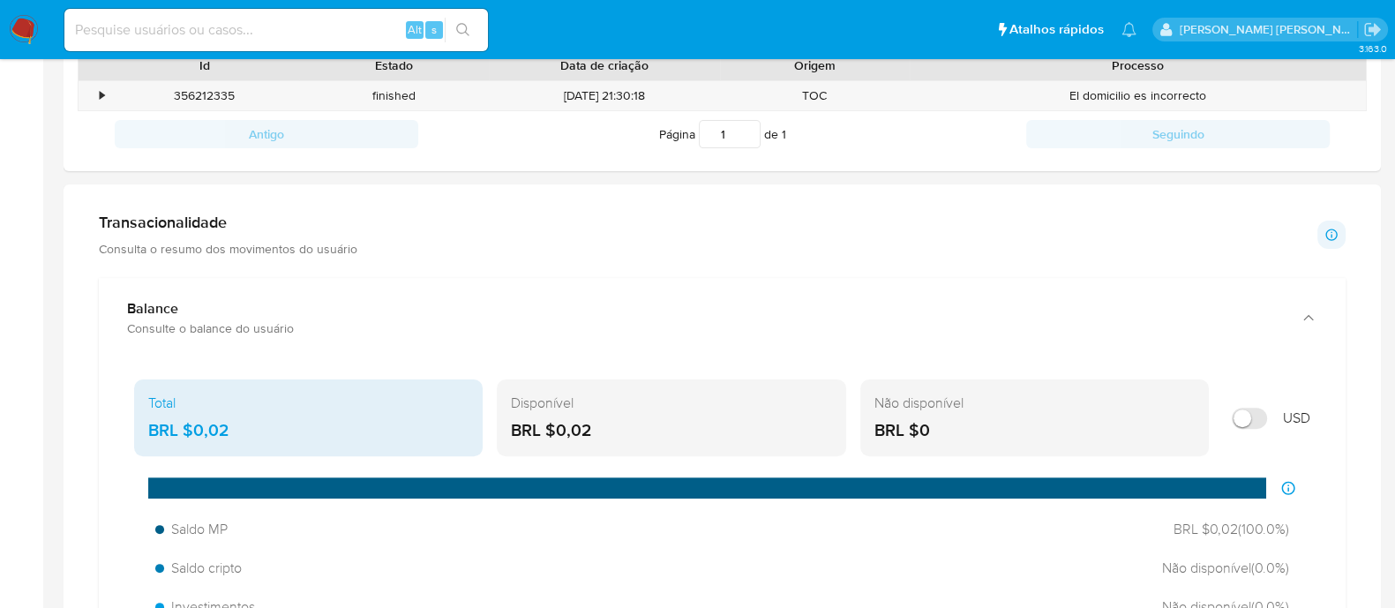
click at [333, 231] on div "Transacionalidade Consulta o resumo dos movimentos do usuário" at bounding box center [228, 235] width 258 height 44
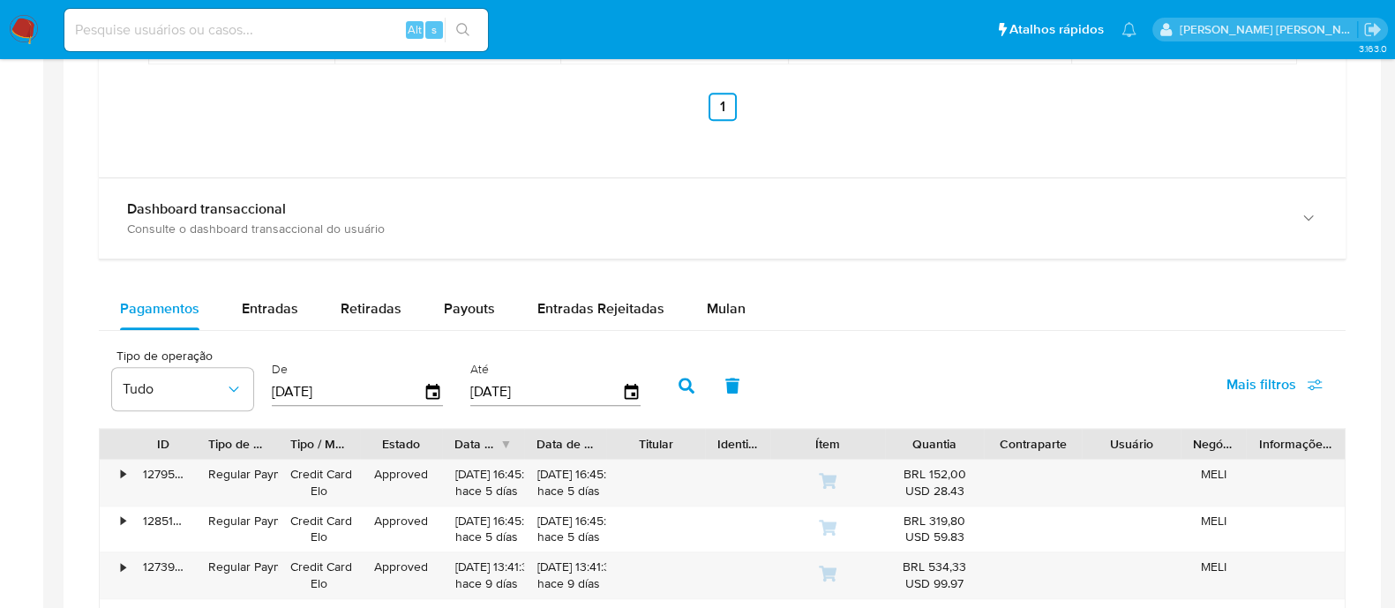
scroll to position [1433, 0]
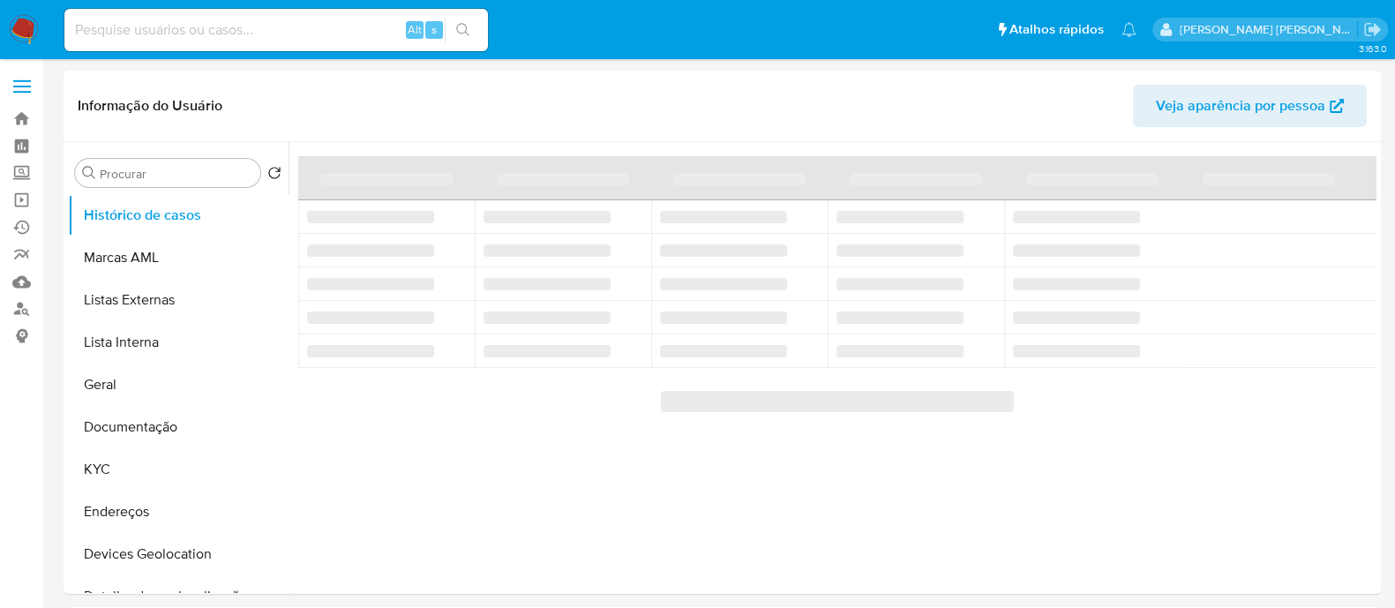
select select "10"
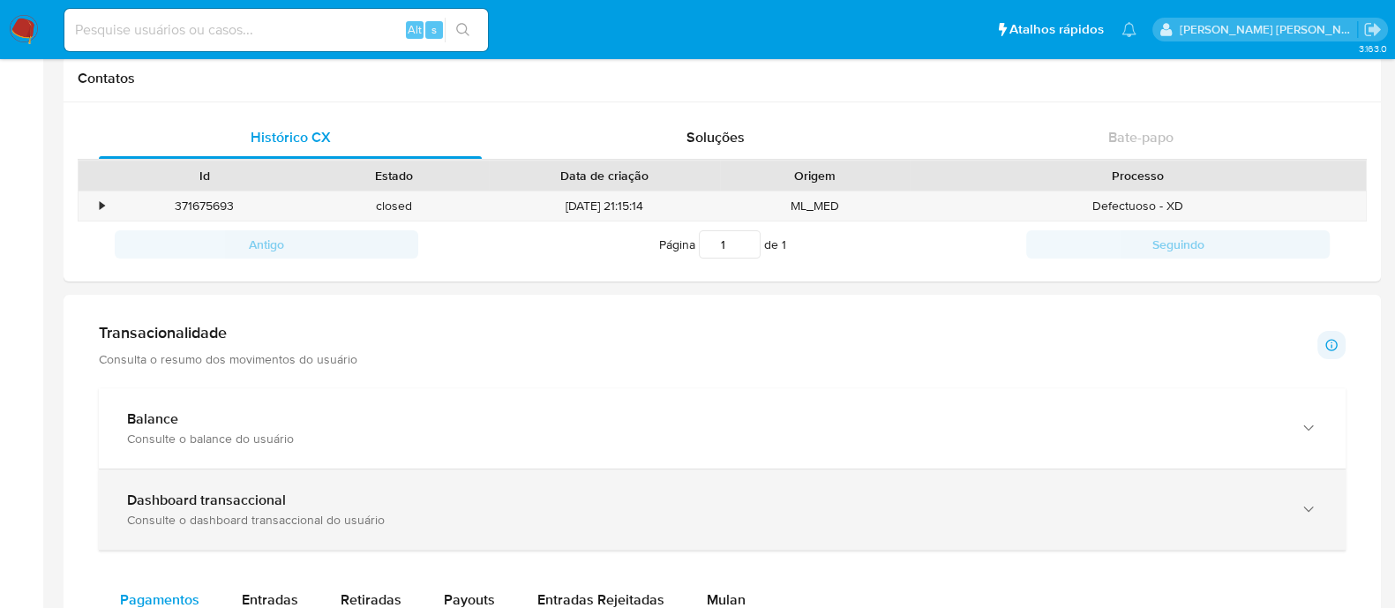
scroll to position [771, 0]
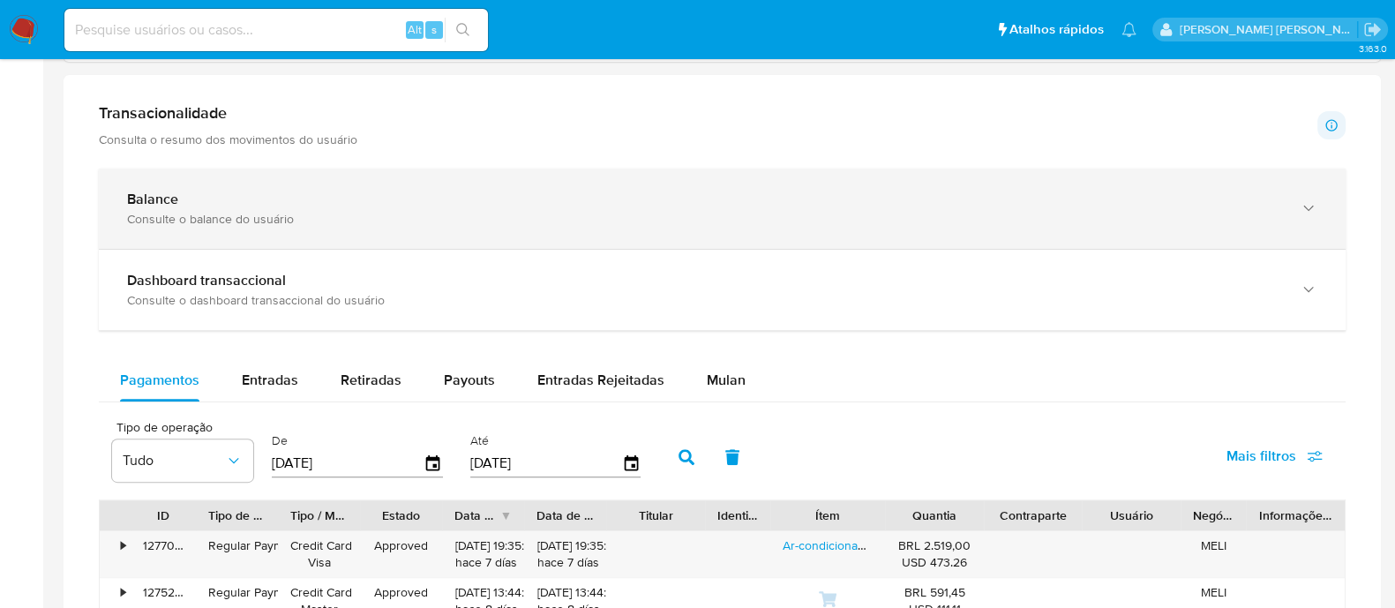
click at [423, 225] on div "Balance Consulte o balance do usuário" at bounding box center [722, 208] width 1246 height 80
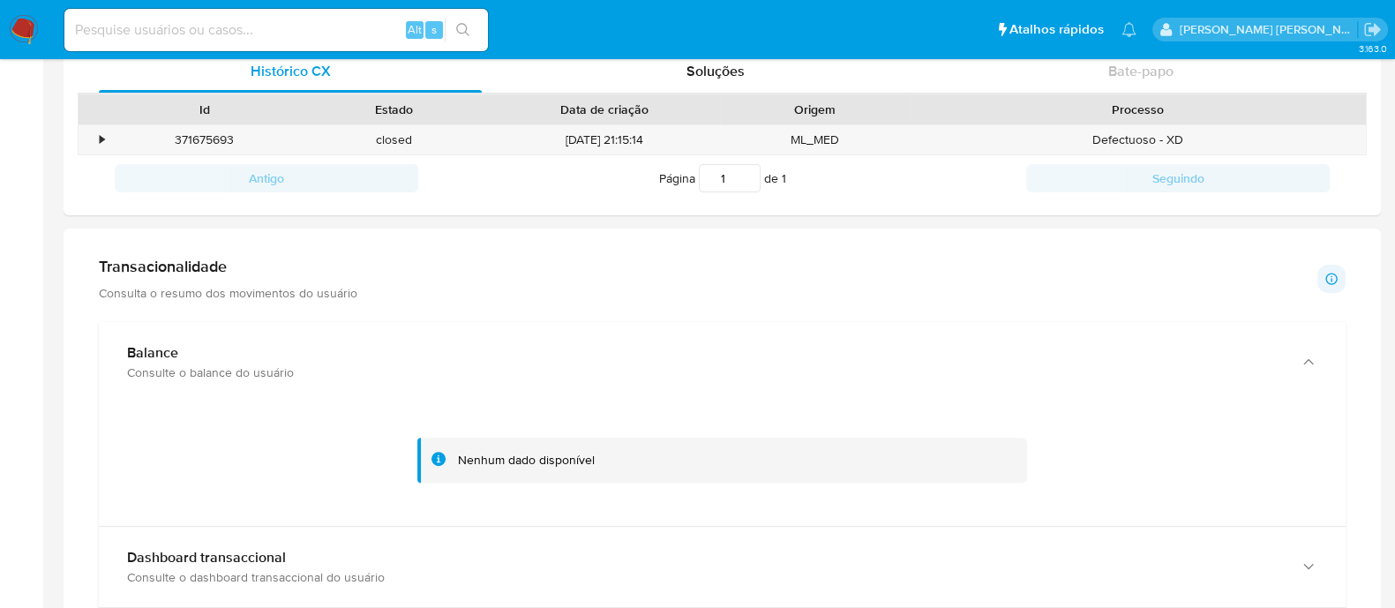
scroll to position [440, 0]
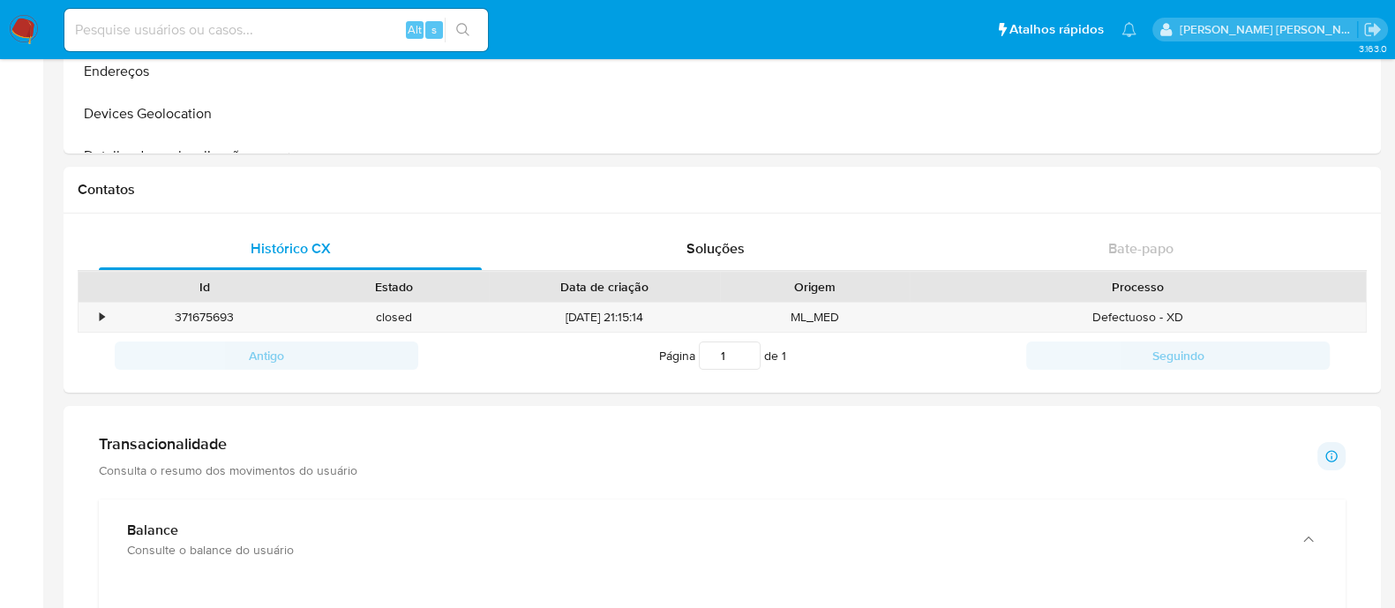
click at [379, 466] on div "Transacionalidade Consulta o resumo dos movimentos do usuário Informações trans…" at bounding box center [722, 456] width 1246 height 44
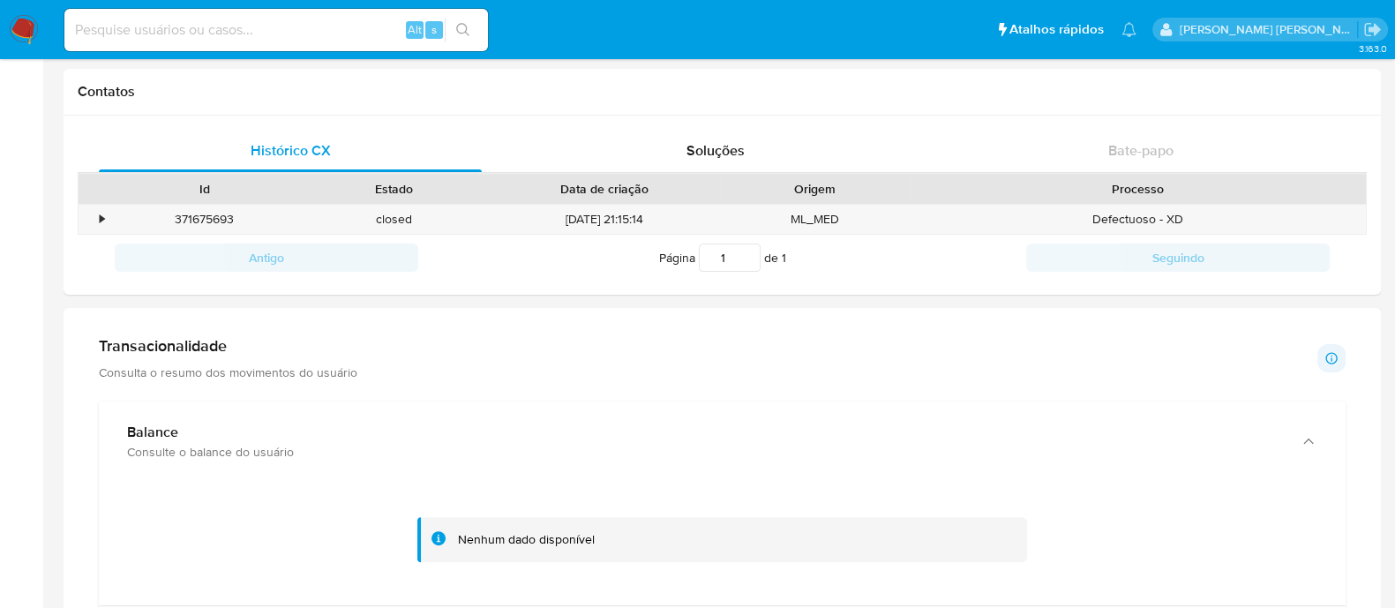
scroll to position [662, 0]
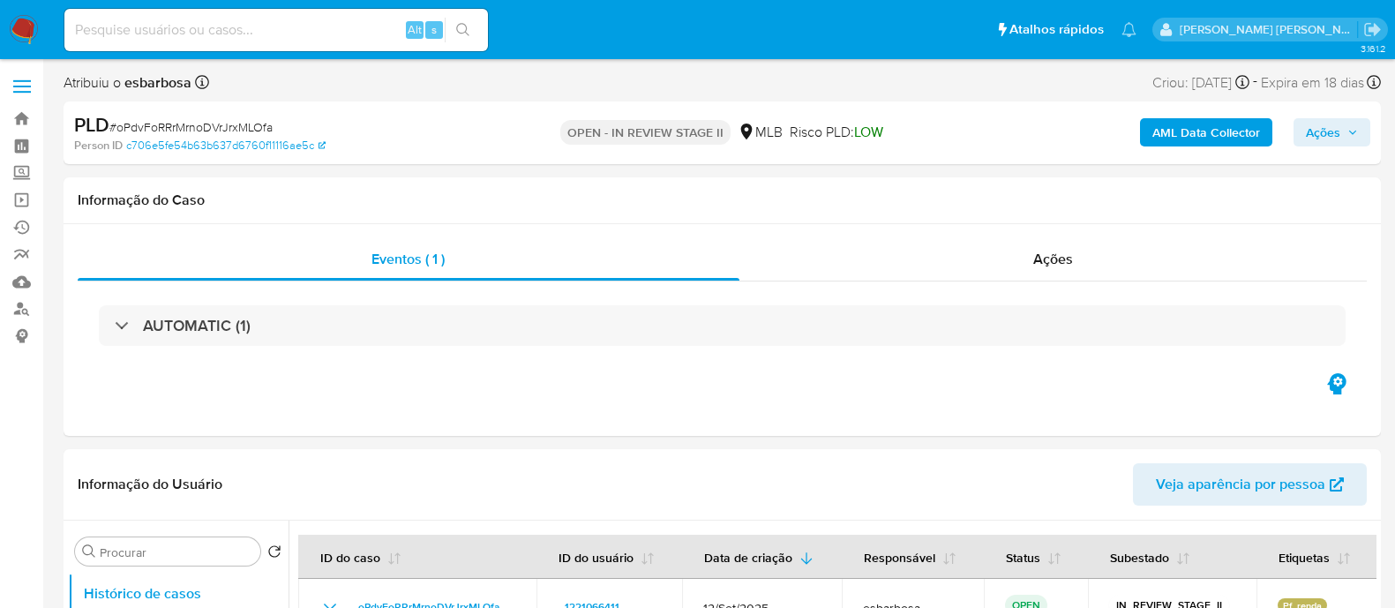
select select "10"
click at [223, 130] on span "# oPdvFoRRrMrnoDVrJrxMLOfa" at bounding box center [190, 127] width 163 height 18
copy span "oPdvFoRRrMrnoDVrJrxMLOfa"
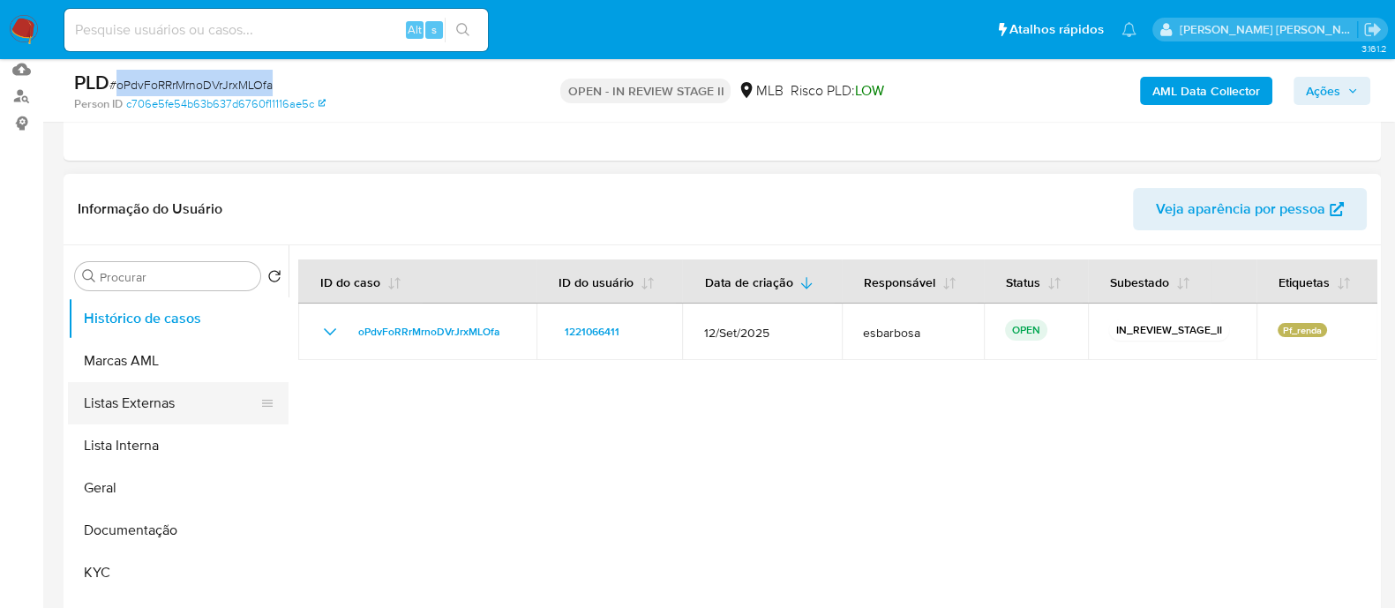
scroll to position [220, 0]
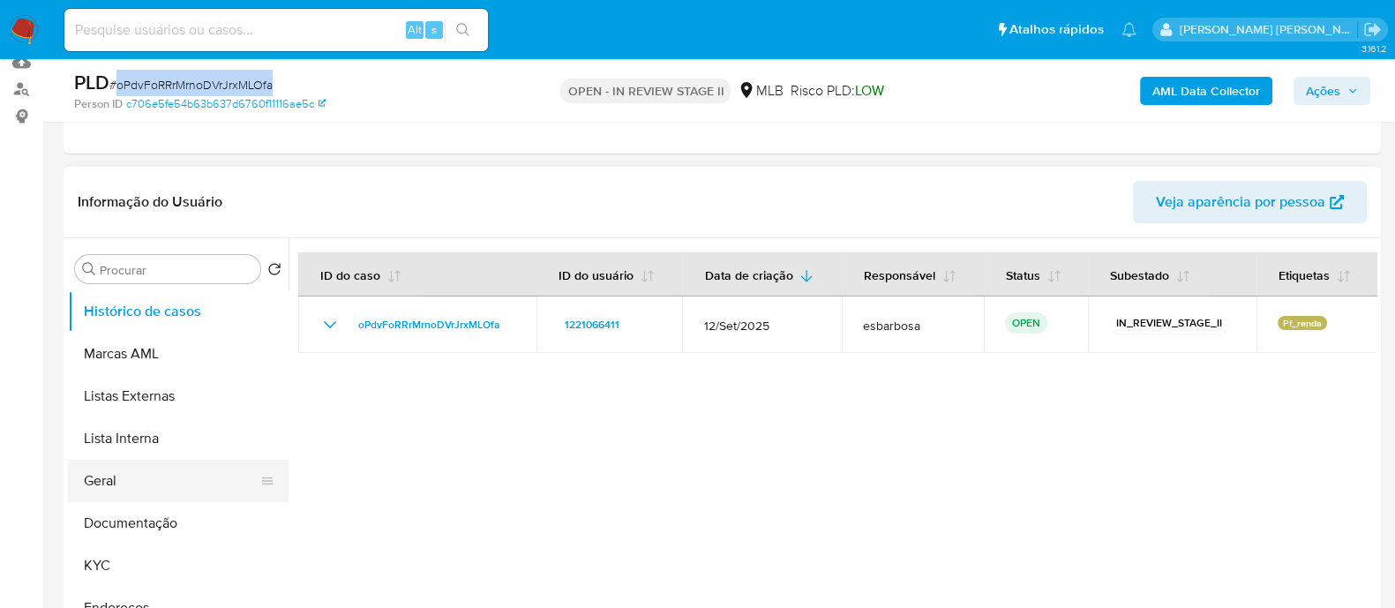
click at [122, 481] on button "Geral" at bounding box center [171, 481] width 206 height 42
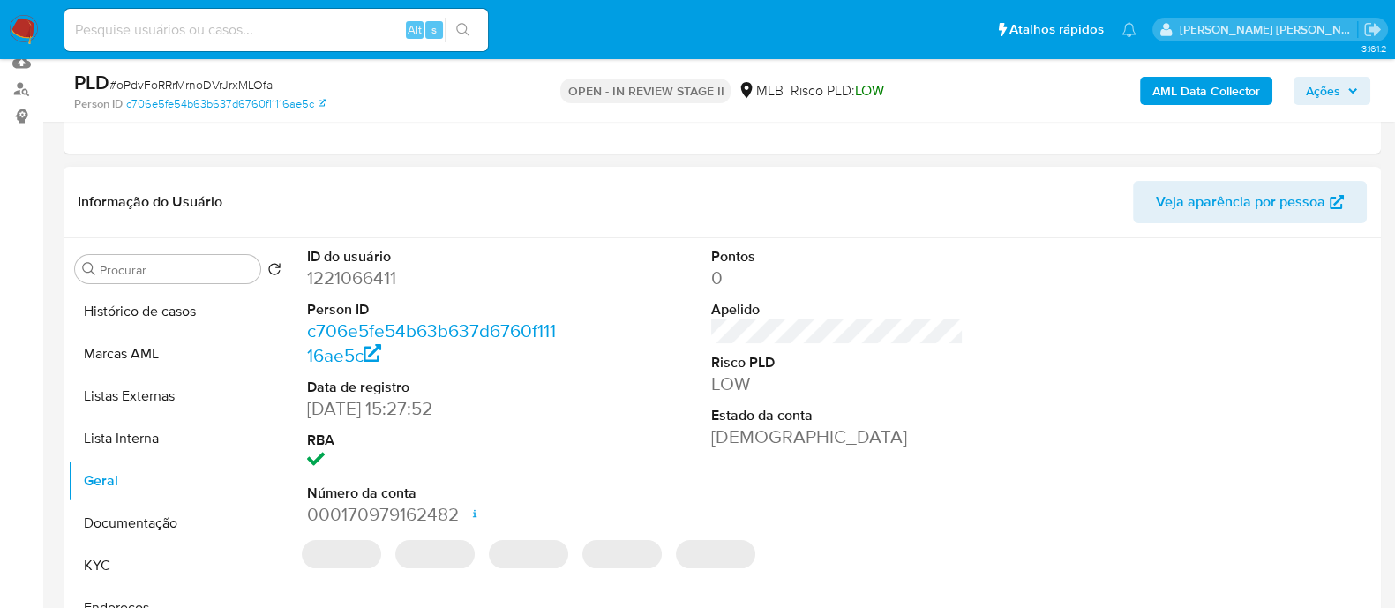
click at [376, 280] on dd "1221066411" at bounding box center [433, 278] width 252 height 25
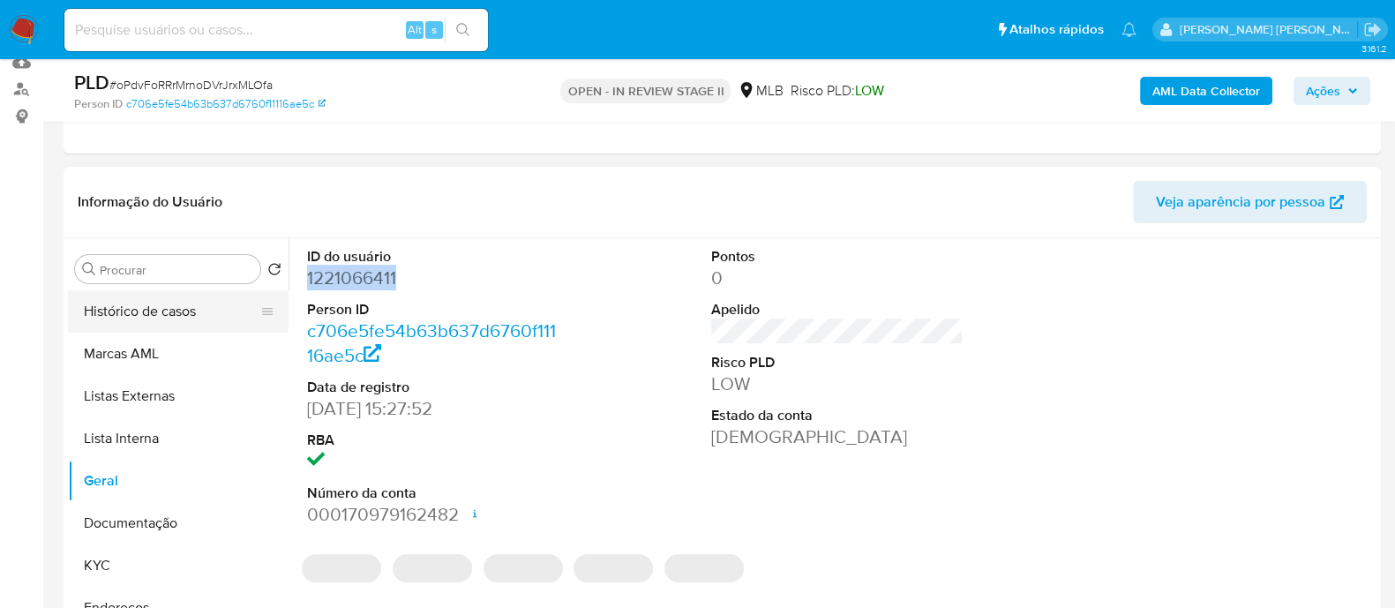
copy dd "1221066411"
click at [175, 310] on button "Histórico de casos" at bounding box center [171, 311] width 206 height 42
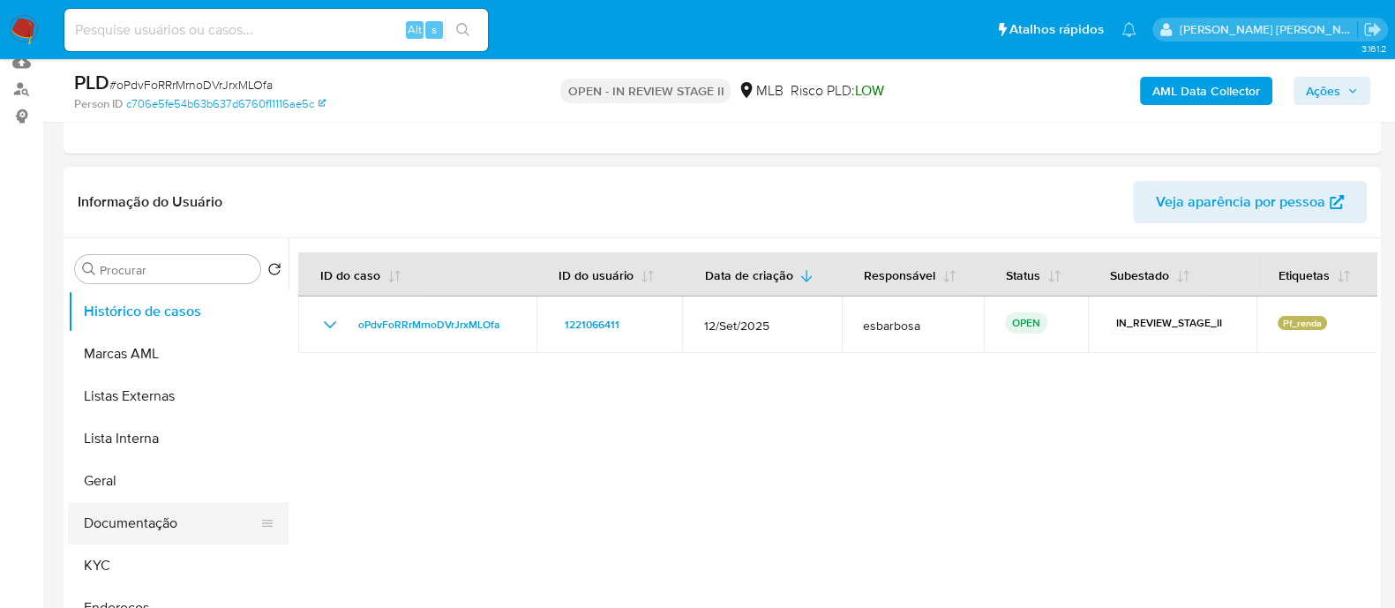
click at [124, 524] on button "Documentação" at bounding box center [171, 523] width 206 height 42
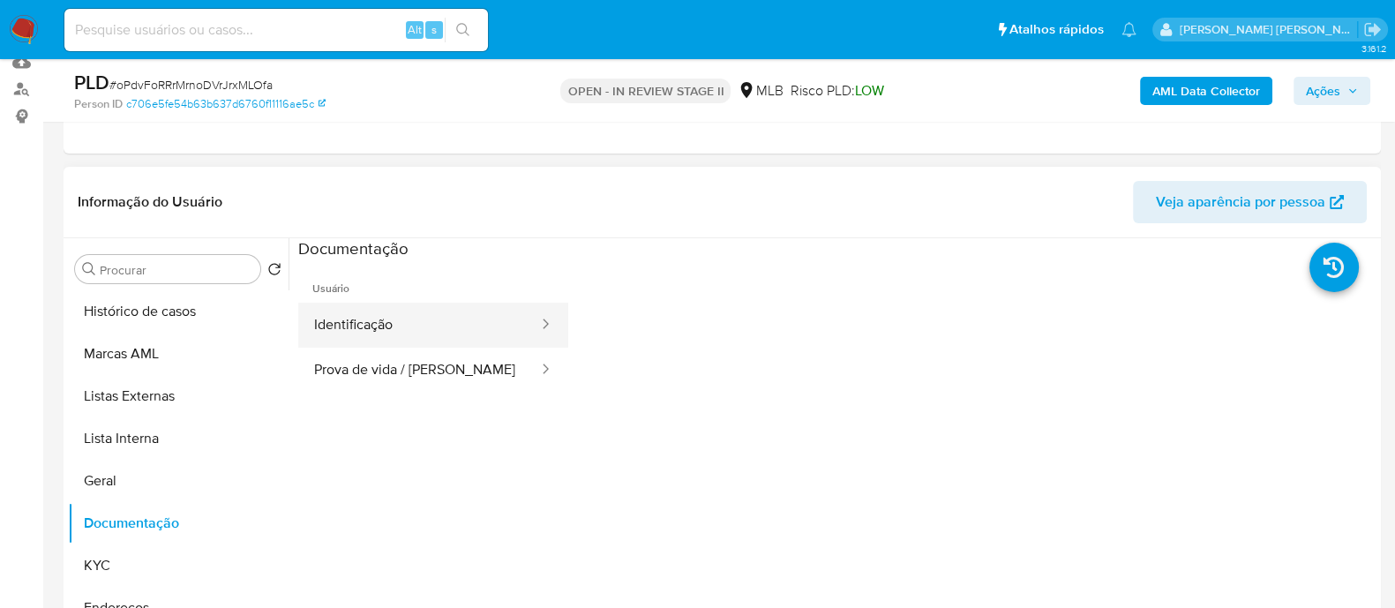
click at [367, 332] on button "Identificação" at bounding box center [419, 325] width 242 height 45
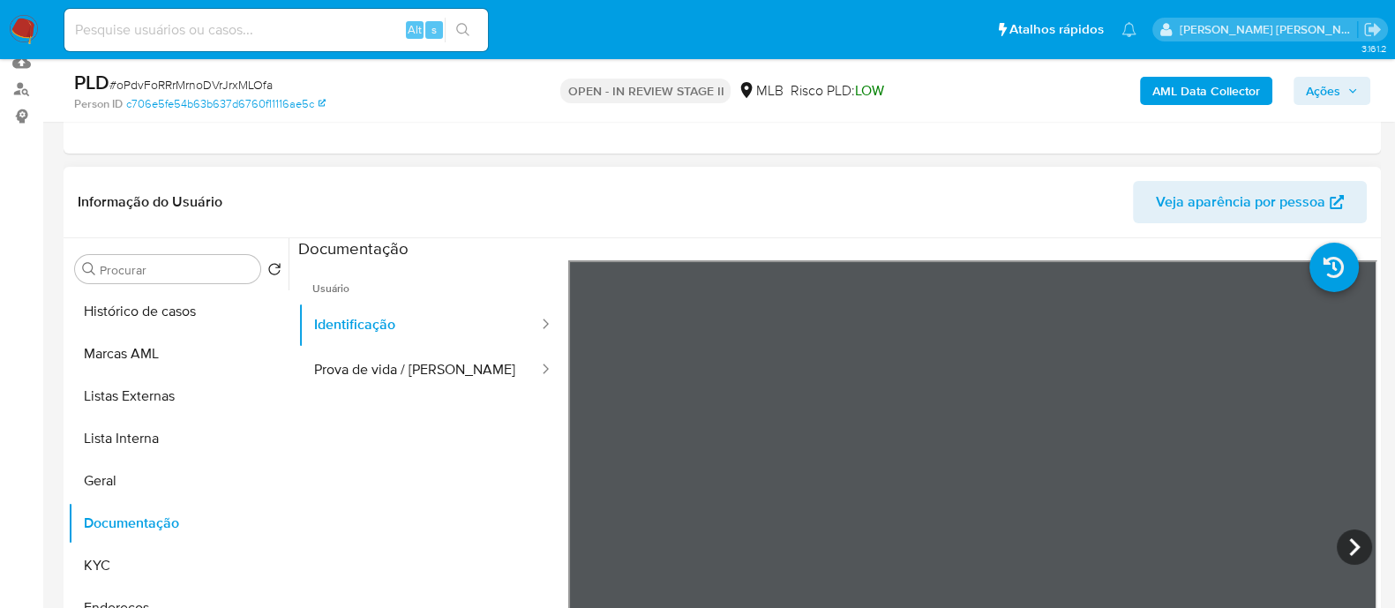
scroll to position [20, 0]
click at [361, 369] on button "Prova de vida / Selfie" at bounding box center [419, 370] width 242 height 45
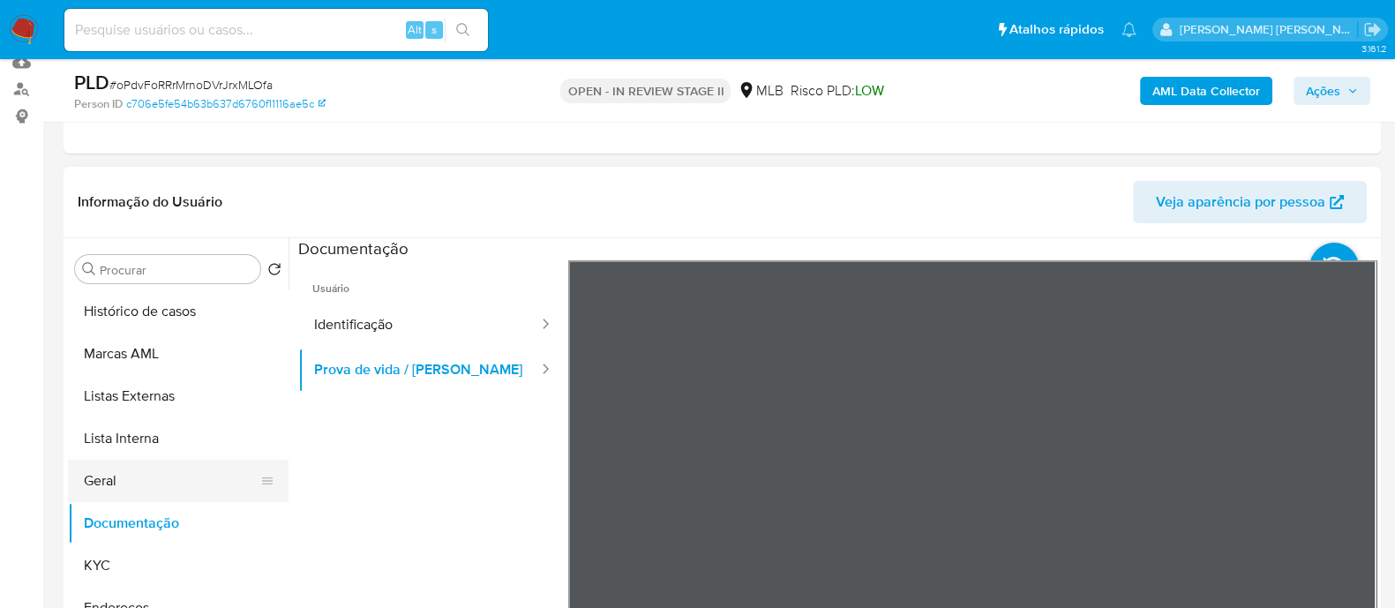
click at [119, 483] on button "Geral" at bounding box center [171, 481] width 206 height 42
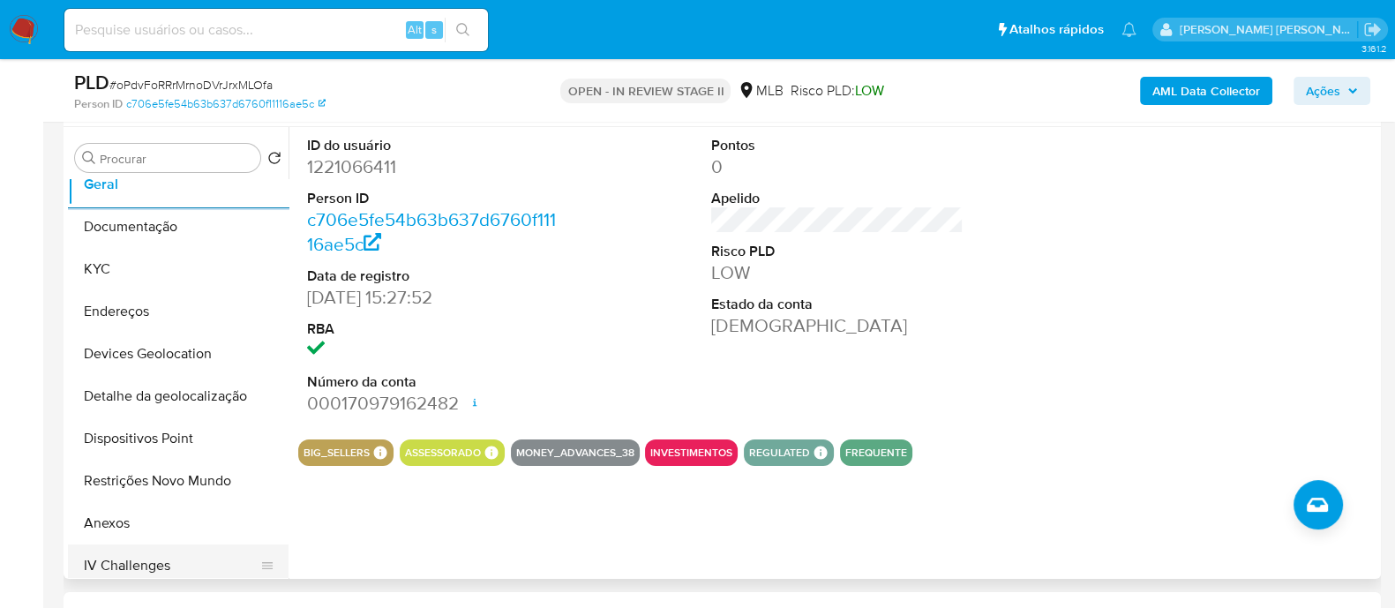
scroll to position [220, 0]
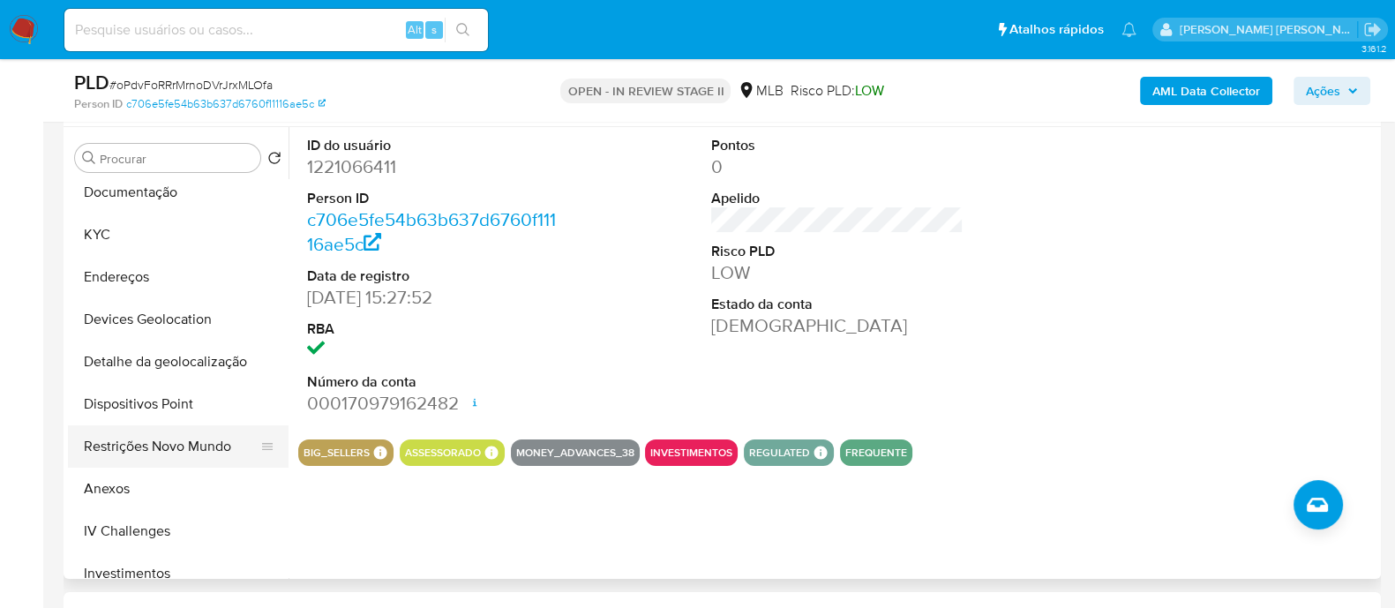
drag, startPoint x: 174, startPoint y: 458, endPoint x: 198, endPoint y: 440, distance: 30.4
click at [175, 457] on button "Restrições Novo Mundo" at bounding box center [171, 446] width 206 height 42
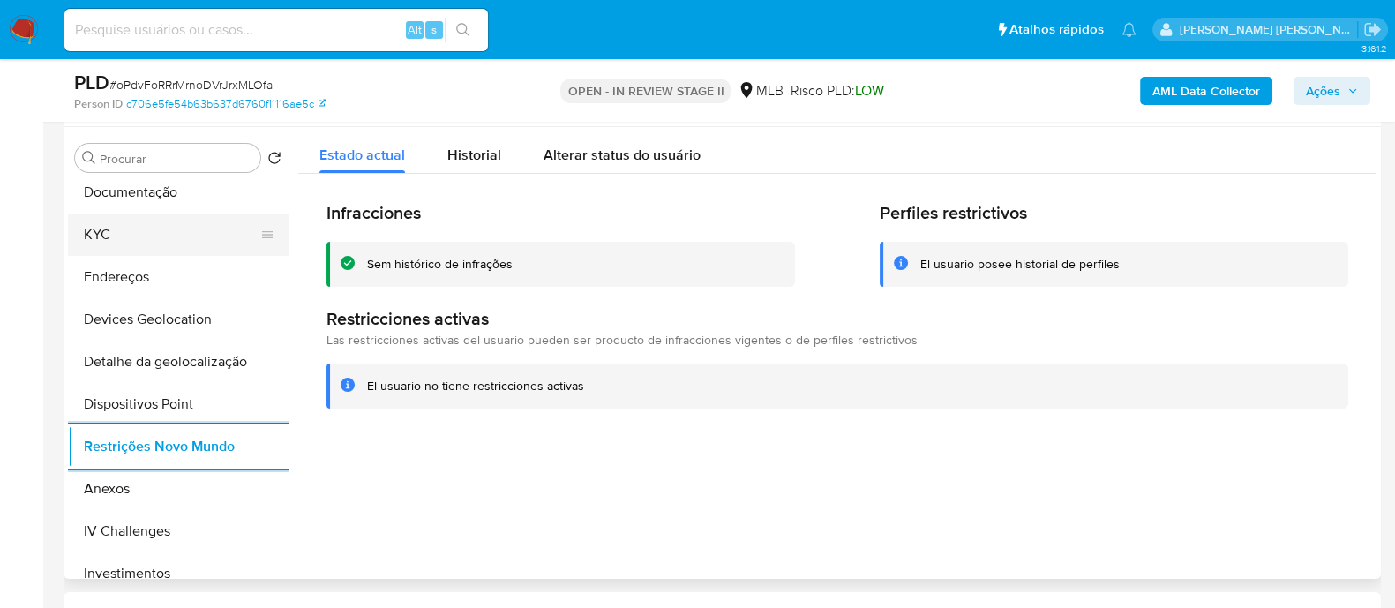
click at [164, 236] on button "KYC" at bounding box center [171, 234] width 206 height 42
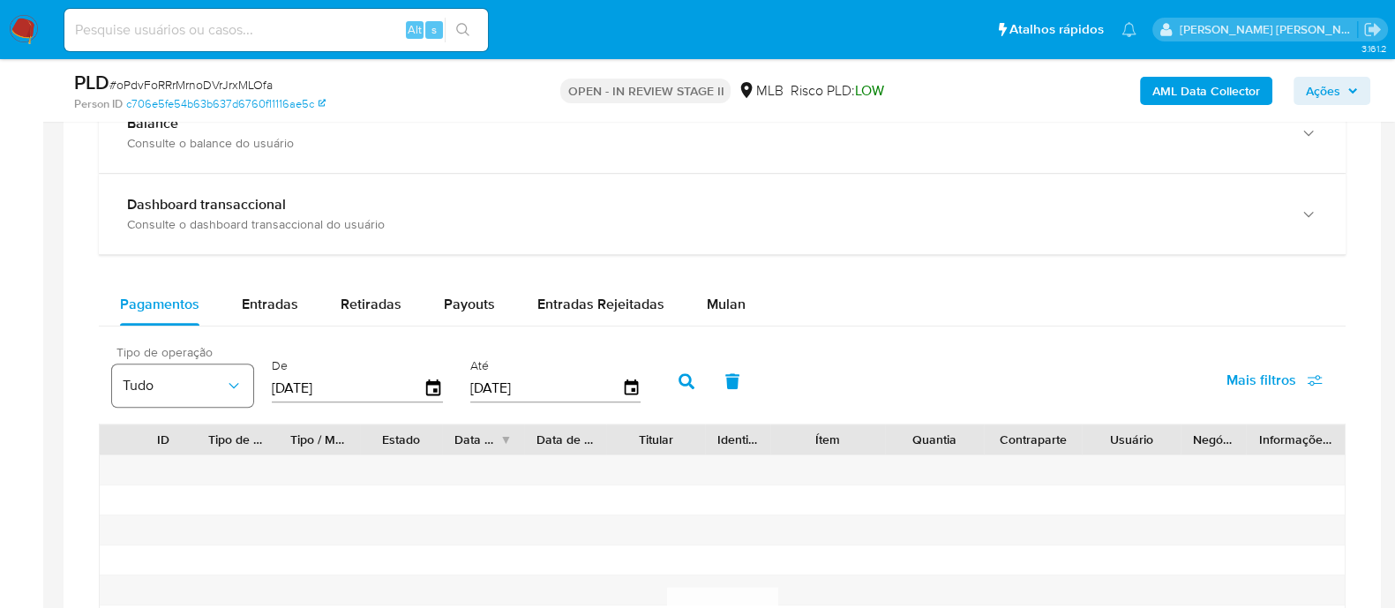
scroll to position [1323, 0]
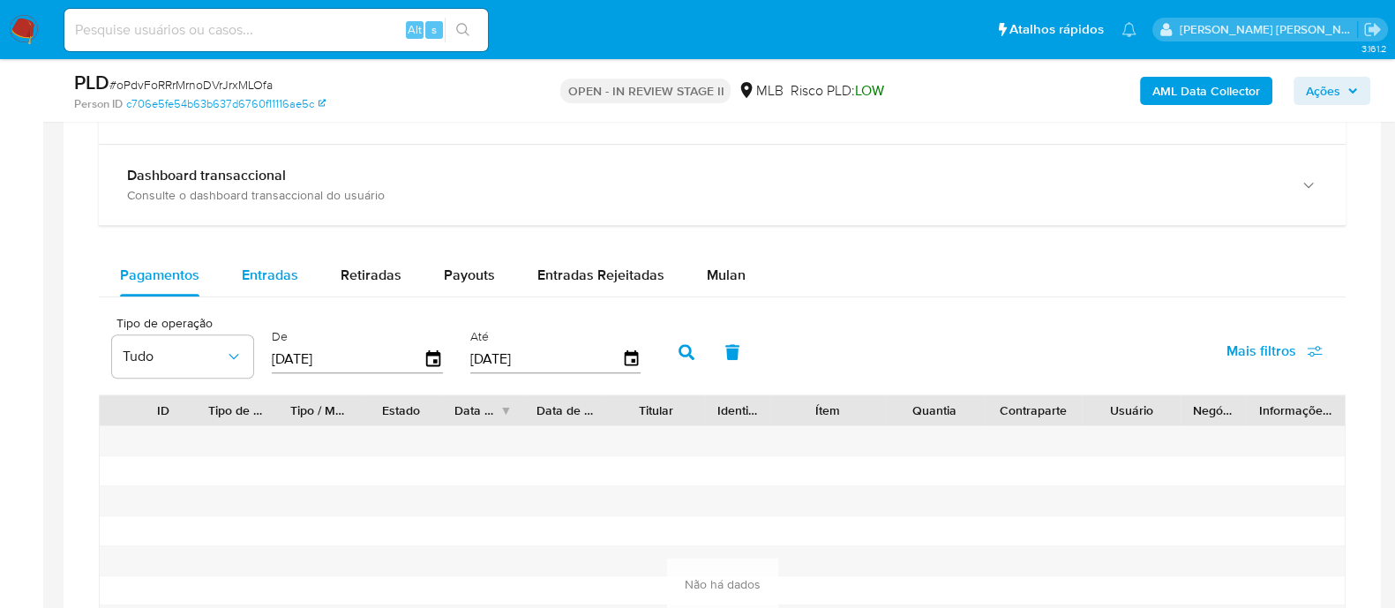
click at [269, 272] on span "Entradas" at bounding box center [270, 275] width 56 height 20
select select "10"
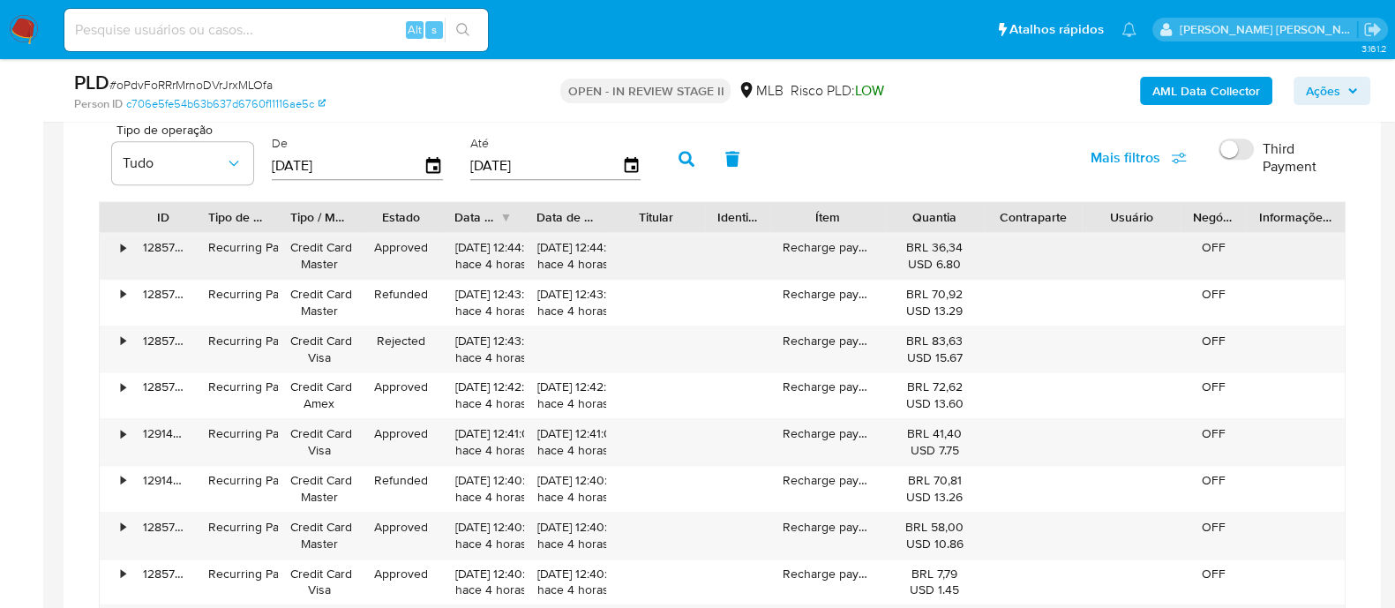
scroll to position [1543, 0]
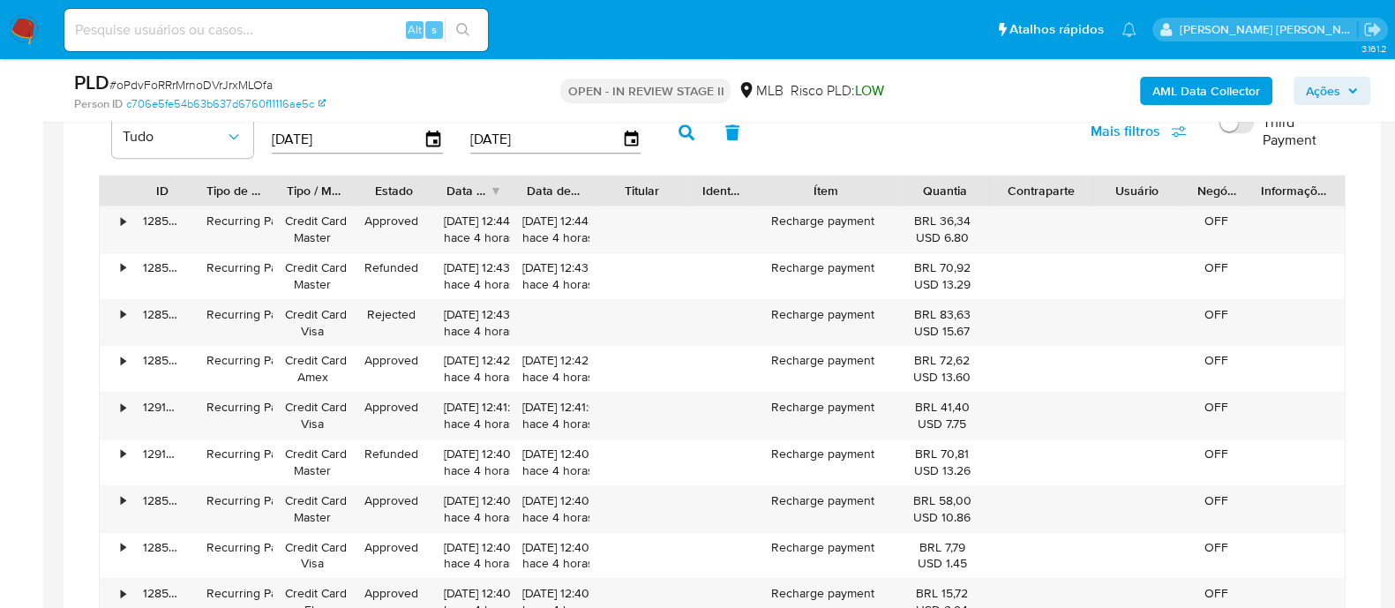
drag, startPoint x: 913, startPoint y: 191, endPoint x: 936, endPoint y: 191, distance: 22.9
click at [936, 191] on div "ID Tipo de operação Tipo / Método Estado Data de criação Data de aprovação Titu…" at bounding box center [722, 191] width 1245 height 30
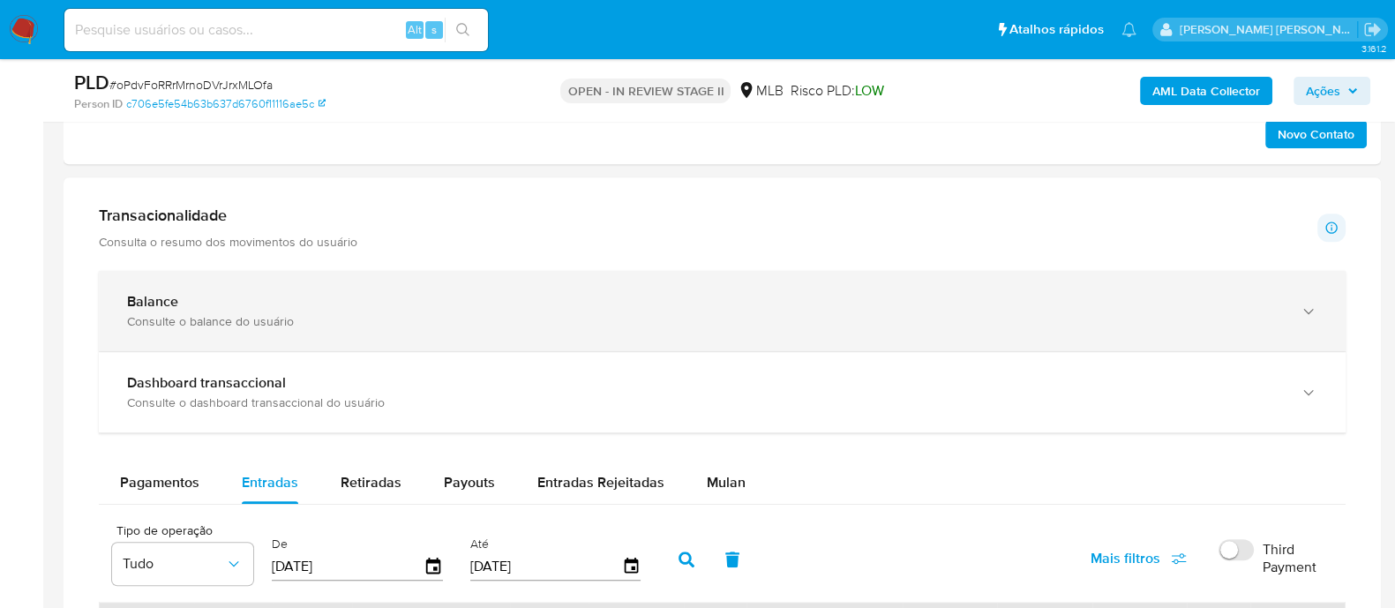
scroll to position [1213, 0]
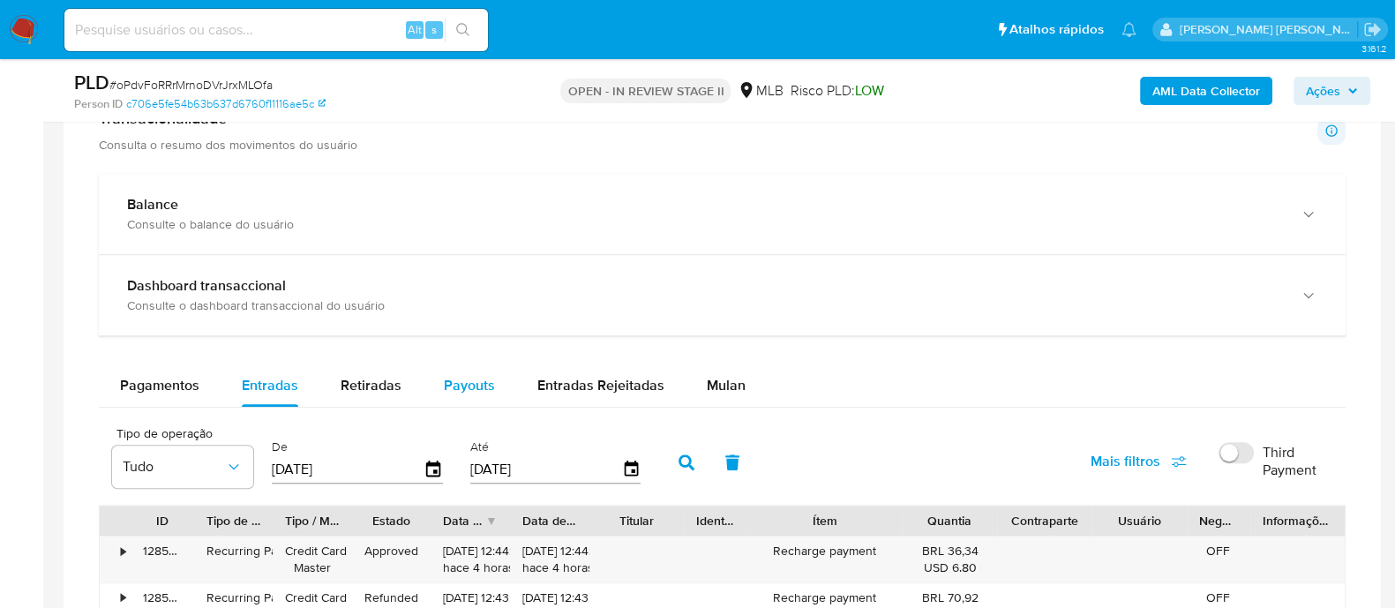
click at [452, 375] on span "Payouts" at bounding box center [469, 385] width 51 height 20
select select "10"
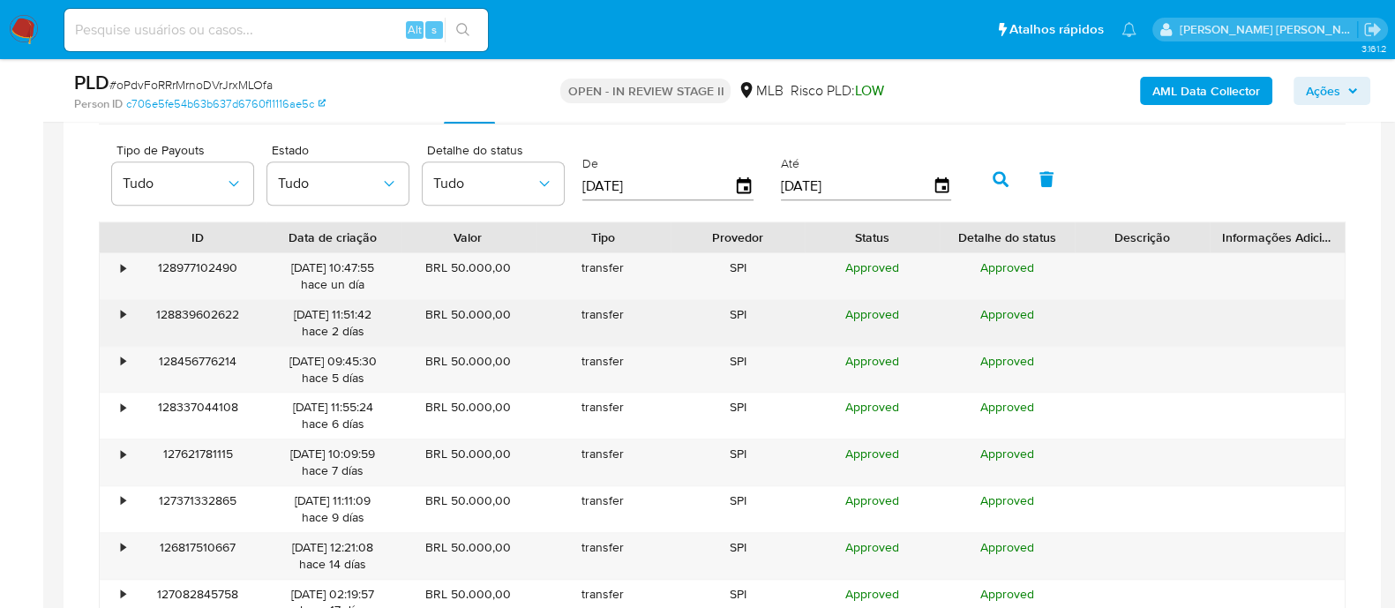
scroll to position [1543, 0]
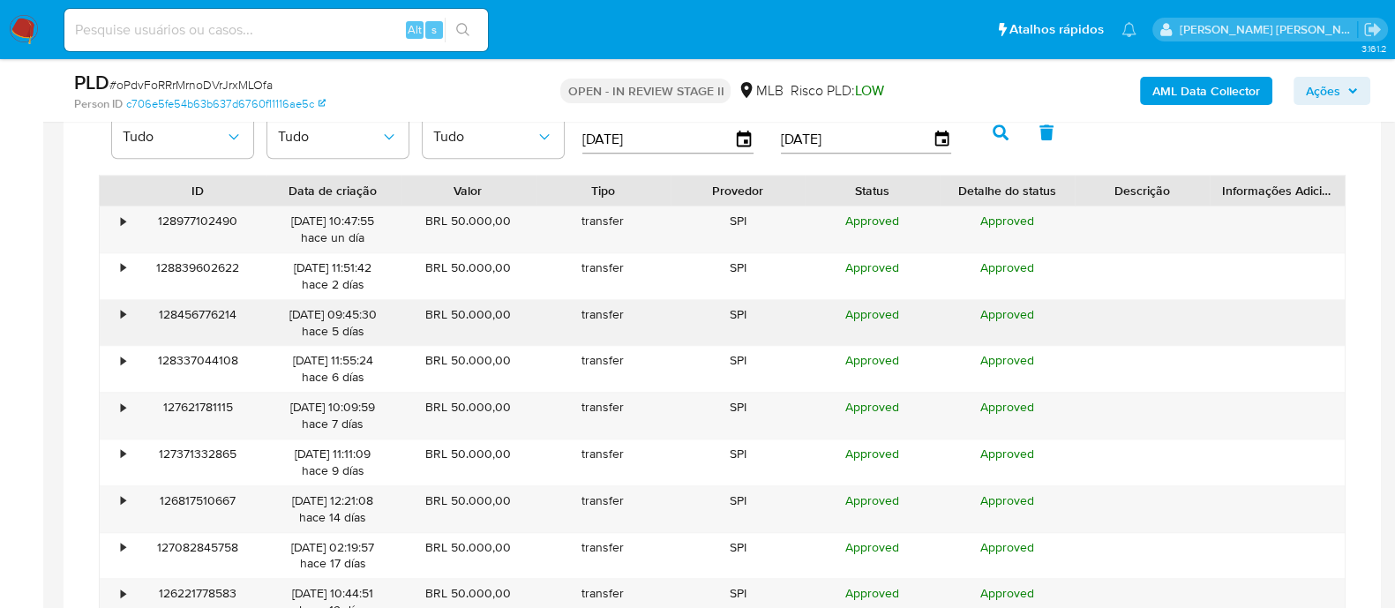
click at [125, 313] on div "•" at bounding box center [115, 323] width 31 height 46
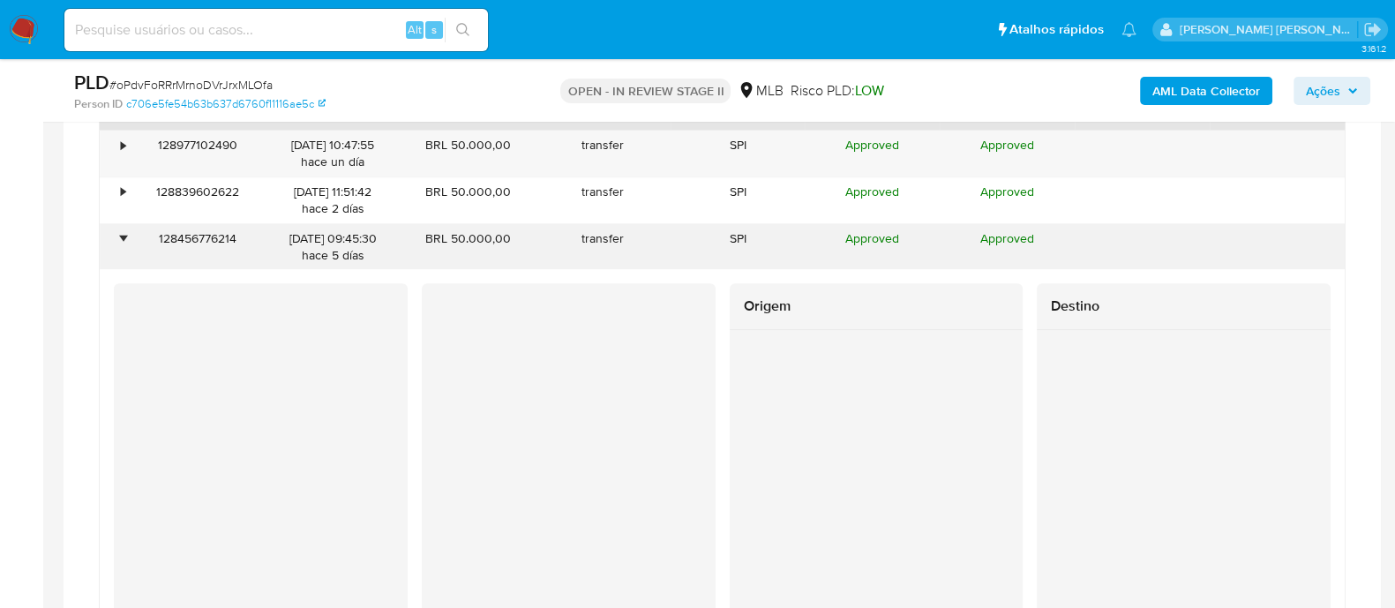
scroll to position [1653, 0]
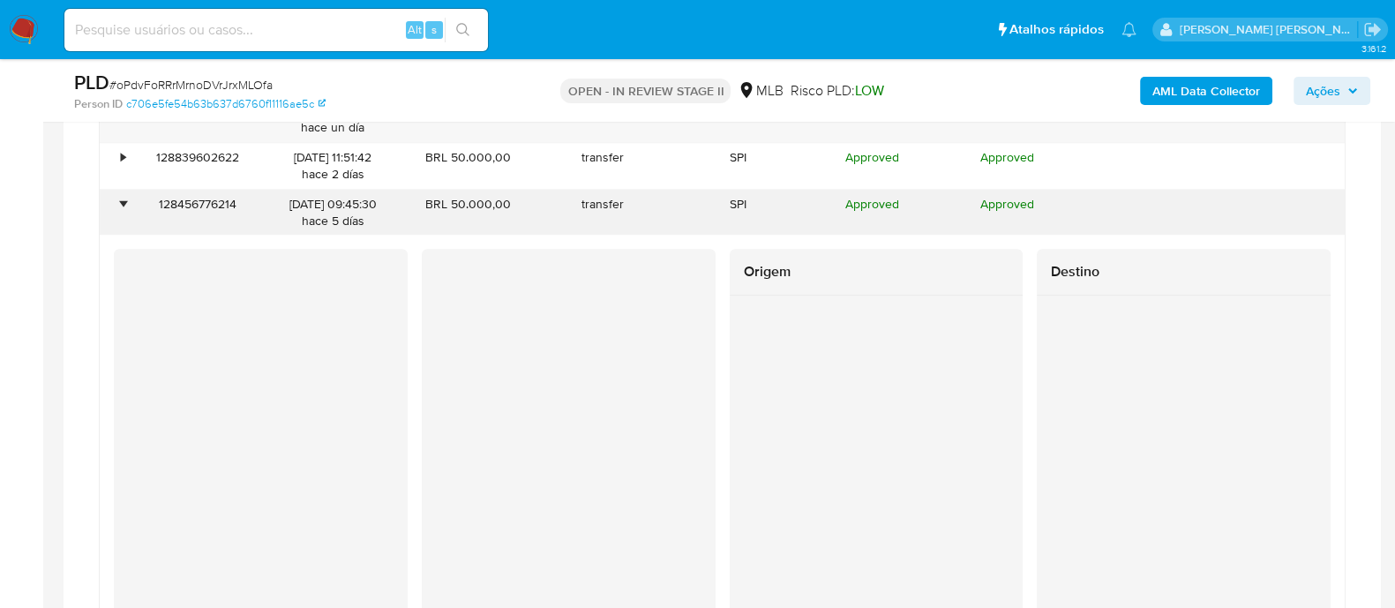
click at [125, 201] on div "•" at bounding box center [123, 204] width 4 height 17
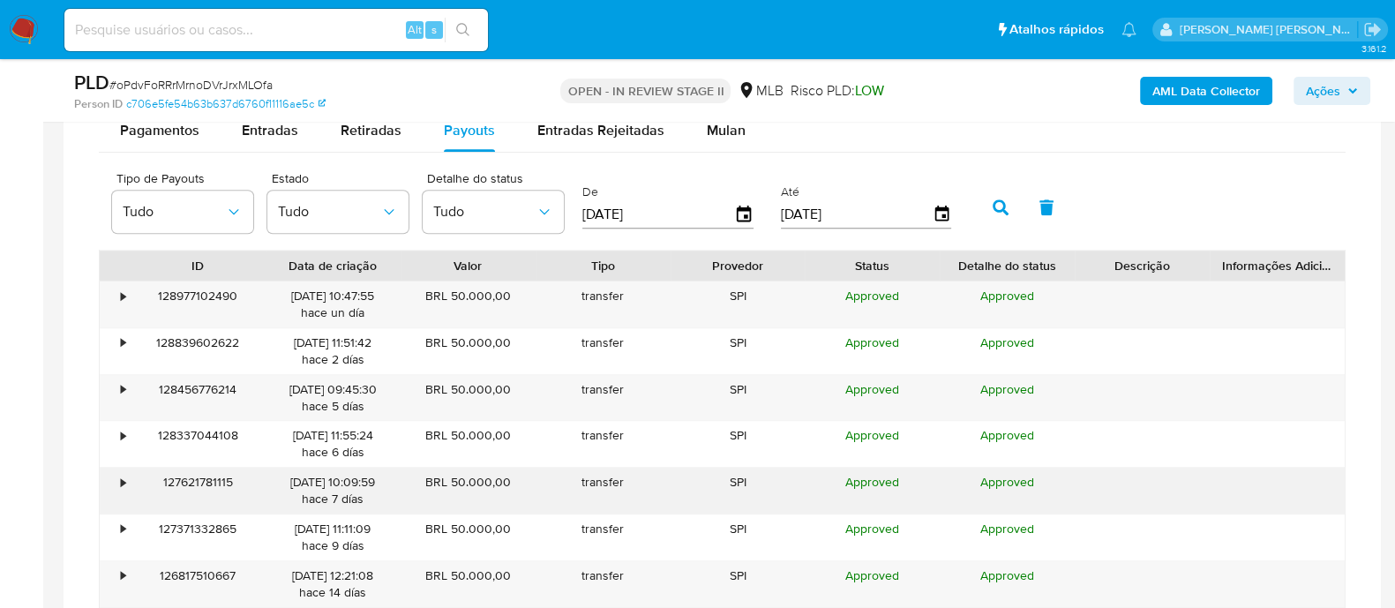
scroll to position [1433, 0]
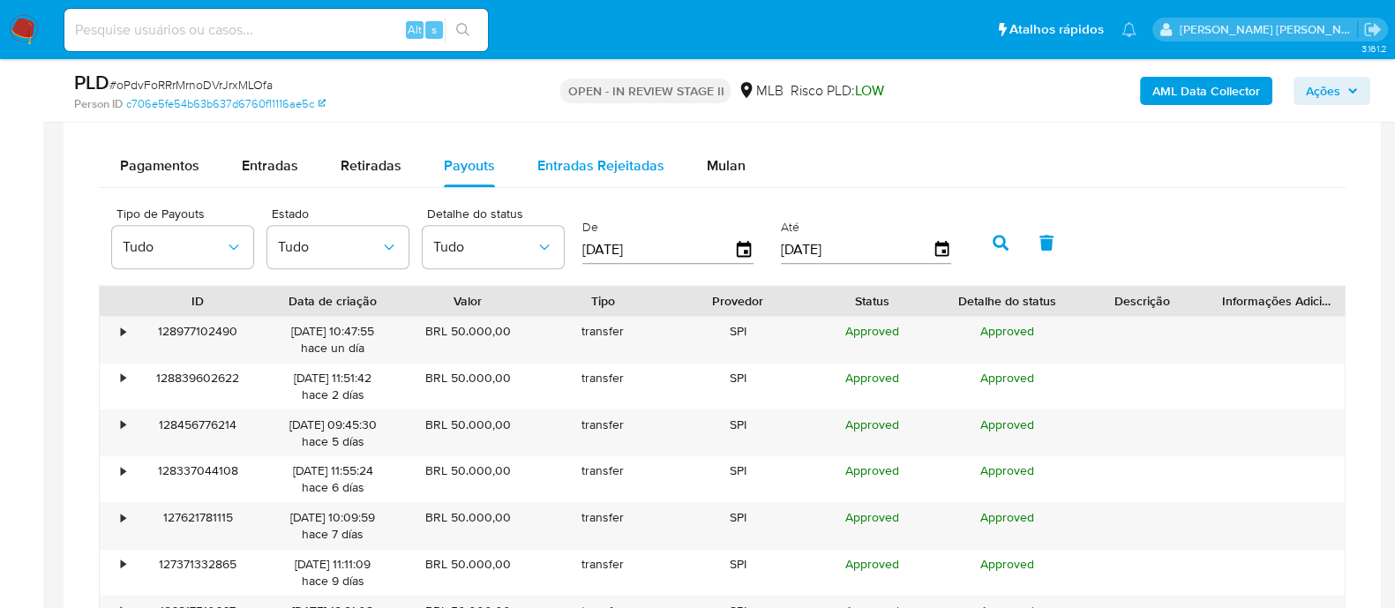
click at [581, 165] on span "Entradas Rejeitadas" at bounding box center [600, 165] width 127 height 20
select select "10"
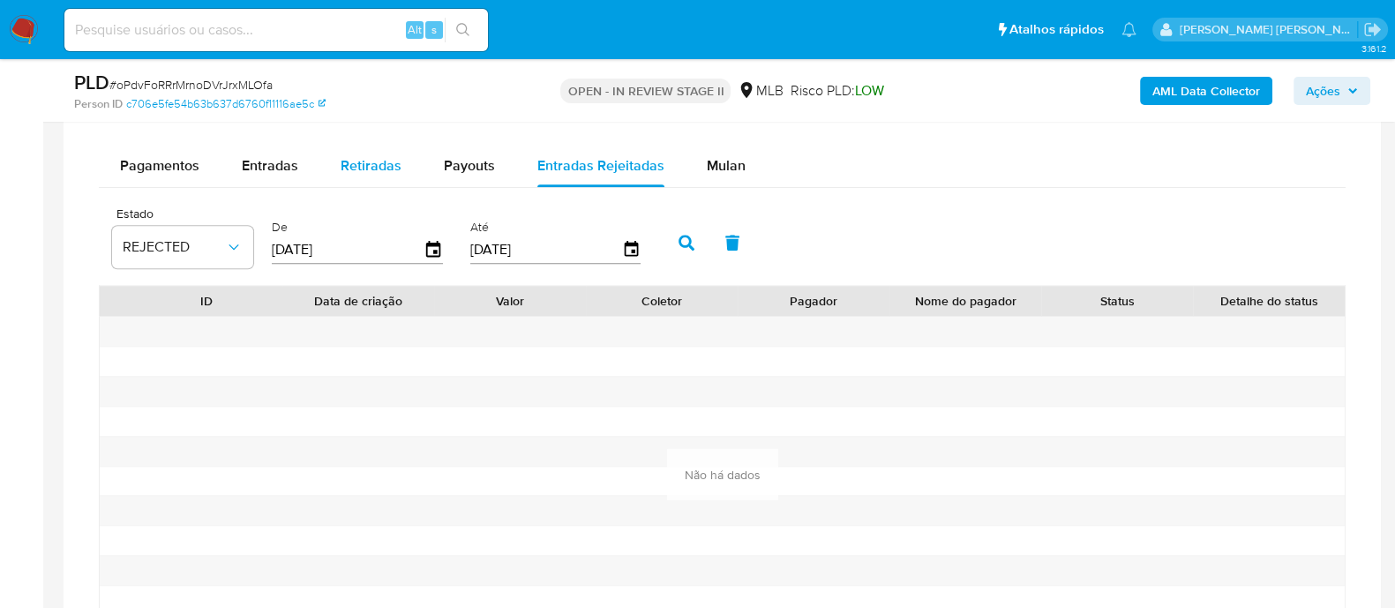
click at [365, 175] on div "Retiradas" at bounding box center [371, 166] width 61 height 42
select select "10"
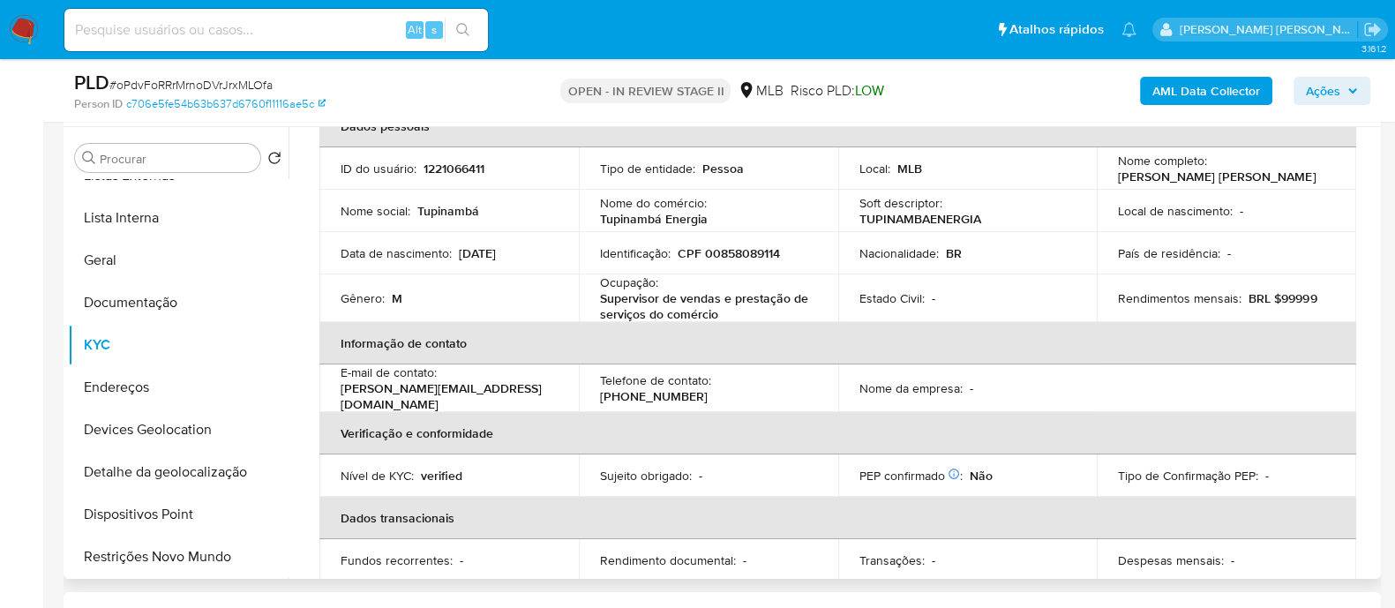
scroll to position [0, 0]
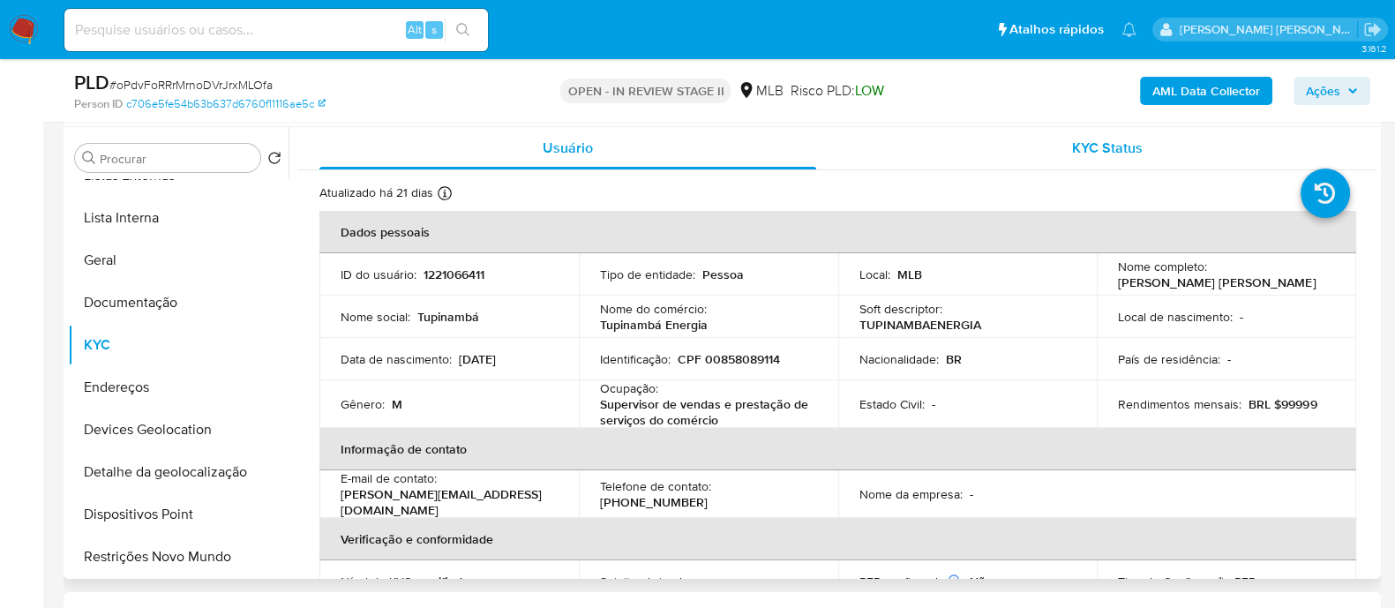
click at [1074, 145] on span "KYC Status" at bounding box center [1107, 148] width 71 height 20
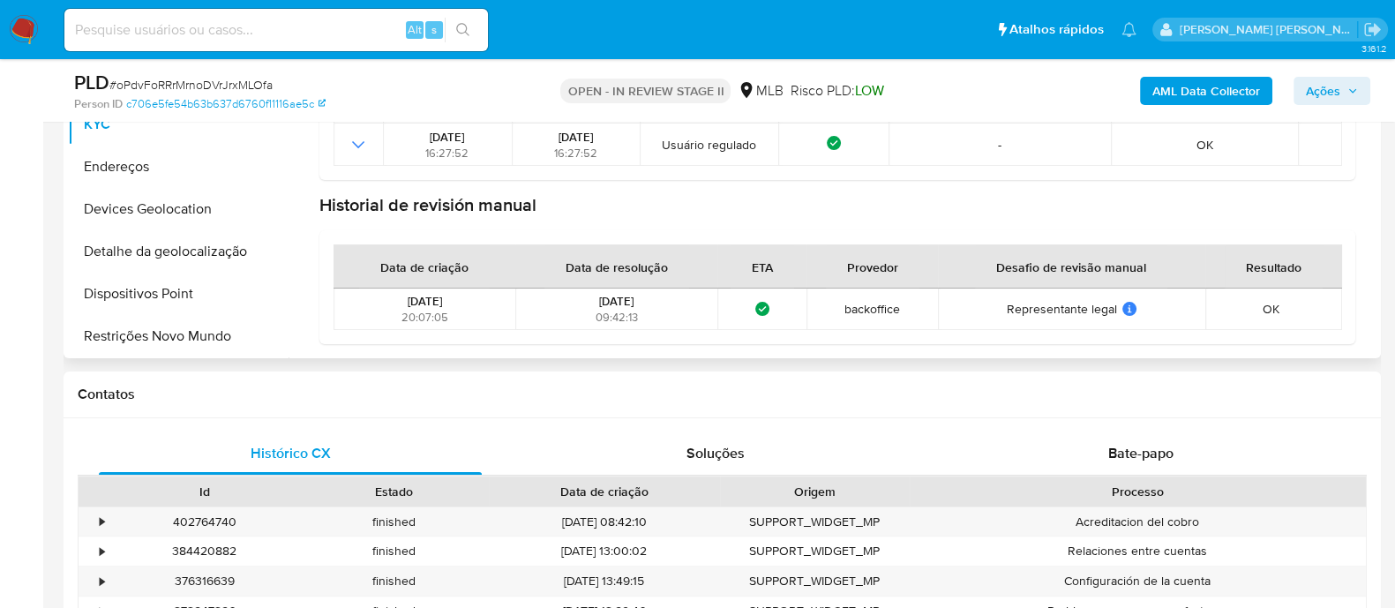
scroll to position [331, 0]
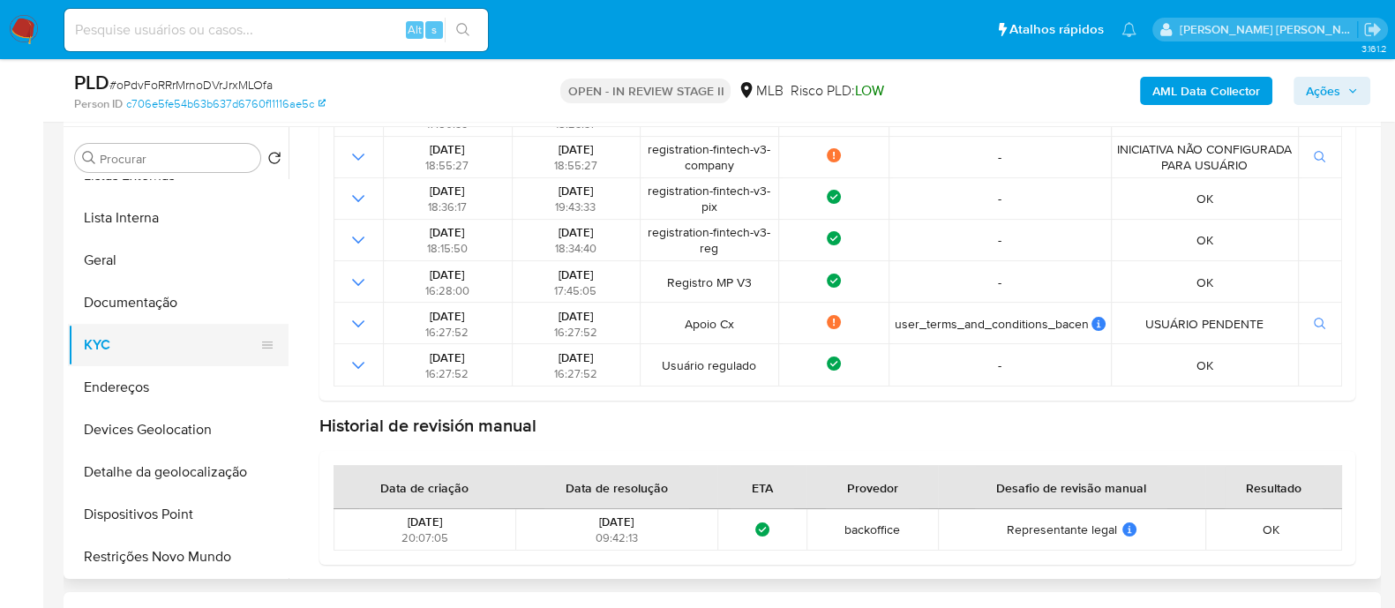
click at [146, 347] on button "KYC" at bounding box center [171, 345] width 206 height 42
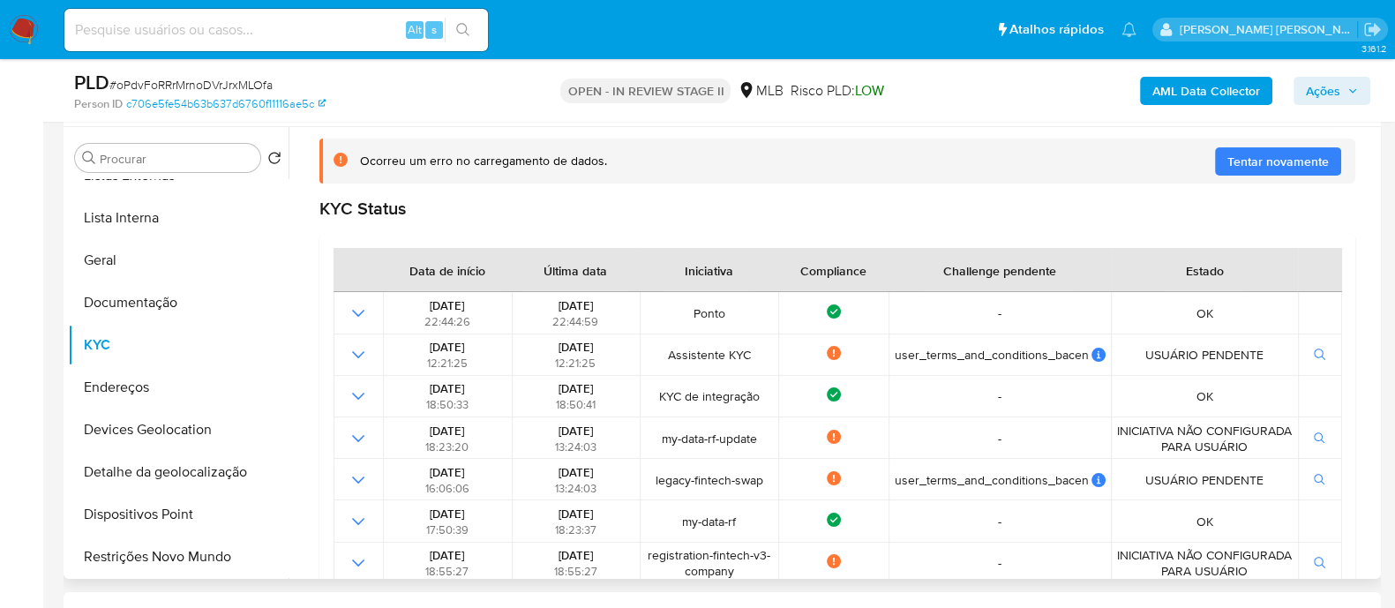
scroll to position [0, 0]
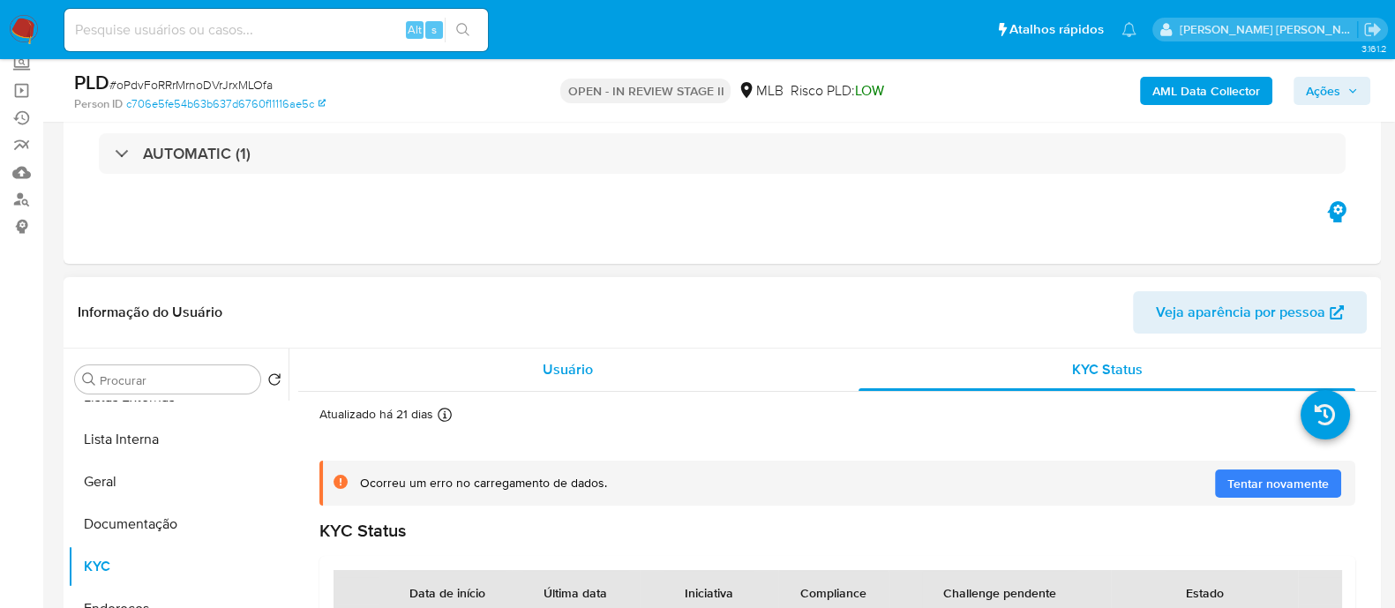
click at [548, 370] on span "Usuário" at bounding box center [568, 369] width 50 height 20
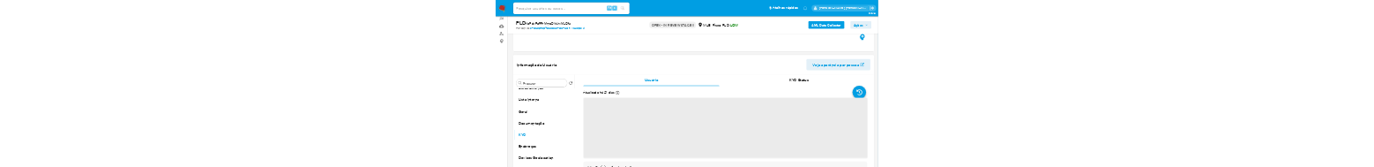
scroll to position [220, 0]
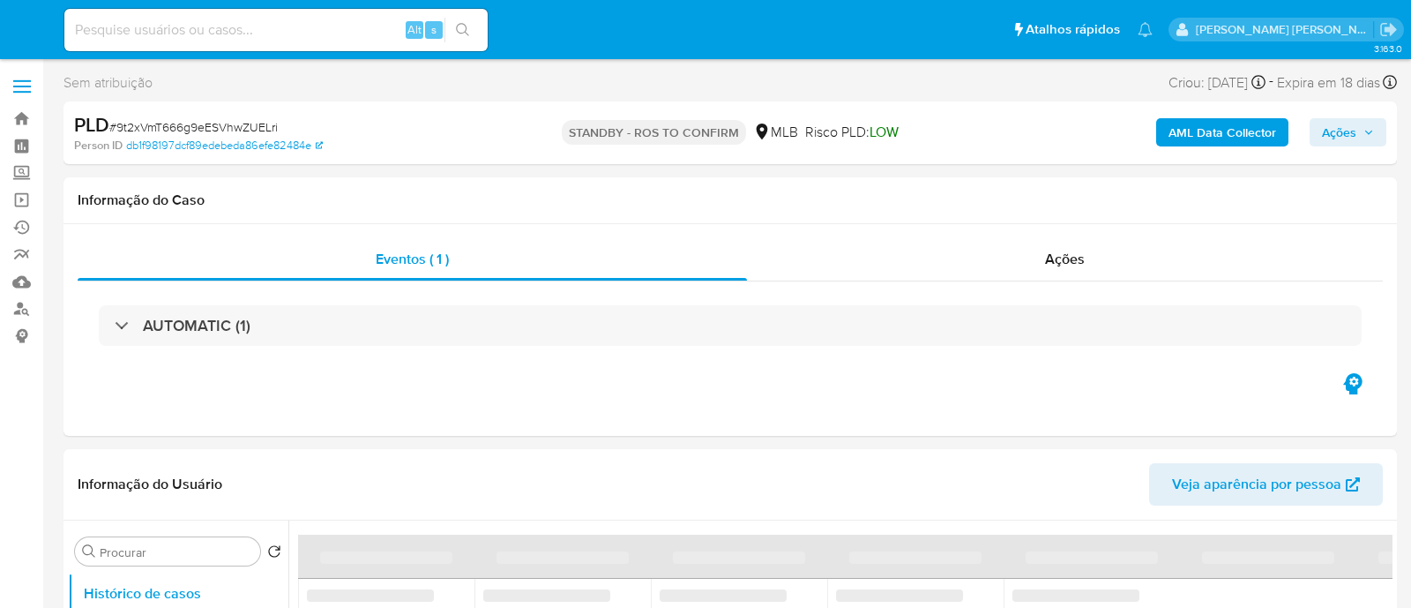
select select "10"
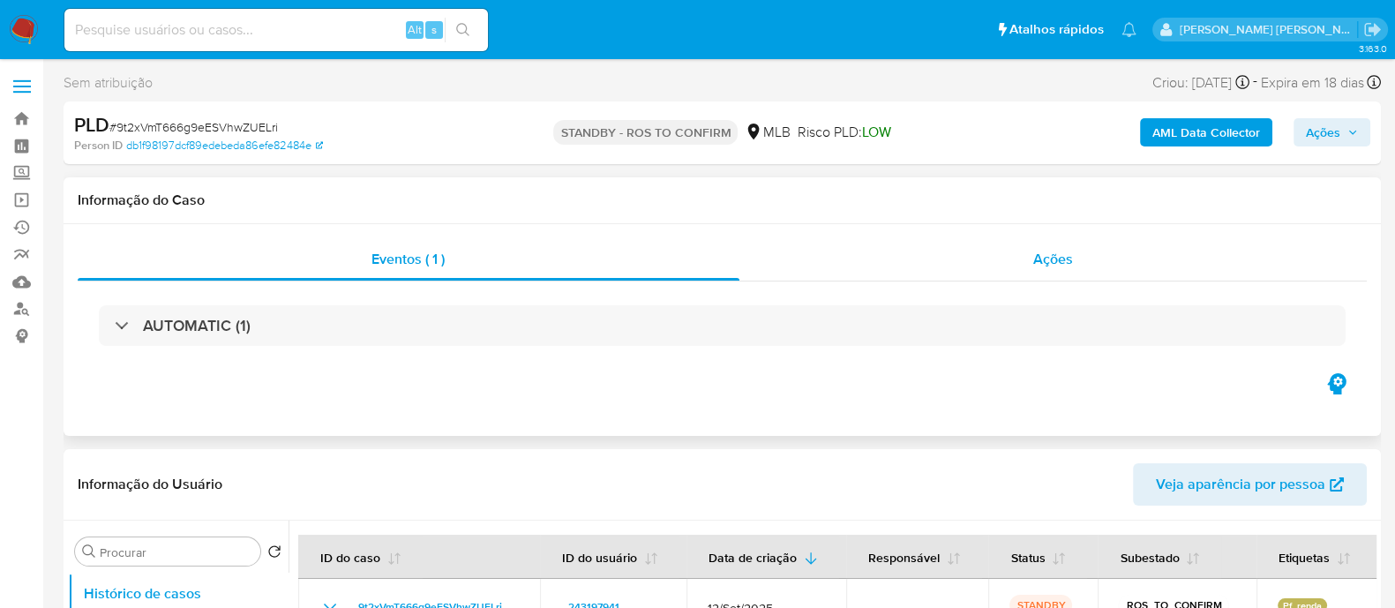
click at [910, 258] on div "Ações" at bounding box center [1053, 259] width 628 height 42
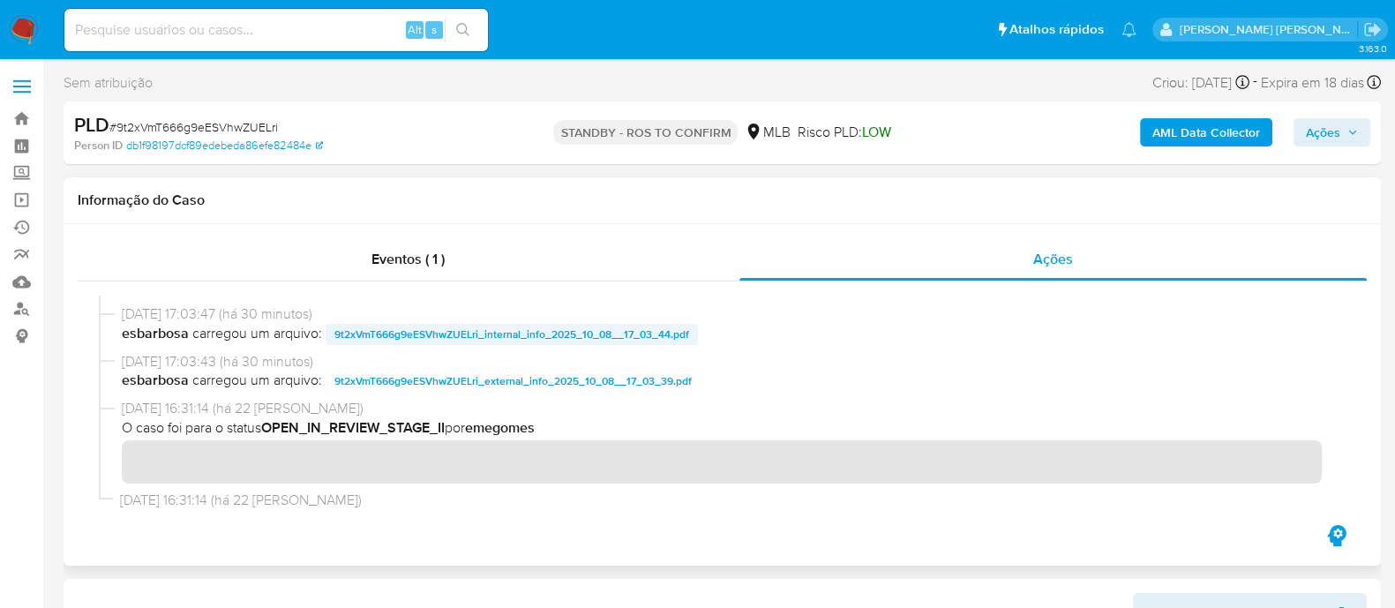
scroll to position [109, 0]
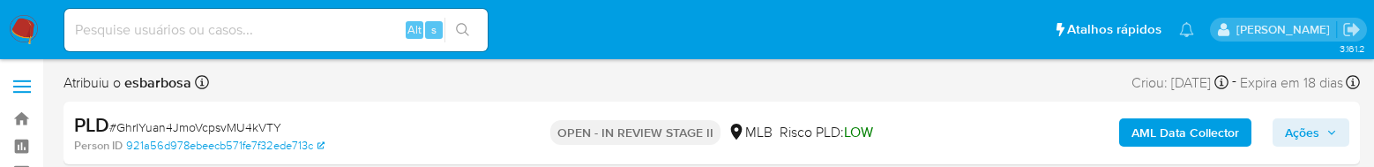
select select "10"
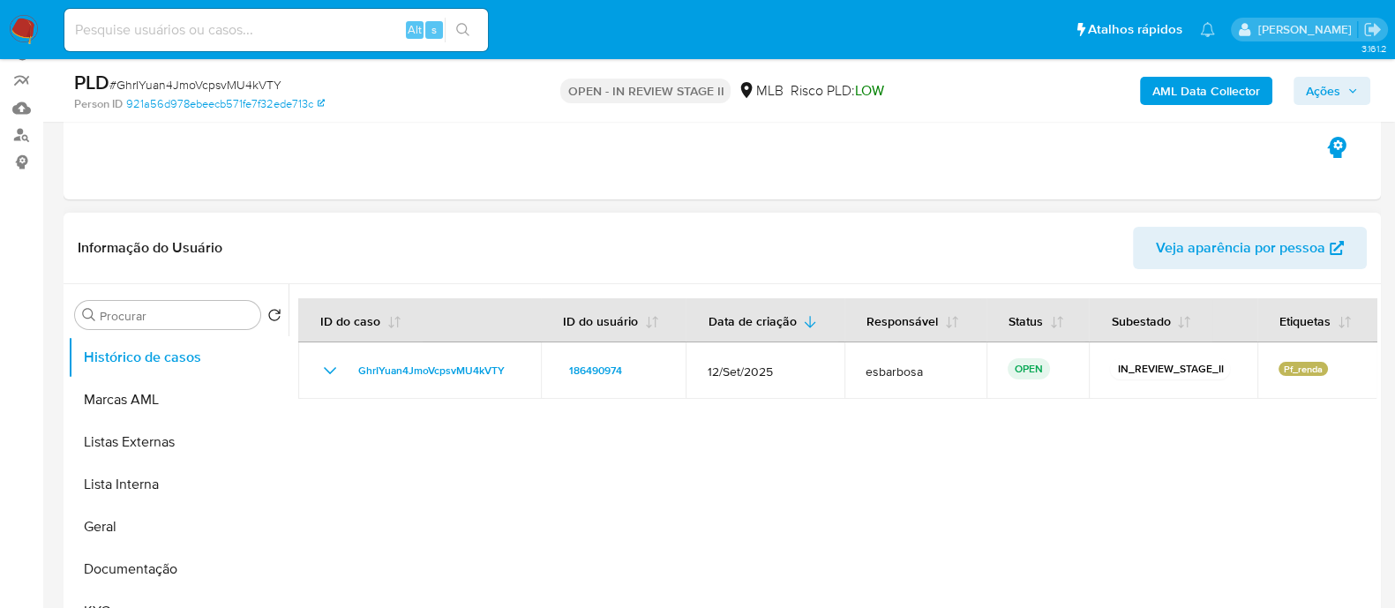
scroll to position [331, 0]
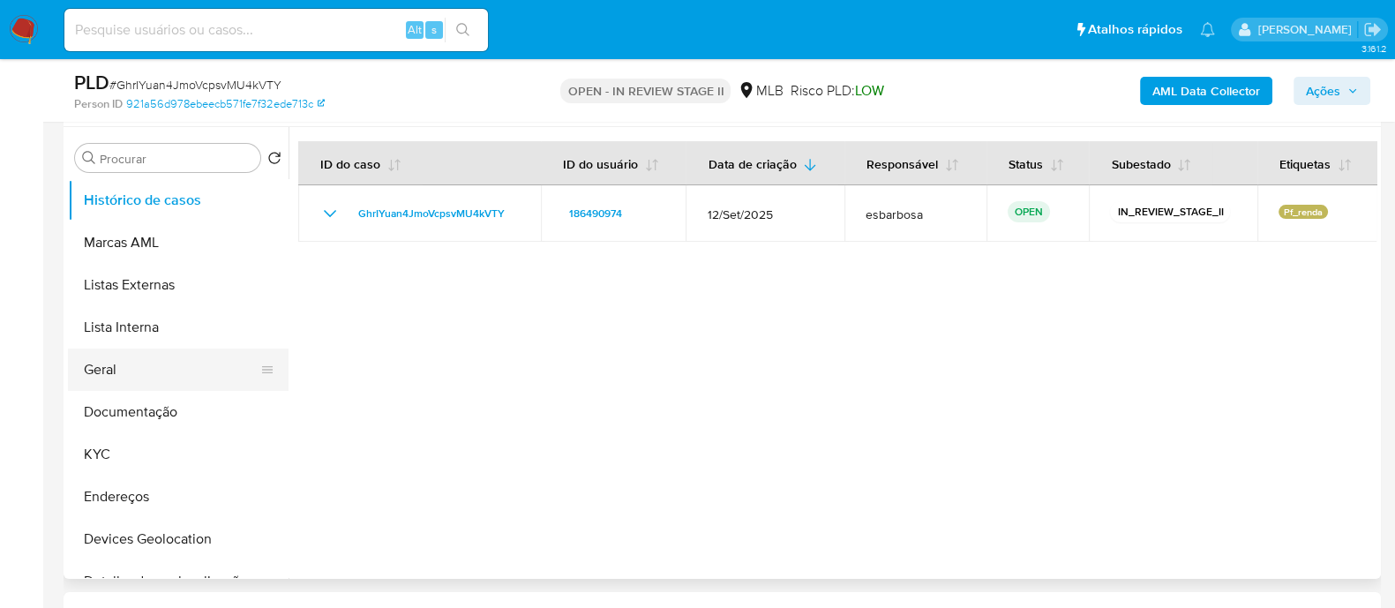
click at [146, 166] on button "Geral" at bounding box center [171, 369] width 206 height 42
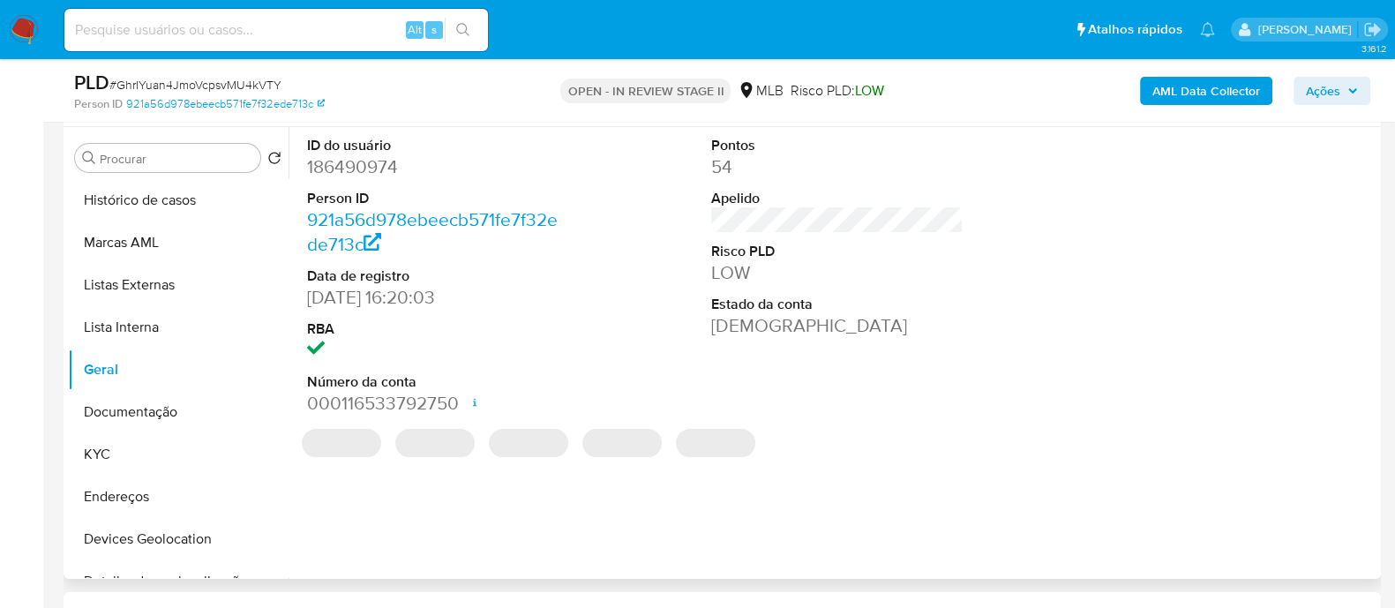
click at [362, 166] on dd "186490974" at bounding box center [433, 166] width 252 height 25
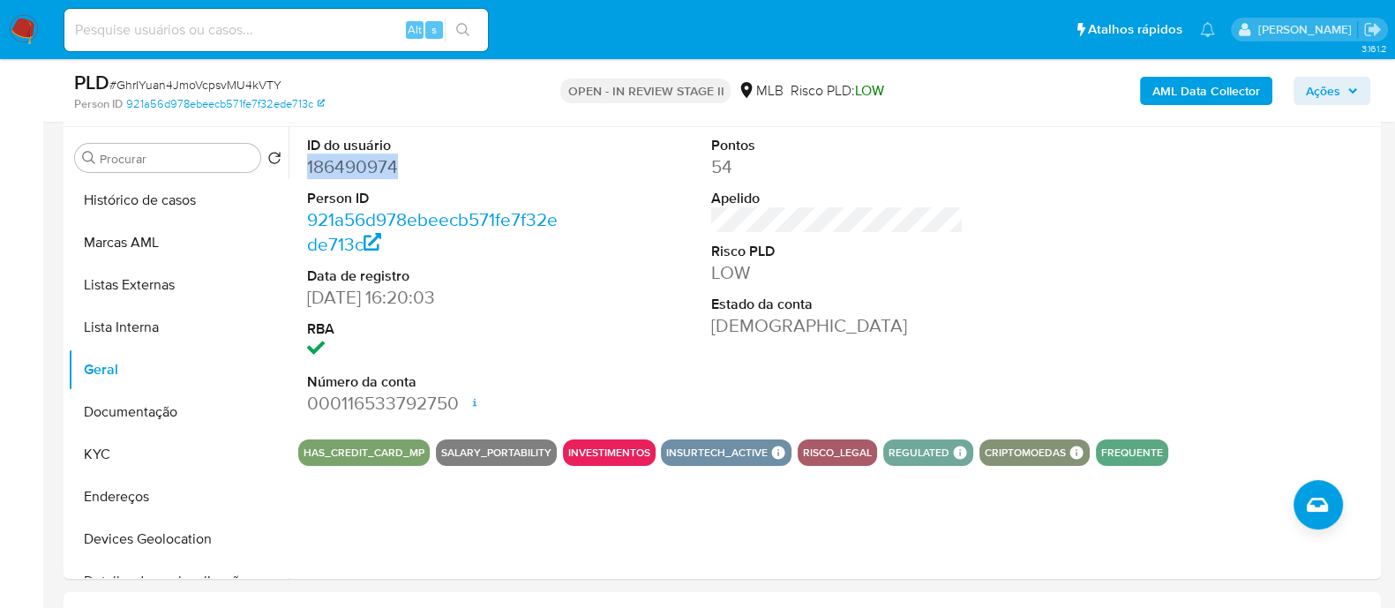
copy dd "186490974"
click at [144, 166] on button "KYC" at bounding box center [171, 454] width 206 height 42
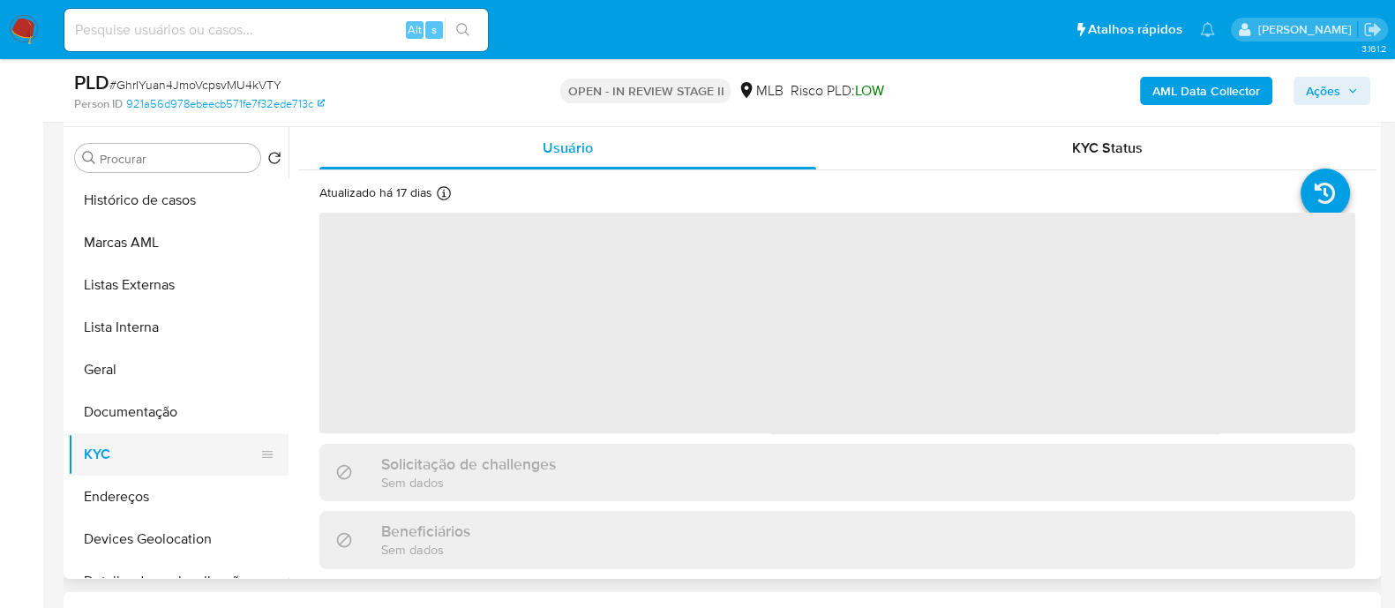
scroll to position [109, 0]
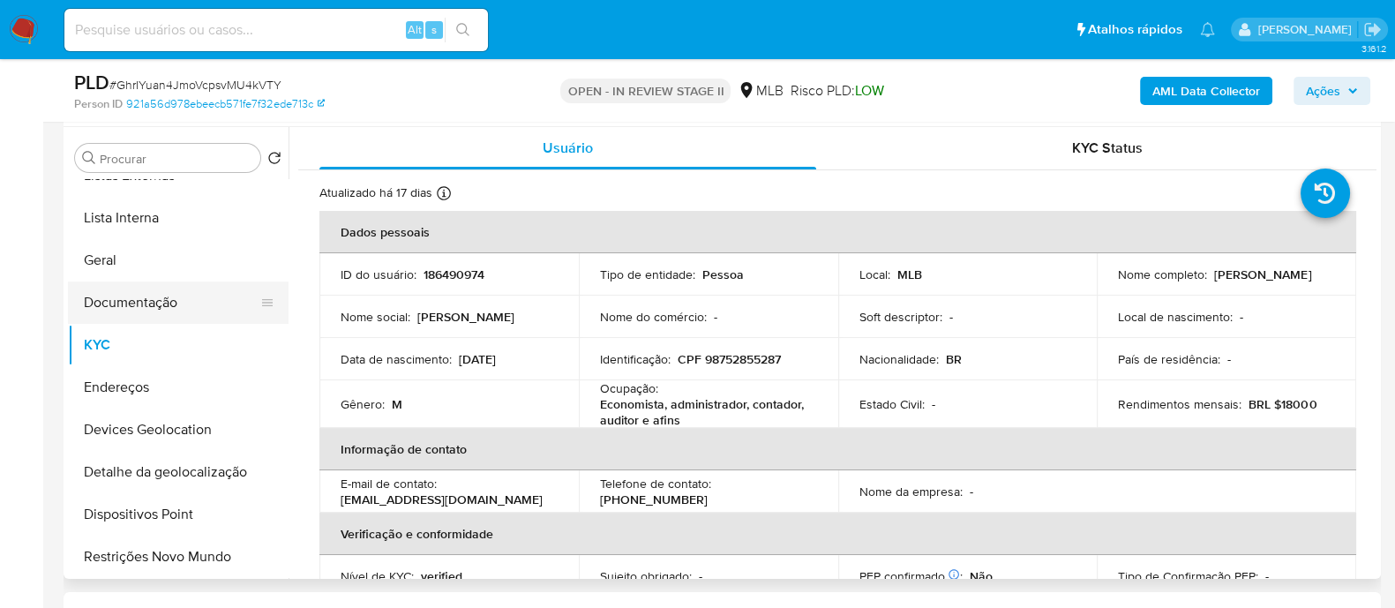
click at [167, 166] on button "Documentação" at bounding box center [171, 302] width 206 height 42
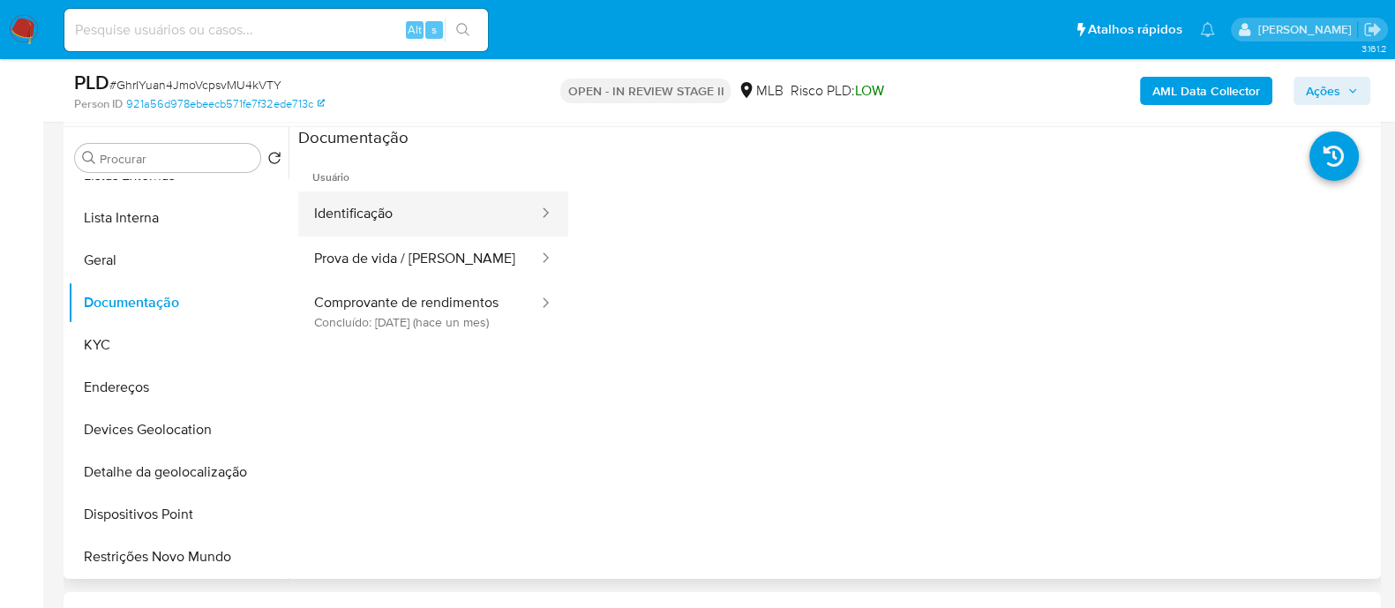
click at [384, 166] on button "Identificação" at bounding box center [419, 213] width 242 height 45
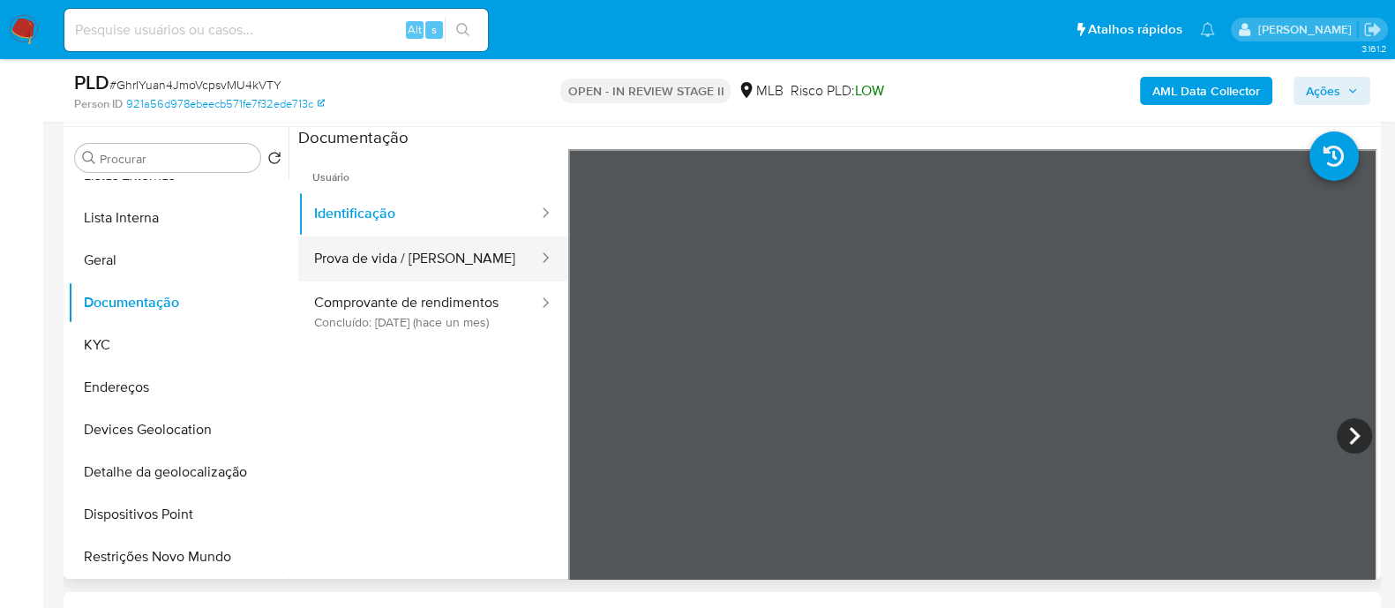
click at [417, 166] on button "Prova de vida / Selfie" at bounding box center [419, 258] width 242 height 45
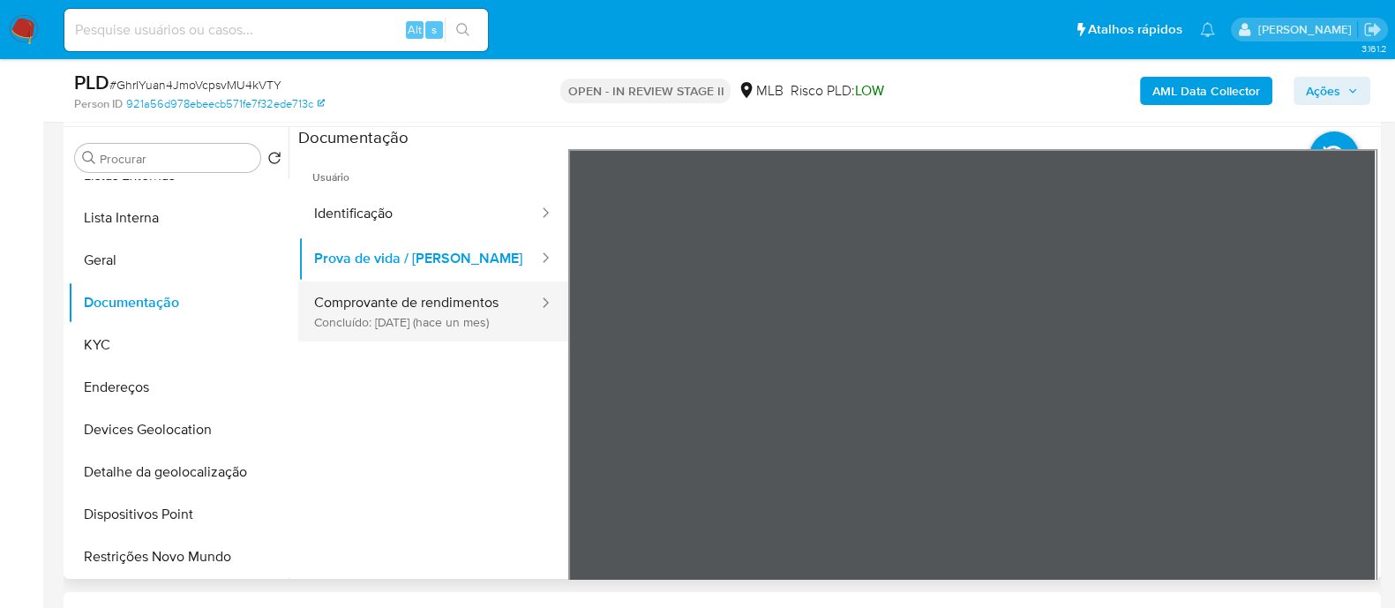
click at [394, 166] on button "Comprovante de rendimentos Concluído: 31/08/2025 (hace un mes)" at bounding box center [419, 311] width 242 height 60
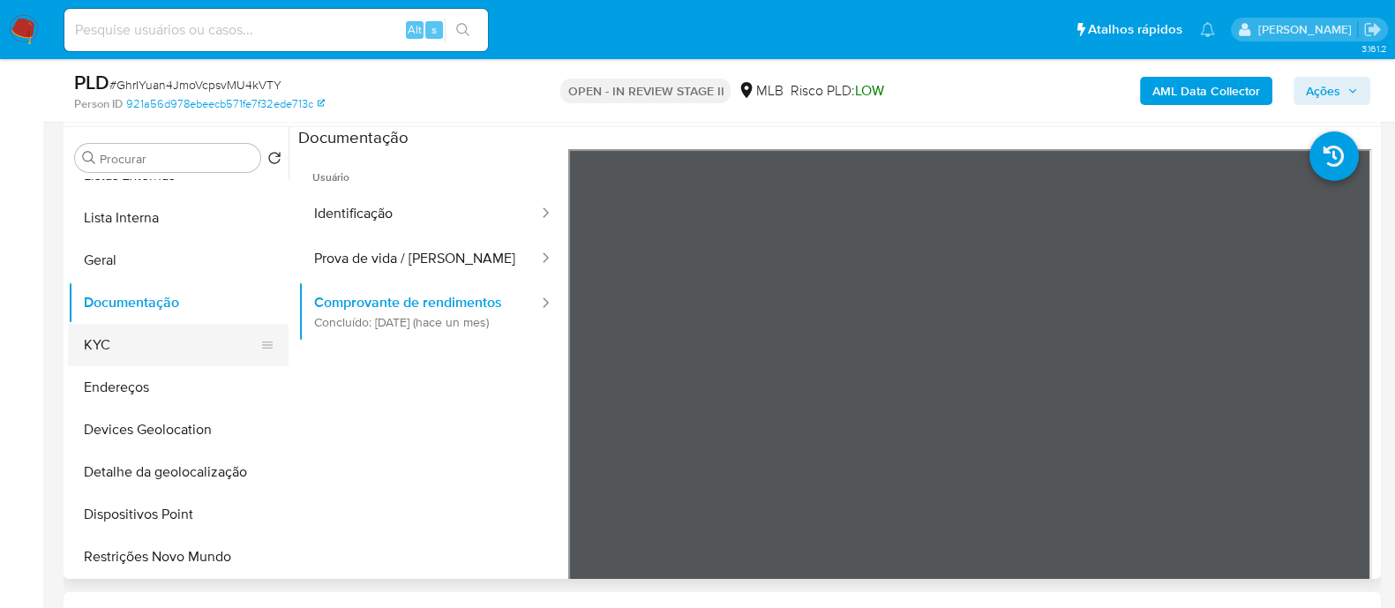
click at [132, 166] on button "KYC" at bounding box center [171, 345] width 206 height 42
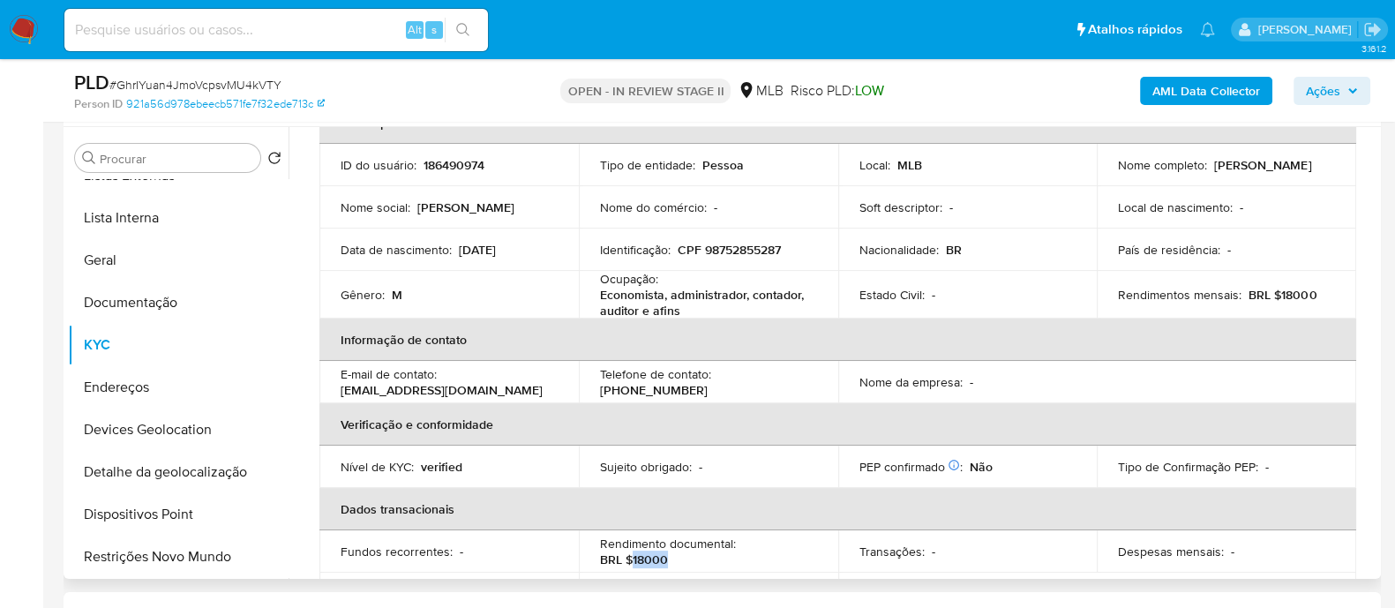
drag, startPoint x: 678, startPoint y: 556, endPoint x: 628, endPoint y: 556, distance: 49.4
click at [628, 166] on div "Rendimento documental : BRL $18000" at bounding box center [708, 551] width 217 height 32
copy p "18000"
click at [1195, 99] on b "AML Data Collector" at bounding box center [1206, 91] width 108 height 28
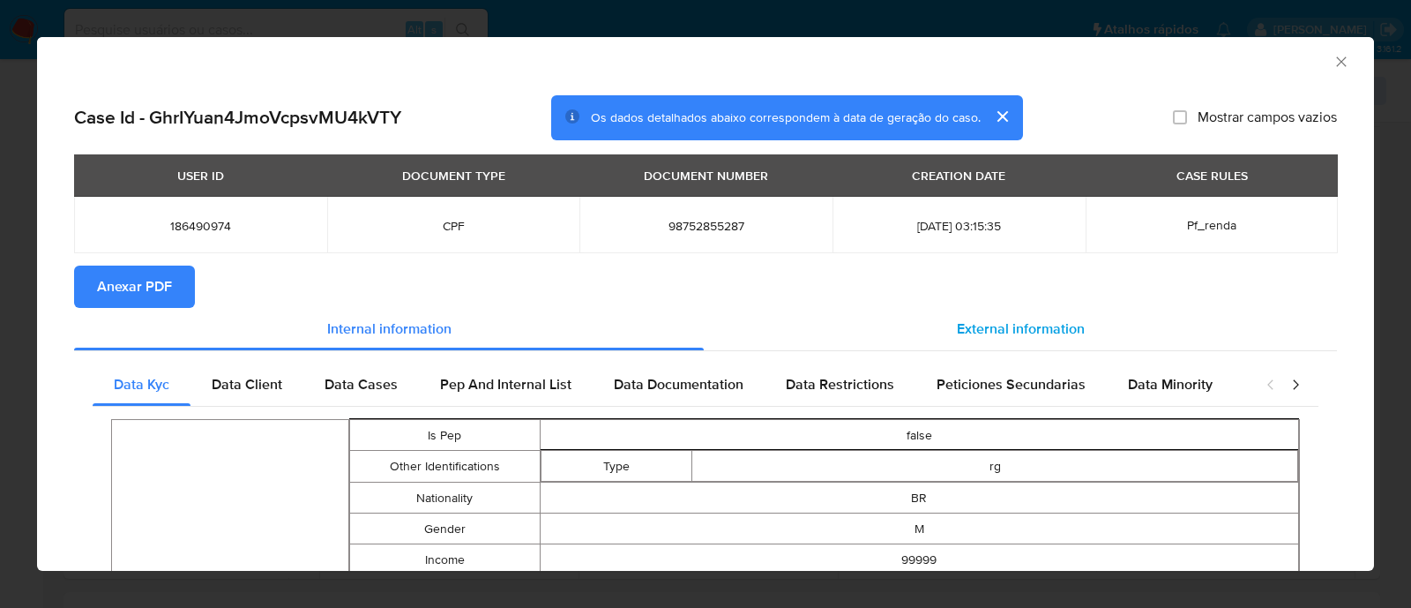
click at [966, 166] on span "External information" at bounding box center [1021, 328] width 128 height 20
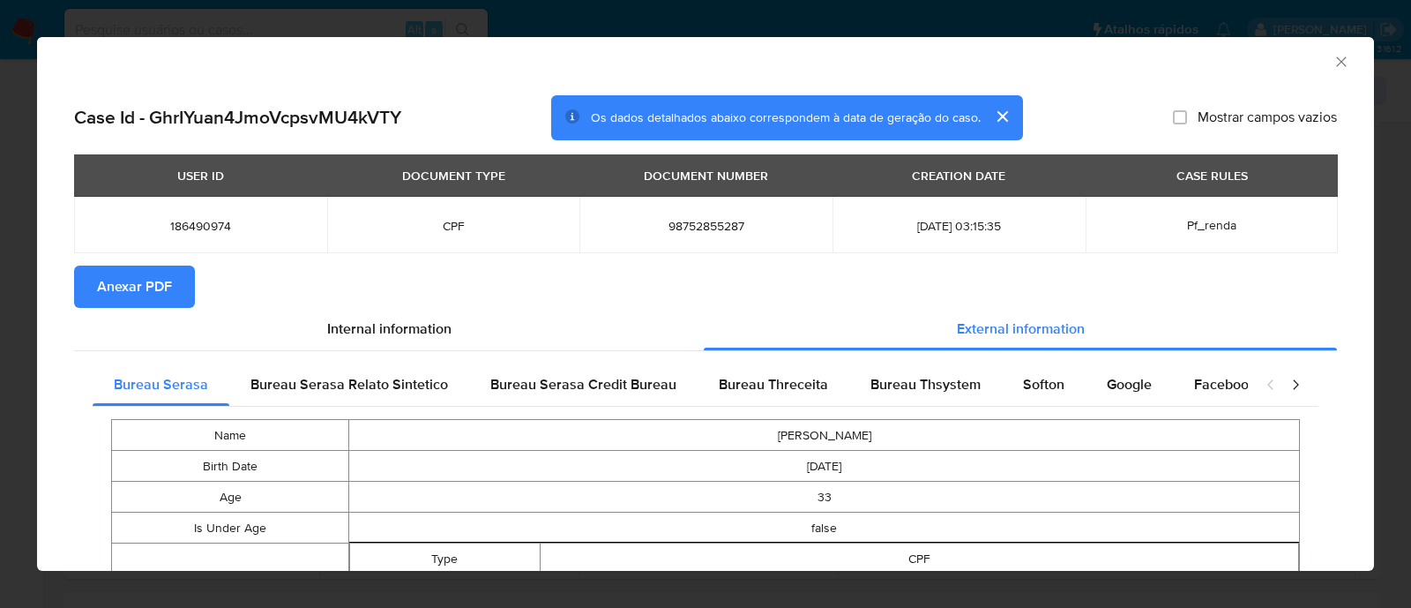
click at [129, 166] on span "Anexar PDF" at bounding box center [134, 286] width 75 height 39
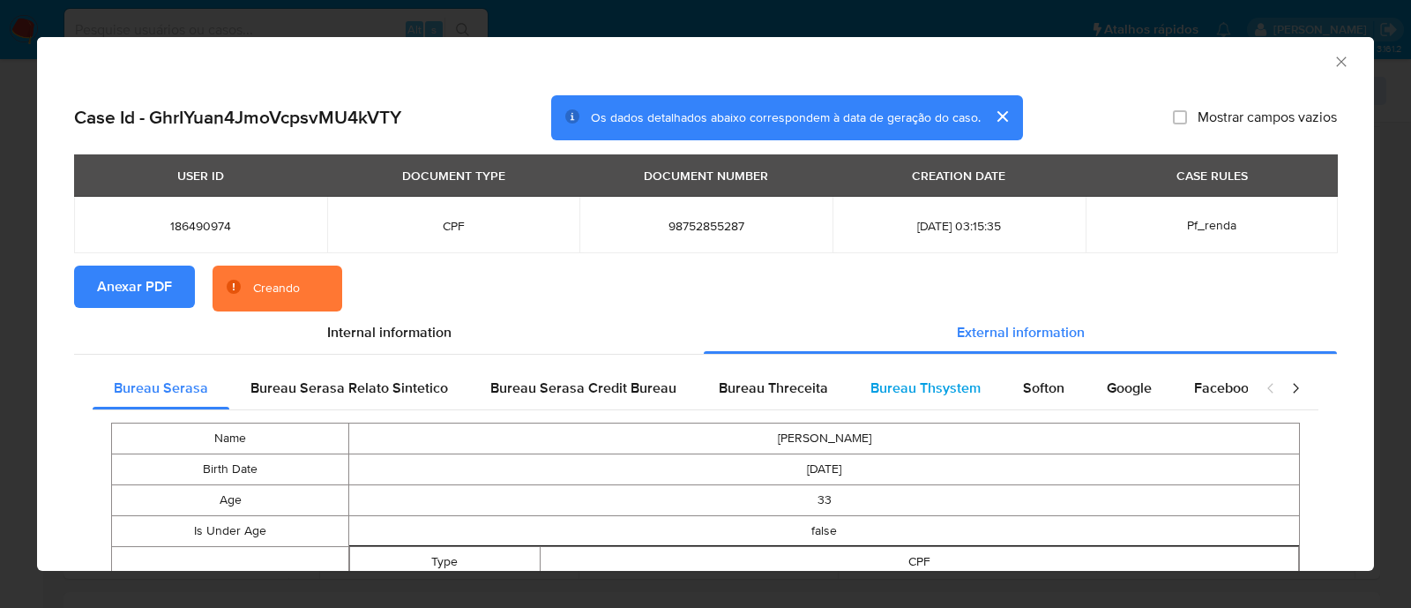
click at [917, 166] on span "Bureau Thsystem" at bounding box center [926, 388] width 110 height 20
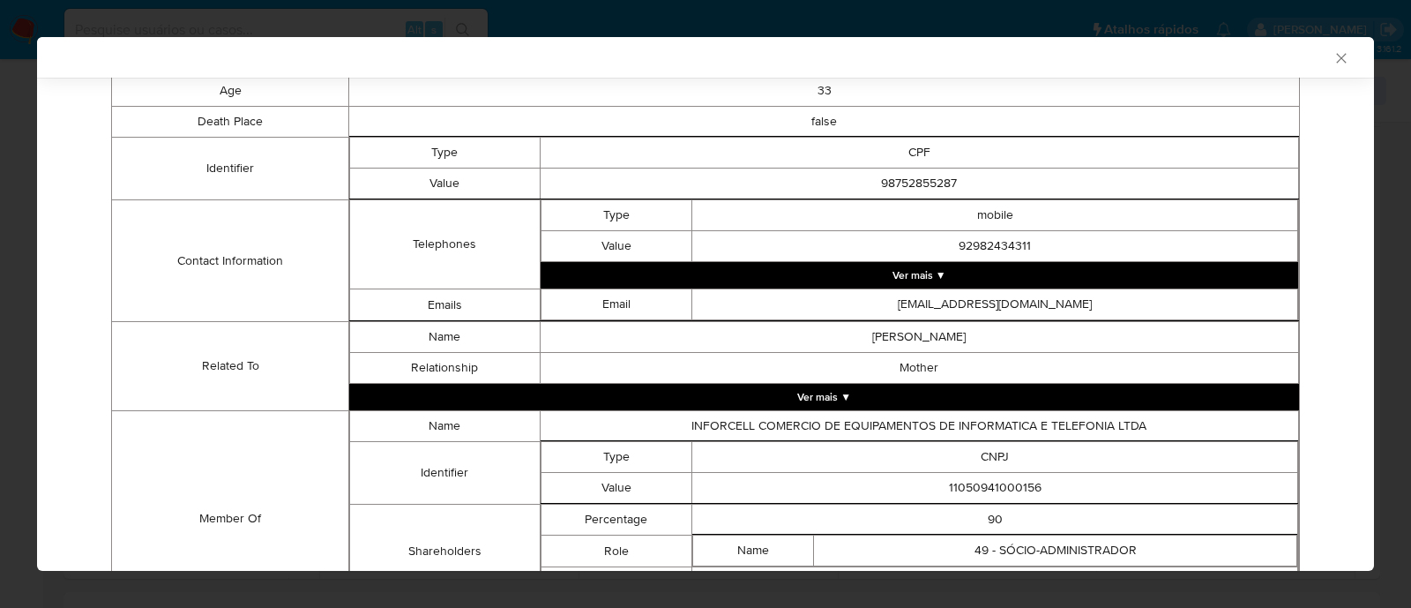
scroll to position [560, 0]
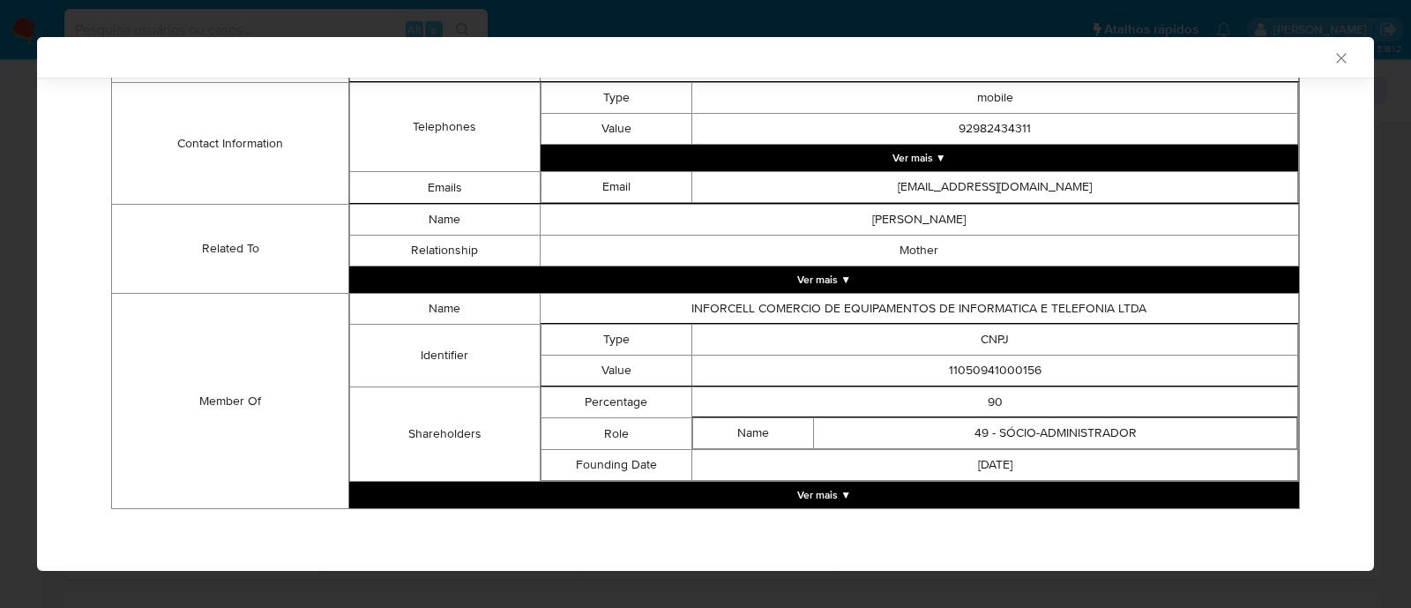
click at [791, 166] on button "Ver mais ▼" at bounding box center [824, 495] width 950 height 26
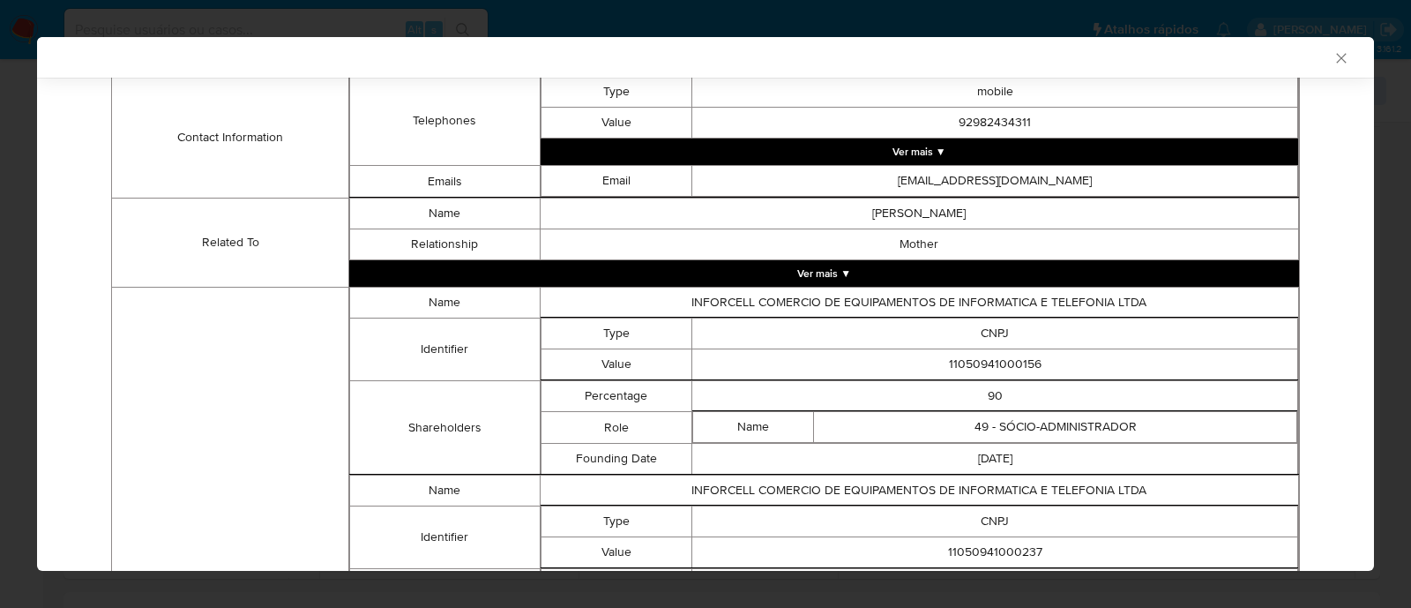
click at [1009, 166] on td "11050941000156" at bounding box center [995, 364] width 606 height 31
copy td "11050941000156"
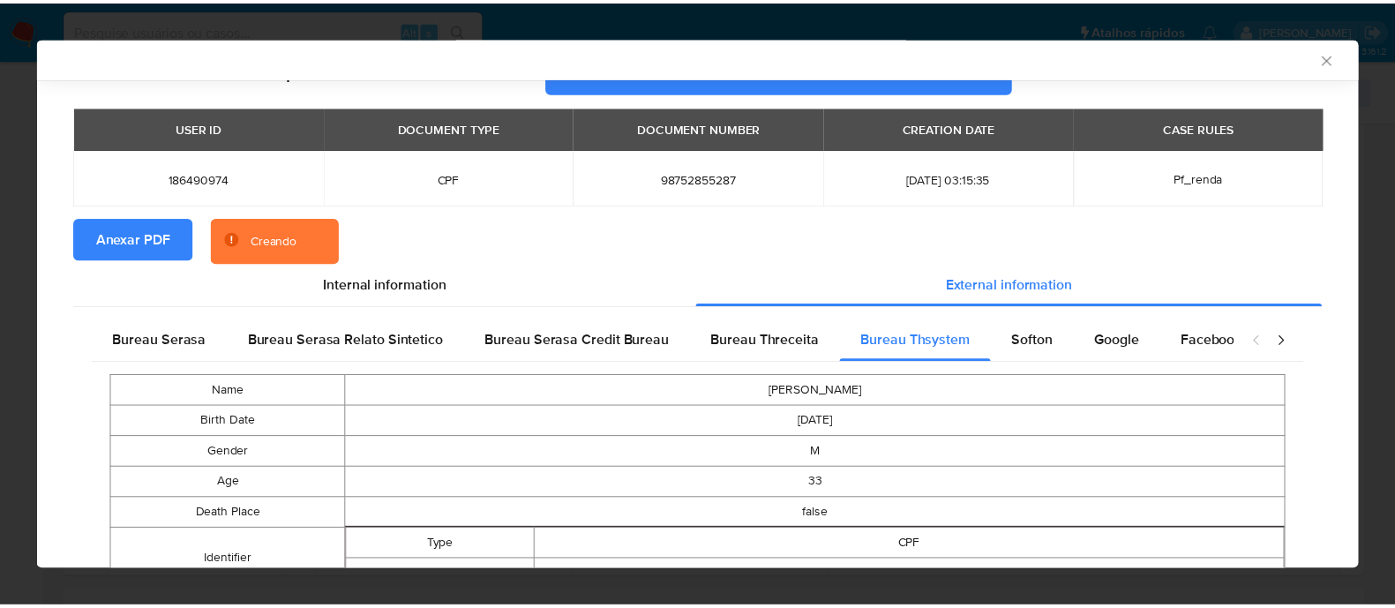
scroll to position [106, 0]
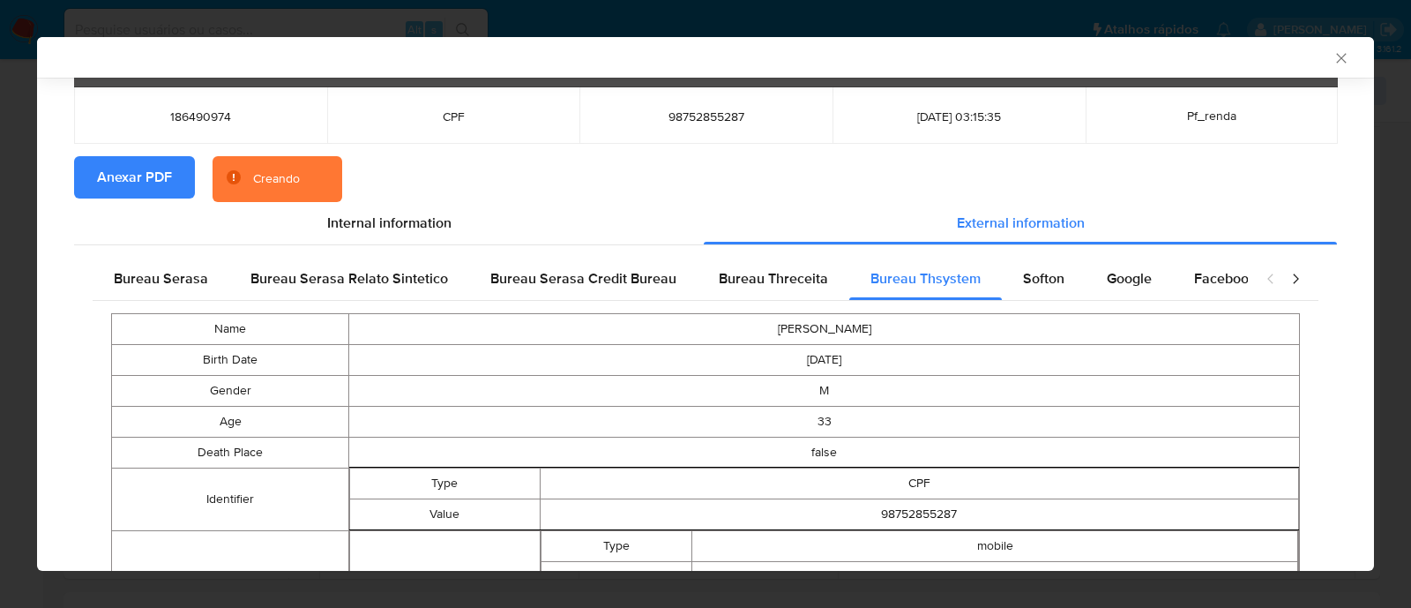
click at [905, 166] on td "98752855287" at bounding box center [920, 514] width 760 height 31
copy td "98752855287"
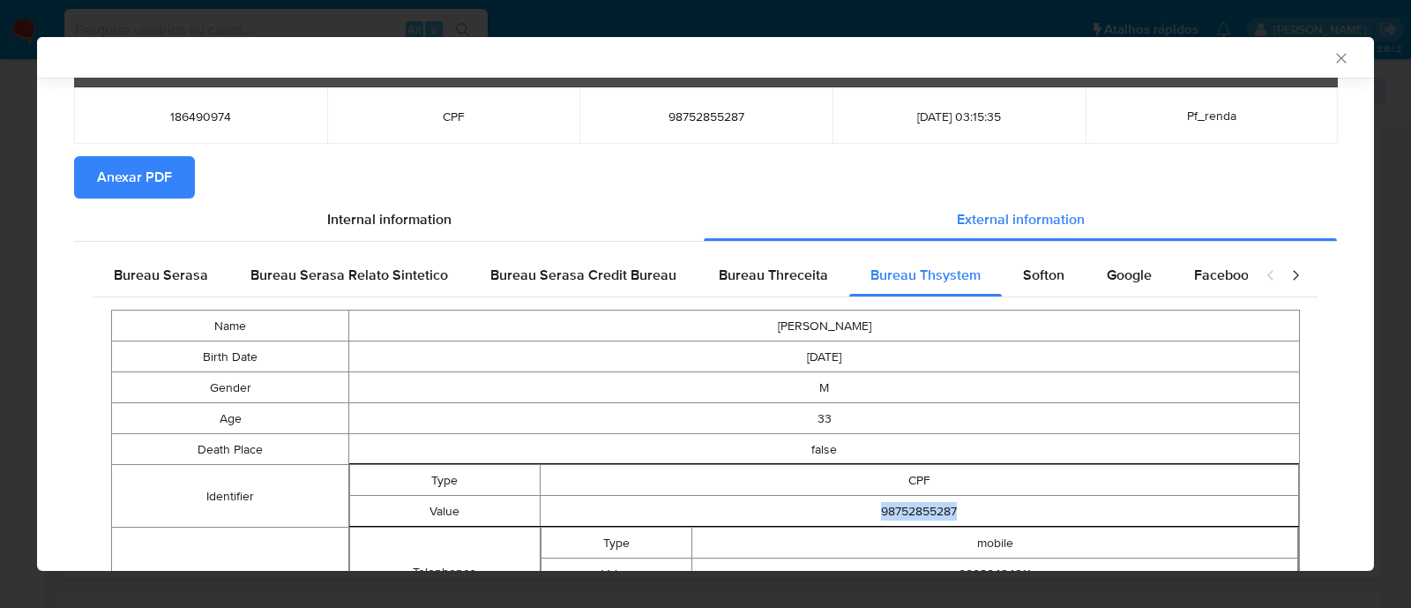
click at [1336, 54] on icon "Fechar a janela" at bounding box center [1341, 58] width 10 height 10
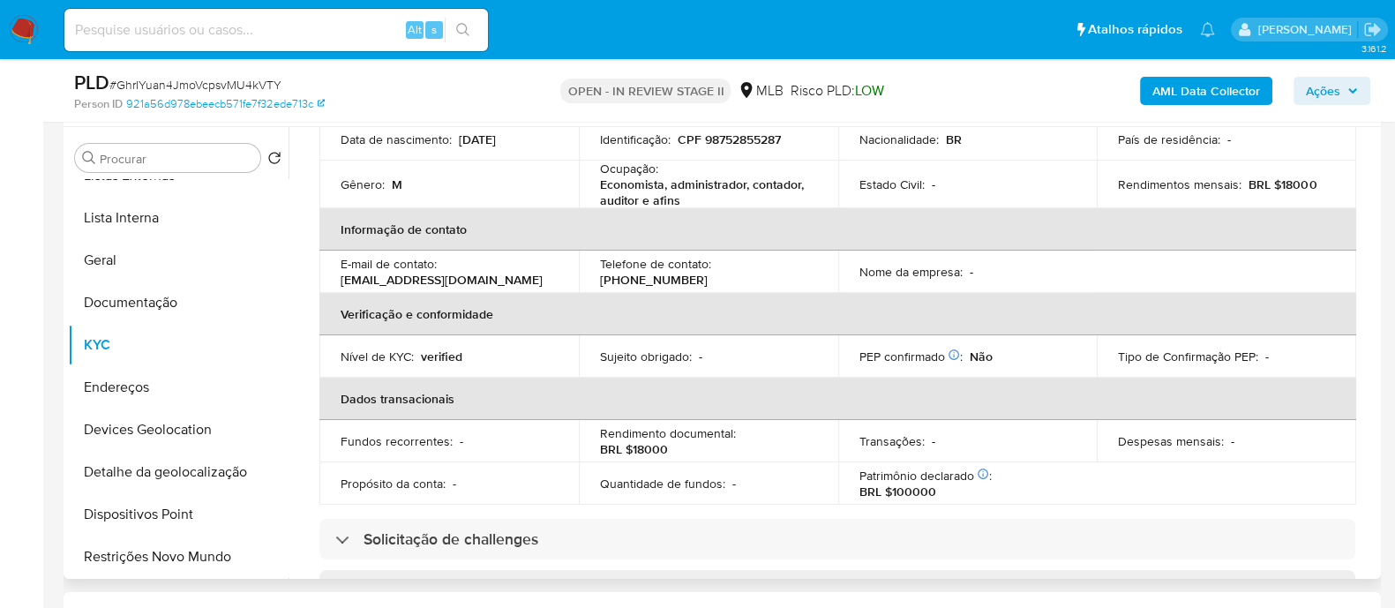
scroll to position [0, 0]
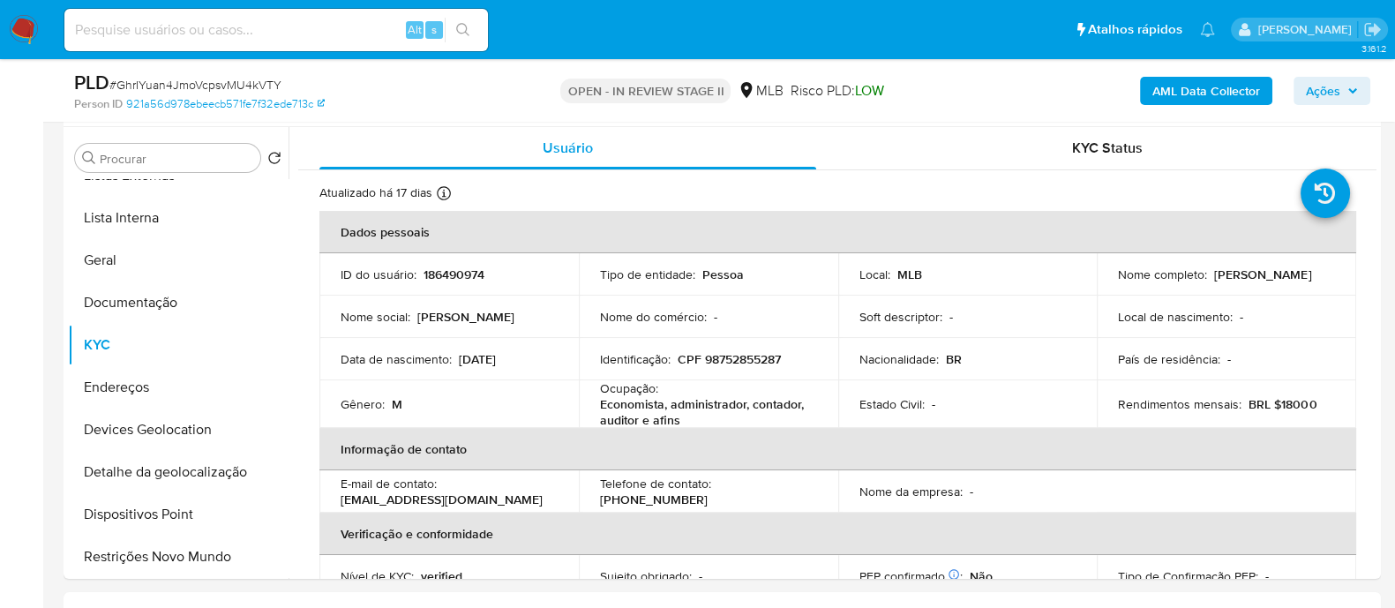
click at [1303, 95] on button "Ações" at bounding box center [1331, 91] width 77 height 28
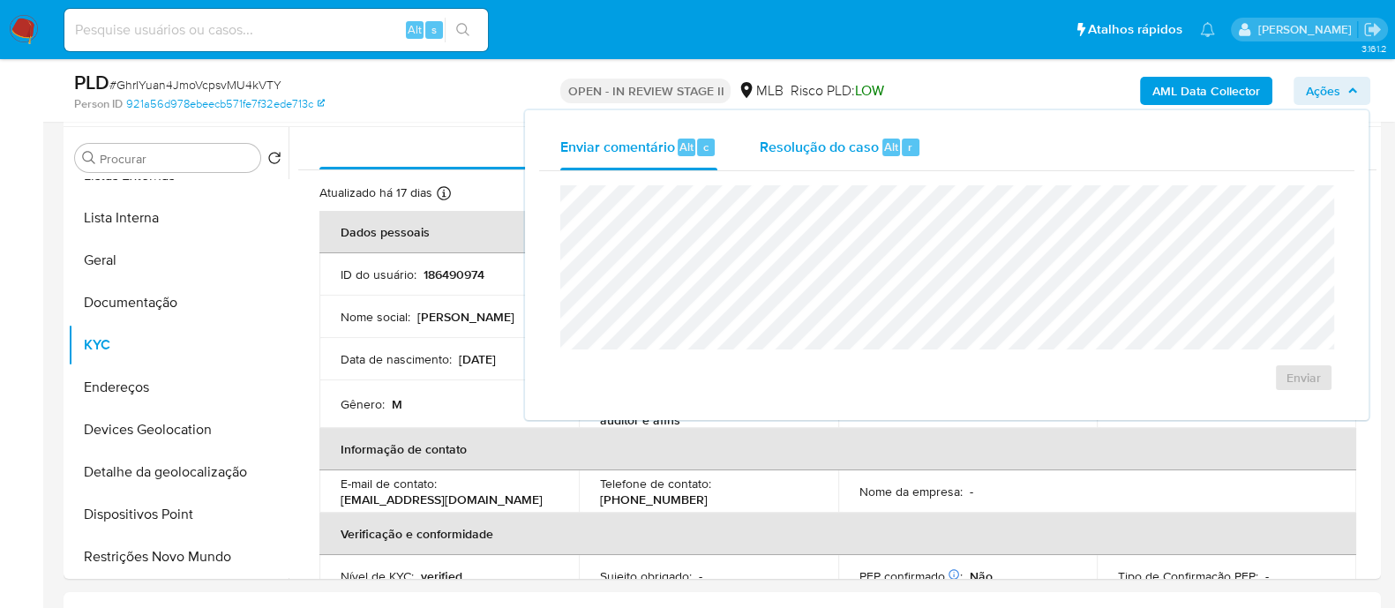
click at [817, 141] on span "Resolução do caso" at bounding box center [819, 146] width 119 height 20
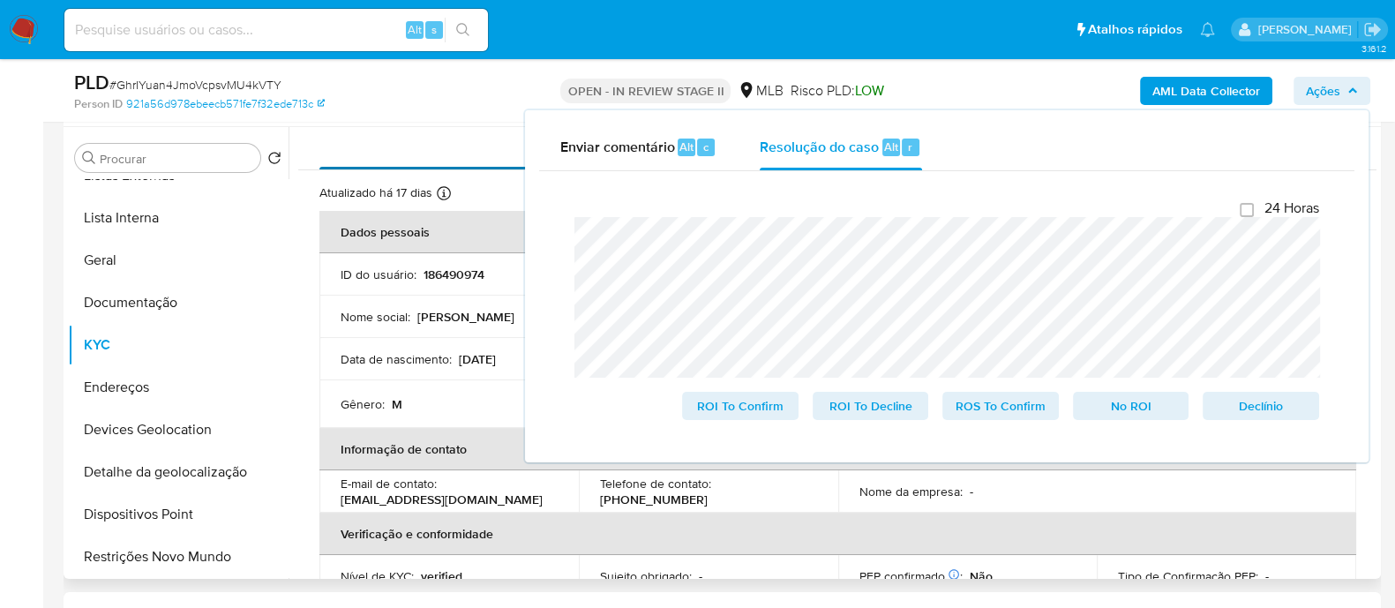
click at [408, 152] on div "Usuário" at bounding box center [567, 148] width 497 height 42
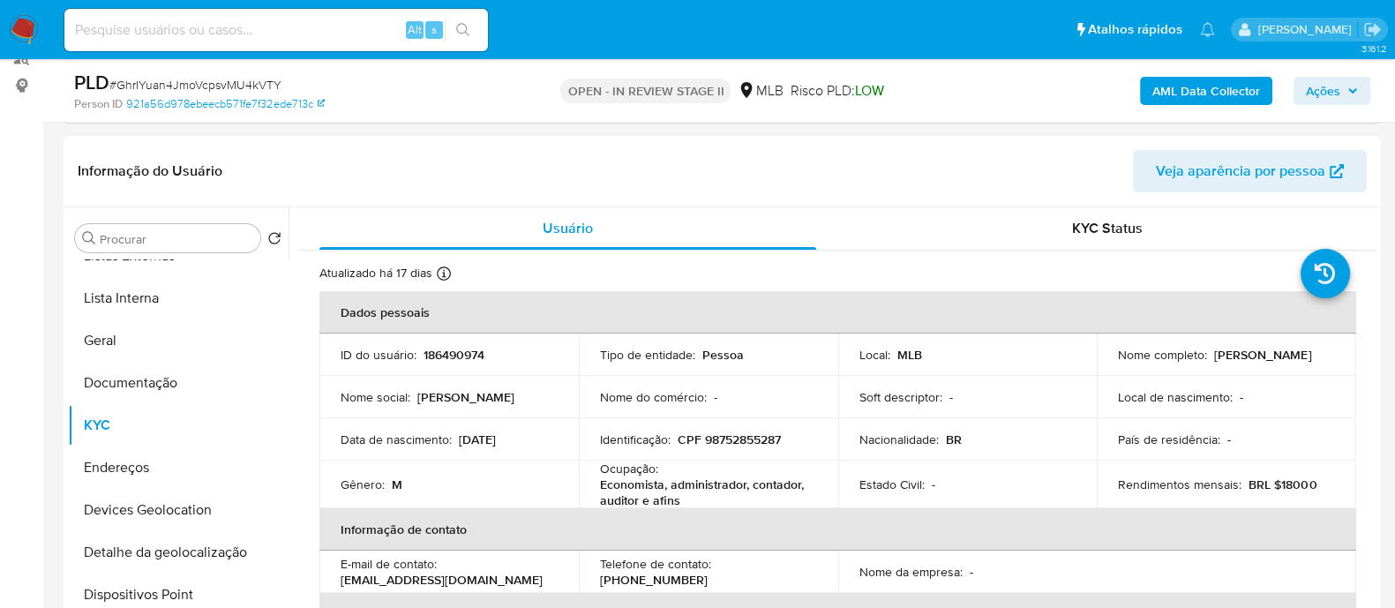
scroll to position [220, 0]
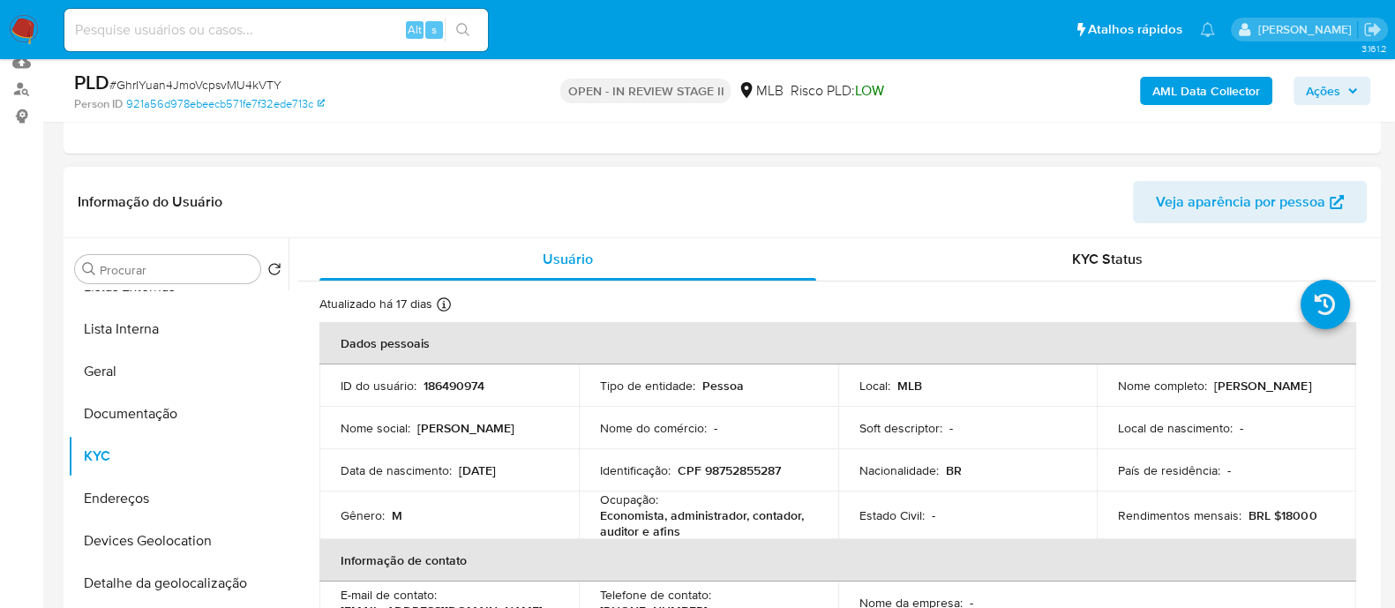
drag, startPoint x: 1229, startPoint y: 394, endPoint x: 1114, endPoint y: 394, distance: 114.7
click at [1118, 166] on div "Nome completo : Rafael Galdino Beserra" at bounding box center [1226, 386] width 217 height 16
copy p "Rafael Galdino Beserra"
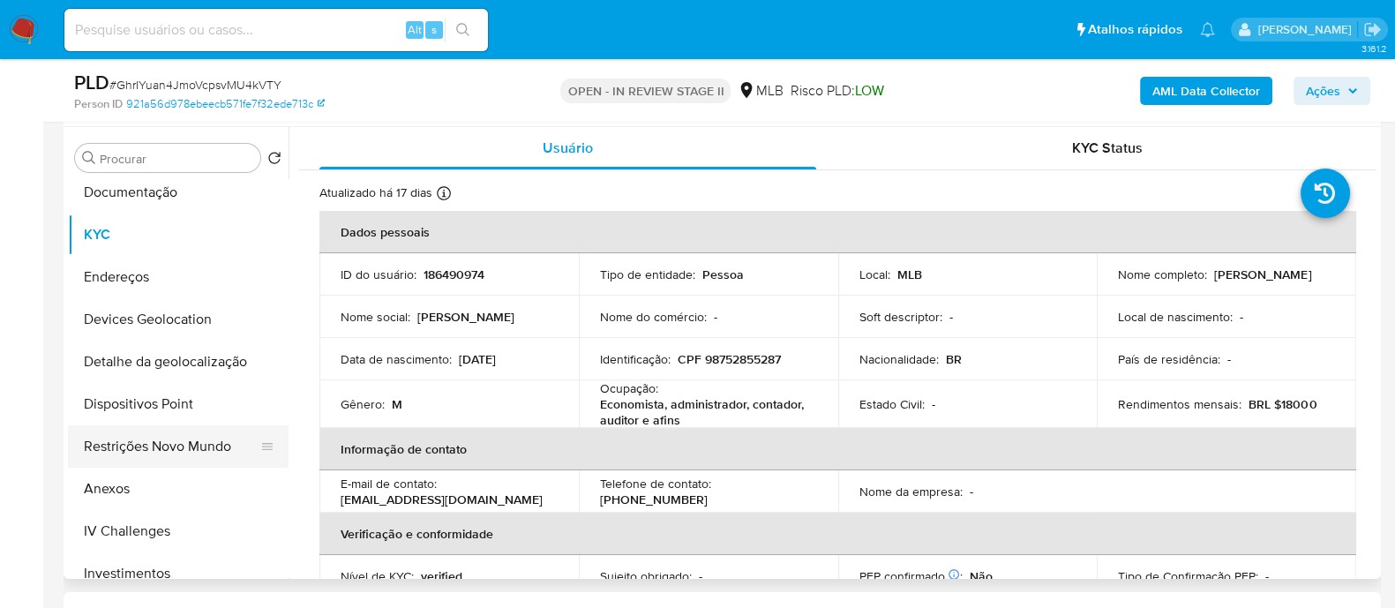
click at [153, 166] on button "Restrições Novo Mundo" at bounding box center [171, 446] width 206 height 42
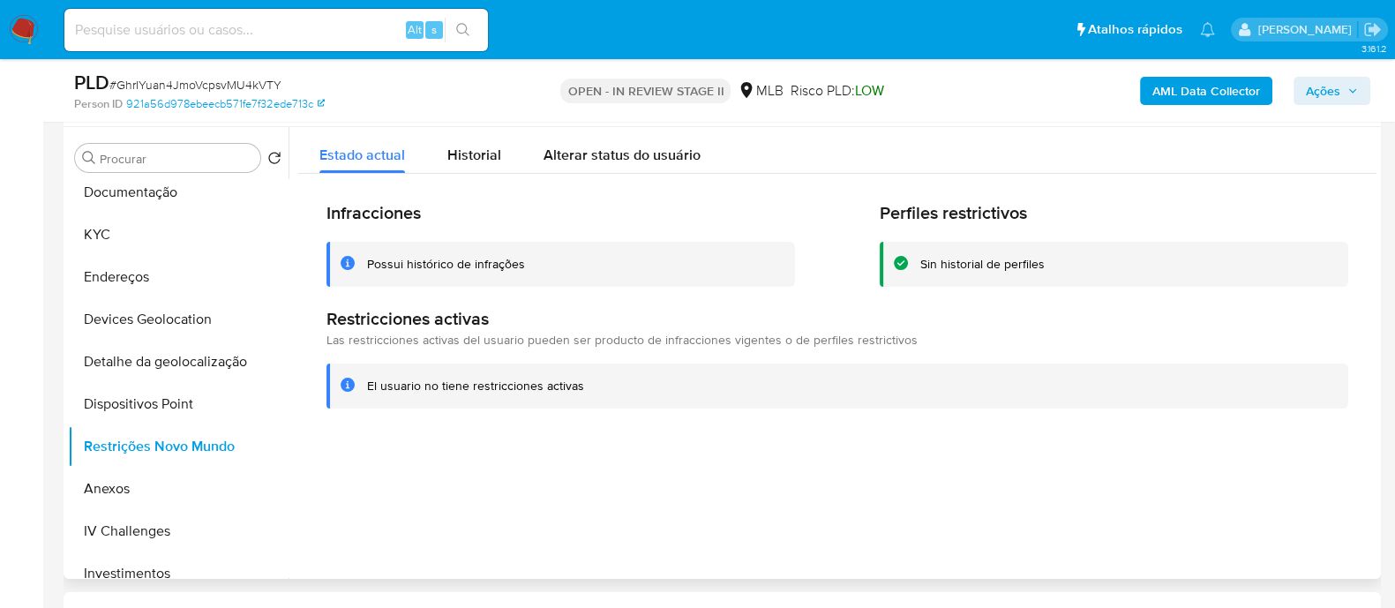
click at [430, 166] on div "Possui histórico de infrações" at bounding box center [446, 264] width 158 height 17
click at [685, 166] on div at bounding box center [832, 353] width 1088 height 452
click at [481, 156] on span "Historial" at bounding box center [474, 155] width 54 height 20
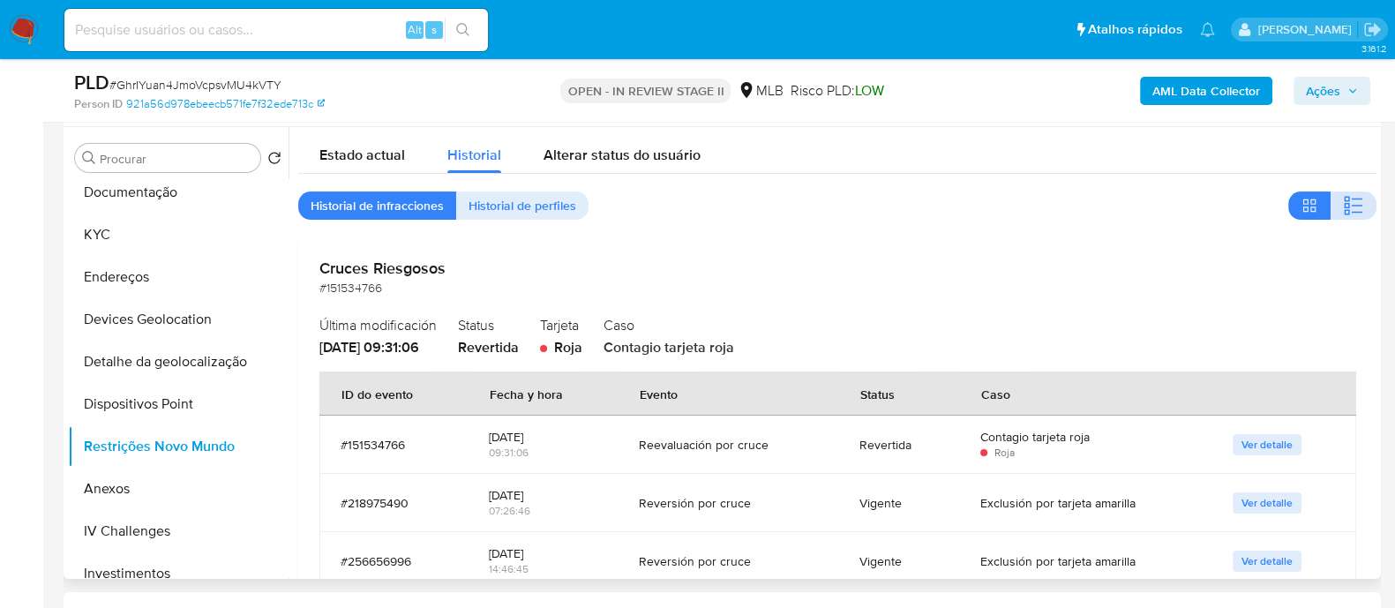
click at [1344, 166] on icon "button" at bounding box center [1346, 205] width 5 height 5
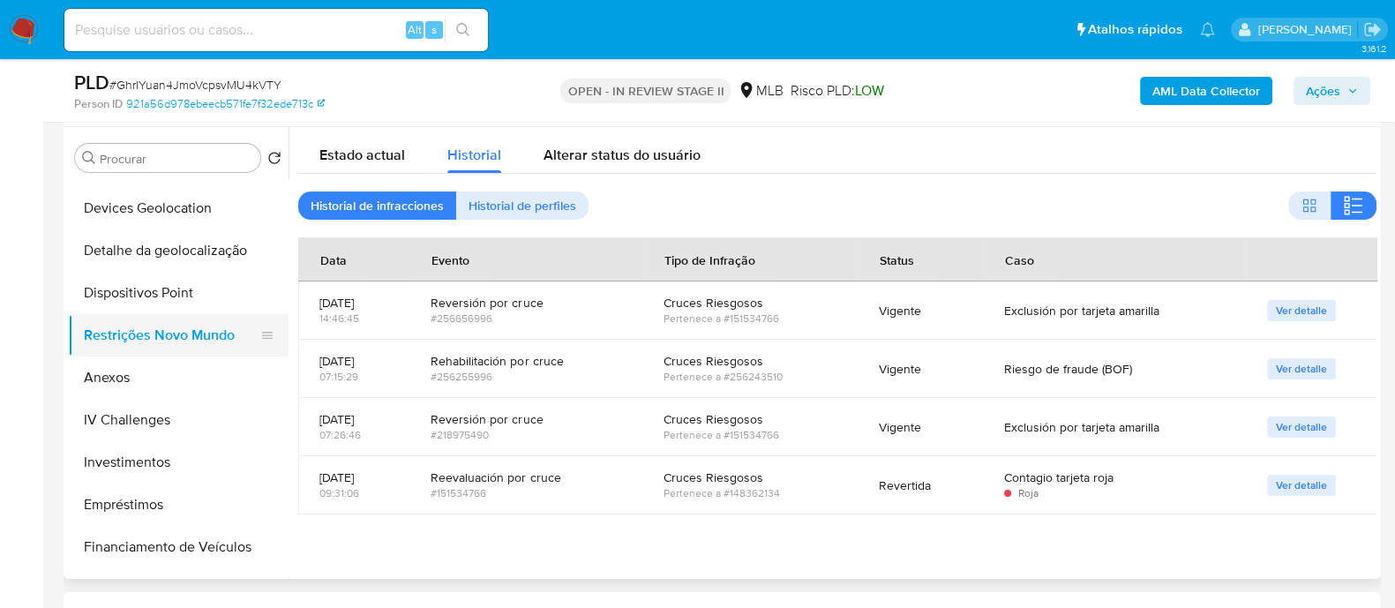
scroll to position [109, 0]
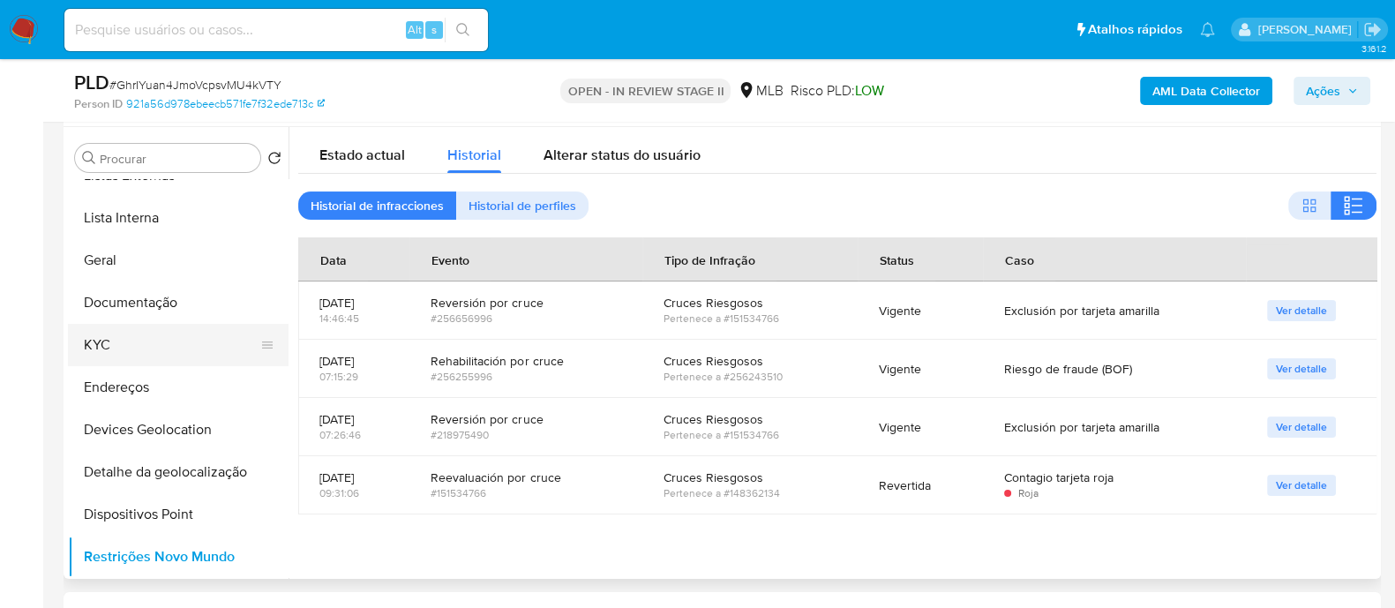
click at [159, 166] on button "KYC" at bounding box center [171, 345] width 206 height 42
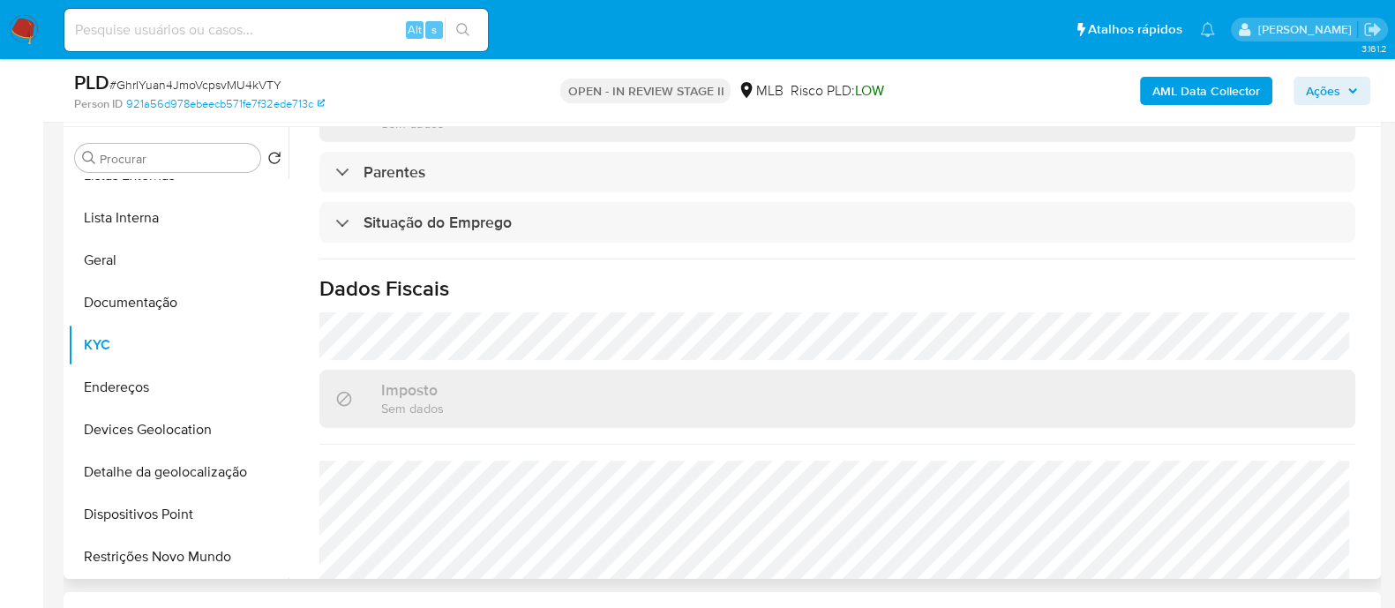
scroll to position [771, 0]
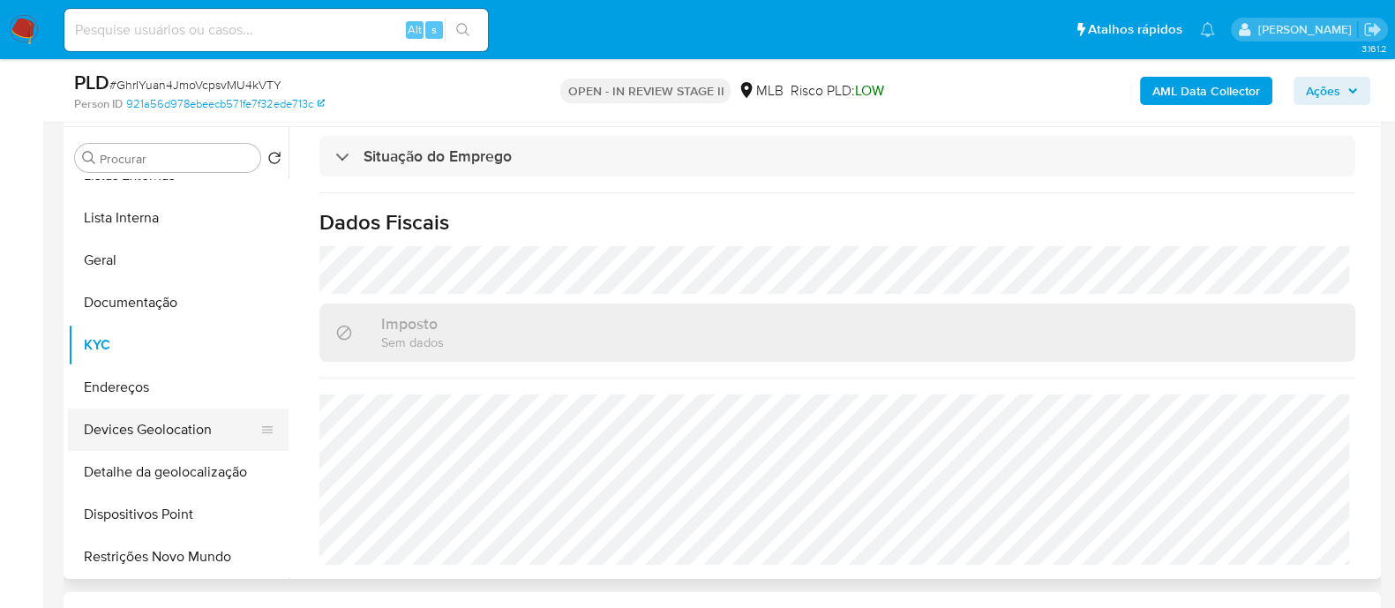
click at [192, 166] on button "Devices Geolocation" at bounding box center [171, 429] width 206 height 42
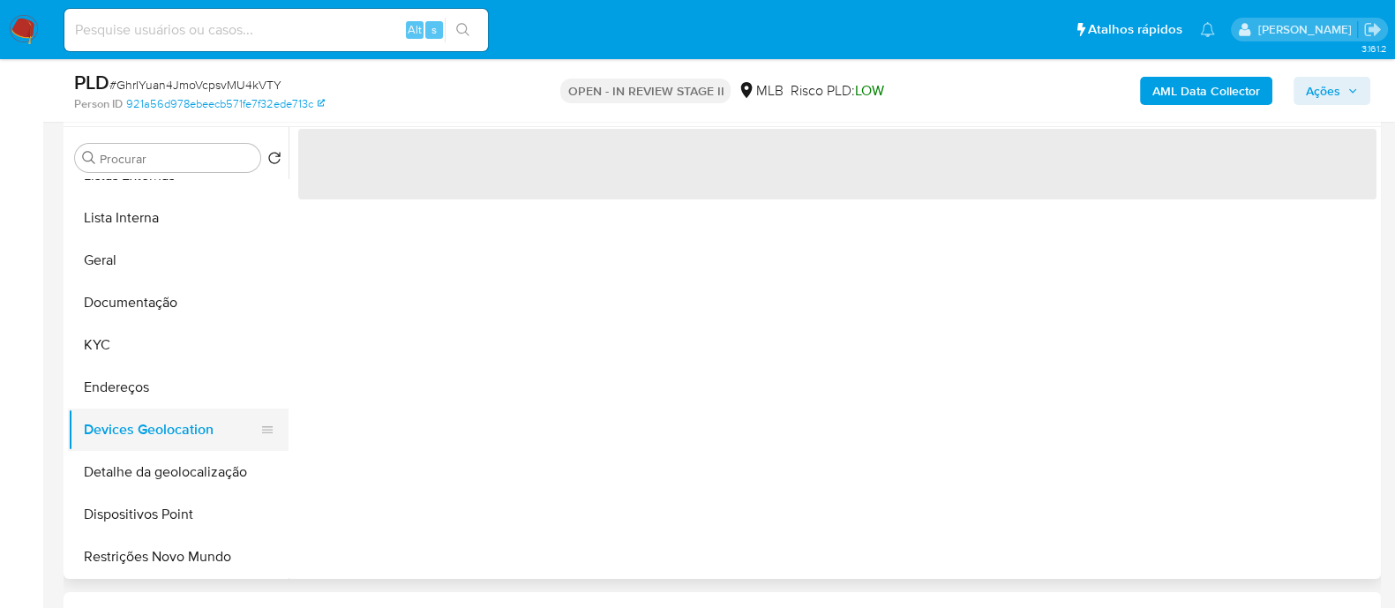
scroll to position [0, 0]
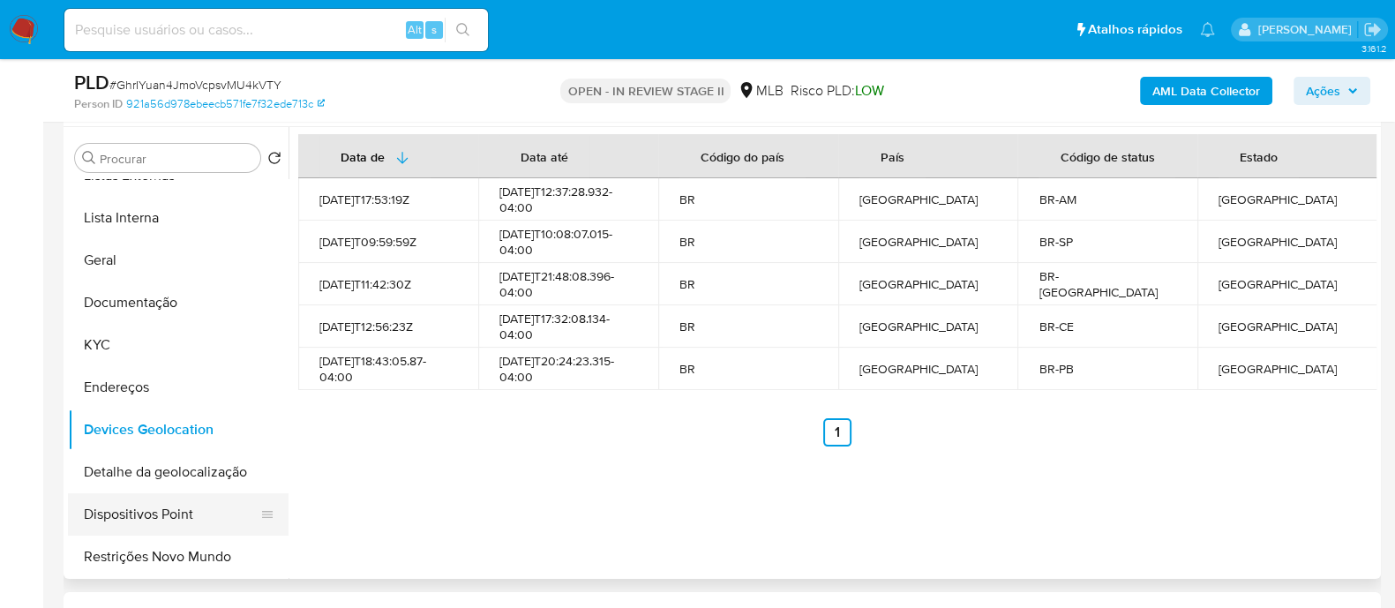
click at [185, 166] on button "Dispositivos Point" at bounding box center [171, 514] width 206 height 42
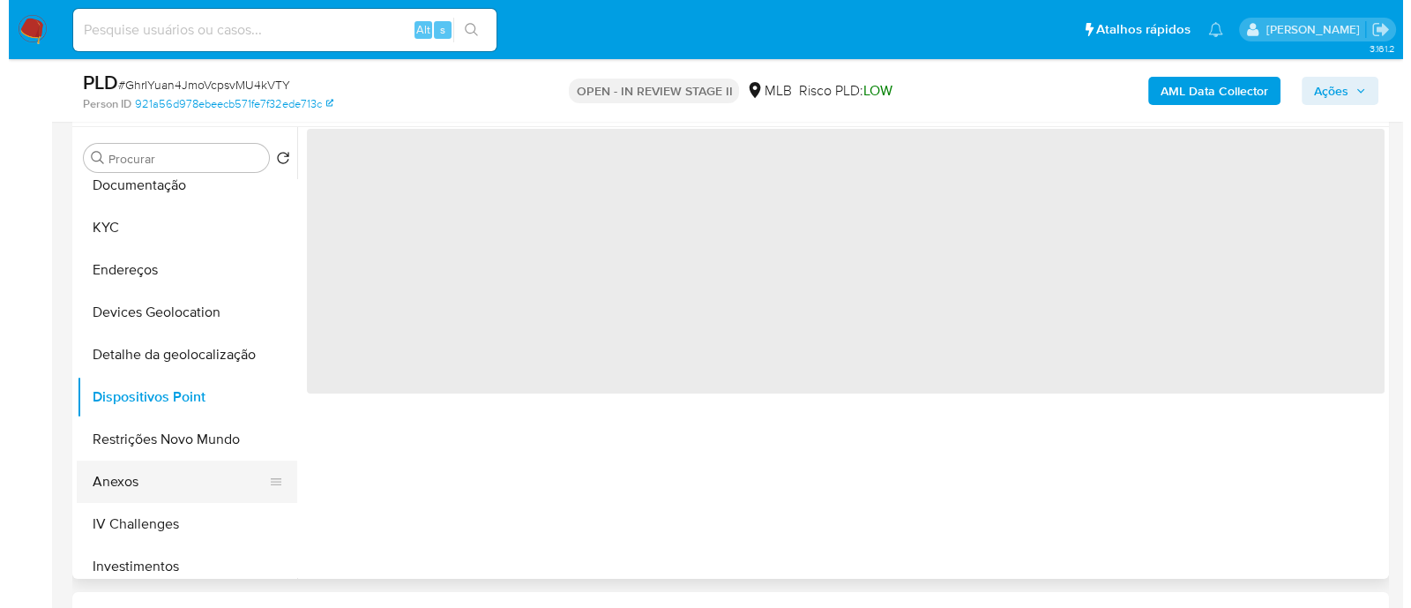
scroll to position [220, 0]
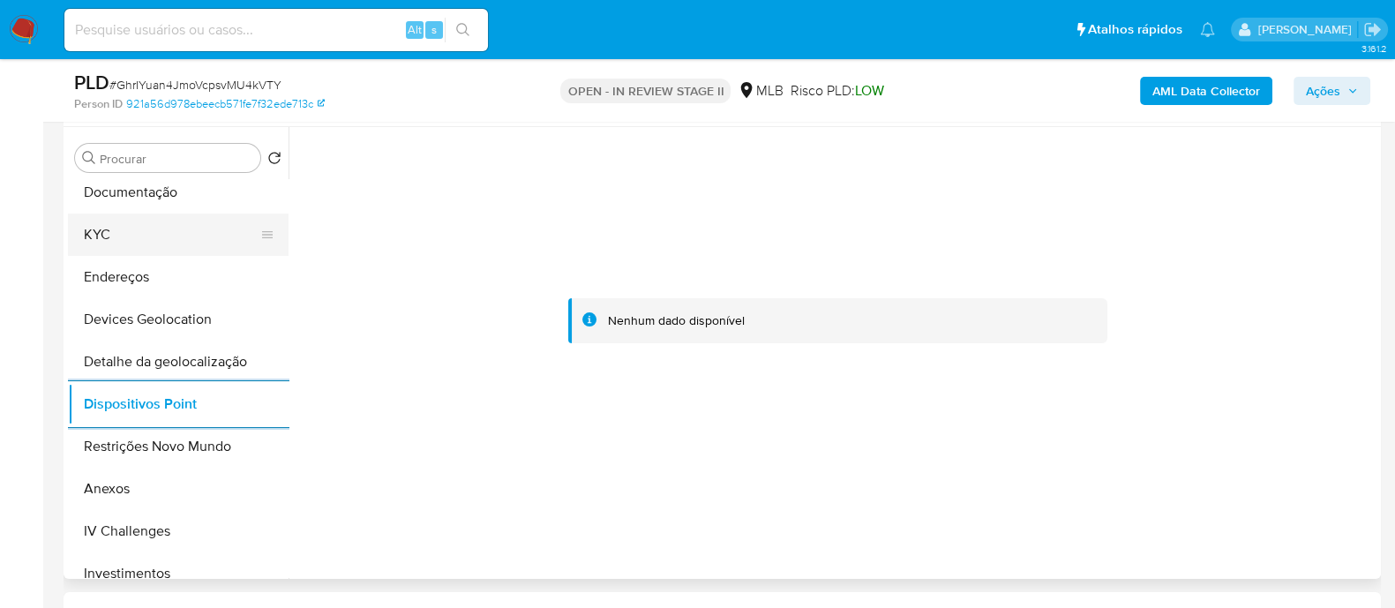
click at [148, 166] on button "KYC" at bounding box center [171, 234] width 206 height 42
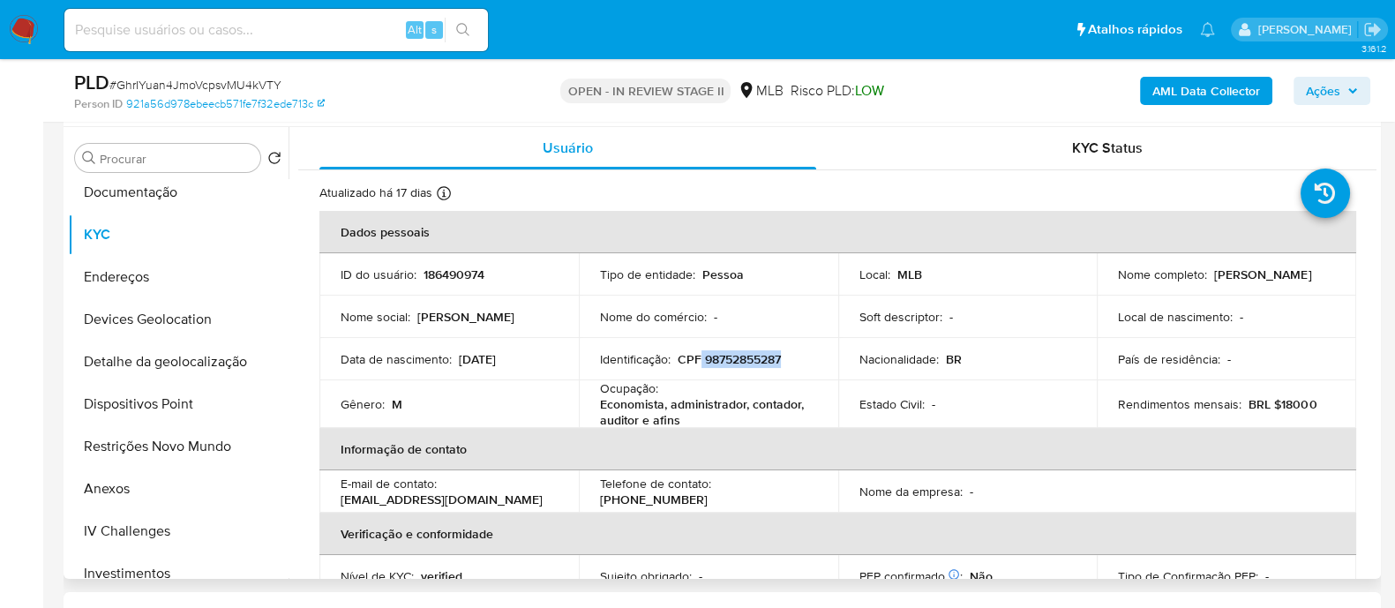
drag, startPoint x: 794, startPoint y: 359, endPoint x: 698, endPoint y: 362, distance: 96.2
click at [698, 166] on div "Identificação : CPF 98752855287" at bounding box center [708, 359] width 217 height 16
copy p "98752855287"
click at [105, 166] on button "Anexos" at bounding box center [171, 489] width 206 height 42
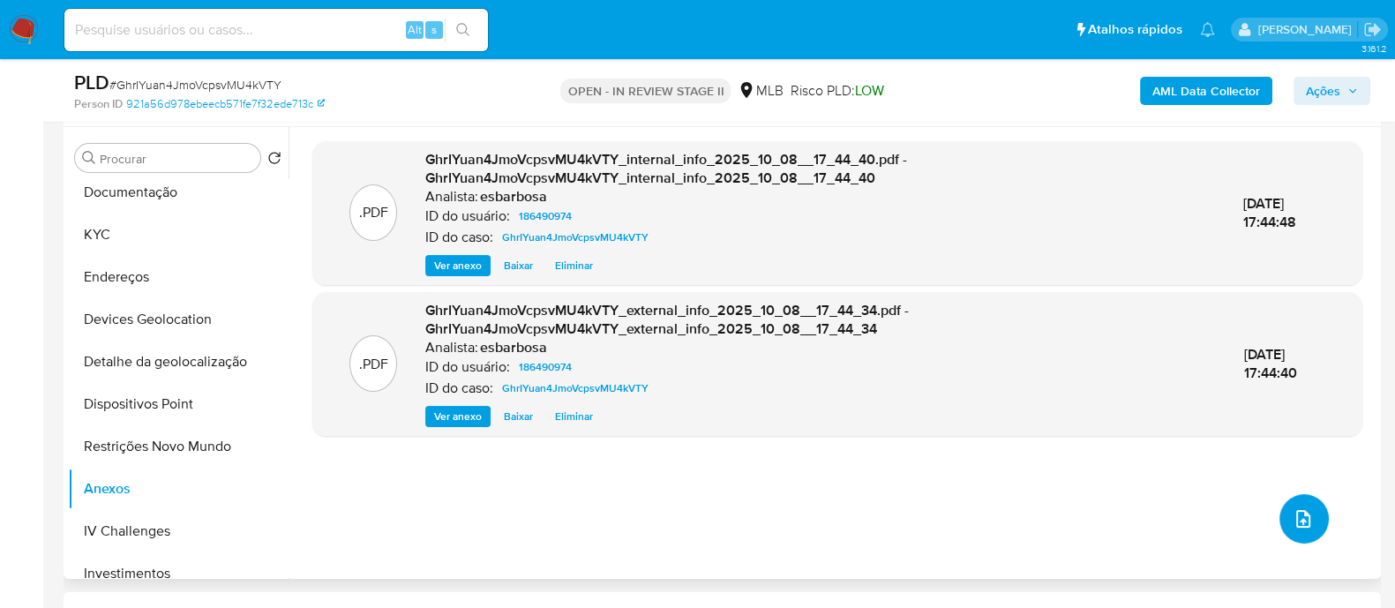
click at [1309, 166] on button "upload-file" at bounding box center [1303, 518] width 49 height 49
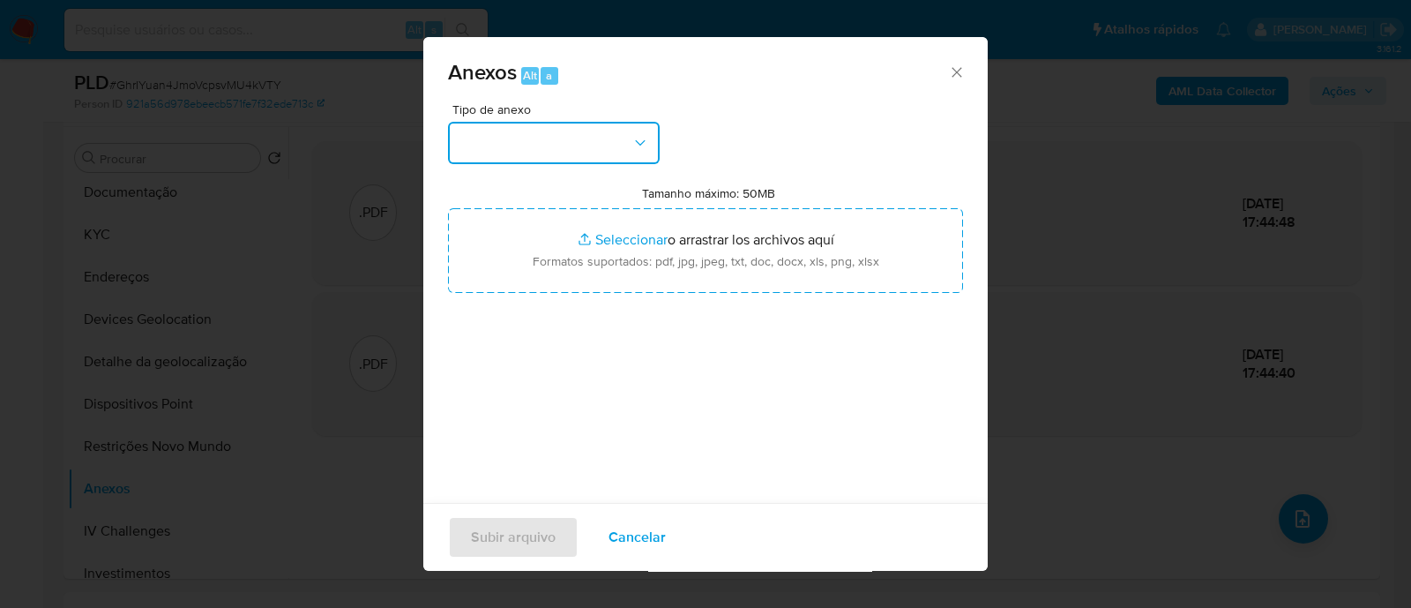
click at [545, 131] on button "button" at bounding box center [554, 143] width 212 height 42
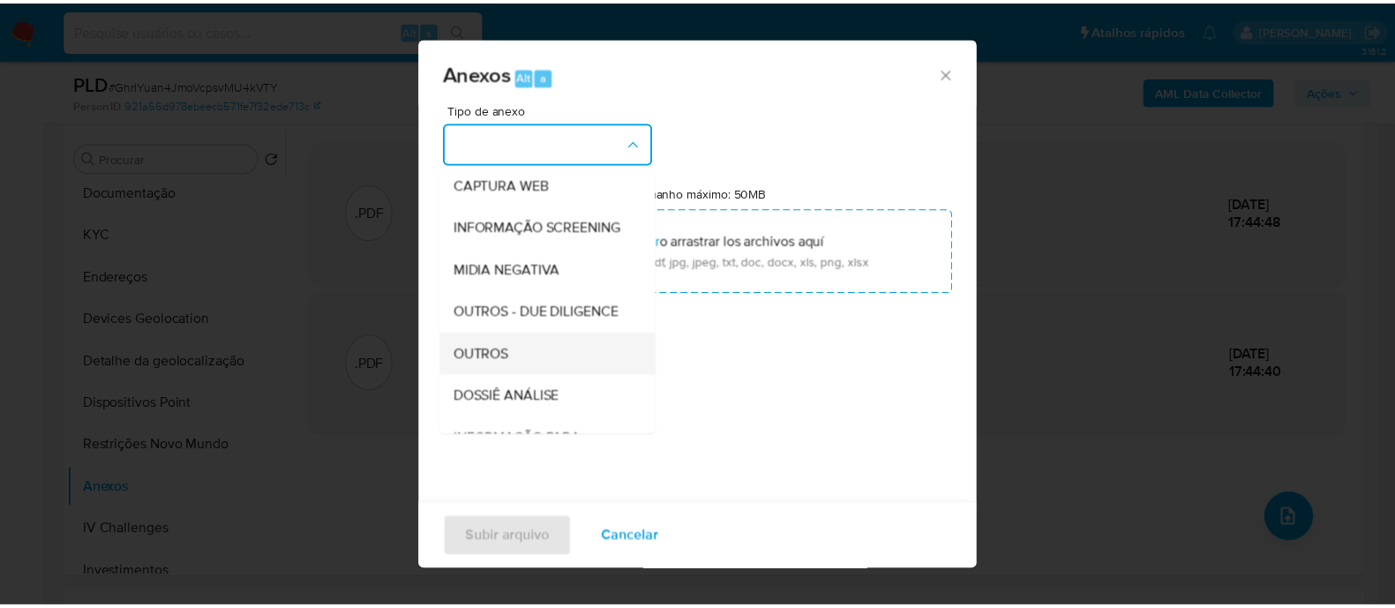
scroll to position [272, 0]
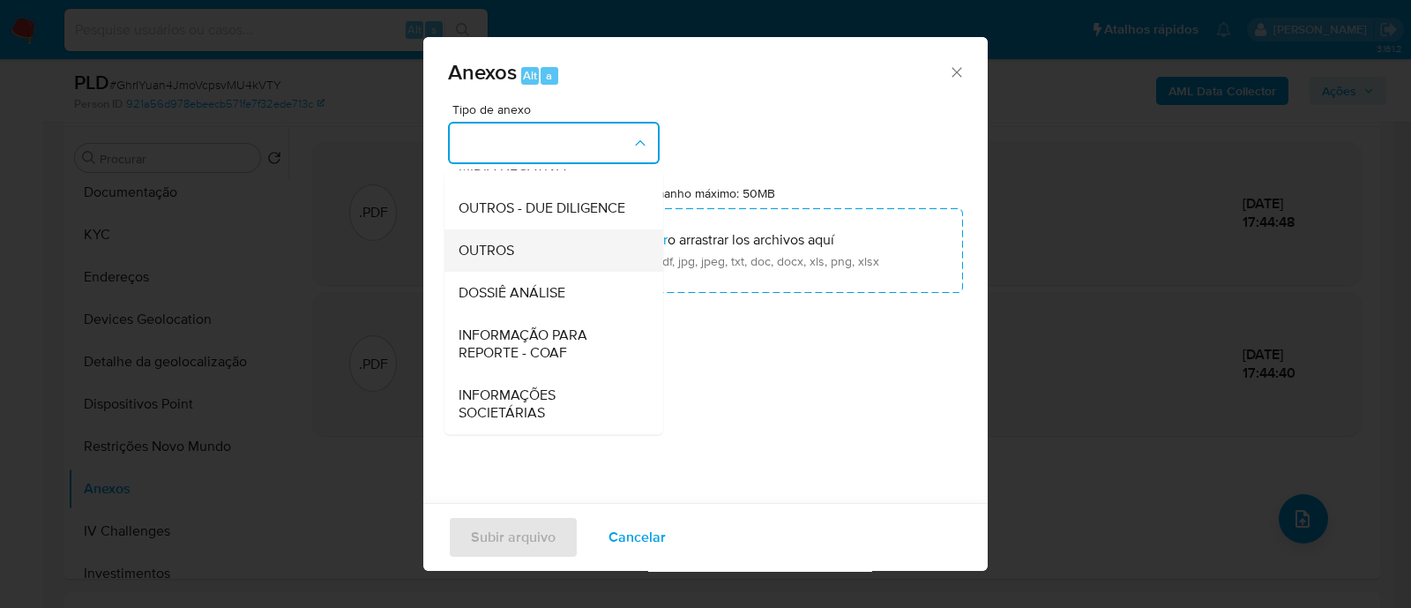
click at [505, 166] on span "OUTROS" at bounding box center [487, 251] width 56 height 18
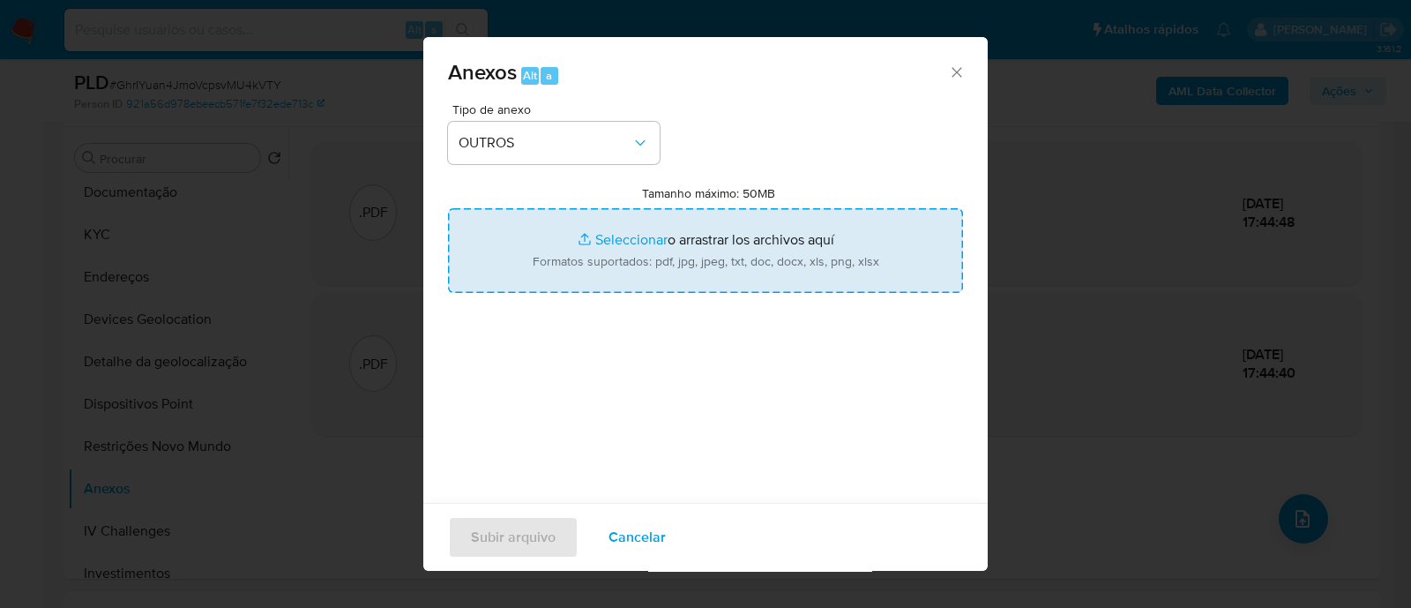
click at [624, 166] on input "Tamanho máximo: 50MB Seleccionar archivos" at bounding box center [705, 250] width 515 height 85
type input "C:\fakepath\Mulan 186490974_2025_10_08_07_05_02.xlsx"
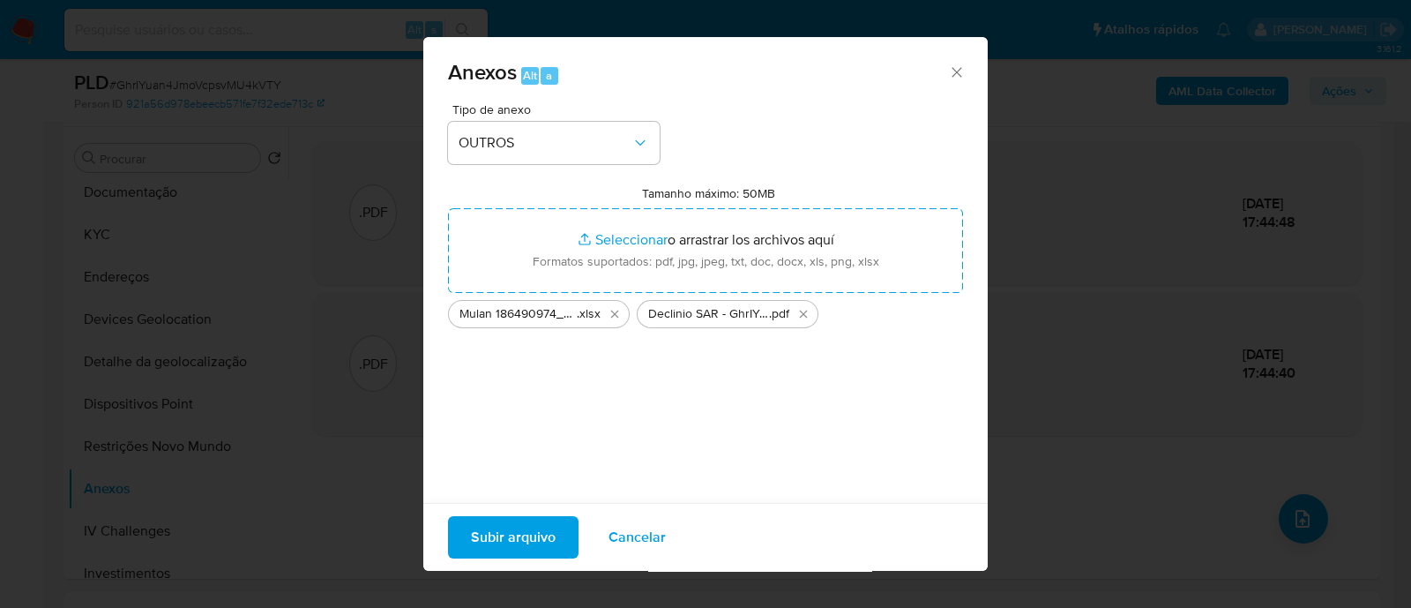
click at [491, 166] on span "Subir arquivo" at bounding box center [513, 537] width 85 height 39
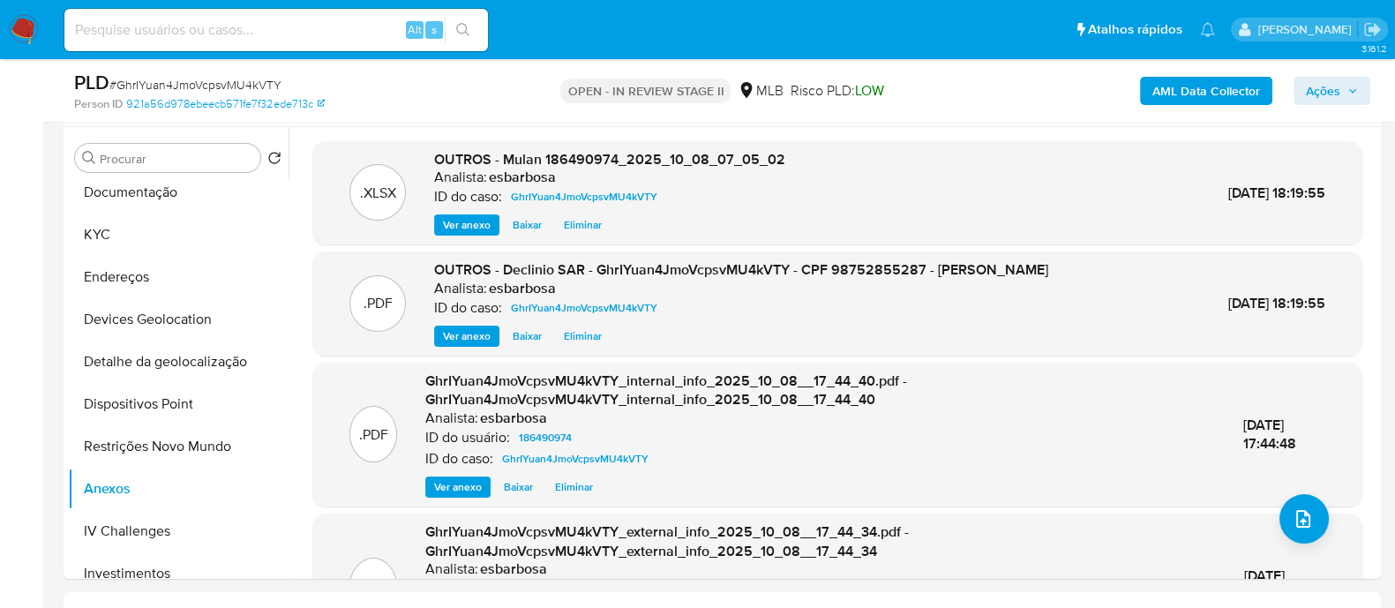
click at [174, 86] on span "# GhrIYuan4JmoVcpsvMU4kVTY" at bounding box center [195, 85] width 172 height 18
copy span "GhrIYuan4JmoVcpsvMU4kVTY"
click at [1306, 90] on span "Ações" at bounding box center [1323, 91] width 34 height 28
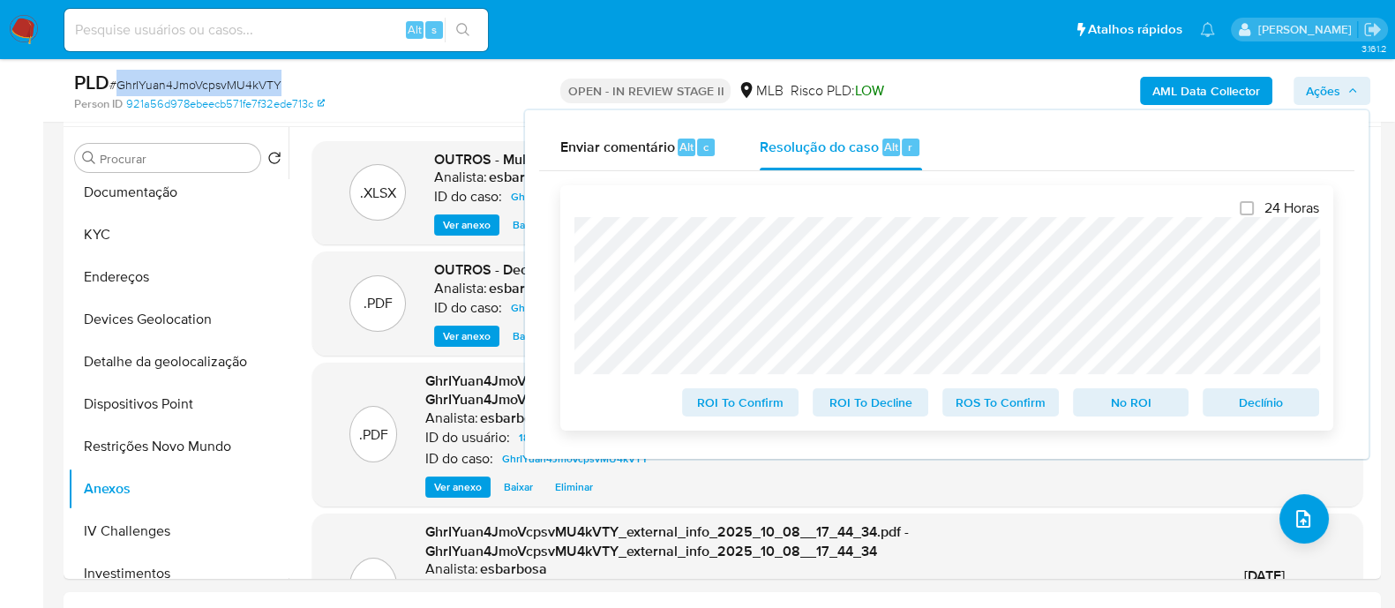
click at [1136, 166] on span "No ROI" at bounding box center [1131, 402] width 92 height 25
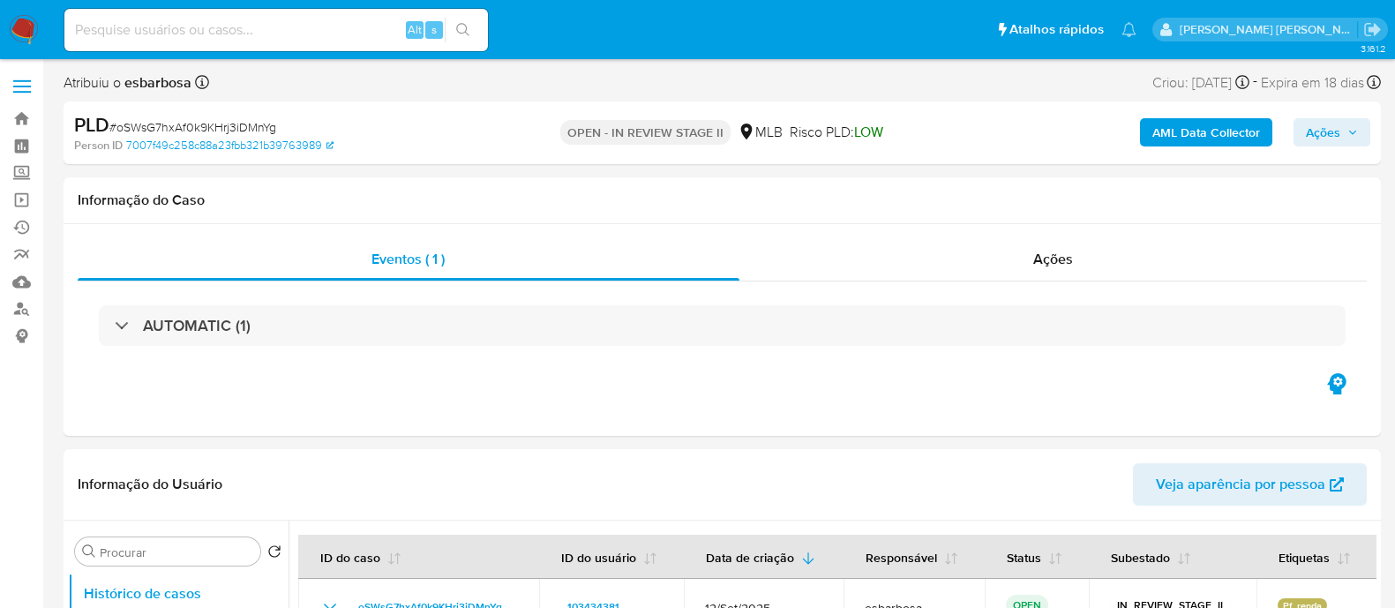
select select "10"
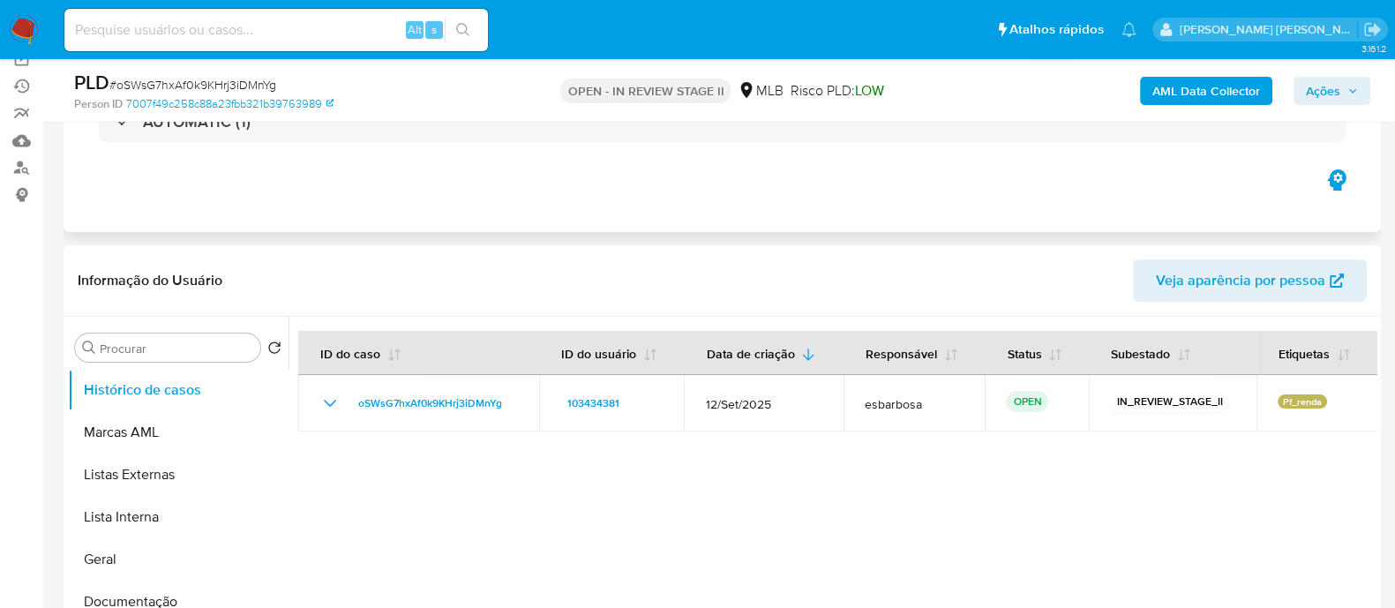
scroll to position [220, 0]
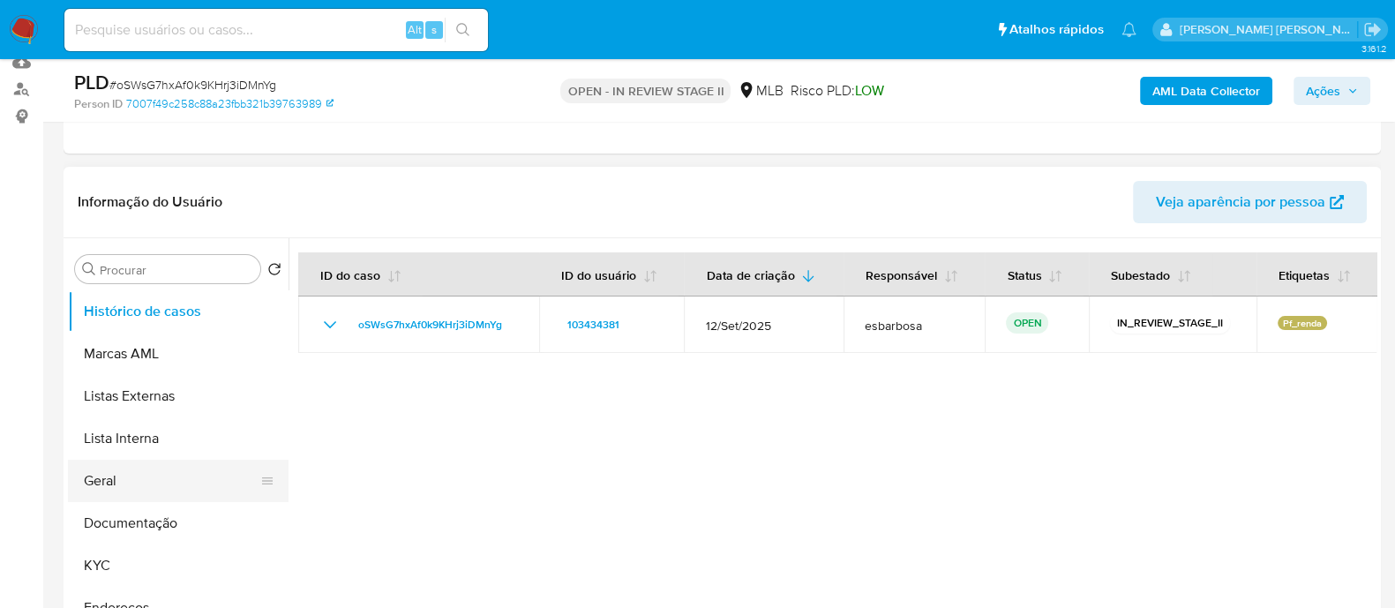
click at [137, 484] on button "Geral" at bounding box center [171, 481] width 206 height 42
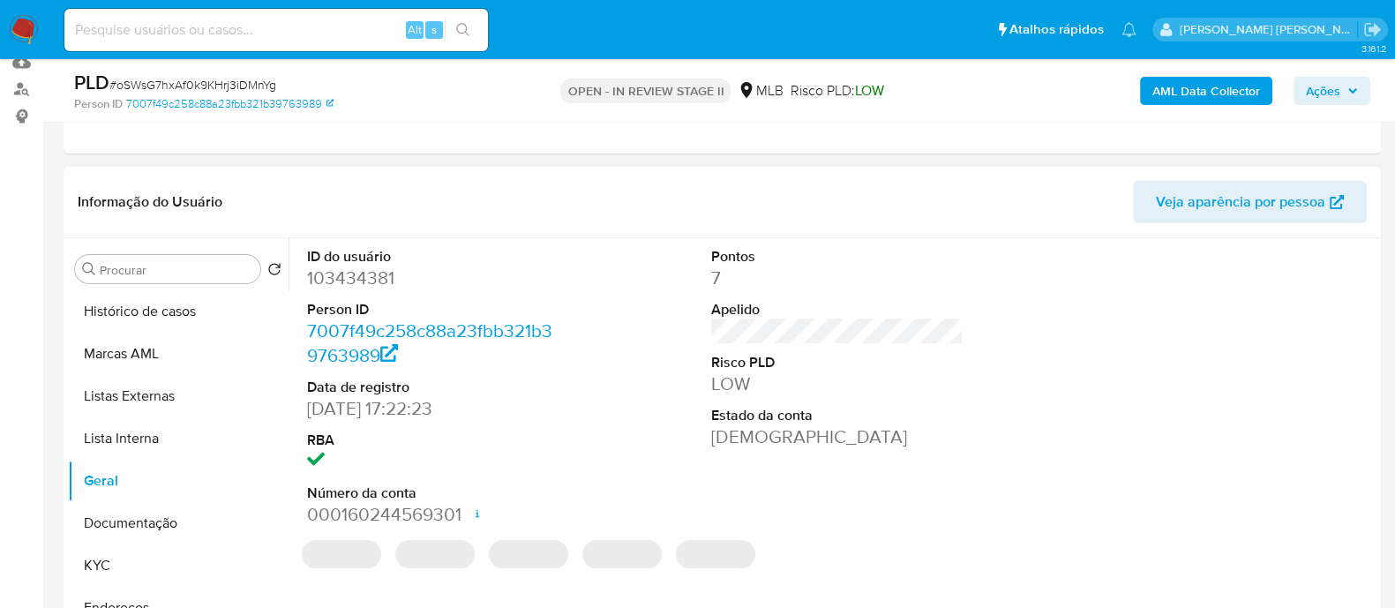
click at [386, 273] on dd "103434381" at bounding box center [433, 278] width 252 height 25
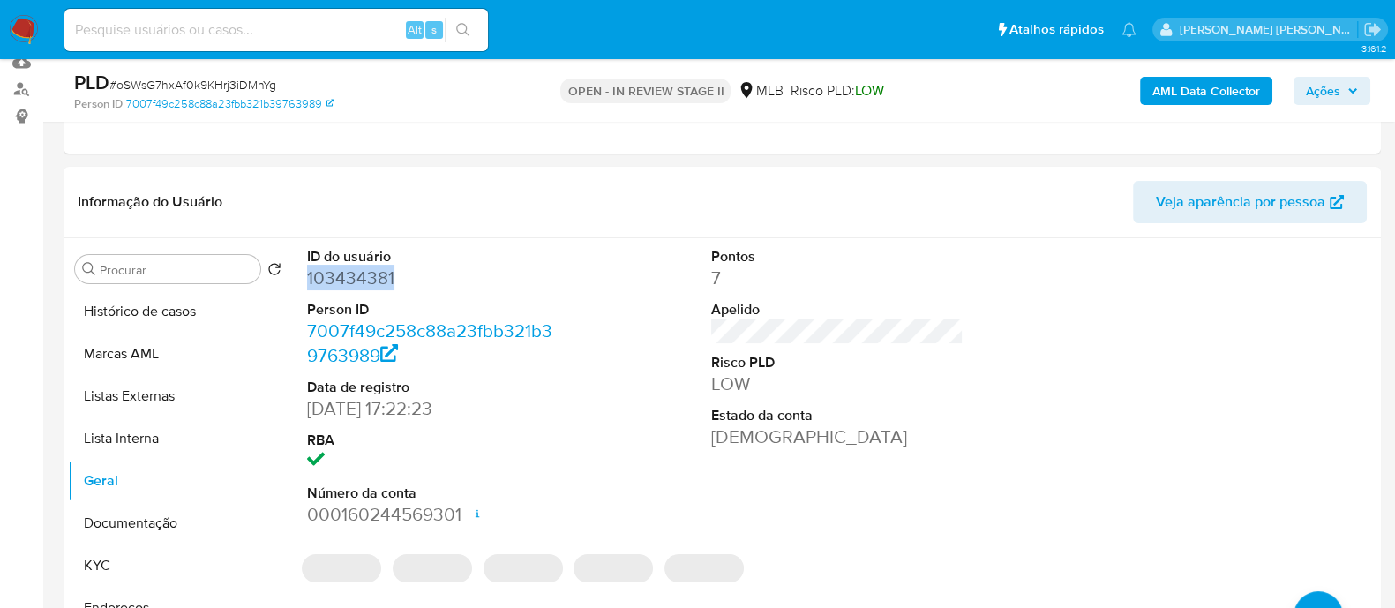
copy dd "103434381"
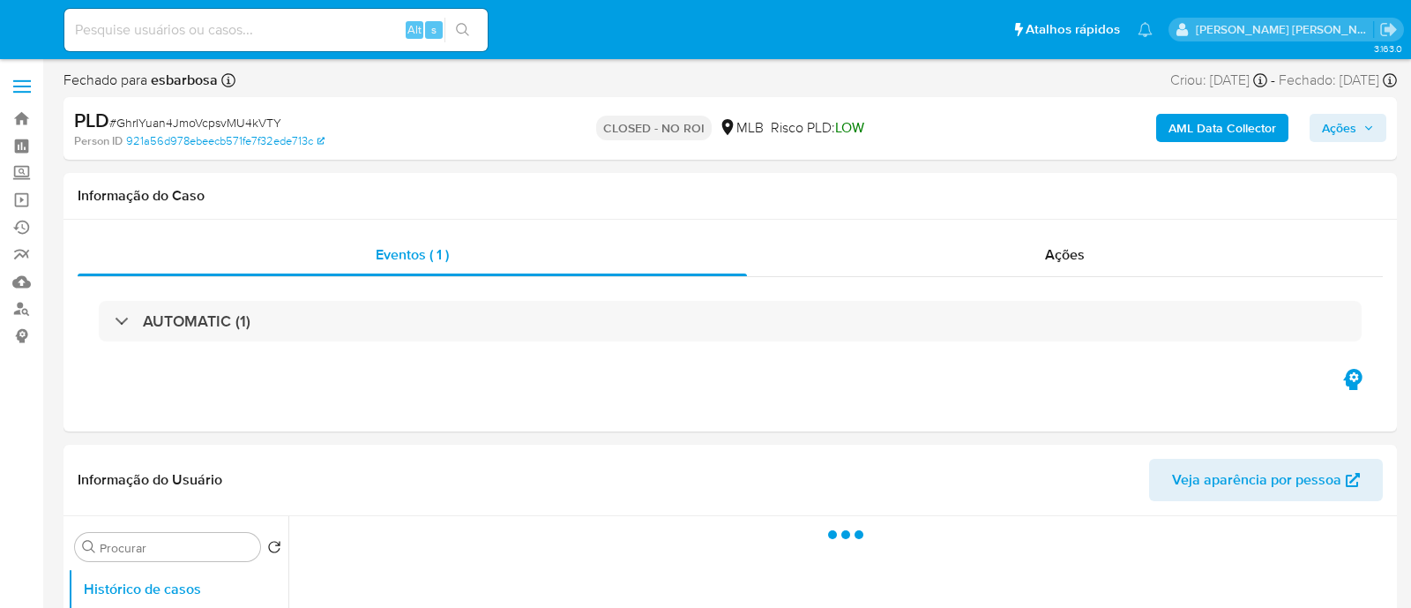
select select "10"
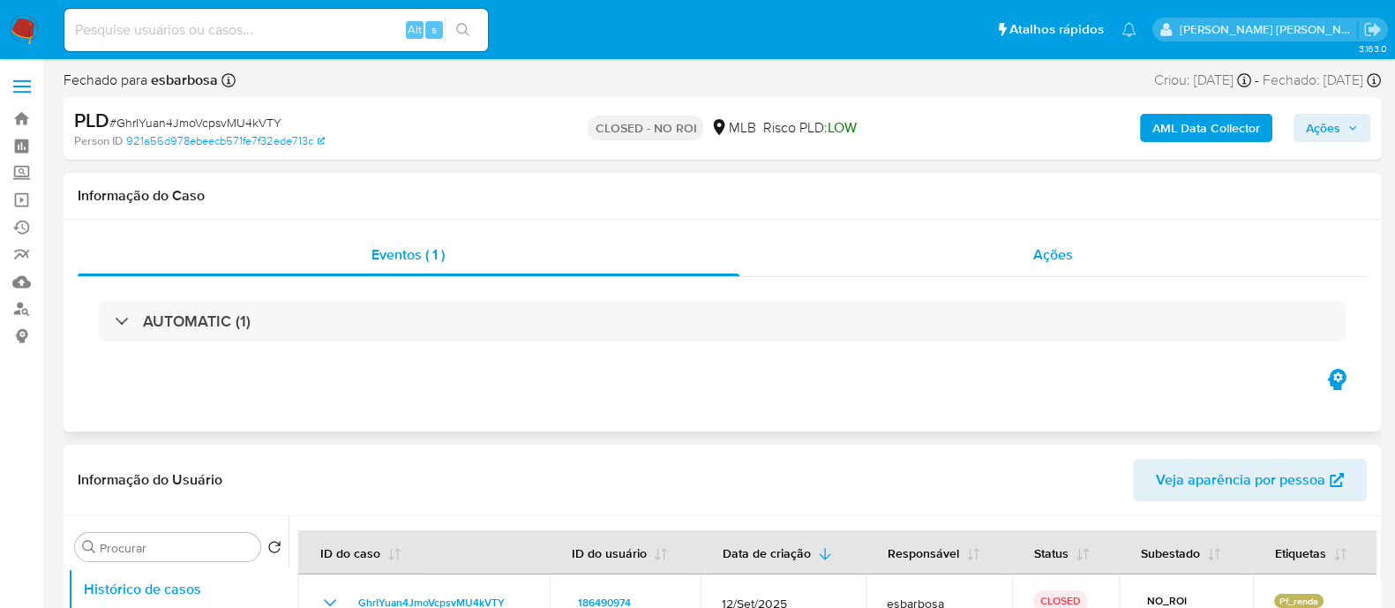
click at [889, 258] on div "Ações" at bounding box center [1053, 255] width 628 height 42
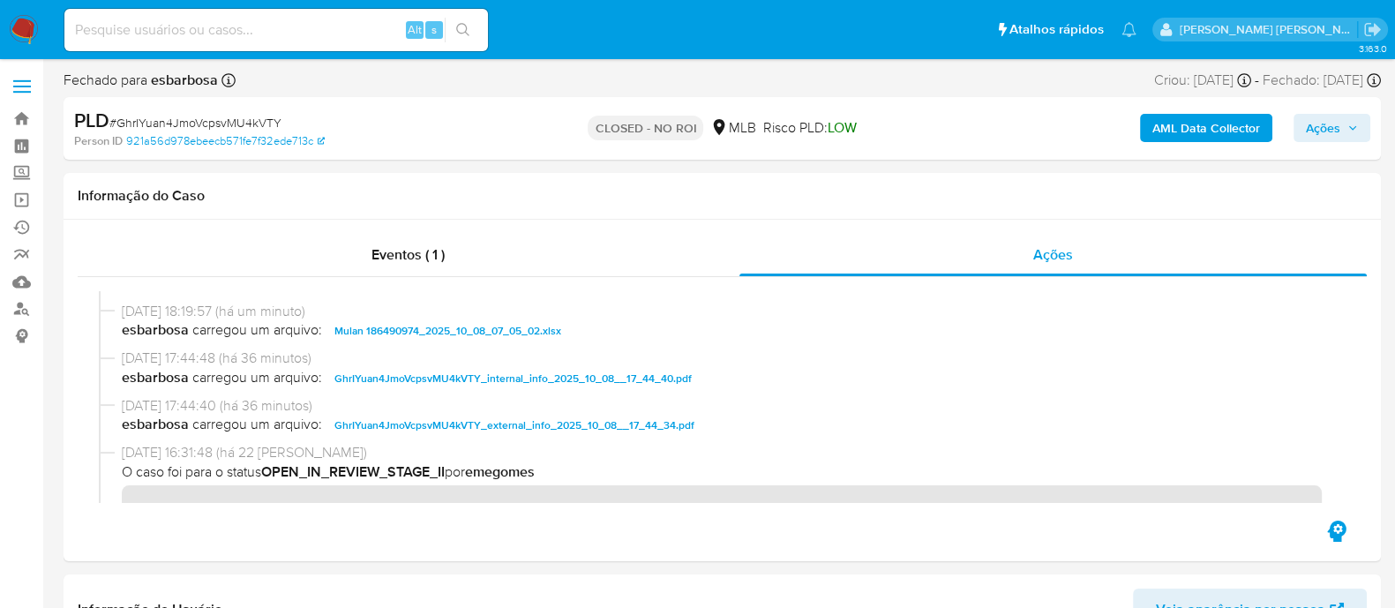
scroll to position [220, 0]
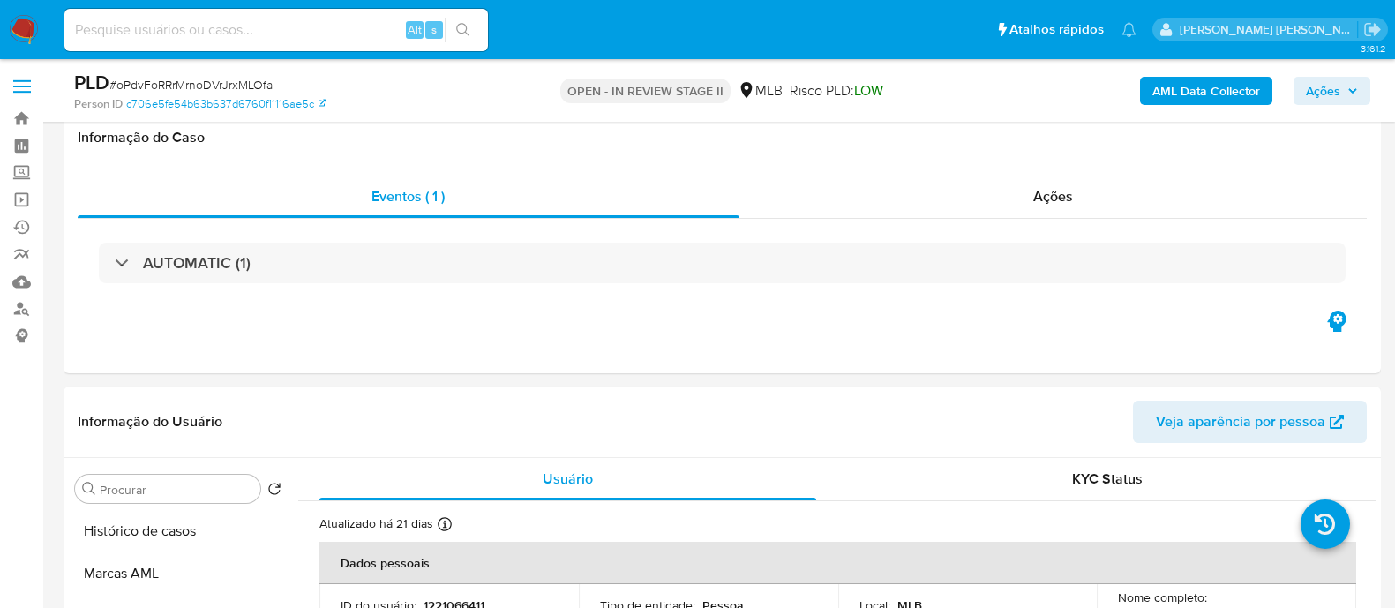
select select "10"
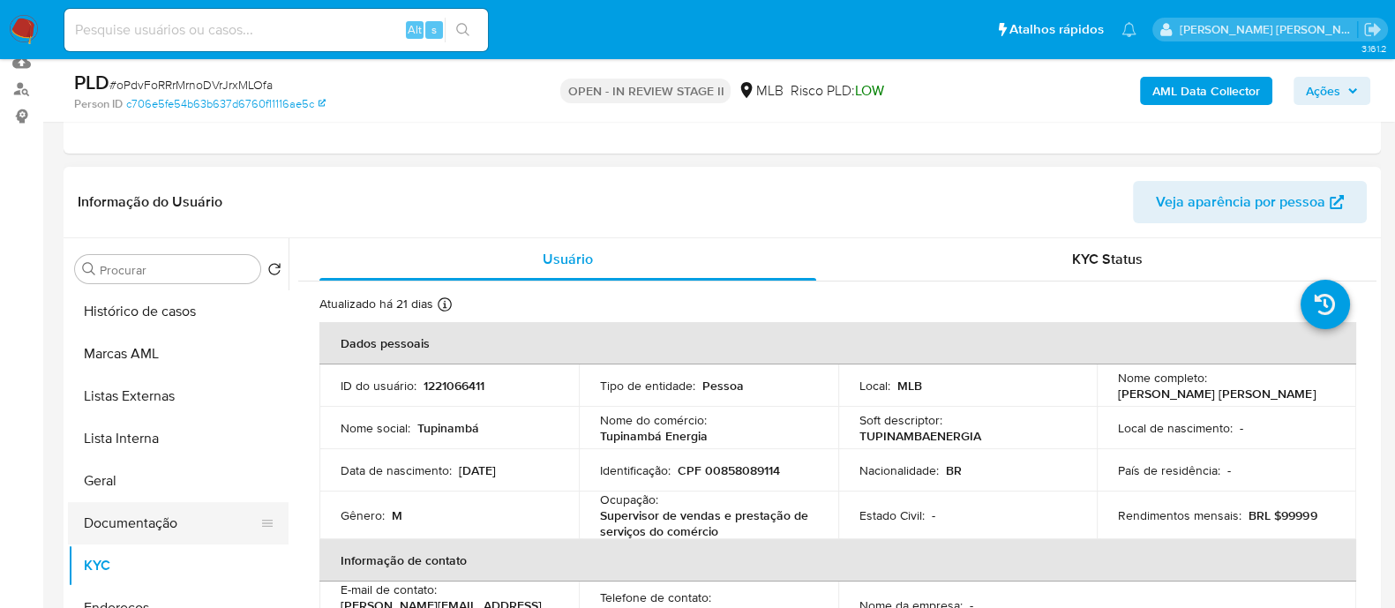
scroll to position [109, 0]
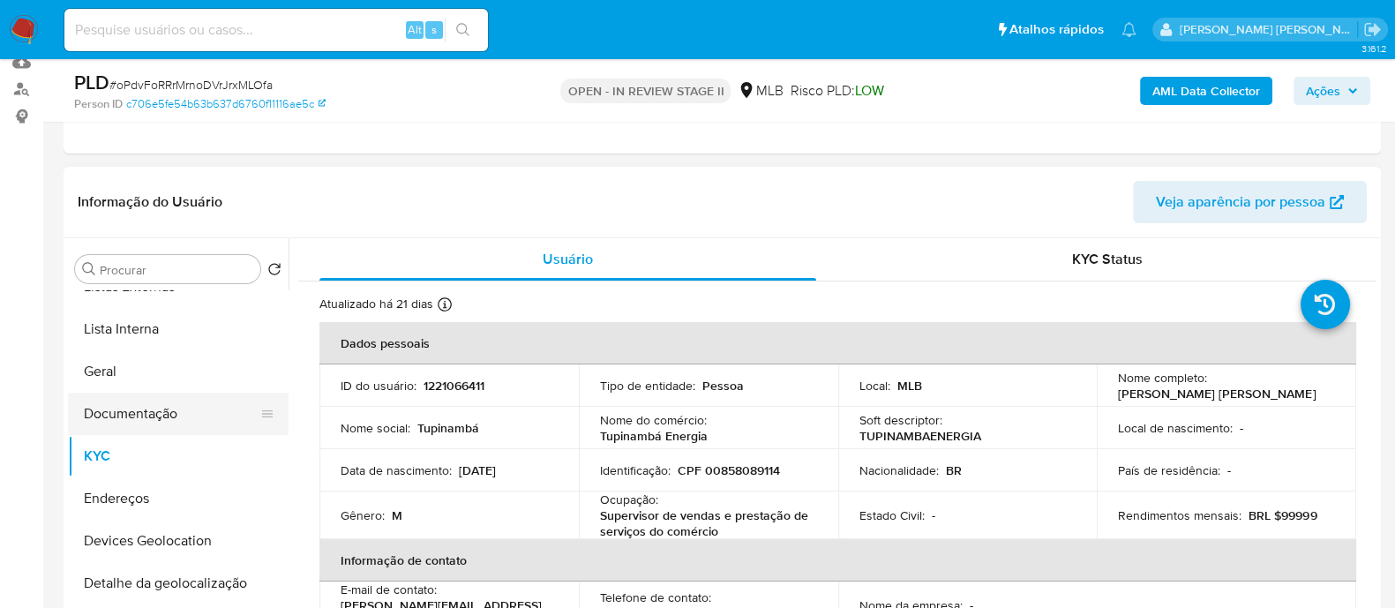
click at [167, 411] on button "Documentação" at bounding box center [171, 414] width 206 height 42
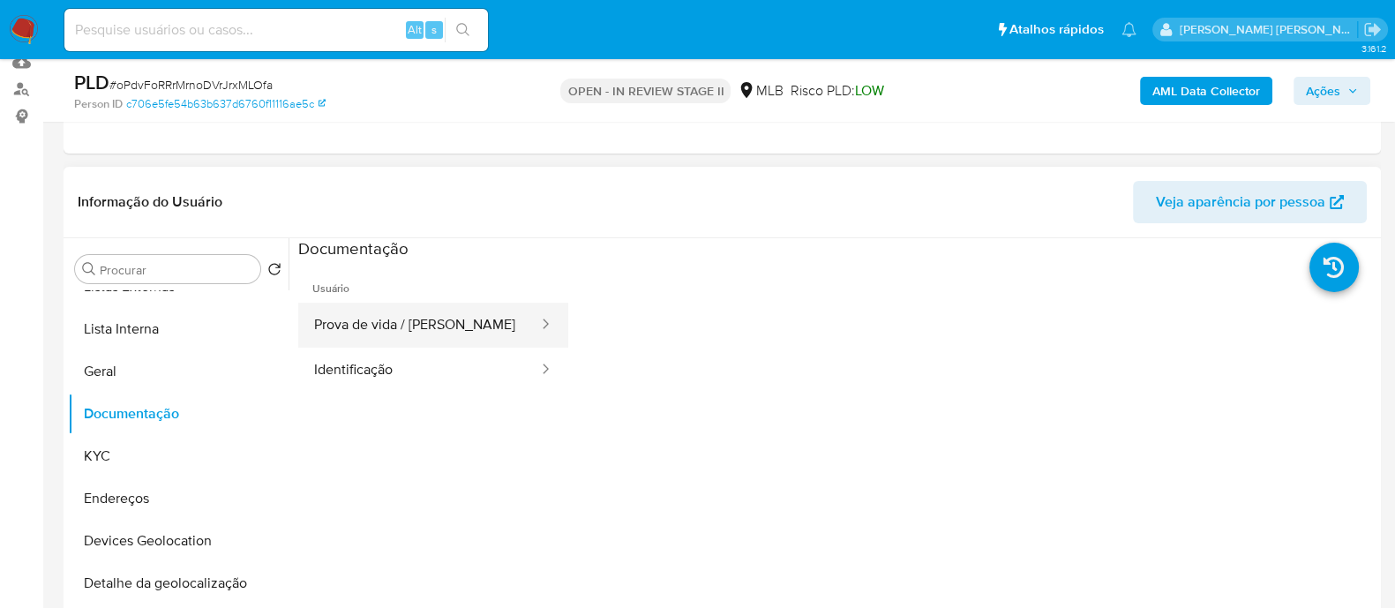
click at [386, 340] on button "Prova de vida / [PERSON_NAME]" at bounding box center [419, 325] width 242 height 45
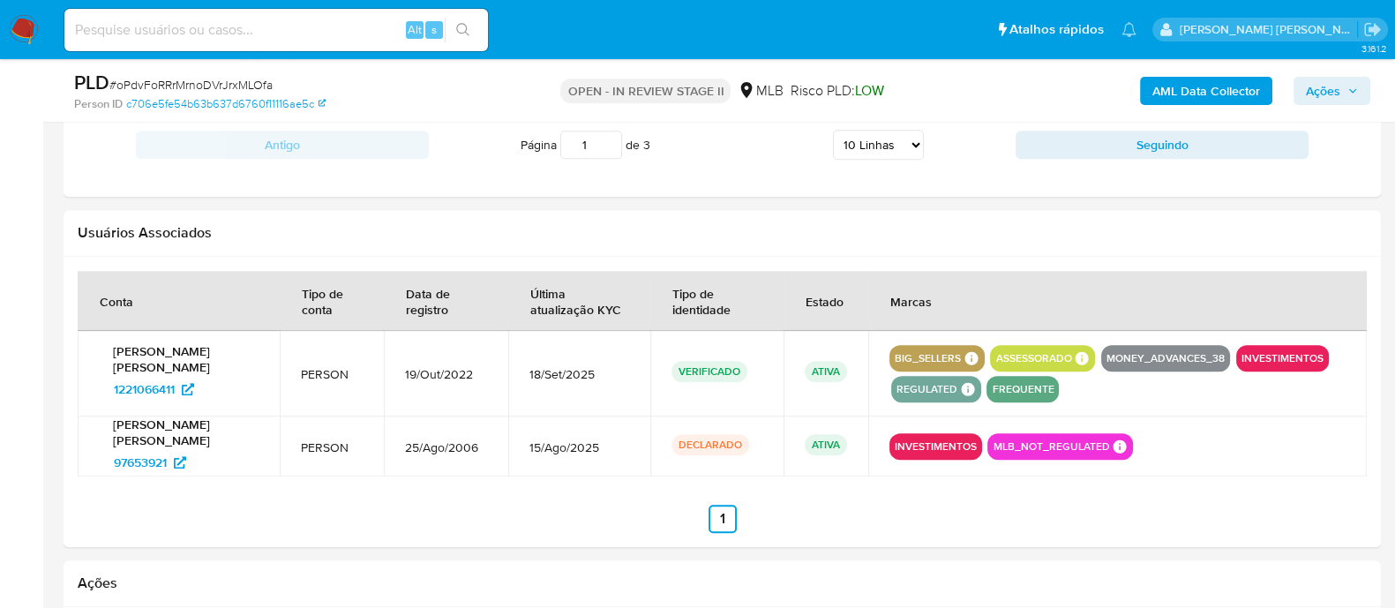
scroll to position [2095, 0]
click at [139, 470] on span "97653921" at bounding box center [140, 461] width 53 height 28
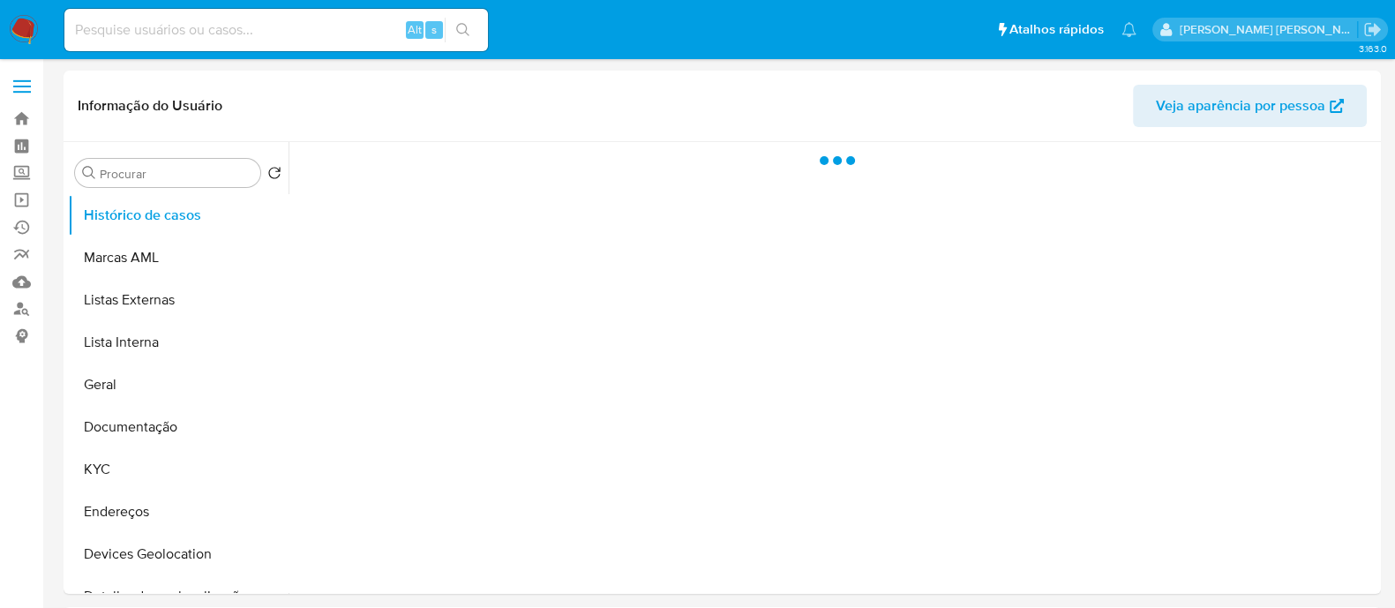
select select "10"
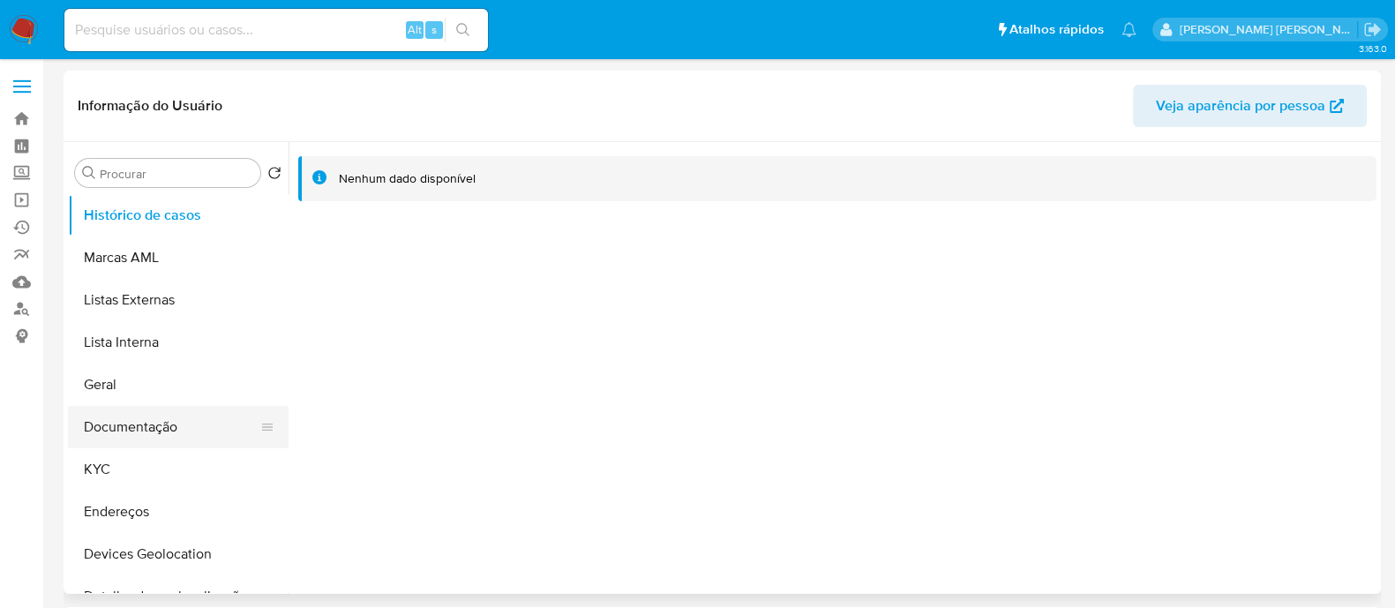
click at [163, 420] on button "Documentação" at bounding box center [171, 427] width 206 height 42
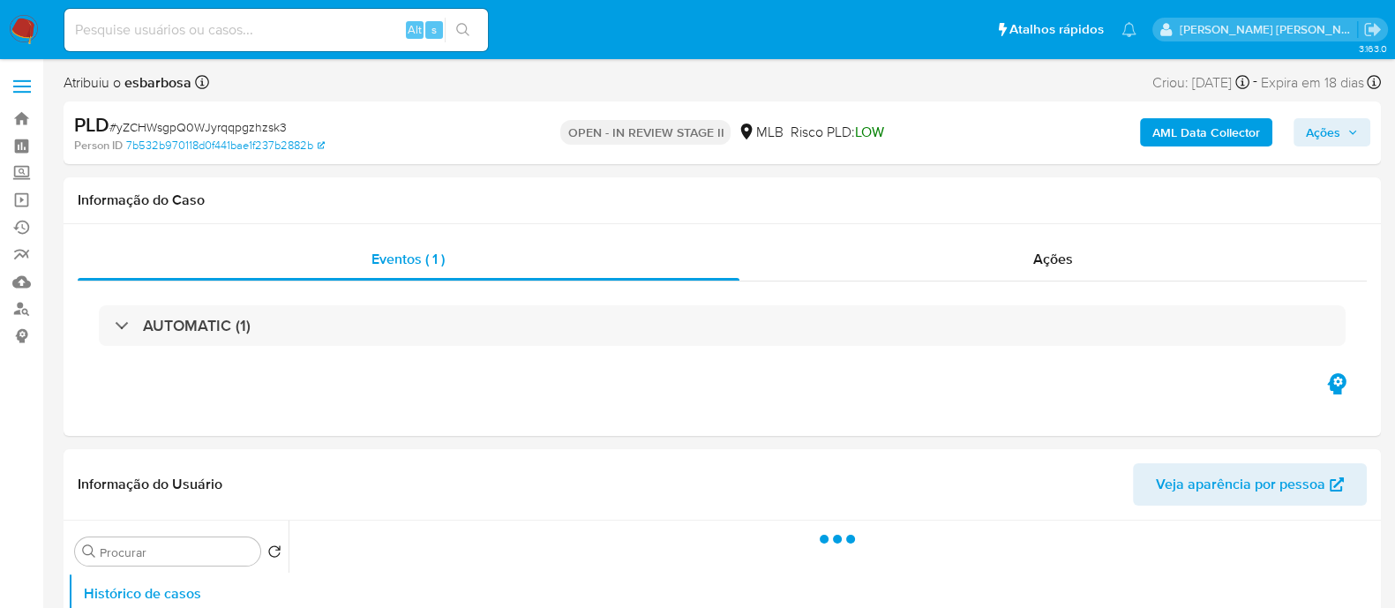
select select "10"
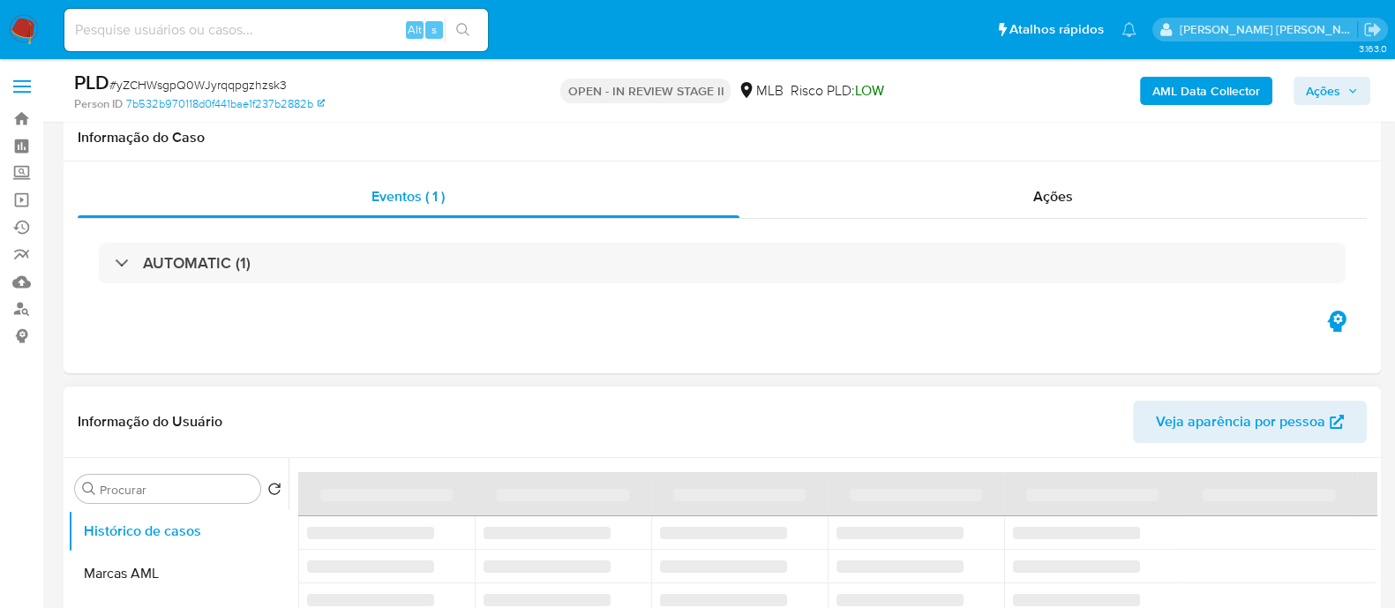
scroll to position [220, 0]
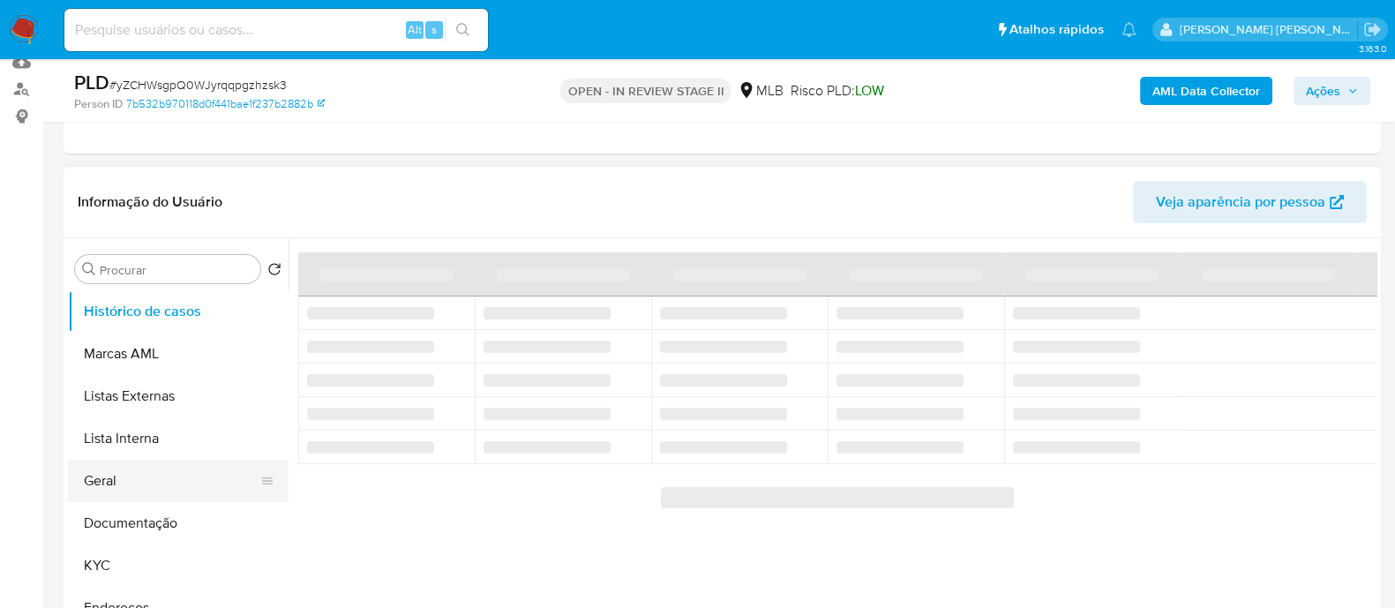
click at [142, 475] on button "Geral" at bounding box center [171, 481] width 206 height 42
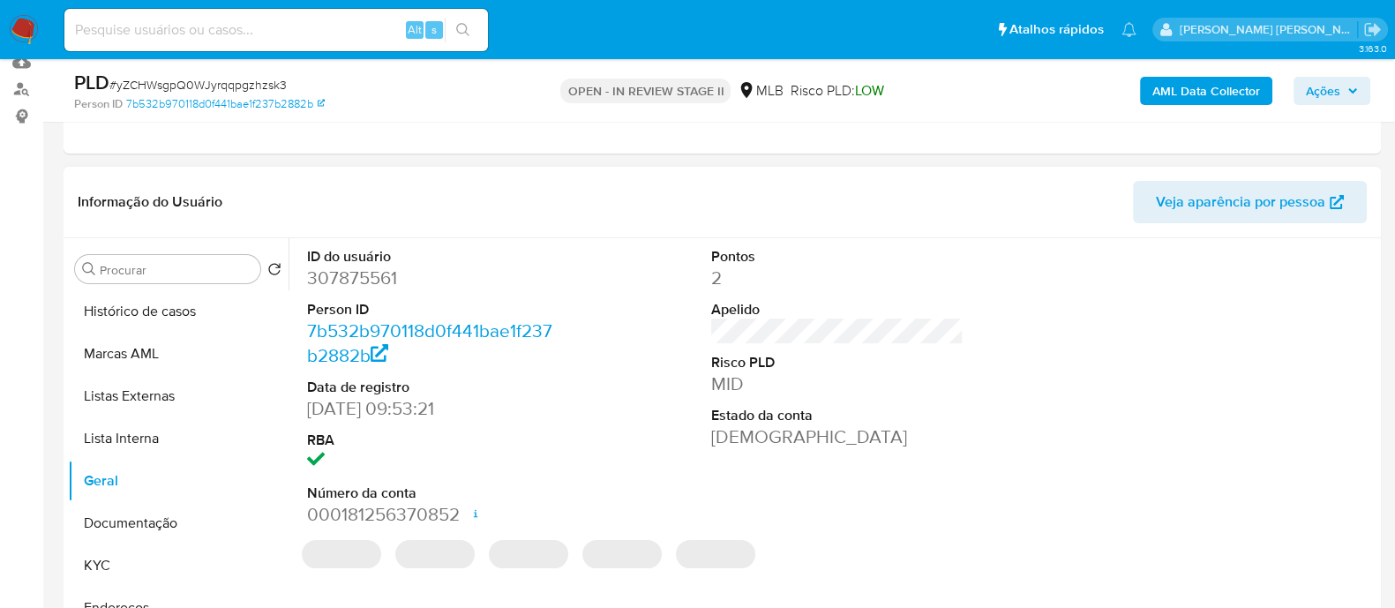
click at [381, 280] on dd "307875561" at bounding box center [433, 278] width 252 height 25
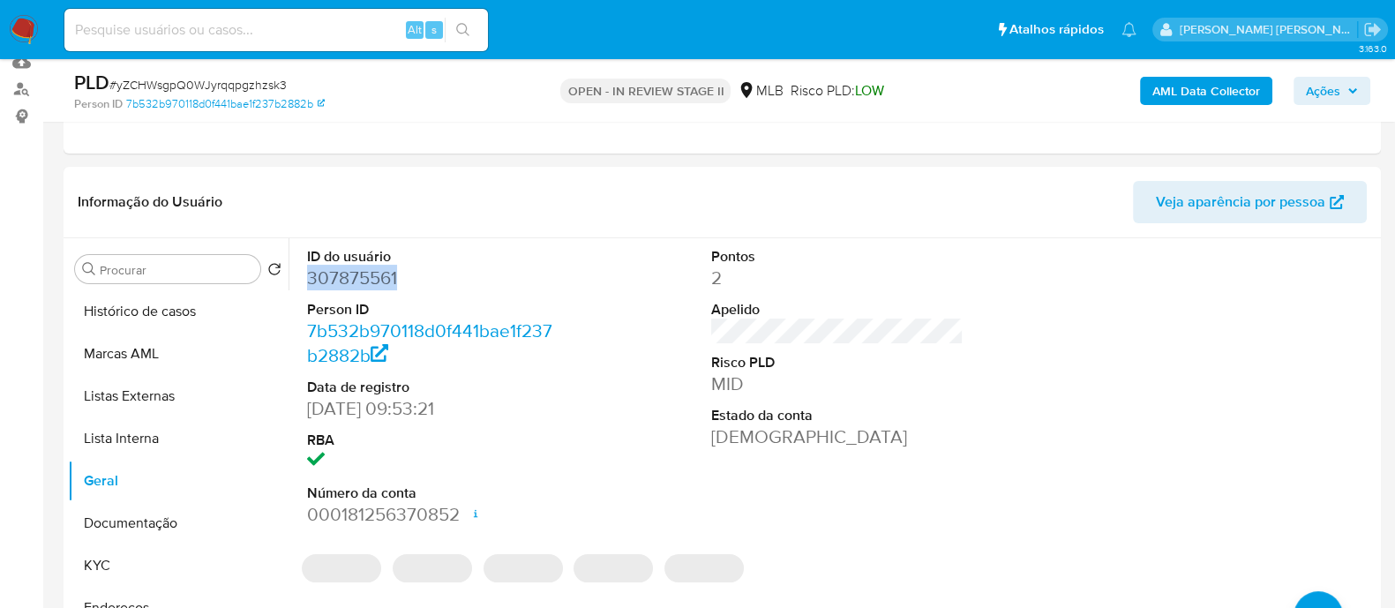
copy dd "307875561"
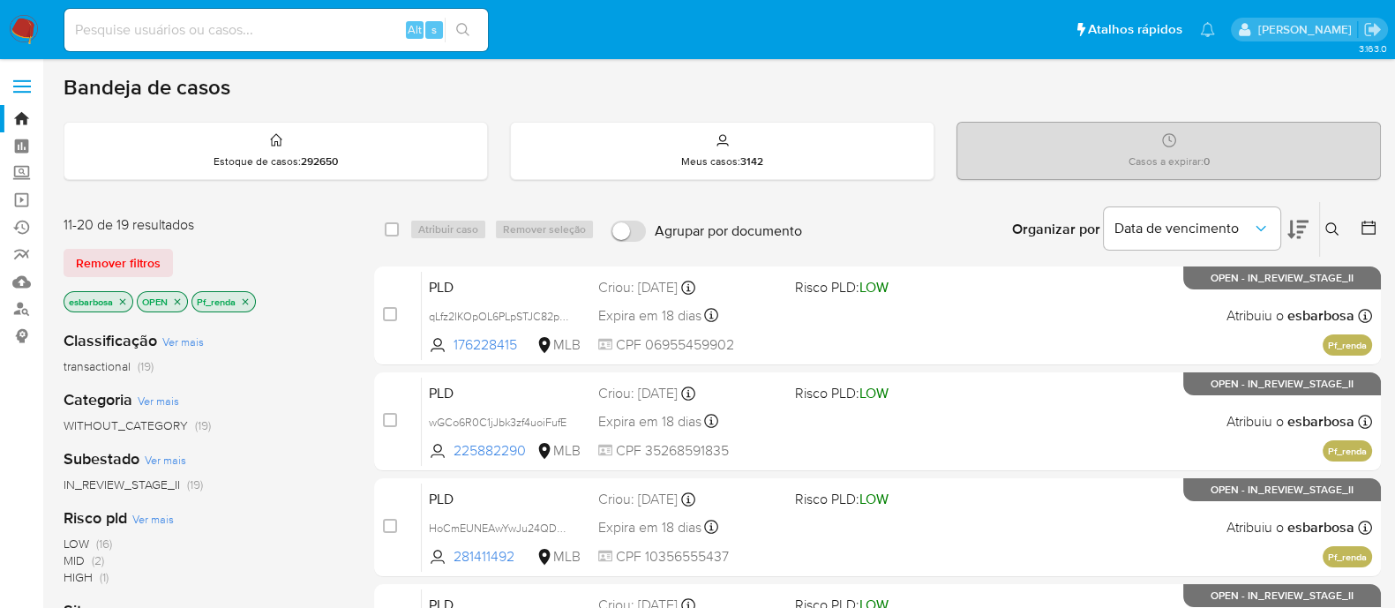
click at [26, 33] on img at bounding box center [24, 30] width 30 height 30
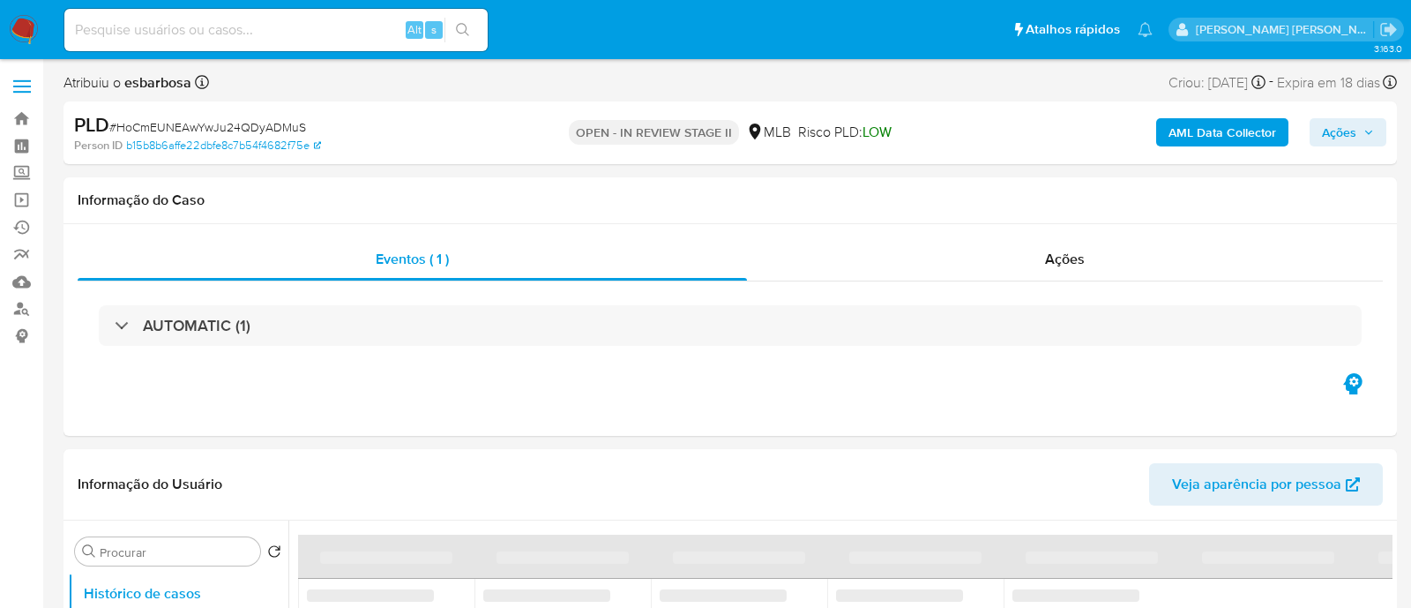
select select "10"
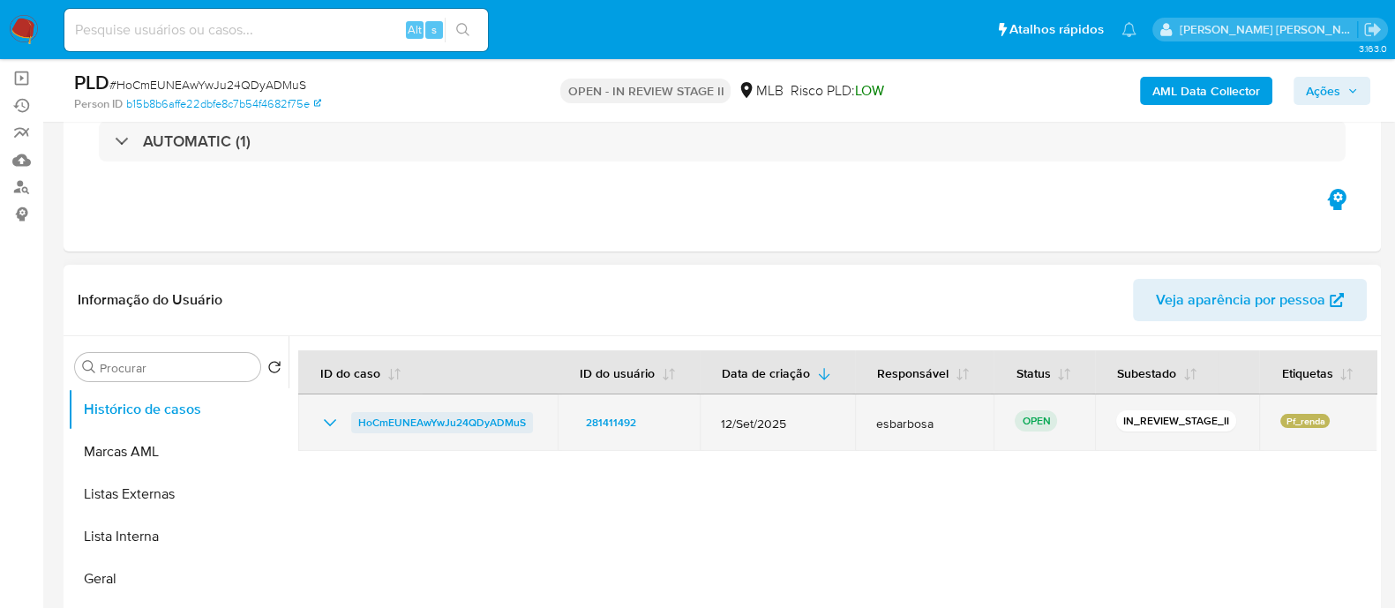
scroll to position [220, 0]
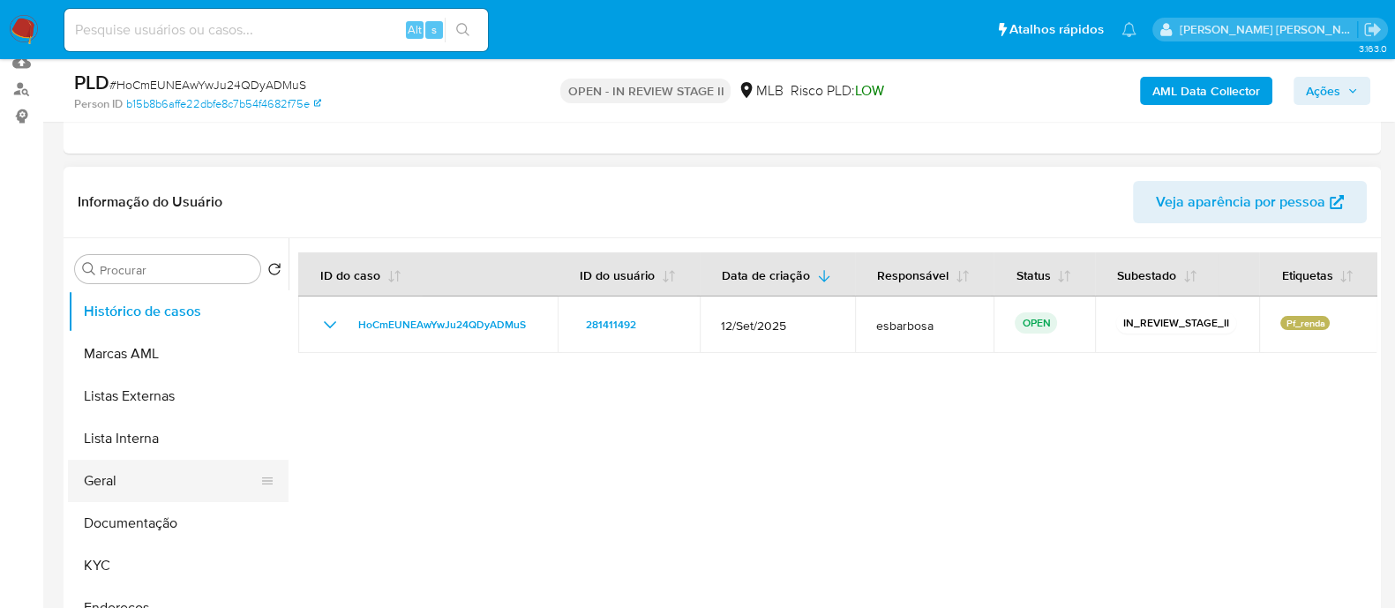
click at [109, 483] on button "Geral" at bounding box center [171, 481] width 206 height 42
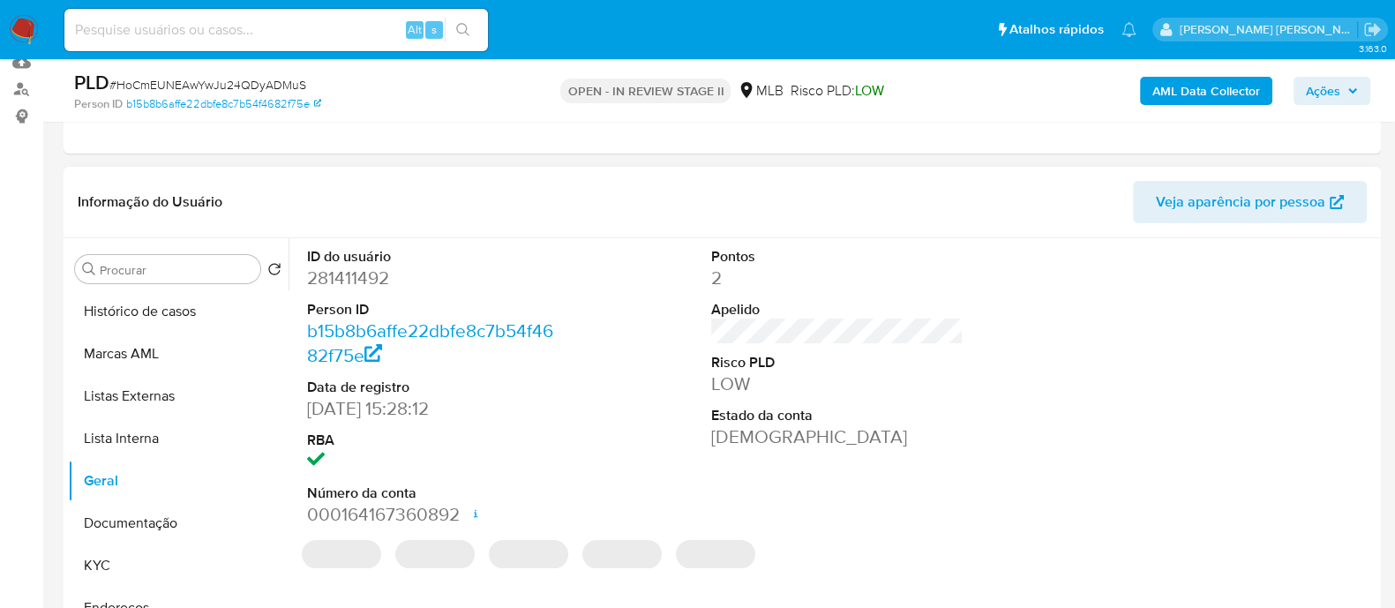
click at [369, 278] on dd "281411492" at bounding box center [433, 278] width 252 height 25
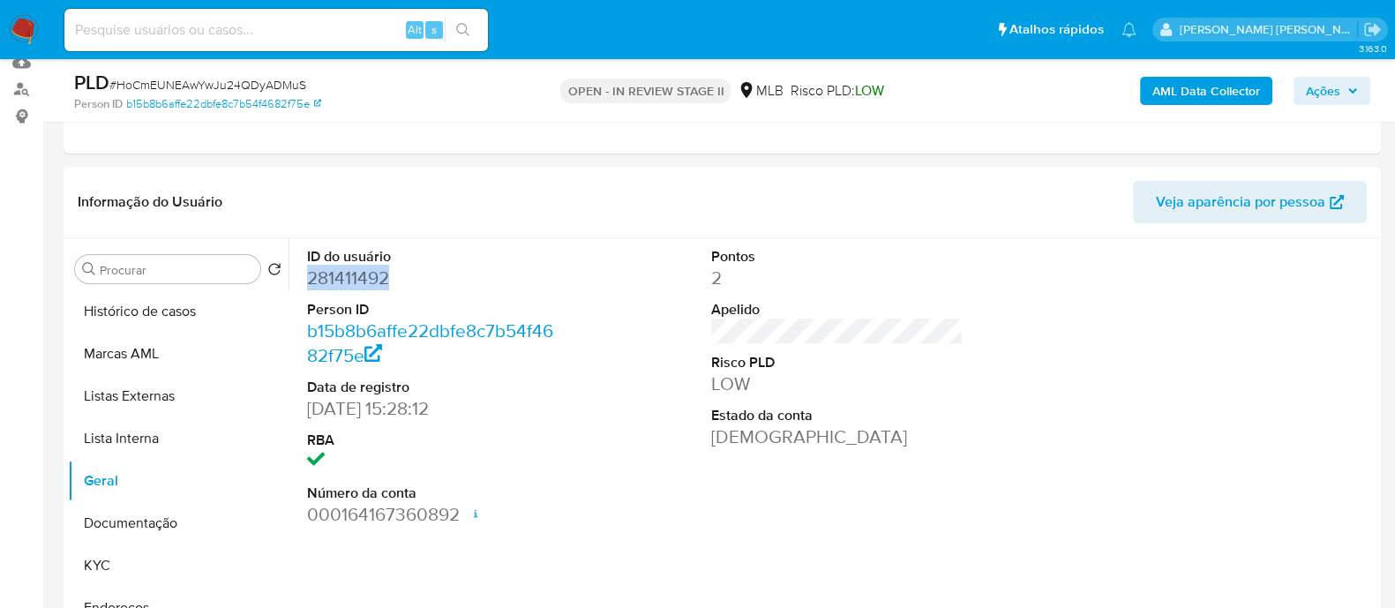
copy dd "281411492"
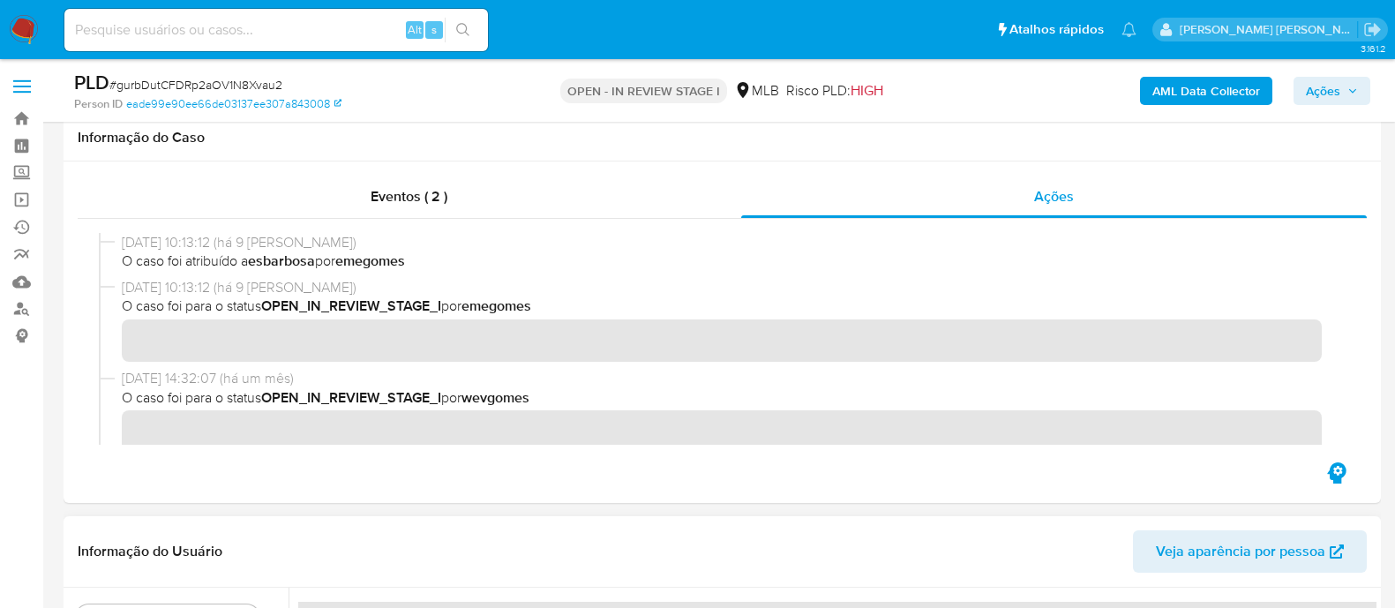
scroll to position [338, 0]
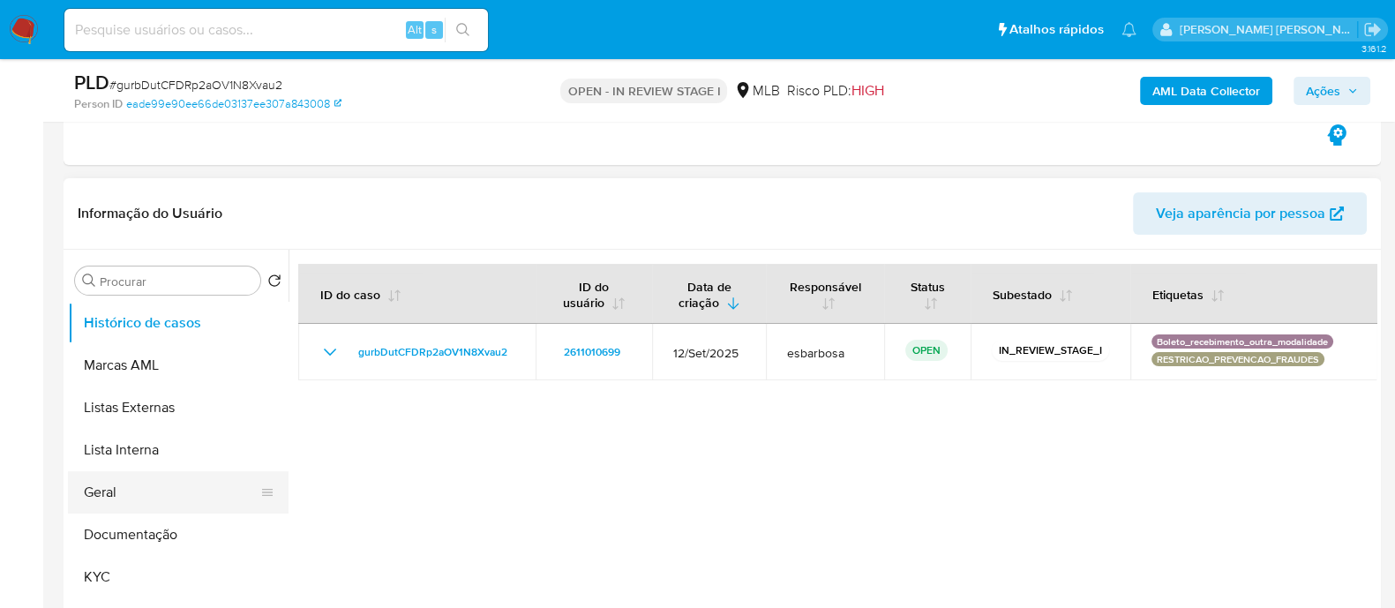
click at [123, 495] on button "Geral" at bounding box center [171, 492] width 206 height 42
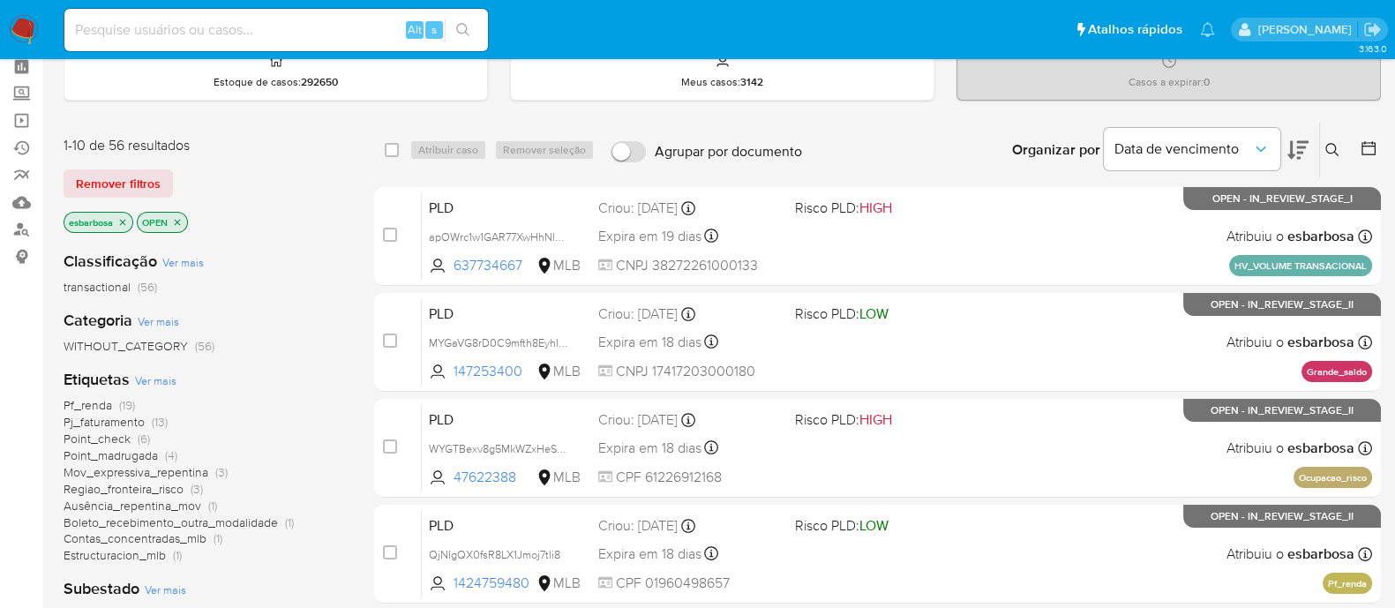
scroll to position [109, 0]
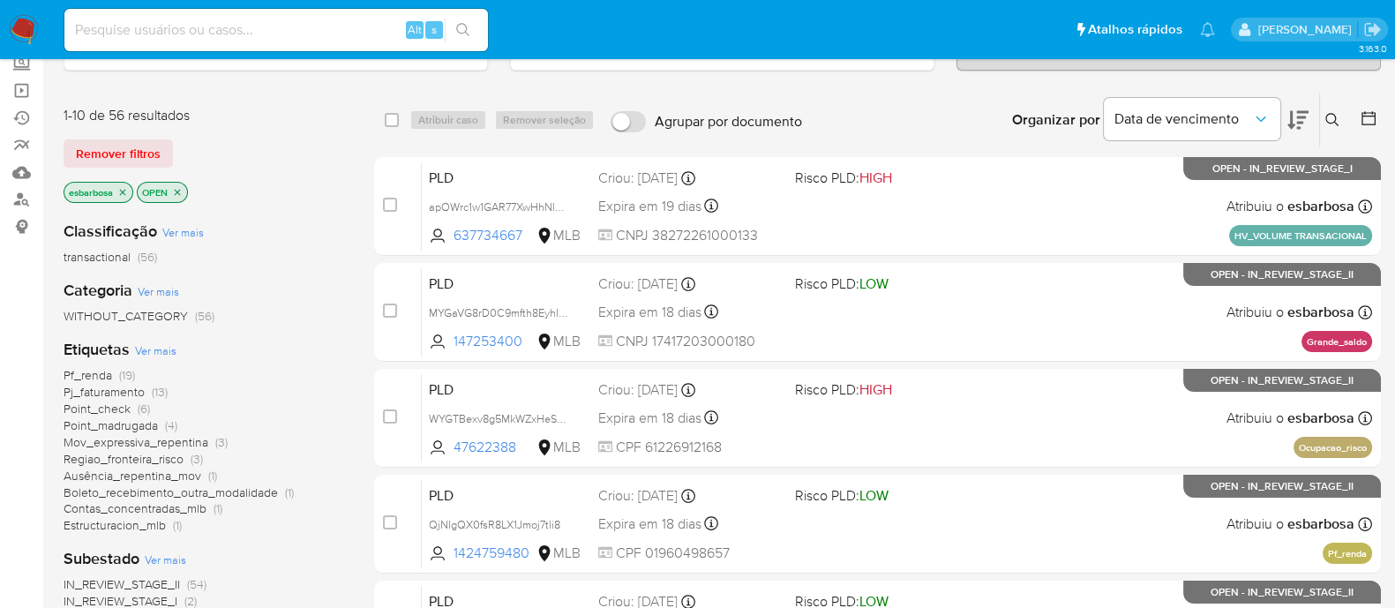
click at [135, 455] on span "Regiao_fronteira_risco" at bounding box center [124, 459] width 120 height 18
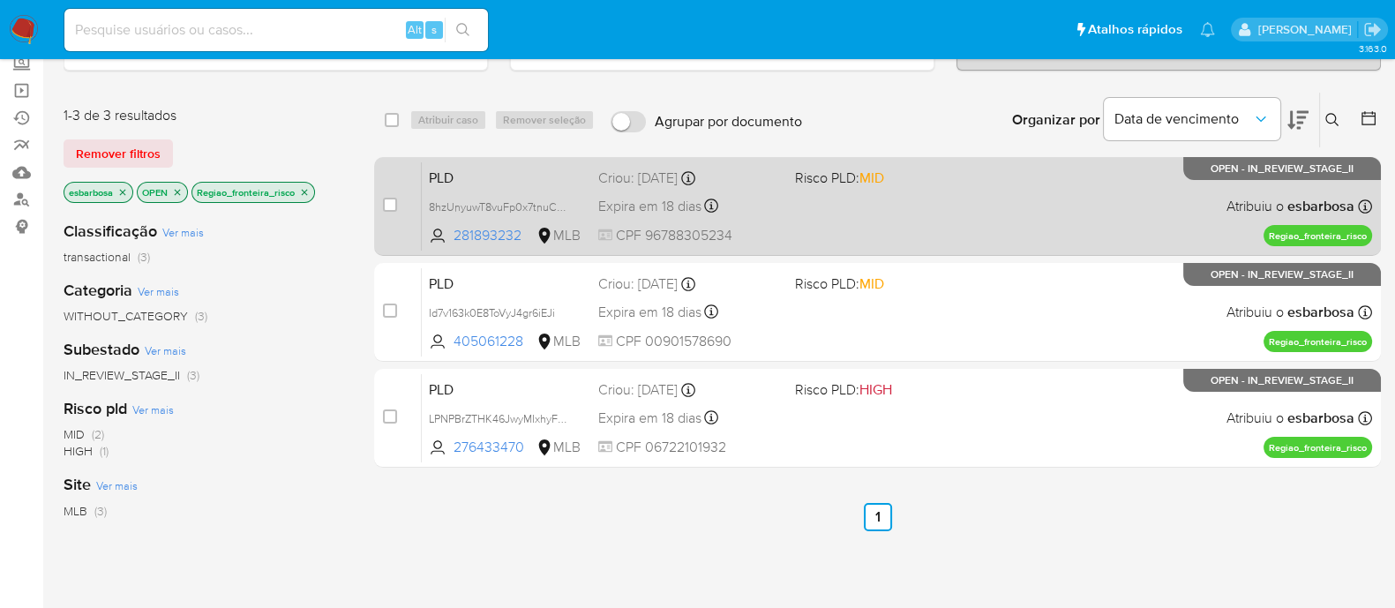
click at [1014, 227] on div "PLD 8hzUnyuwT8vuFp0x7tnuCRQp 281893232 MLB Risco PLD: MID Criou: [DATE] Criou: …" at bounding box center [897, 205] width 950 height 89
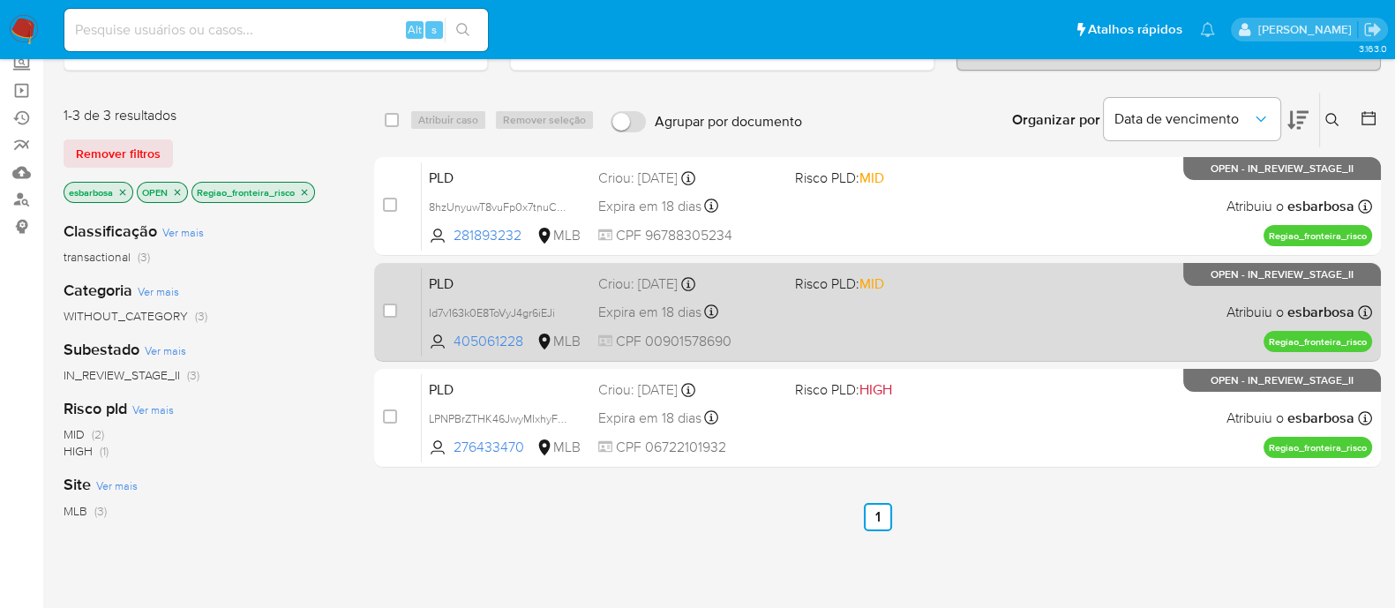
click at [988, 302] on div "PLD Id7v163k0E8ToVyJ4gr6iEJi 405061228 MLB Risco PLD: MID Criou: [DATE] Criou: …" at bounding box center [897, 311] width 950 height 89
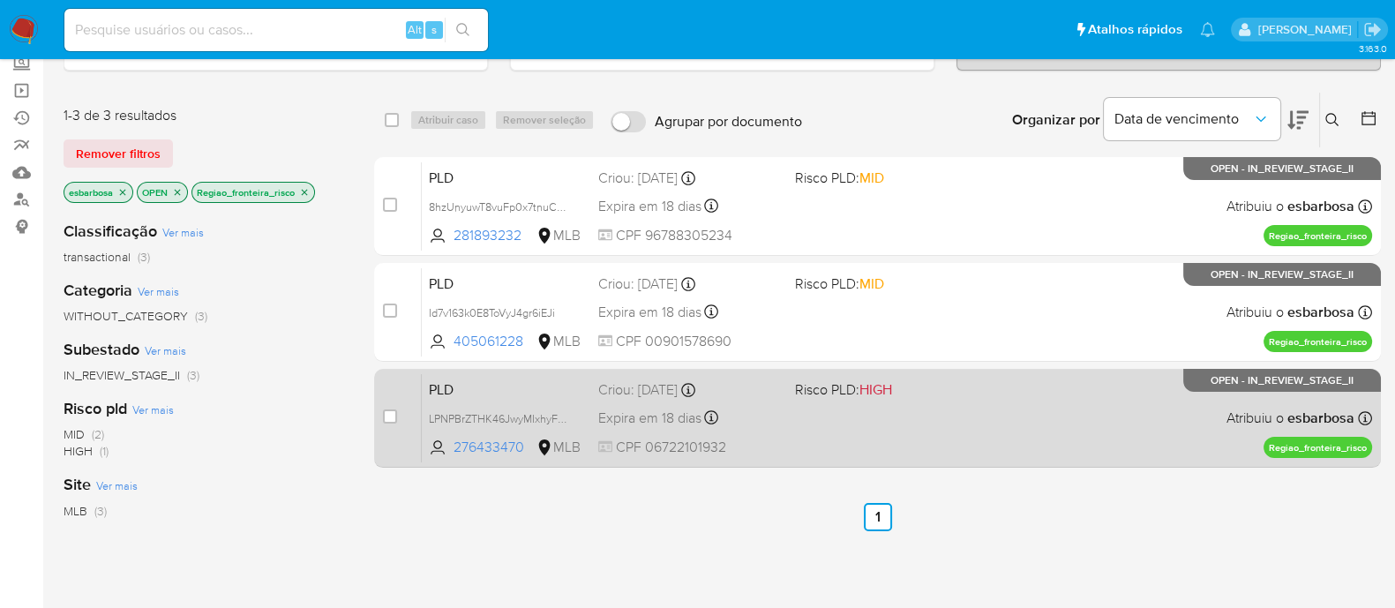
click at [973, 423] on div "PLD LPNPBrZTHK46JwyMIxhyF0Bp 276433470 MLB Risco PLD: HIGH Criou: [DATE] Criou:…" at bounding box center [897, 417] width 950 height 89
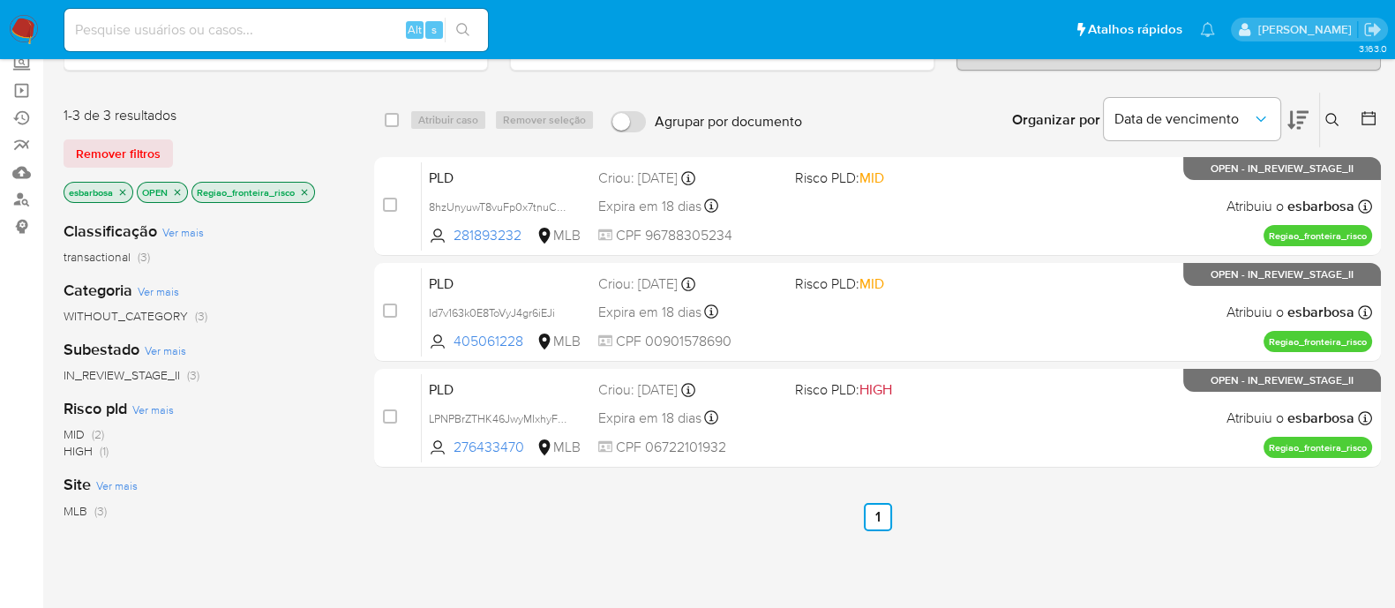
click at [303, 188] on icon "close-filter" at bounding box center [304, 192] width 11 height 11
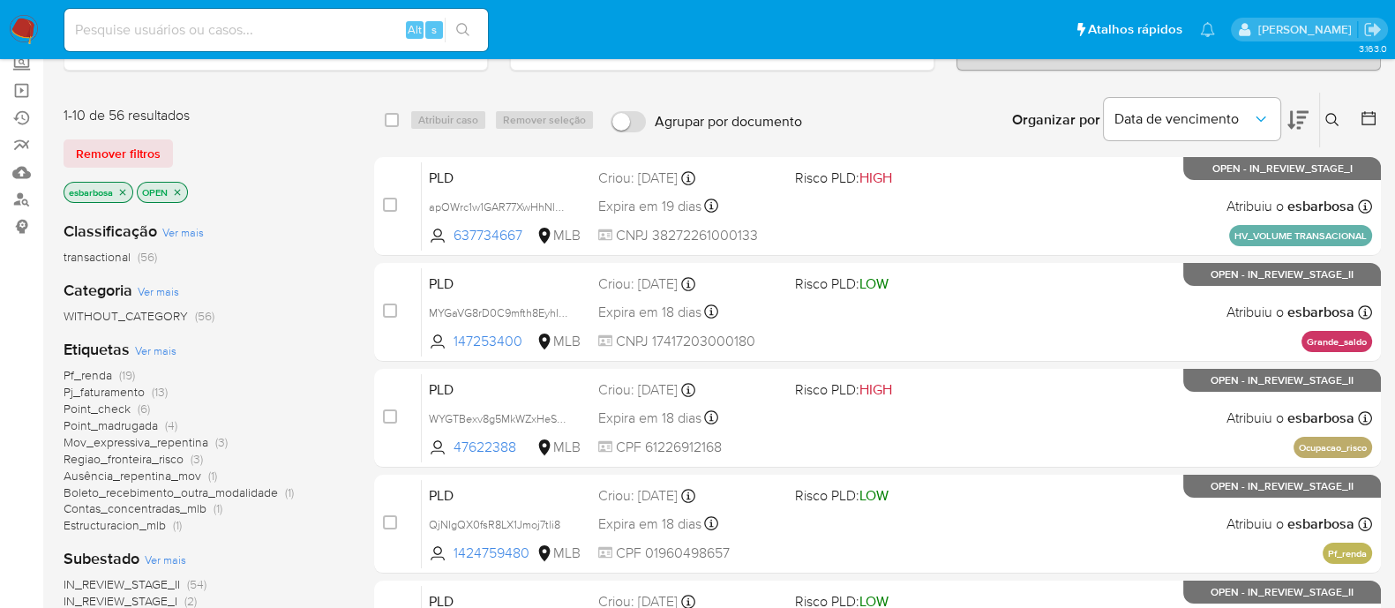
click at [132, 420] on span "Point_madrugada" at bounding box center [111, 425] width 94 height 18
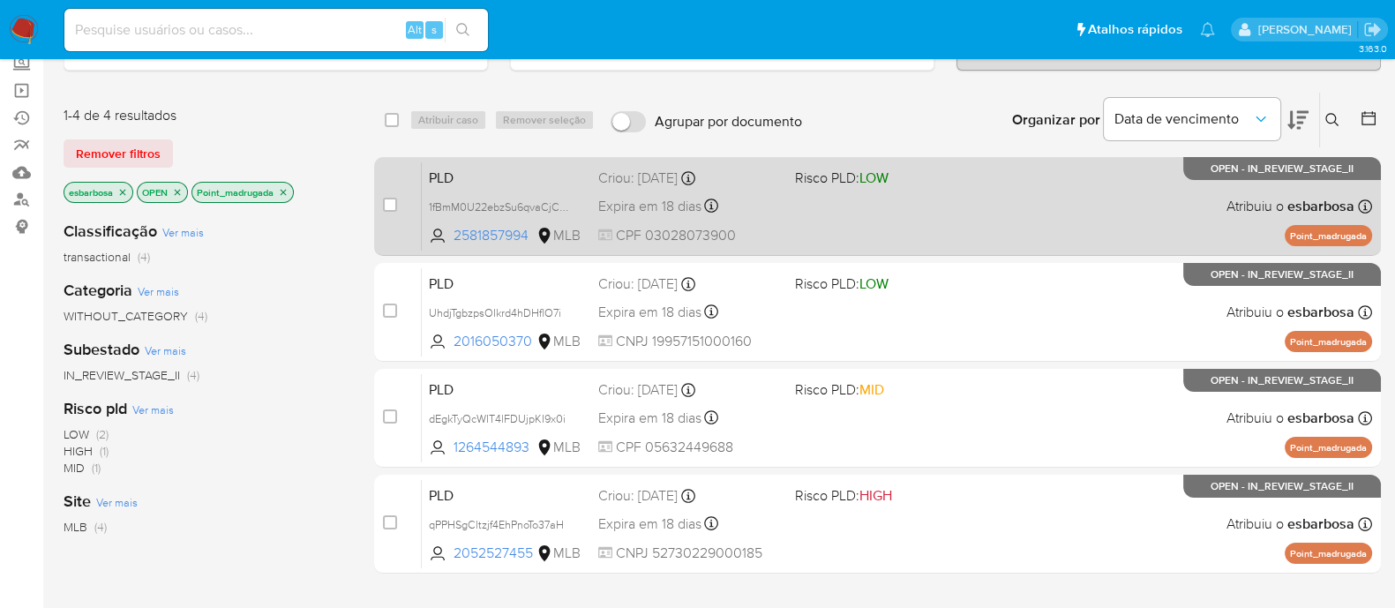
click at [983, 198] on div "PLD 1fBmM0U22ebzSu6qvaCjCONn 2581857994 MLB Risco PLD: LOW Criou: [DATE] Criou:…" at bounding box center [897, 205] width 950 height 89
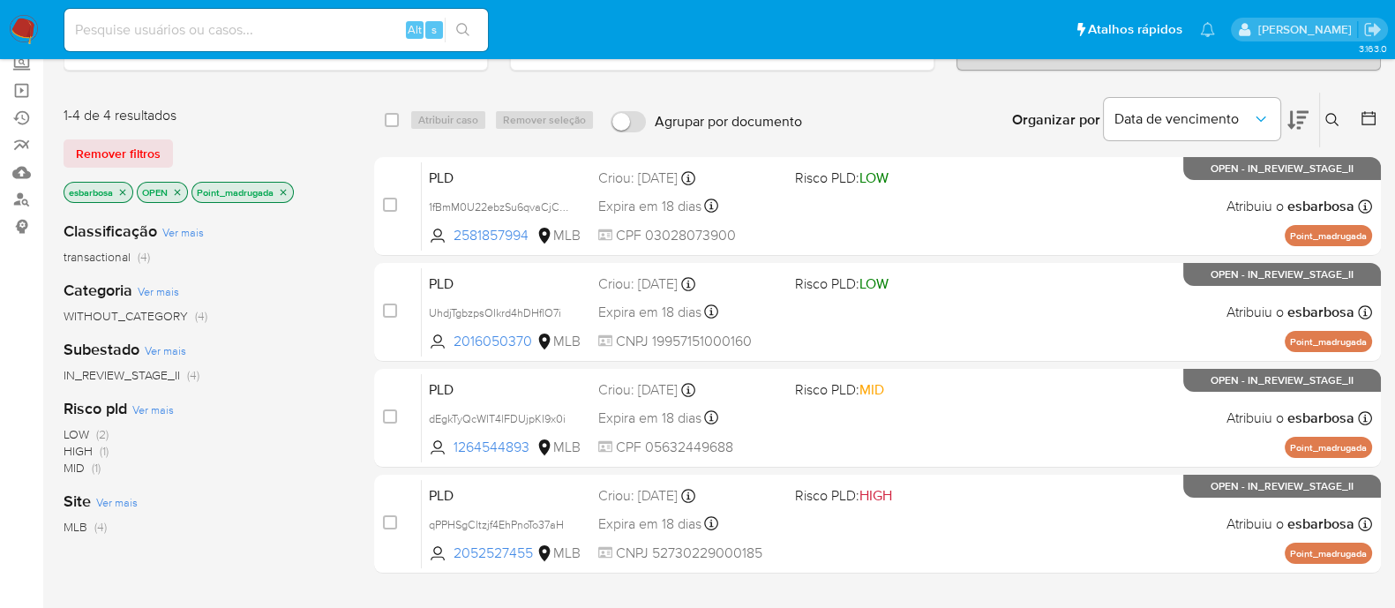
click at [287, 188] on icon "close-filter" at bounding box center [283, 192] width 11 height 11
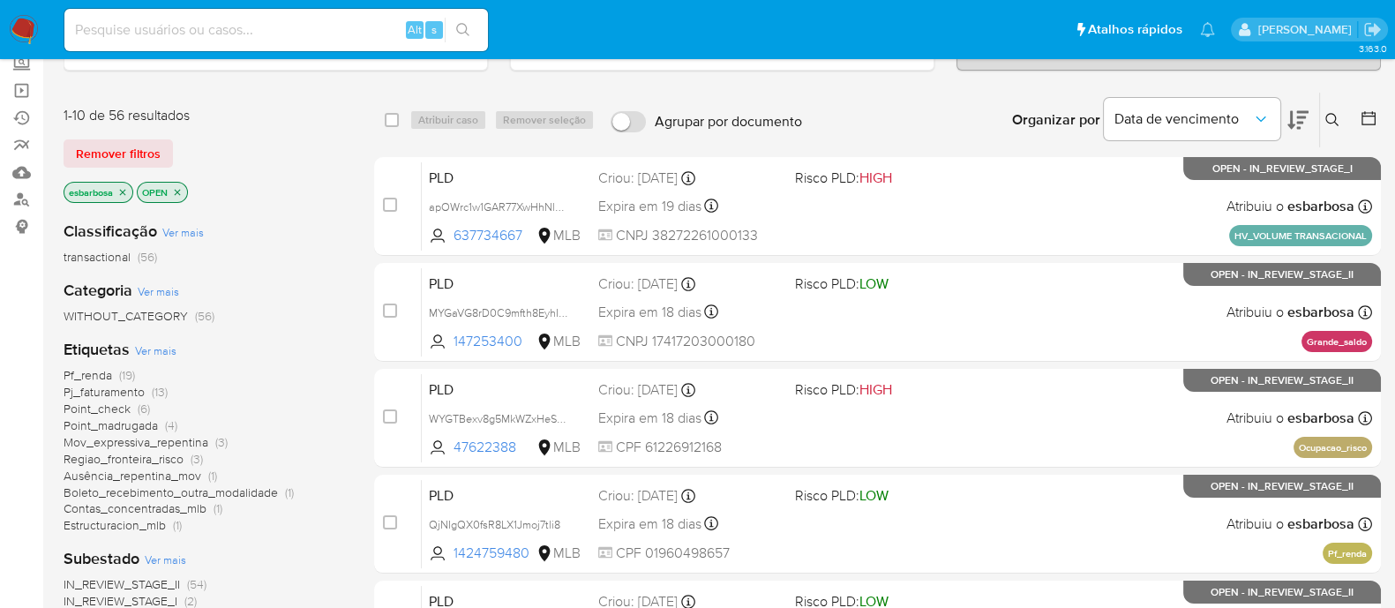
click at [107, 389] on span "Pj_faturamento" at bounding box center [104, 392] width 81 height 18
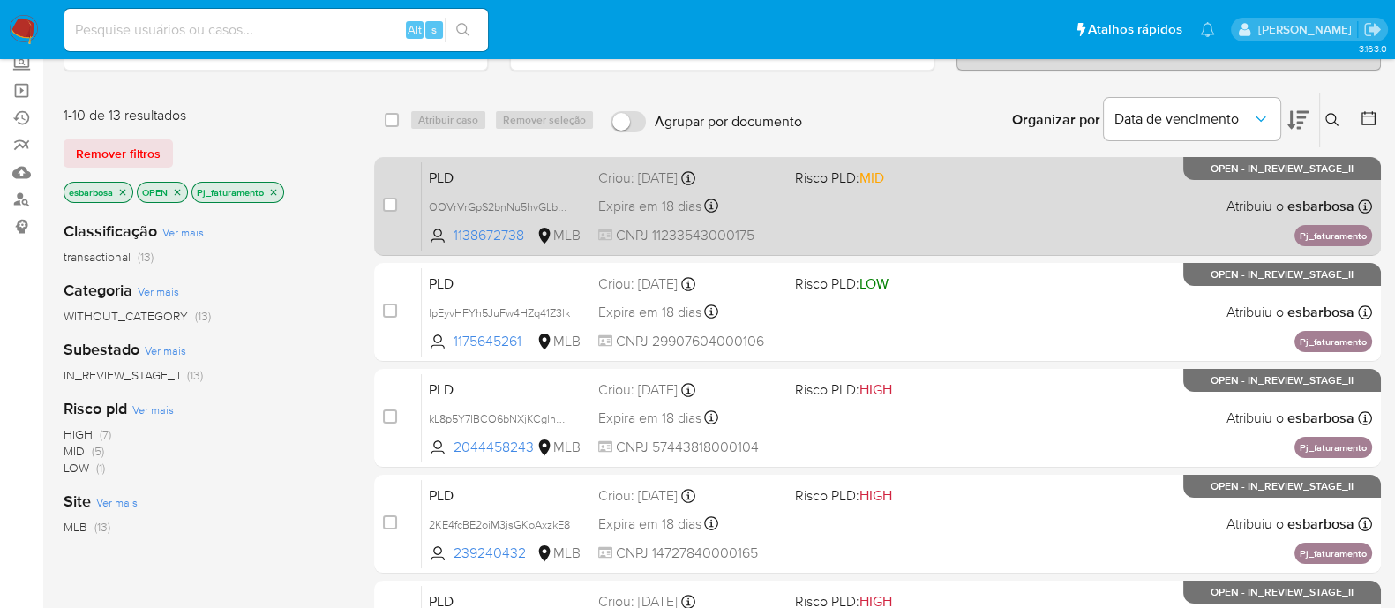
click at [1006, 217] on div "PLD OOVrVrGpS2bnNu5hvGLbhGcI 1138672738 MLB Risco PLD: MID Criou: 12/09/2025 Cr…" at bounding box center [897, 205] width 950 height 89
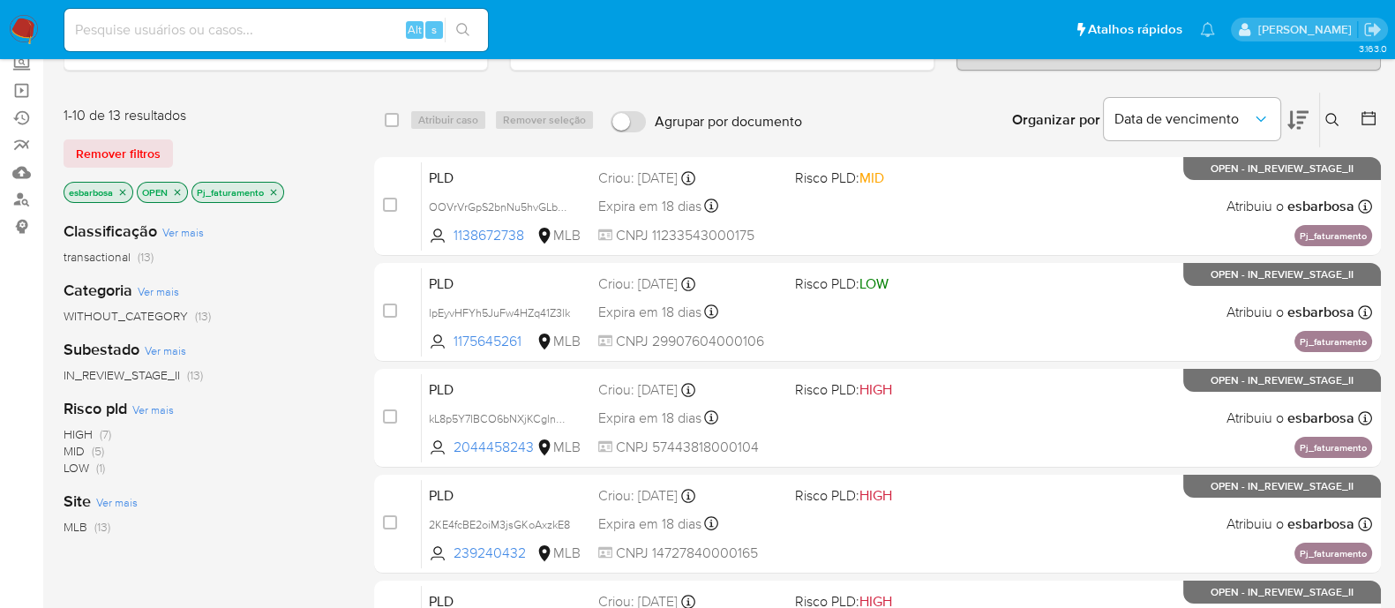
click at [273, 191] on icon "close-filter" at bounding box center [273, 192] width 11 height 11
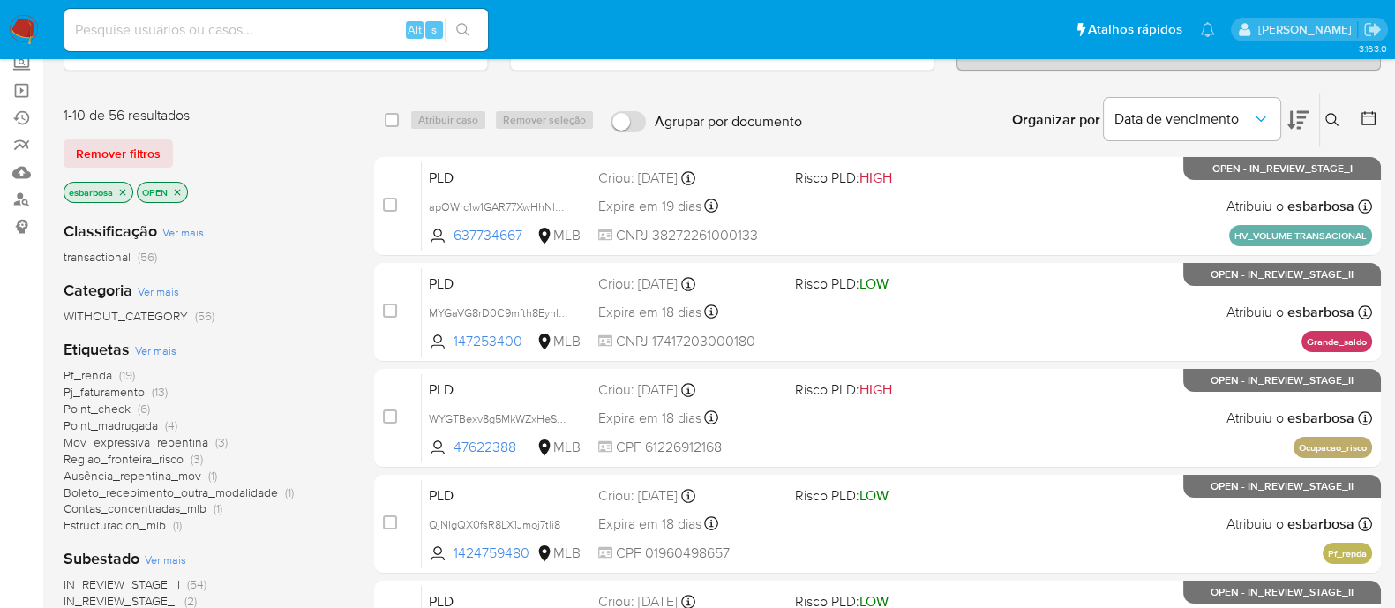
click at [99, 371] on span "Pf_renda" at bounding box center [88, 375] width 49 height 18
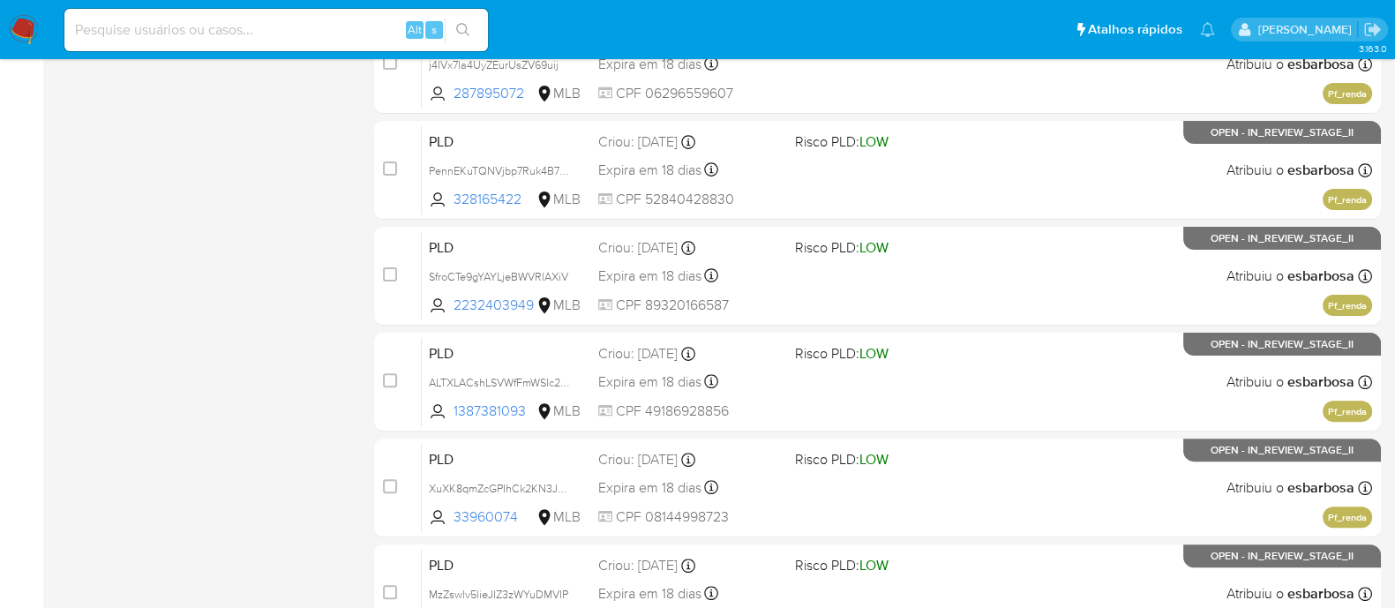
scroll to position [846, 0]
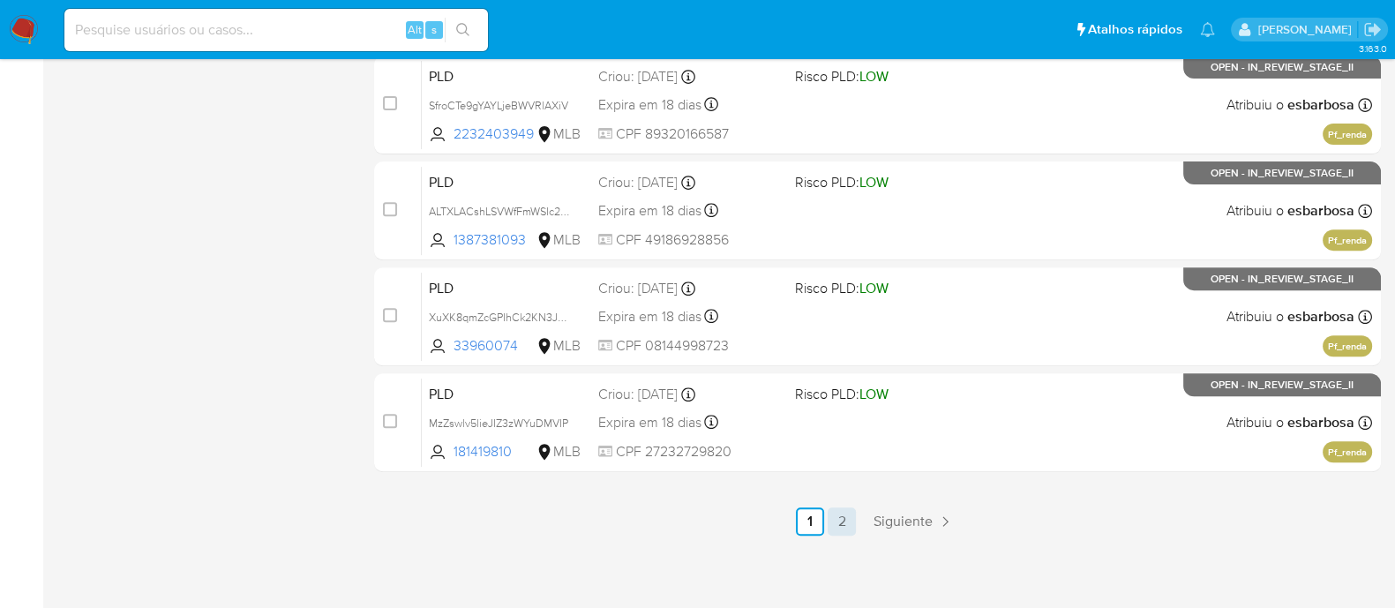
click at [843, 516] on link "2" at bounding box center [841, 521] width 28 height 28
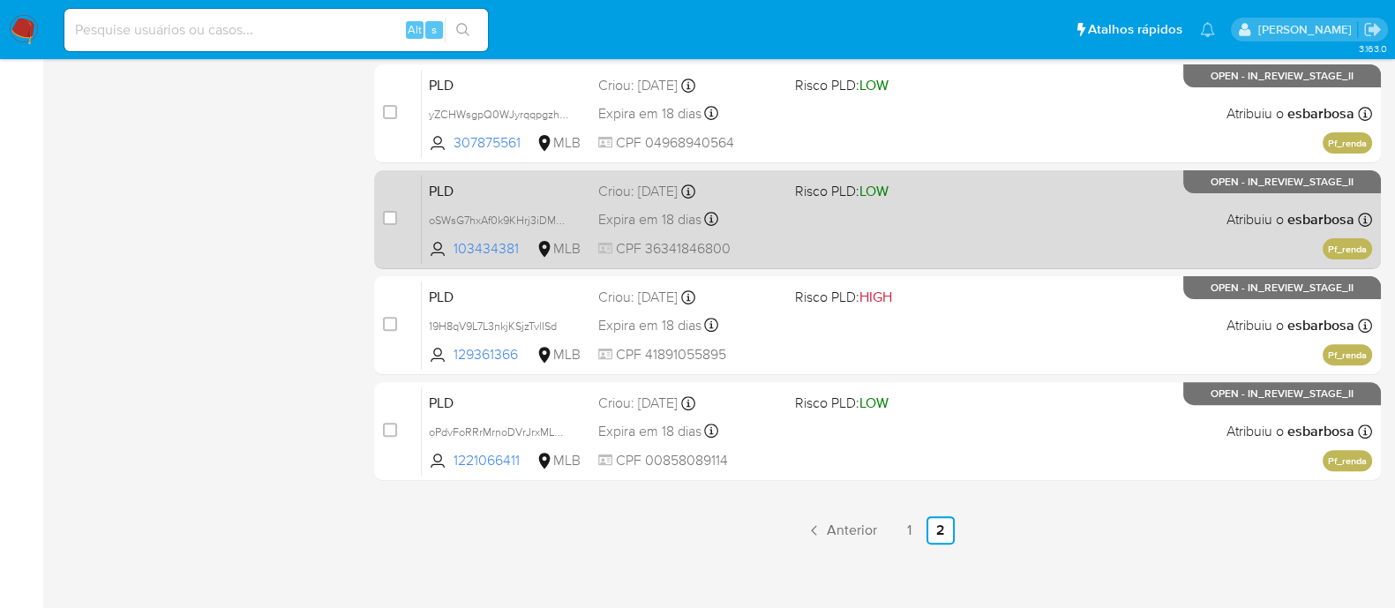
scroll to position [740, 0]
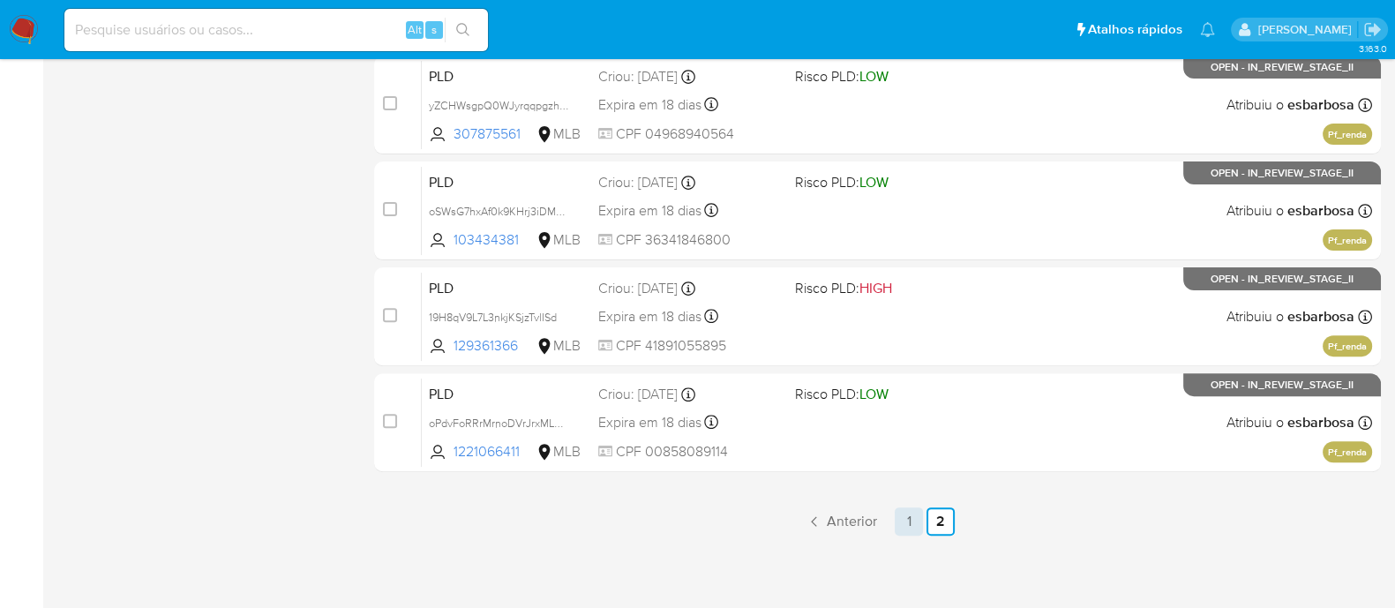
click at [901, 515] on link "1" at bounding box center [909, 521] width 28 height 28
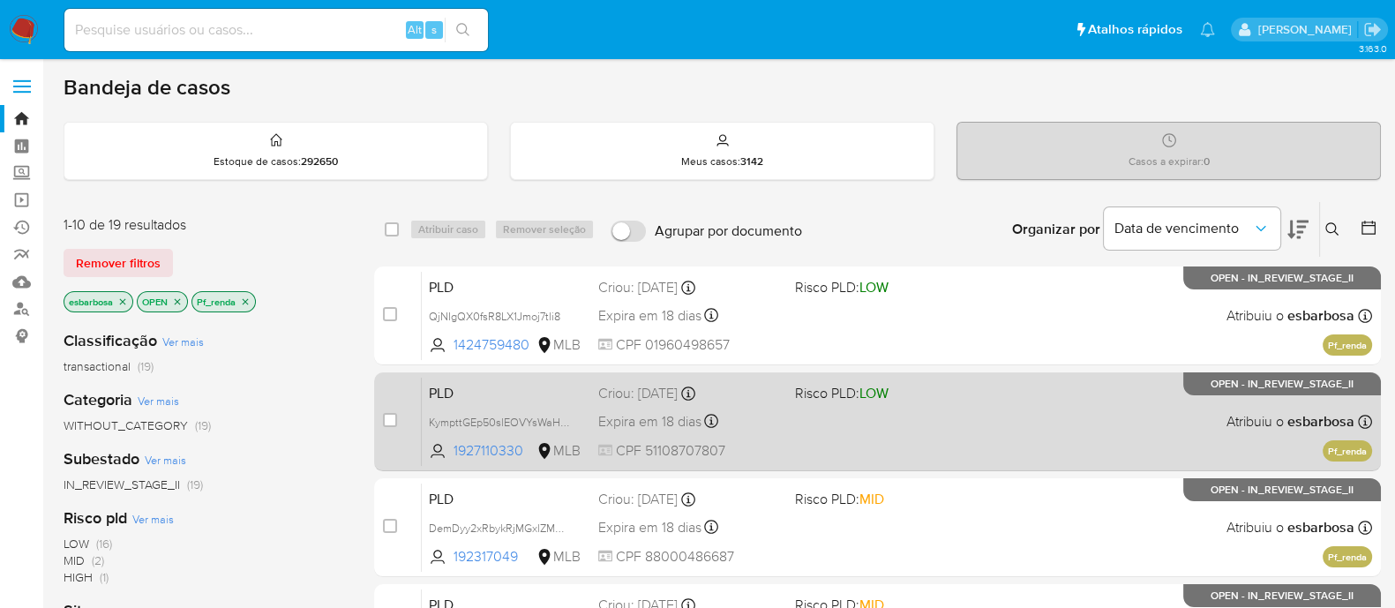
click at [973, 408] on div "PLD KympttGEp50slEOVYsWaHL9y 1927110330 MLB Risco PLD: LOW Criou: 12/09/2025 Cr…" at bounding box center [897, 421] width 950 height 89
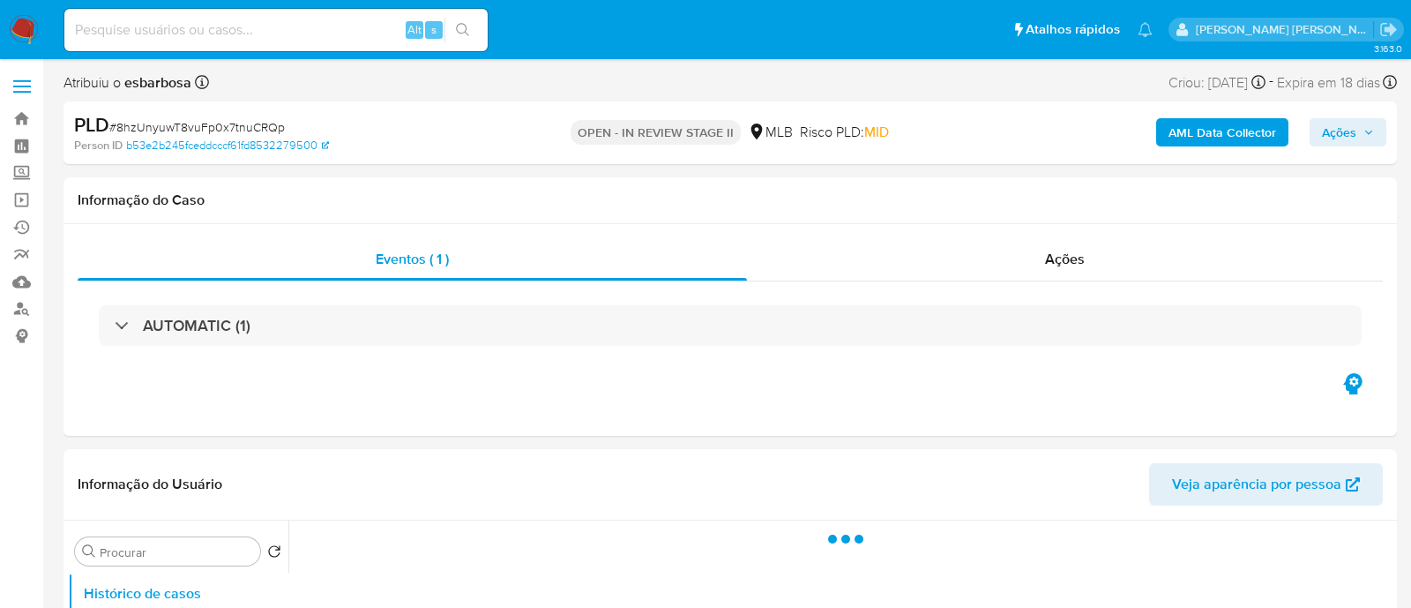
select select "10"
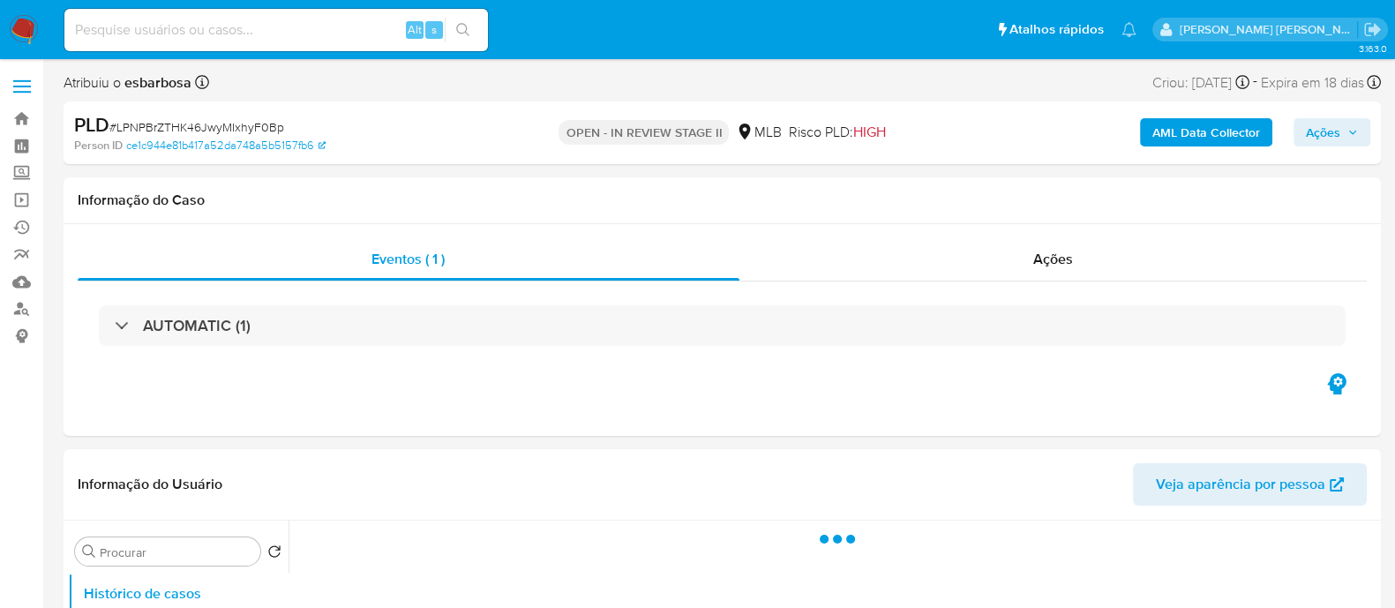
select select "10"
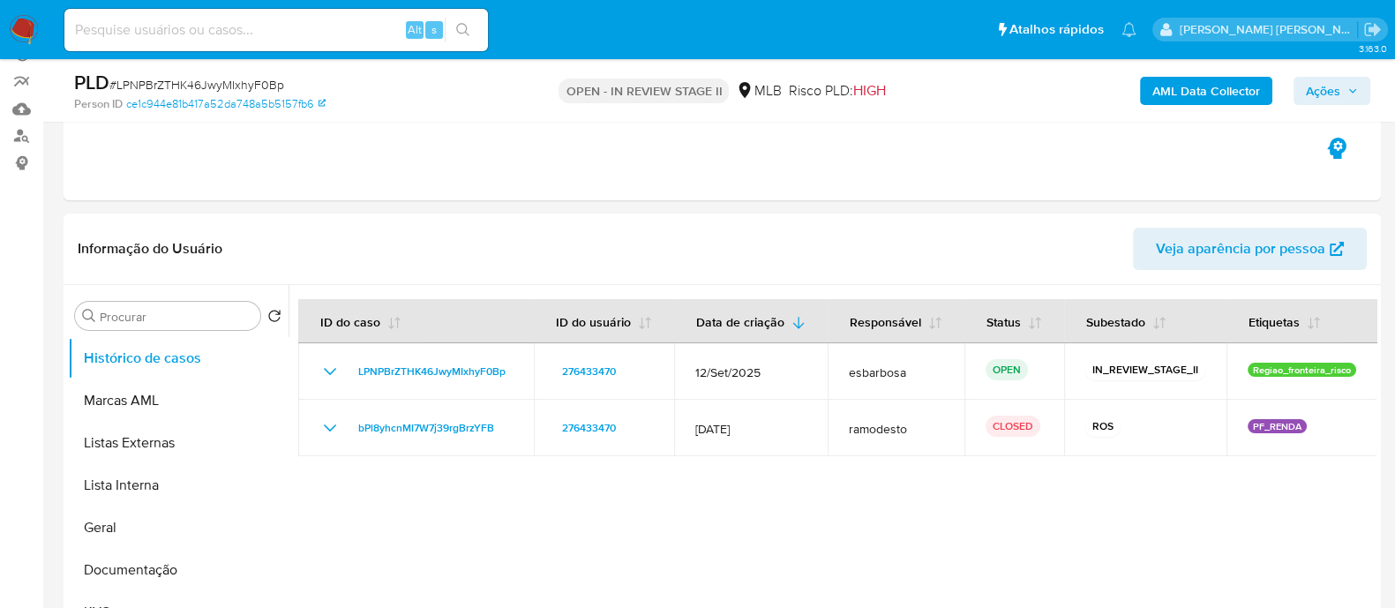
scroll to position [220, 0]
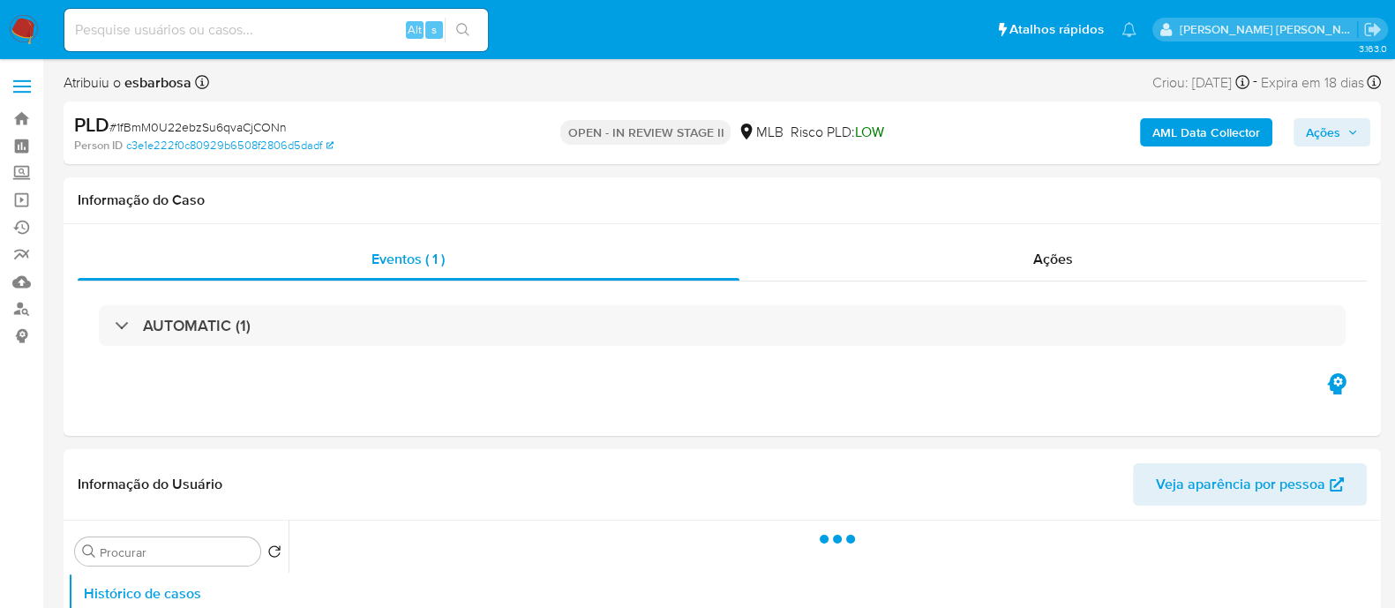
select select "10"
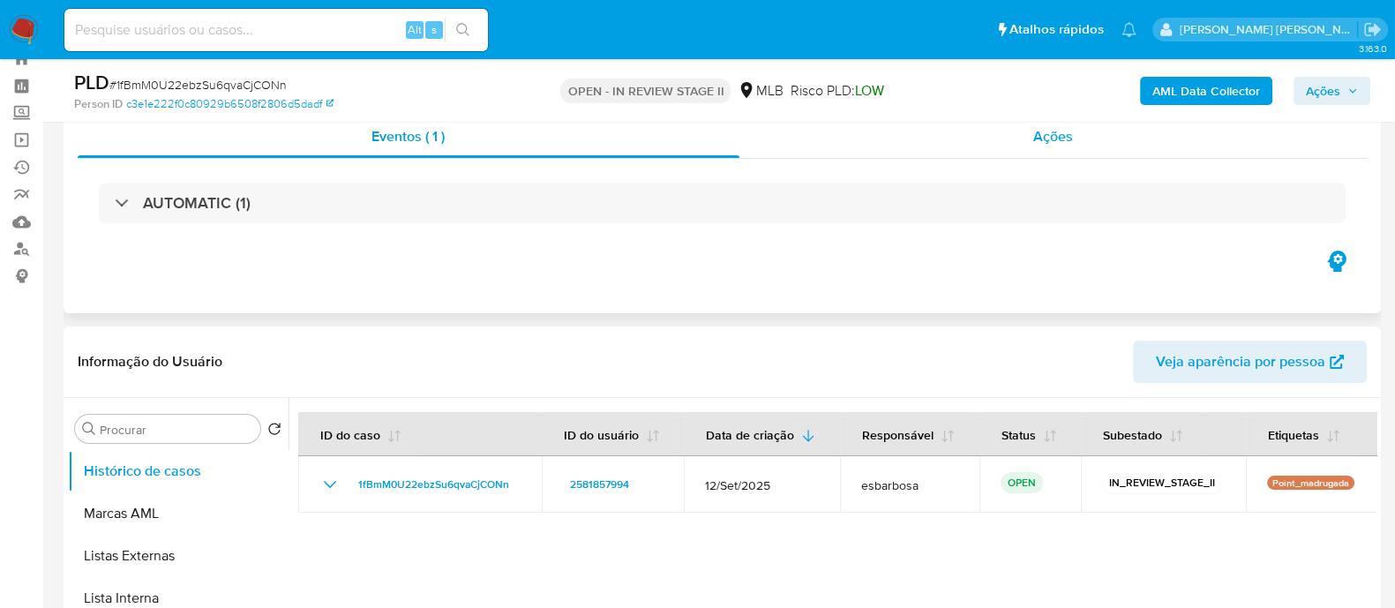
scroll to position [109, 0]
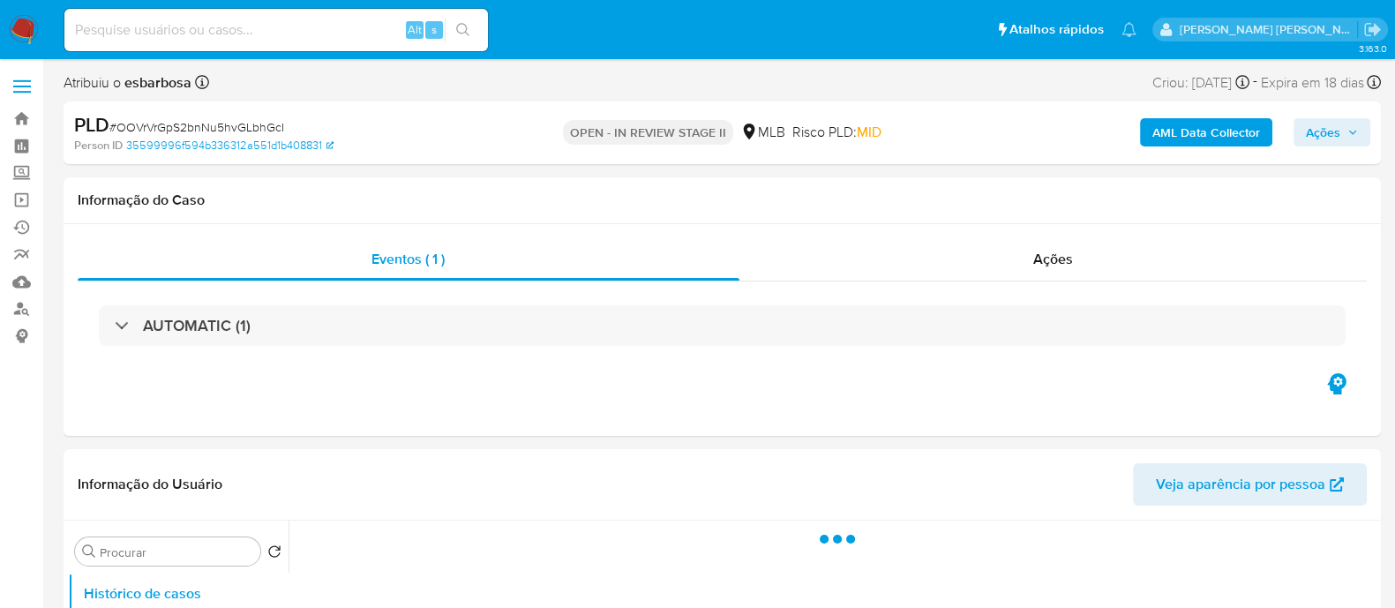
select select "10"
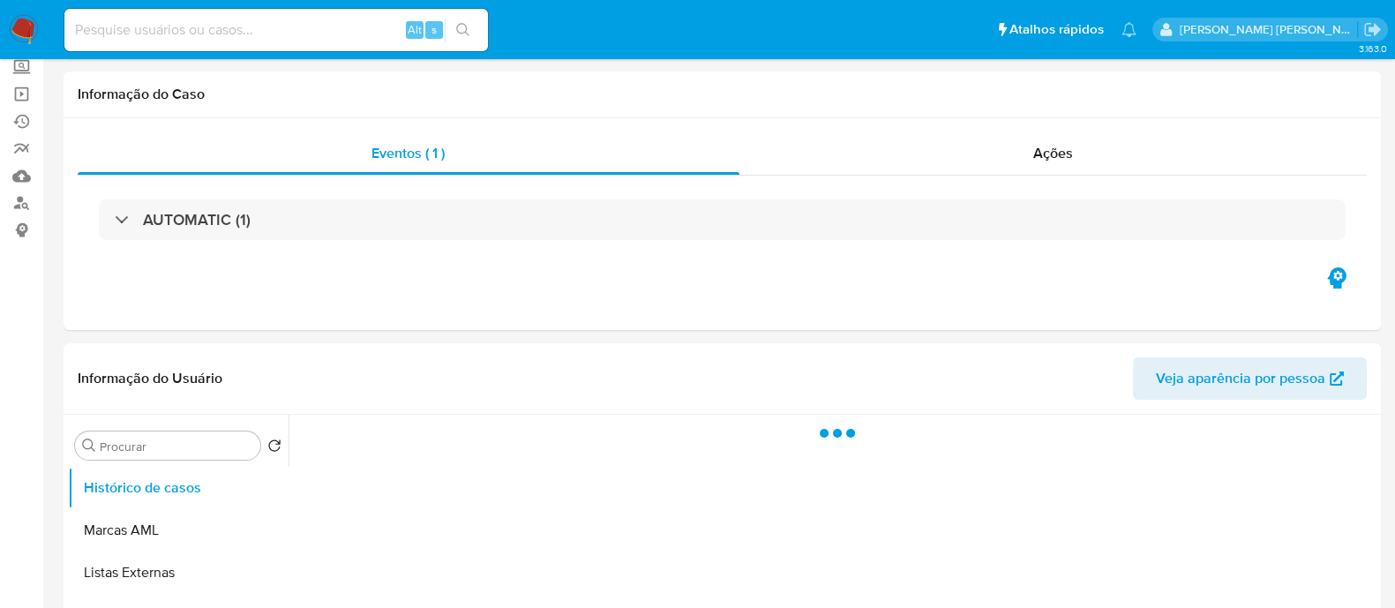
scroll to position [109, 0]
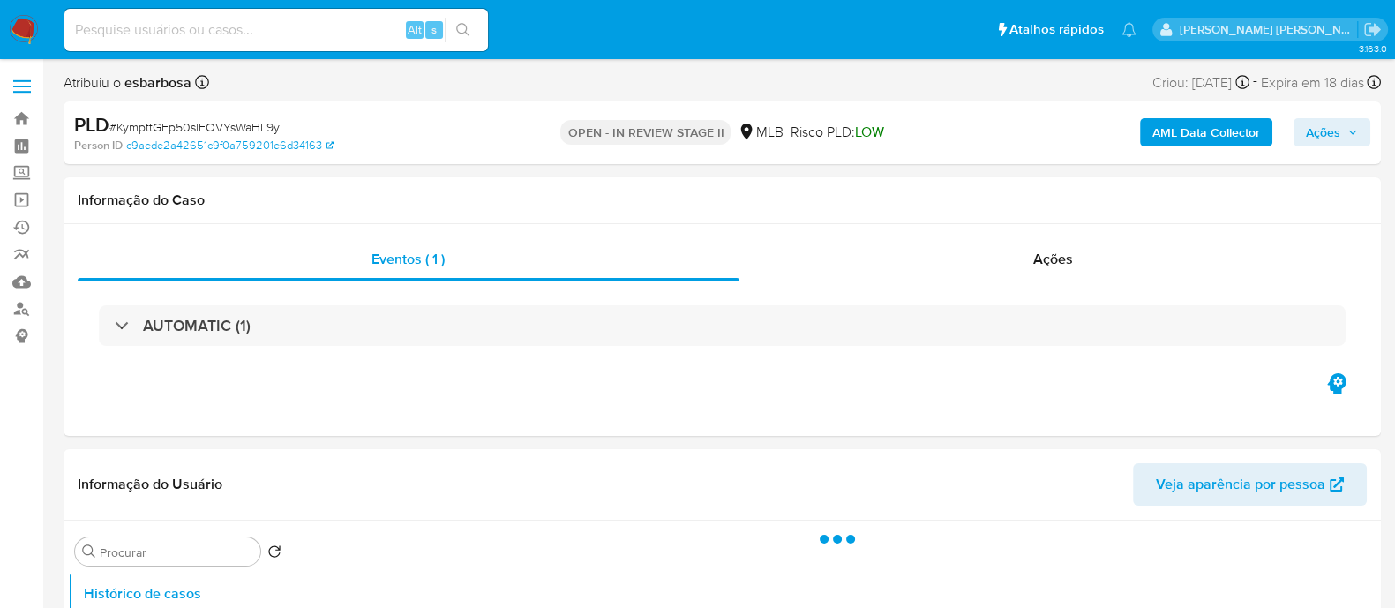
select select "10"
